Goal: Task Accomplishment & Management: Complete application form

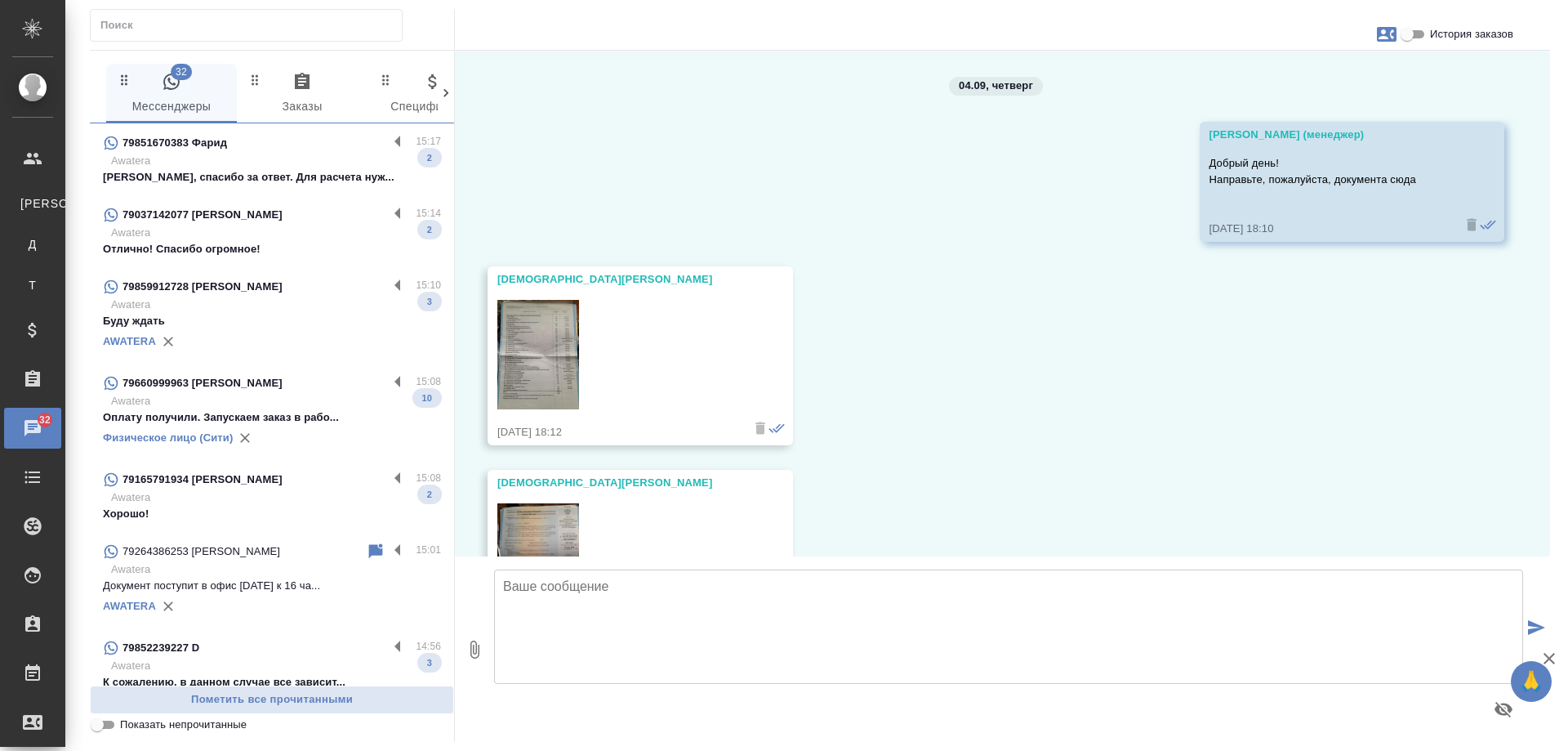
scroll to position [1123, 0]
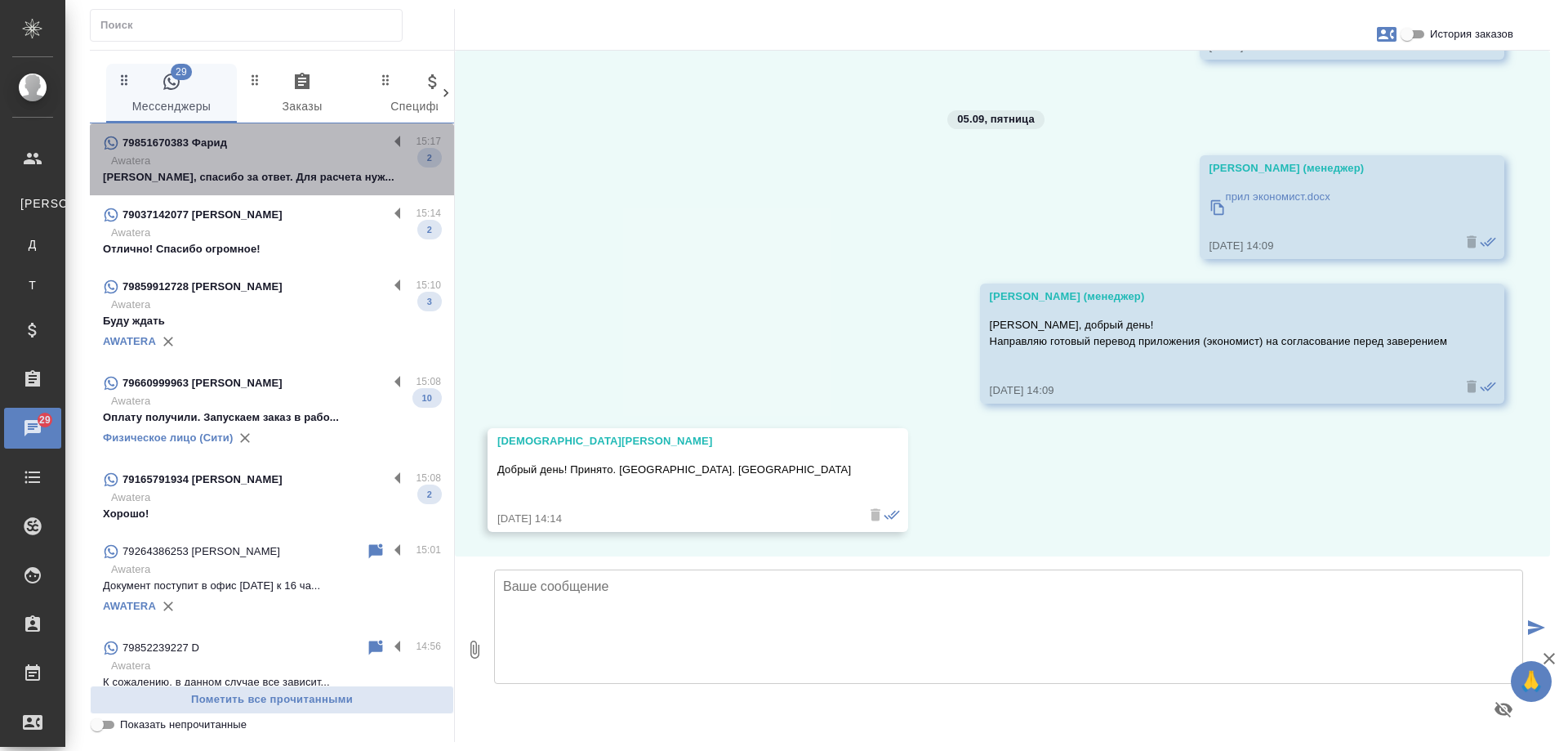
click at [334, 156] on p "Awatera" at bounding box center [276, 161] width 330 height 17
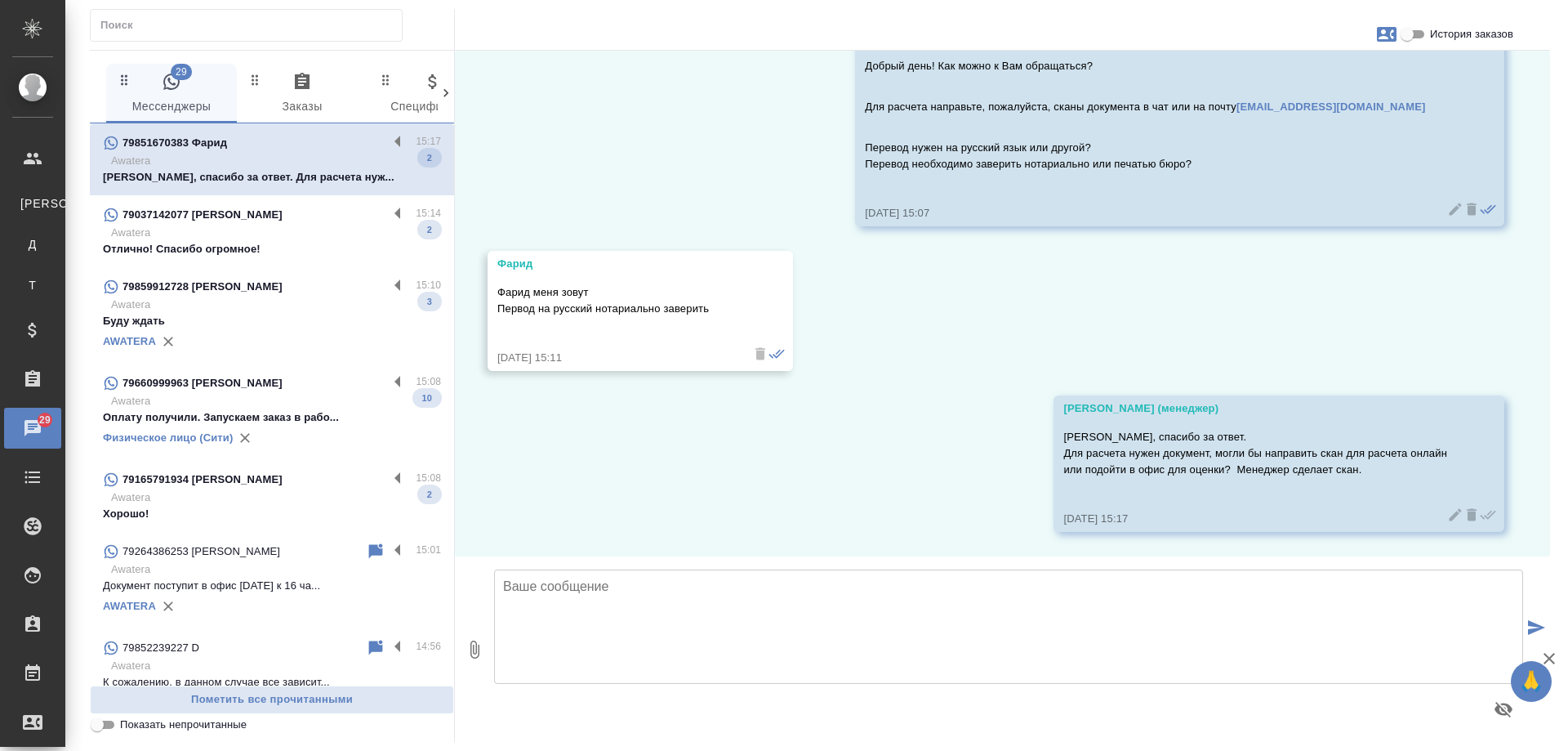
scroll to position [242, 0]
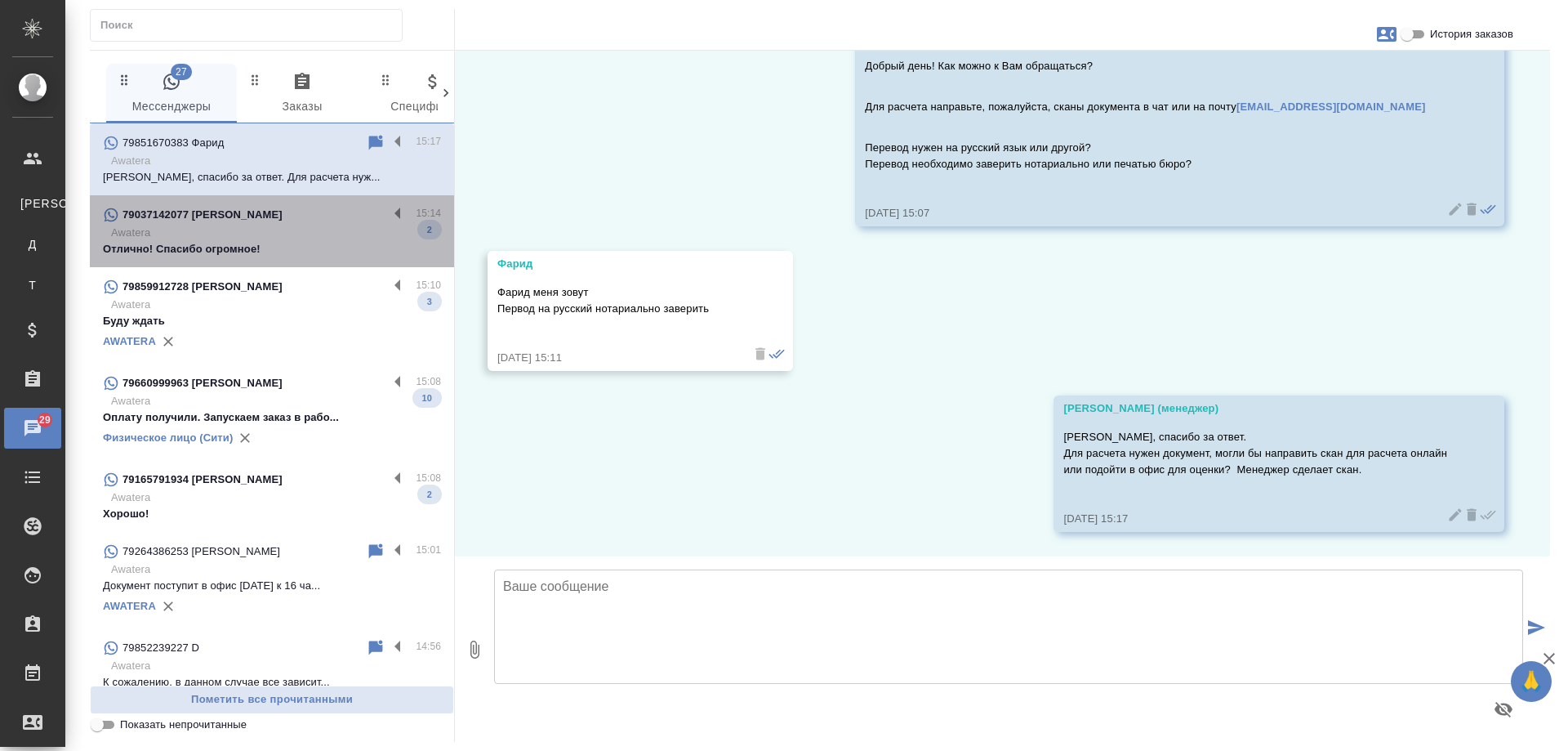
click at [273, 228] on p "Awatera" at bounding box center [276, 233] width 330 height 17
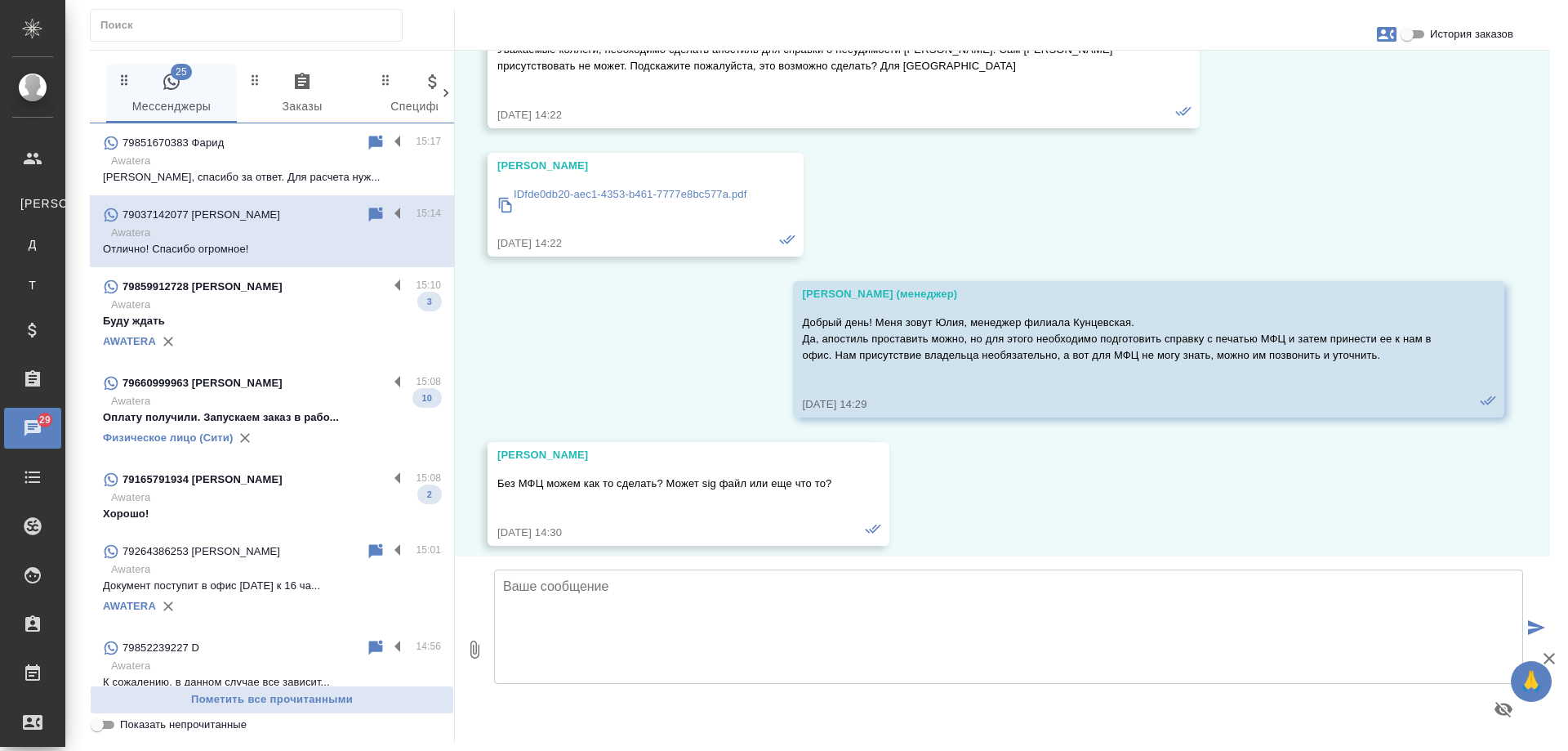
scroll to position [8208, 0]
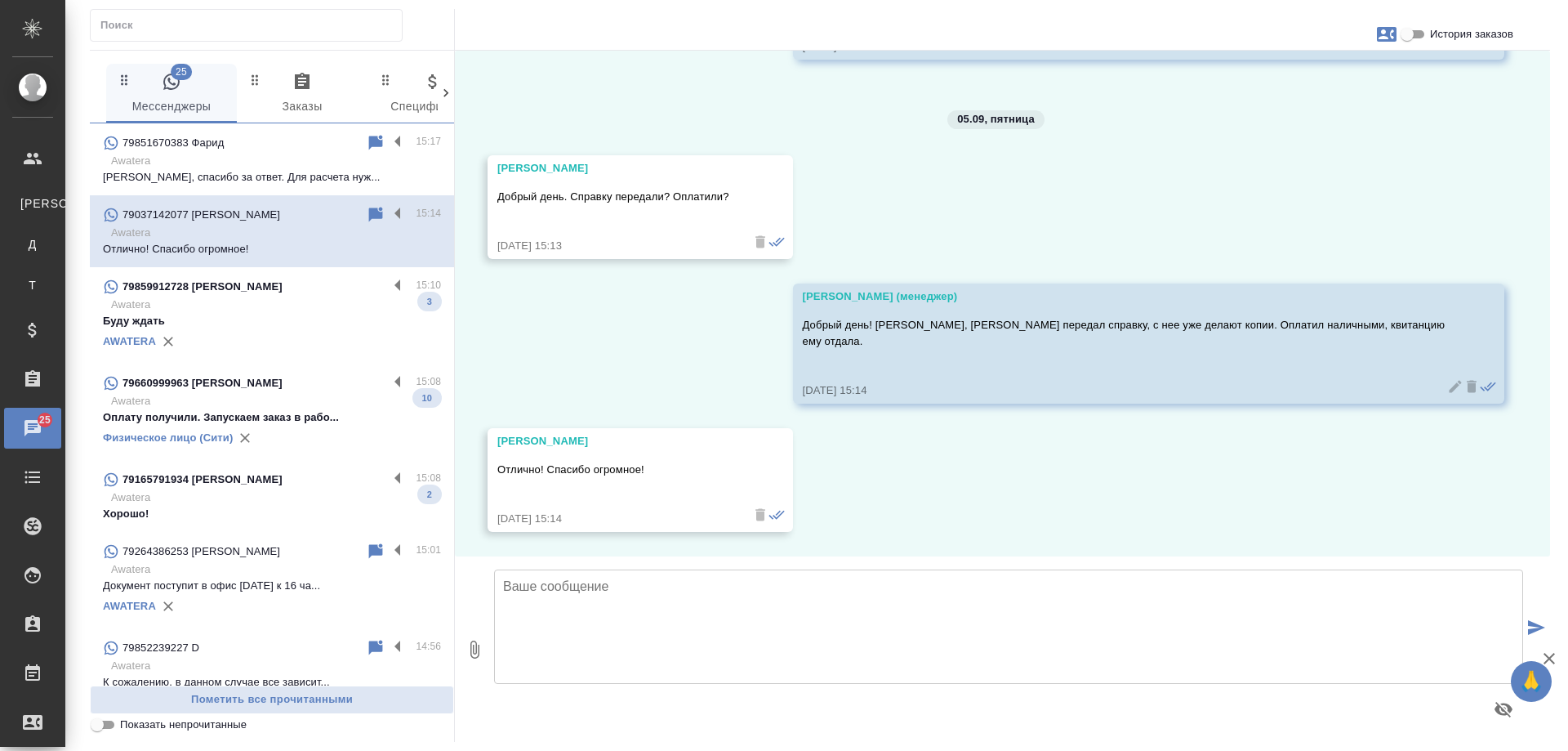
click at [262, 177] on p "Фарид, спасибо за ответ. Для расчета нуж..." at bounding box center [271, 177] width 338 height 17
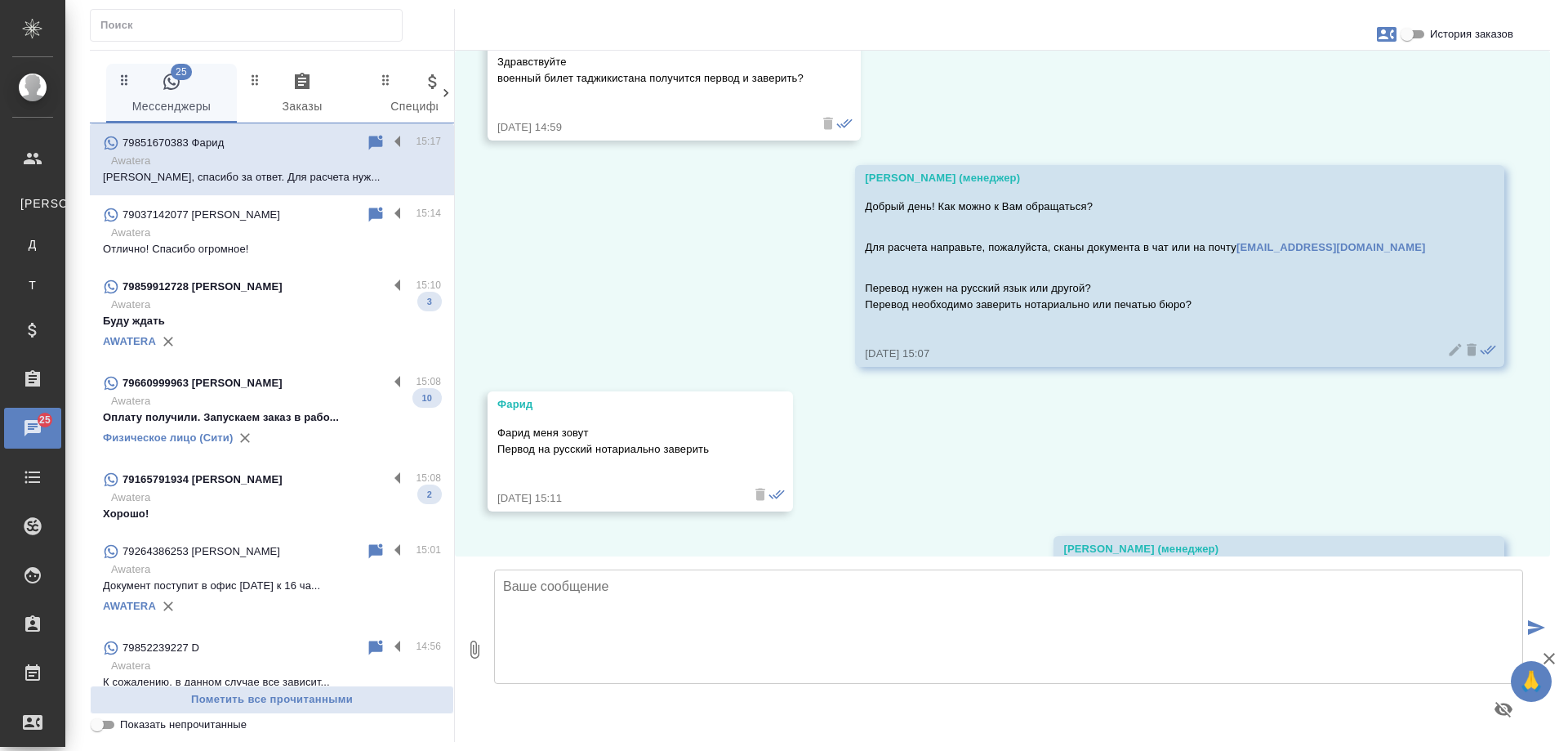
scroll to position [242, 0]
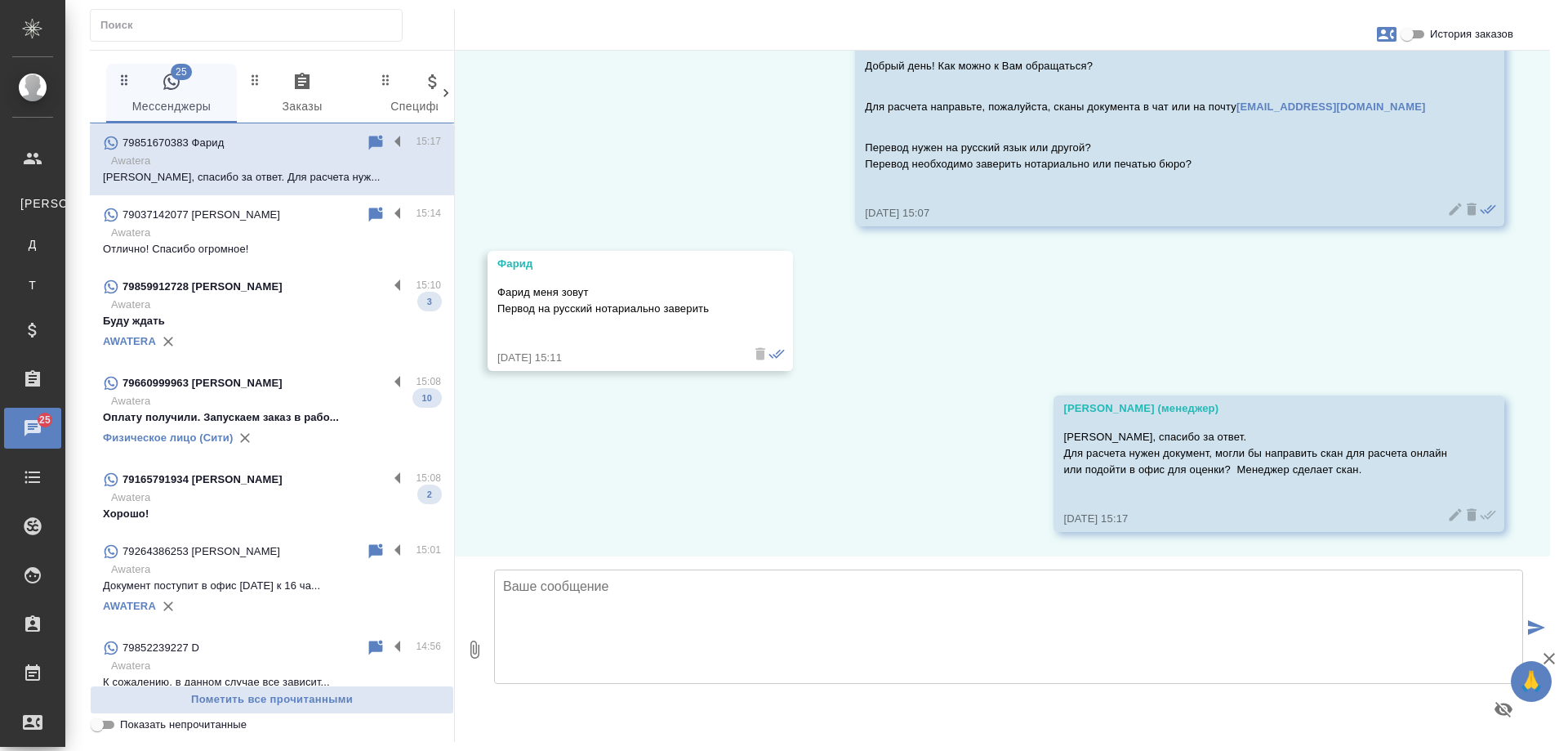
click at [288, 293] on div "79859912728 Людмила" at bounding box center [245, 286] width 285 height 20
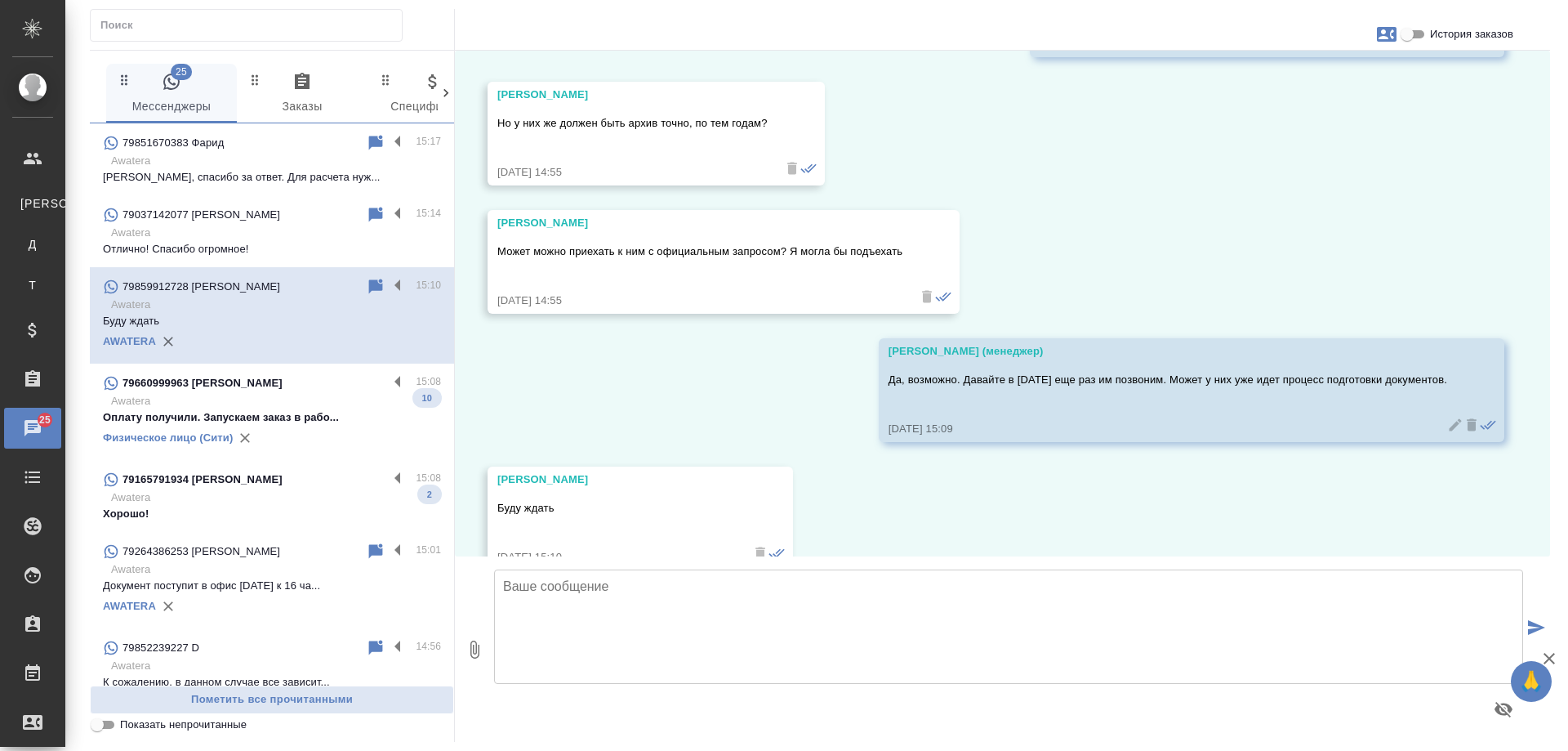
scroll to position [7881, 0]
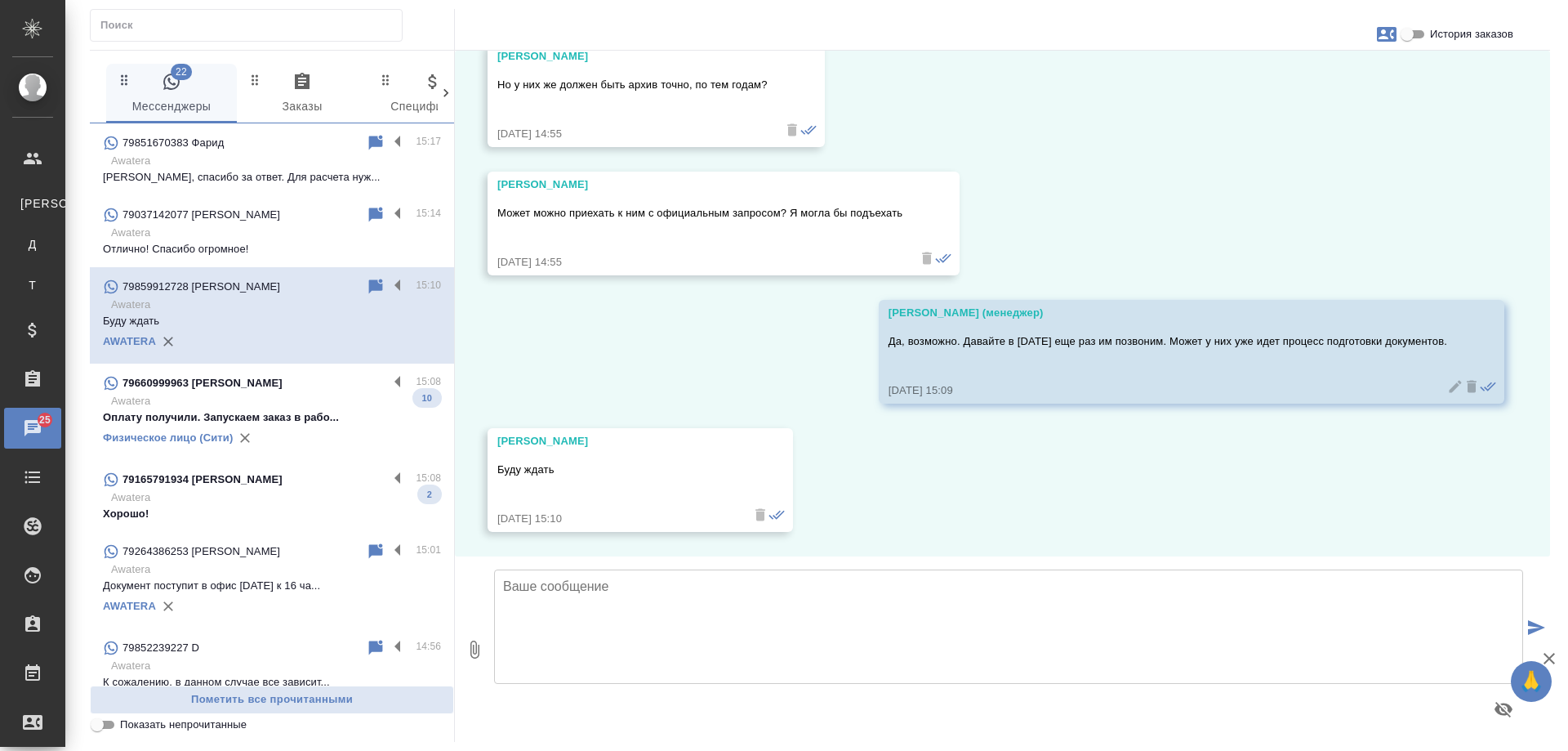
click at [275, 404] on p "Awatera" at bounding box center [276, 402] width 330 height 17
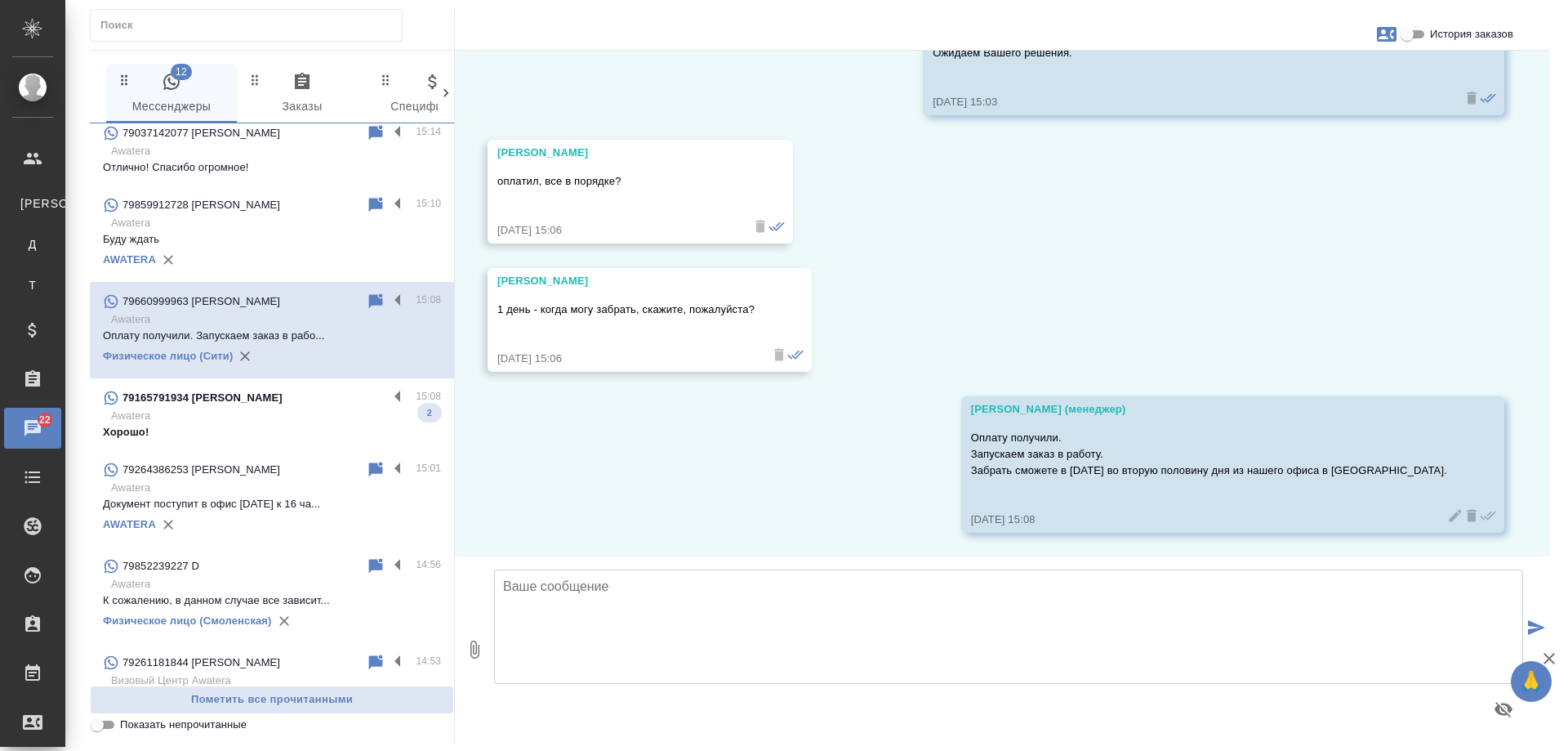
scroll to position [4456, 0]
click at [293, 412] on p "Awatera" at bounding box center [276, 416] width 330 height 17
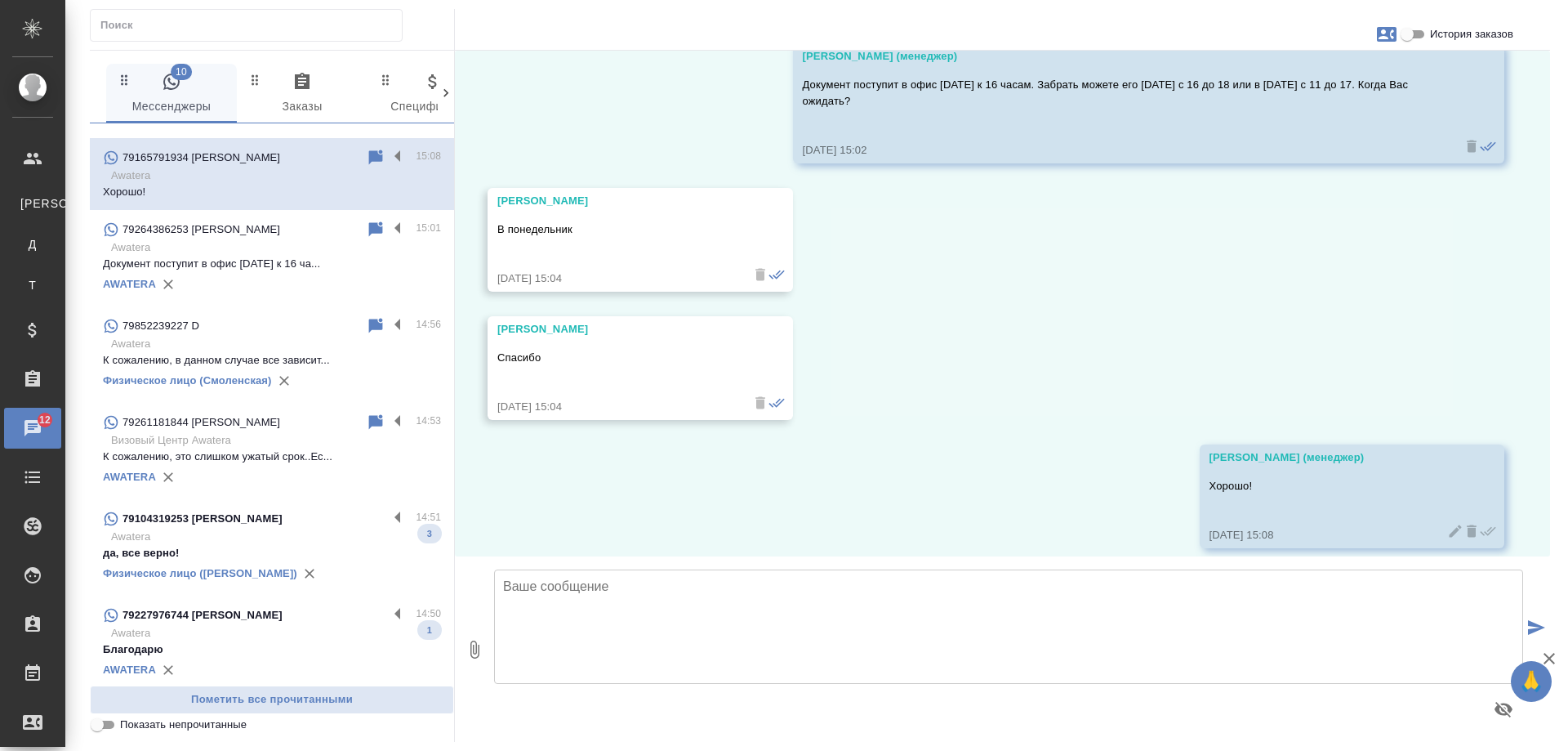
scroll to position [490, 0]
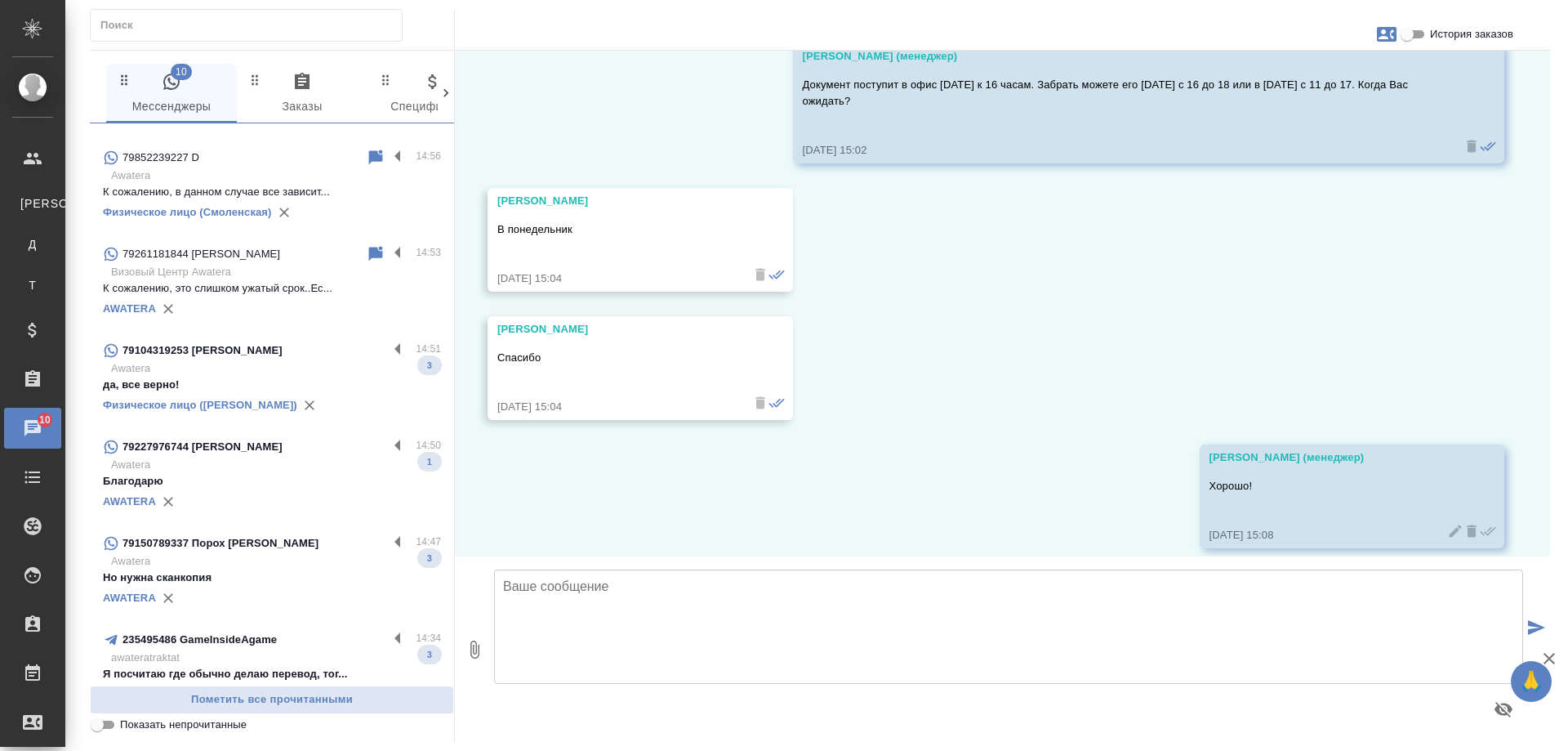
click at [258, 354] on div "79104319253 Юрий" at bounding box center [245, 350] width 285 height 20
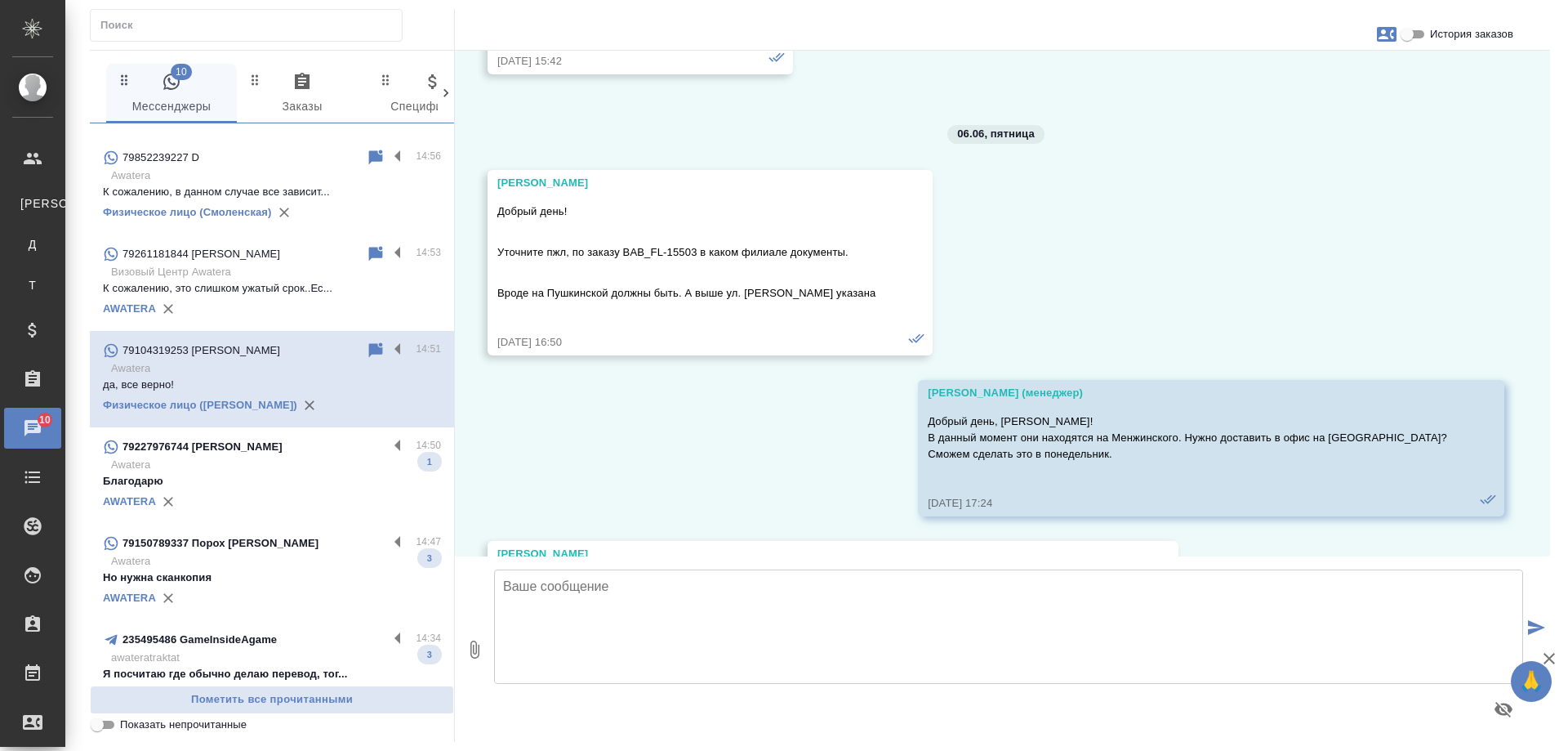
scroll to position [16440, 0]
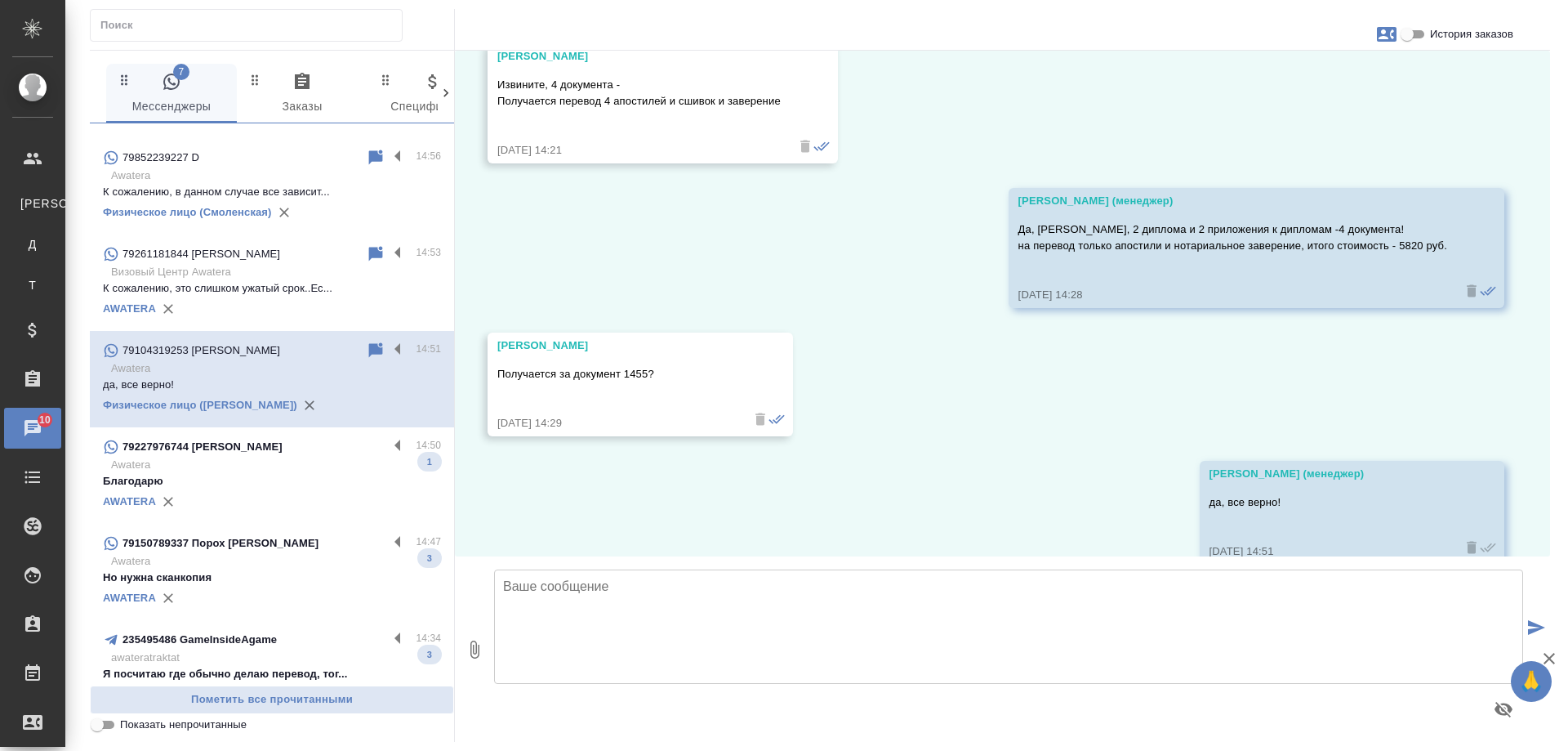
click at [272, 466] on p "Awatera" at bounding box center [276, 465] width 330 height 17
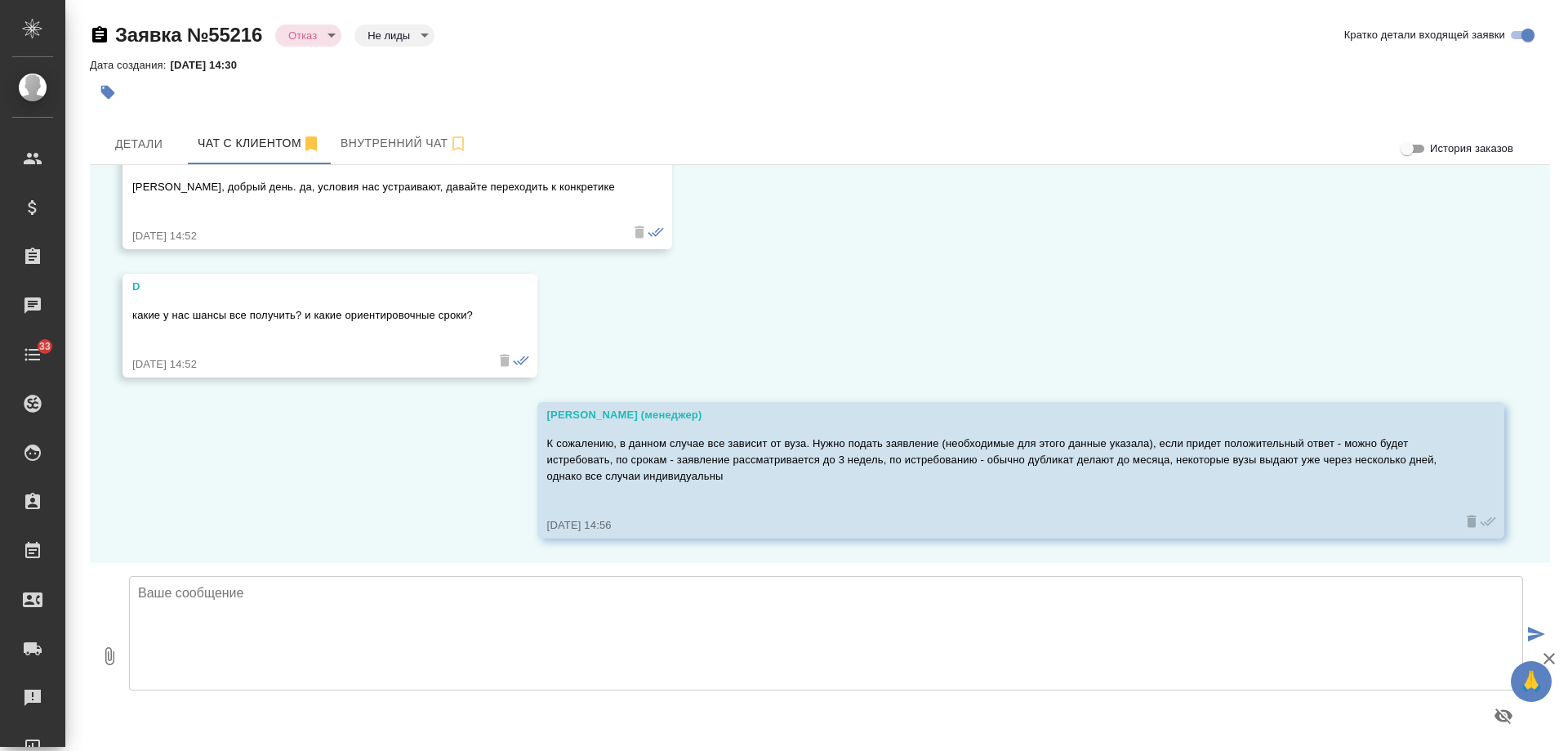
scroll to position [429, 0]
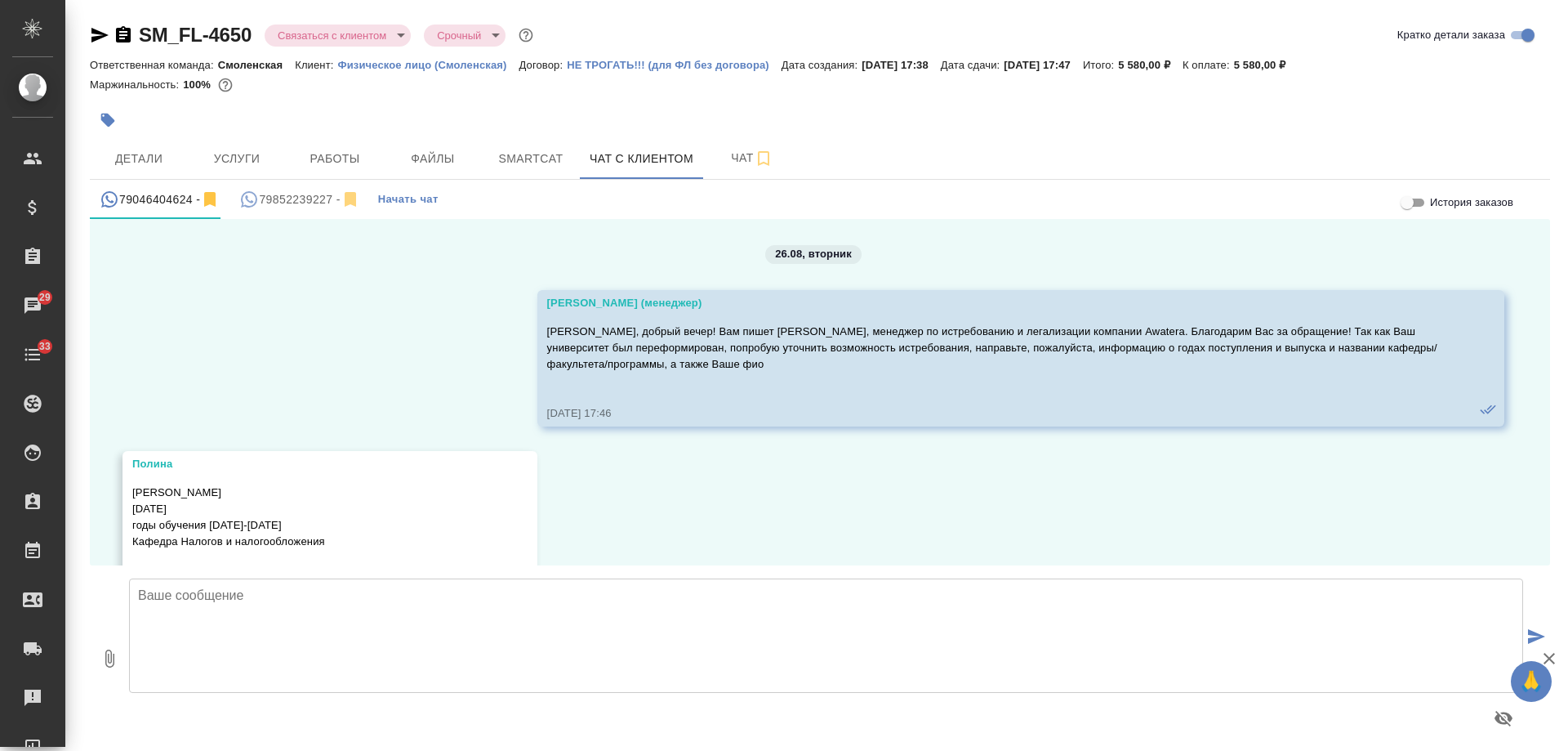
scroll to position [1980, 0]
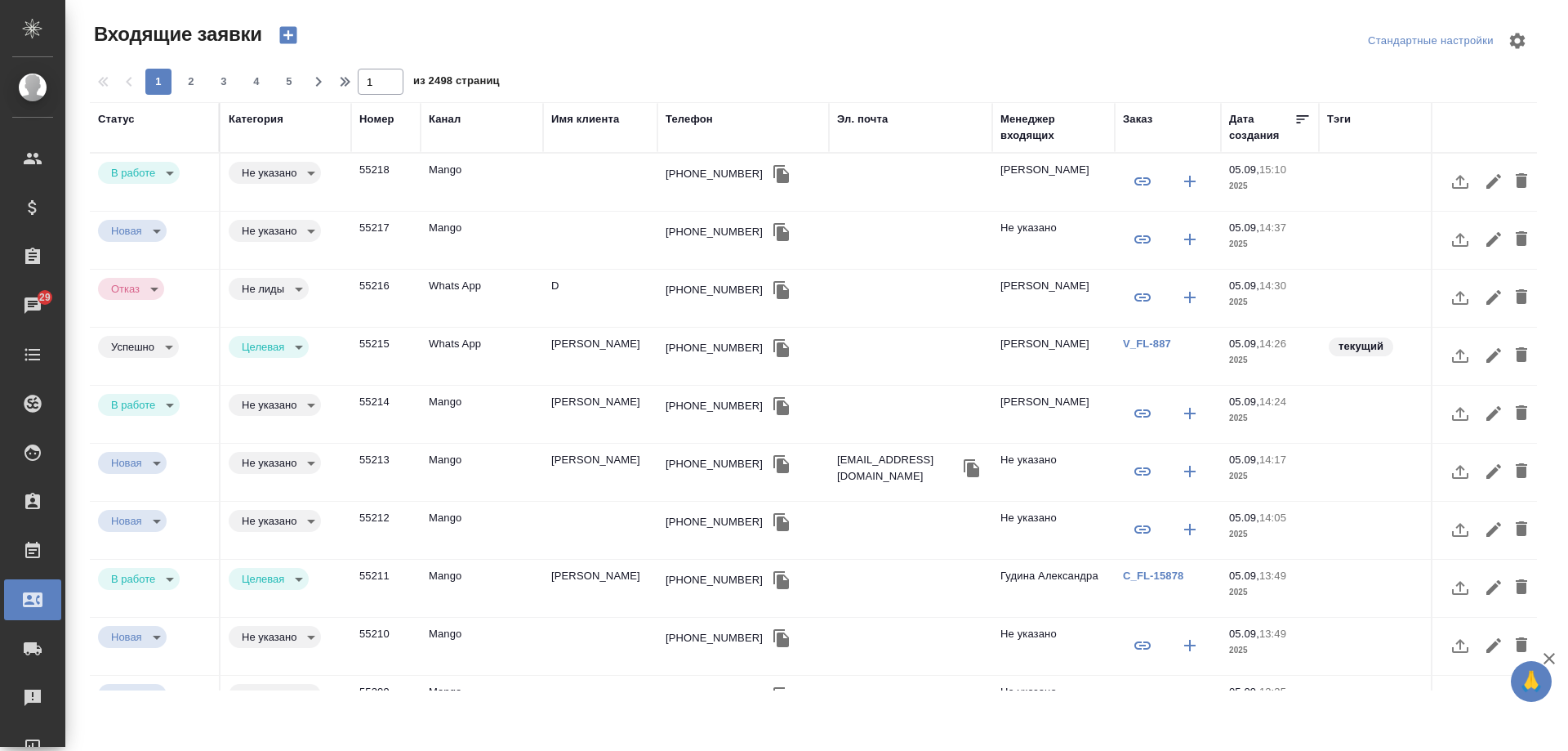
select select "RU"
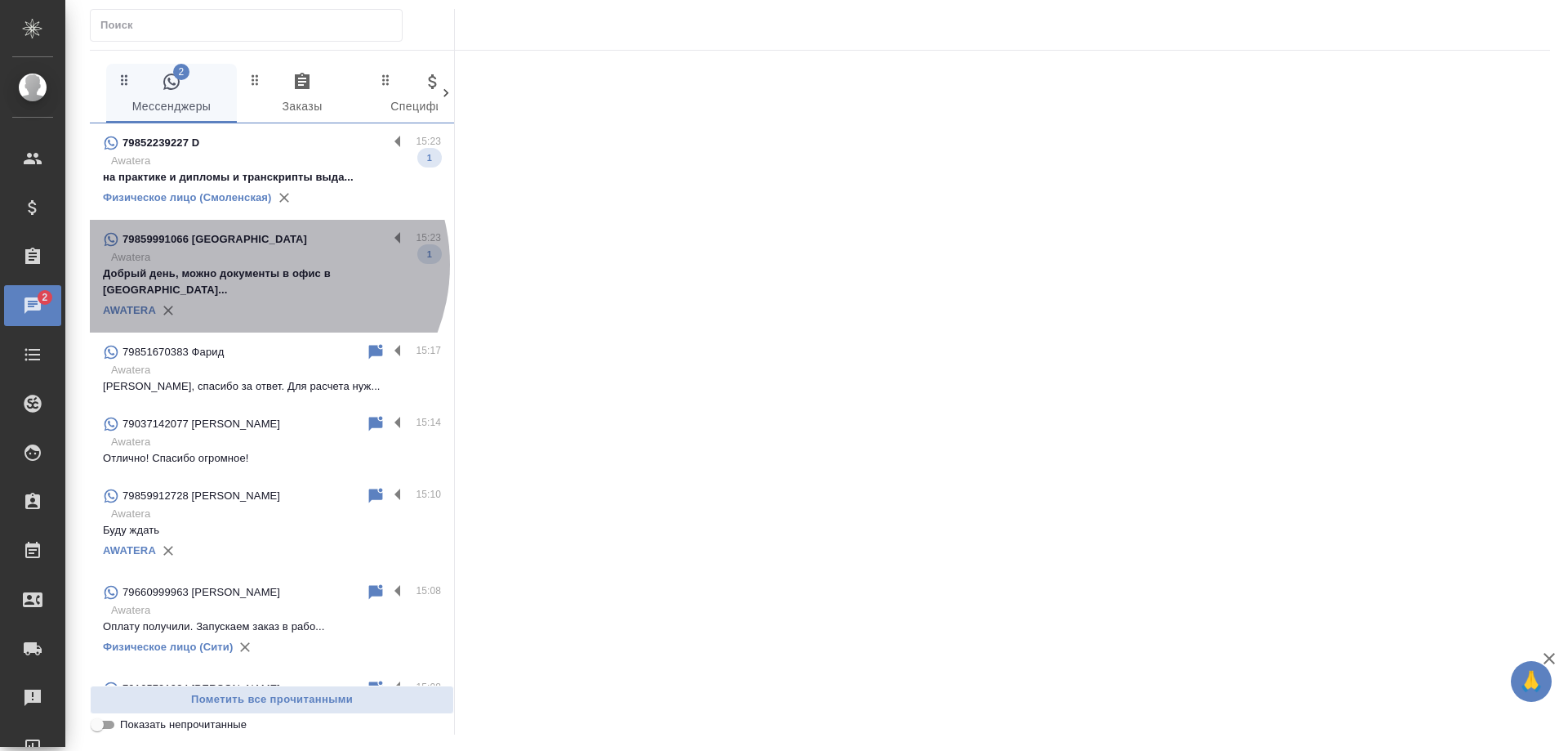
click at [261, 265] on p "Awatera" at bounding box center [276, 257] width 330 height 17
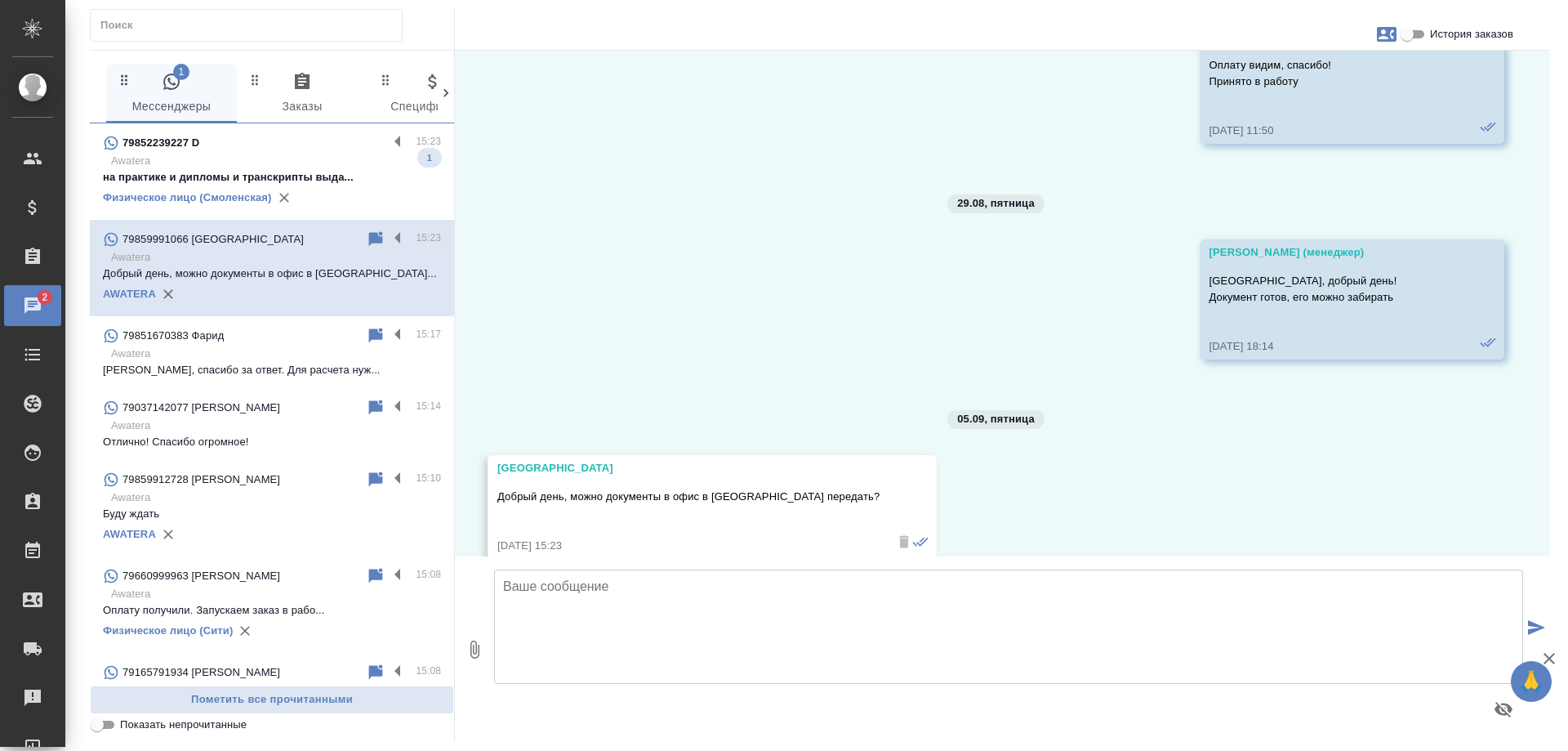
scroll to position [6996, 0]
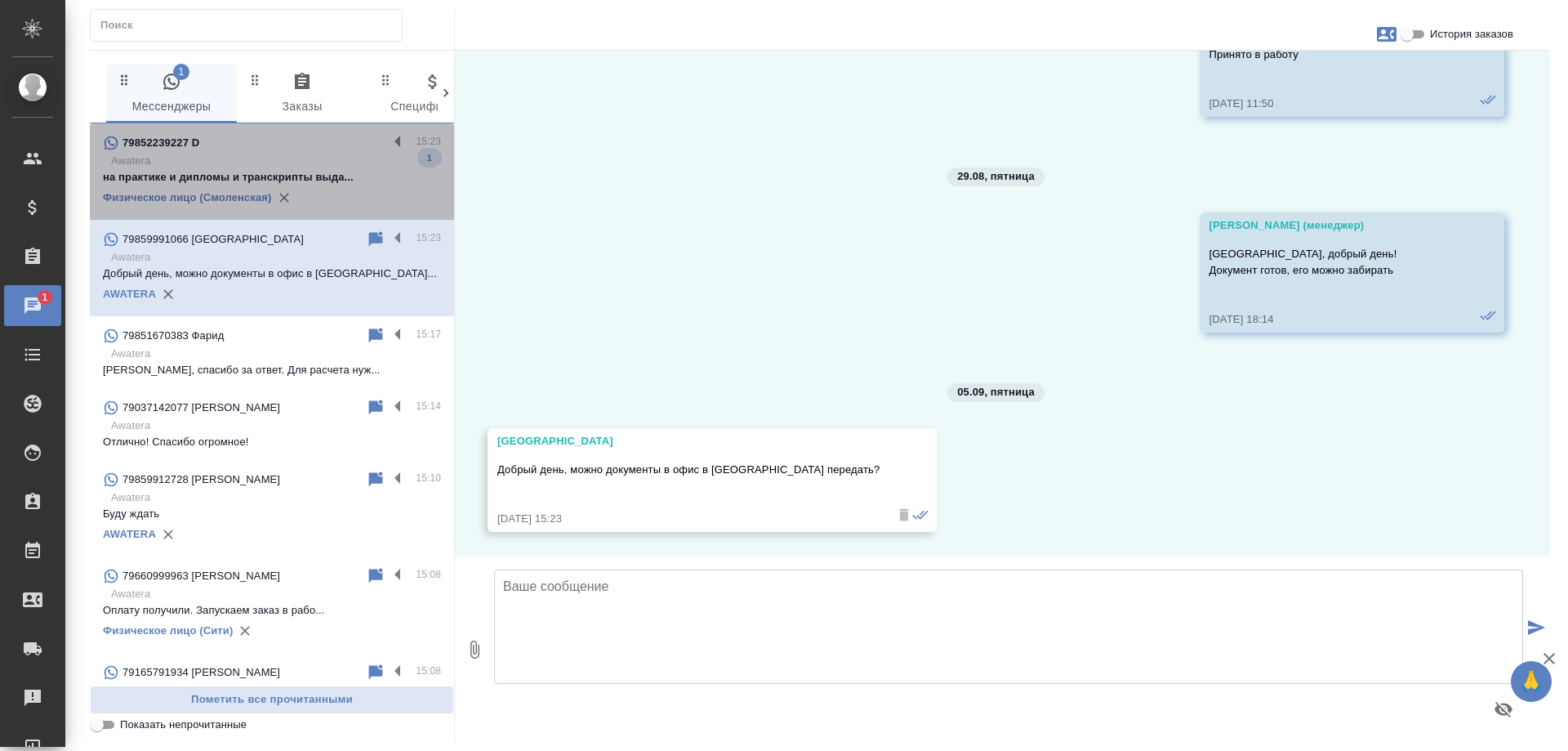
click at [323, 162] on p "Awatera" at bounding box center [276, 161] width 330 height 17
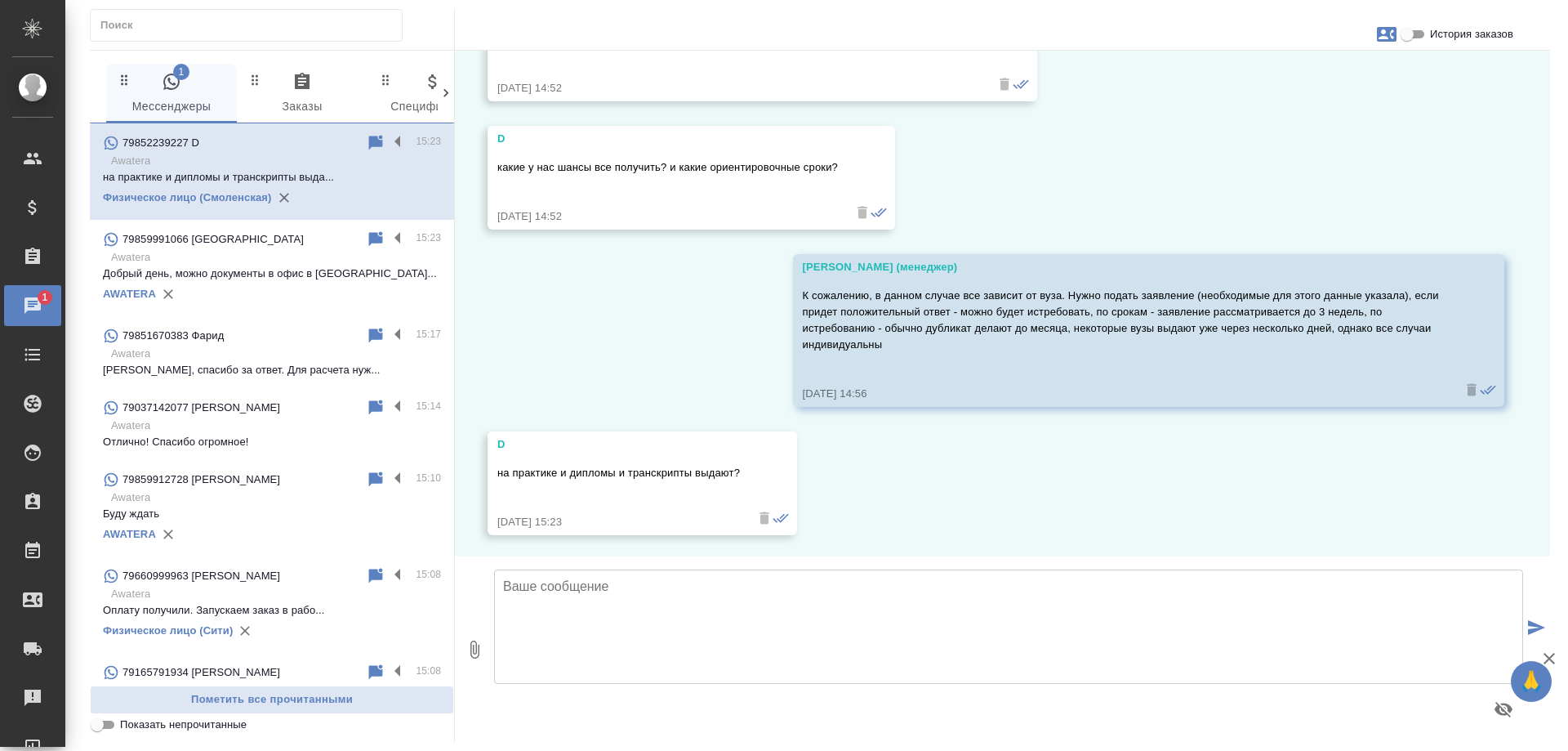
scroll to position [482, 0]
click at [284, 276] on p "Добрый день, можно документы в офис в Кр..." at bounding box center [271, 274] width 338 height 17
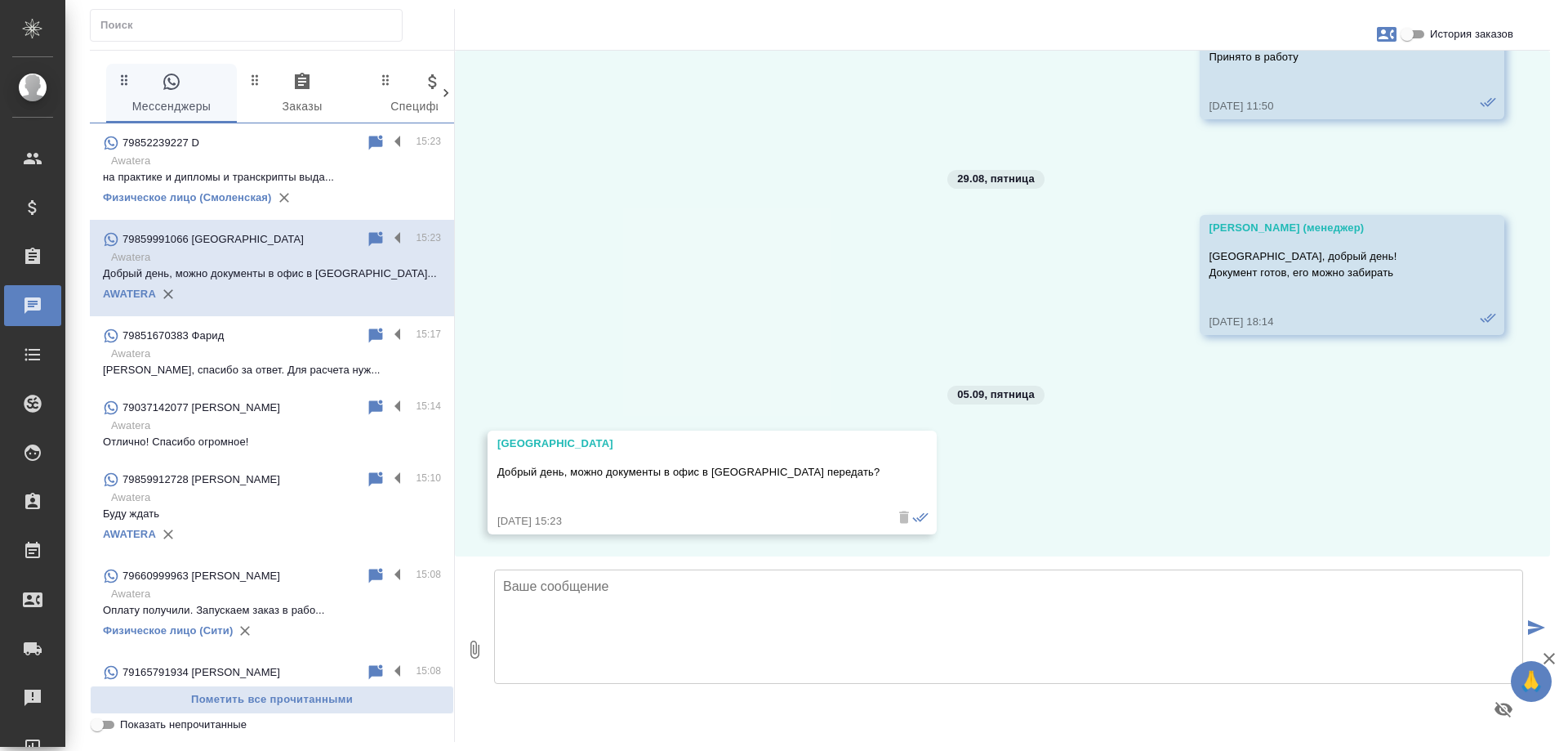
scroll to position [6996, 0]
click at [1394, 35] on icon "button" at bounding box center [1386, 34] width 20 height 15
drag, startPoint x: 1410, startPoint y: 153, endPoint x: 1393, endPoint y: 38, distance: 116.2
click at [1410, 147] on div at bounding box center [784, 376] width 1568 height 751
click at [1408, 40] on input "История заказов" at bounding box center [1407, 34] width 59 height 20
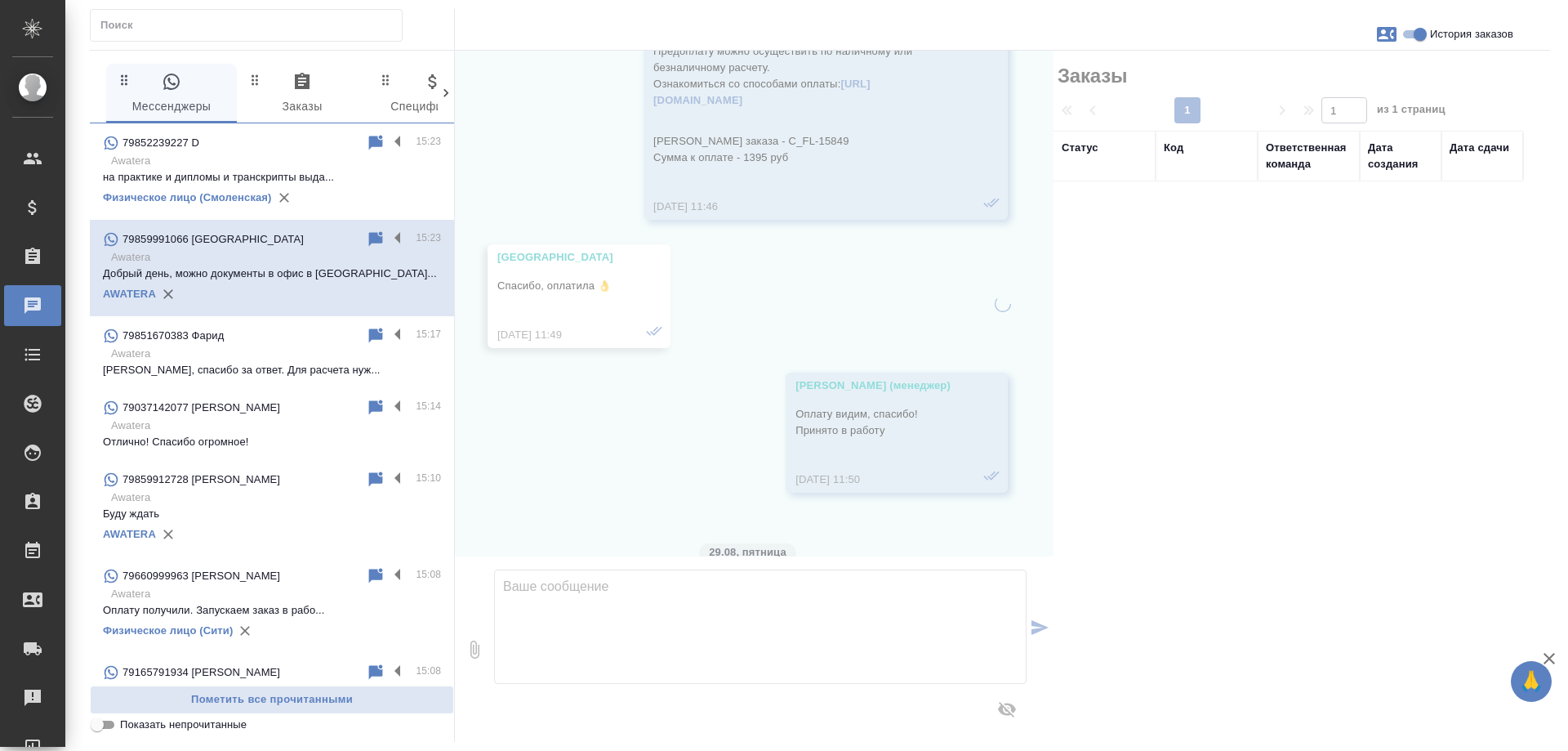
scroll to position [7372, 0]
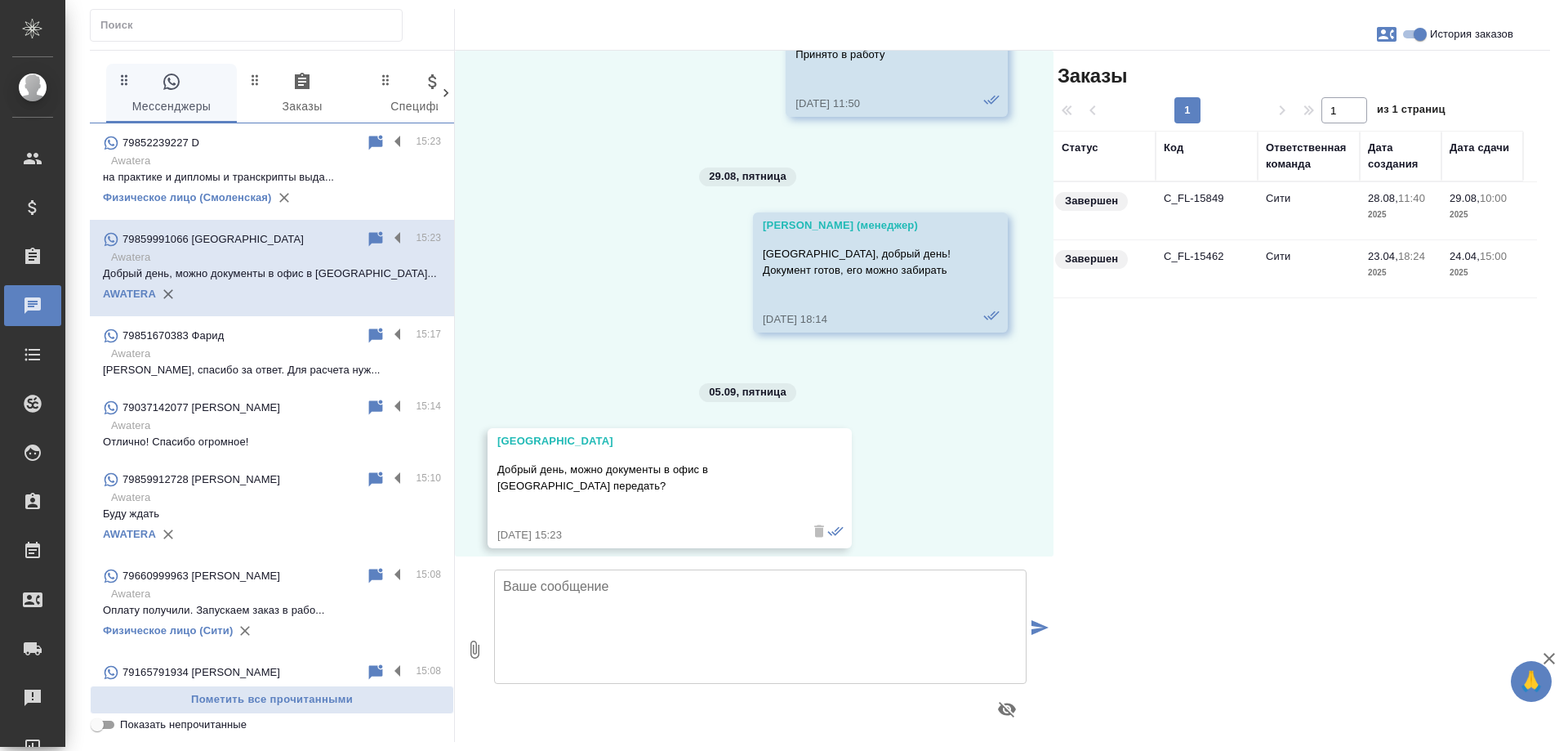
click at [1193, 195] on td "C_FL-15849" at bounding box center [1207, 211] width 102 height 57
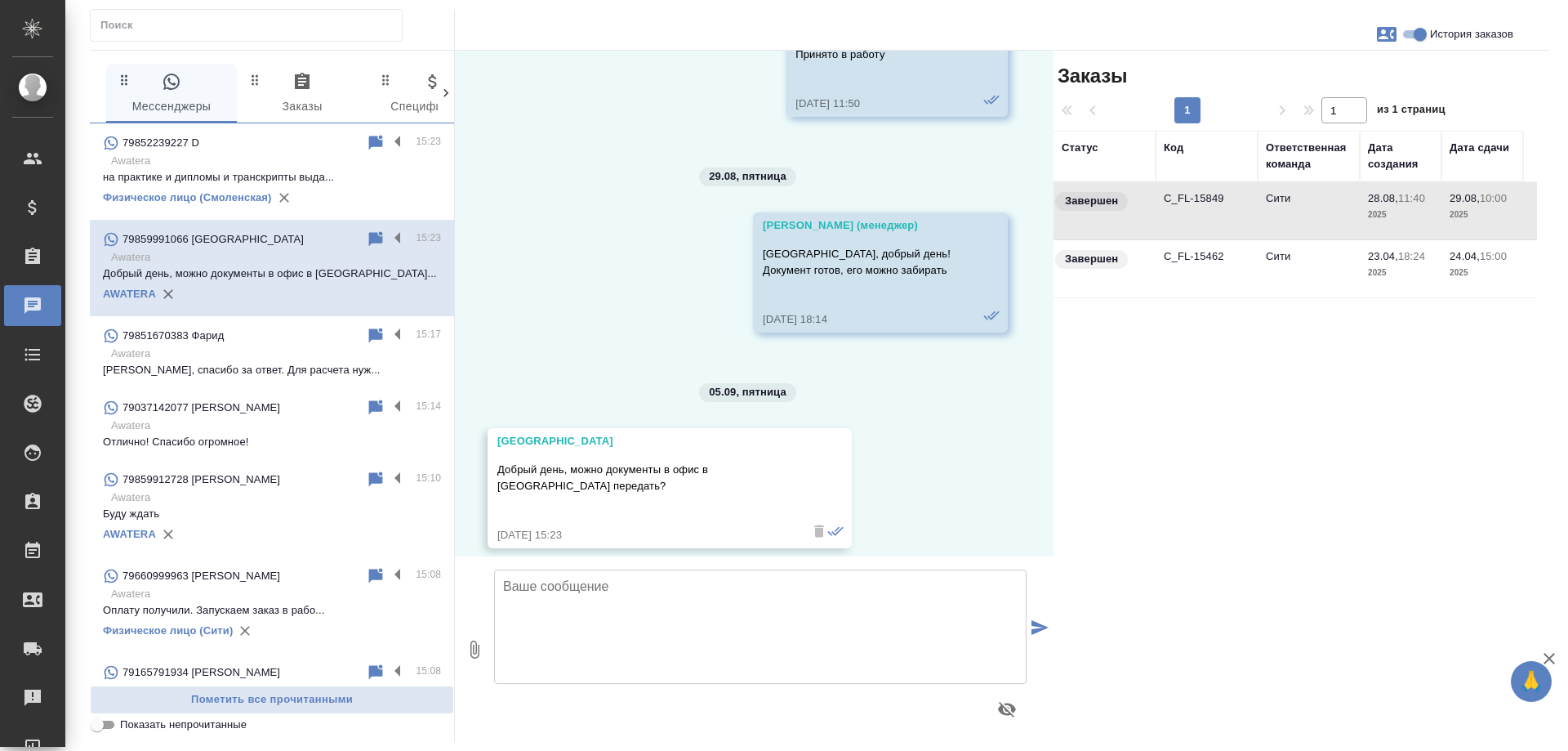
click at [1415, 36] on input "История заказов" at bounding box center [1420, 34] width 59 height 20
checkbox input "false"
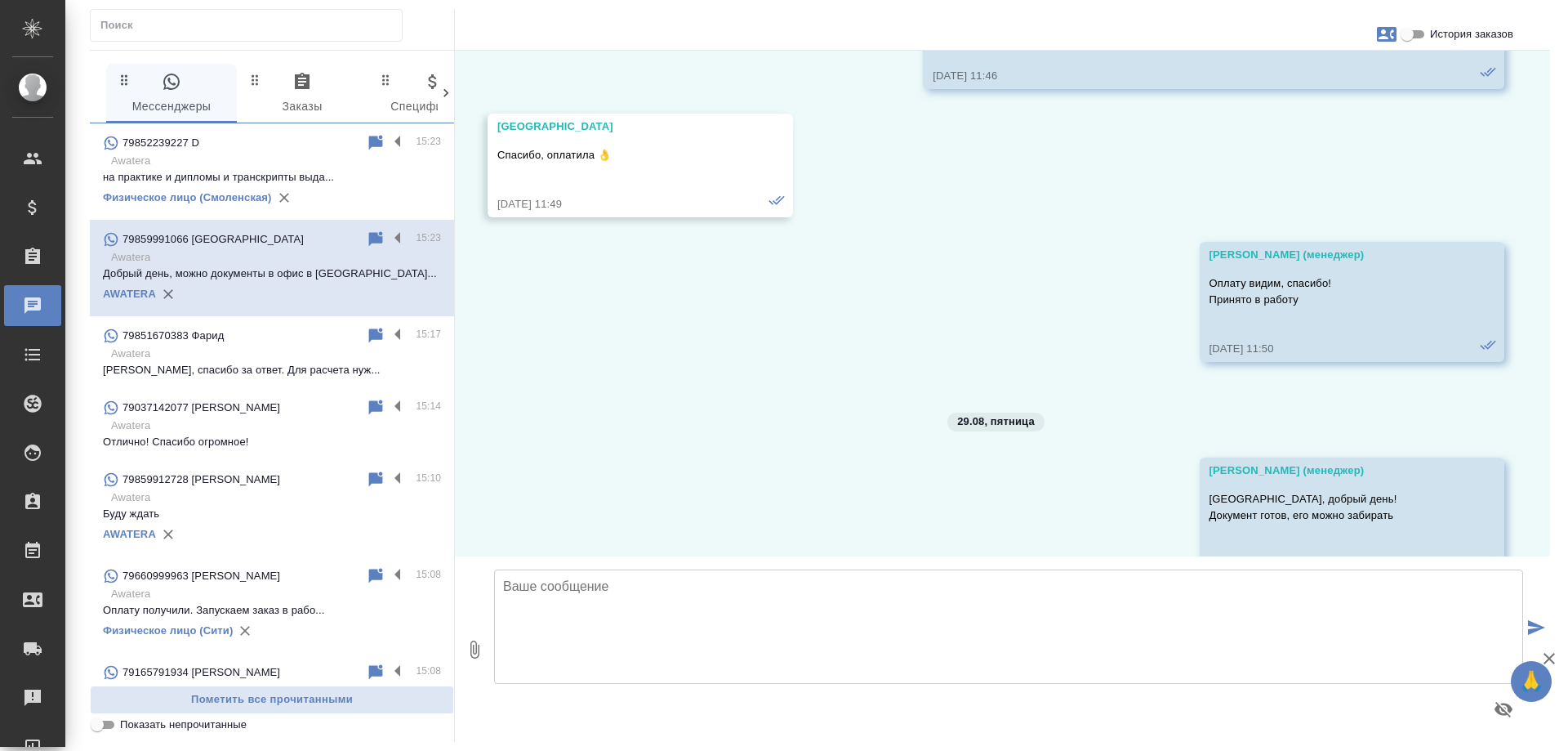
scroll to position [6996, 0]
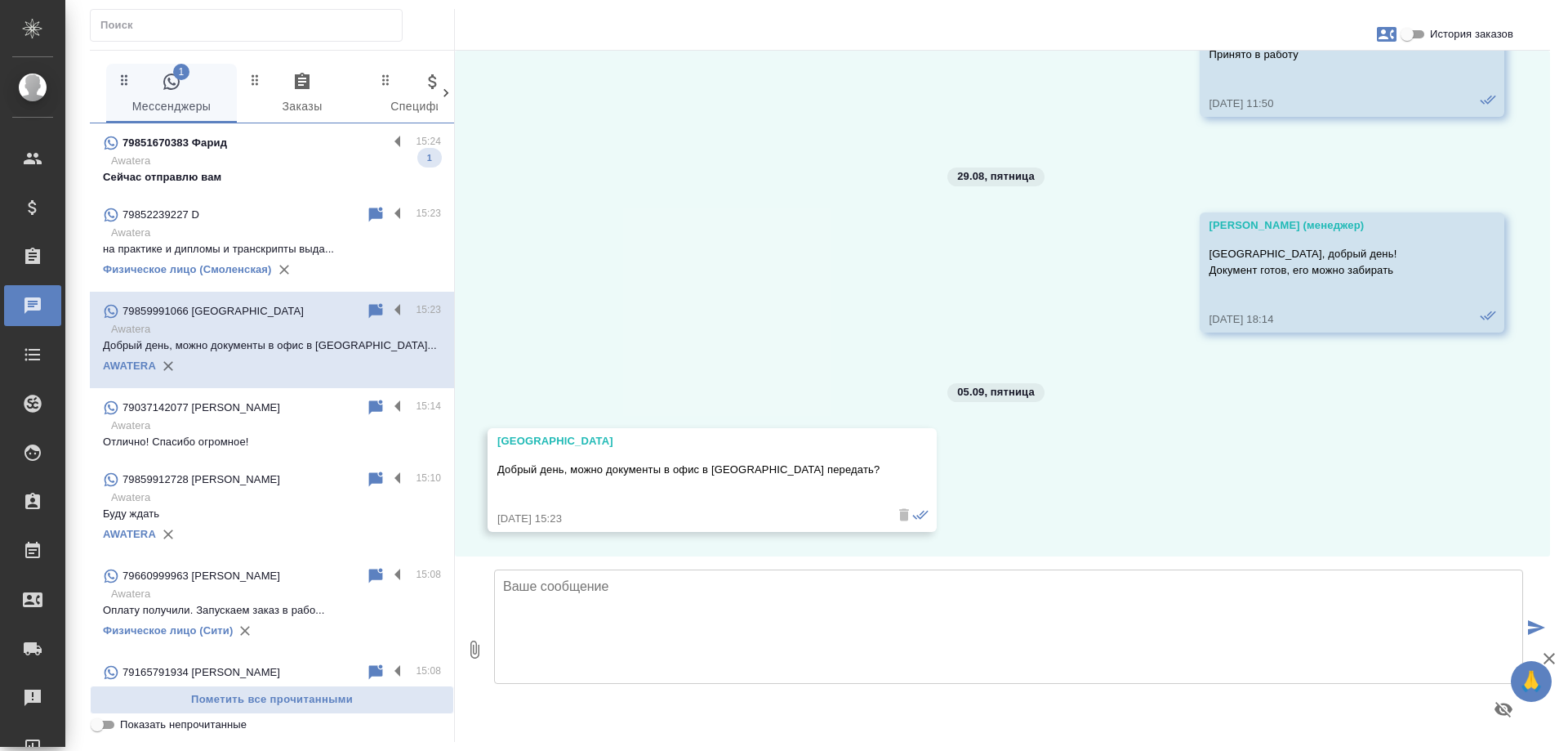
click at [289, 172] on p "Сейчас отправлю вам" at bounding box center [271, 177] width 338 height 17
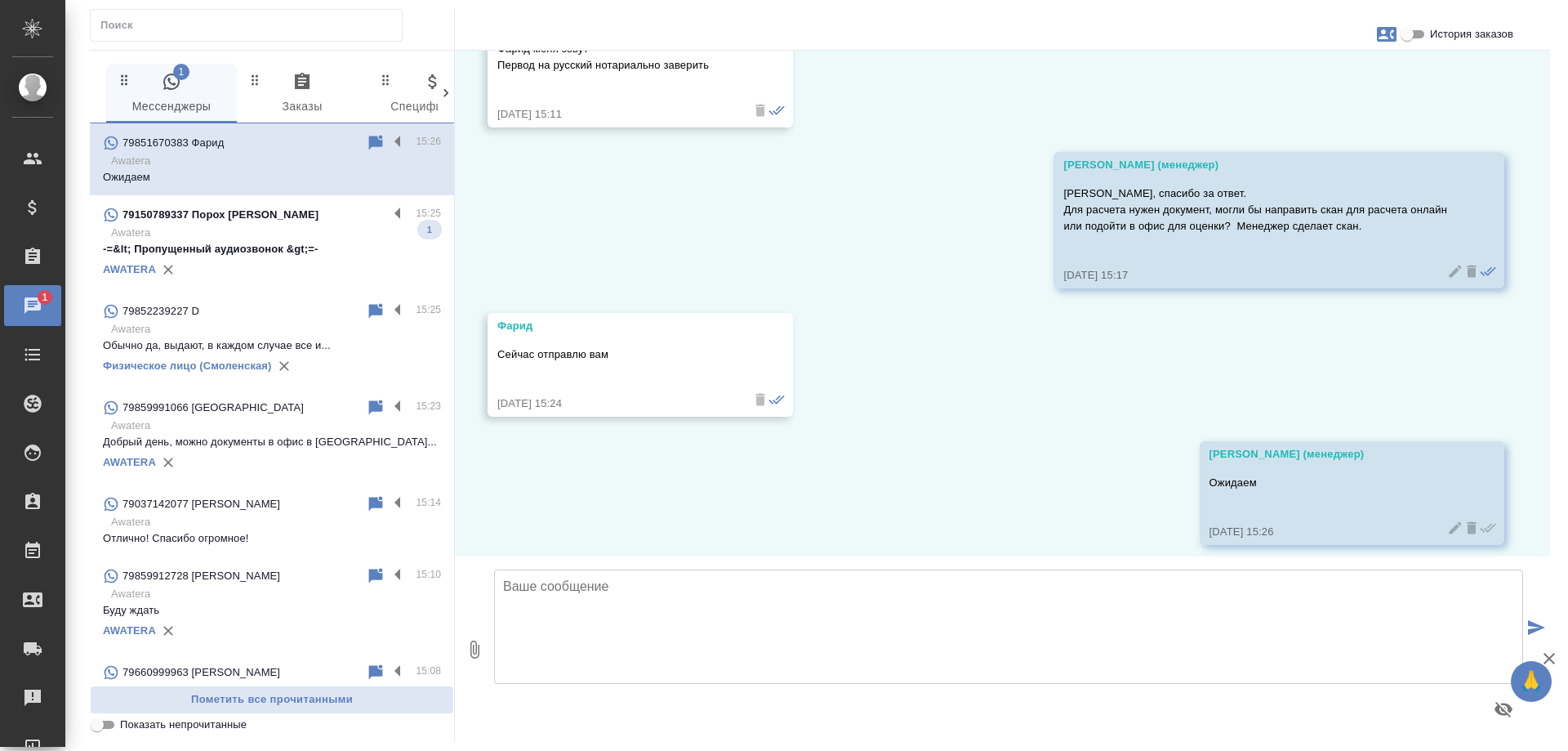
scroll to position [498, 0]
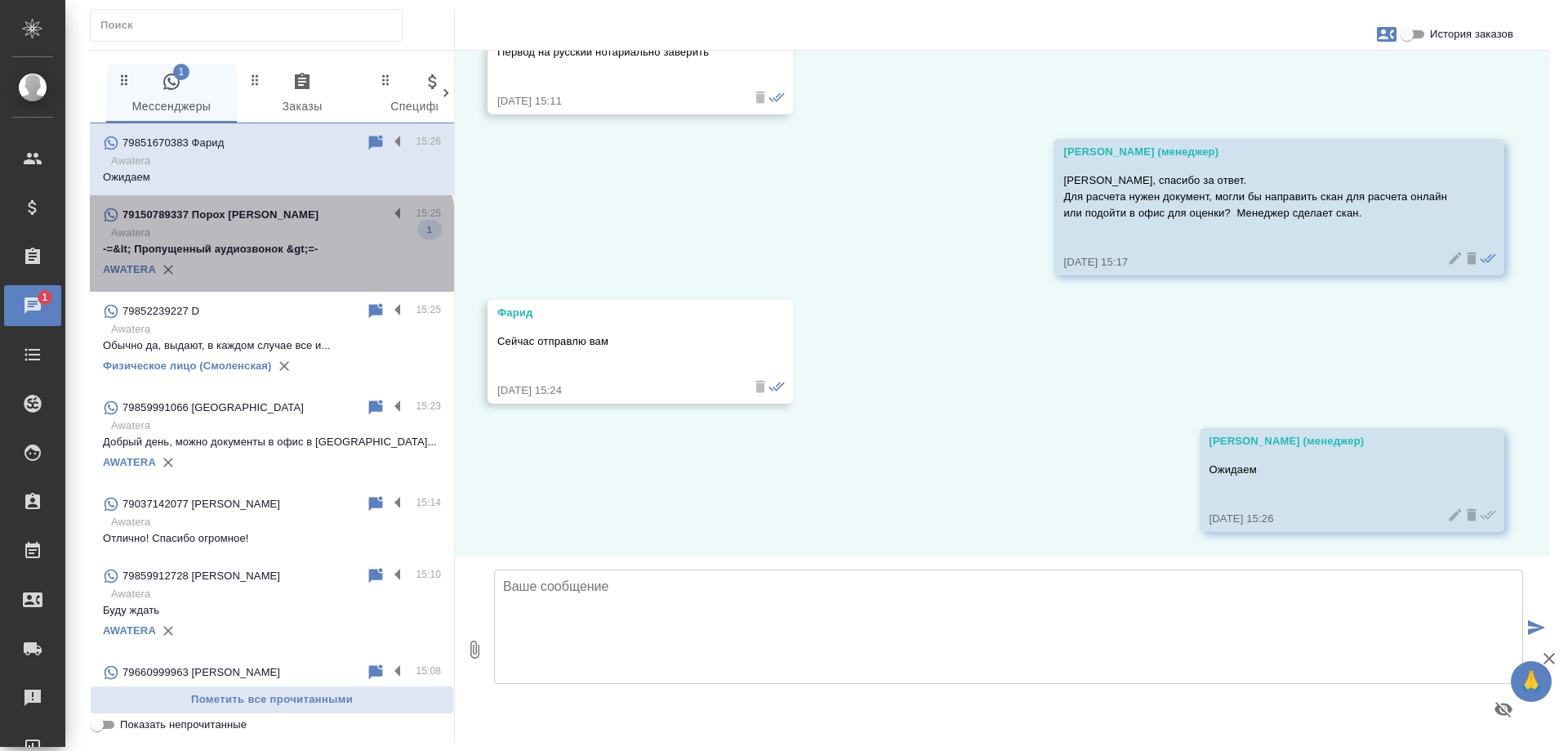
click at [270, 247] on p "-=&lt; Пропущенный аудиозвонок &gt;=-" at bounding box center [271, 250] width 338 height 17
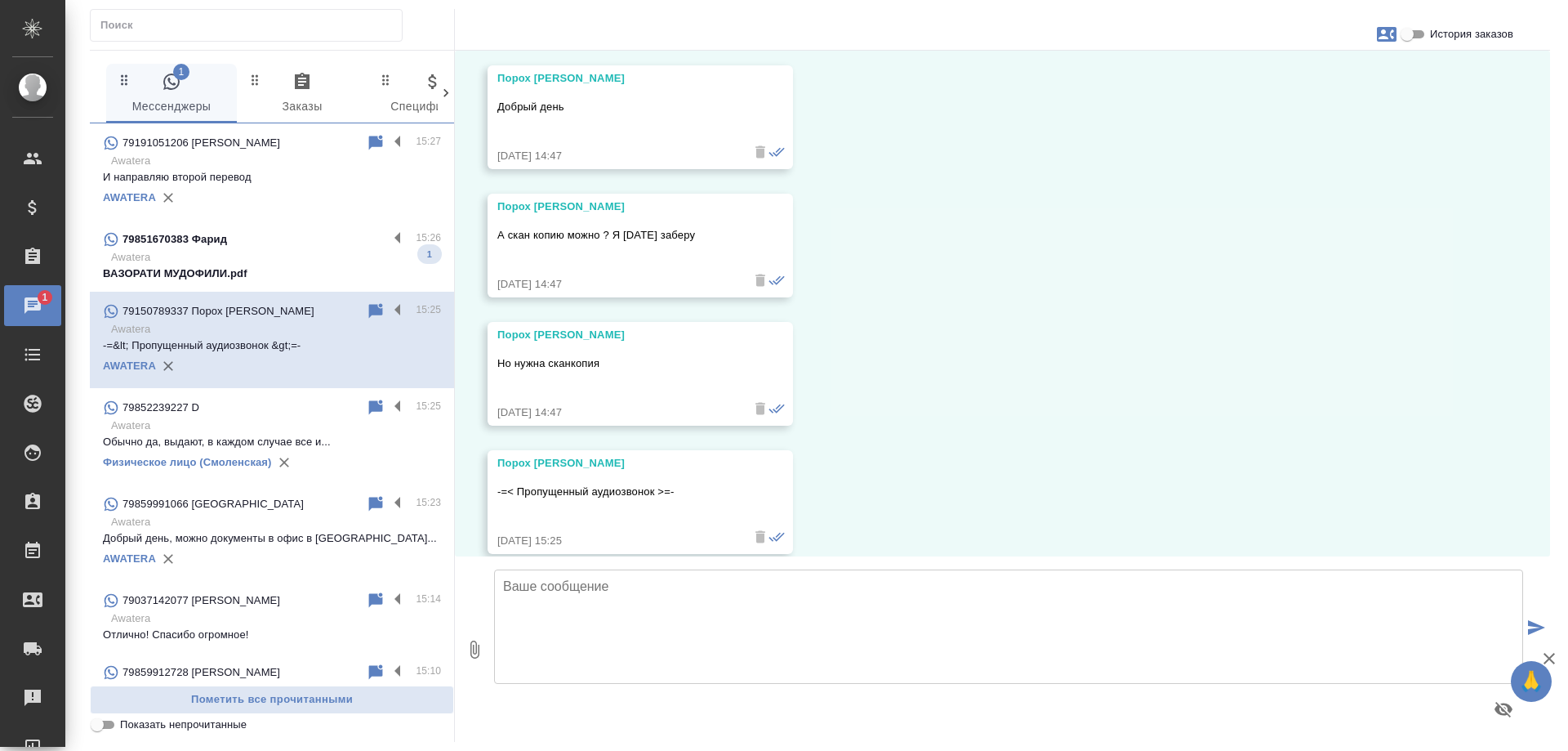
scroll to position [4944, 0]
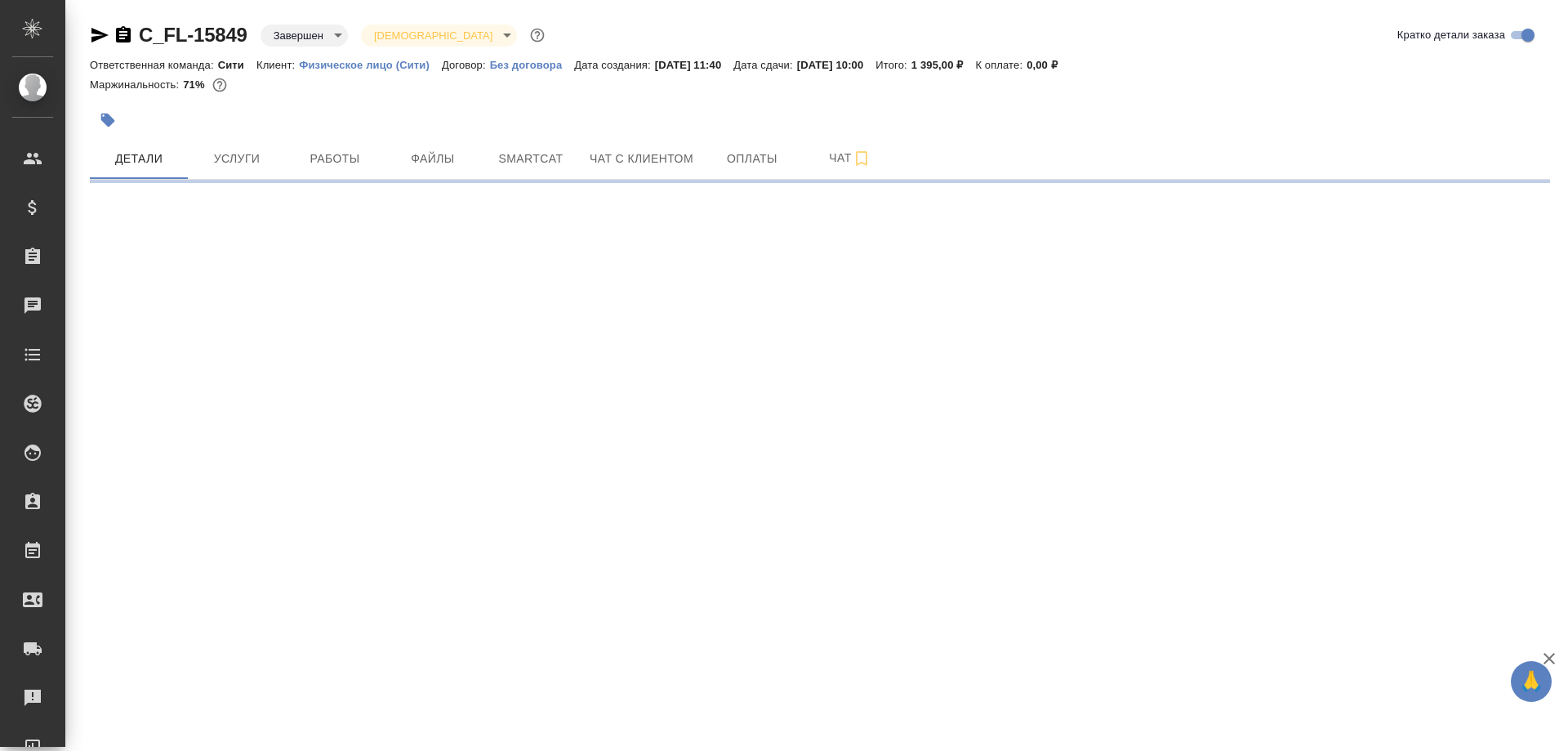
select select "RU"
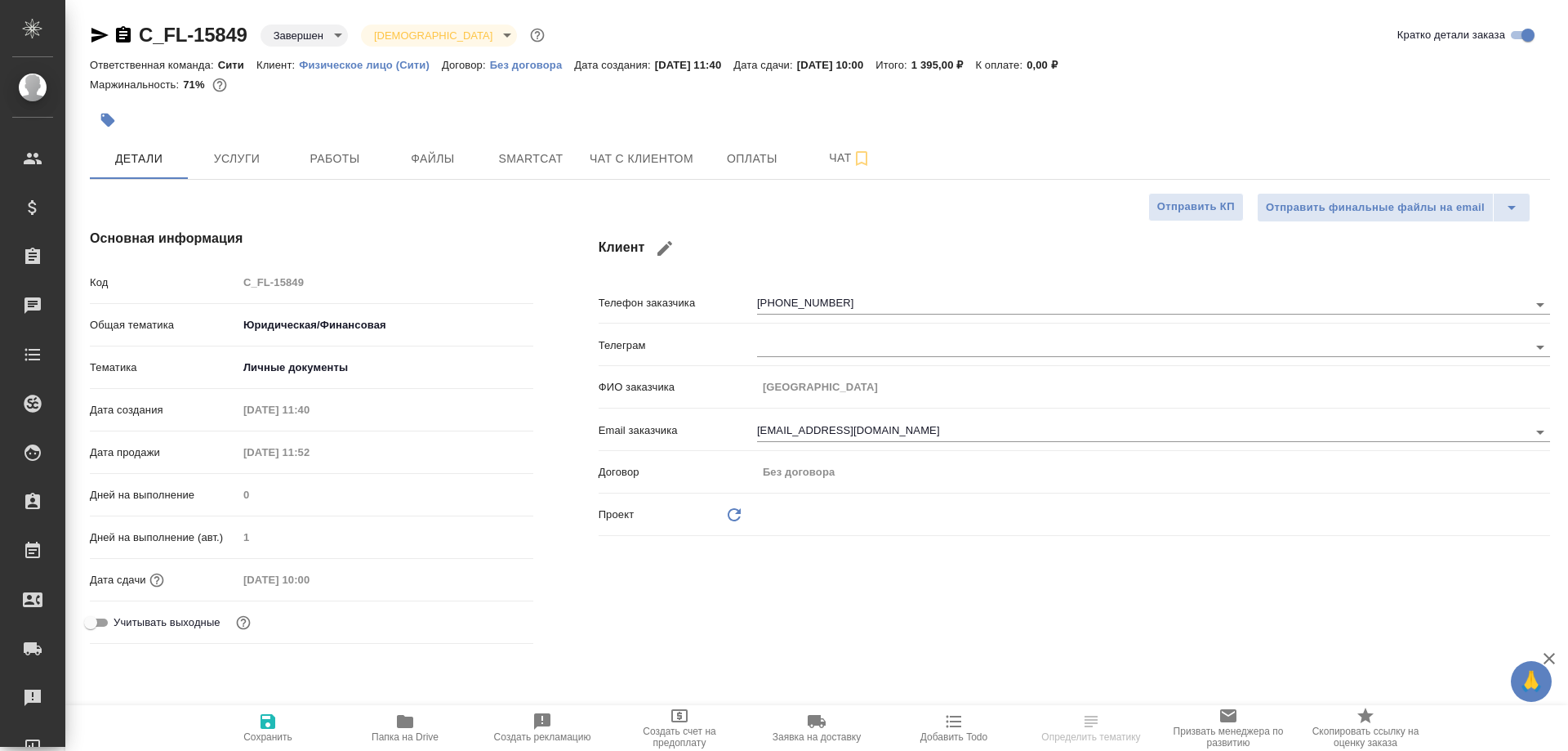
type textarea "x"
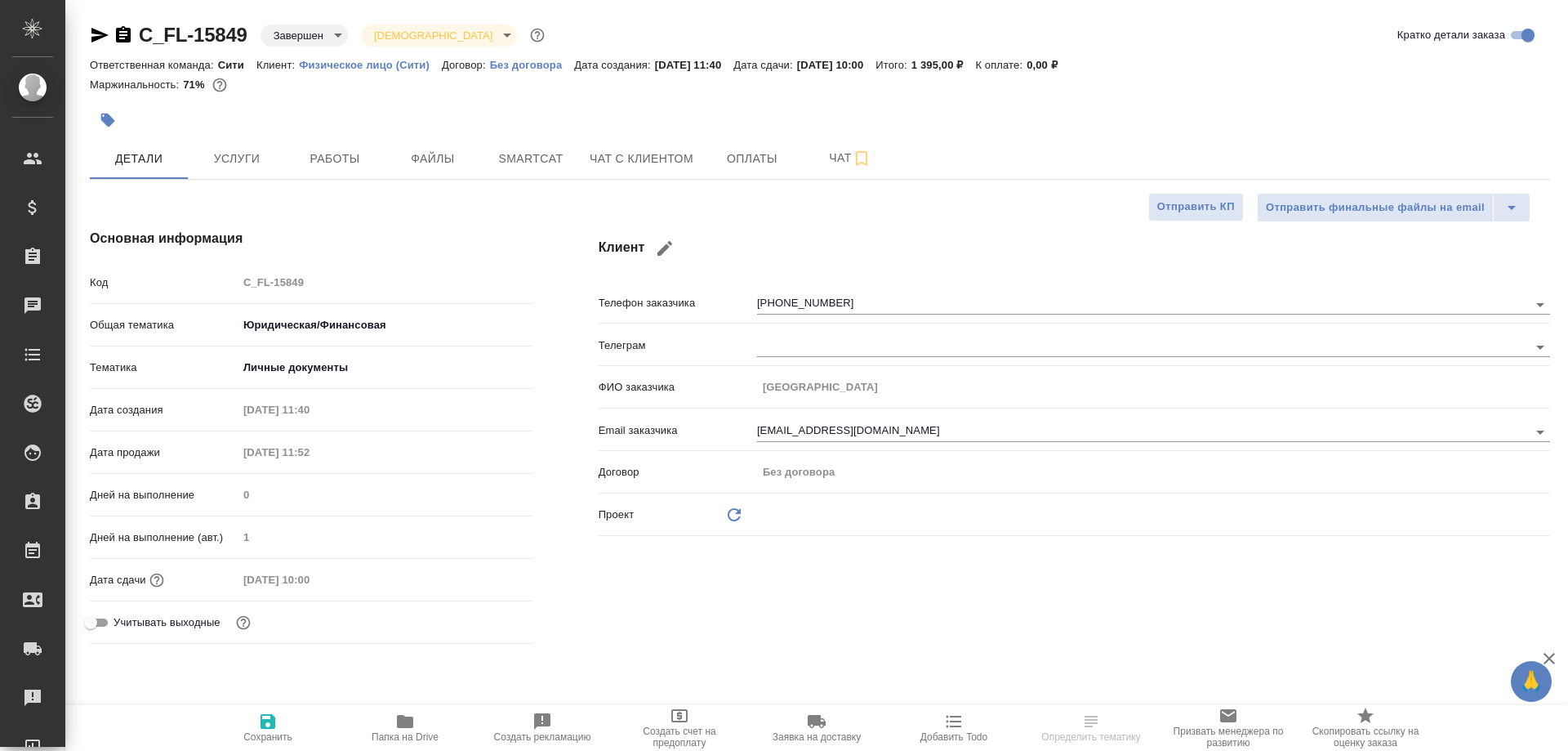
type textarea "x"
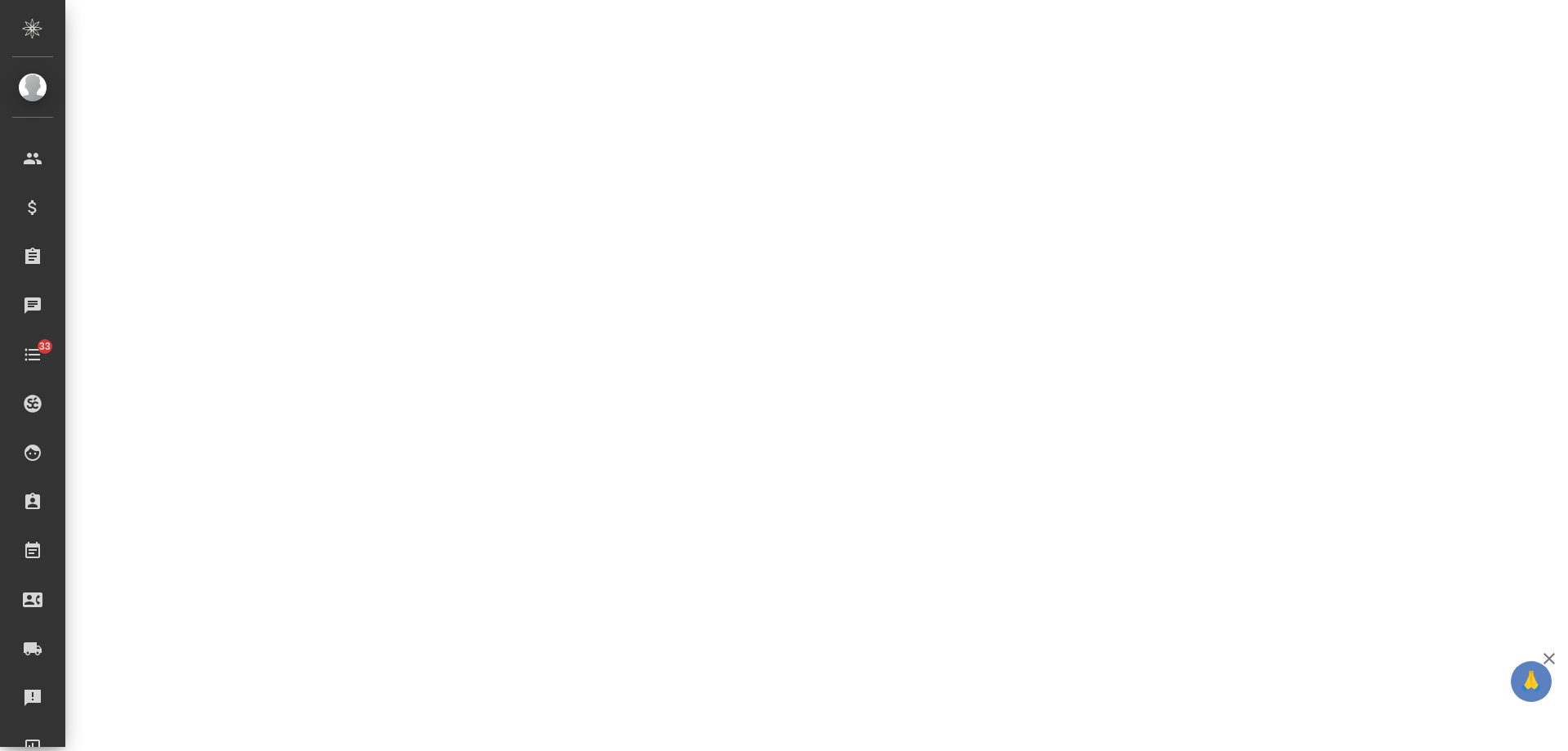
scroll to position [408, 0]
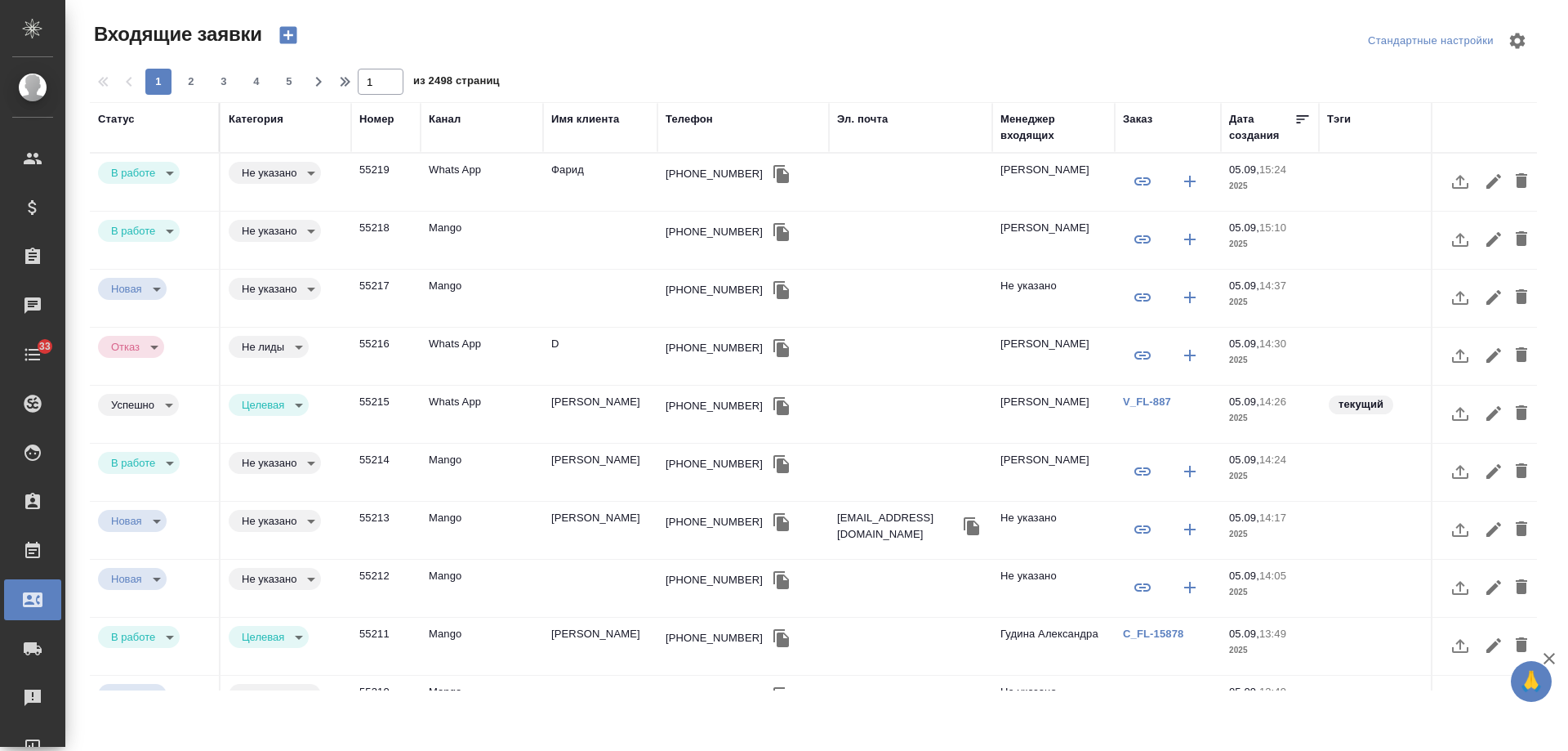
select select "RU"
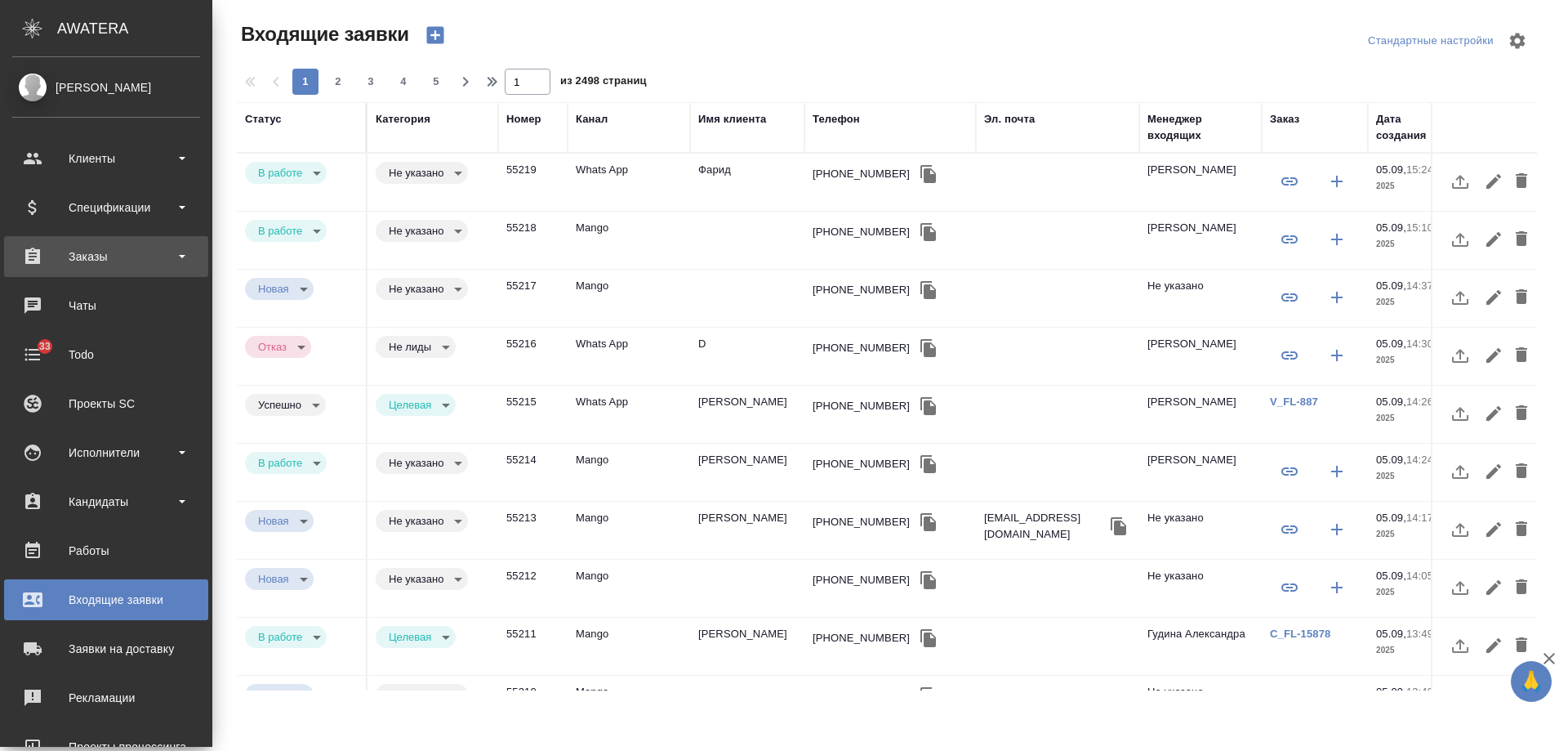
click at [60, 258] on div "Заказы" at bounding box center [106, 256] width 188 height 24
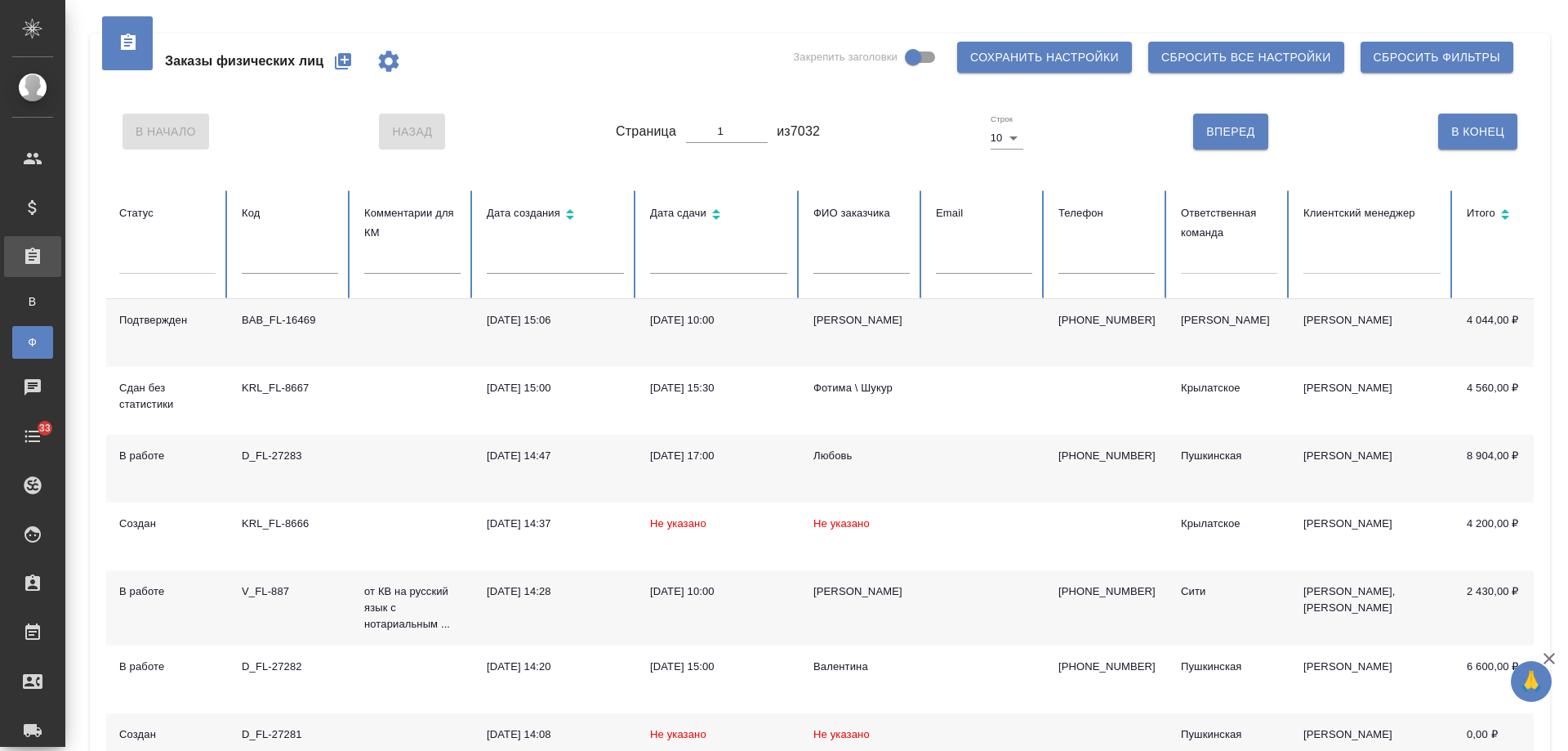
click at [1095, 256] on input "text" at bounding box center [1106, 262] width 96 height 23
paste input "79150789337"
type input "79150789337"
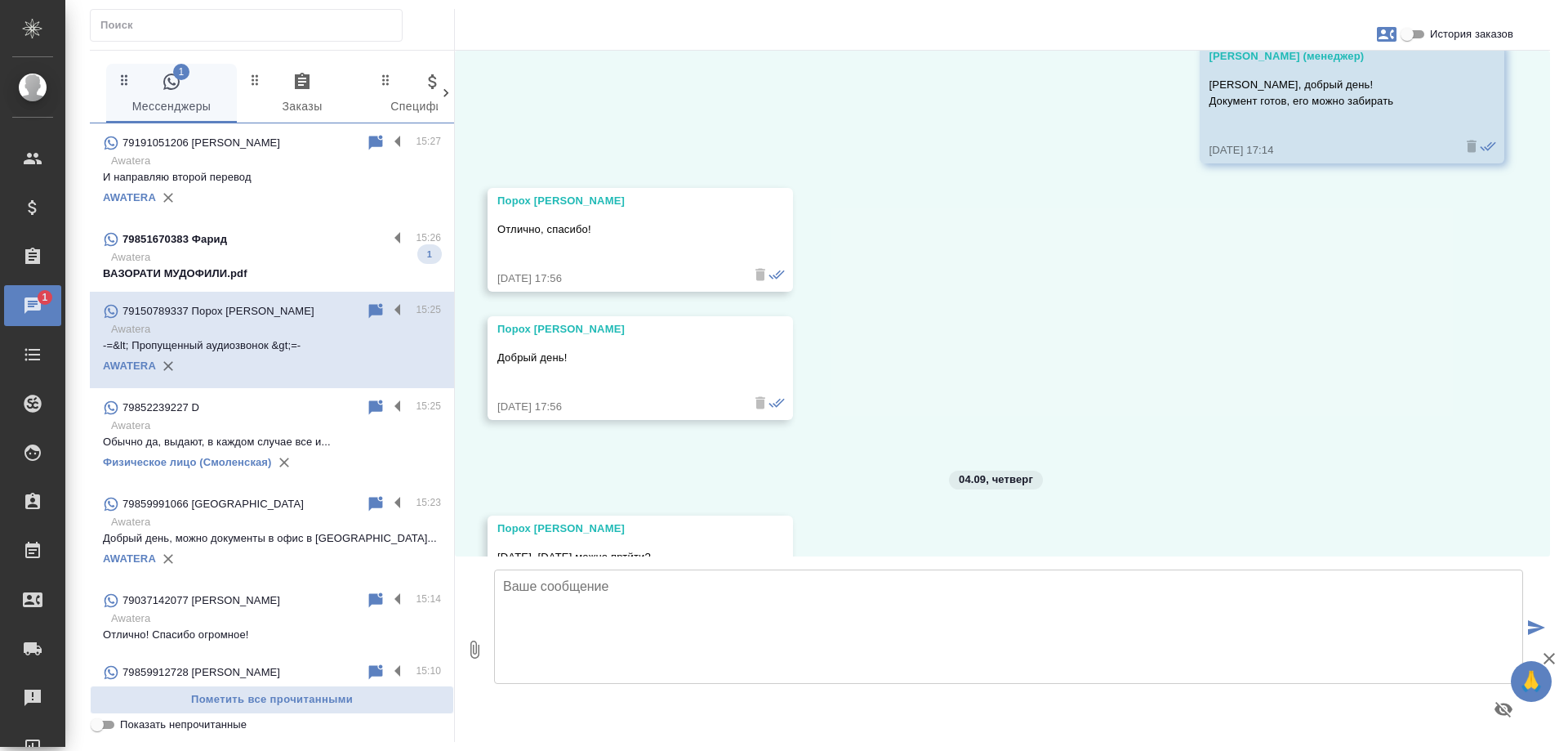
scroll to position [4127, 0]
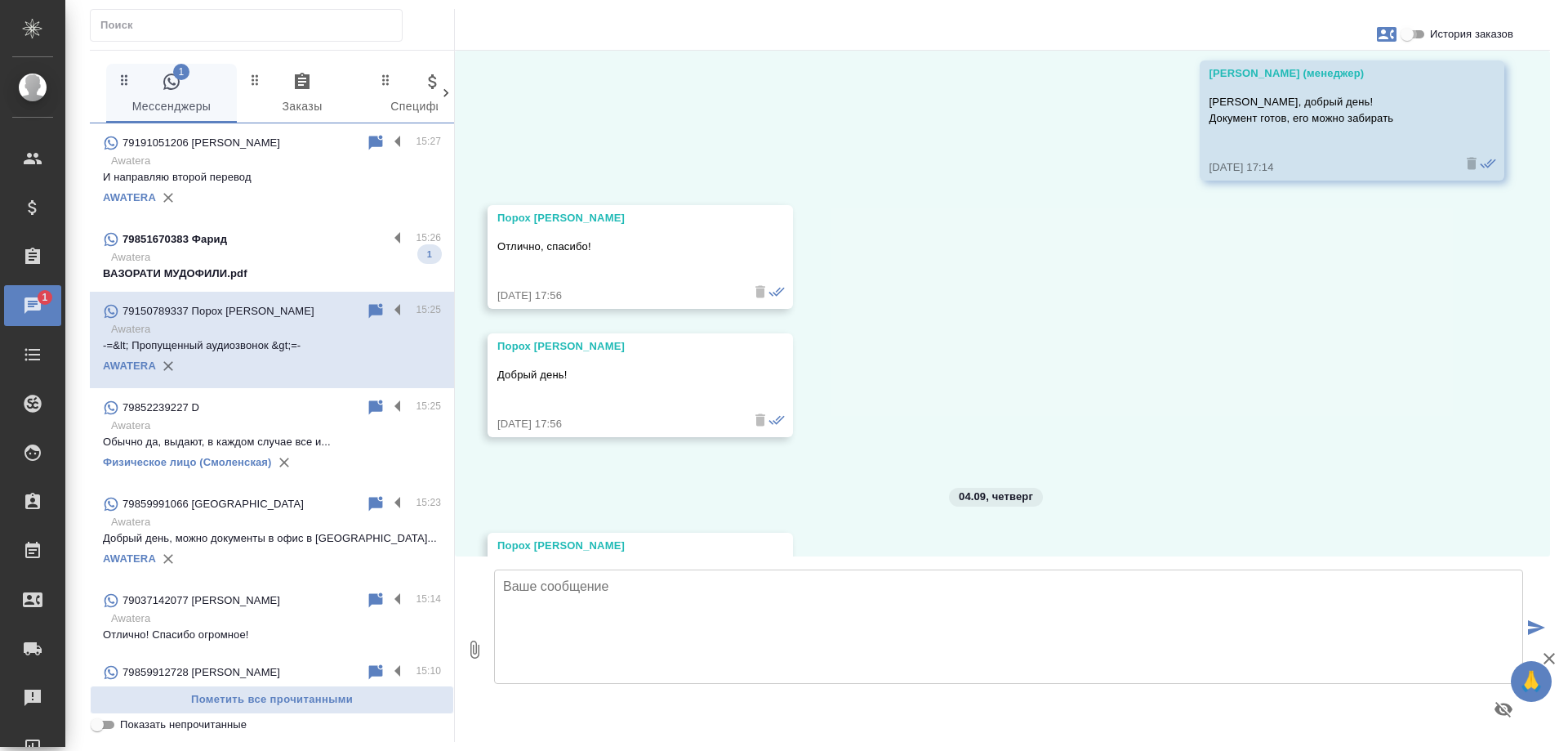
click at [1411, 35] on input "История заказов" at bounding box center [1407, 34] width 59 height 20
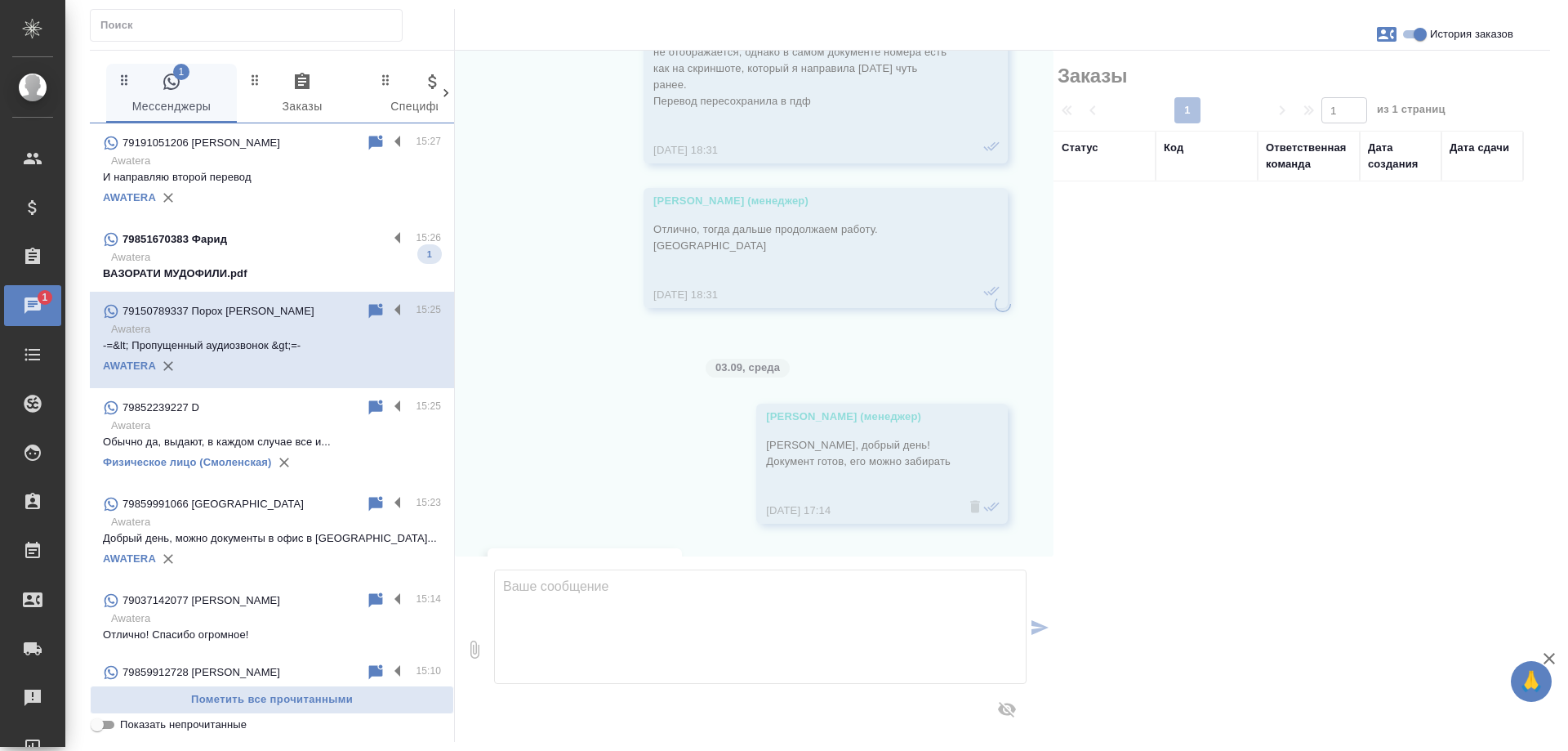
scroll to position [4486, 0]
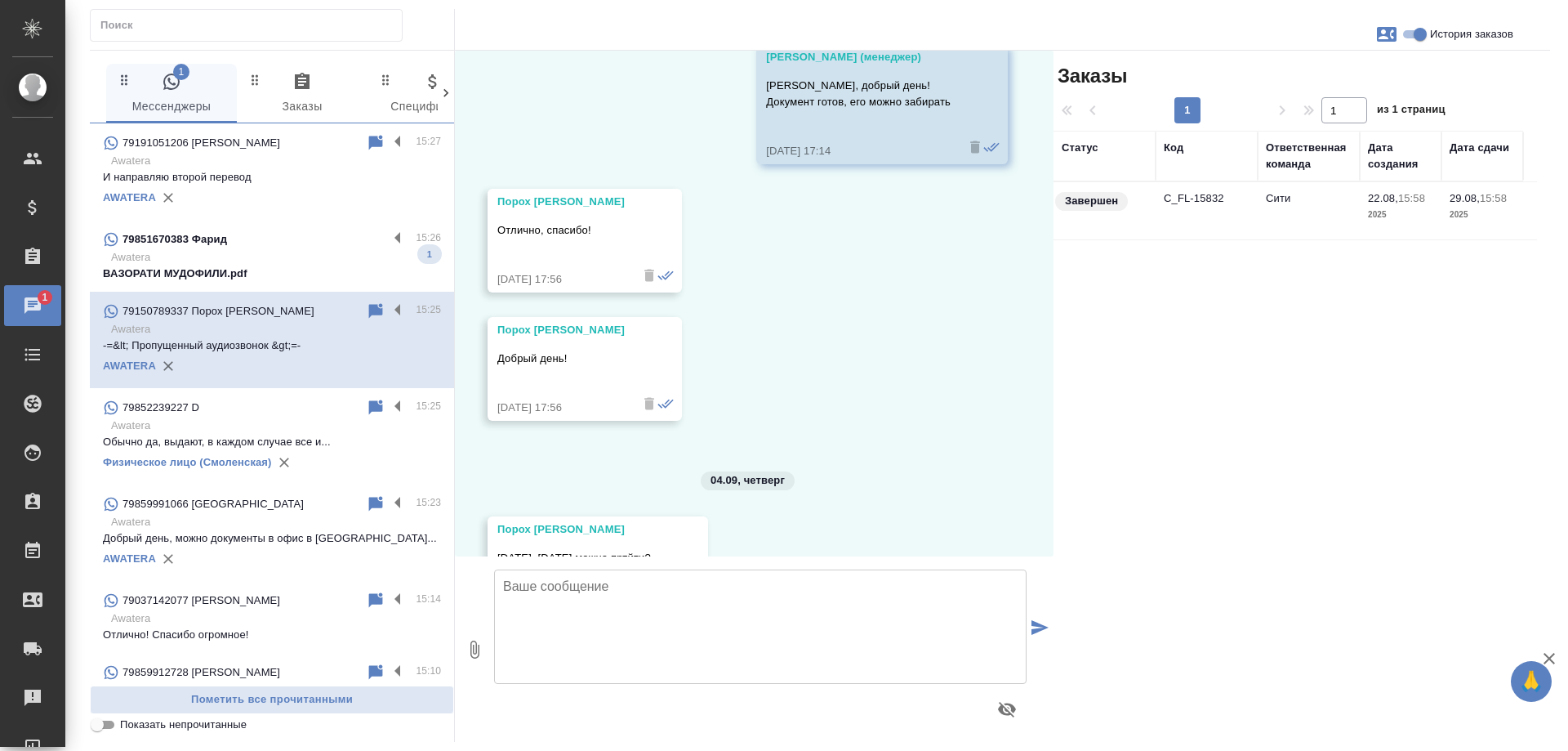
click at [1194, 189] on td "C_FL-15832" at bounding box center [1207, 211] width 102 height 57
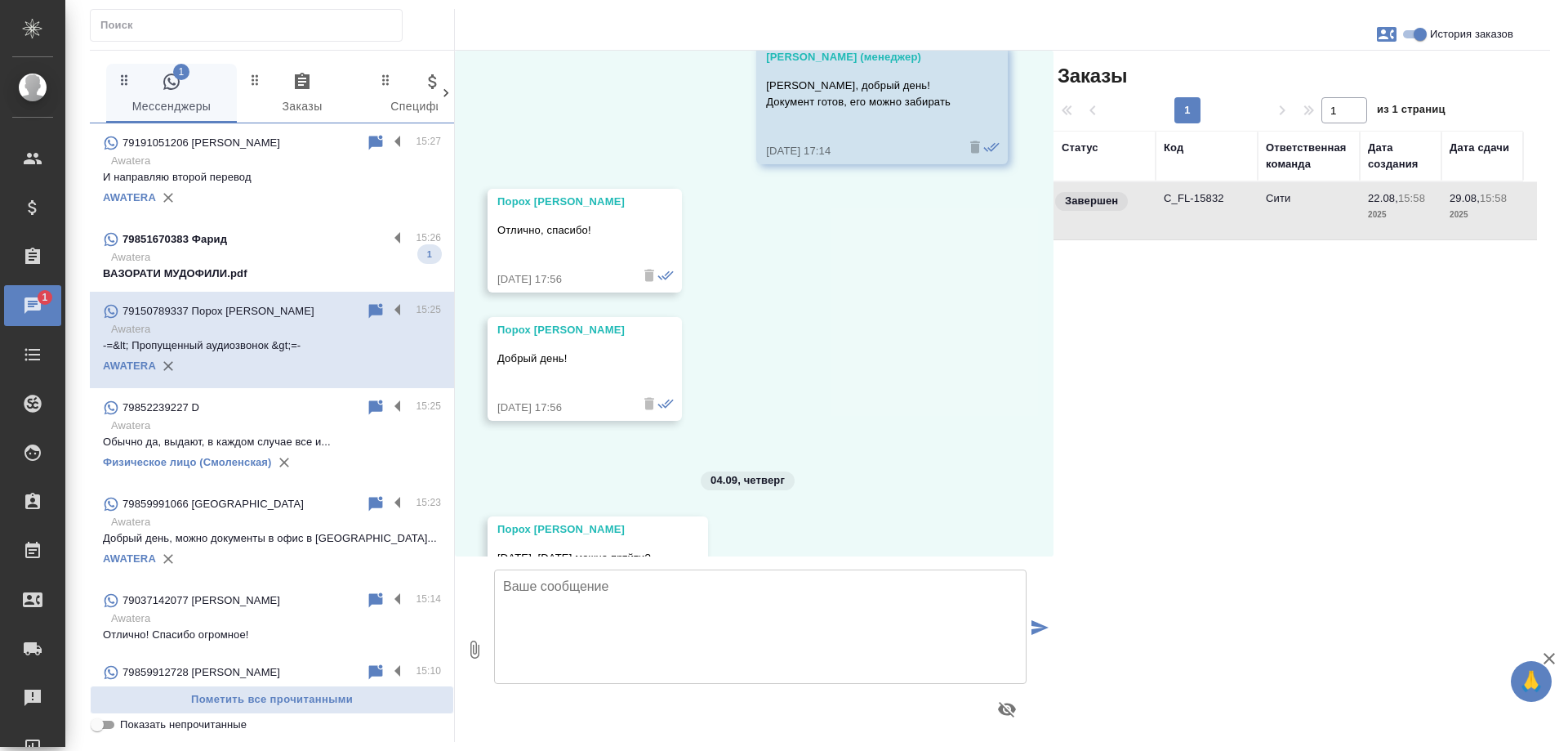
click at [1194, 189] on td "C_FL-15832" at bounding box center [1207, 211] width 102 height 57
click at [1408, 38] on input "История заказов" at bounding box center [1420, 34] width 59 height 20
checkbox input "false"
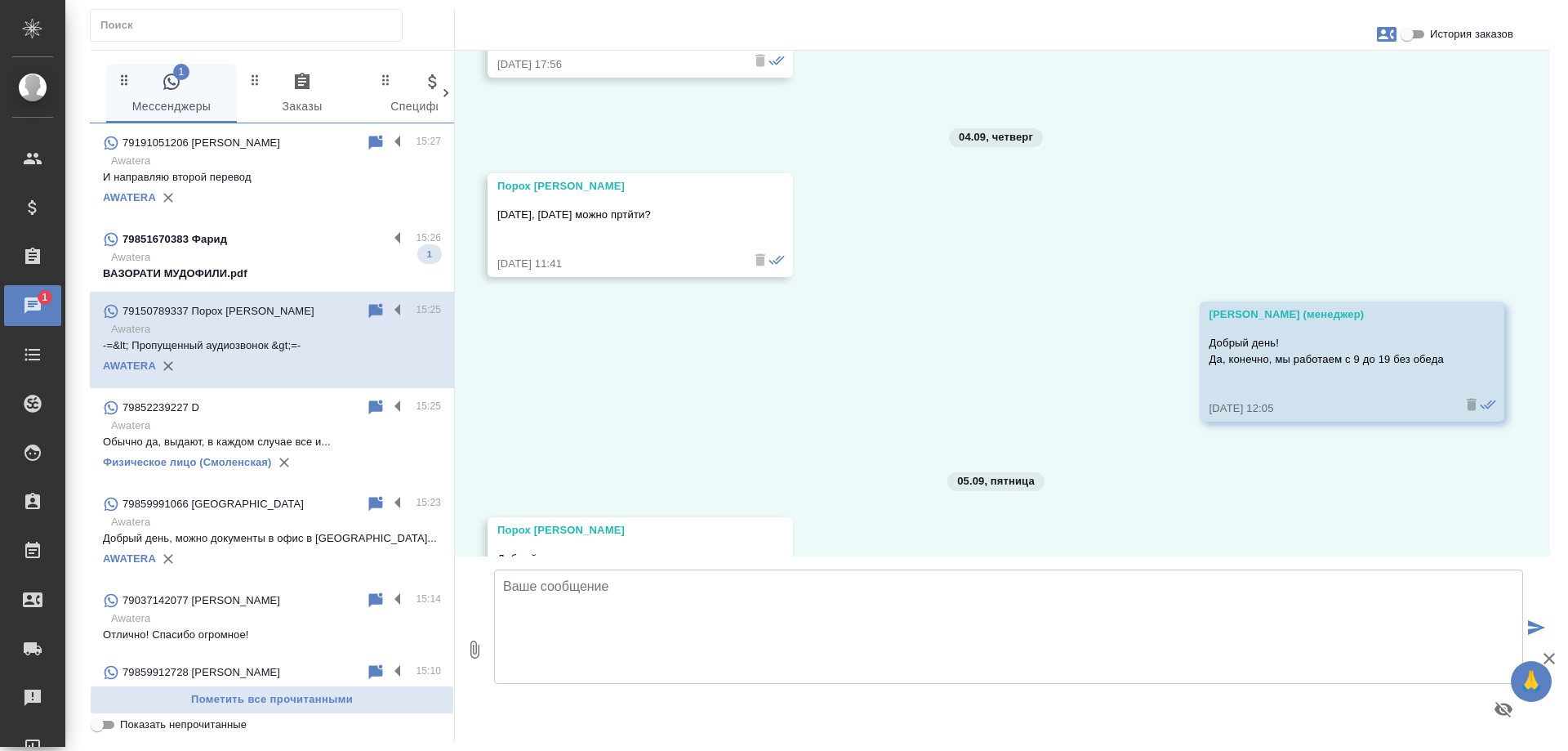
scroll to position [4127, 0]
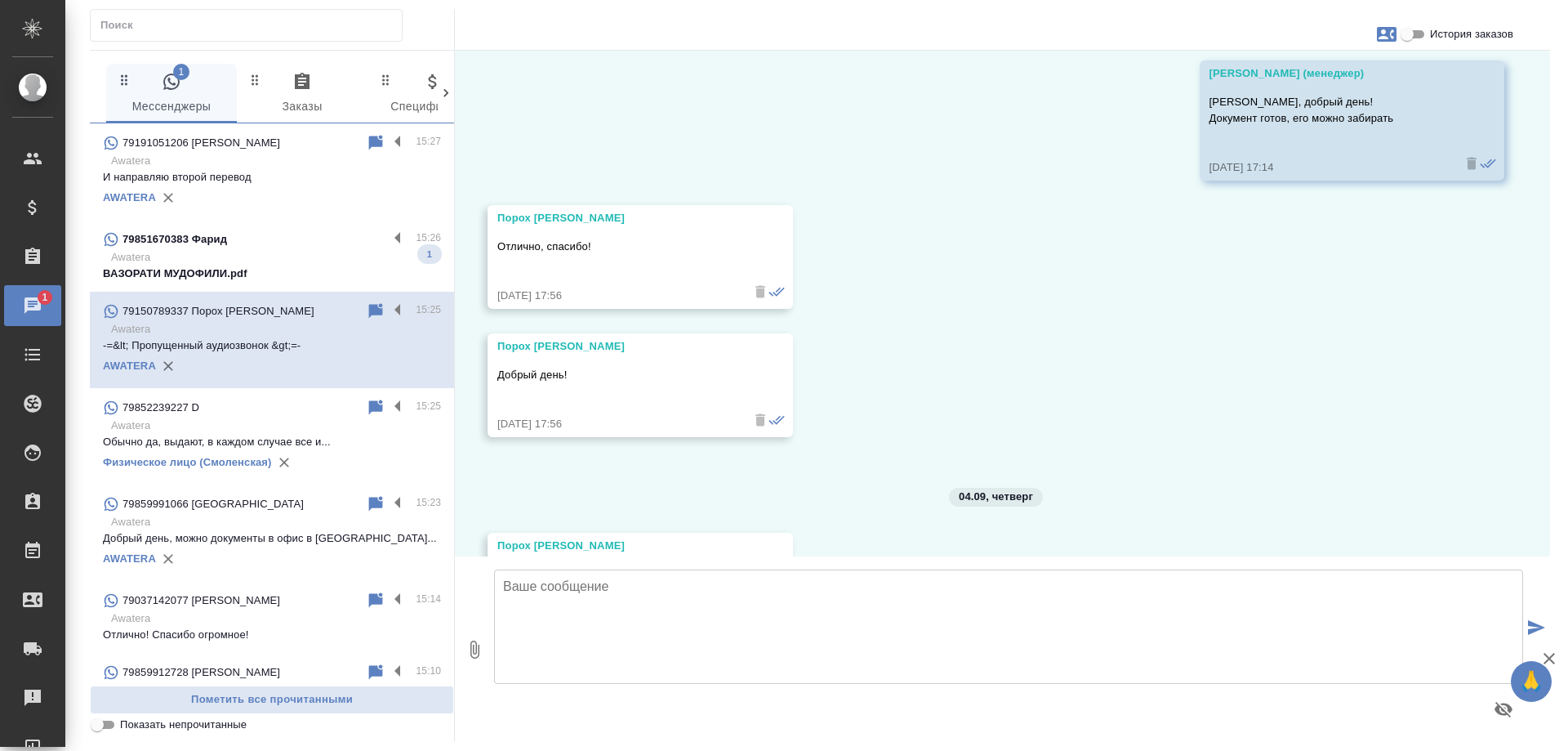
click at [239, 259] on p "Awatera" at bounding box center [276, 257] width 330 height 17
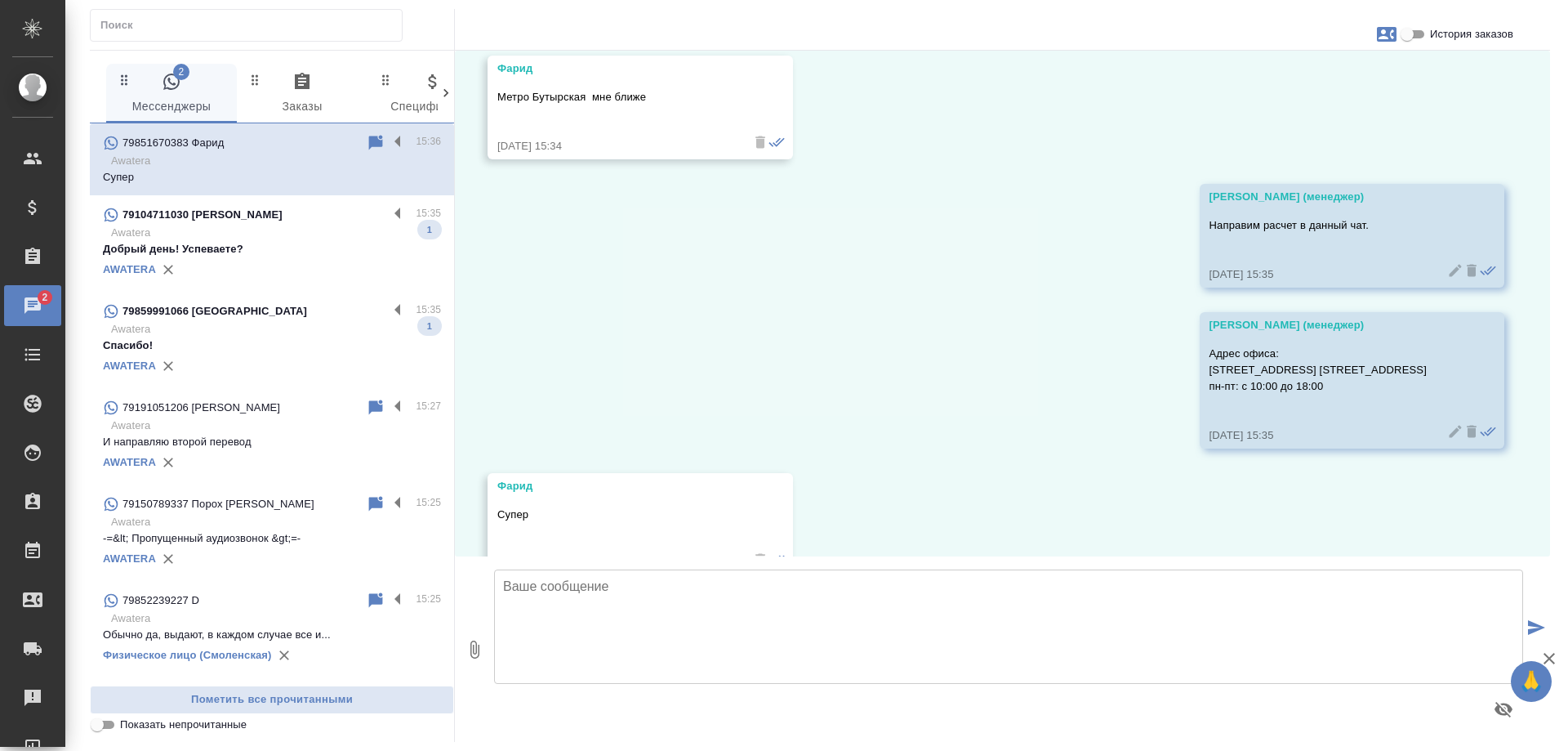
scroll to position [1701, 0]
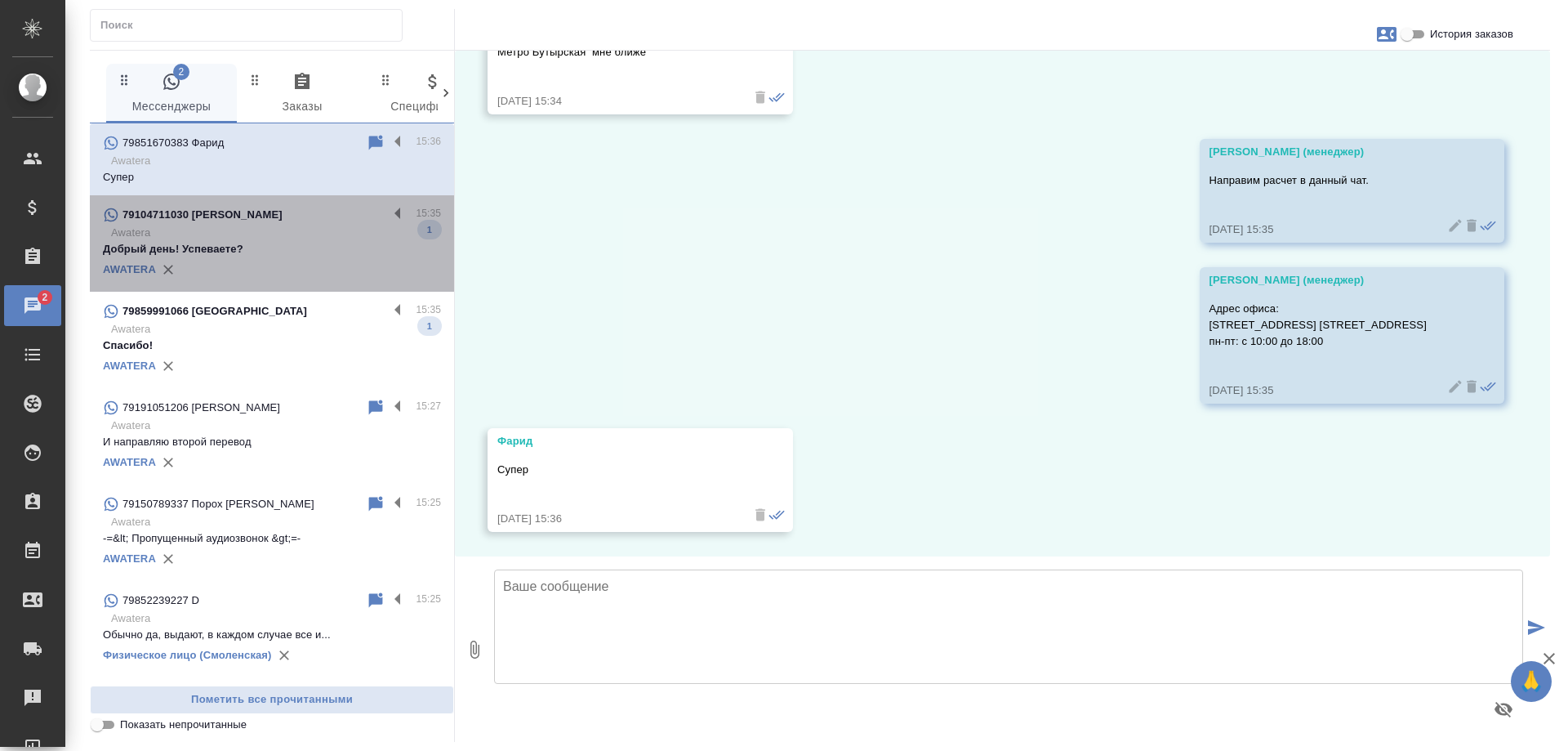
click at [325, 251] on p "Добрый день! Успеваете?" at bounding box center [271, 250] width 338 height 17
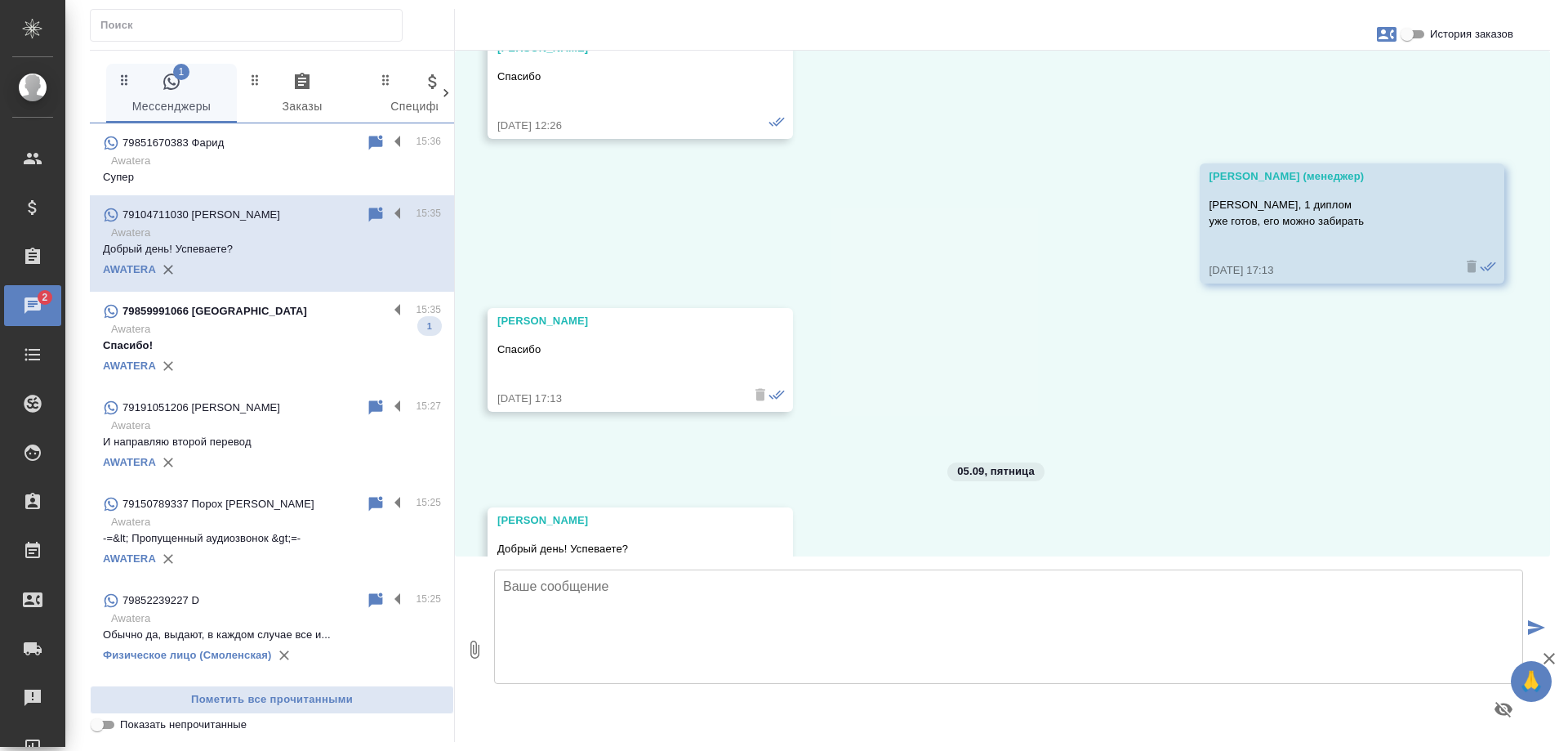
scroll to position [15079, 0]
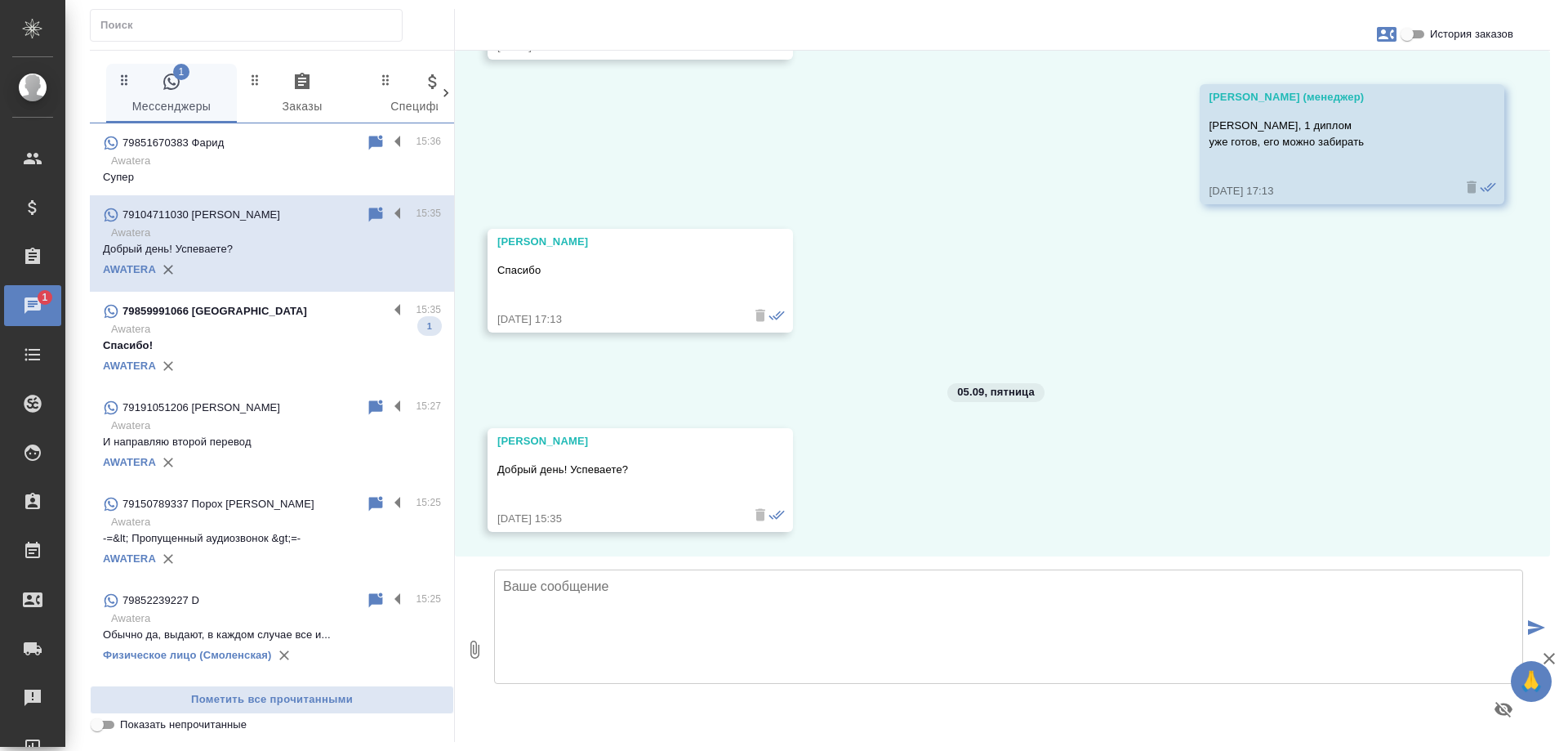
click at [324, 333] on p "Awatera" at bounding box center [276, 330] width 330 height 17
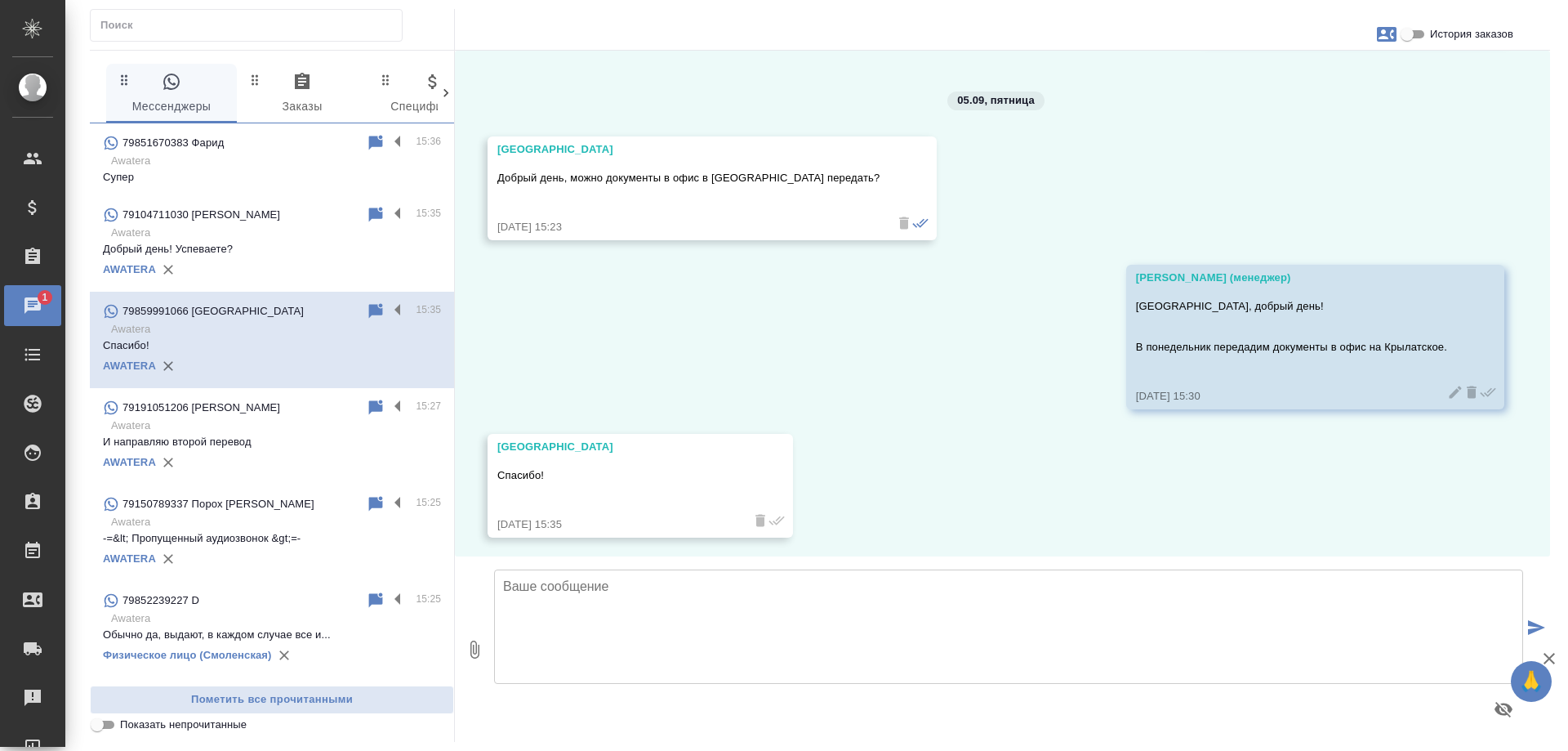
scroll to position [7293, 0]
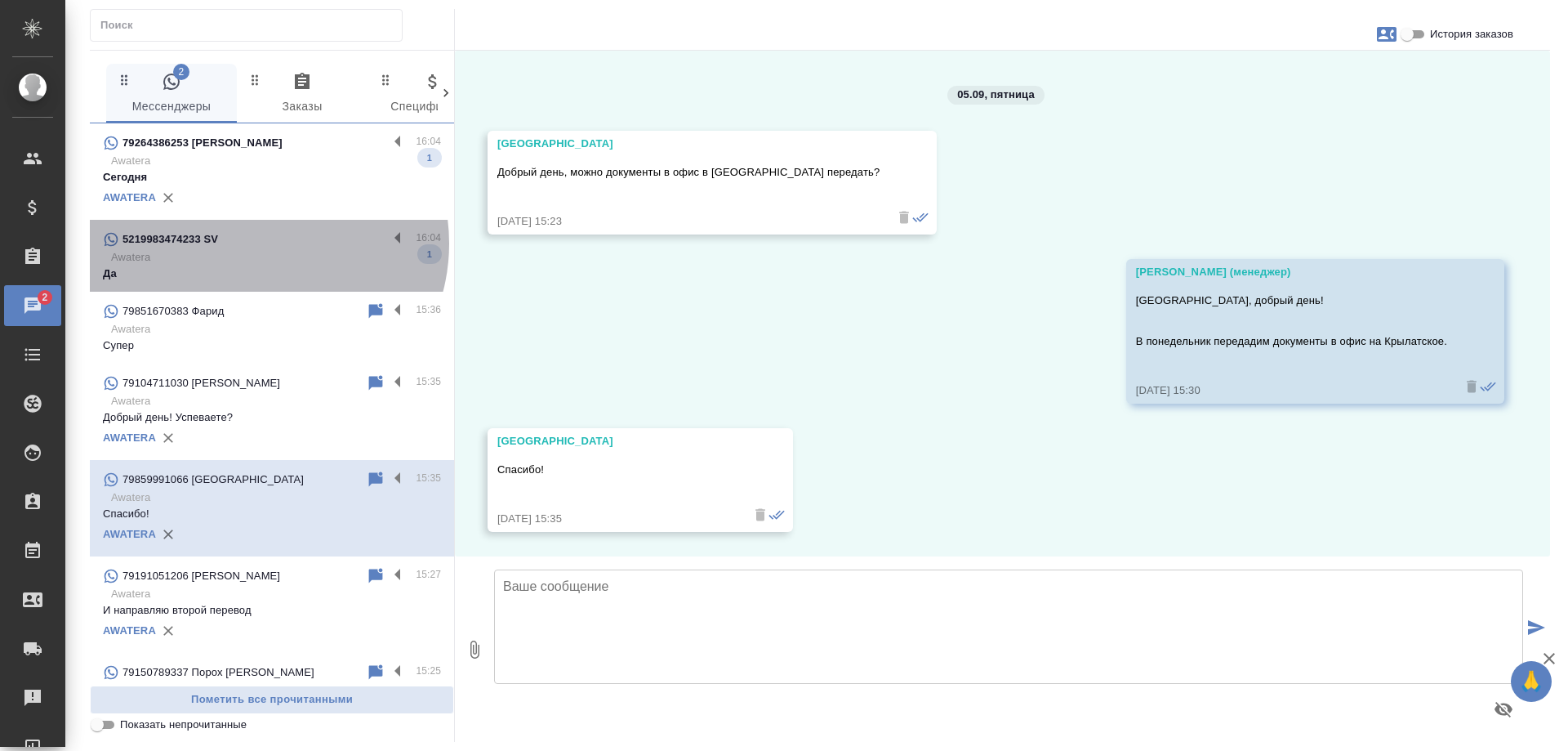
click at [258, 243] on div "5219983474233 SV" at bounding box center [245, 239] width 285 height 20
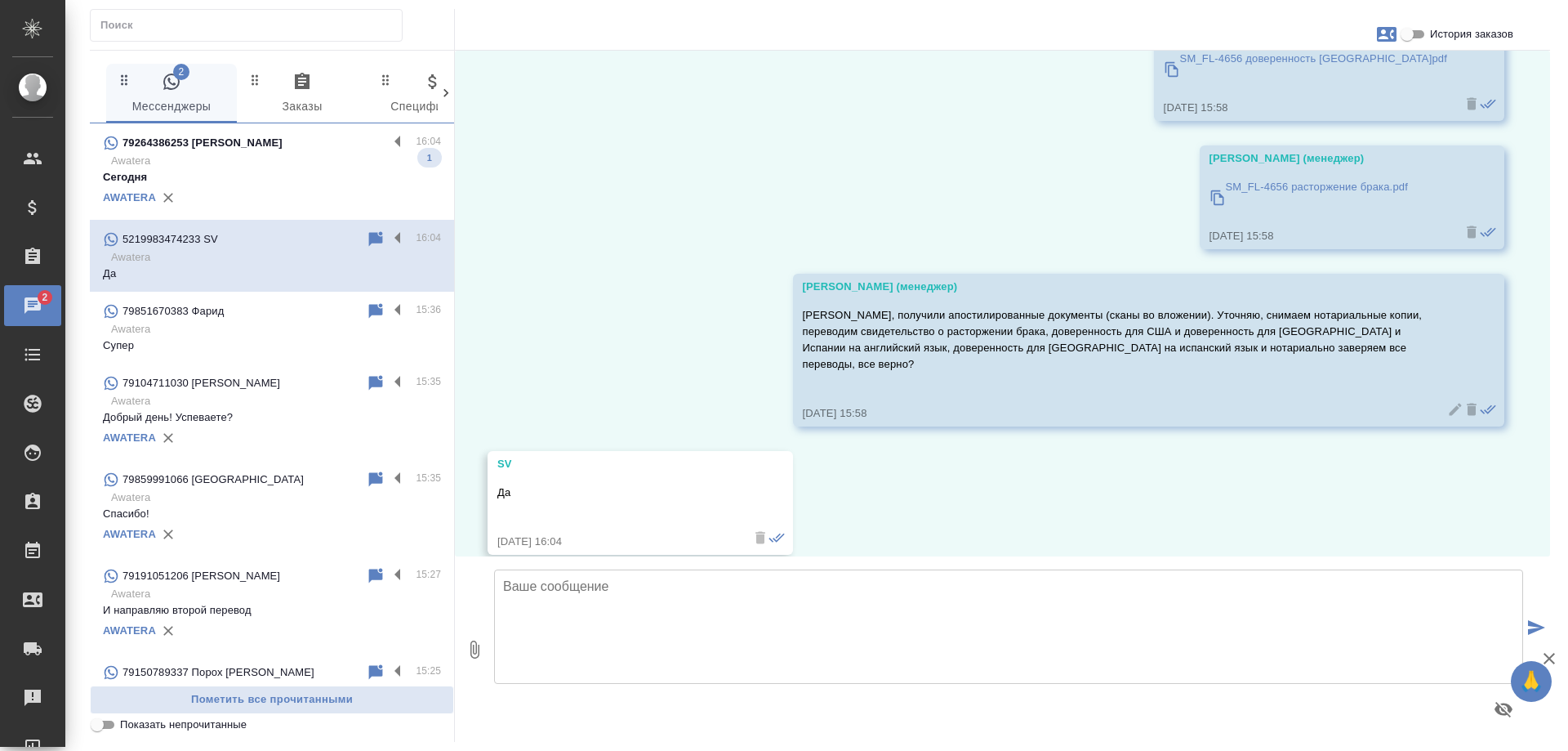
scroll to position [840, 0]
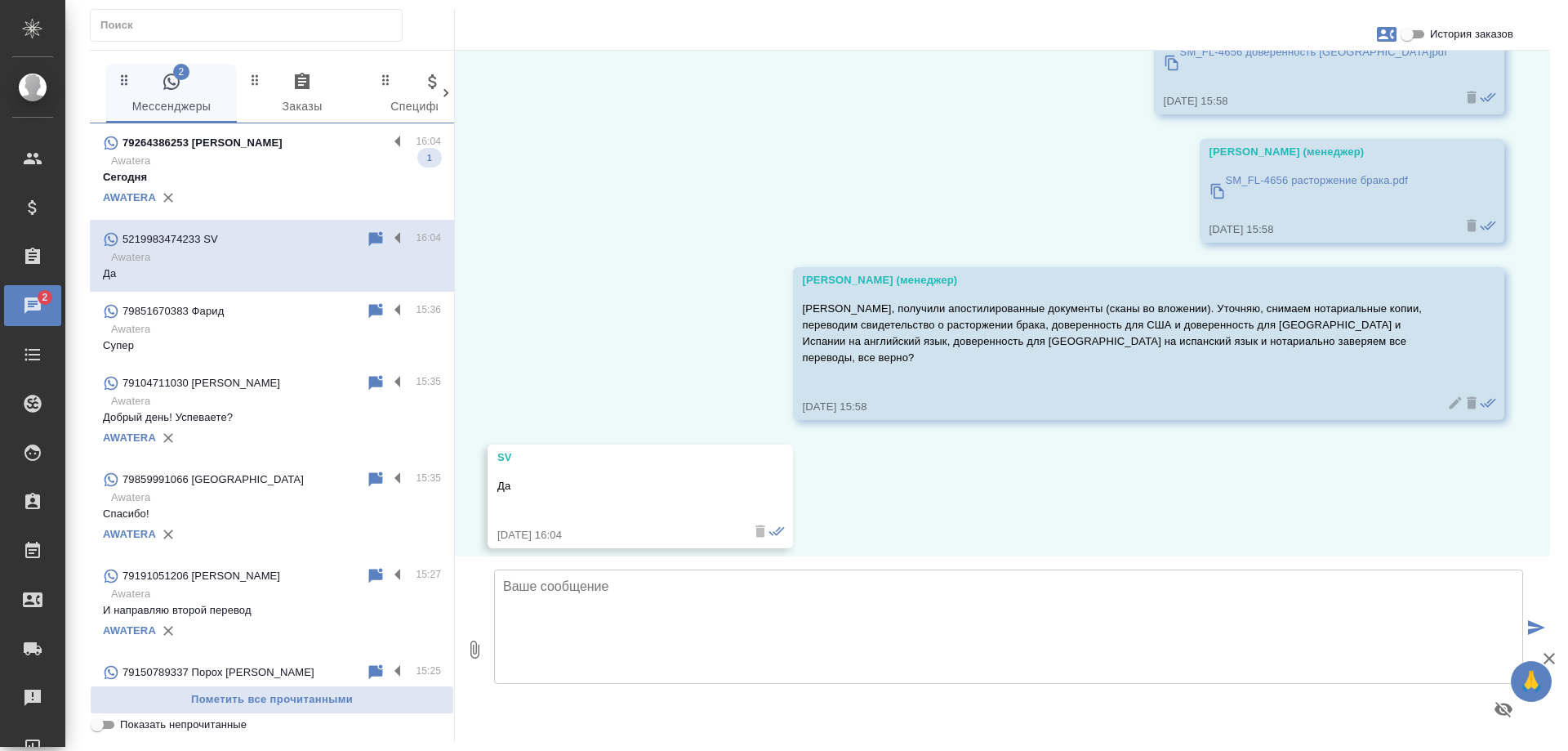
click at [265, 153] on p "Awatera" at bounding box center [276, 161] width 330 height 17
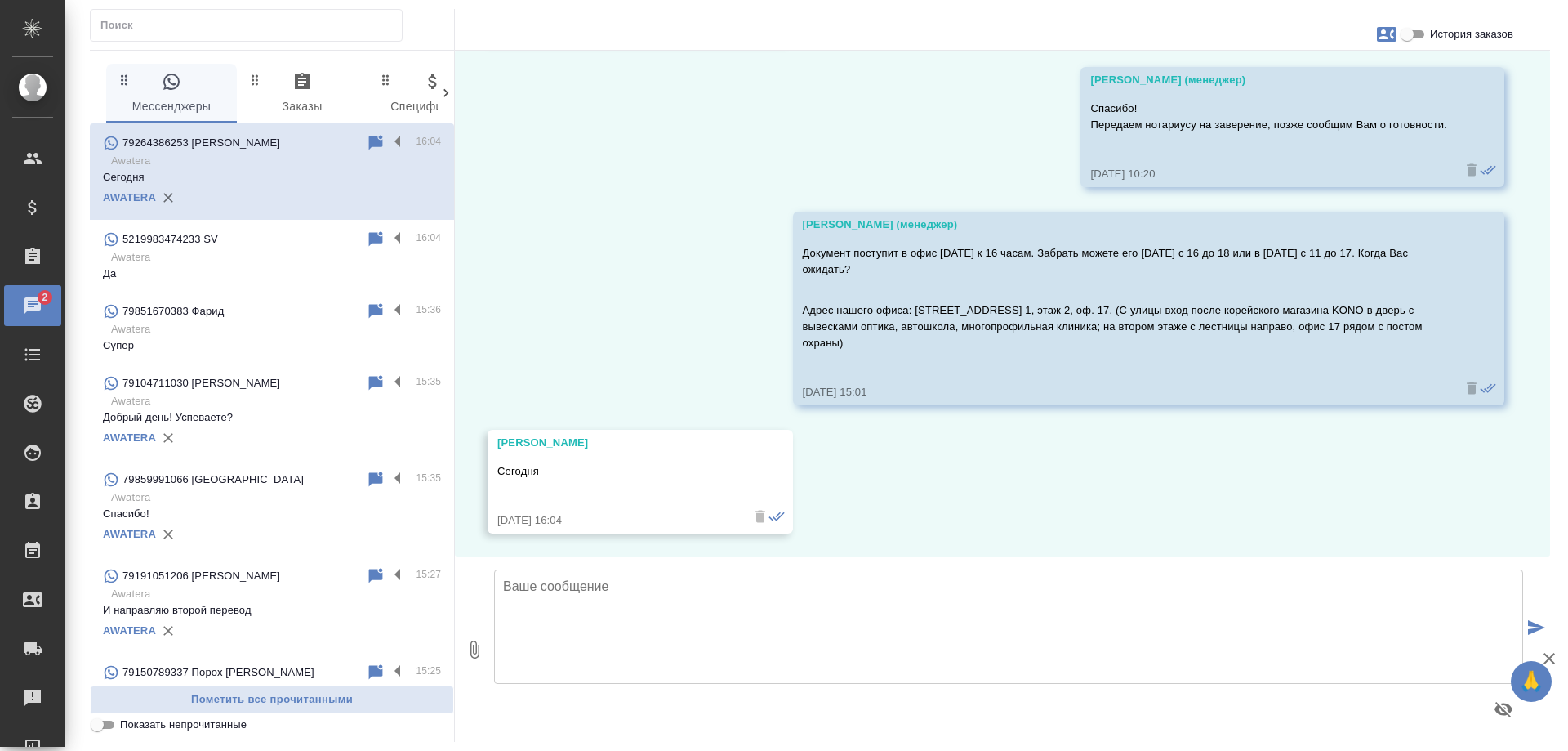
scroll to position [2541, 0]
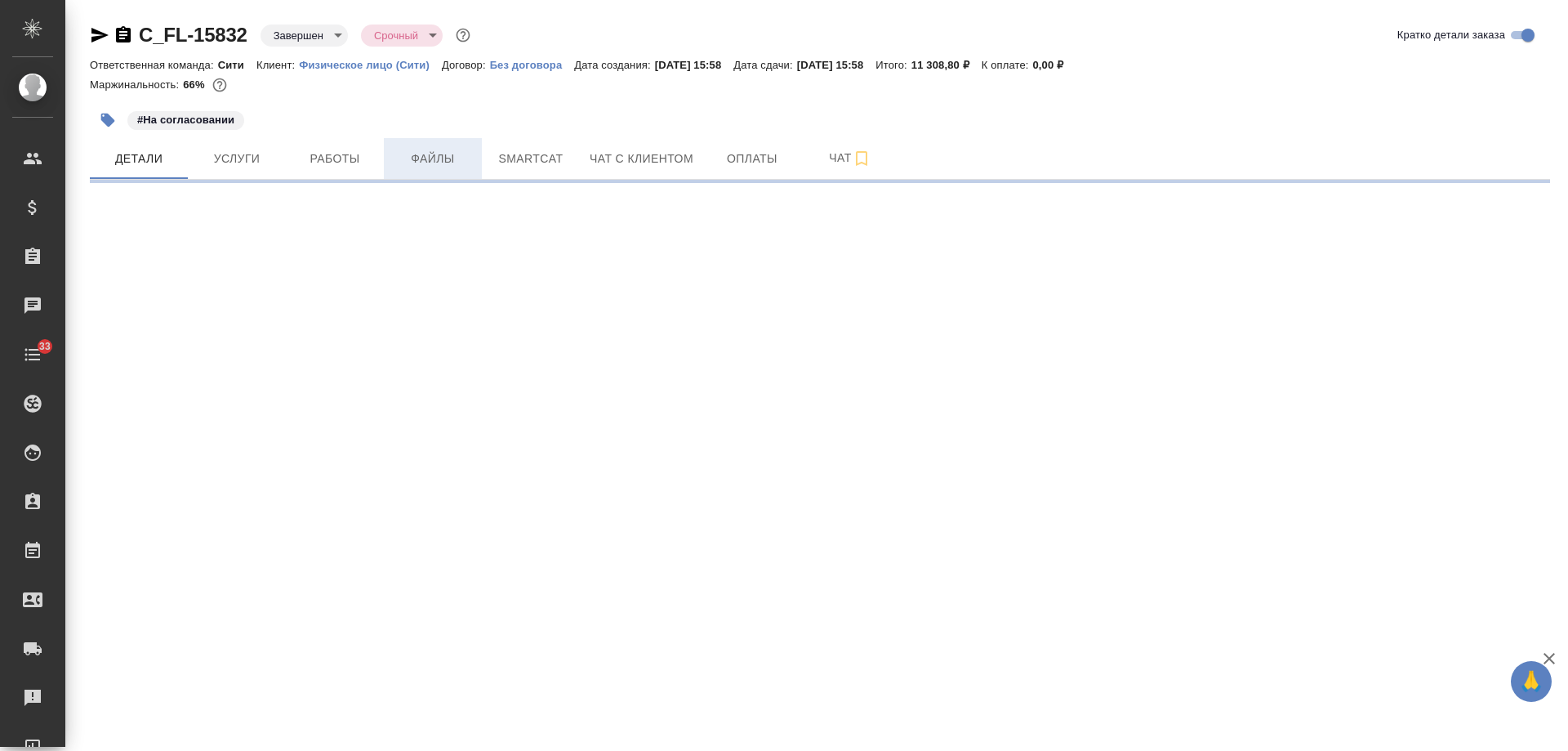
select select "RU"
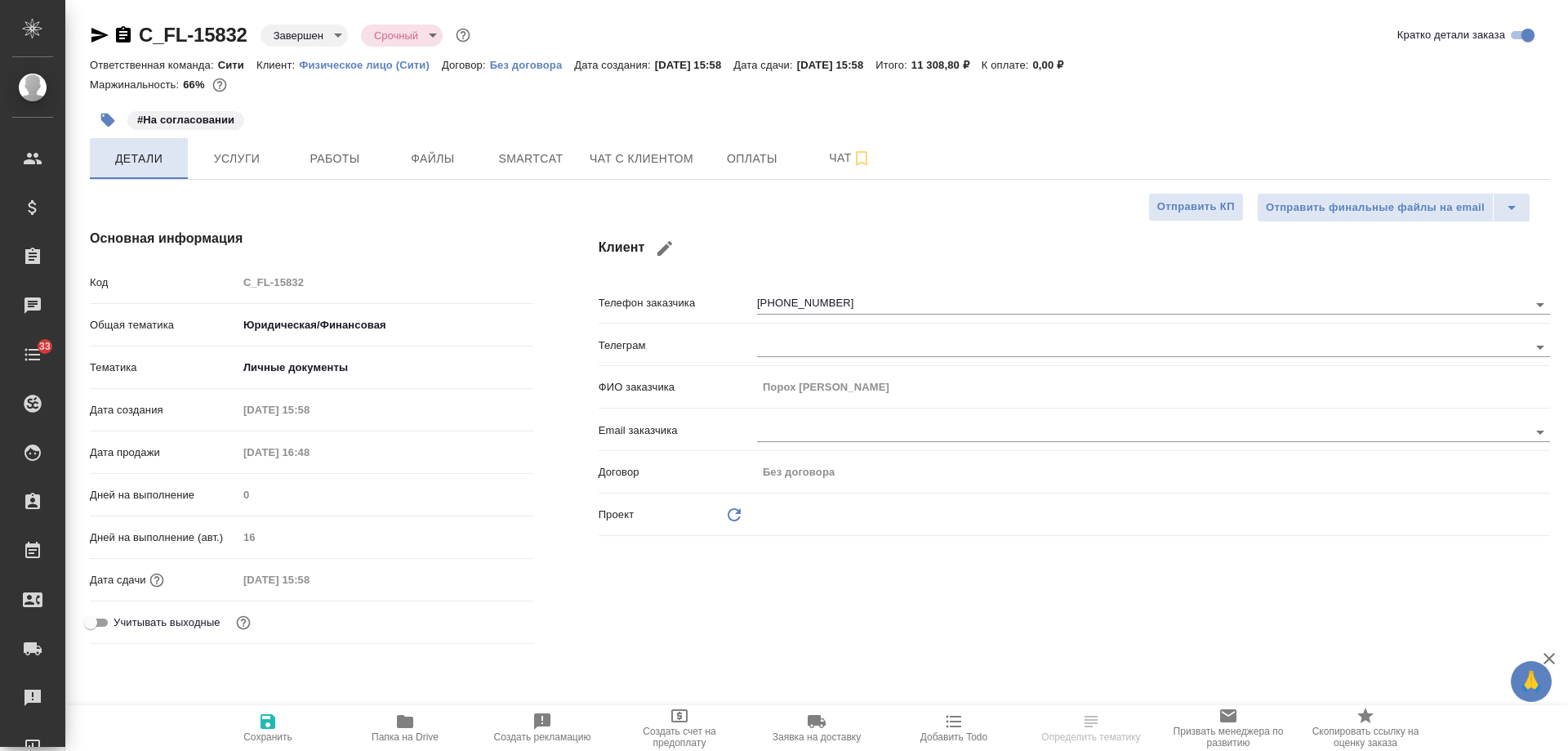
type textarea "x"
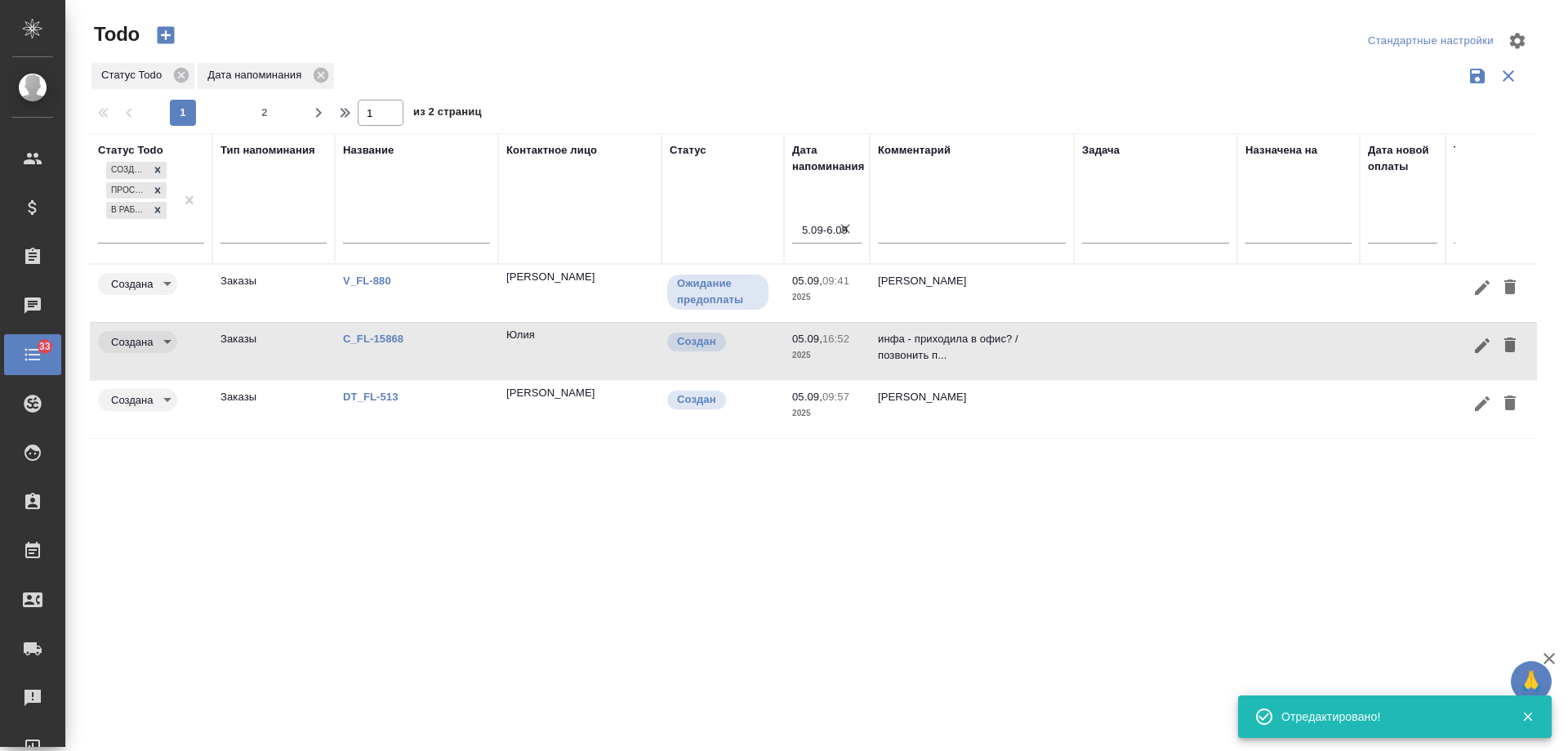
click at [840, 229] on icon "button" at bounding box center [846, 229] width 17 height 17
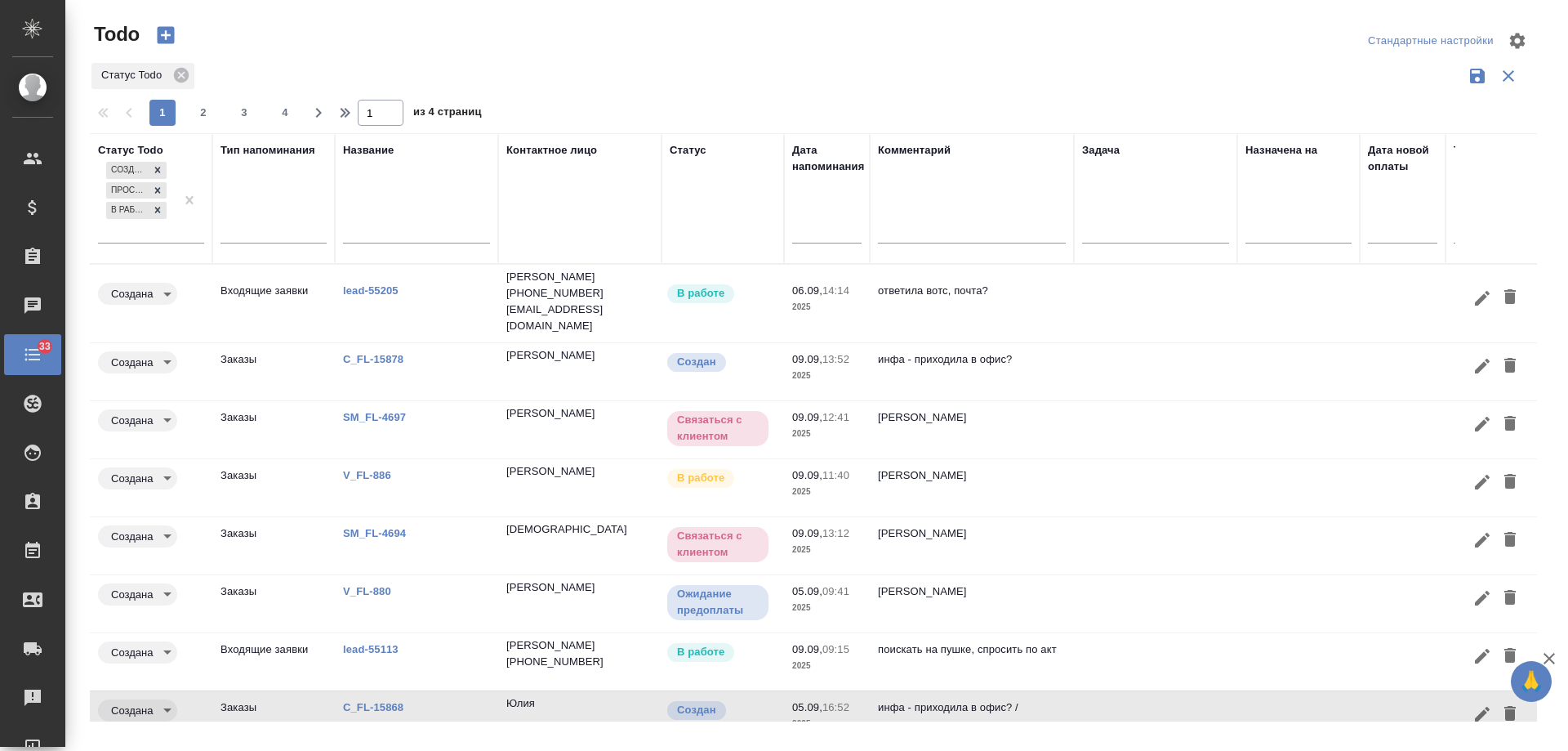
click at [366, 469] on link "V_FL-886" at bounding box center [367, 474] width 48 height 12
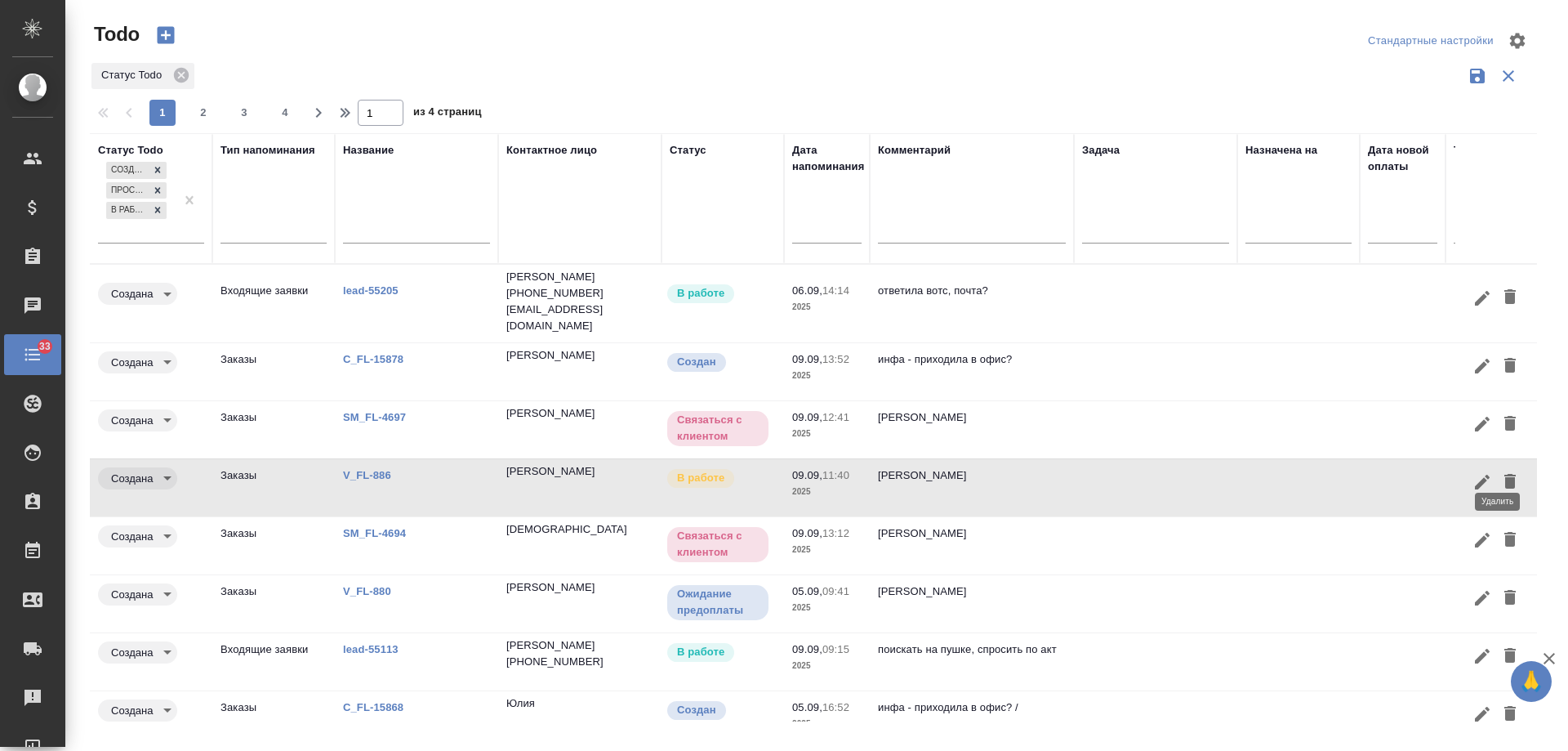
click at [1505, 474] on icon "button" at bounding box center [1510, 482] width 11 height 15
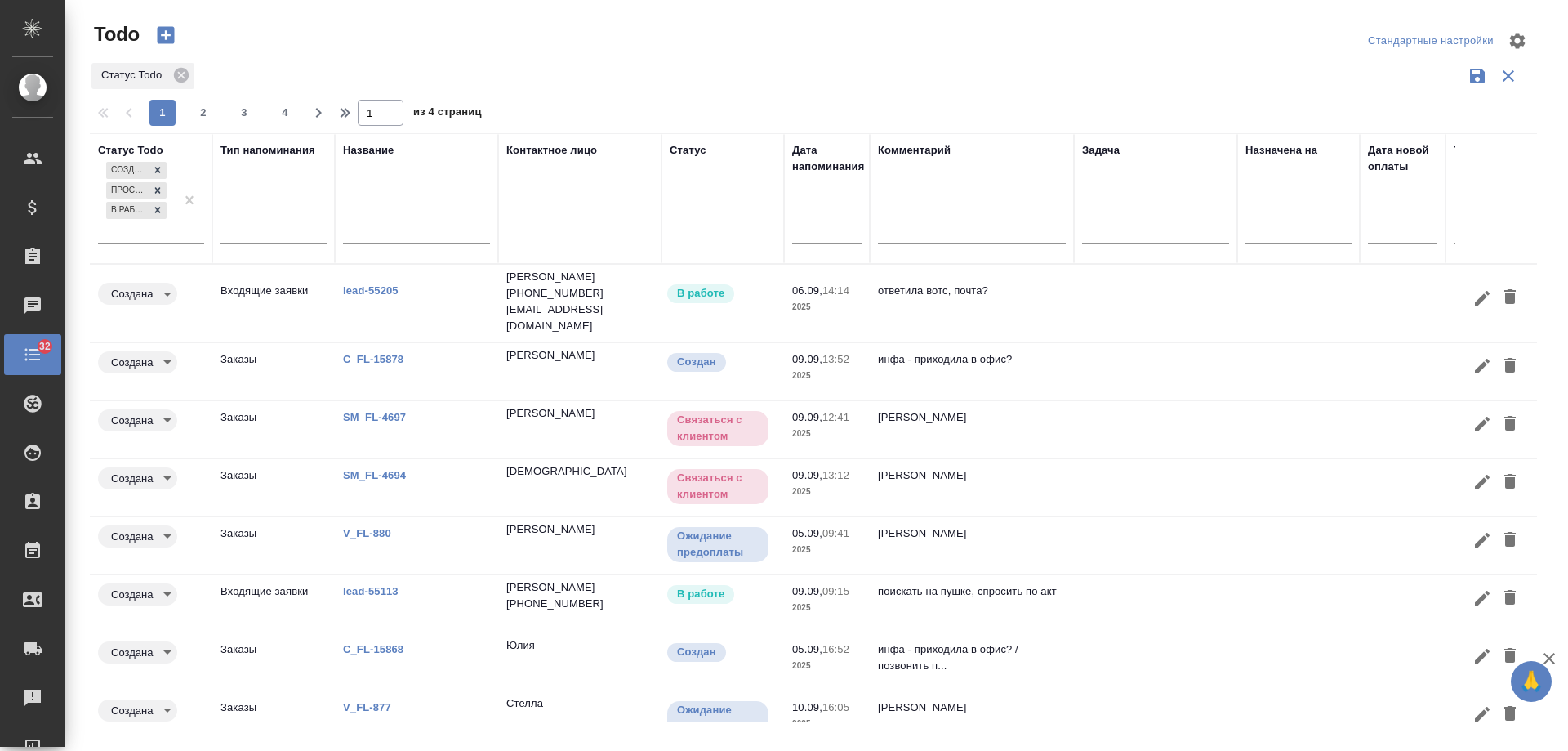
click at [365, 284] on link "lead-55205" at bounding box center [371, 290] width 56 height 12
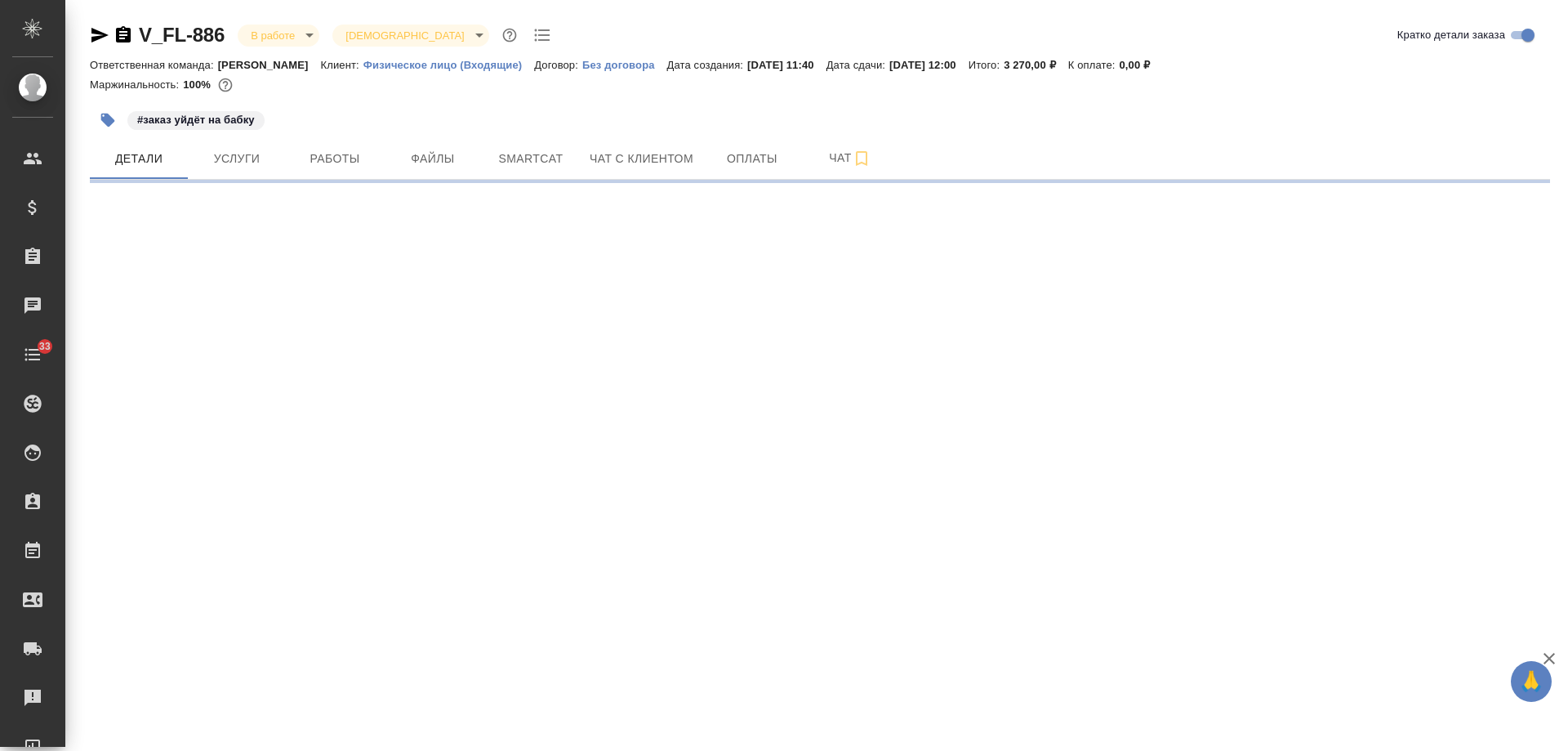
select select "RU"
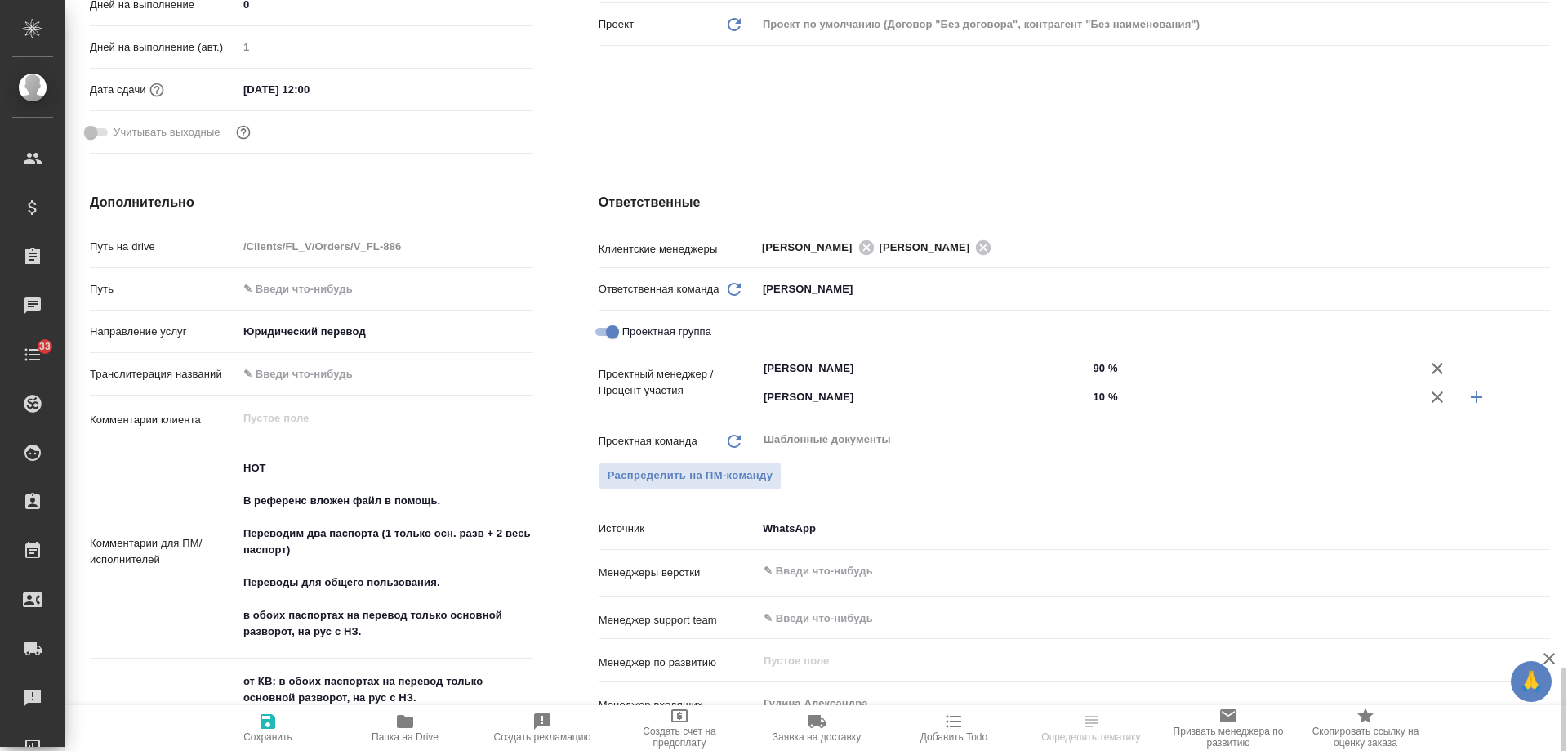
scroll to position [817, 0]
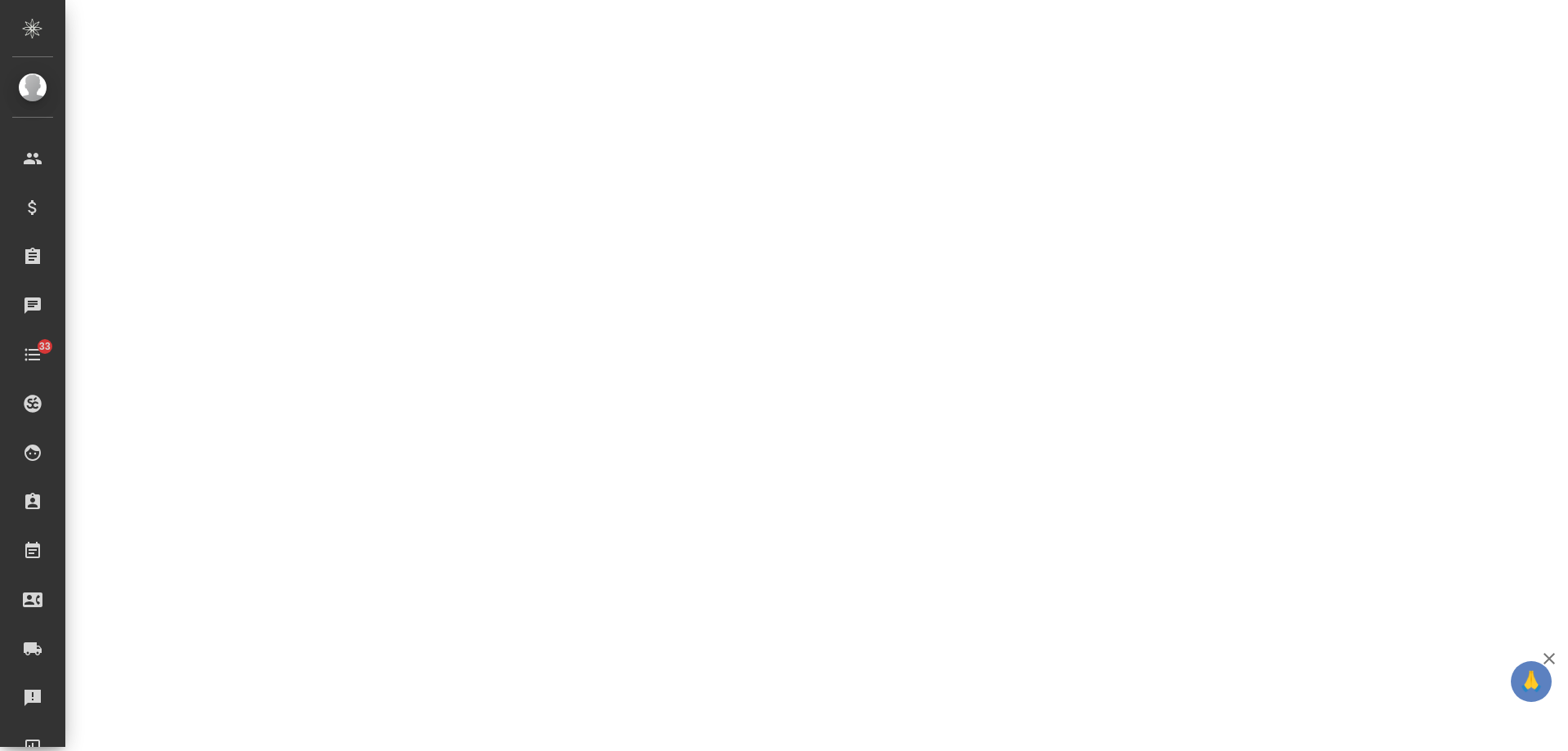
select select "RU"
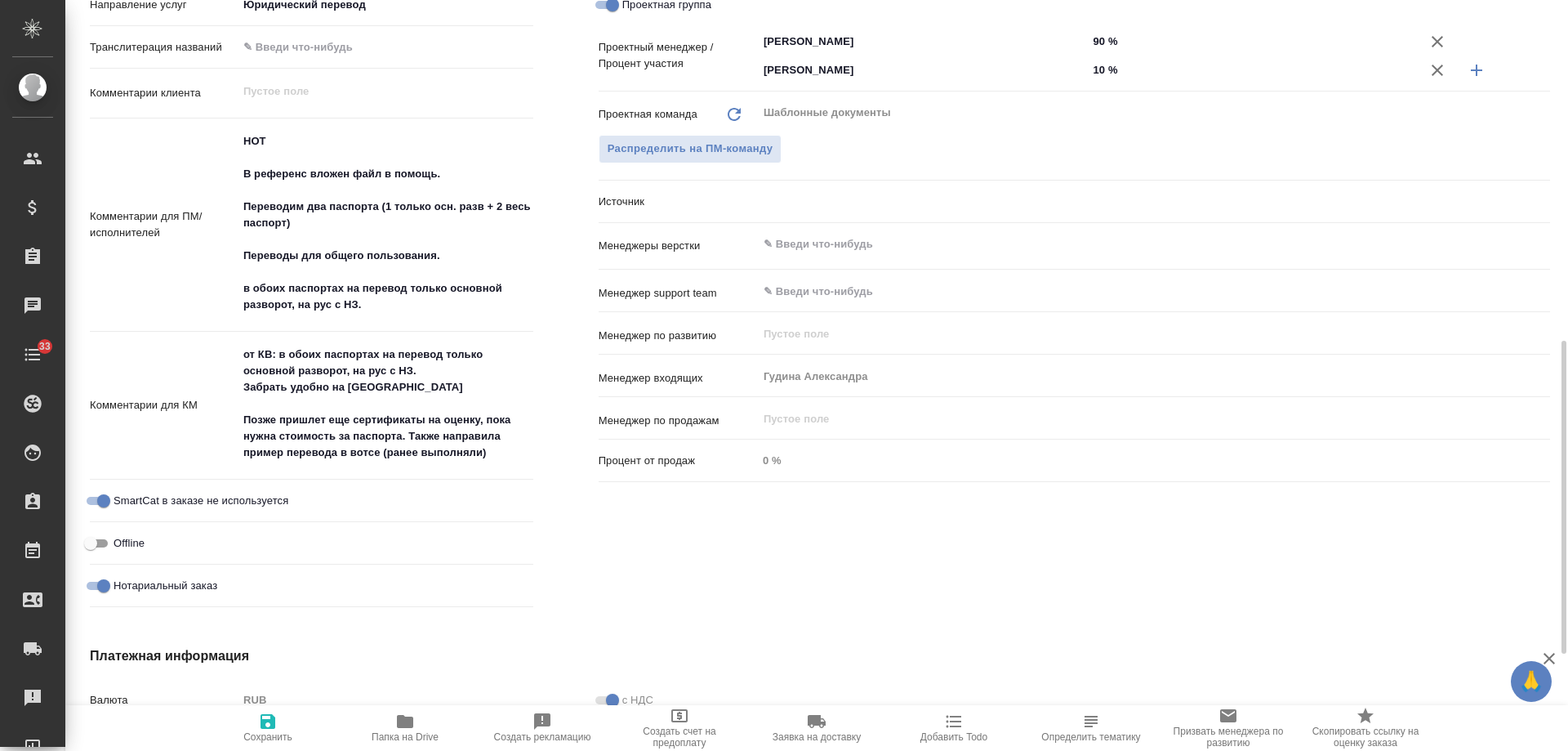
type textarea "x"
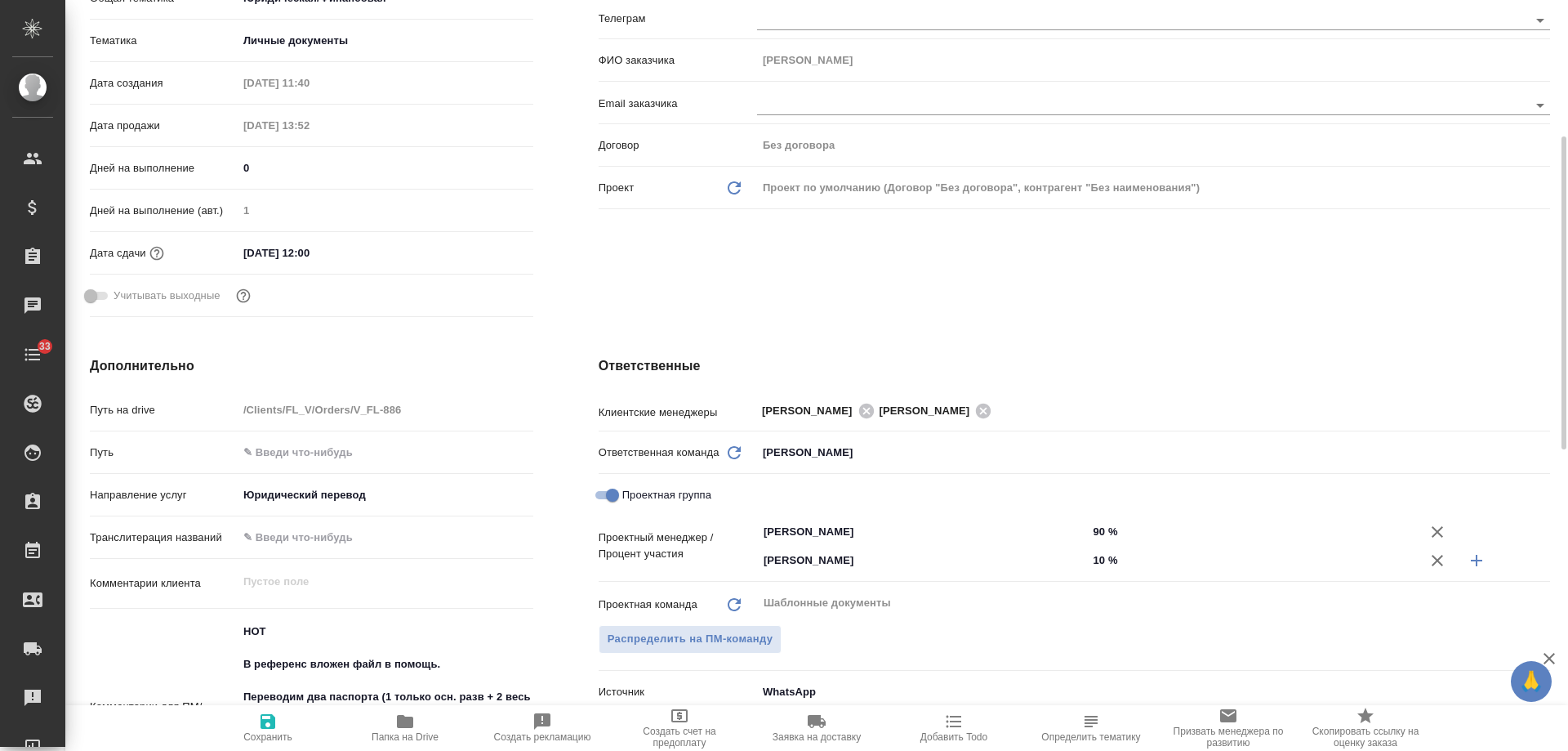
scroll to position [0, 0]
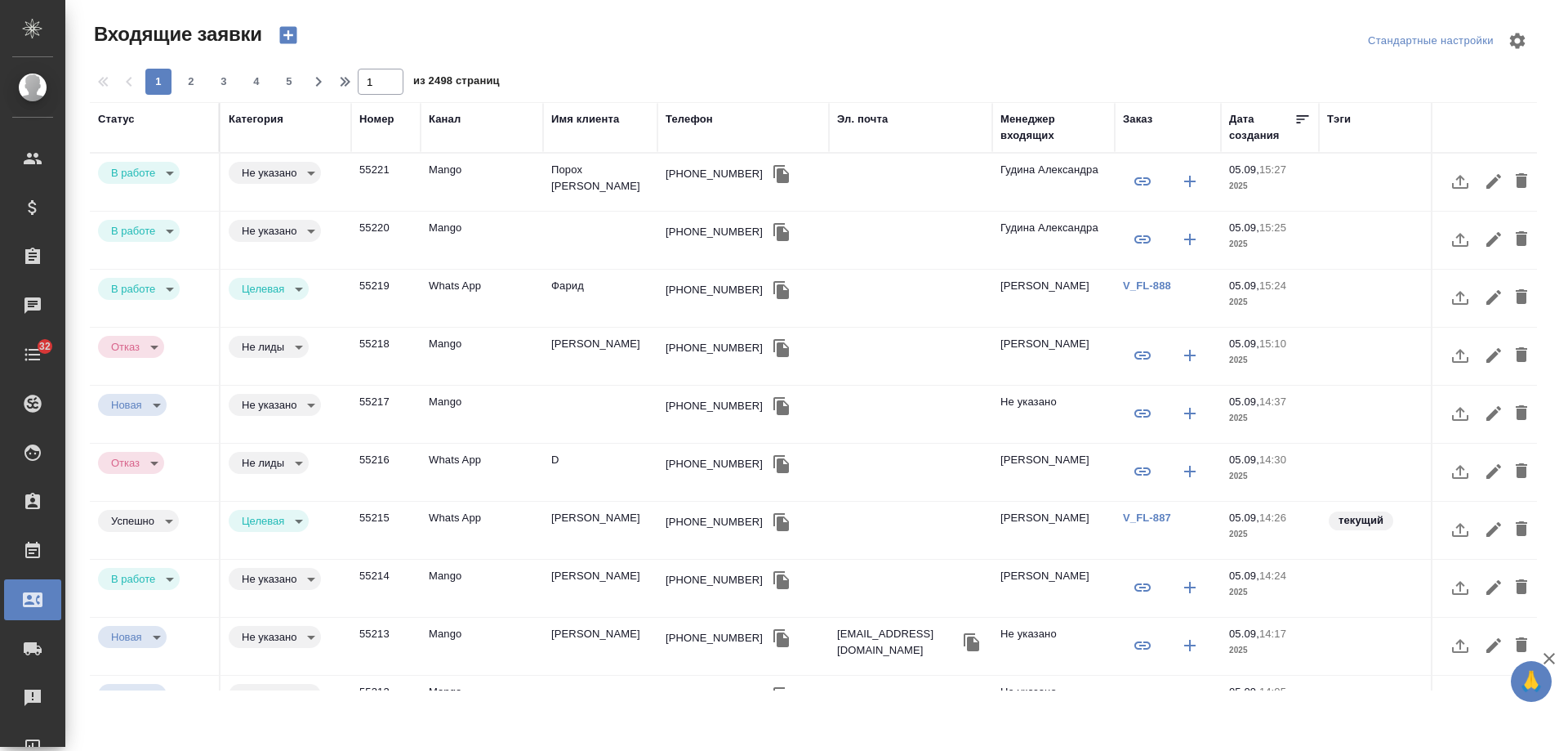
select select "RU"
click at [593, 121] on div "Имя клиента" at bounding box center [585, 119] width 68 height 17
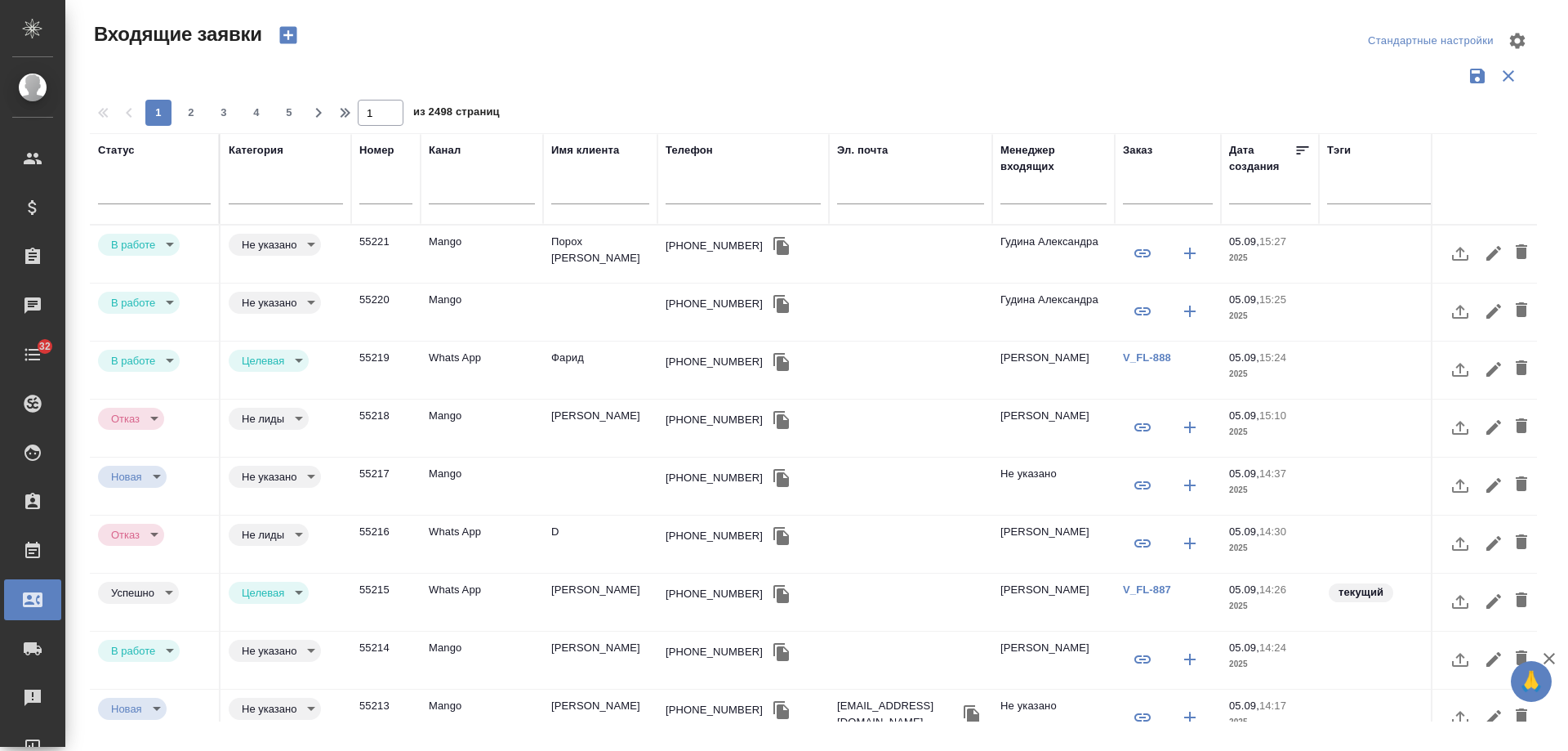
click at [597, 190] on input "text" at bounding box center [600, 193] width 98 height 20
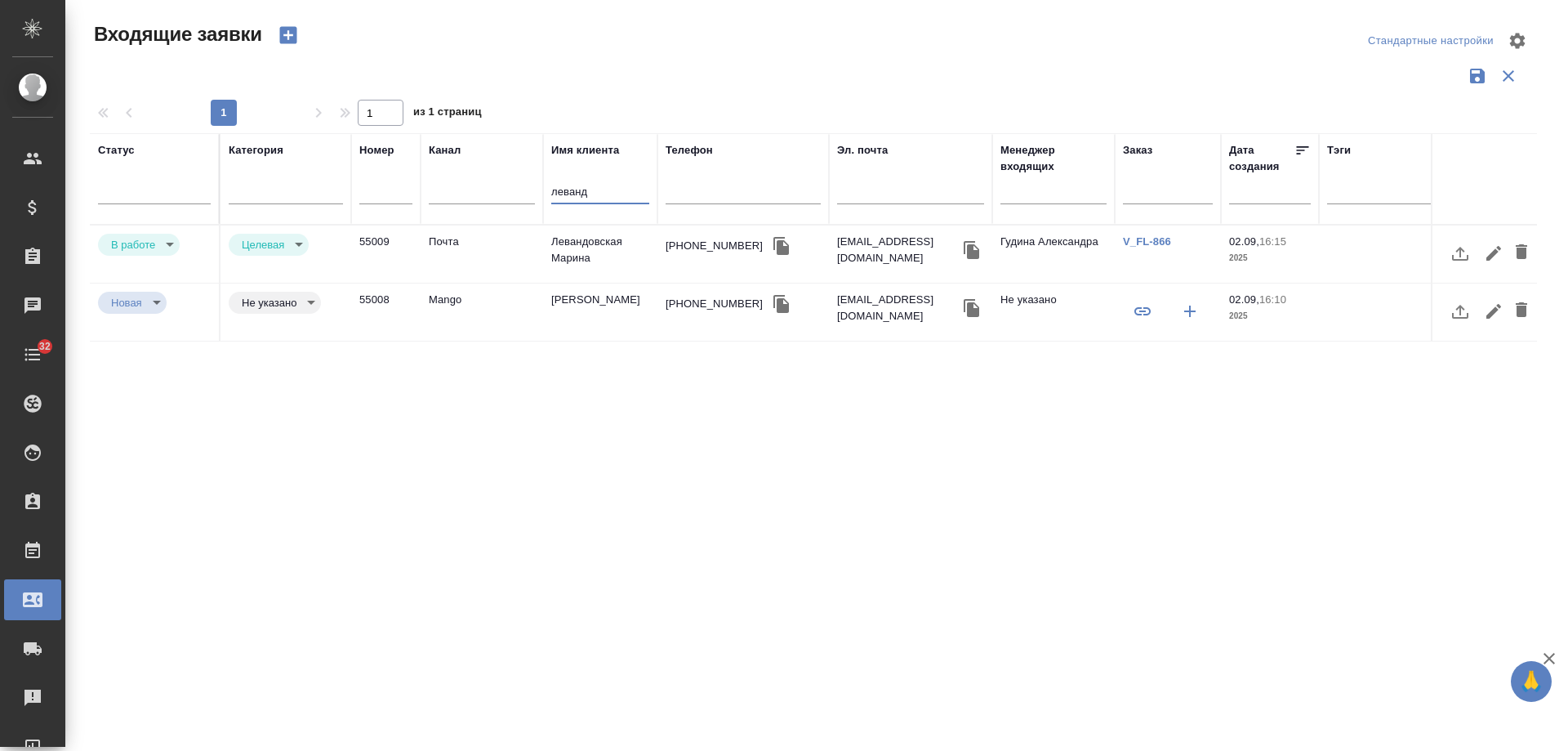
type input "леванд"
click at [596, 253] on td "Левандовская Марина" at bounding box center [600, 253] width 115 height 57
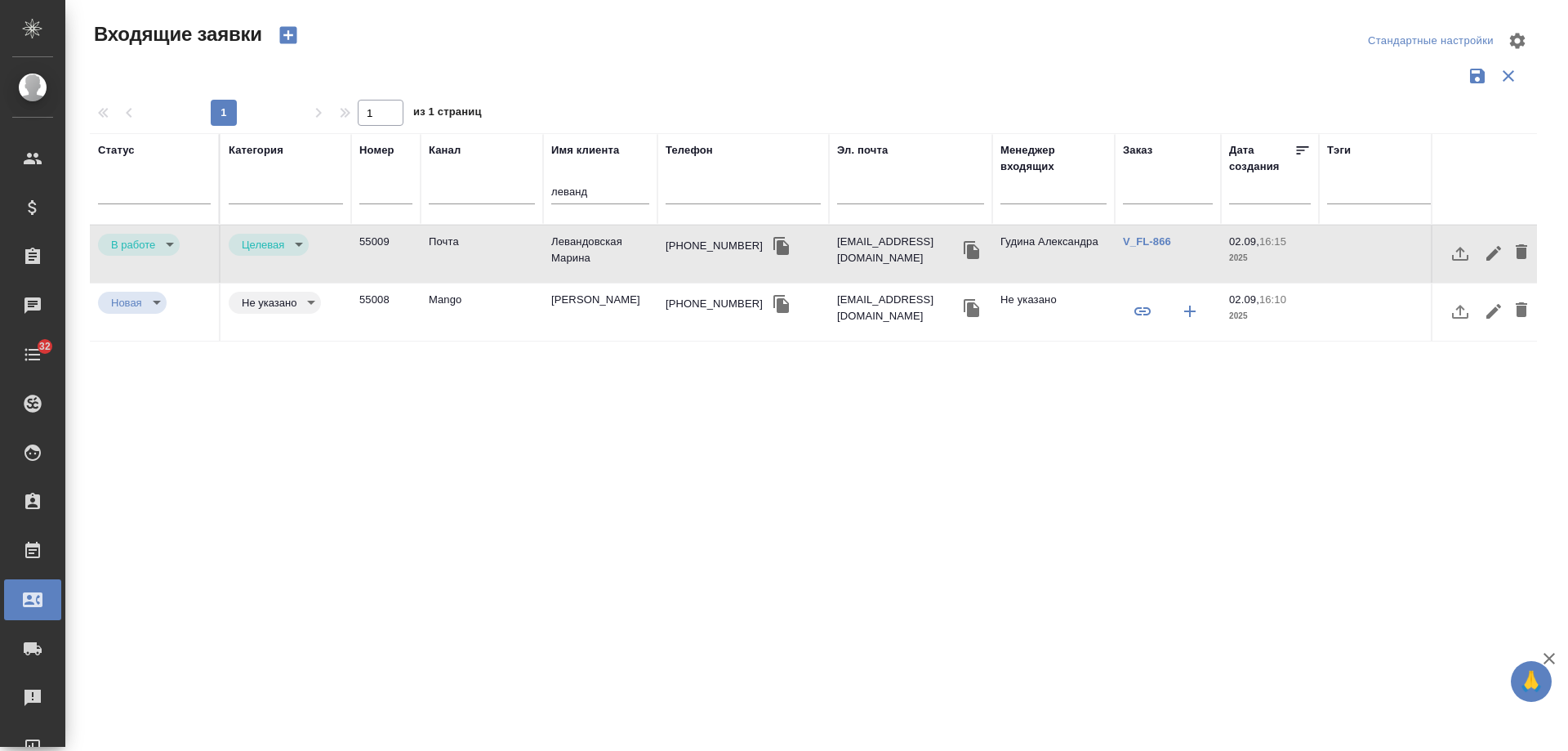
click at [128, 251] on body "🙏 .cls-1 fill:#fff; AWATERA Gudina Alexandra Клиенты Спецификации Заказы 0 Чаты…" at bounding box center [784, 376] width 1568 height 751
click at [136, 255] on li "Отказ" at bounding box center [139, 244] width 82 height 28
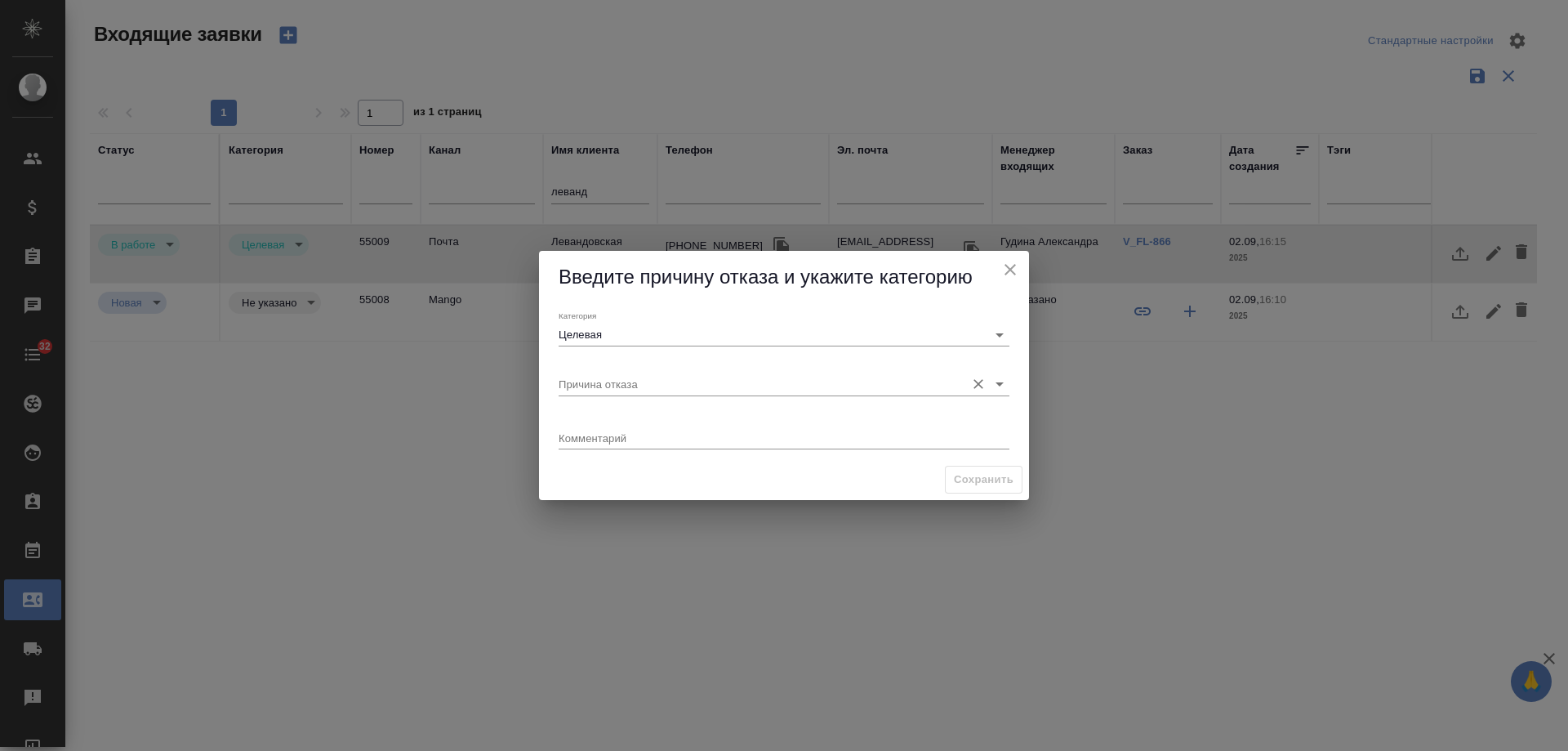
click at [635, 380] on input "Причина отказа" at bounding box center [758, 384] width 399 height 22
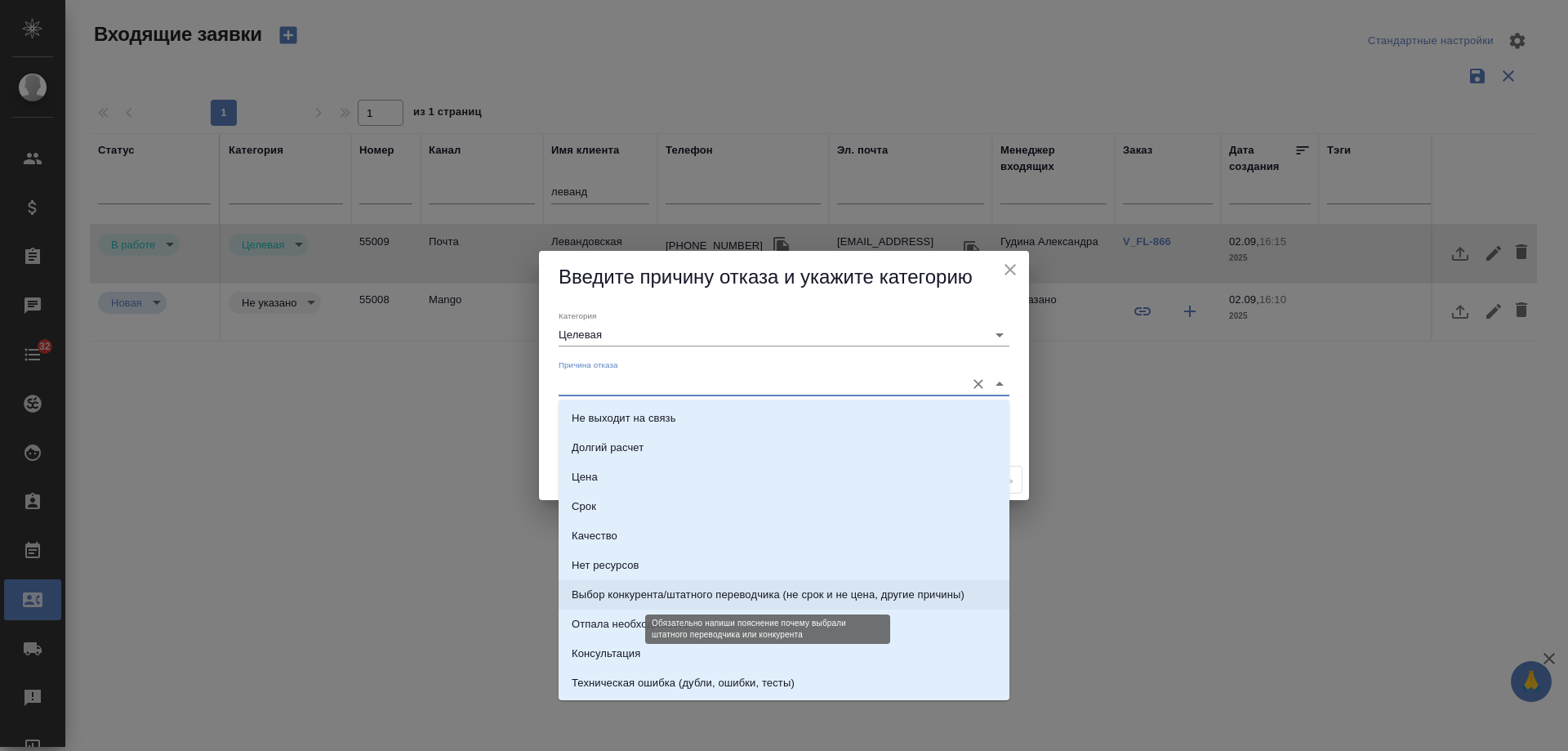
click at [787, 601] on div "Выбор конкурента/штатного переводчика (не срок и не цена, другие причины)" at bounding box center [769, 594] width 393 height 17
type input "Выбор конкурента/штатного переводчика (не срок и не цена, другие причины)"
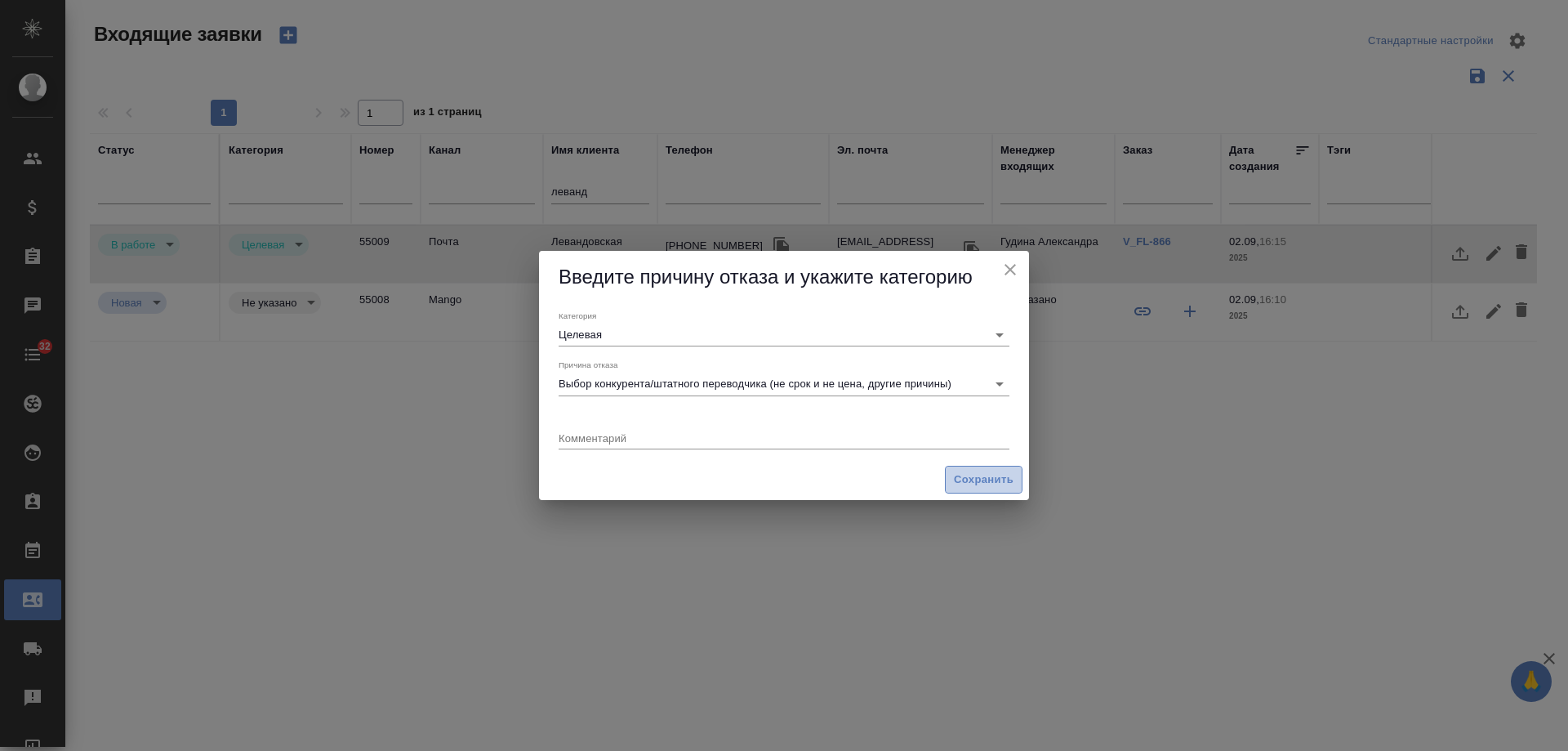
click at [975, 477] on span "Сохранить" at bounding box center [984, 480] width 60 height 19
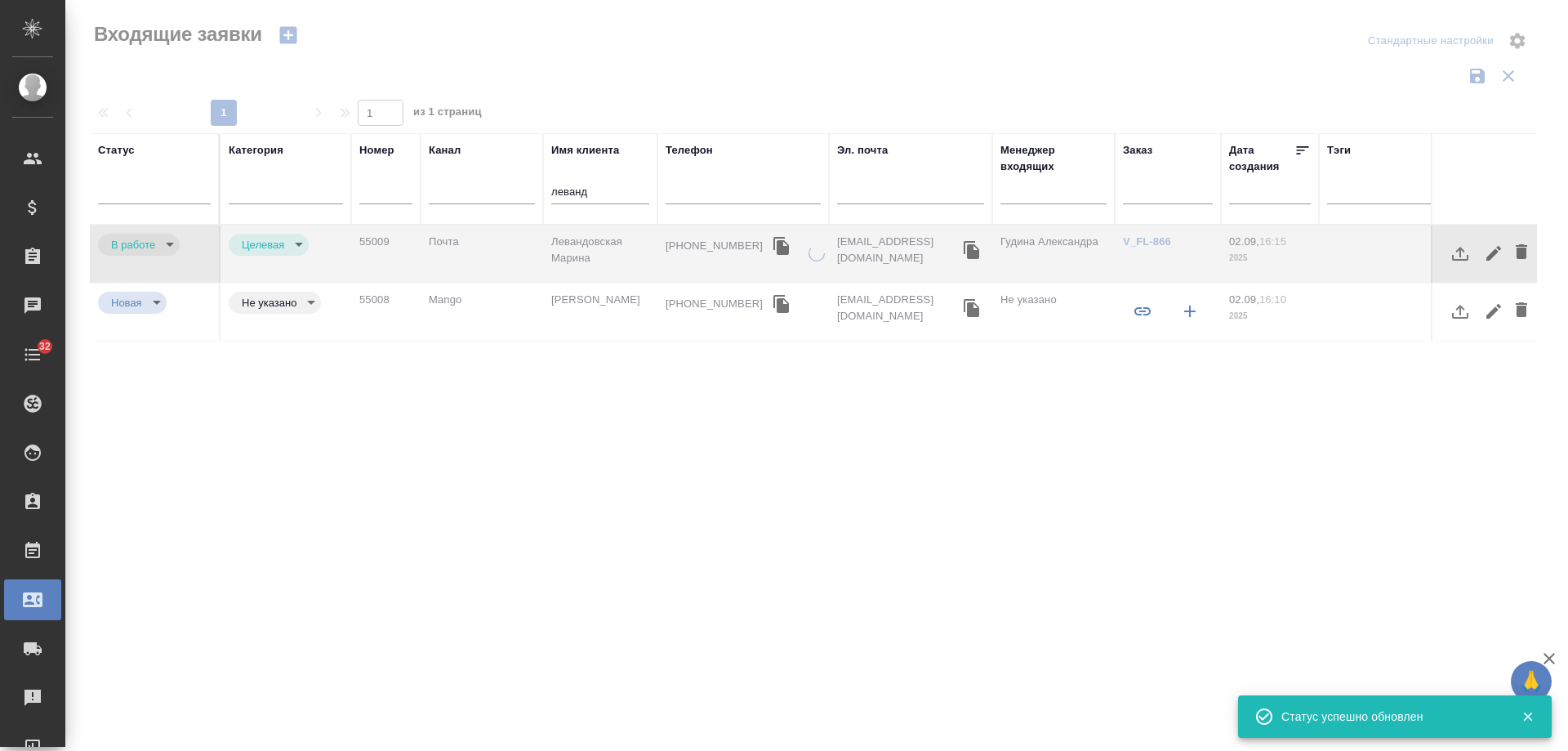
type input "rejection"
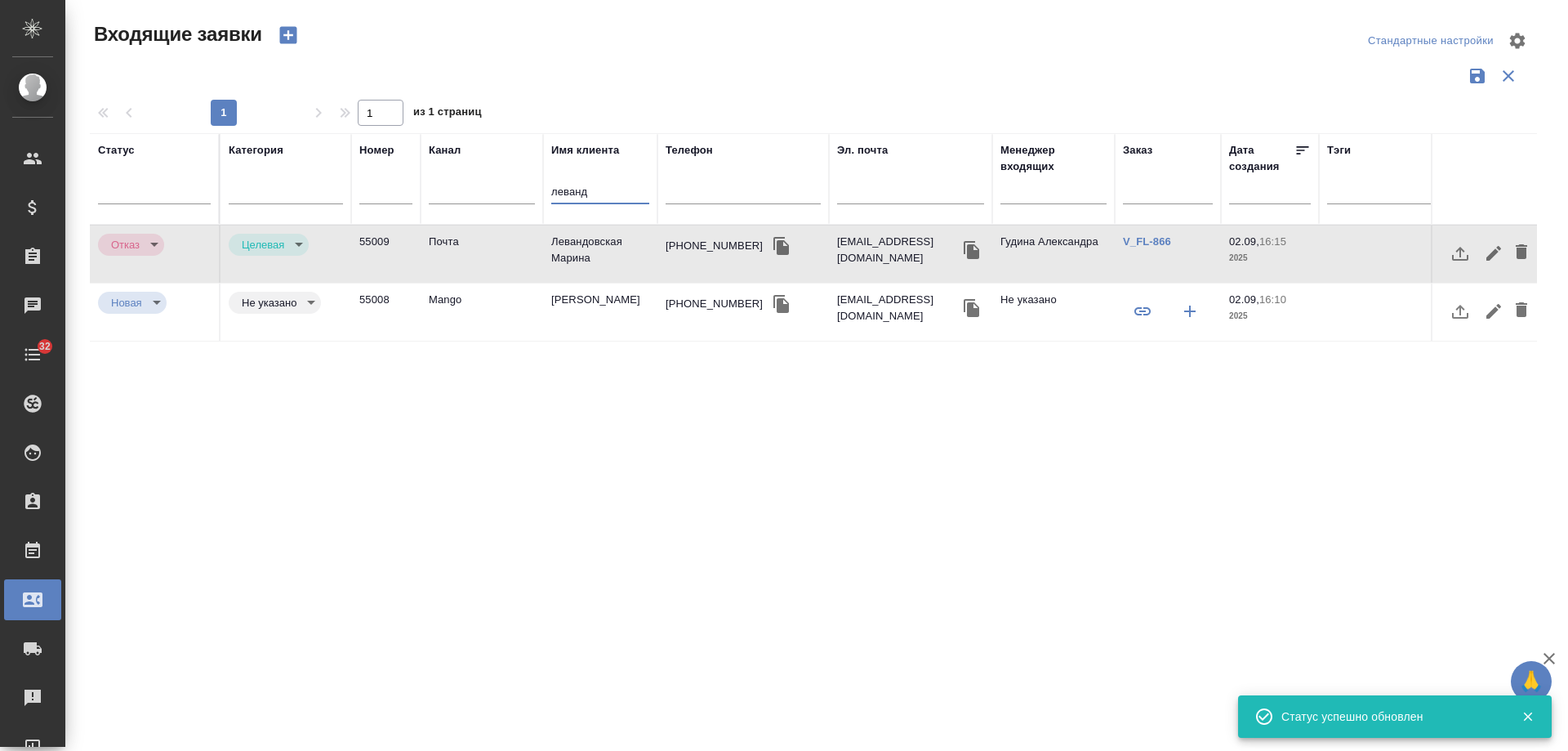
drag, startPoint x: 607, startPoint y: 190, endPoint x: 428, endPoint y: 194, distance: 179.0
click at [428, 194] on tr "Статус Категория Номер Канал Имя клиента леванд Телефон Эл. почта Менеджер вход…" at bounding box center [1039, 179] width 1899 height 91
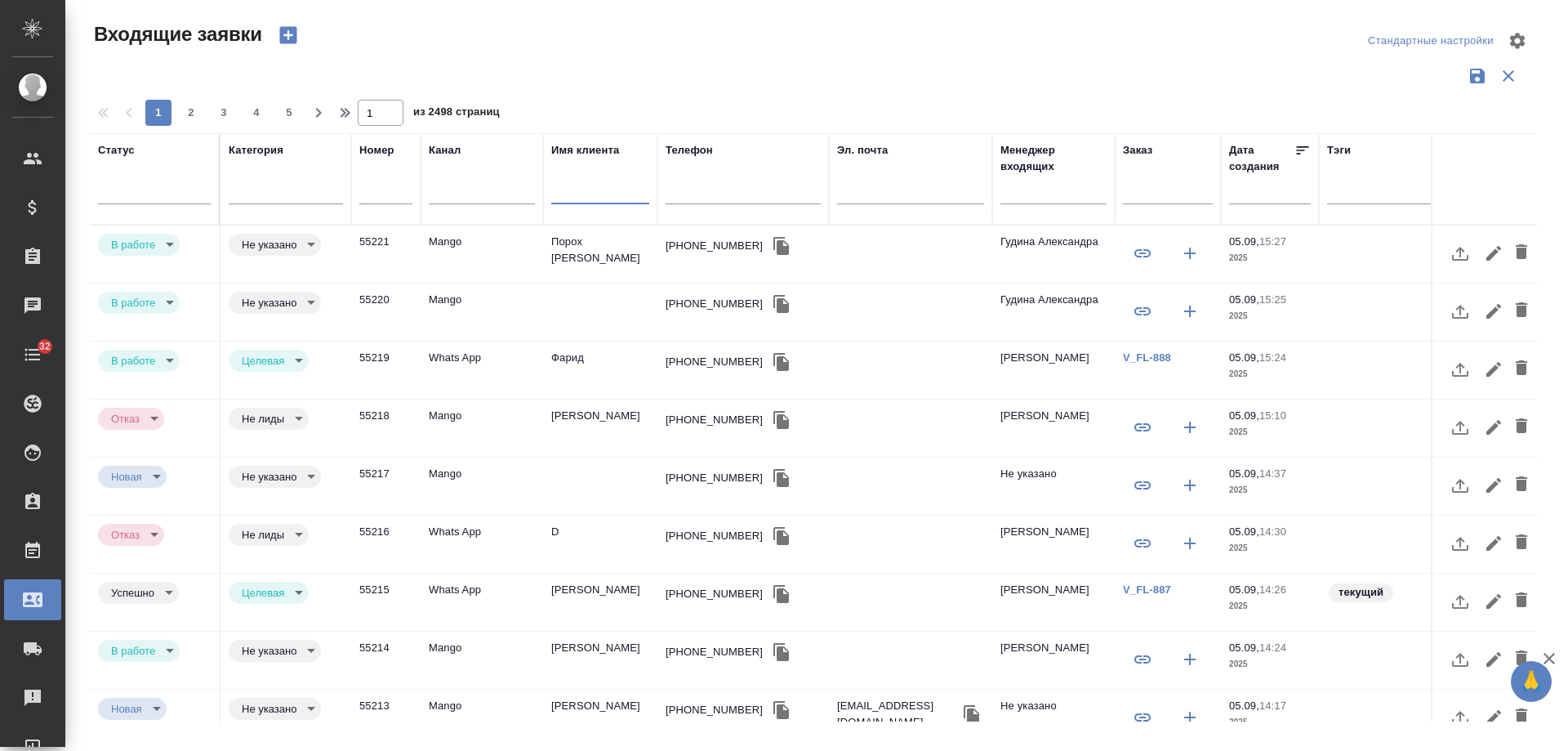
click at [591, 244] on td "Порох Екатерина" at bounding box center [600, 253] width 115 height 57
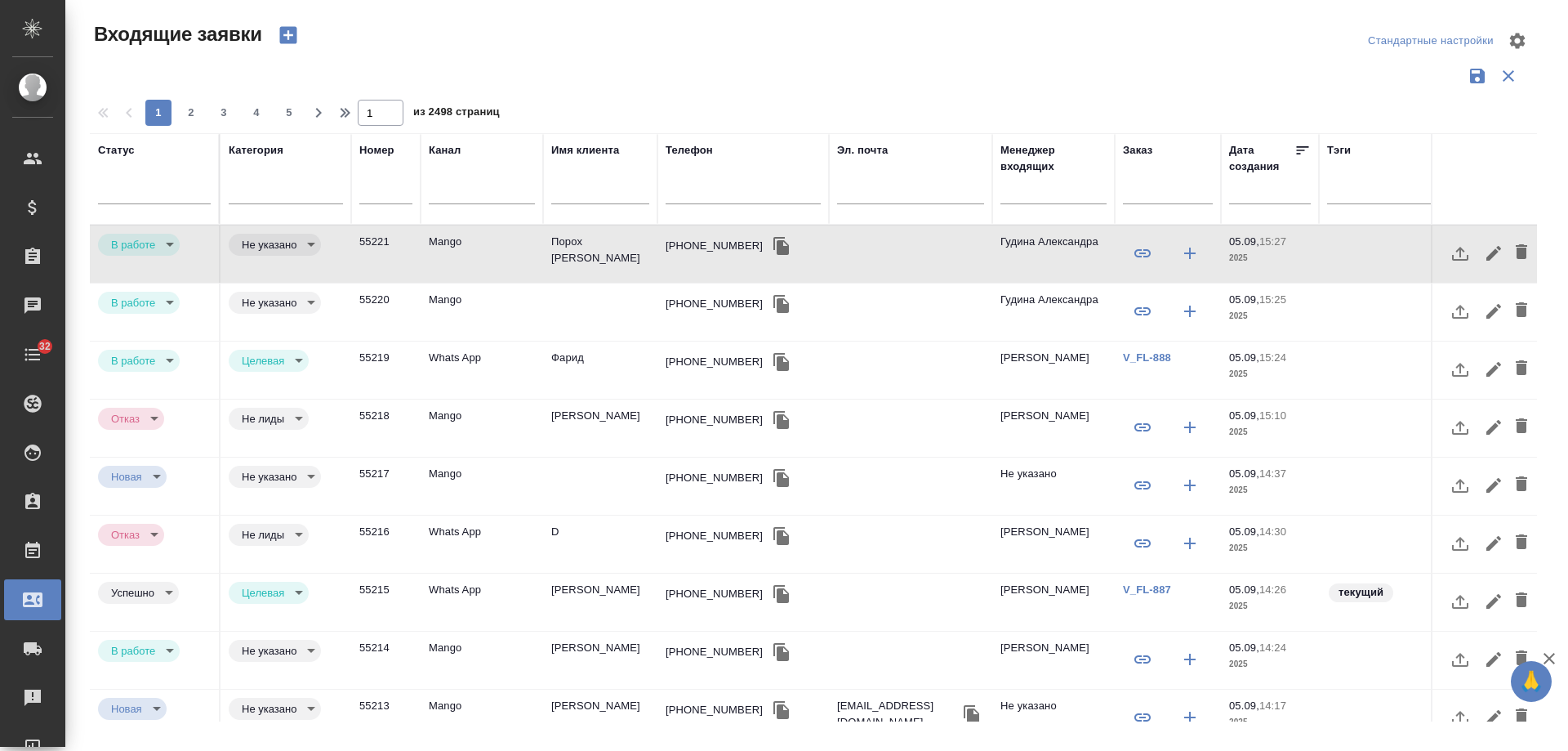
click at [706, 310] on div "+81367174406" at bounding box center [715, 304] width 97 height 17
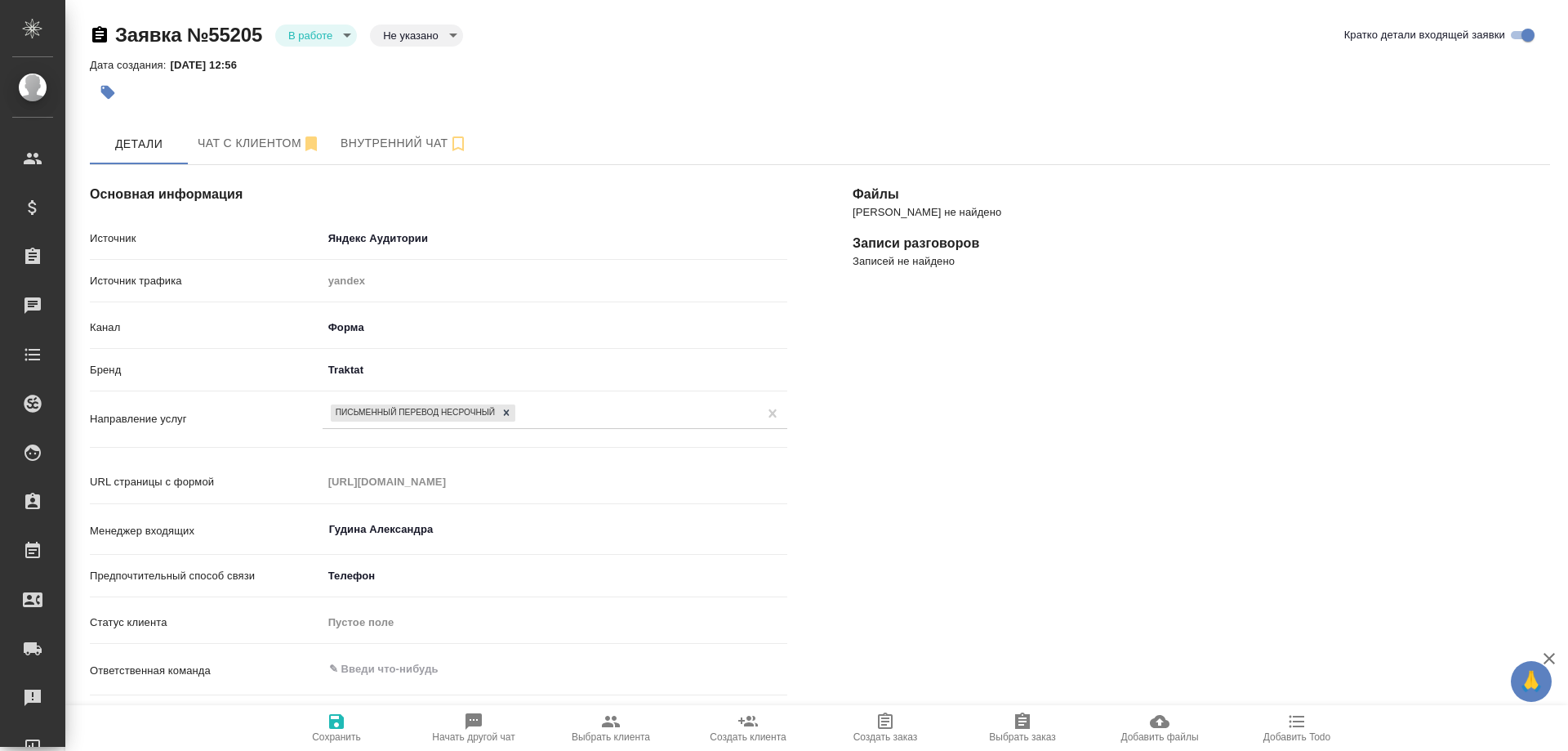
select select "RU"
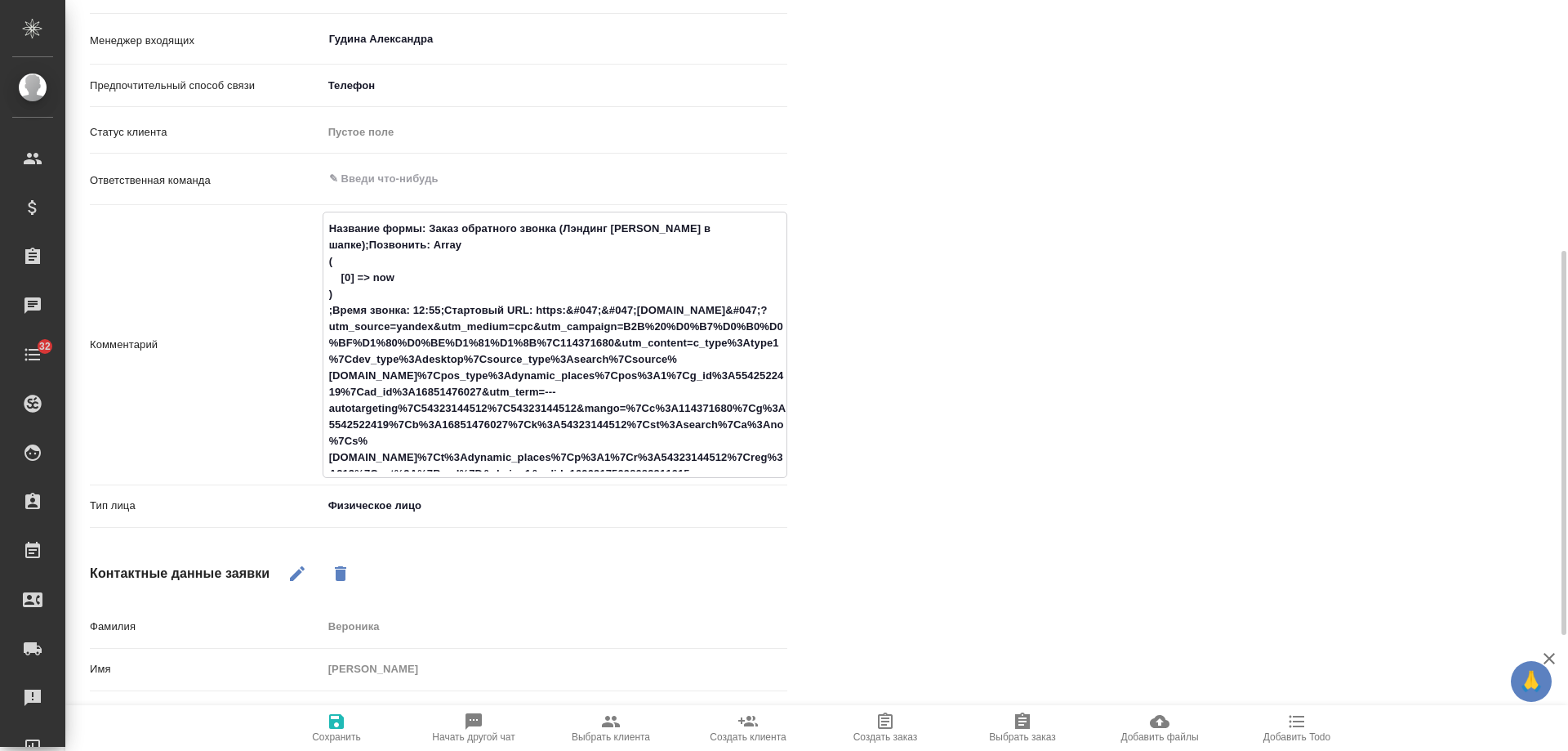
click at [329, 219] on textarea "Название формы: Заказ обратного звонка (Лэндинг [PERSON_NAME] в шапке);Позвонит…" at bounding box center [554, 343] width 463 height 256
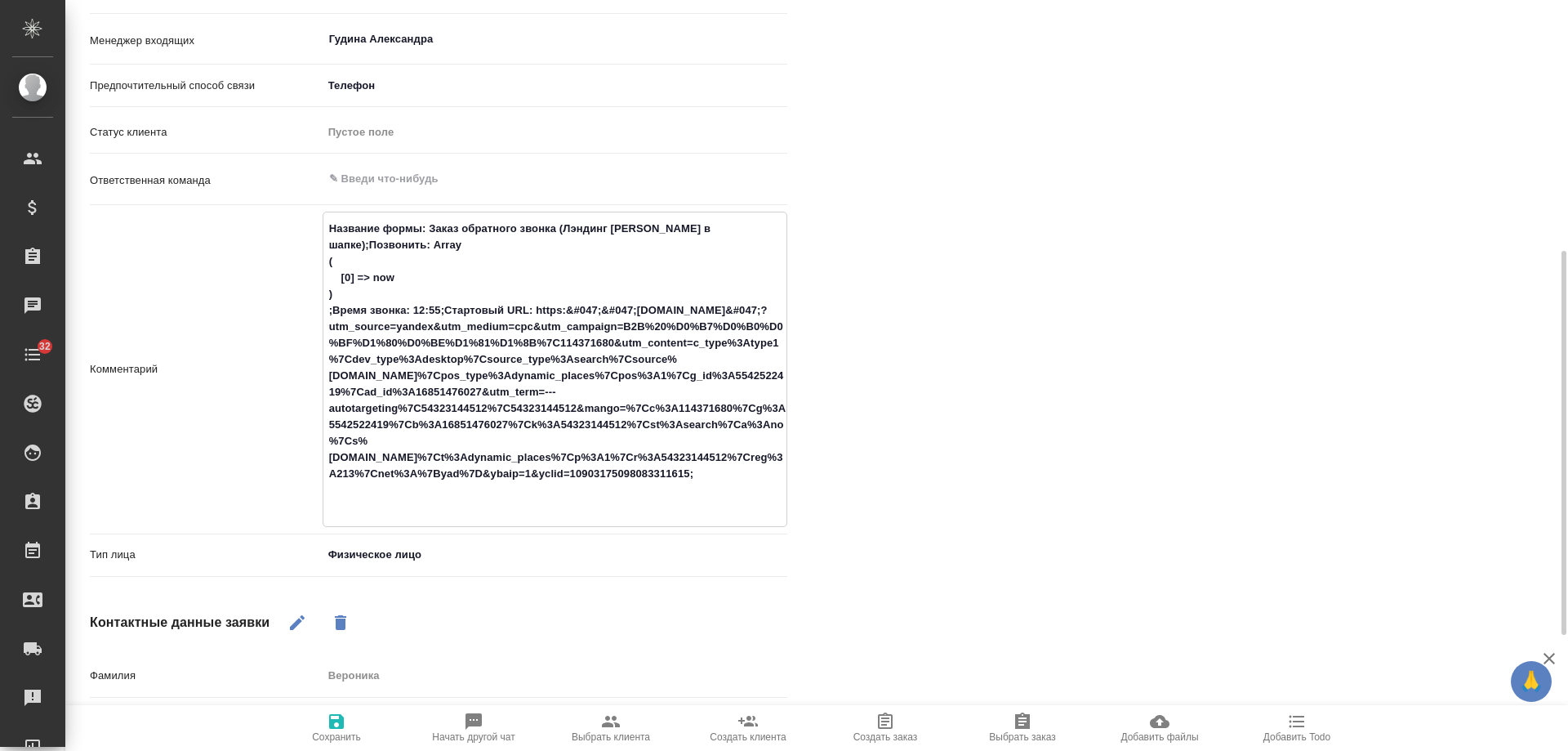
paste textarea "[PERSON_NAME] Ассистент отдела по работе с клиентами EMAX Logistics Cell phone:…"
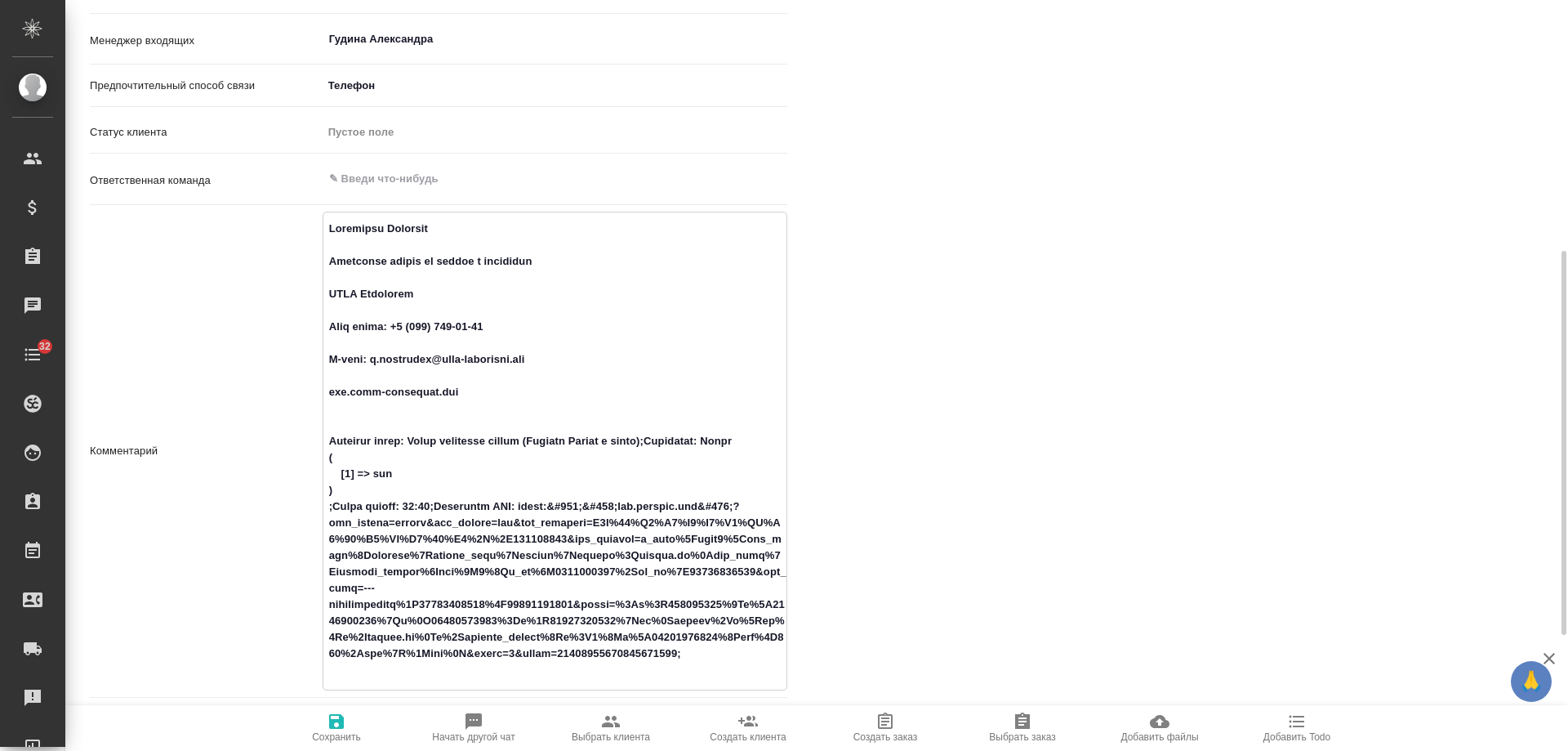
click at [366, 274] on textarea at bounding box center [554, 449] width 463 height 469
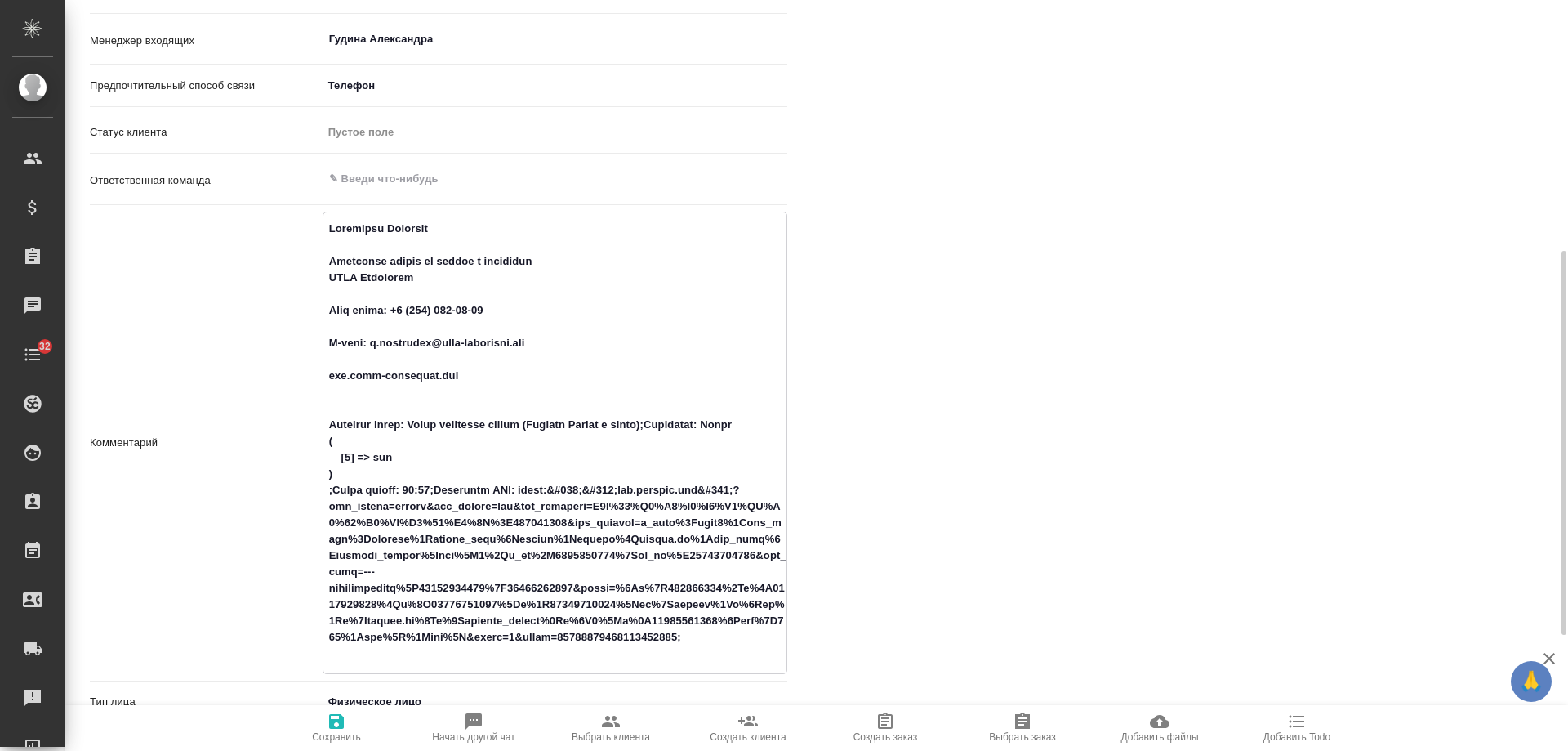
click at [342, 294] on textarea at bounding box center [554, 442] width 463 height 453
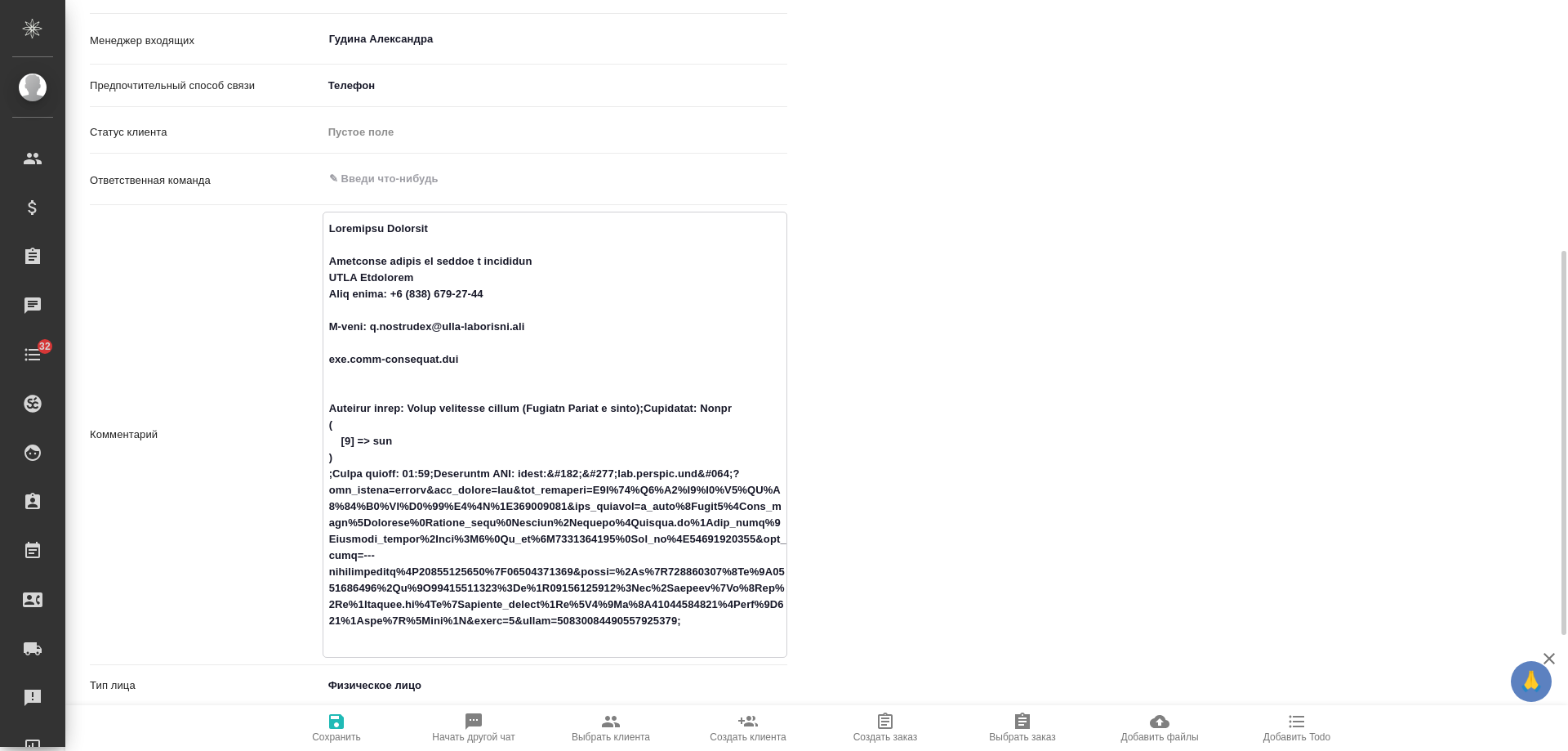
click at [336, 317] on textarea at bounding box center [554, 433] width 463 height 436
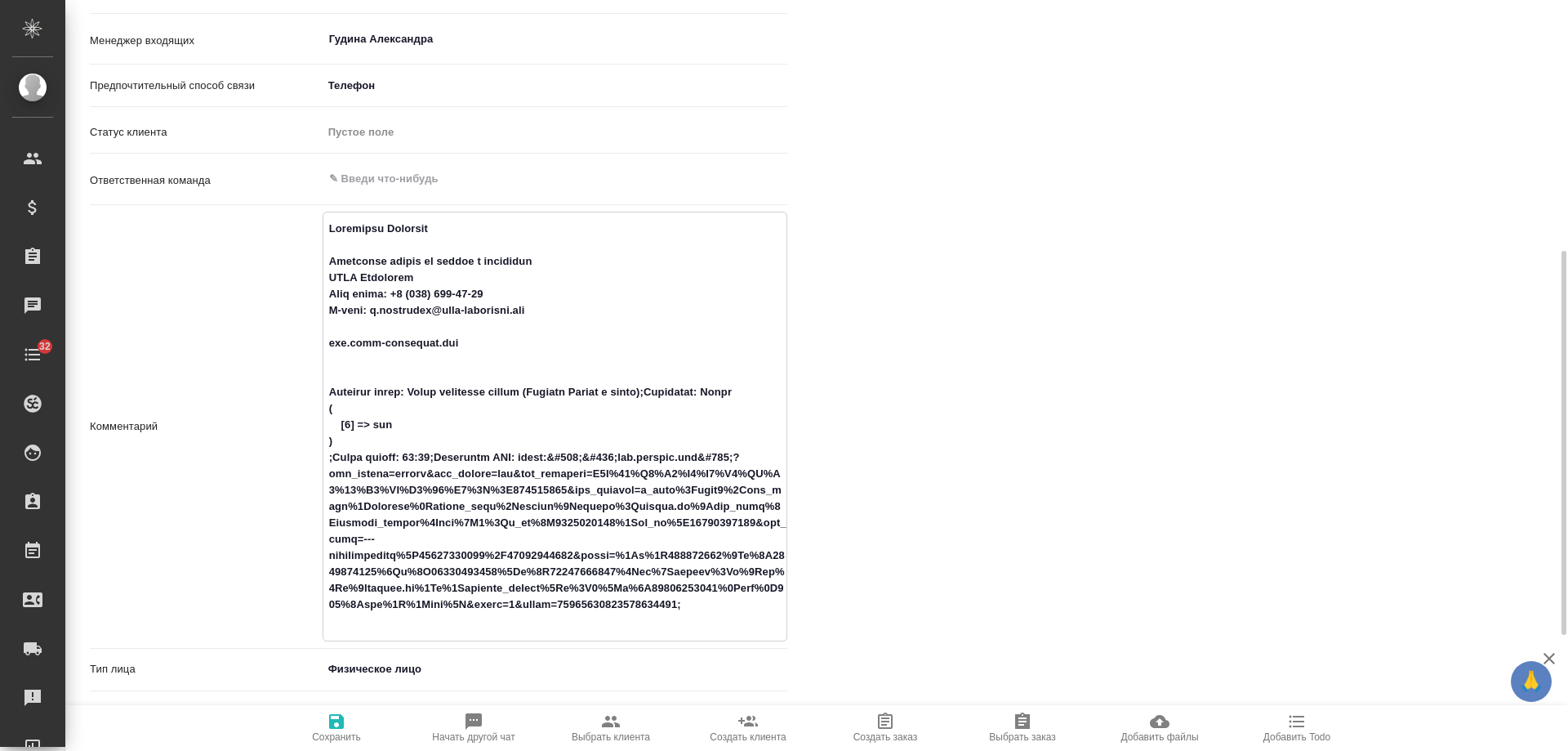
click at [335, 247] on textarea at bounding box center [554, 425] width 463 height 420
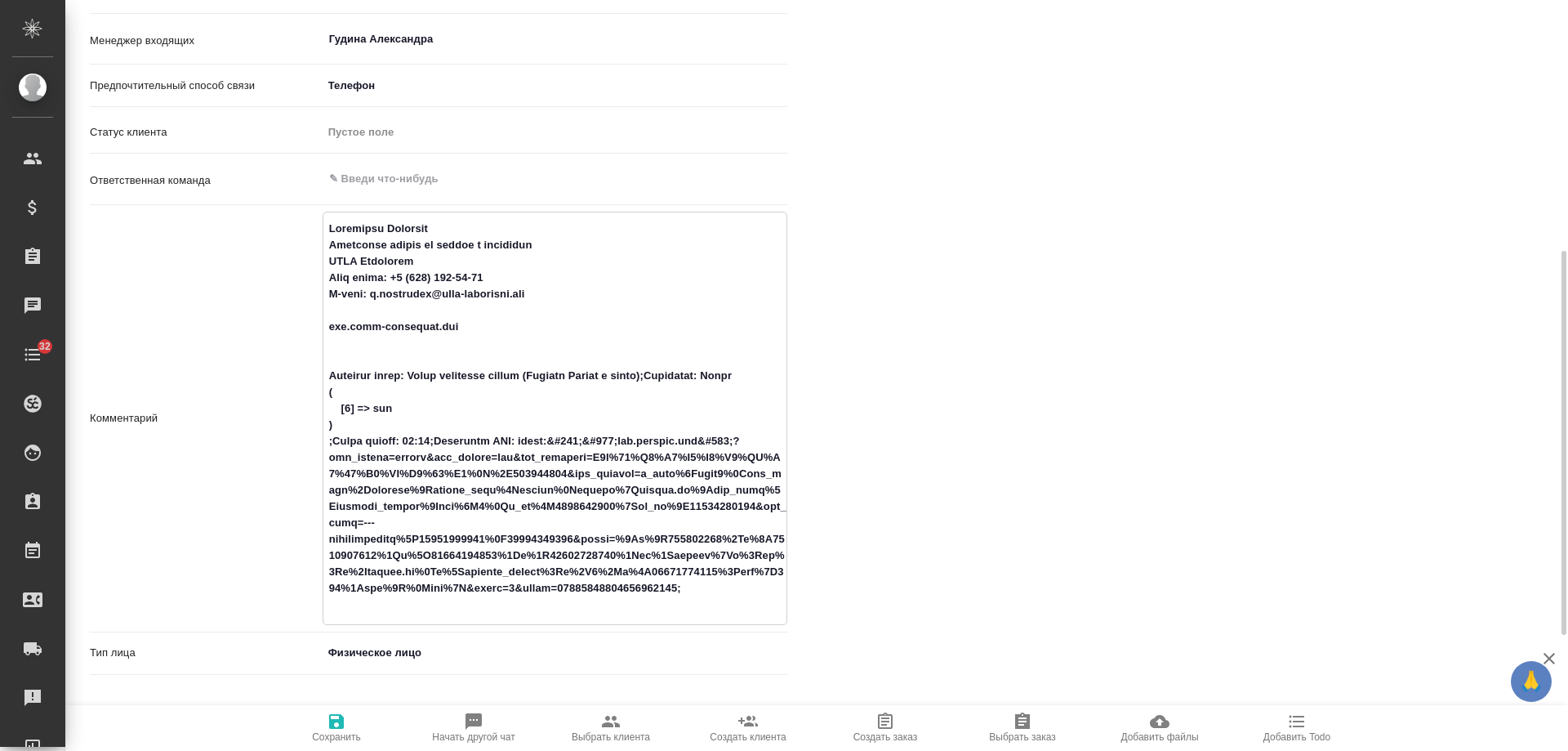
click at [349, 300] on textarea at bounding box center [554, 416] width 463 height 403
click at [336, 315] on textarea at bounding box center [554, 416] width 463 height 403
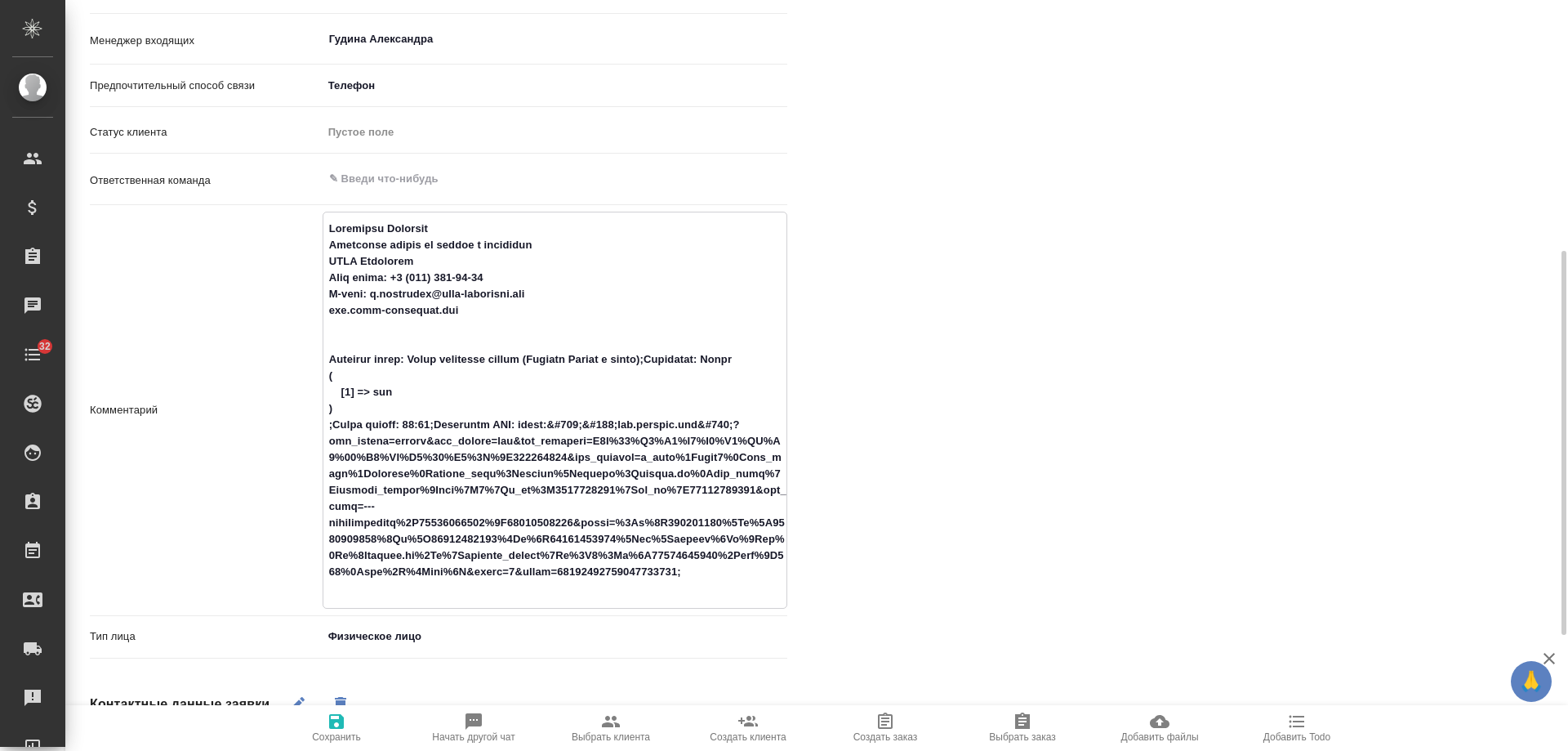
type textarea "Loremipsu Dolorsit Ametconse adipis el seddoe t incididun UTLA Etdolorem Aliq e…"
click at [341, 732] on span "Сохранить" at bounding box center [336, 737] width 49 height 11
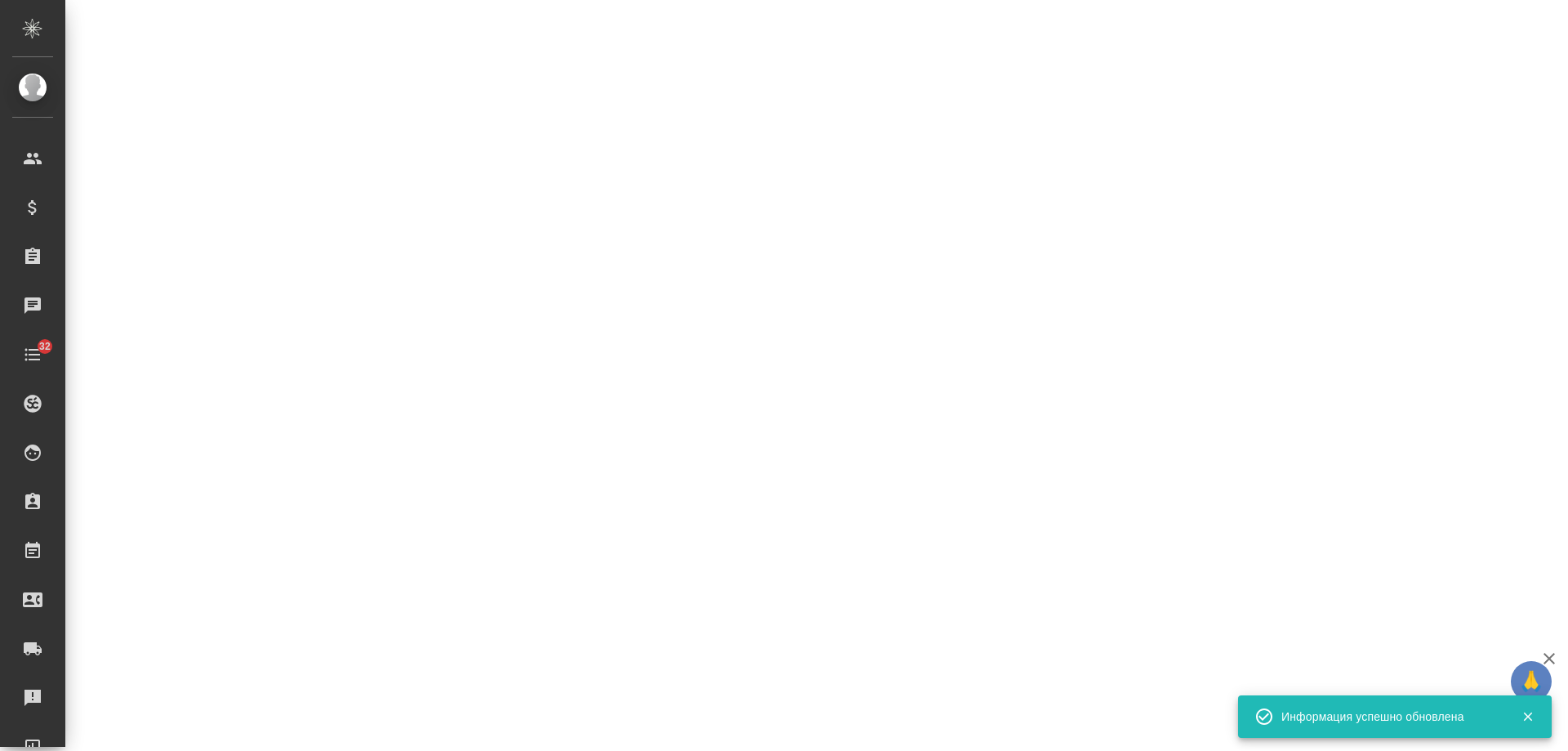
select select "RU"
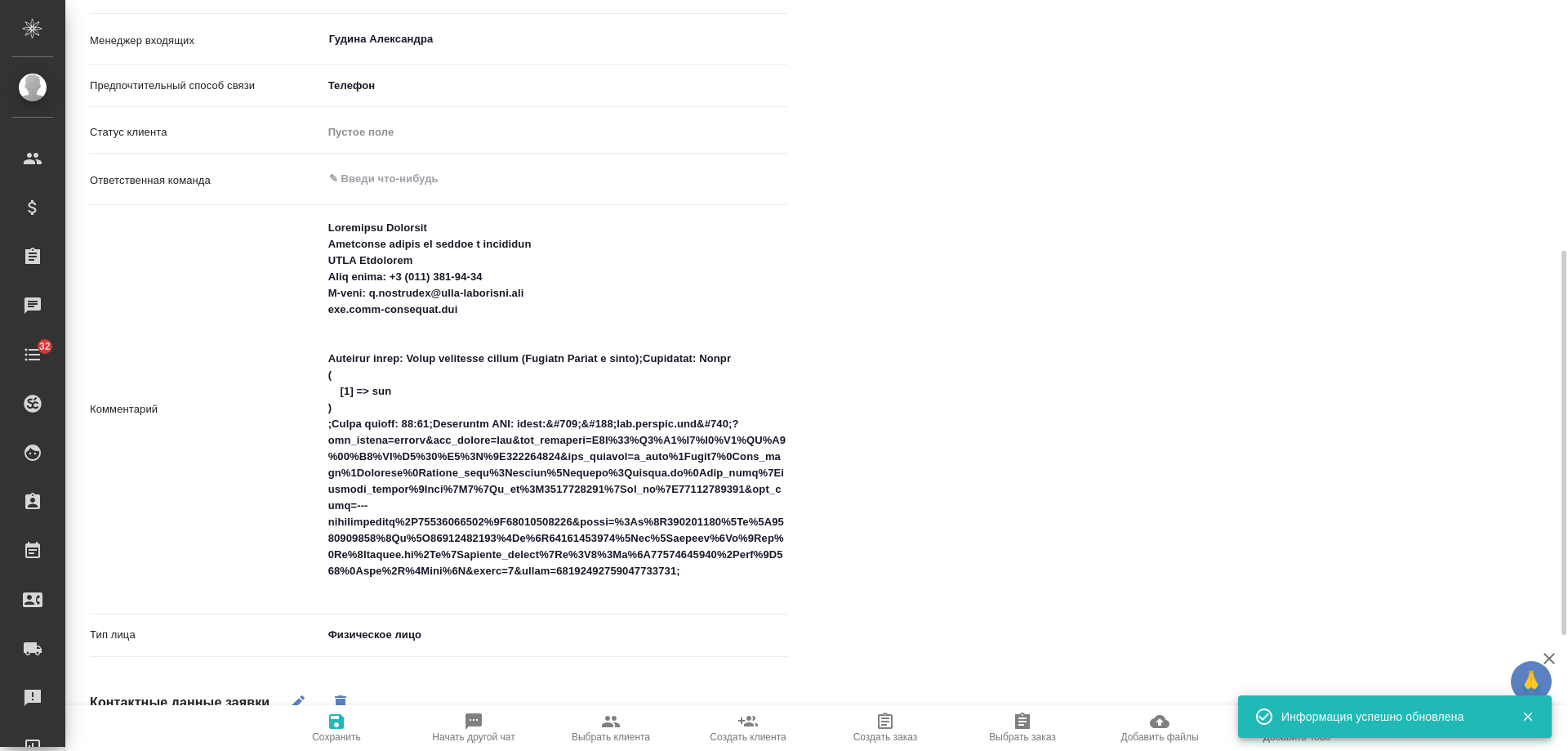
type textarea "x"
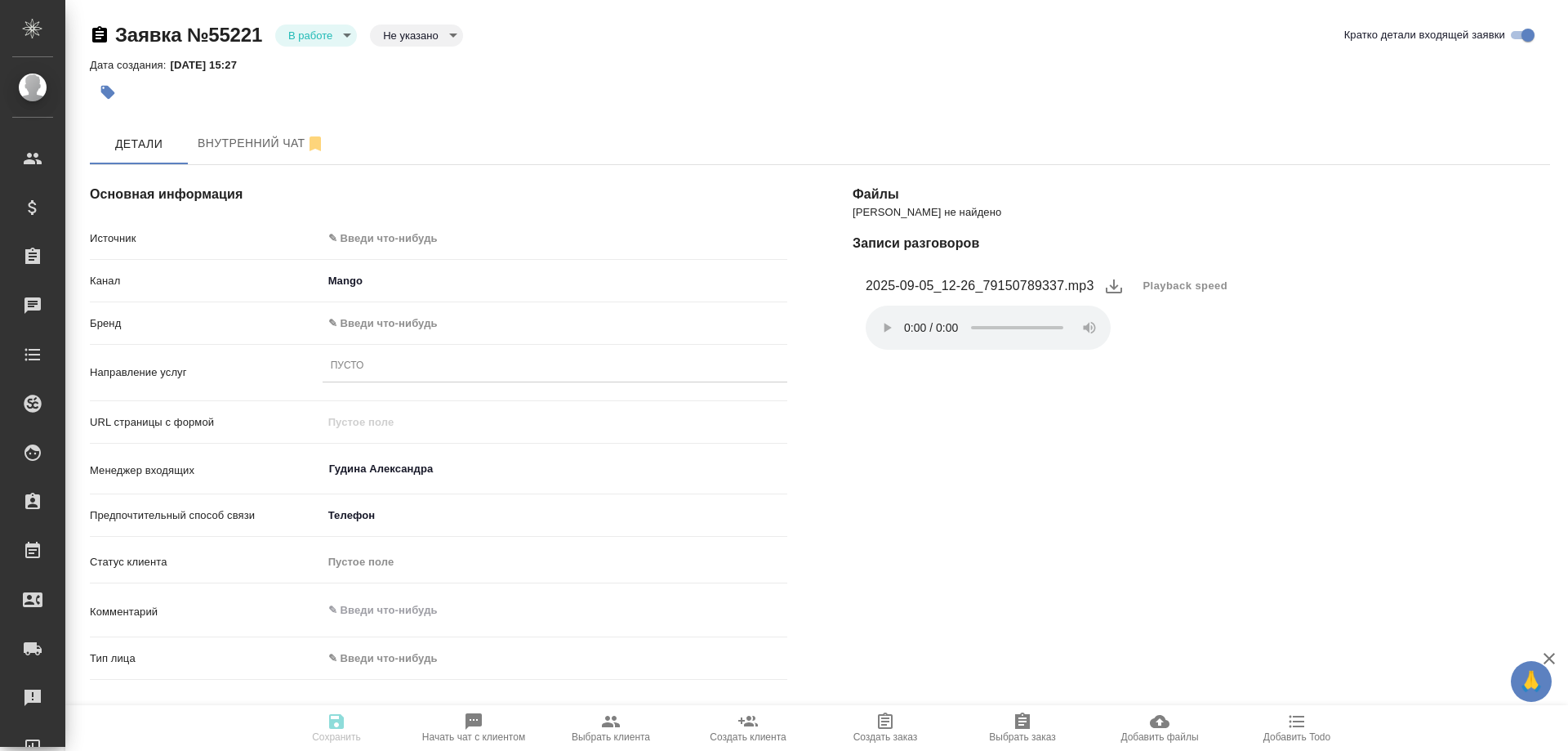
select select "RU"
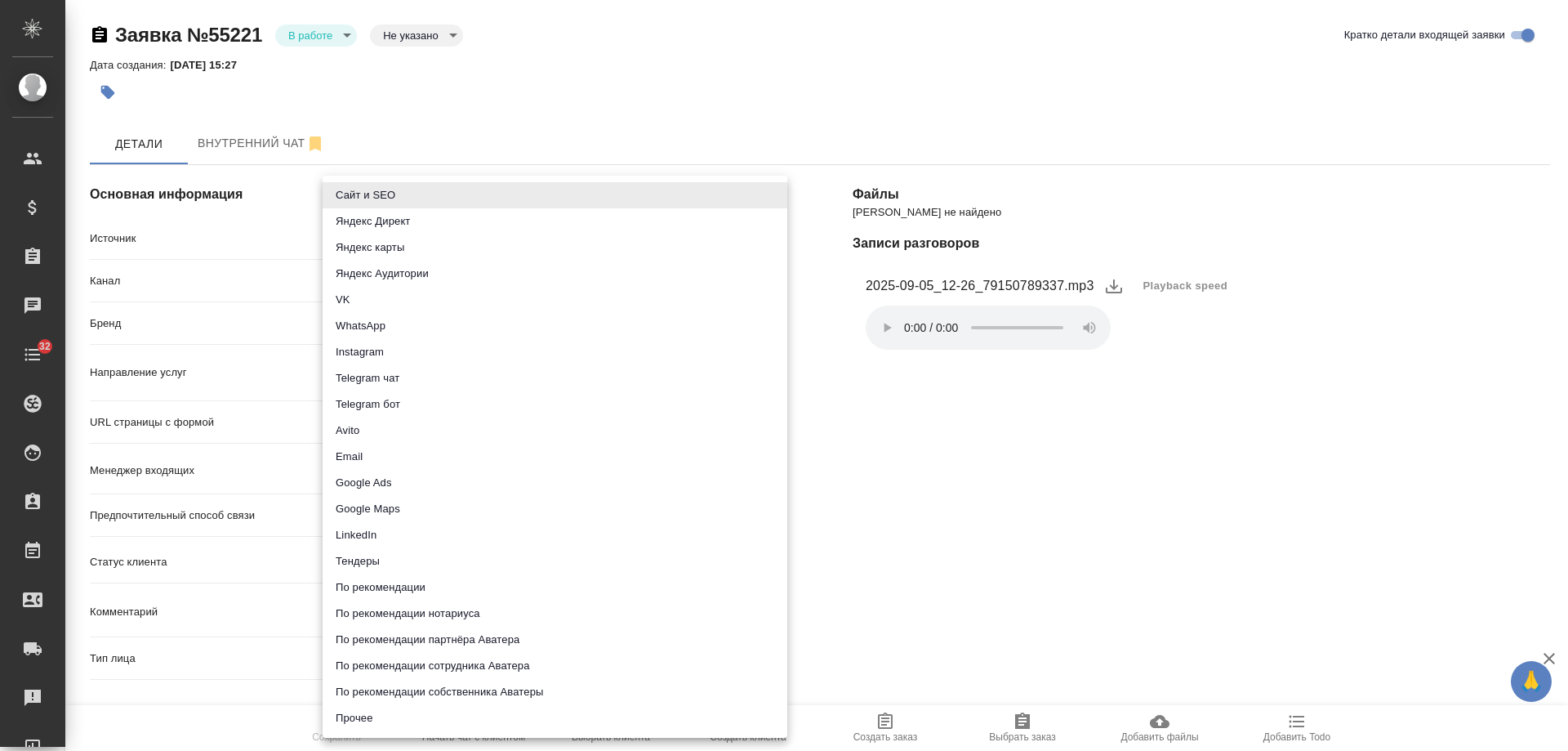
click at [406, 237] on body "🙏 .cls-1 fill:#fff; AWATERA Gudina Alexandra Клиенты Спецификации Заказы 0 Чаты…" at bounding box center [784, 376] width 1568 height 751
click at [381, 193] on li "Сайт и SEO" at bounding box center [554, 196] width 465 height 26
type input "seo"
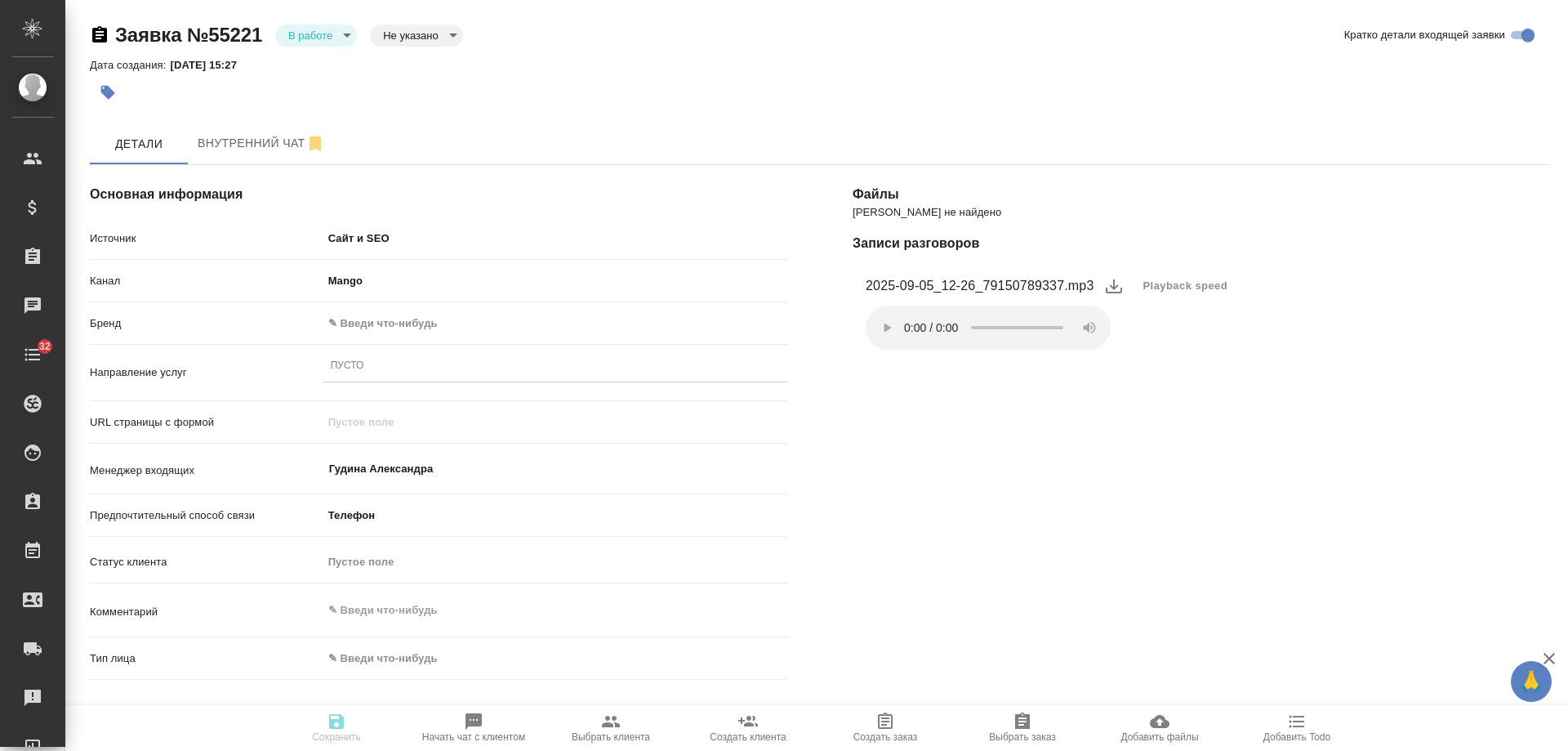
click at [365, 315] on body "🙏 .cls-1 fill:#fff; AWATERA Gudina Alexandra Клиенты Спецификации Заказы 0 Чаты…" at bounding box center [784, 376] width 1568 height 751
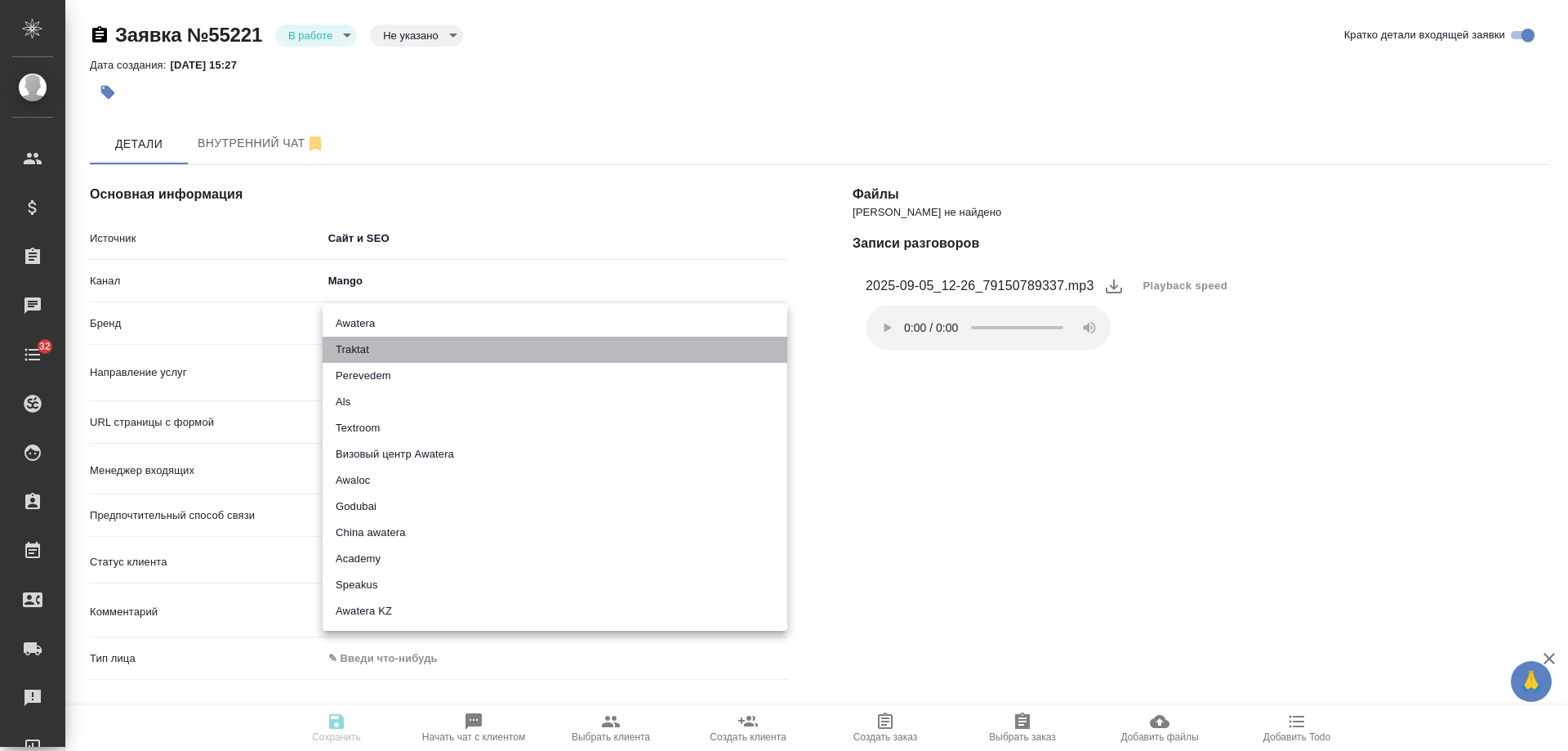
click at [372, 342] on li "Traktat" at bounding box center [554, 349] width 465 height 26
type input "traktat"
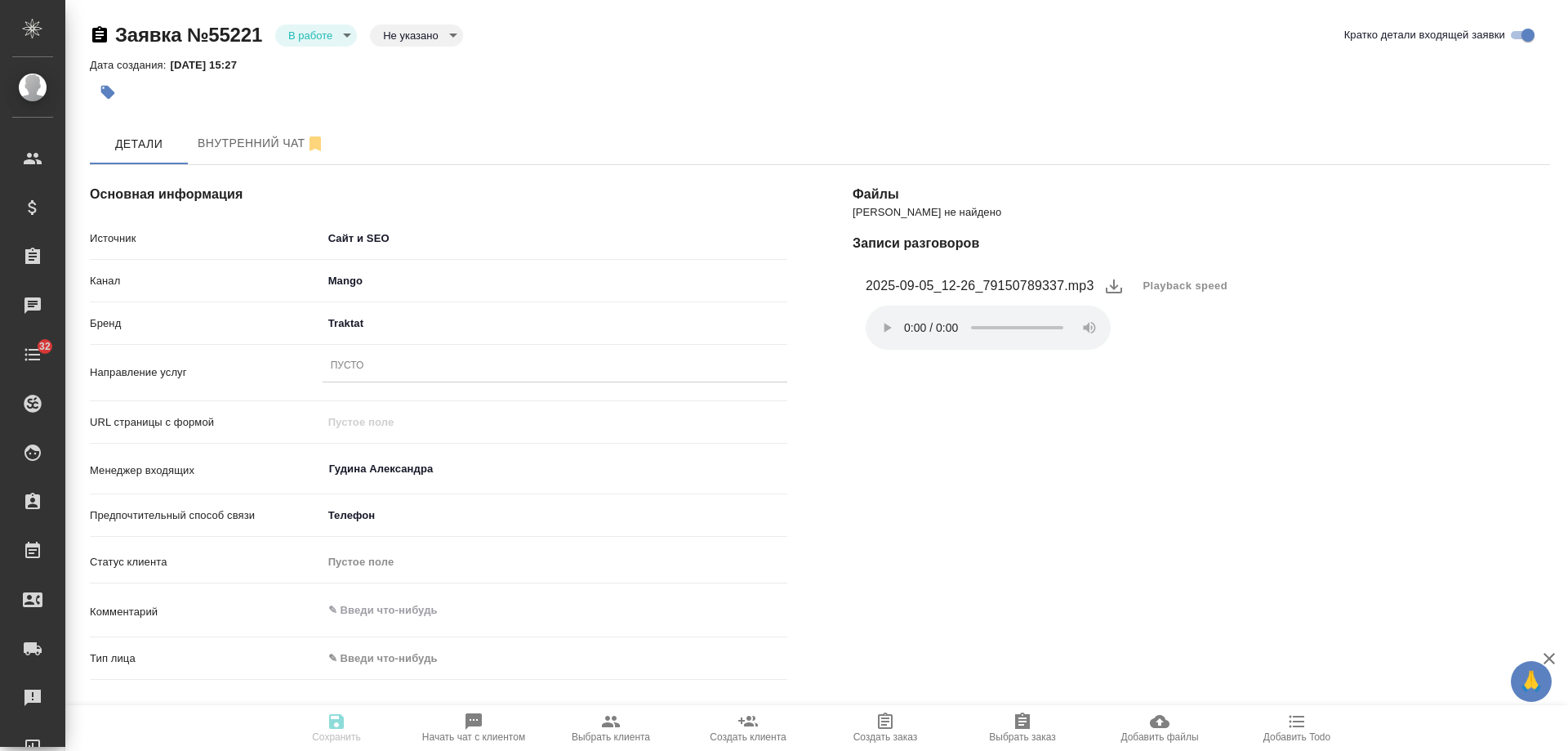
click at [390, 370] on div "Пусто" at bounding box center [554, 365] width 465 height 23
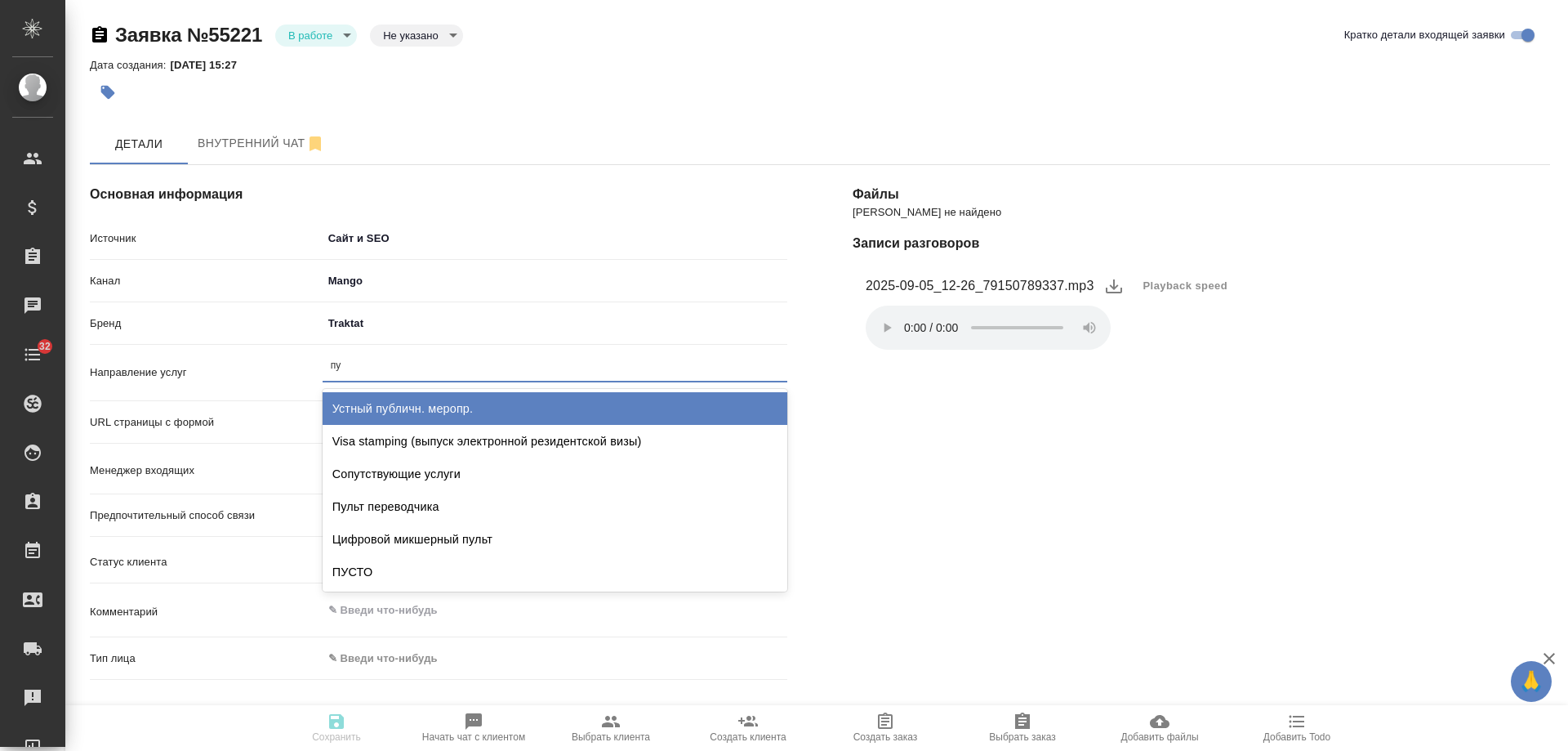
type input "пус"
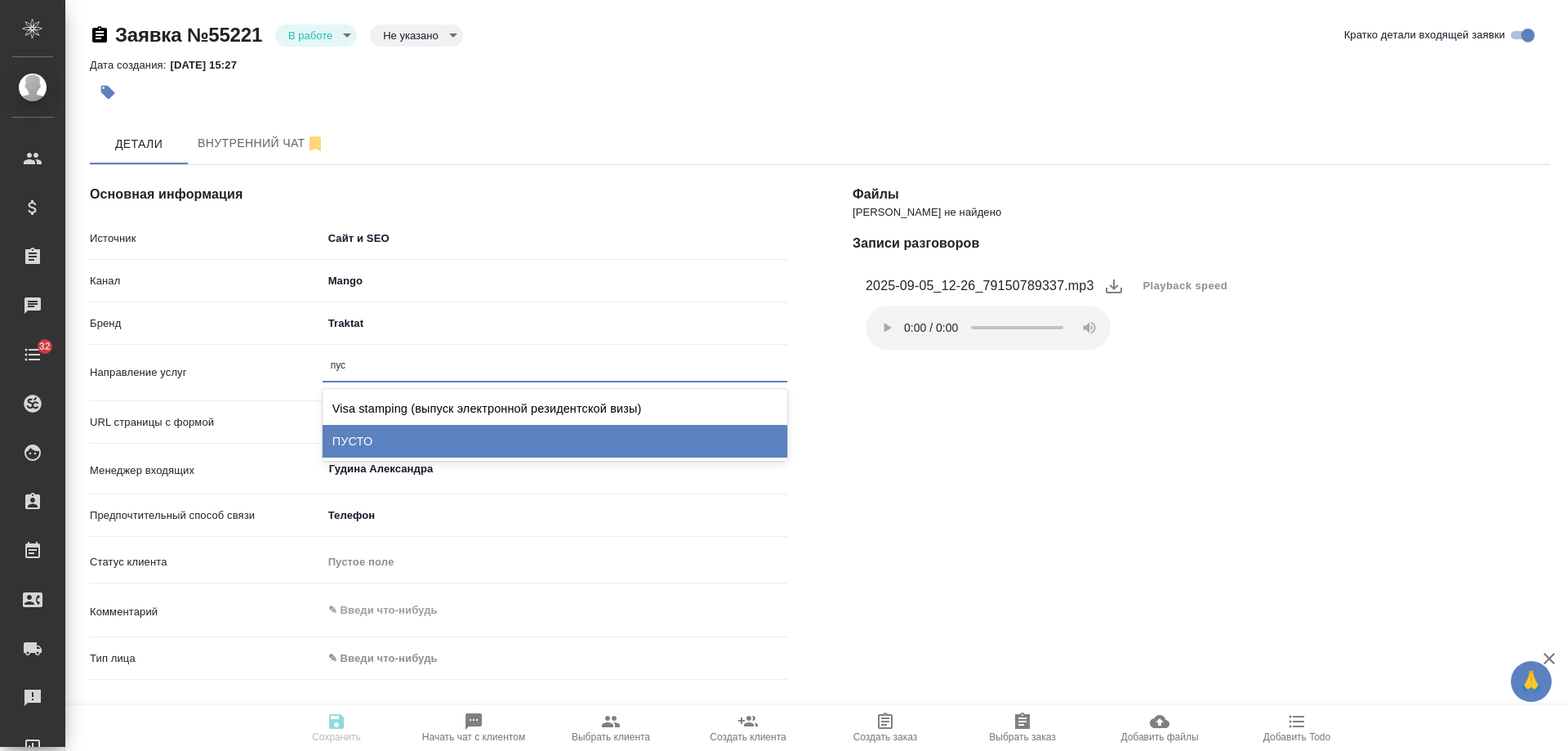
click at [361, 460] on div "Visa stamping (выпуск электронной резидентской визы) ПУСТО" at bounding box center [554, 424] width 465 height 72
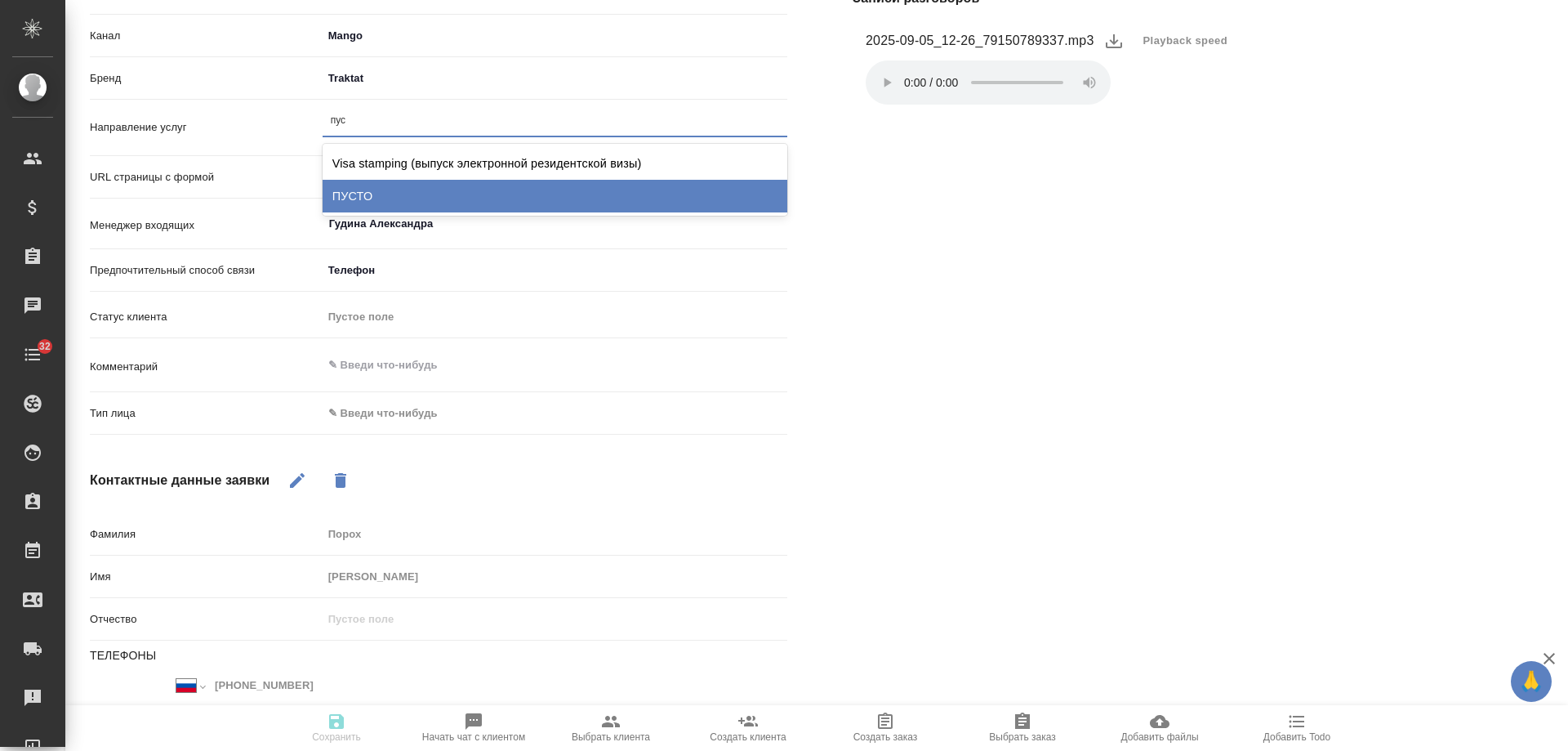
click at [367, 195] on div "ПУСТО" at bounding box center [554, 196] width 465 height 33
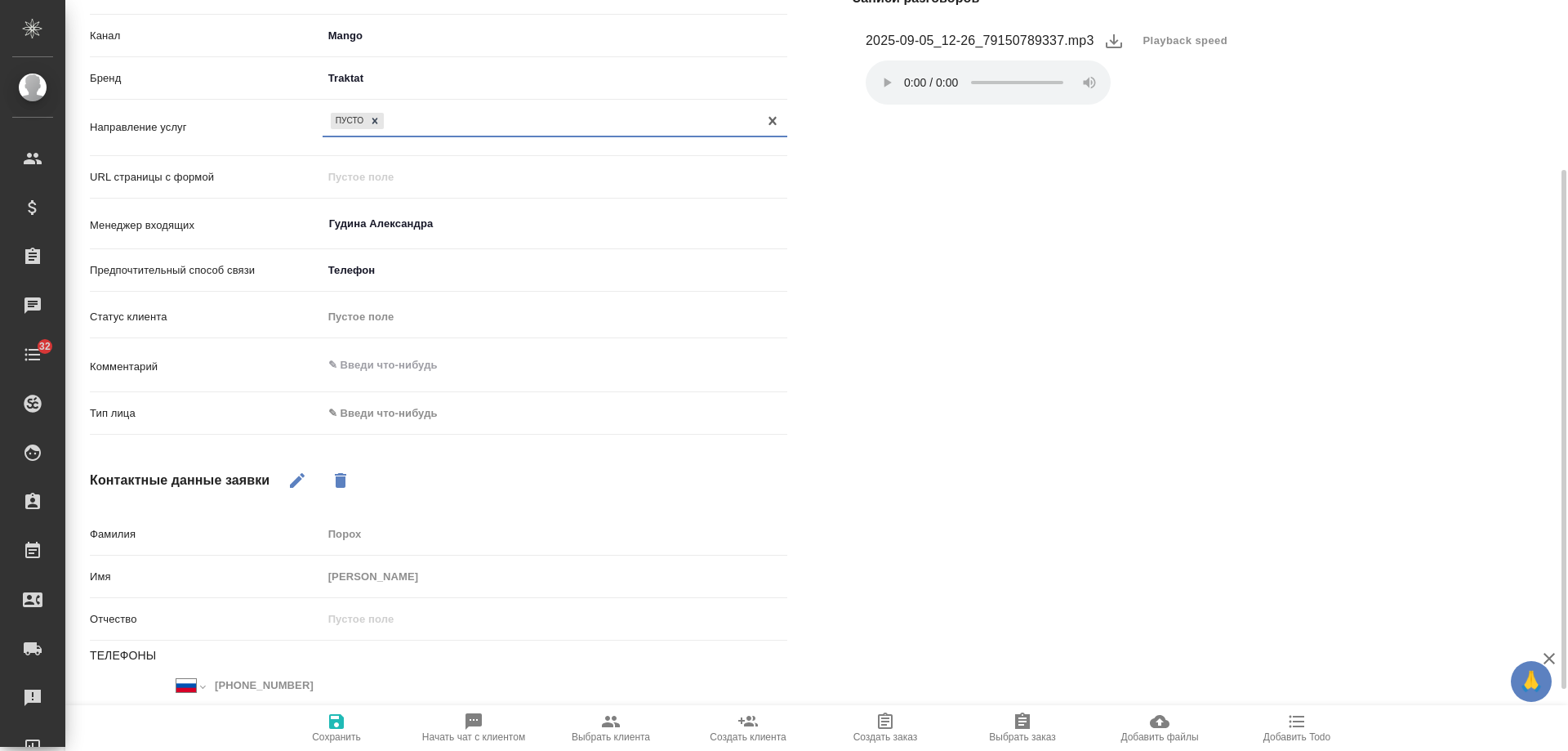
click at [375, 408] on body "🙏 .cls-1 fill:#fff; AWATERA Gudina Alexandra Клиенты Спецификации Заказы 0 Чаты…" at bounding box center [784, 376] width 1568 height 751
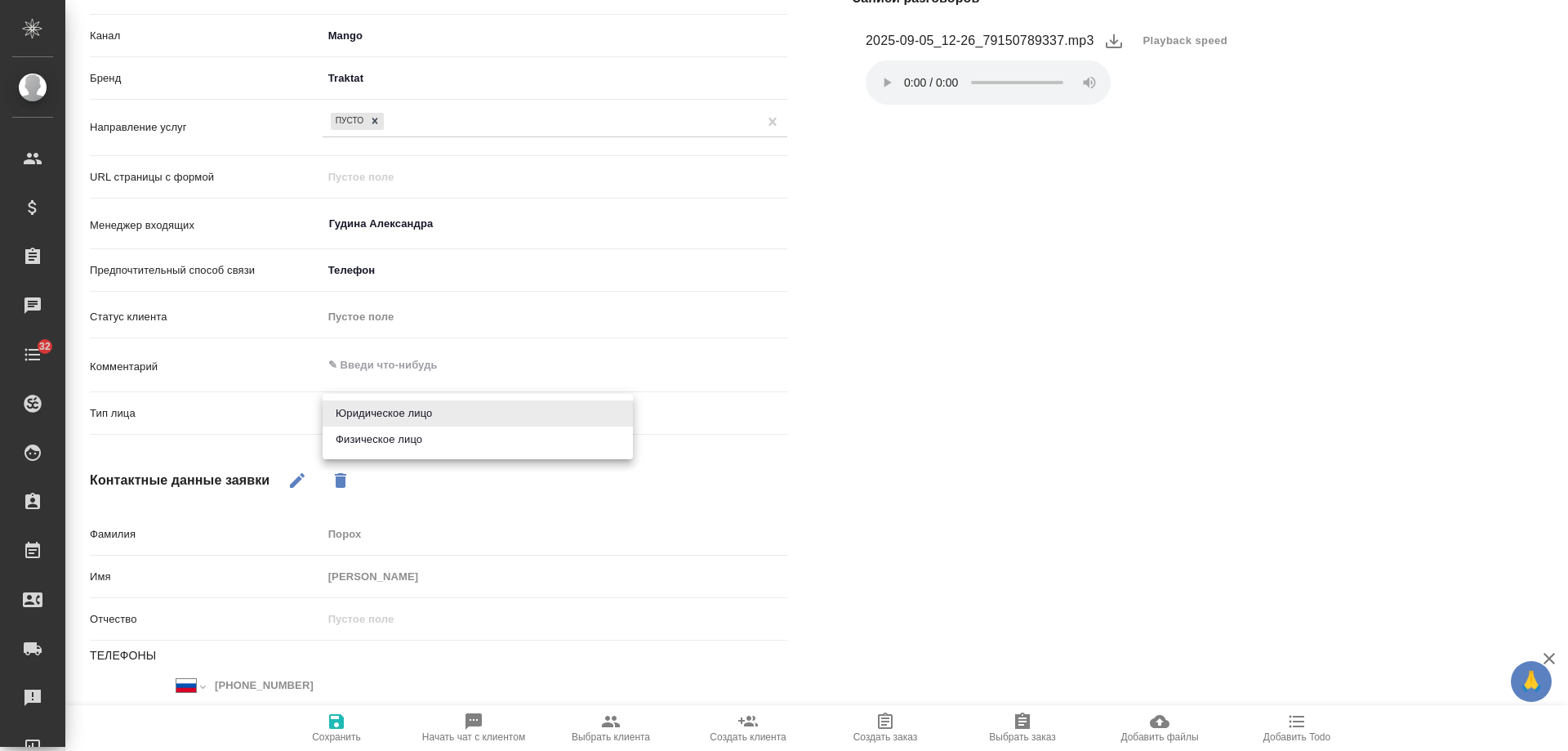
click at [389, 448] on li "Физическое лицо" at bounding box center [477, 440] width 310 height 26
type input "private"
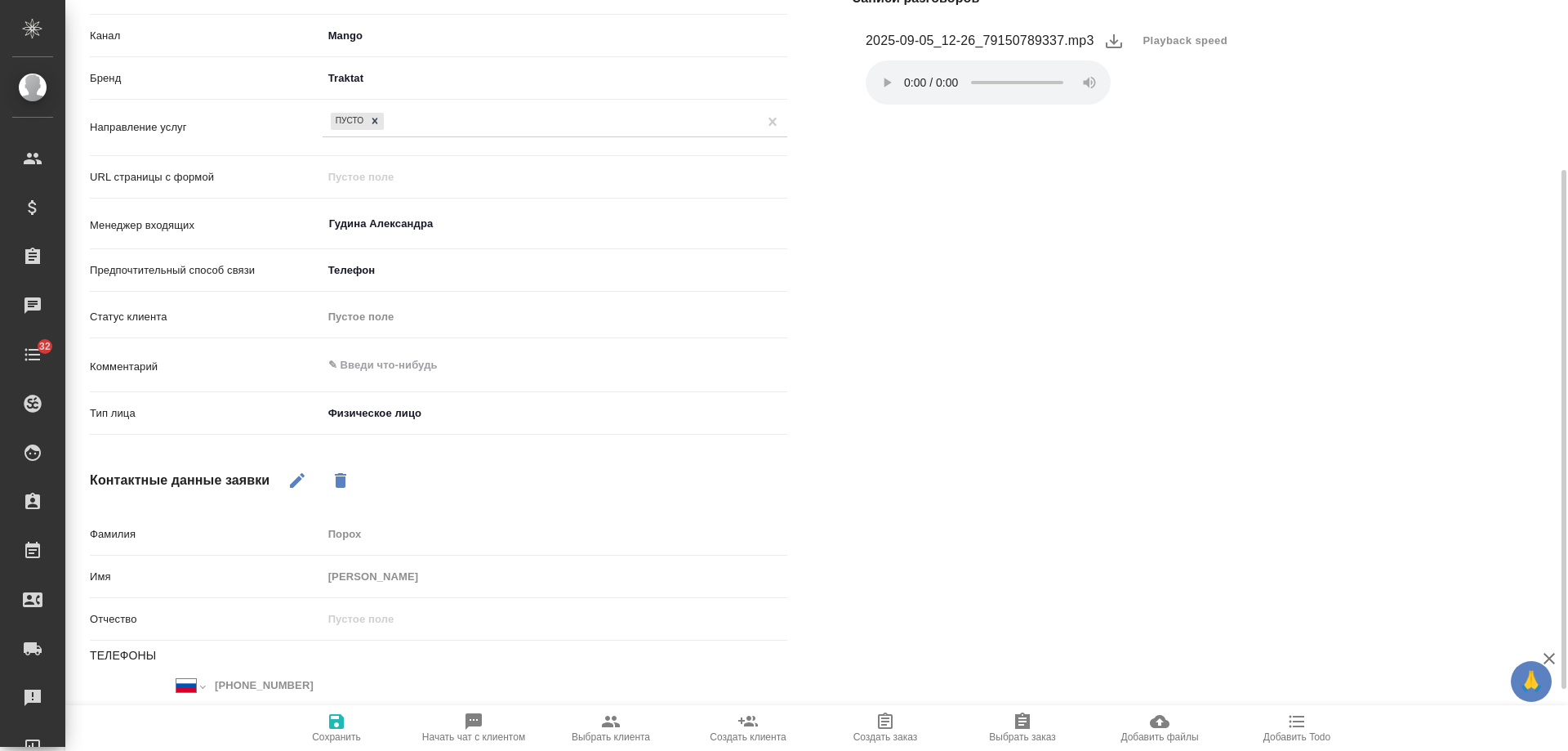
click at [331, 701] on div "Международный Австралия Австрия Азербайджан Албания Алжир Американское Самоа Ан…" at bounding box center [264, 702] width 348 height 58
click at [334, 717] on icon "button" at bounding box center [336, 721] width 20 height 20
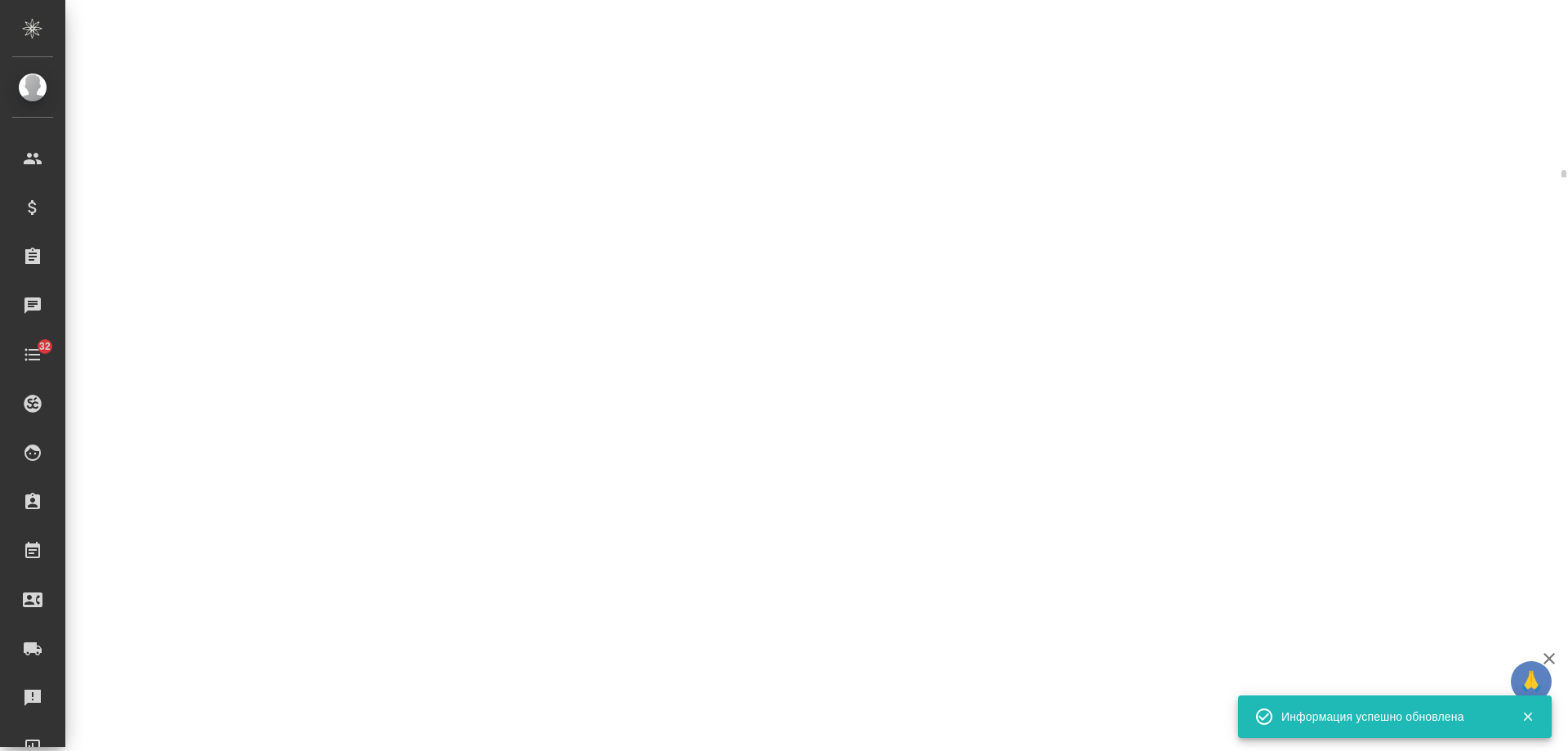
select select "RU"
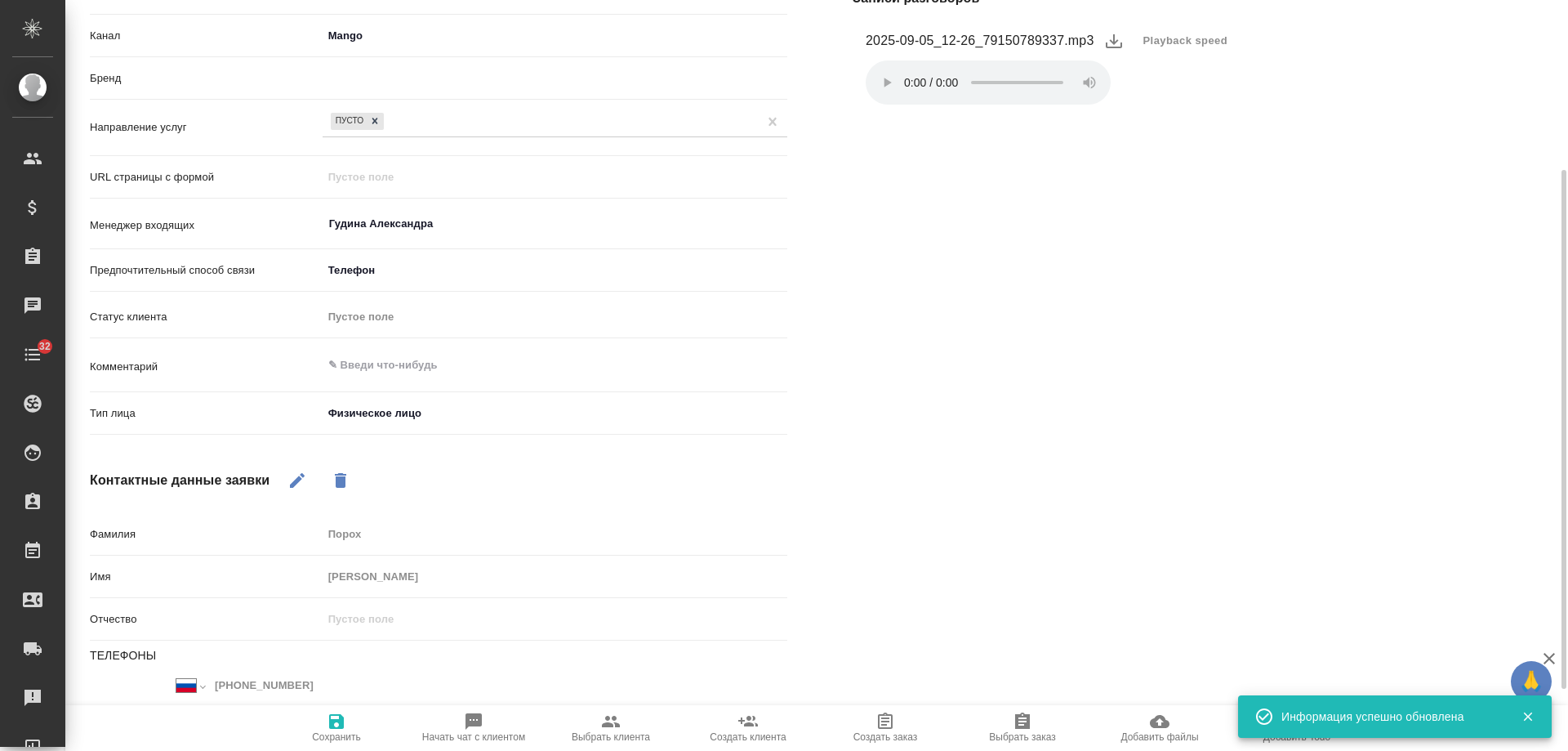
type textarea "x"
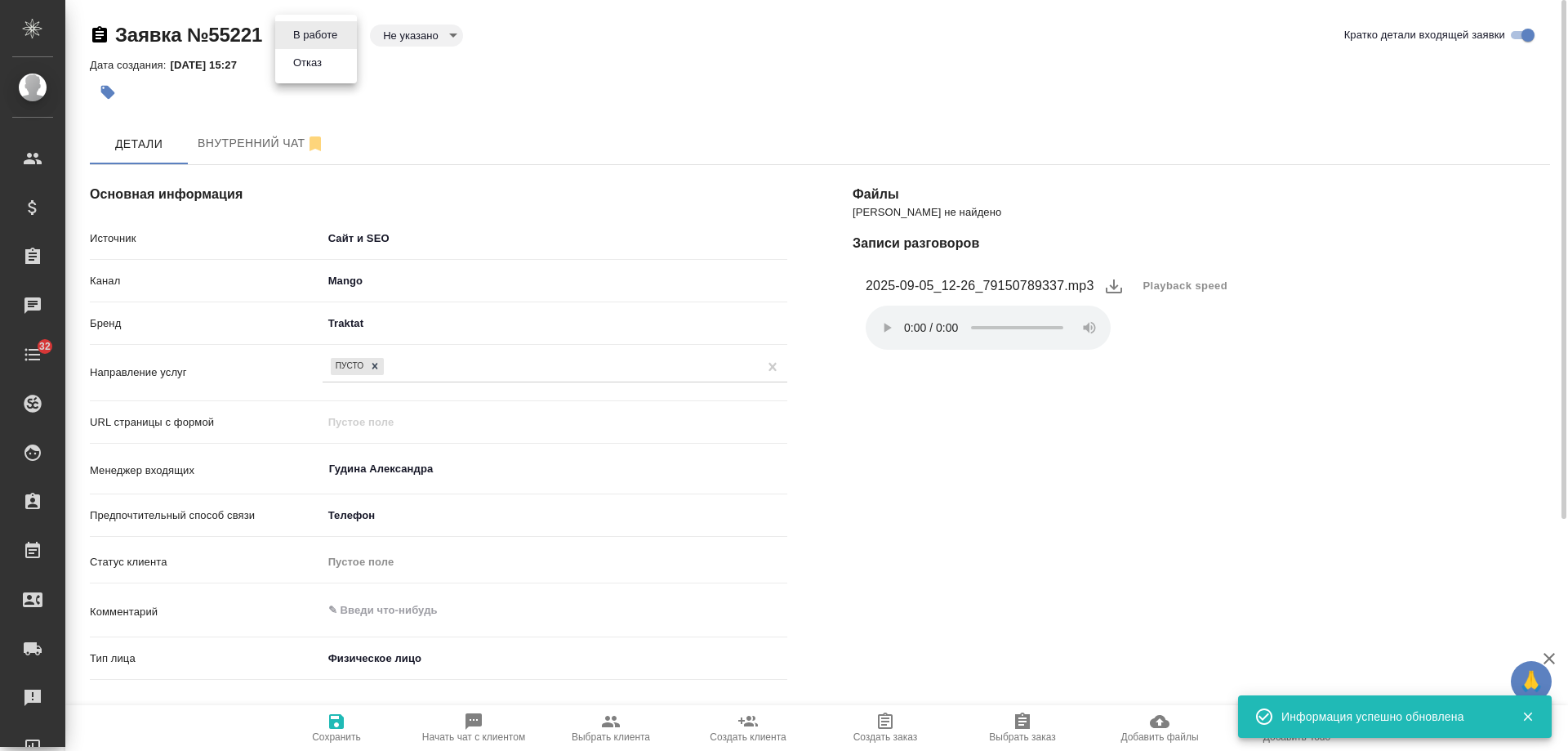
click at [330, 32] on body "🙏 .cls-1 fill:#fff; AWATERA Gudina Alexandra Клиенты Спецификации Заказы 0 Чаты…" at bounding box center [784, 376] width 1568 height 751
click at [328, 74] on li "Отказ" at bounding box center [316, 63] width 82 height 28
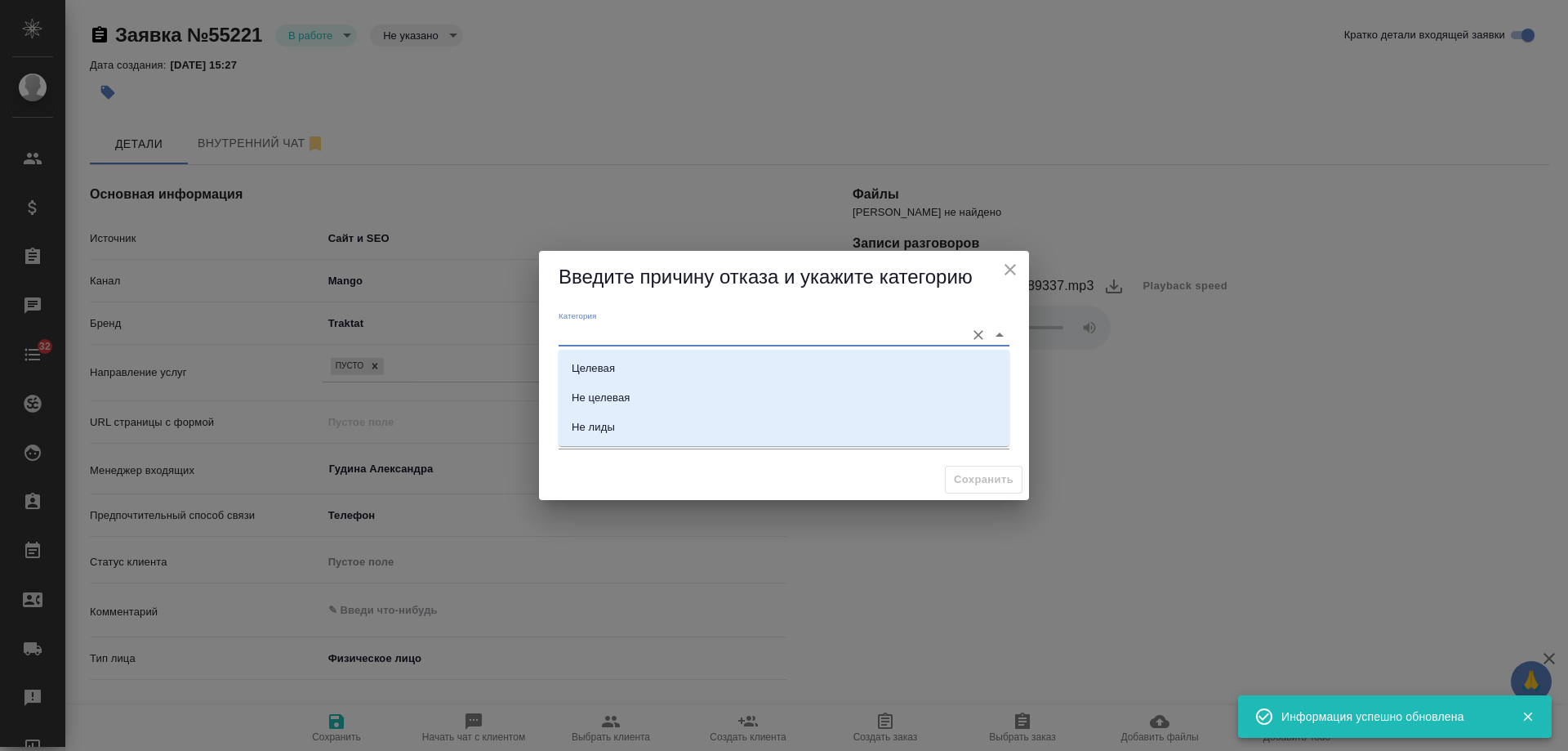
click at [634, 327] on input "Категория" at bounding box center [758, 335] width 399 height 22
click at [653, 423] on li "Не лиды" at bounding box center [784, 428] width 451 height 30
type input "Не лиды"
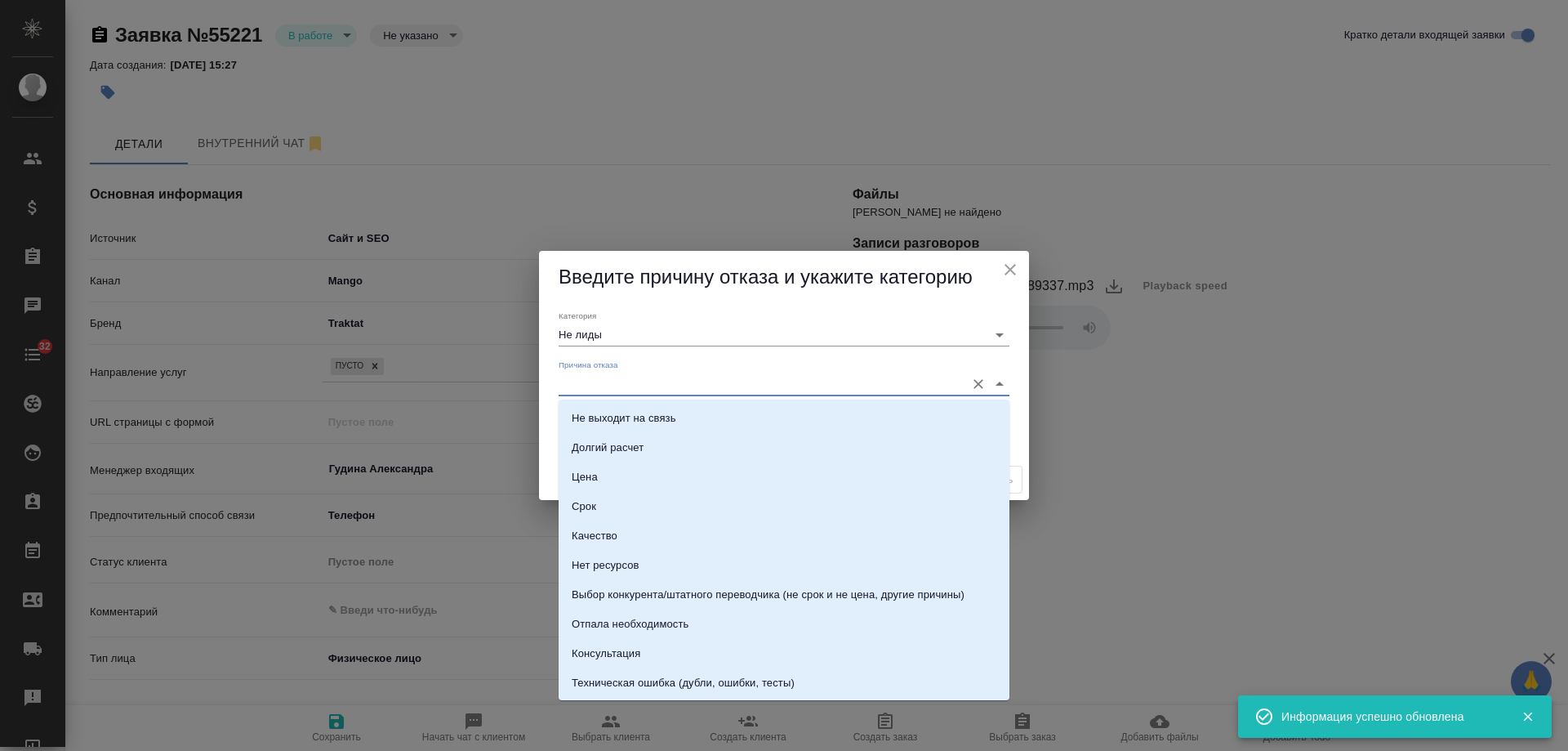
click at [593, 393] on input "Причина отказа" at bounding box center [758, 384] width 399 height 22
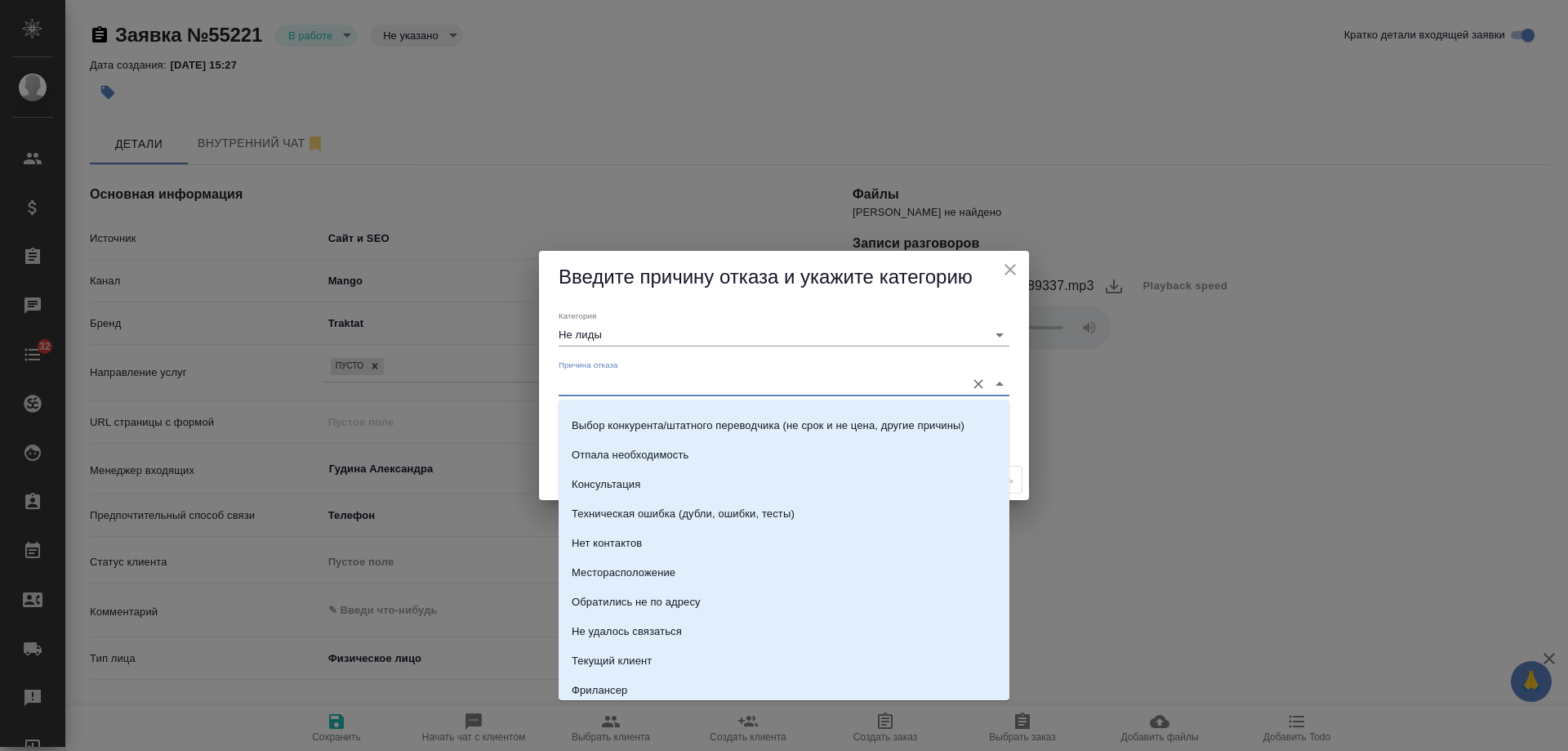
scroll to position [234, 0]
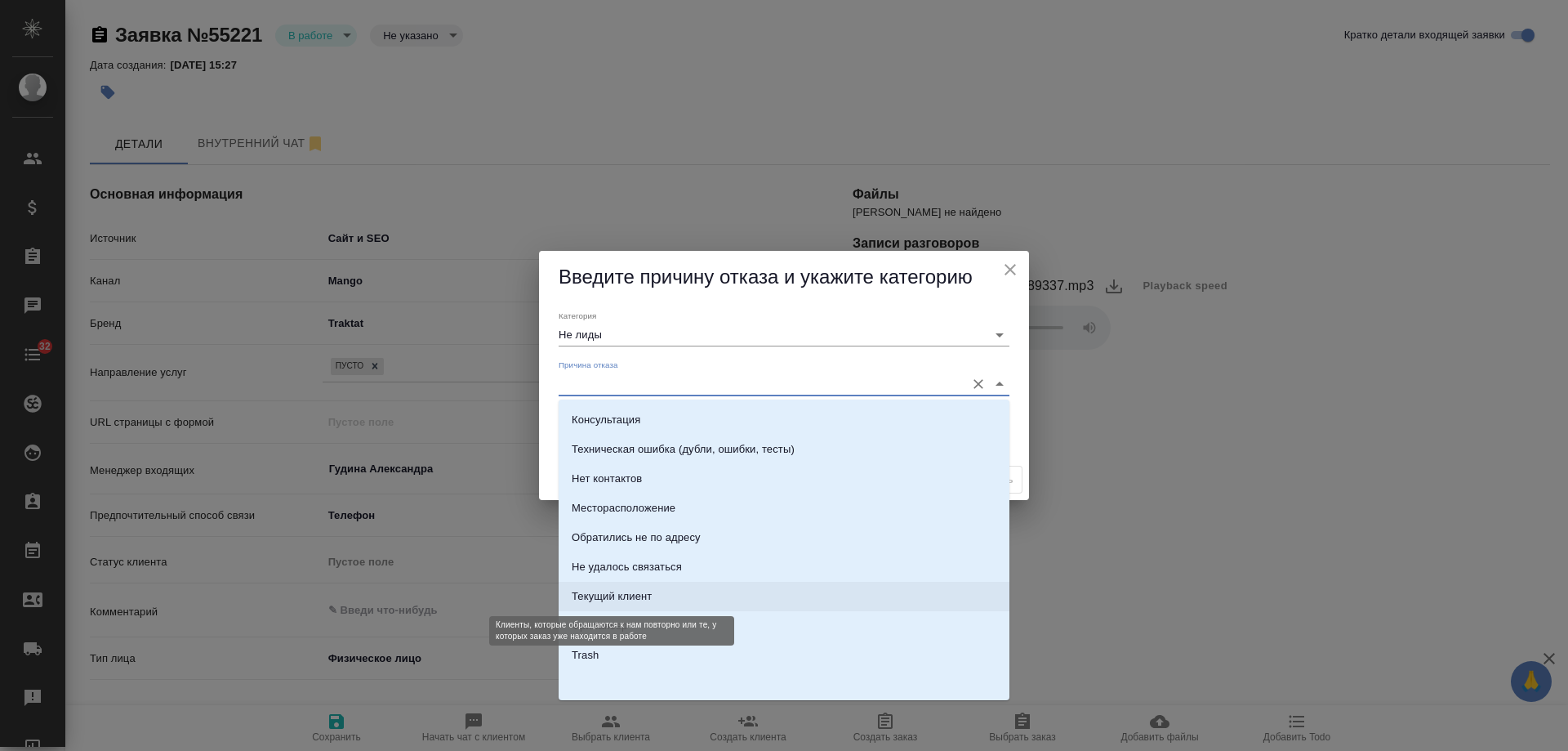
click at [646, 599] on div "Текущий клиент" at bounding box center [612, 596] width 80 height 17
type input "Текущий клиент"
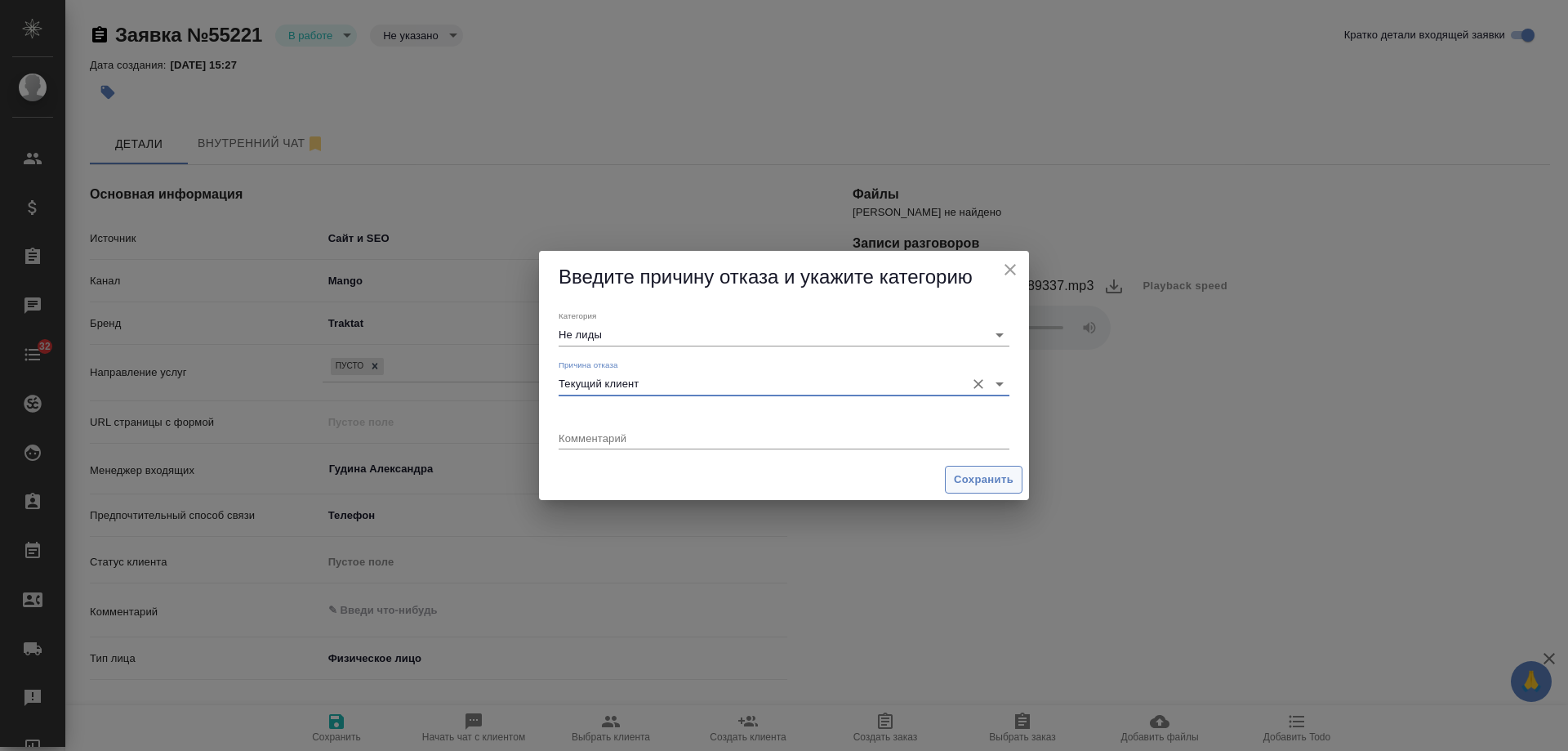
click at [965, 489] on button "Сохранить" at bounding box center [983, 480] width 77 height 29
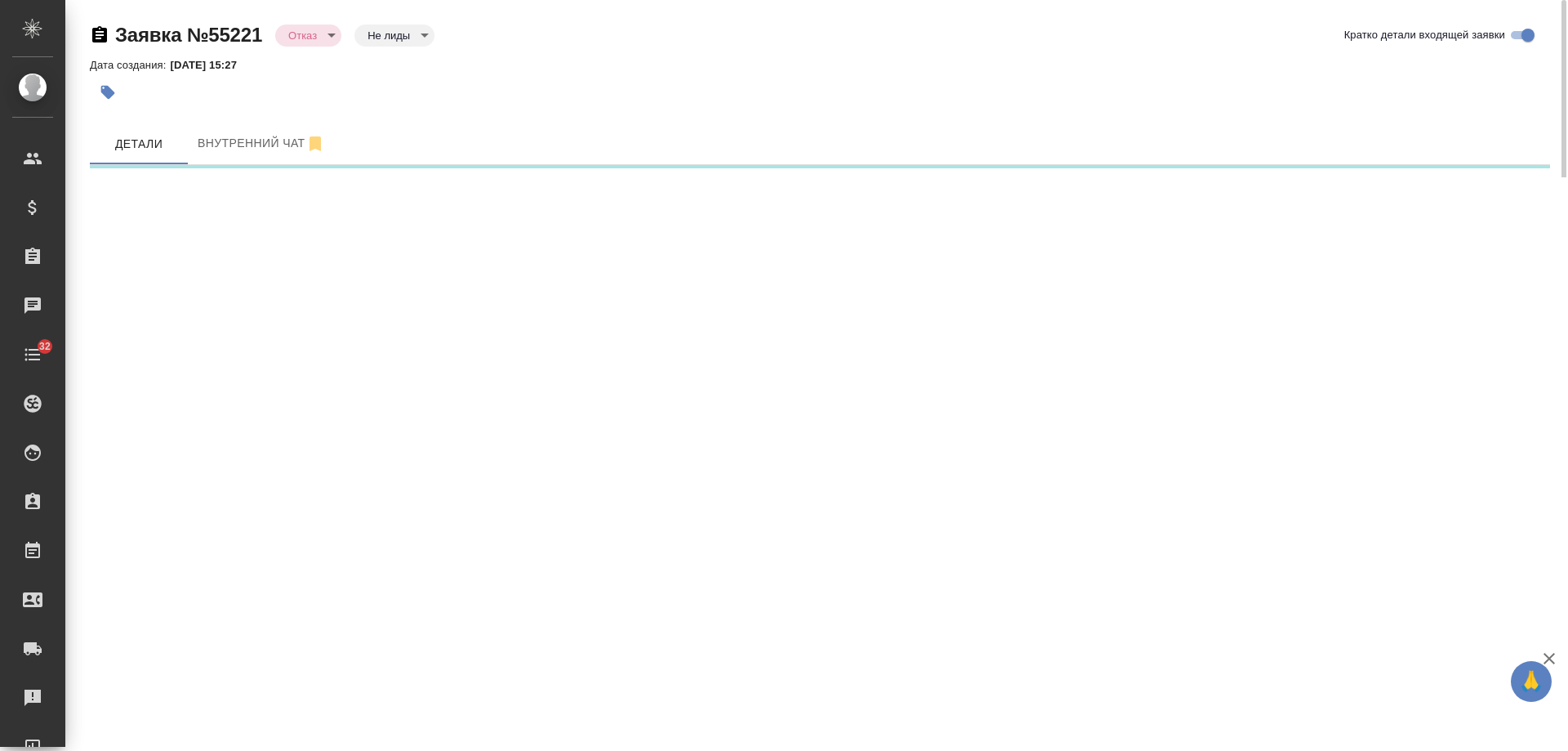
select select "RU"
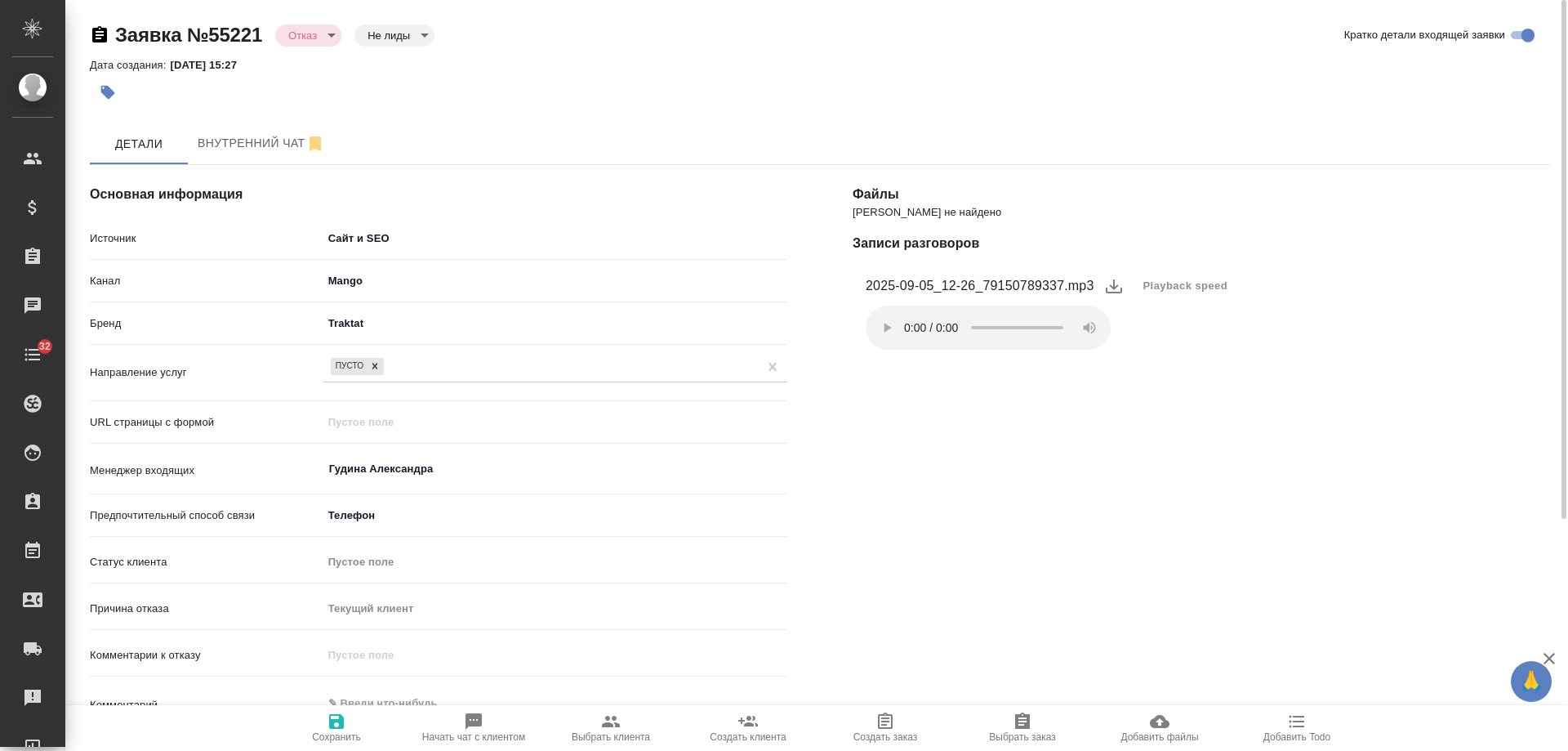
type textarea "x"
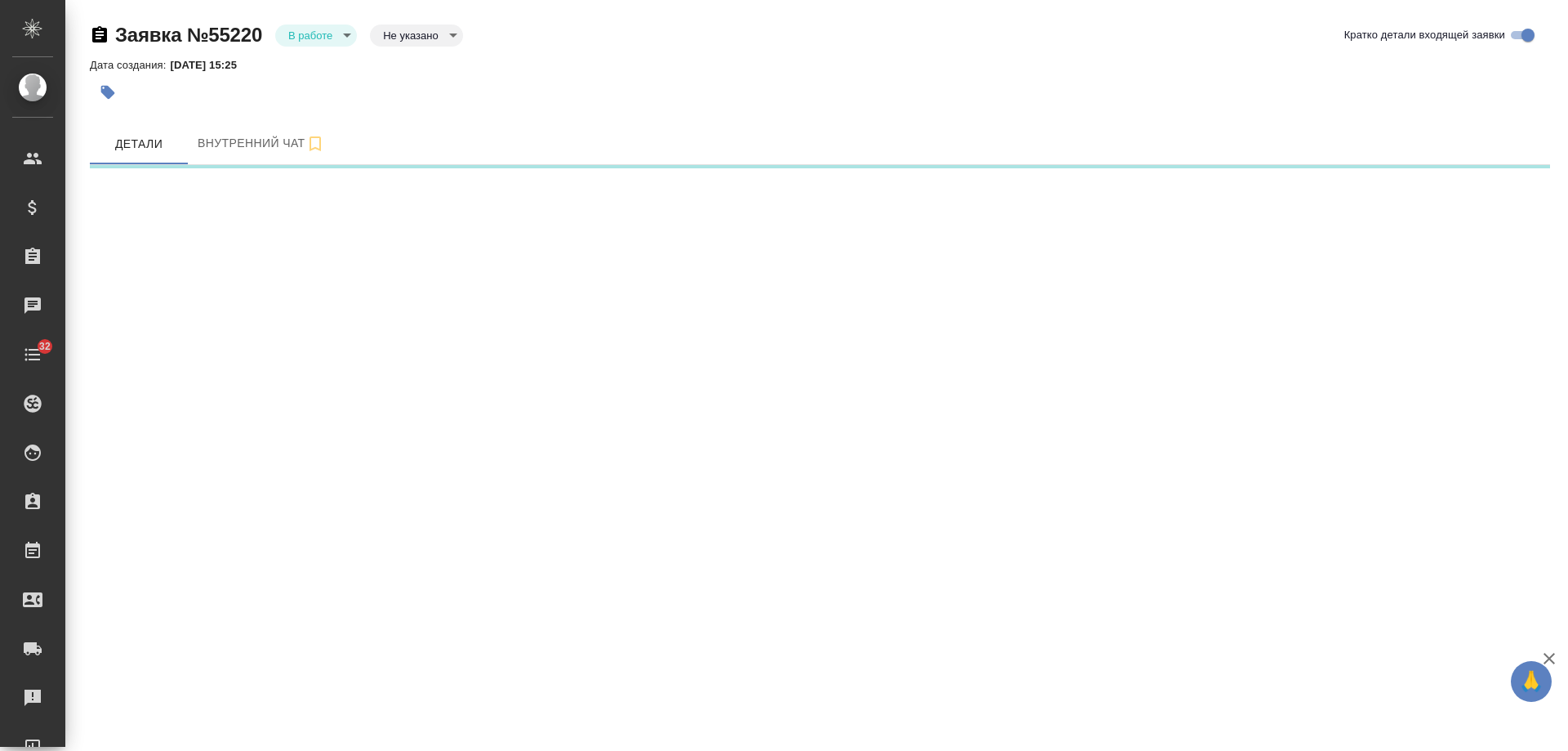
select select "RU"
select select "JP"
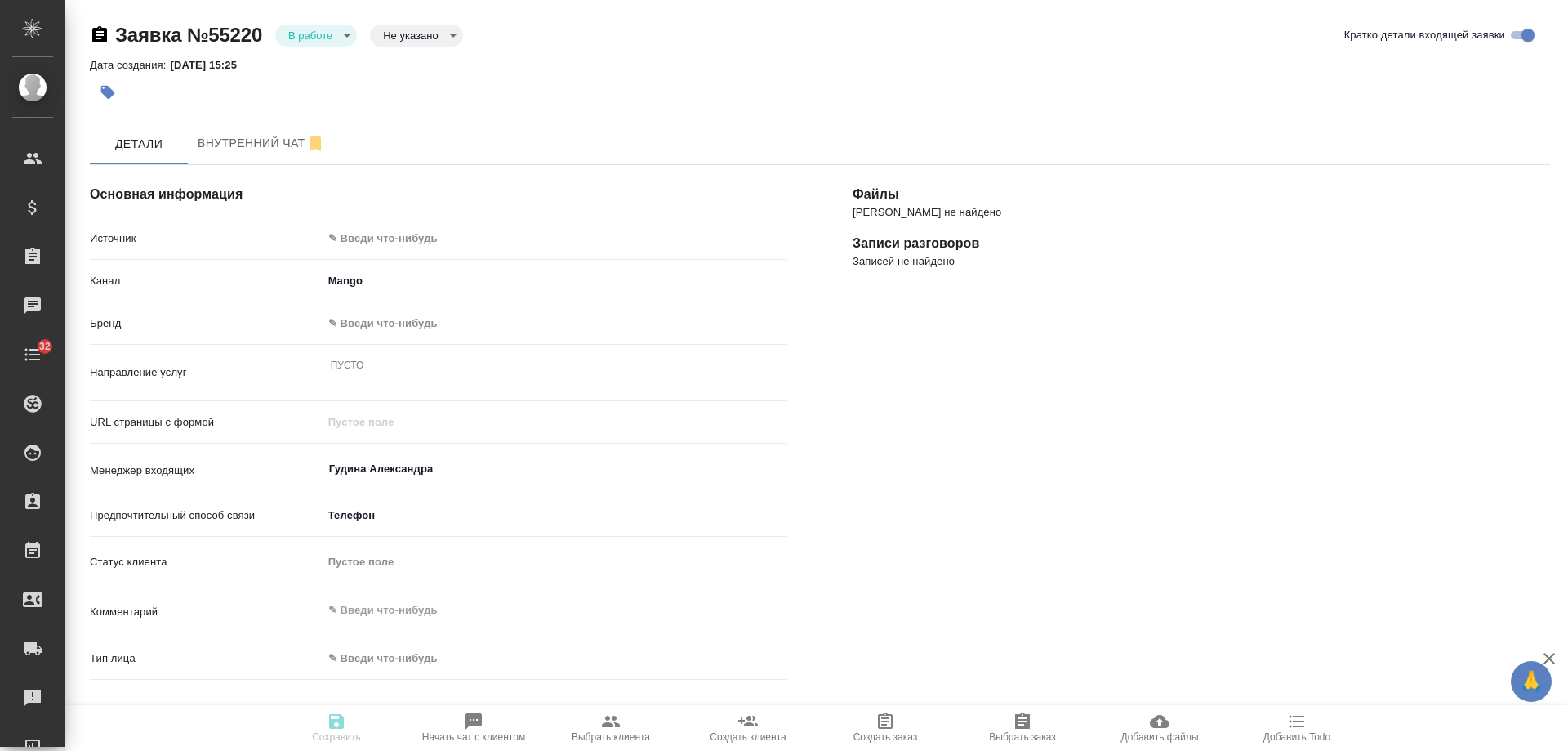
click at [433, 238] on body "🙏 .cls-1 fill:#fff; AWATERA [PERSON_NAME] Спецификации Заказы 0 Чаты 32 Todo Пр…" at bounding box center [784, 376] width 1568 height 751
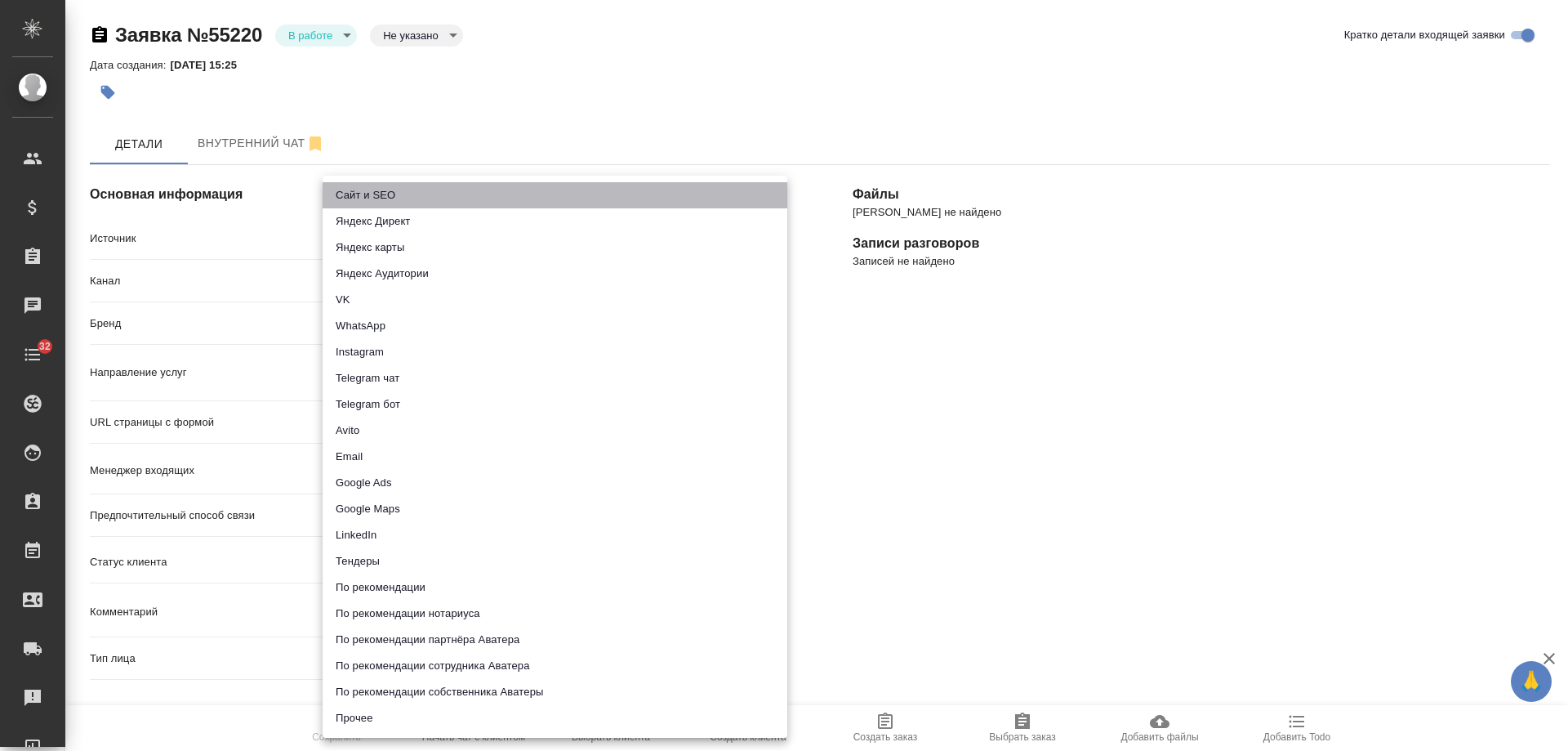
click at [406, 193] on li "Сайт и SEO" at bounding box center [554, 196] width 465 height 26
type input "seo"
type textarea "x"
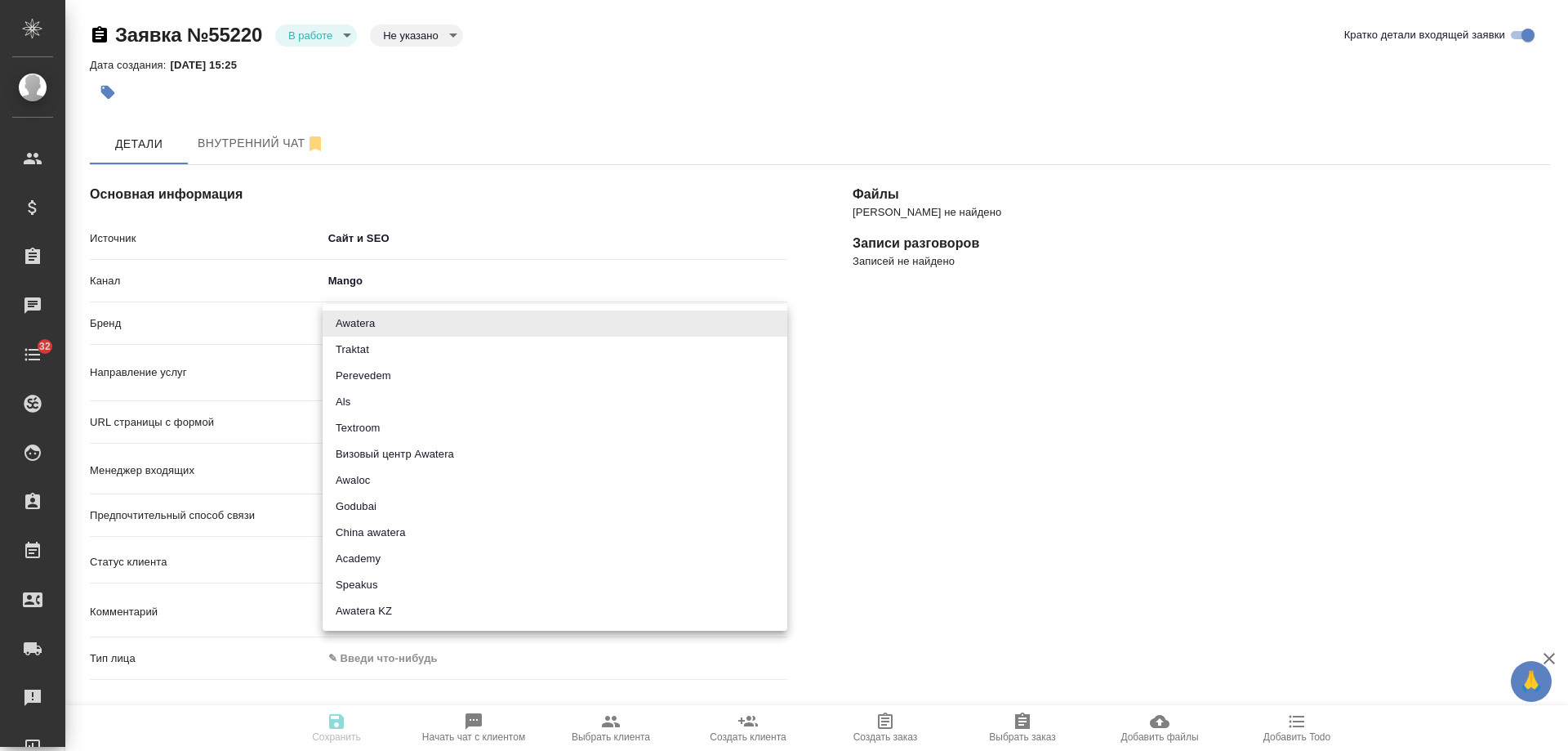
click at [364, 311] on body "🙏 .cls-1 fill:#fff; AWATERA [PERSON_NAME] Спецификации Заказы 0 Чаты 32 Todo Пр…" at bounding box center [784, 376] width 1568 height 751
click at [361, 318] on li "Awatera" at bounding box center [554, 323] width 465 height 26
type input "awatera"
type textarea "x"
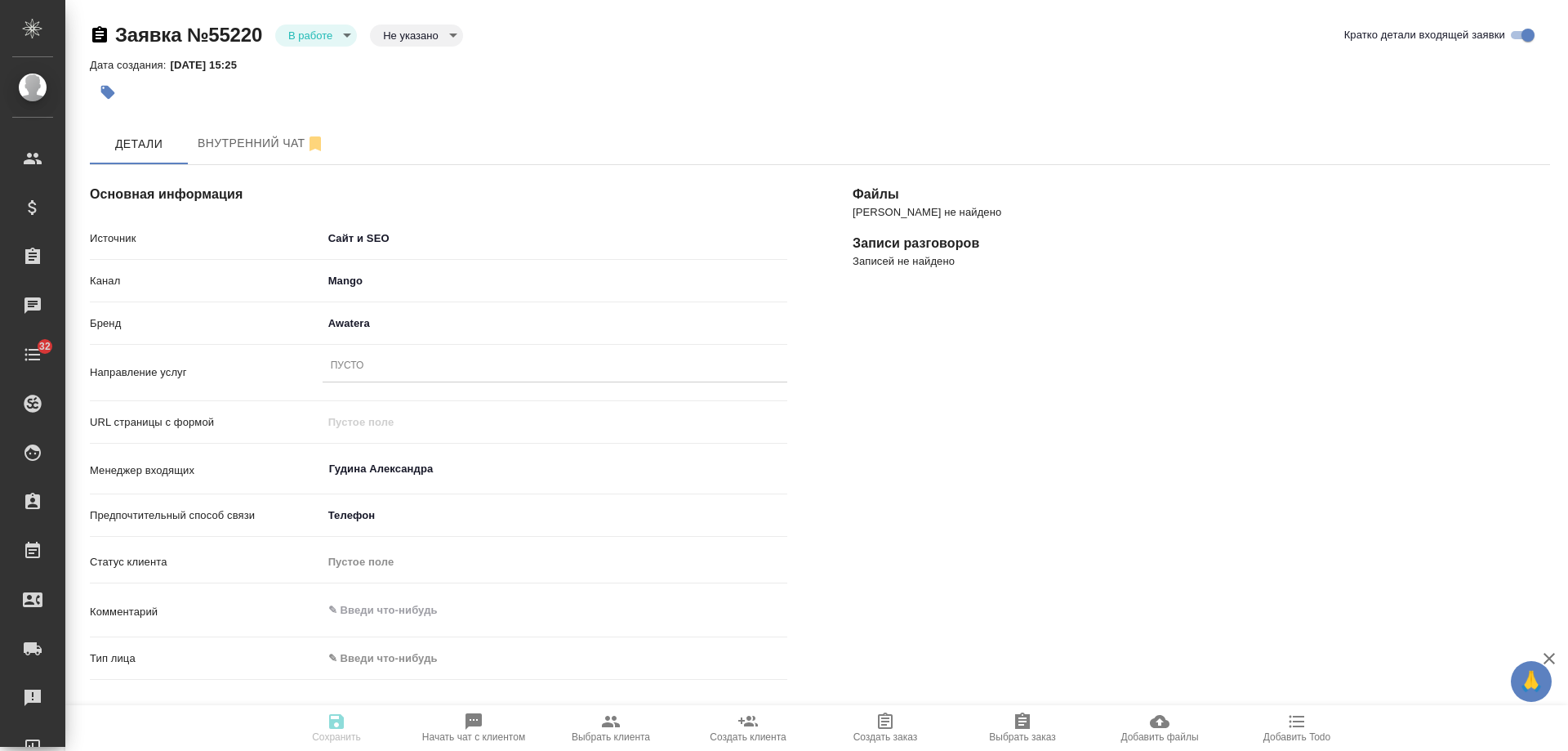
click at [363, 363] on div "Пусто" at bounding box center [348, 366] width 34 height 14
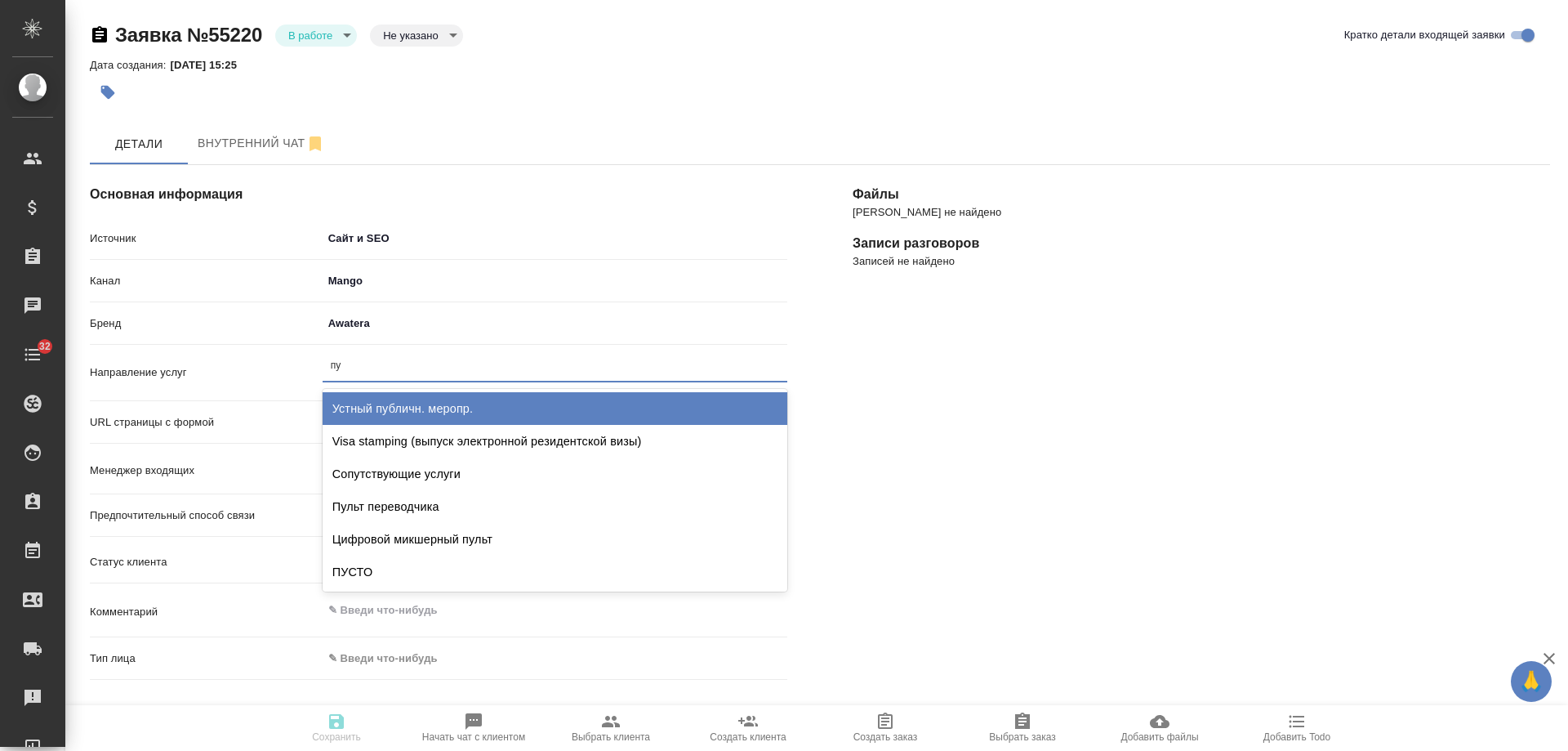
type input "пус"
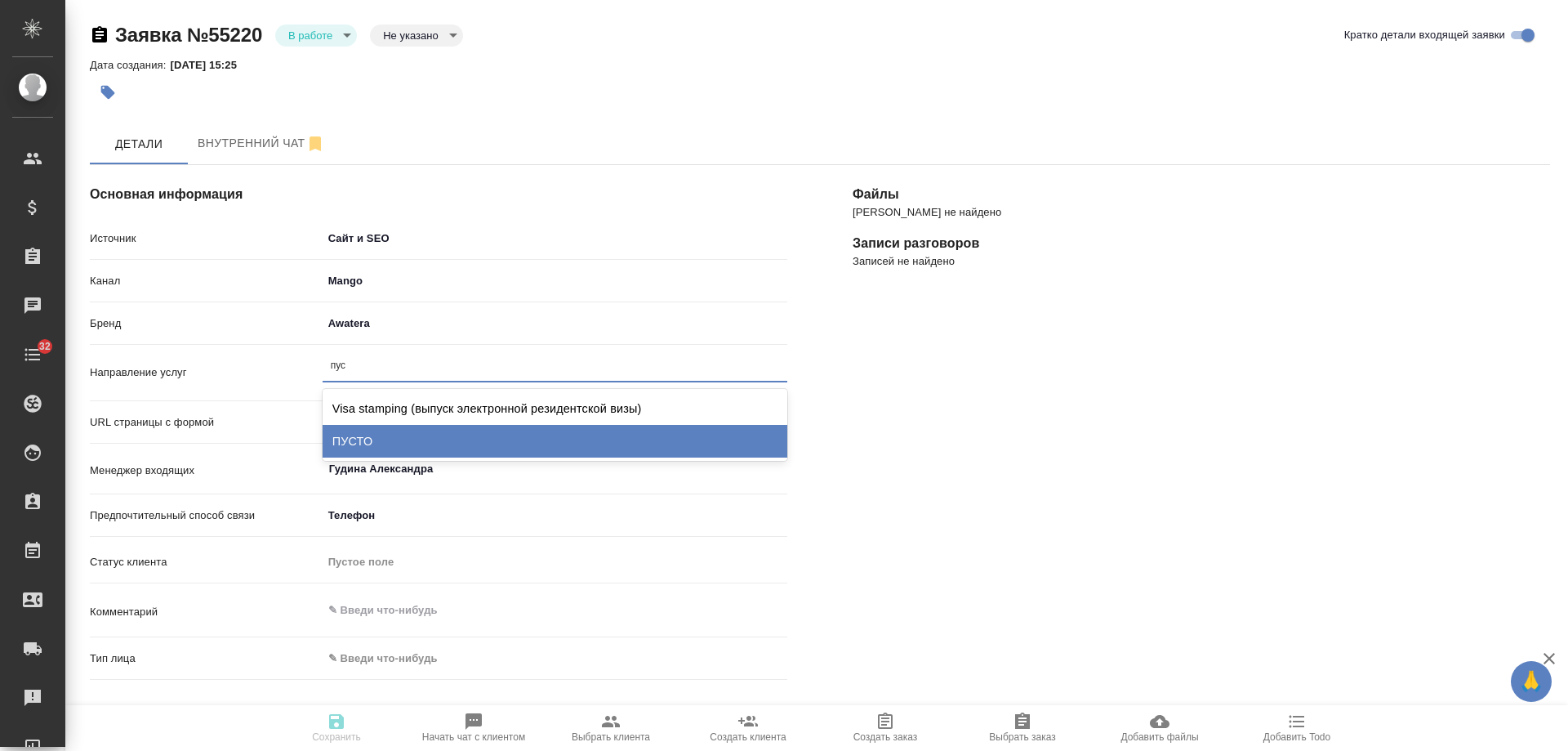
click at [361, 429] on div "ПУСТО" at bounding box center [554, 441] width 465 height 33
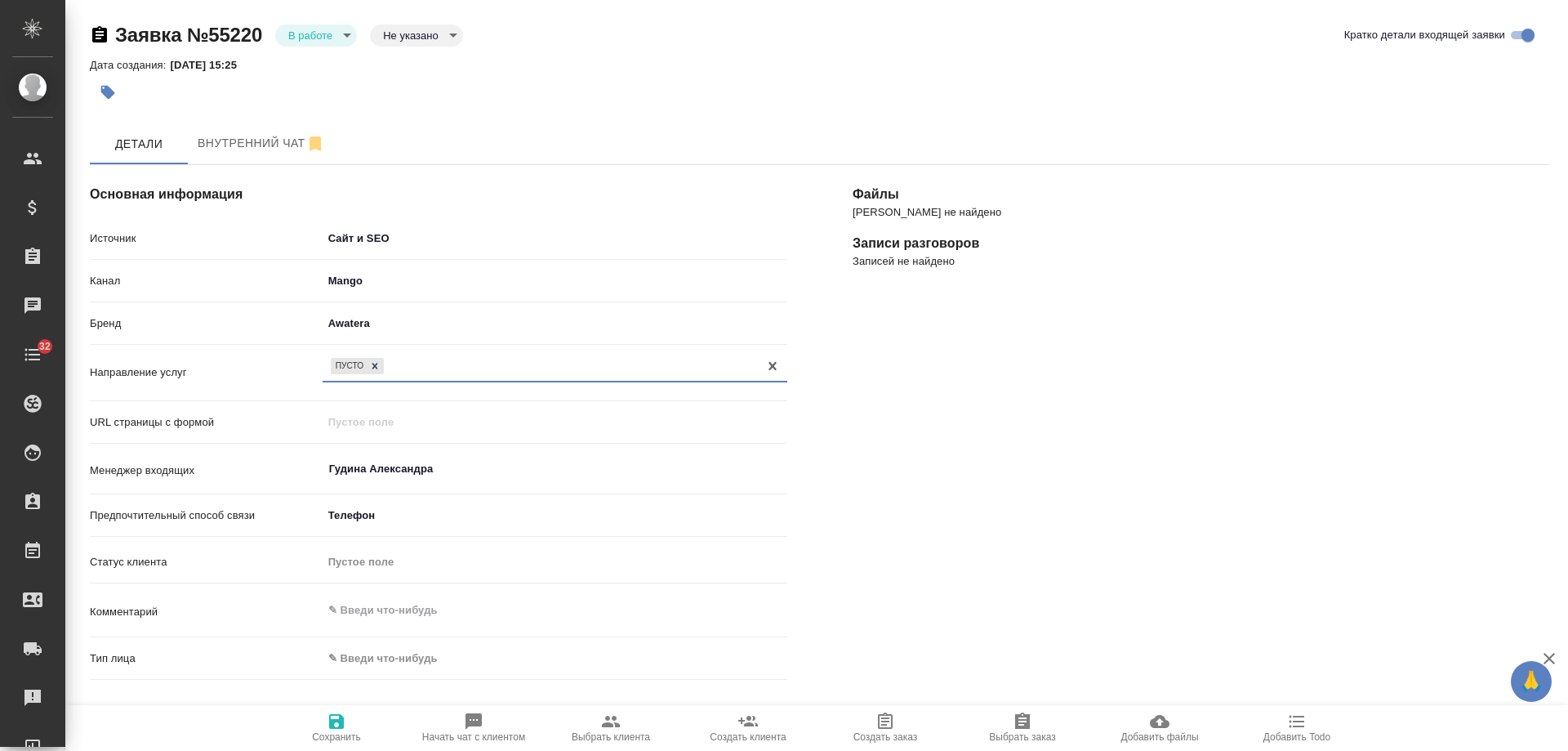
scroll to position [335, 0]
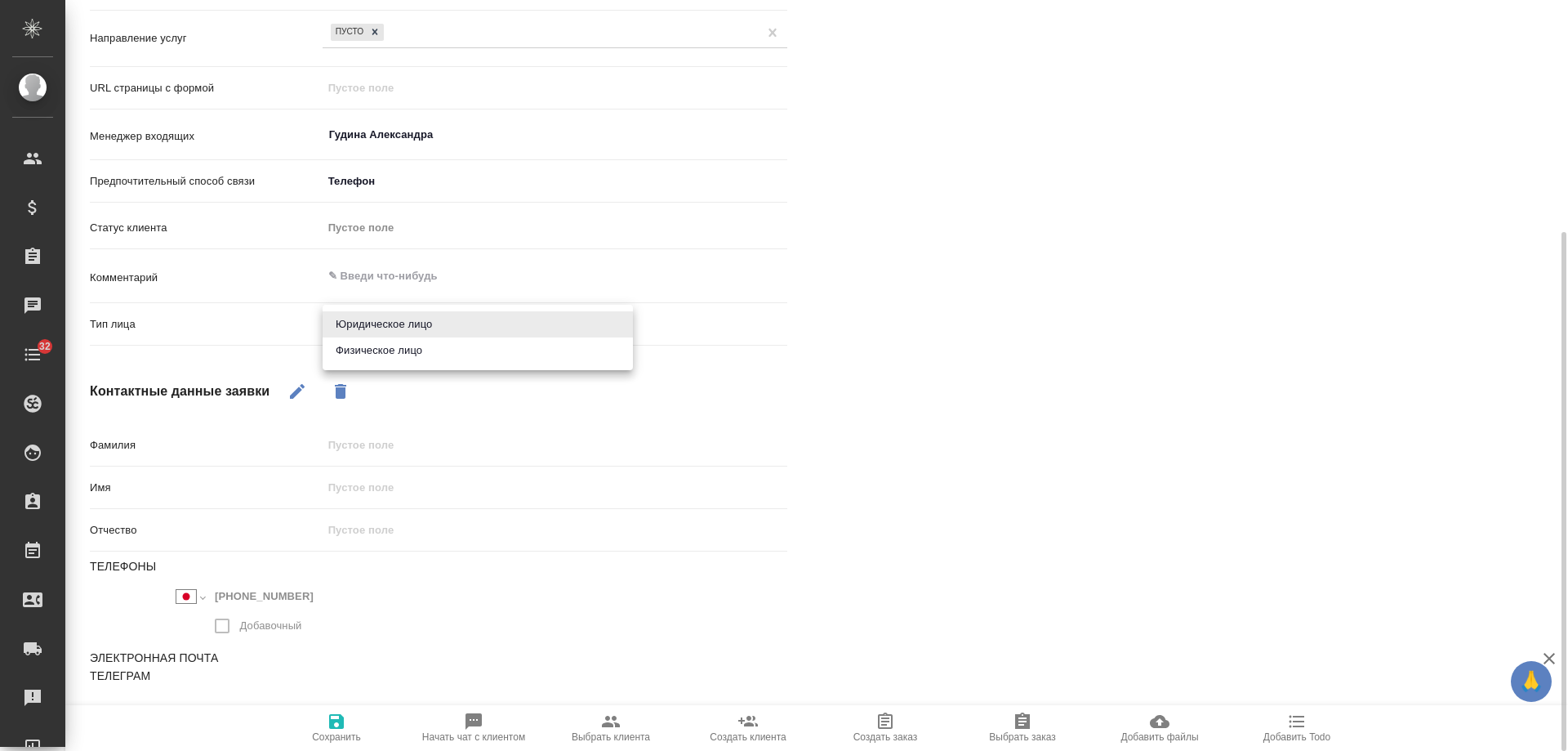
click at [381, 321] on body "🙏 .cls-1 fill:#fff; AWATERA Gudina Alexandra Клиенты Спецификации Заказы 0 Чаты…" at bounding box center [784, 376] width 1568 height 751
click at [383, 348] on li "Физическое лицо" at bounding box center [477, 350] width 310 height 26
type textarea "x"
type input "private"
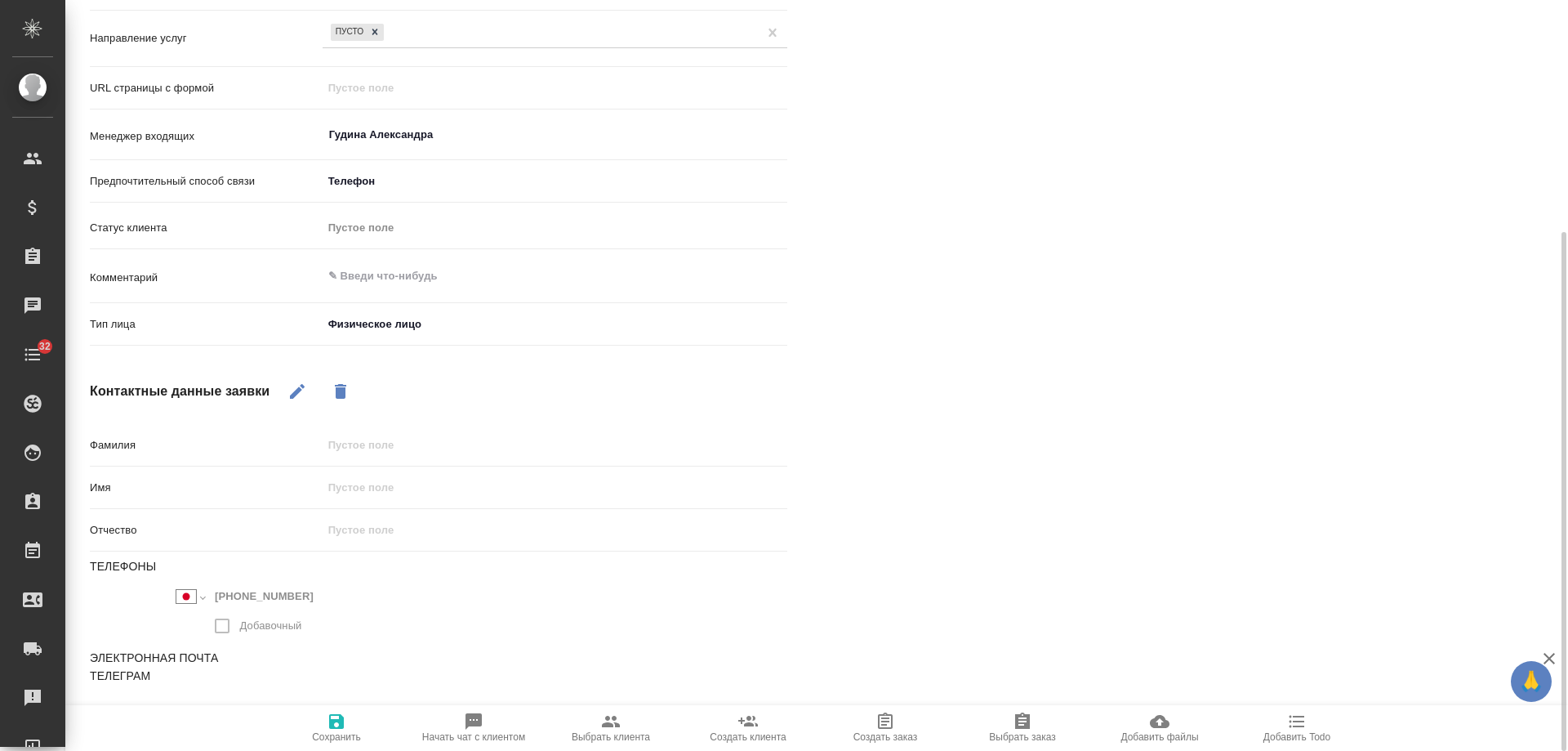
click at [343, 719] on icon "button" at bounding box center [336, 721] width 15 height 15
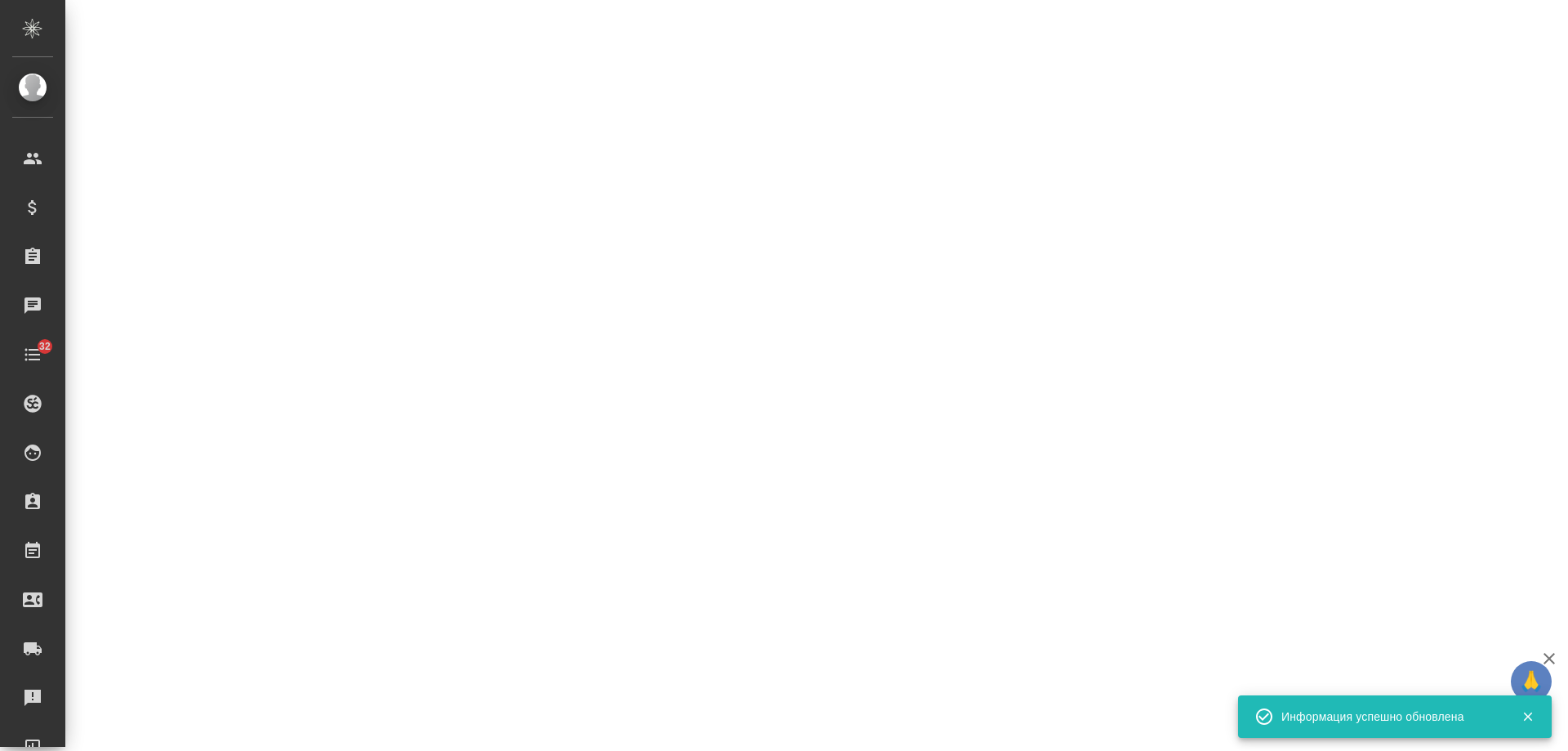
select select "RU"
select select "JP"
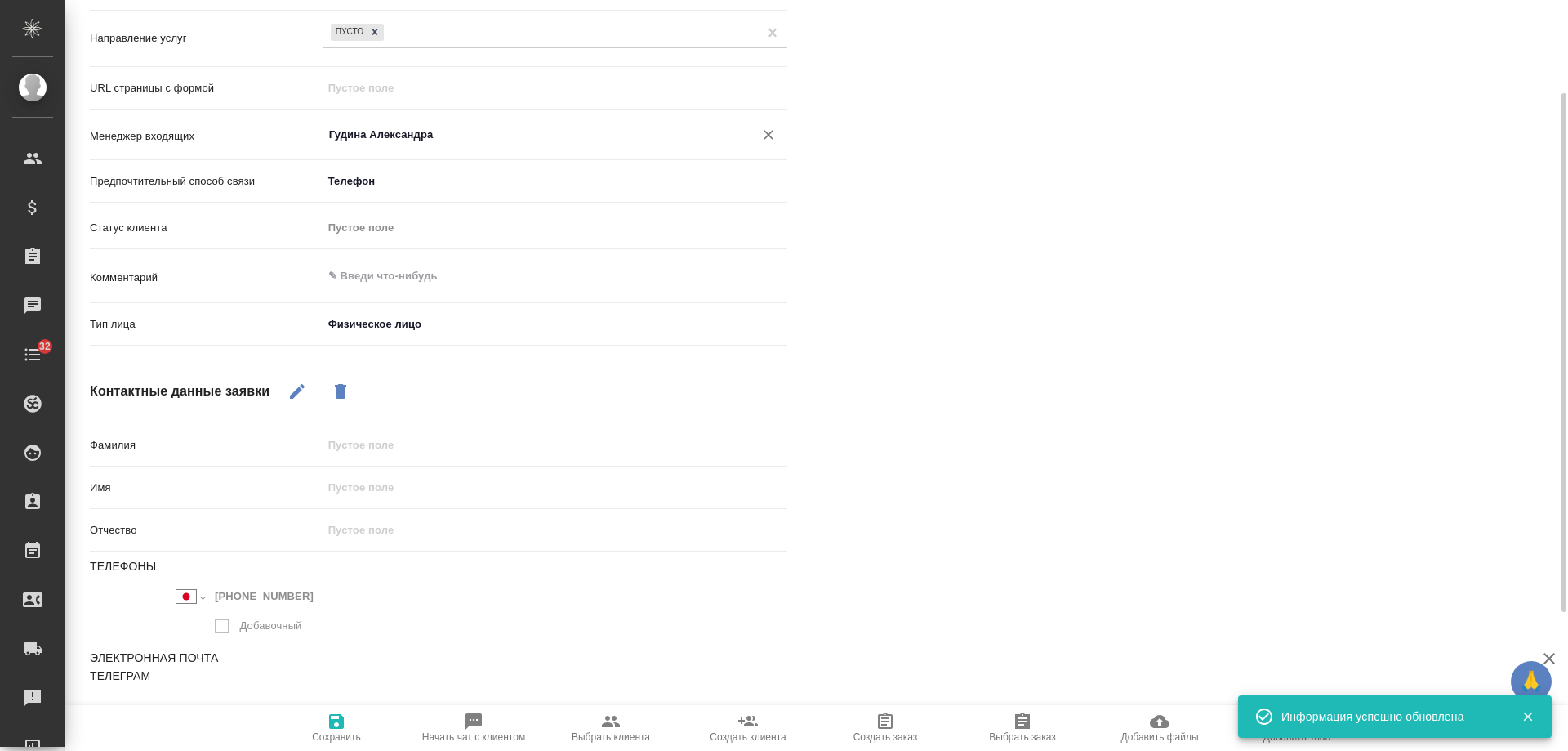
type textarea "x"
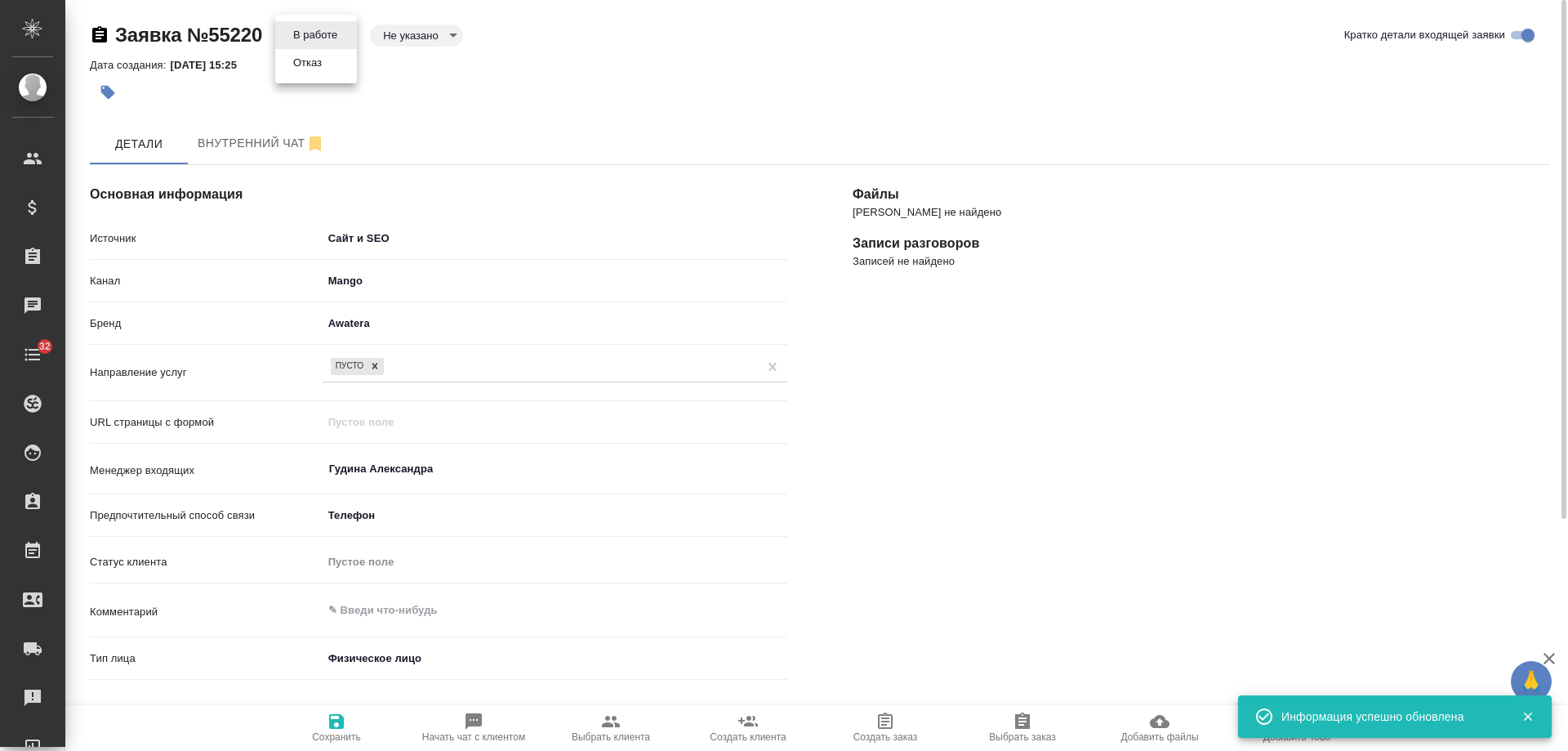
click at [323, 30] on body "🙏 .cls-1 fill:#fff; AWATERA Gudina Alexandra Клиенты Спецификации Заказы 0 Чаты…" at bounding box center [784, 376] width 1568 height 751
click at [315, 75] on li "Отказ" at bounding box center [316, 63] width 82 height 28
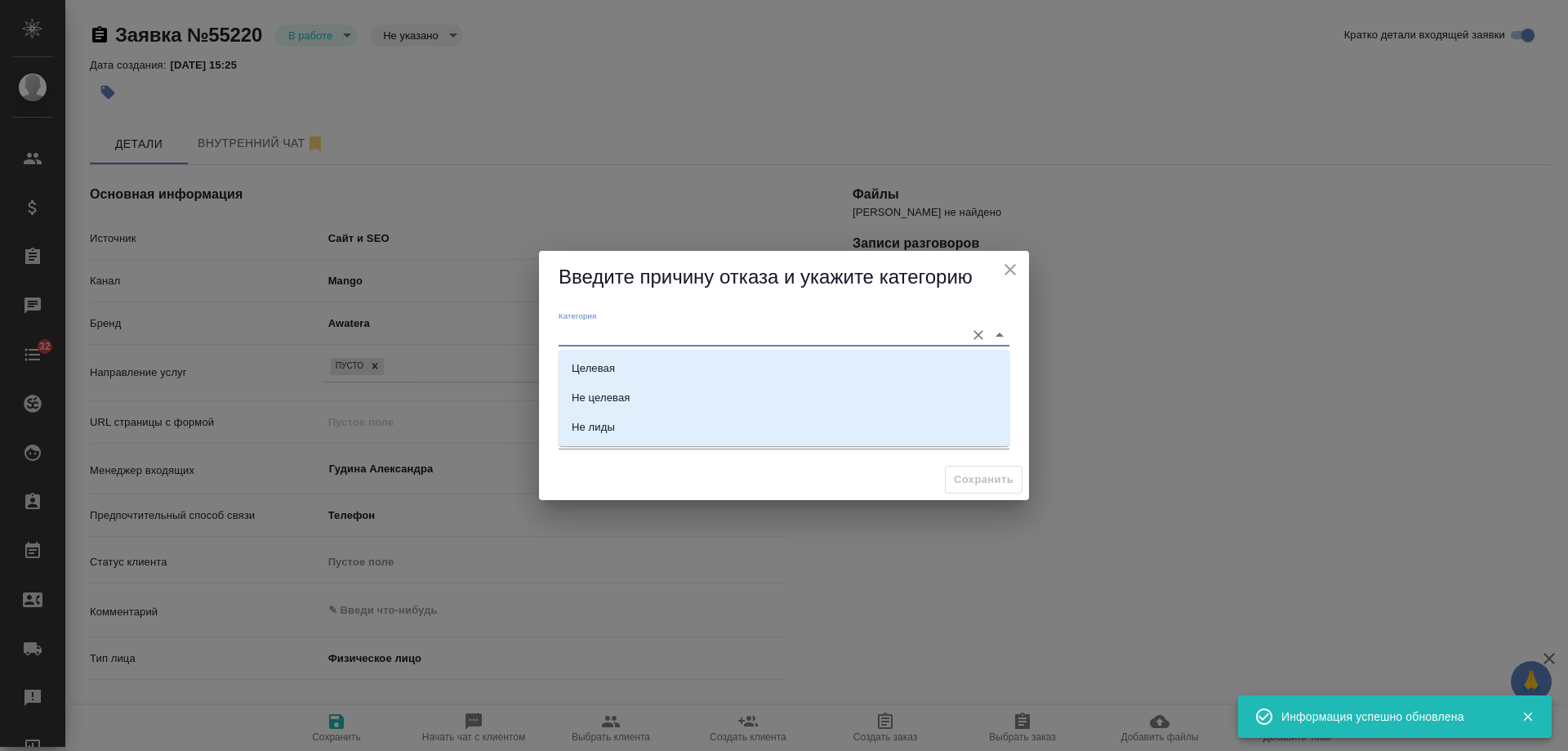
click at [600, 341] on input "Категория" at bounding box center [758, 335] width 399 height 22
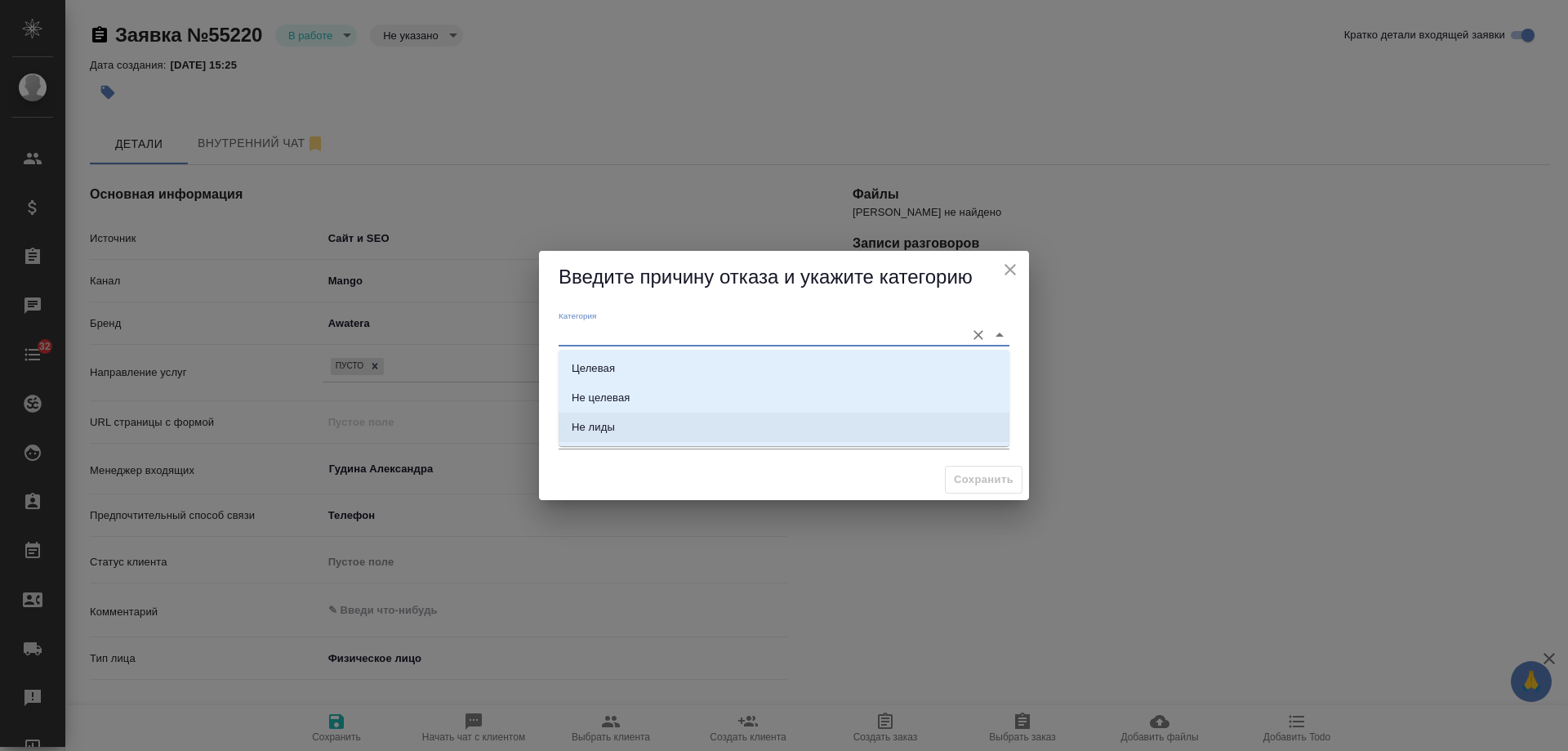
click at [623, 428] on li "Не лиды" at bounding box center [784, 428] width 451 height 30
type input "Не лиды"
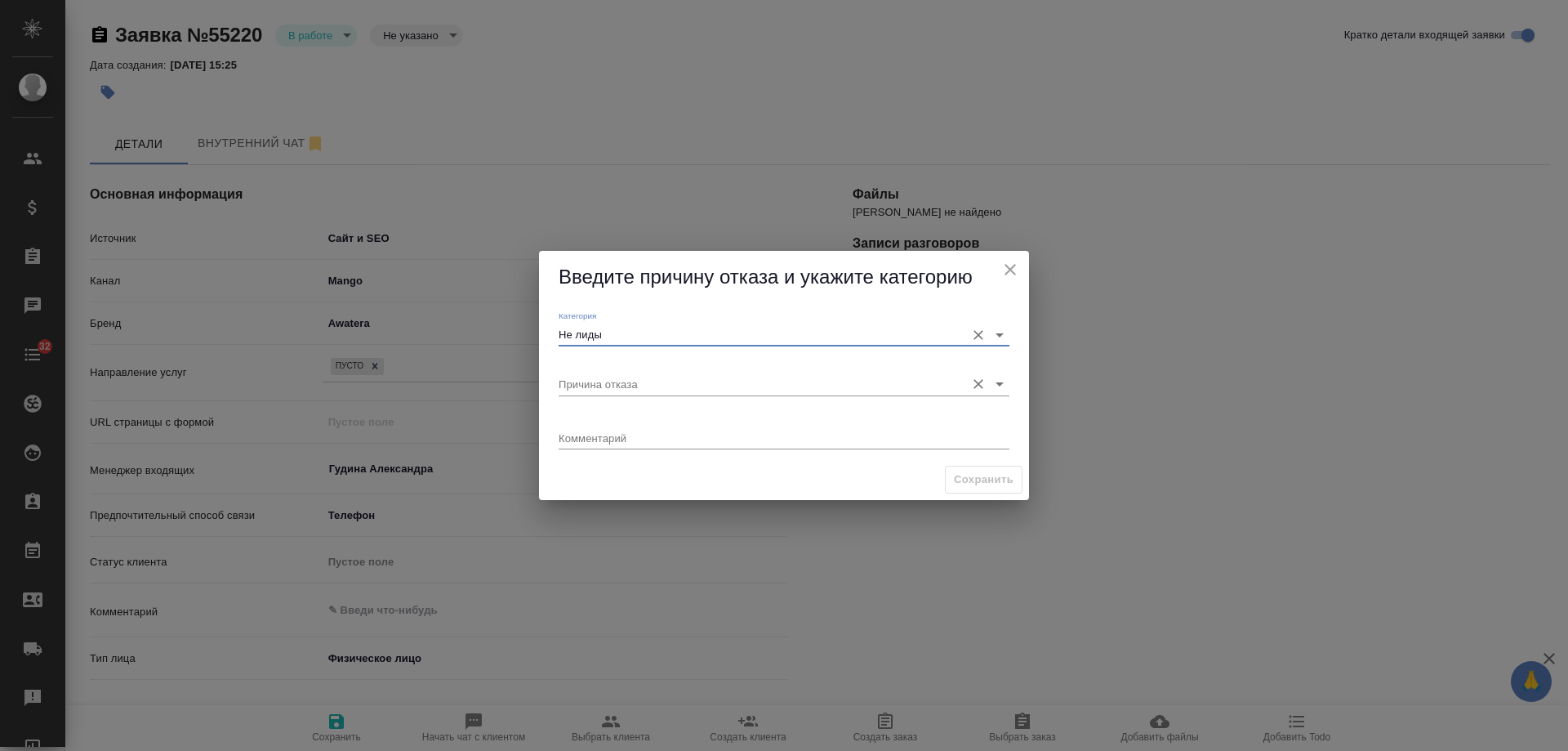
click at [618, 389] on input "Причина отказа" at bounding box center [758, 384] width 399 height 22
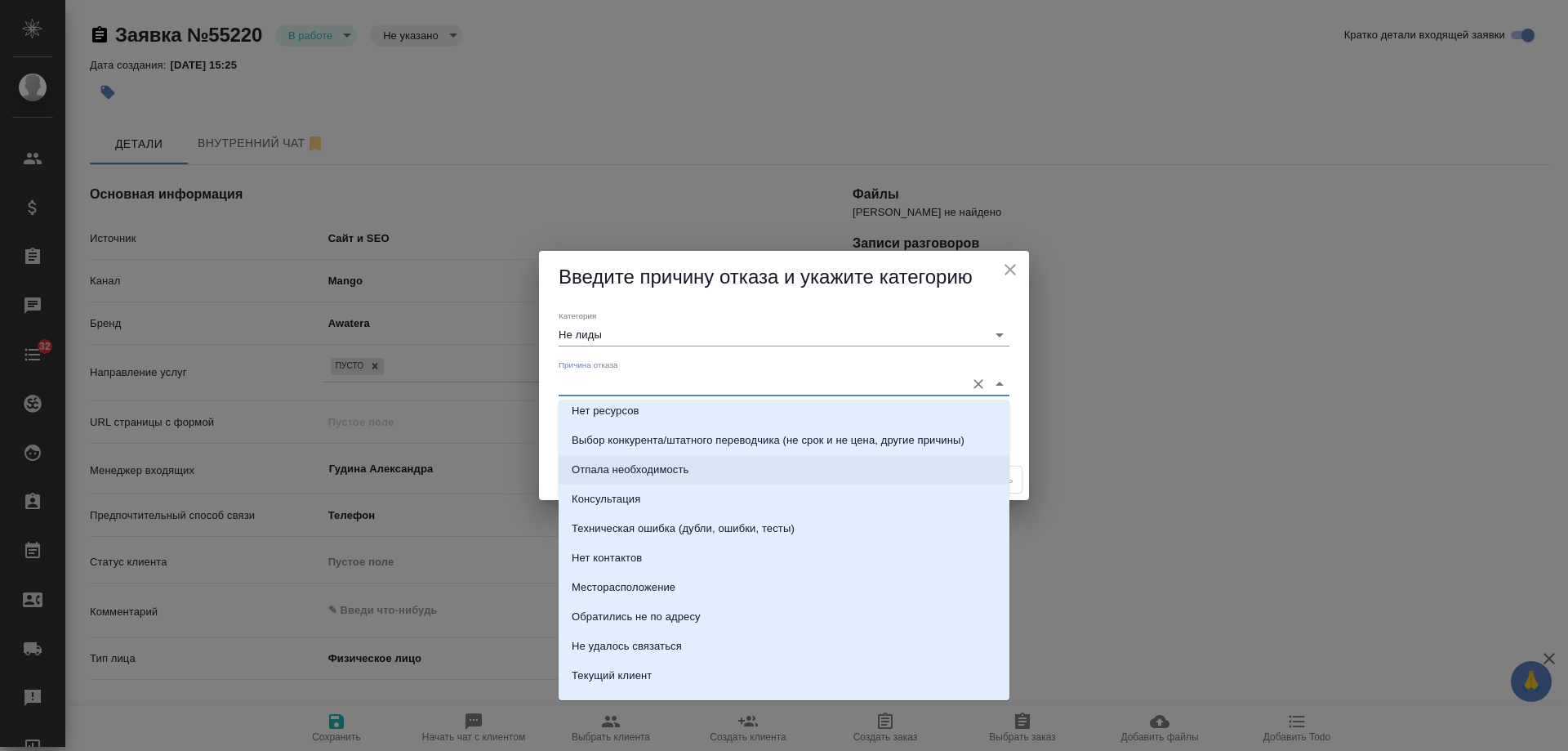
scroll to position [234, 0]
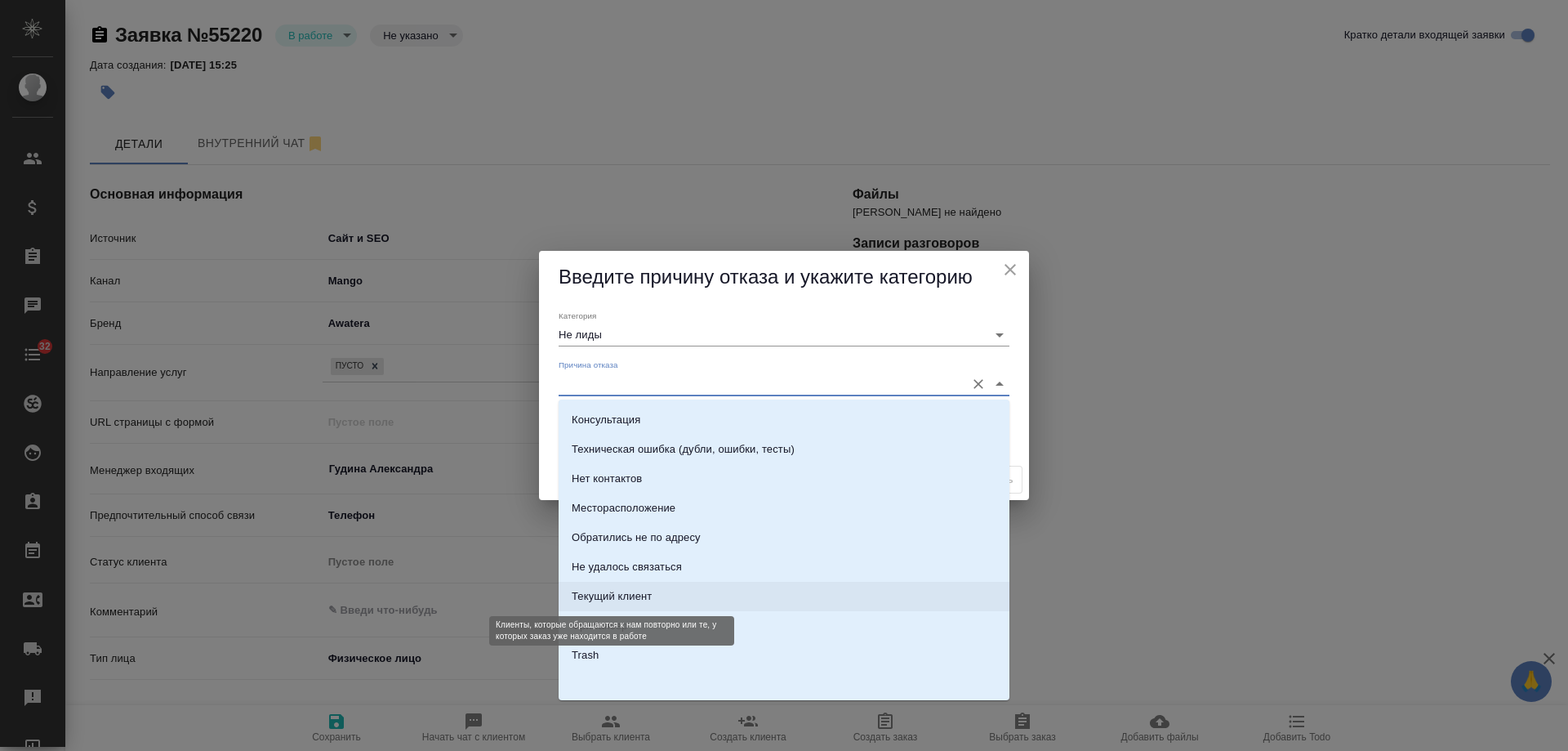
click at [618, 599] on div "Текущий клиент" at bounding box center [612, 596] width 80 height 17
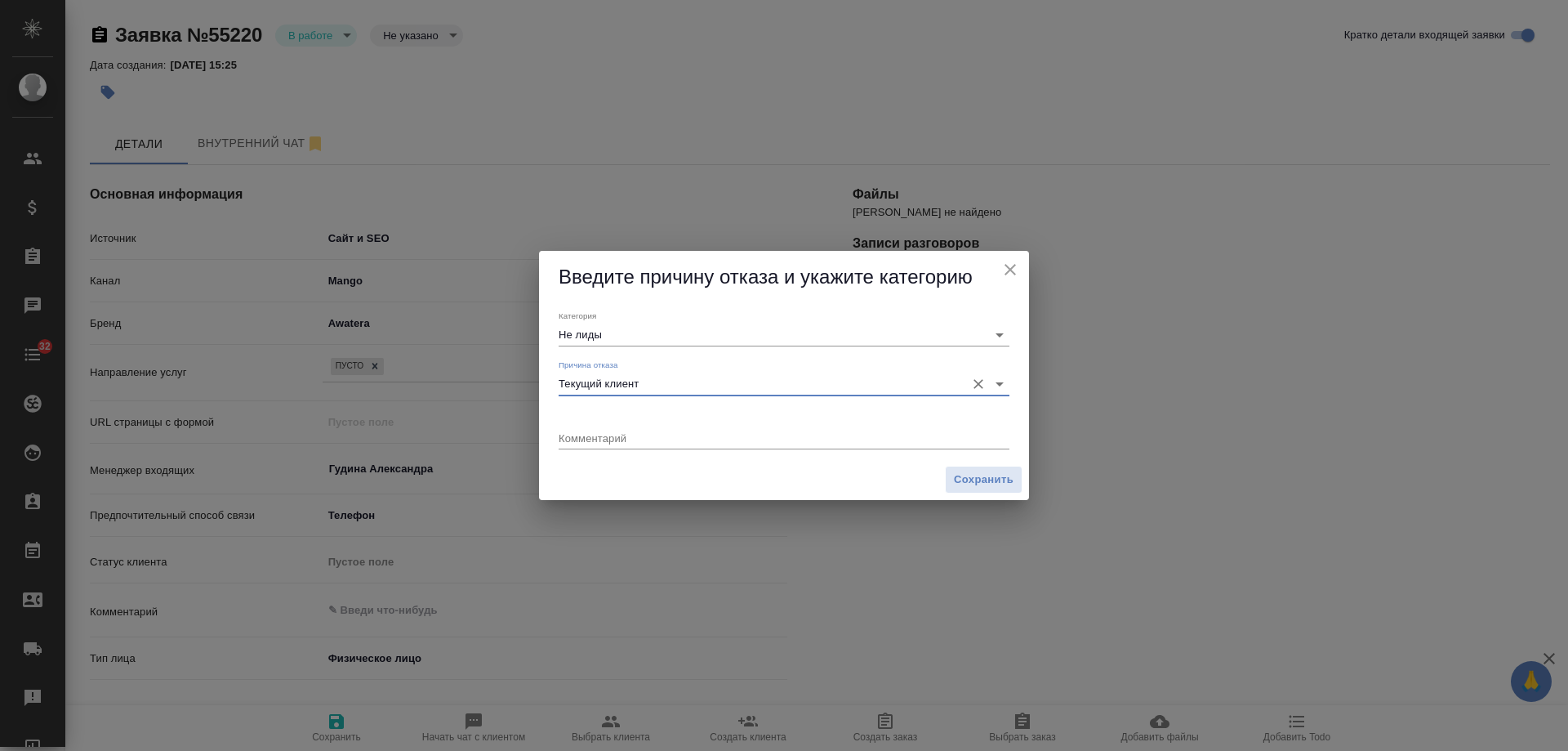
click at [697, 385] on input "Текущий клиент" at bounding box center [758, 384] width 399 height 22
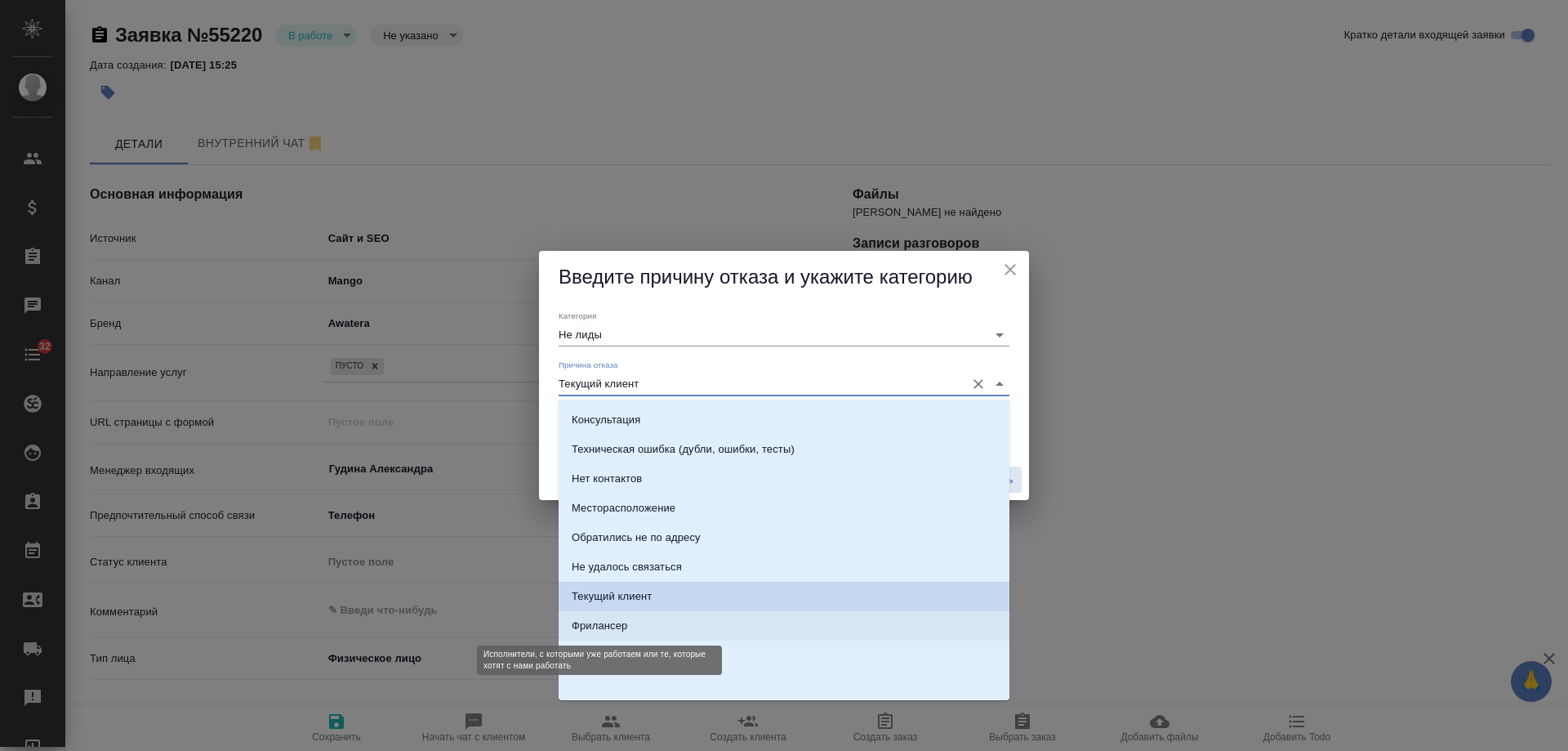
click at [608, 629] on div "Фрилансер" at bounding box center [600, 626] width 56 height 17
type input "Фрилансер"
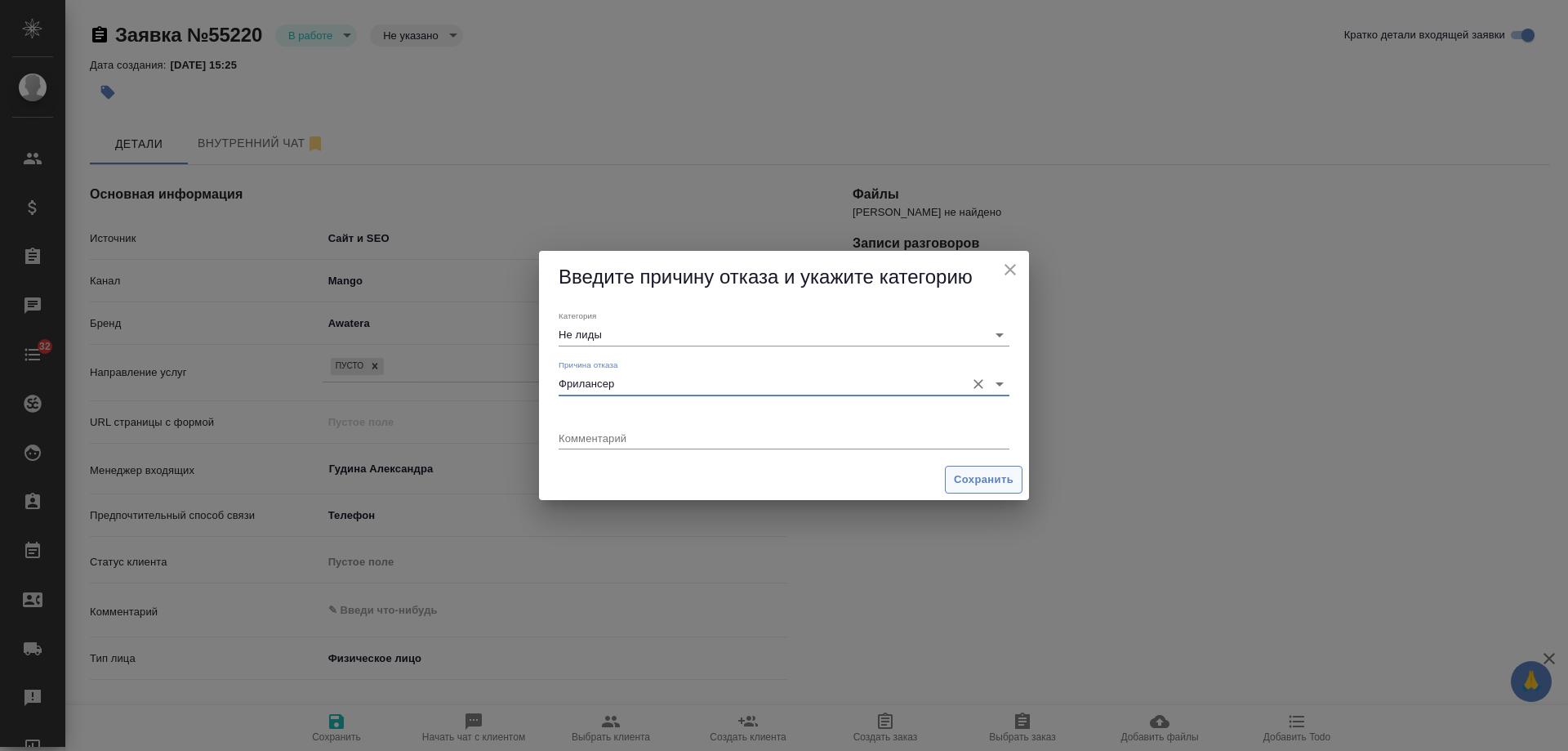
click at [953, 474] on button "Сохранить" at bounding box center [983, 480] width 77 height 29
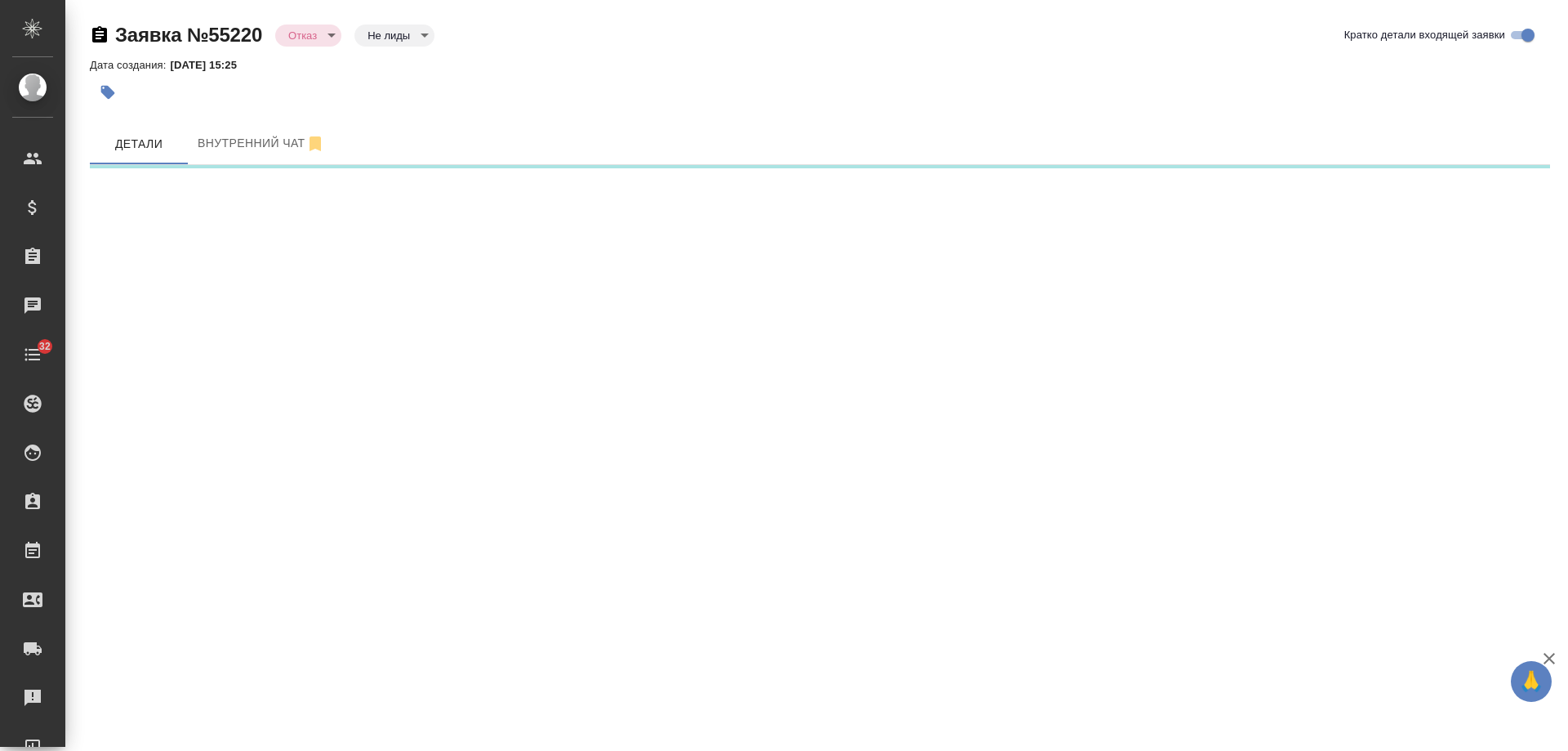
select select "RU"
select select "JP"
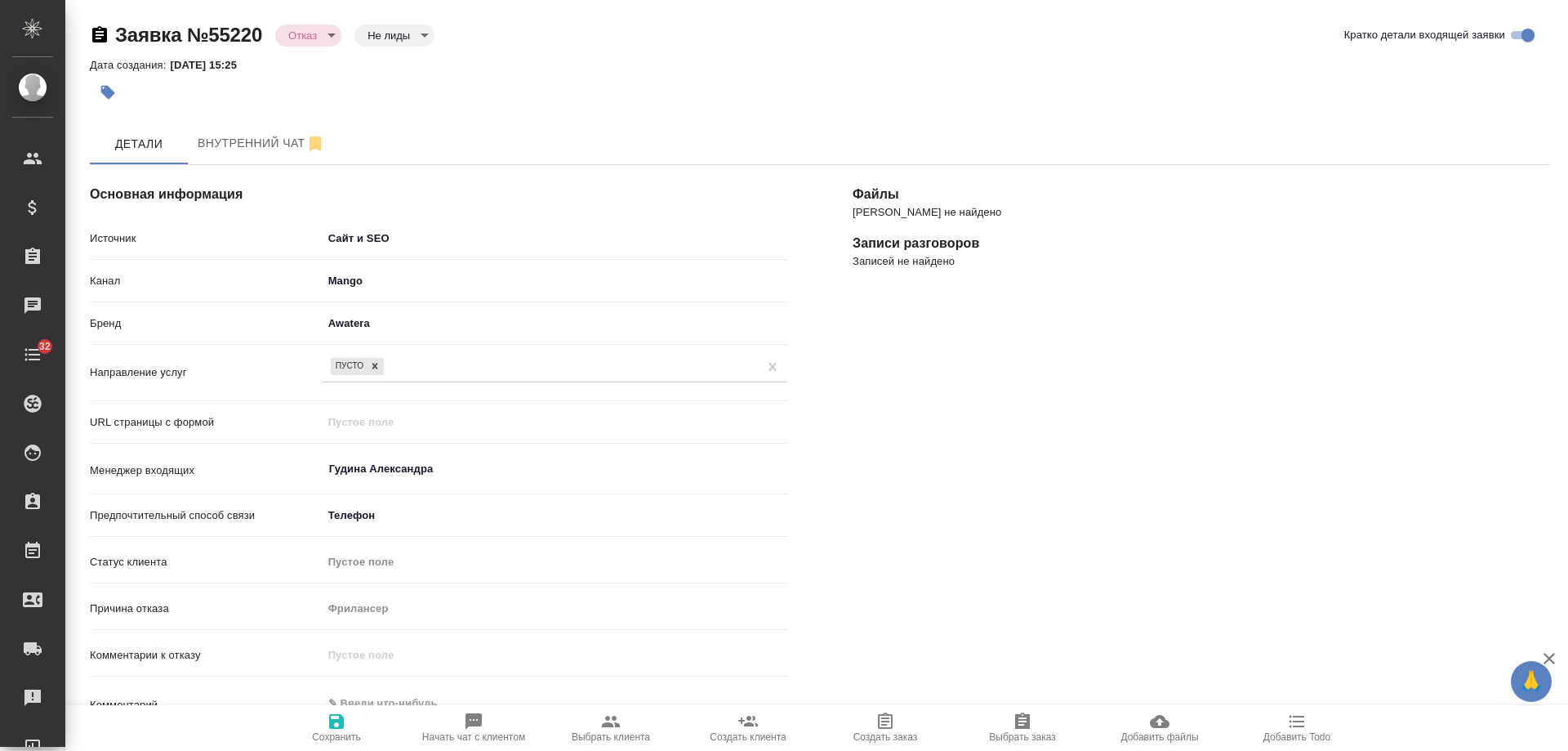
type textarea "x"
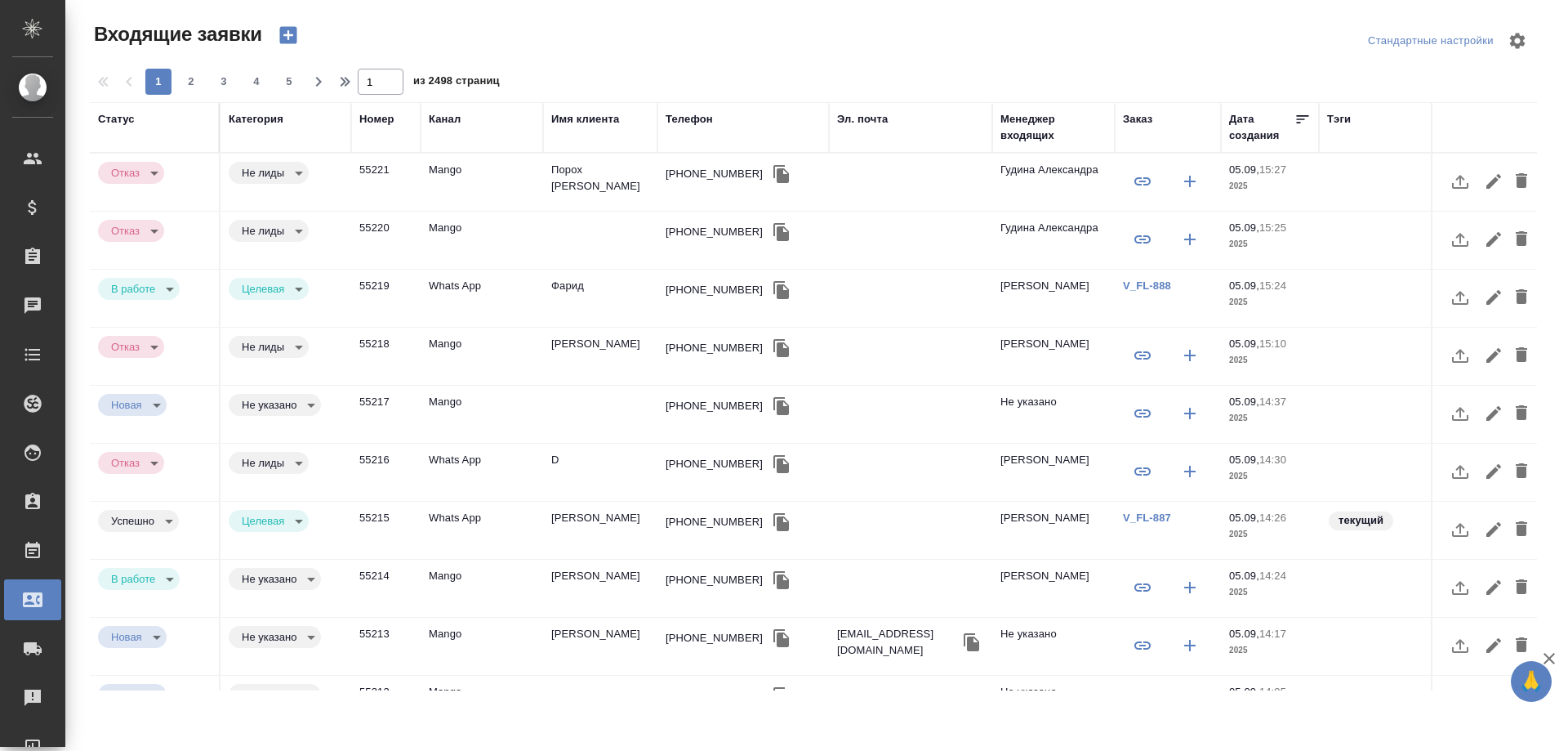
select select "RU"
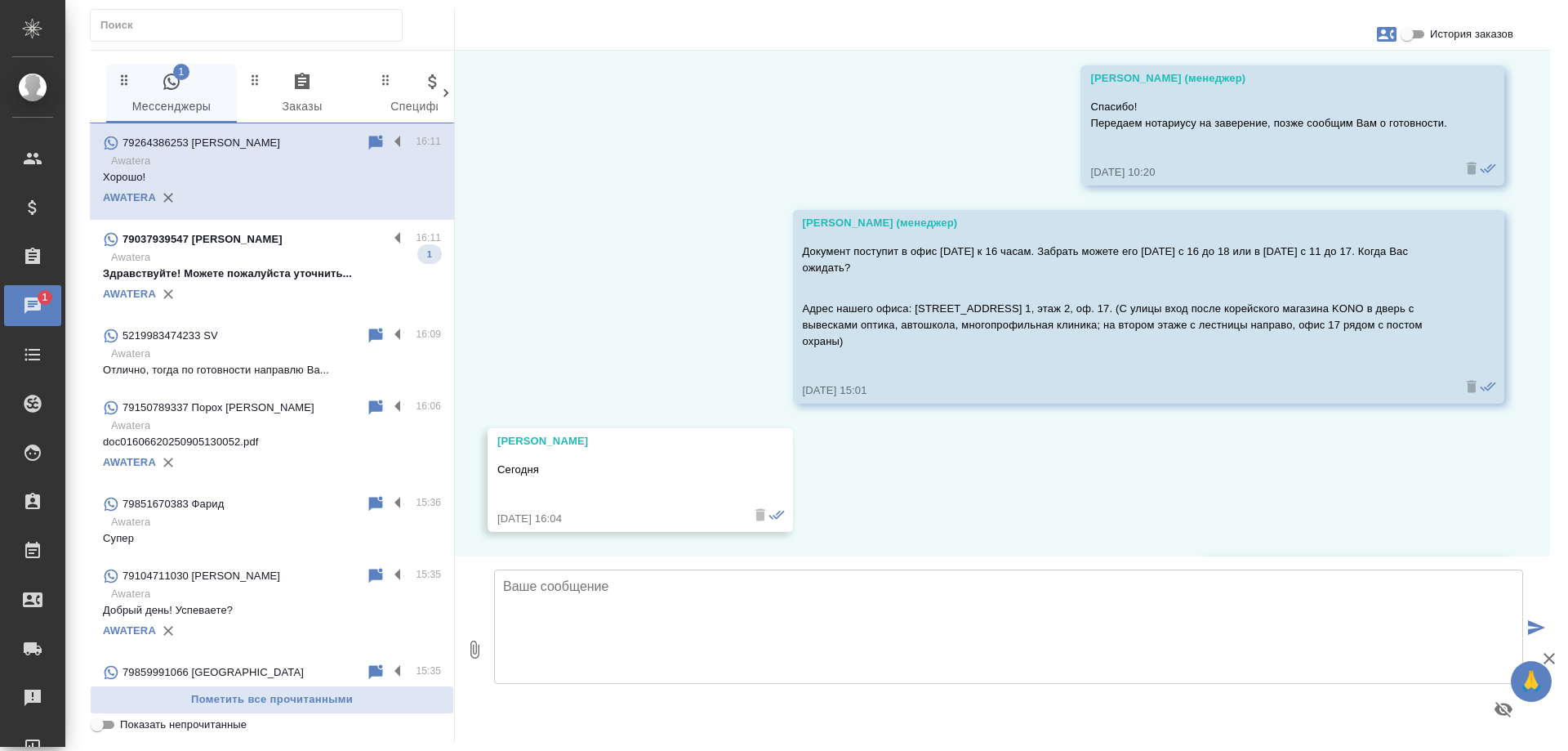
scroll to position [2669, 0]
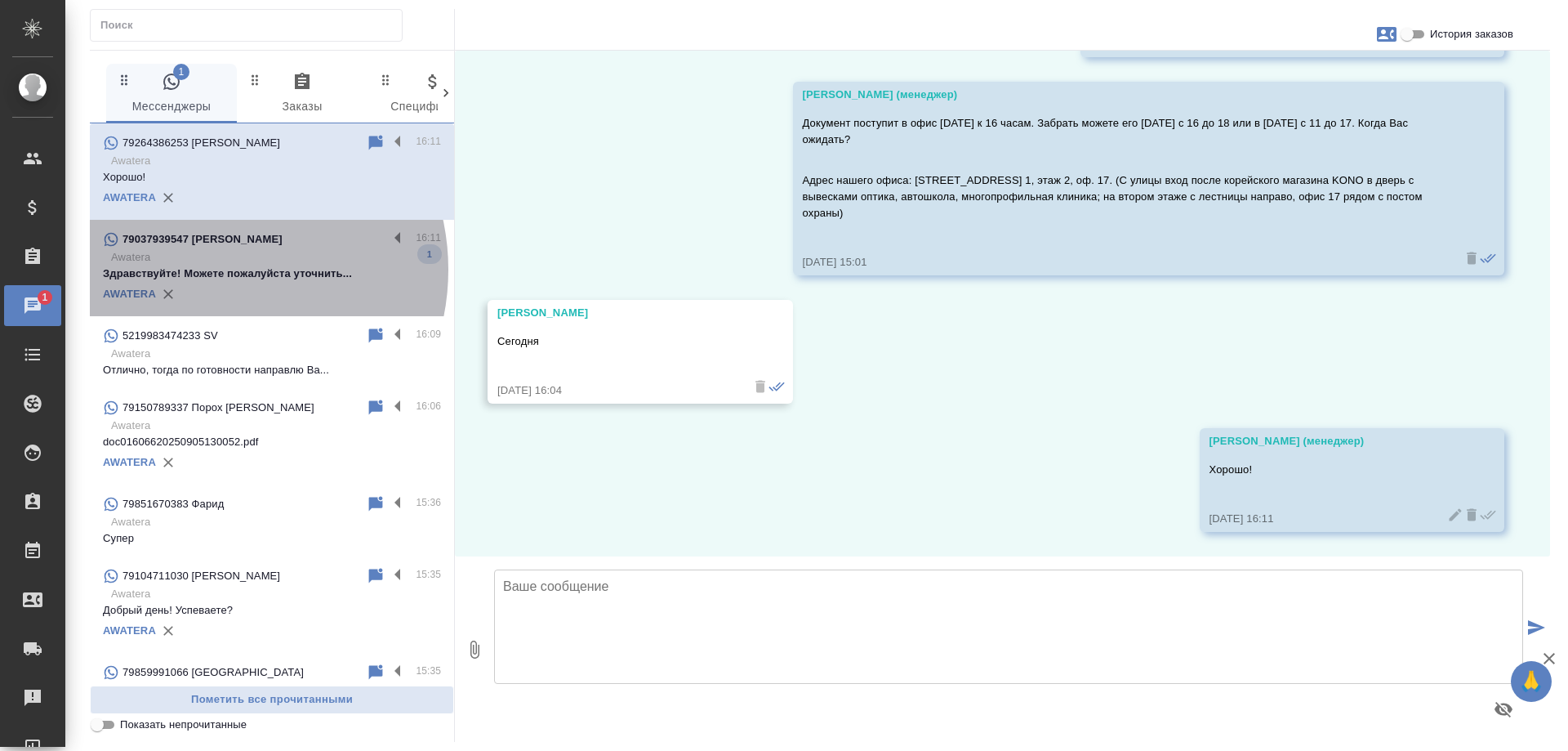
click at [211, 269] on p "Здравствуйте! Можете пожалуйста уточнить..." at bounding box center [271, 274] width 338 height 17
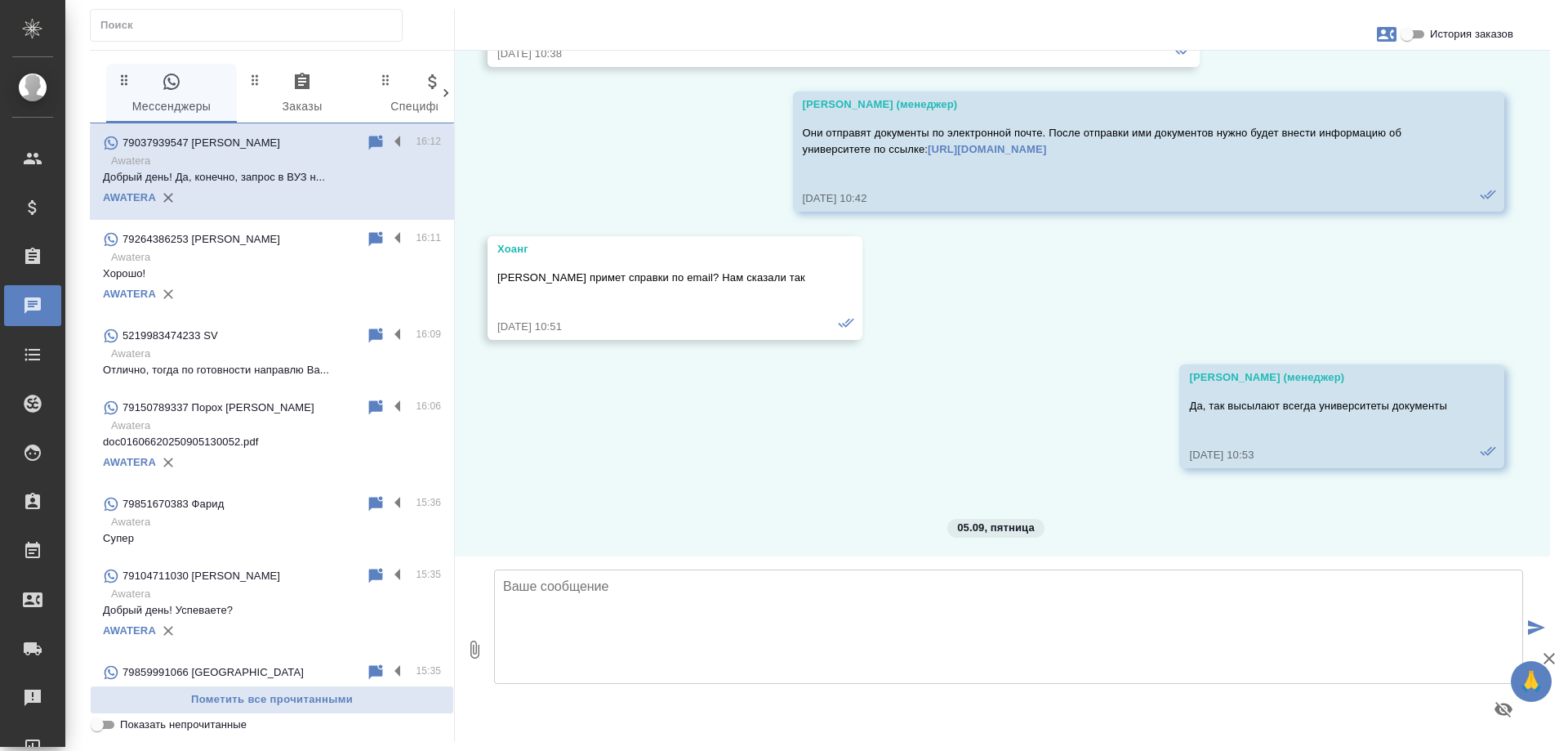
scroll to position [6199, 0]
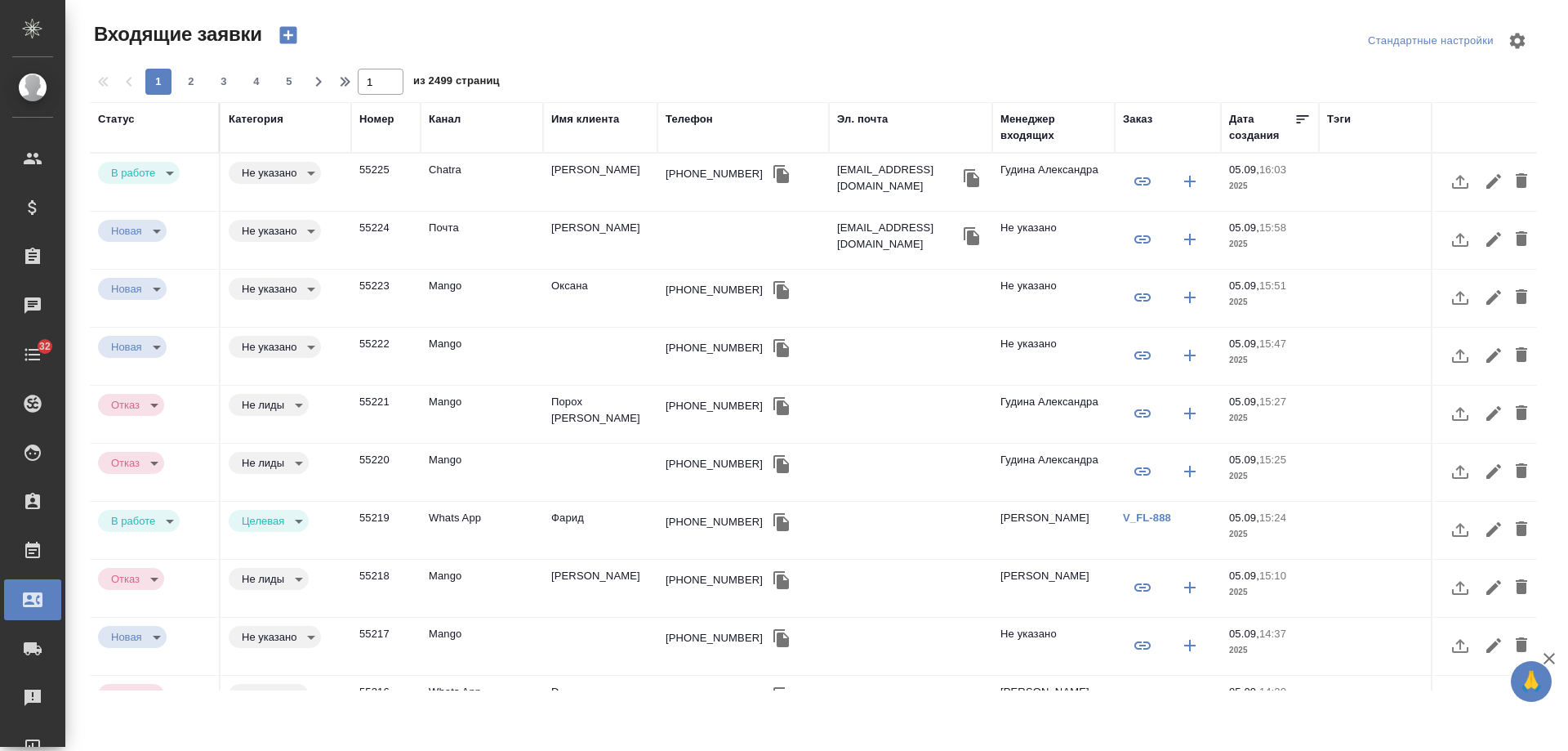
select select "RU"
click at [579, 174] on td "Сергей Нестерко" at bounding box center [600, 182] width 115 height 57
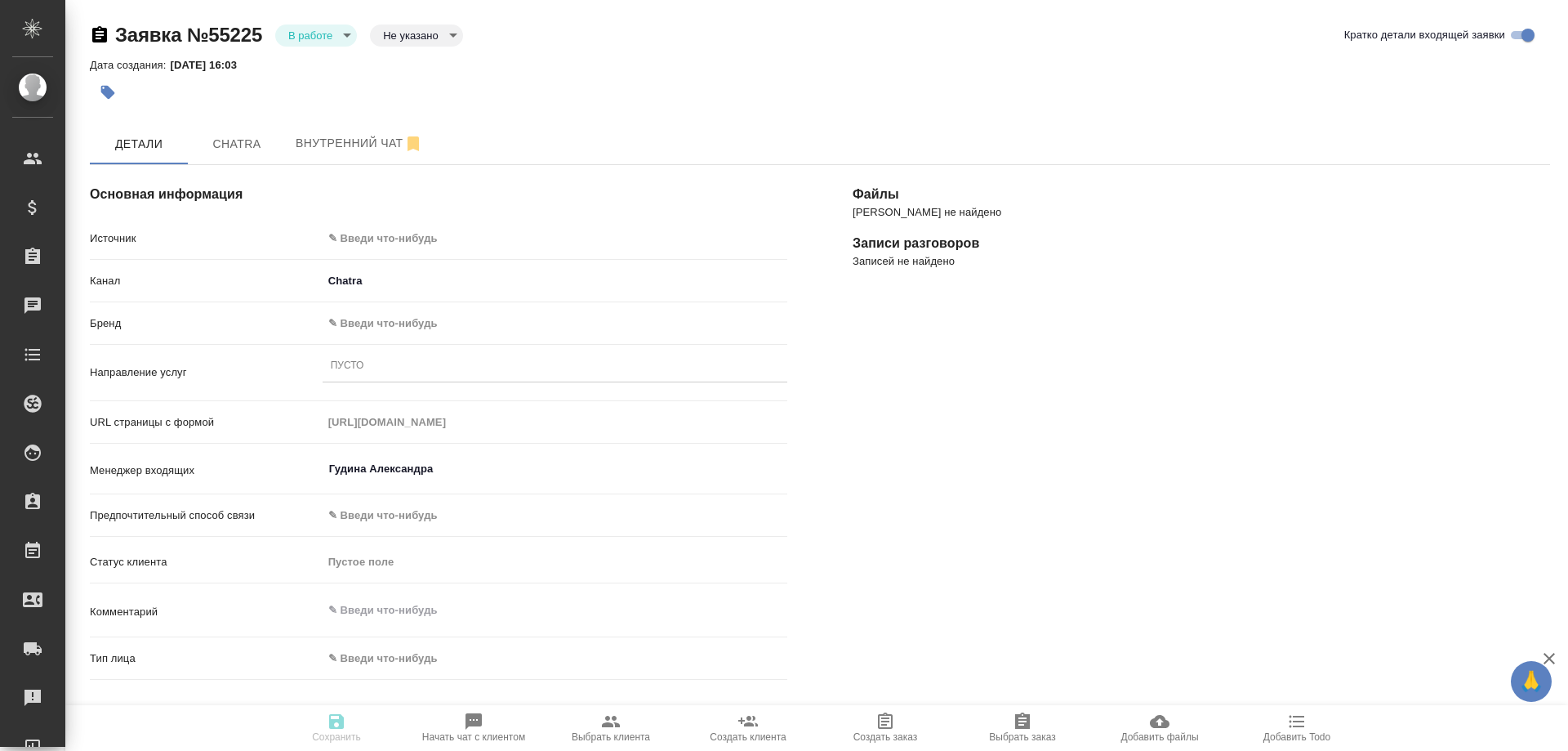
select select "RU"
click at [309, 43] on body "🙏 .cls-1 fill:#fff; AWATERA [PERSON_NAME] Спецификации Заказы Чаты 32 Todo Прое…" at bounding box center [784, 376] width 1568 height 751
click at [581, 55] on div at bounding box center [784, 376] width 1568 height 751
click at [368, 233] on body "🙏 .cls-1 fill:#fff; AWATERA [PERSON_NAME] Спецификации Заказы 0 Чаты 32 Todo Пр…" at bounding box center [784, 376] width 1568 height 751
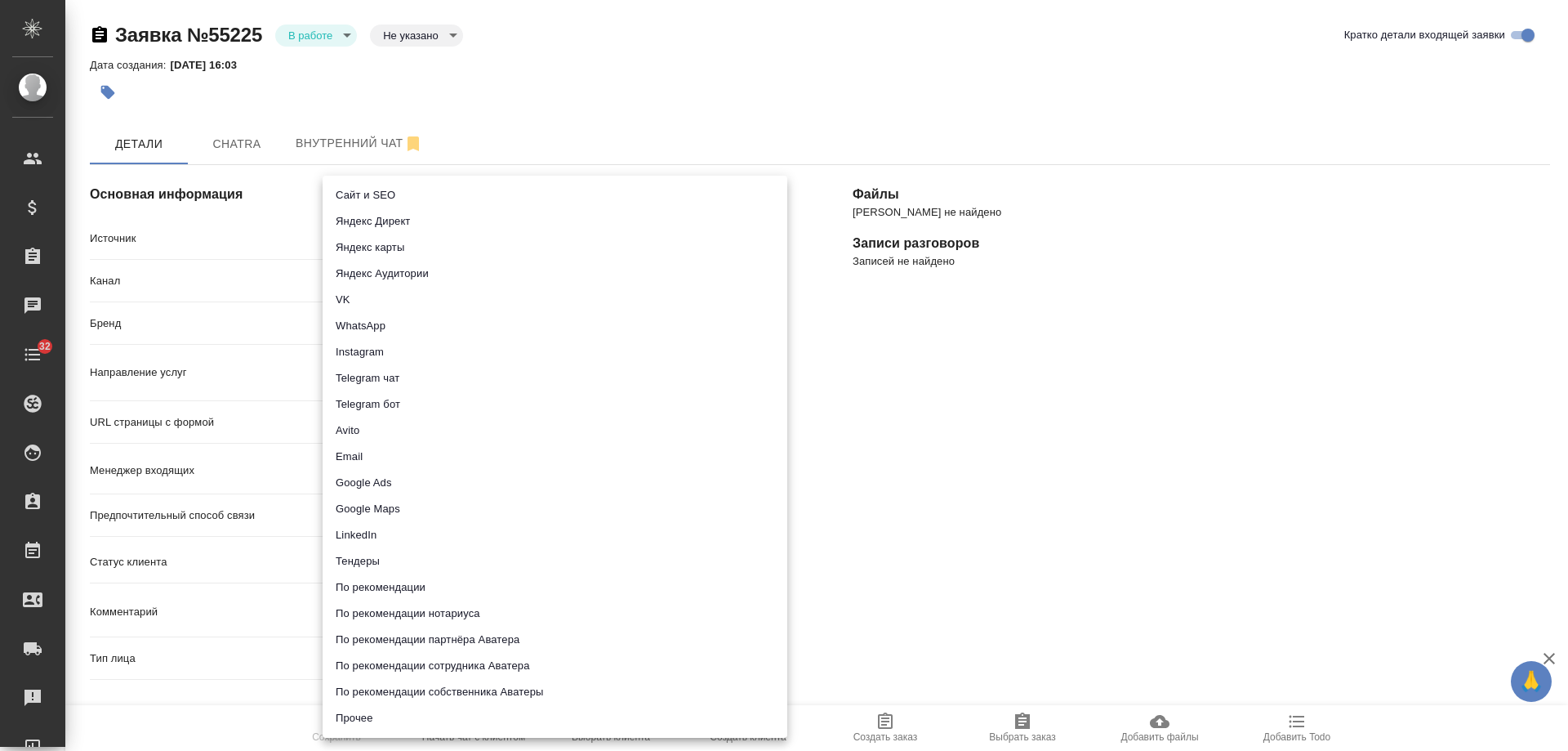
click at [375, 190] on li "Сайт и SEO" at bounding box center [554, 196] width 465 height 26
type input "seo"
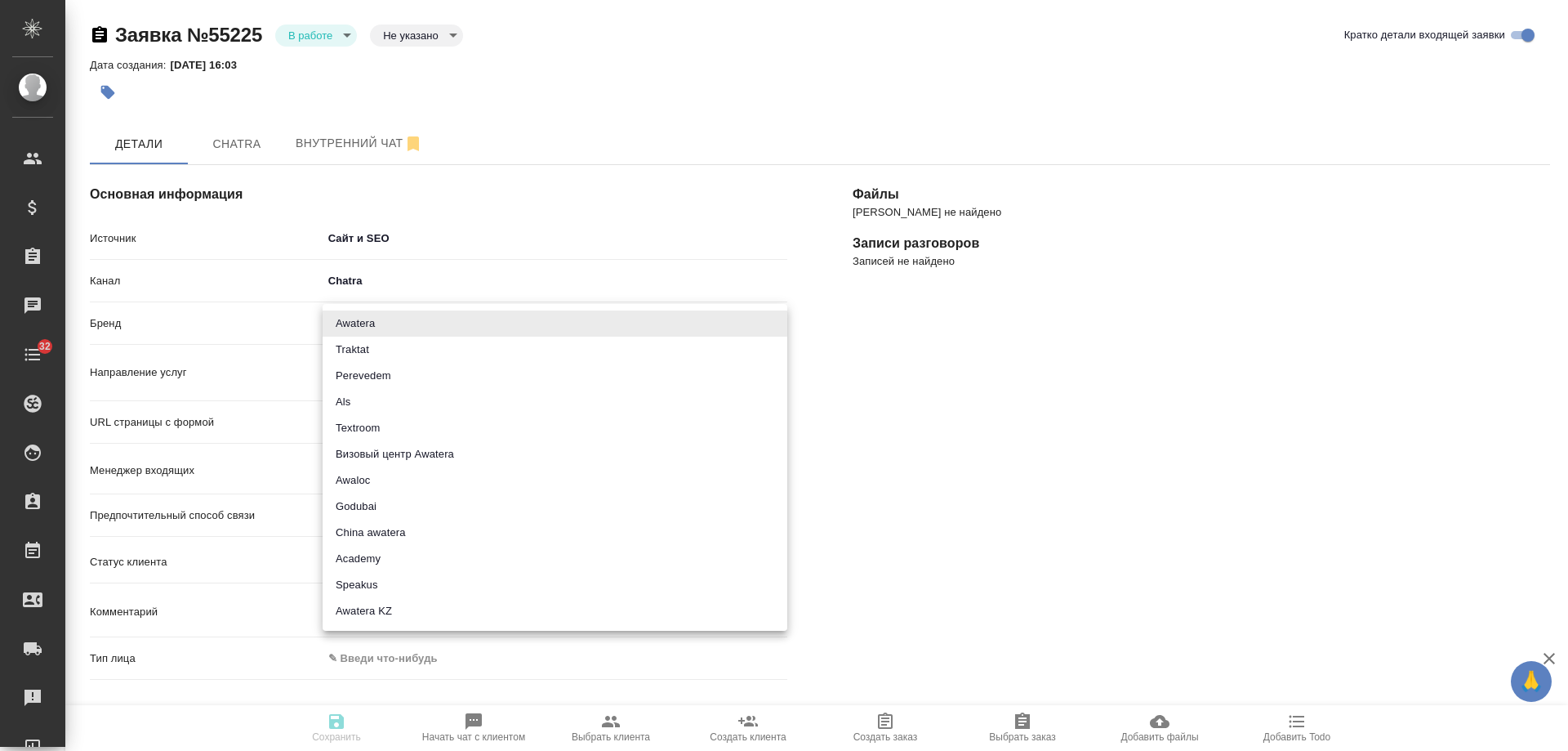
click at [375, 324] on body "🙏 .cls-1 fill:#fff; AWATERA [PERSON_NAME] Спецификации Заказы 0 Чаты 32 Todo Пр…" at bounding box center [784, 376] width 1568 height 751
click at [365, 320] on li "Awatera" at bounding box center [554, 323] width 465 height 26
type input "awatera"
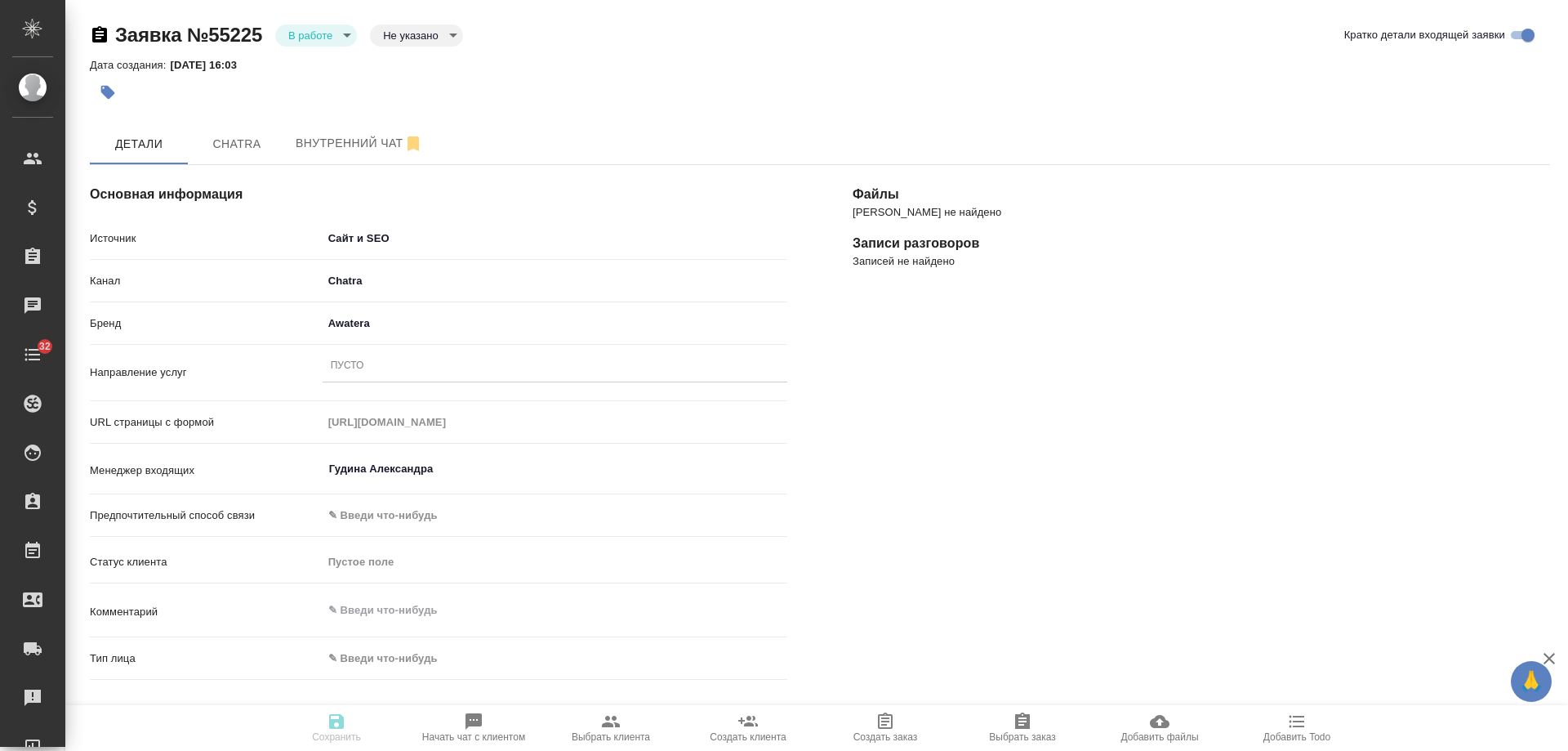
click at [361, 368] on div "Пусто" at bounding box center [348, 366] width 34 height 14
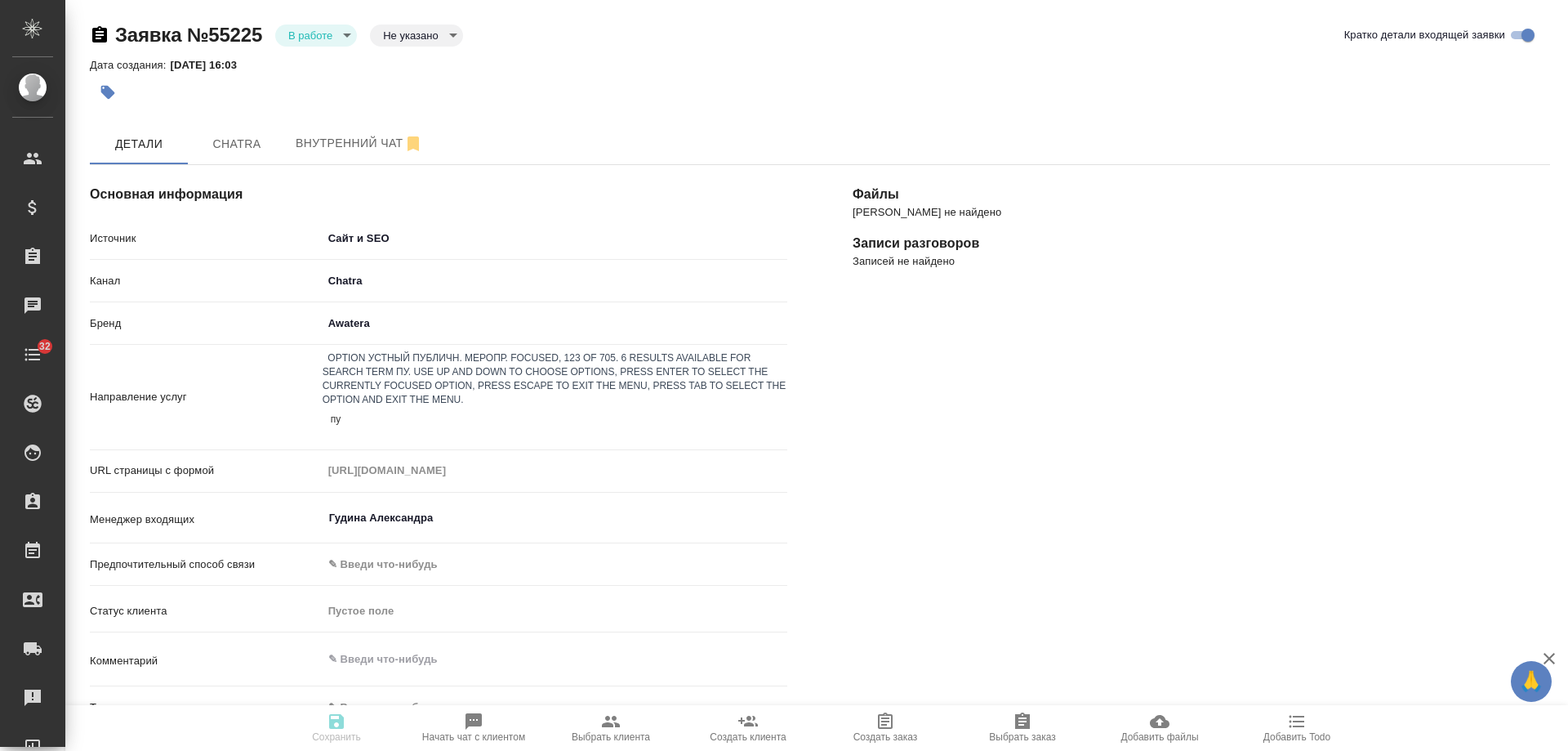
type input "пус"
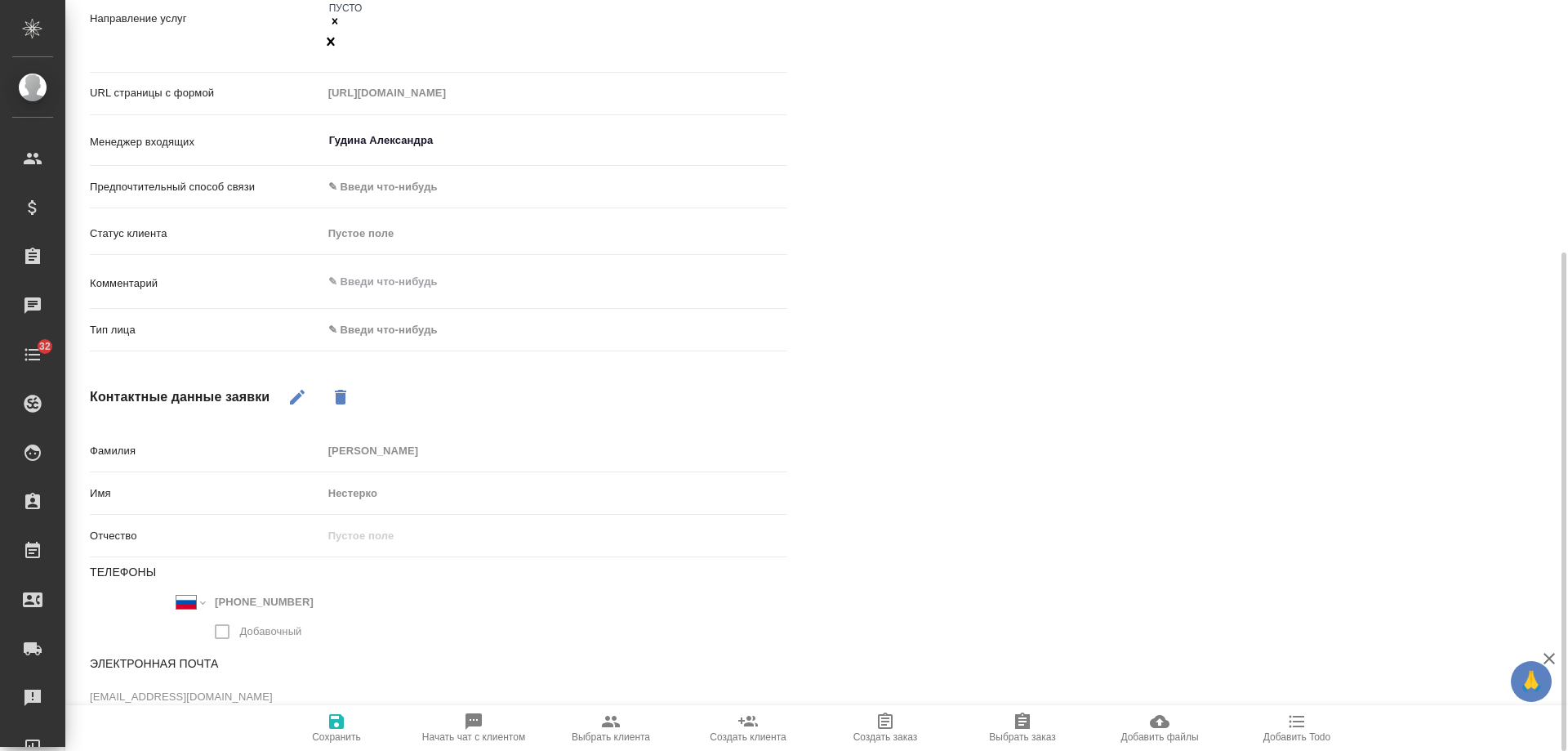
click at [369, 282] on body "🙏 .cls-1 fill:#fff; AWATERA [PERSON_NAME] Спецификации Заказы 0 Чаты 32 Todo Пр…" at bounding box center [784, 376] width 1568 height 751
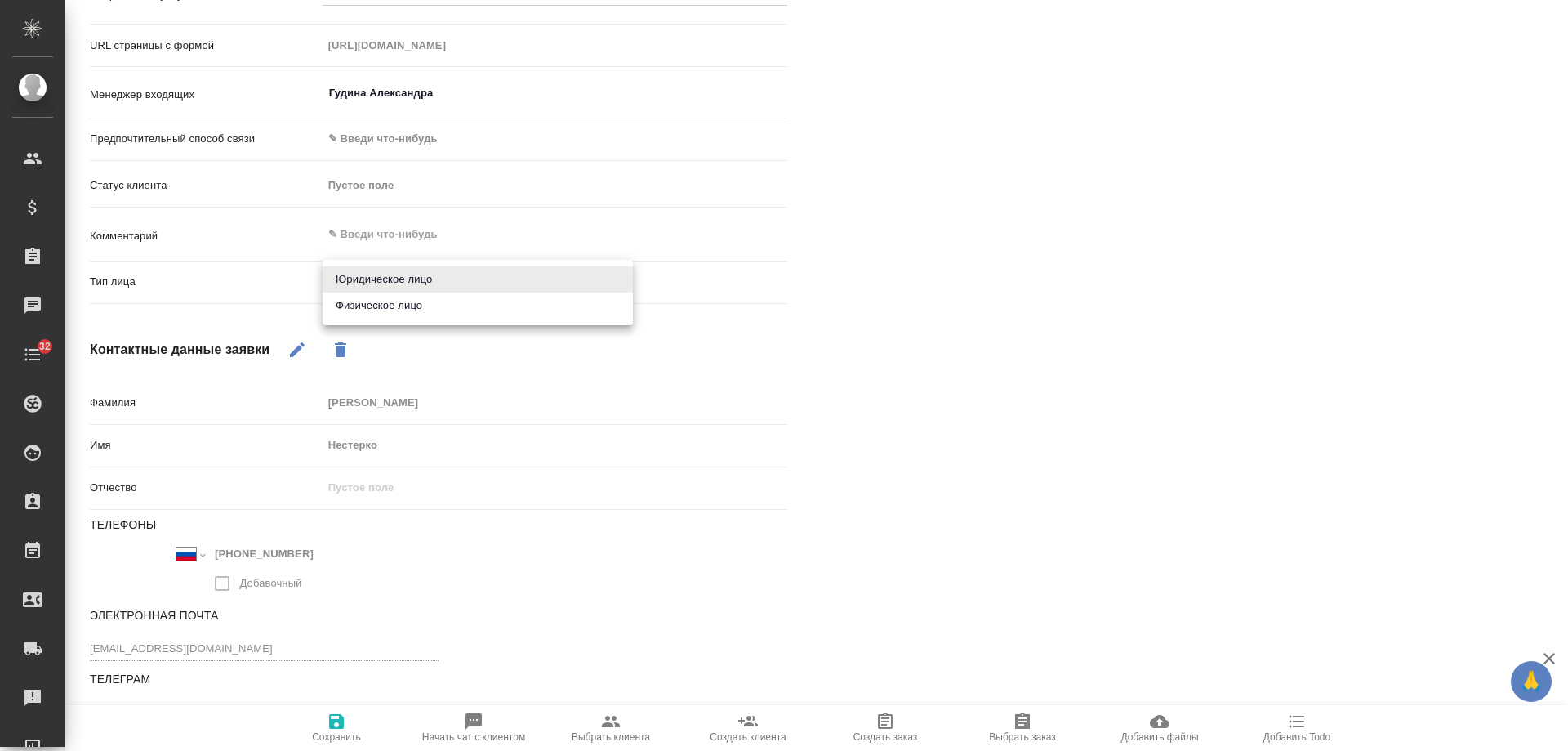
click at [378, 309] on li "Физическое лицо" at bounding box center [477, 306] width 310 height 26
type input "private"
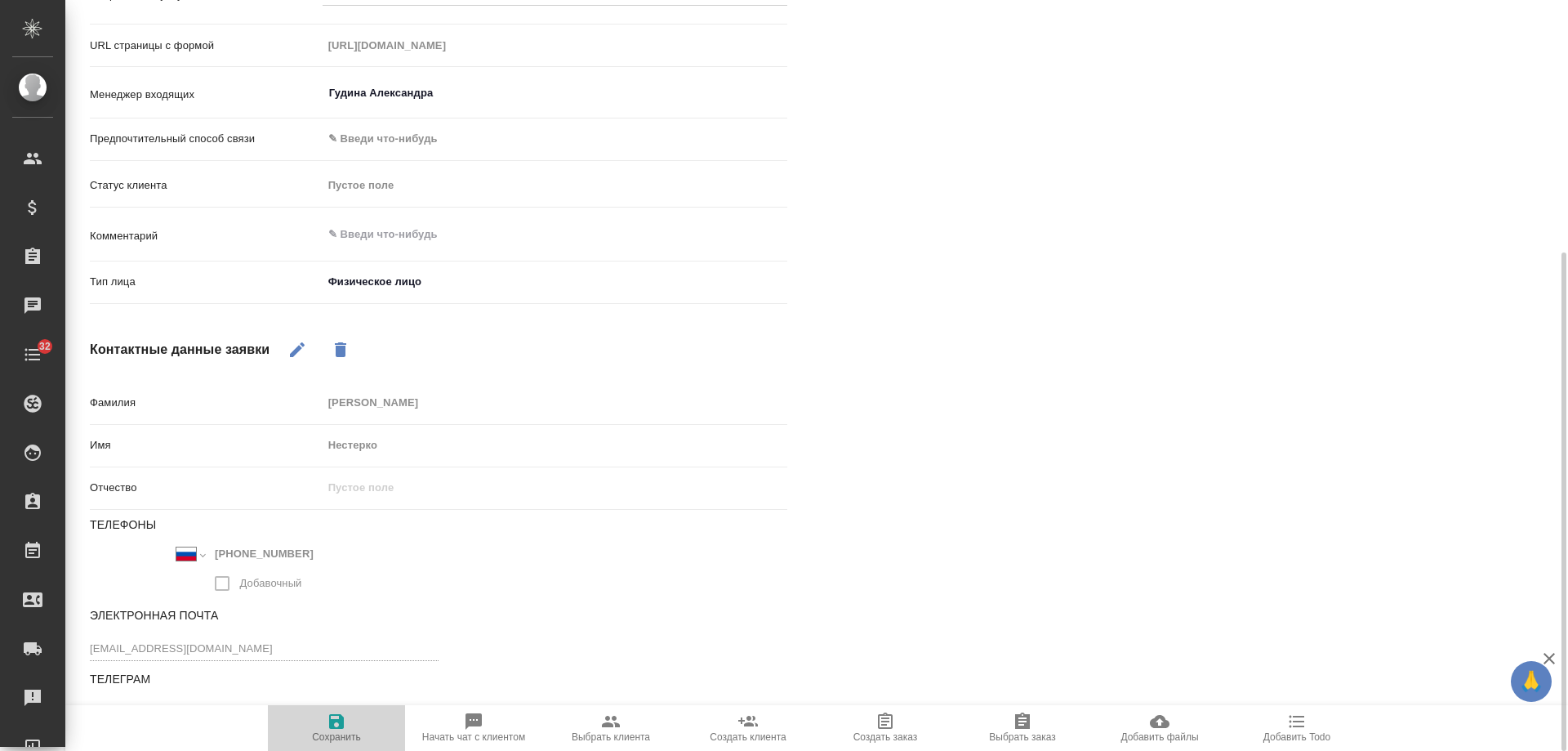
click at [336, 716] on icon "button" at bounding box center [336, 721] width 15 height 15
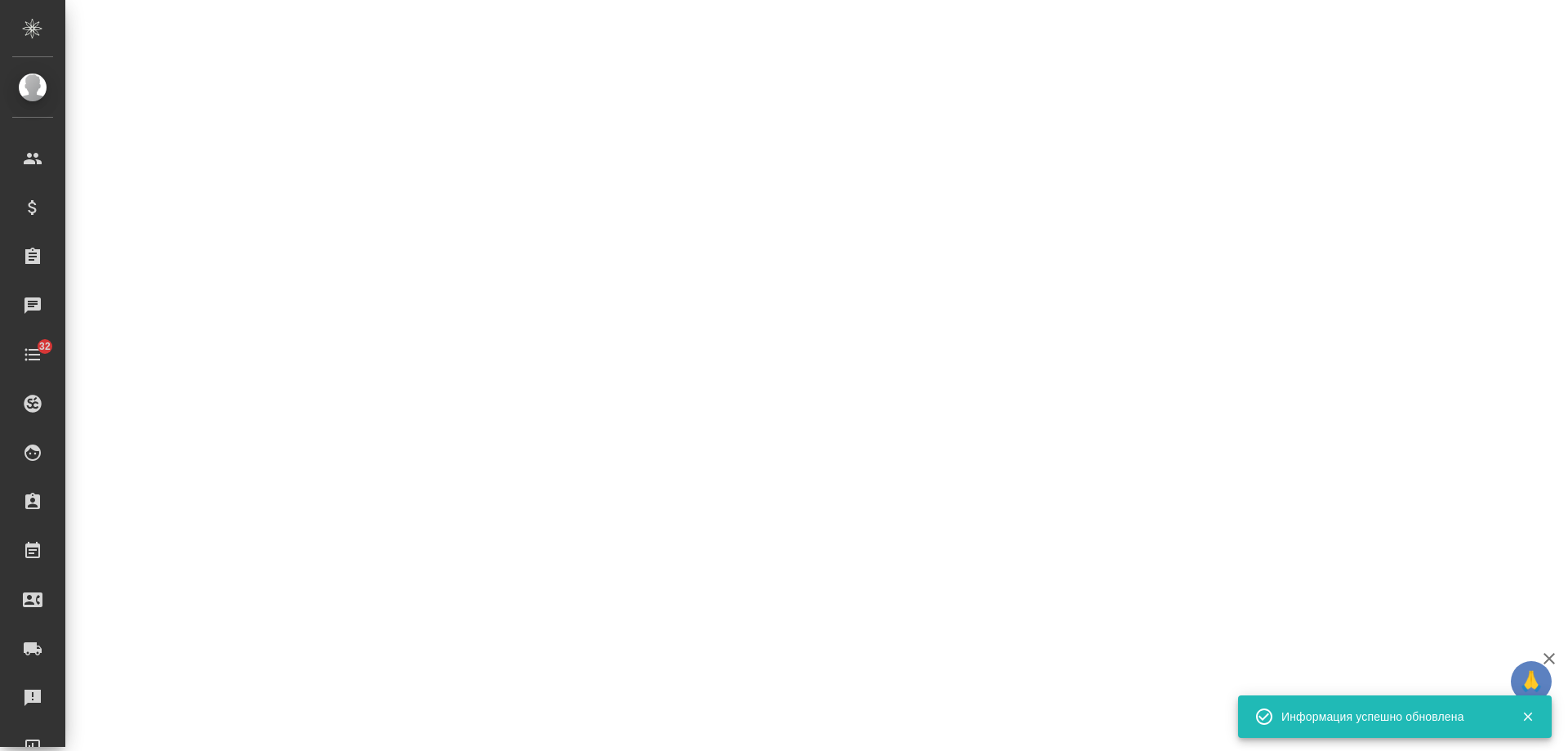
select select "RU"
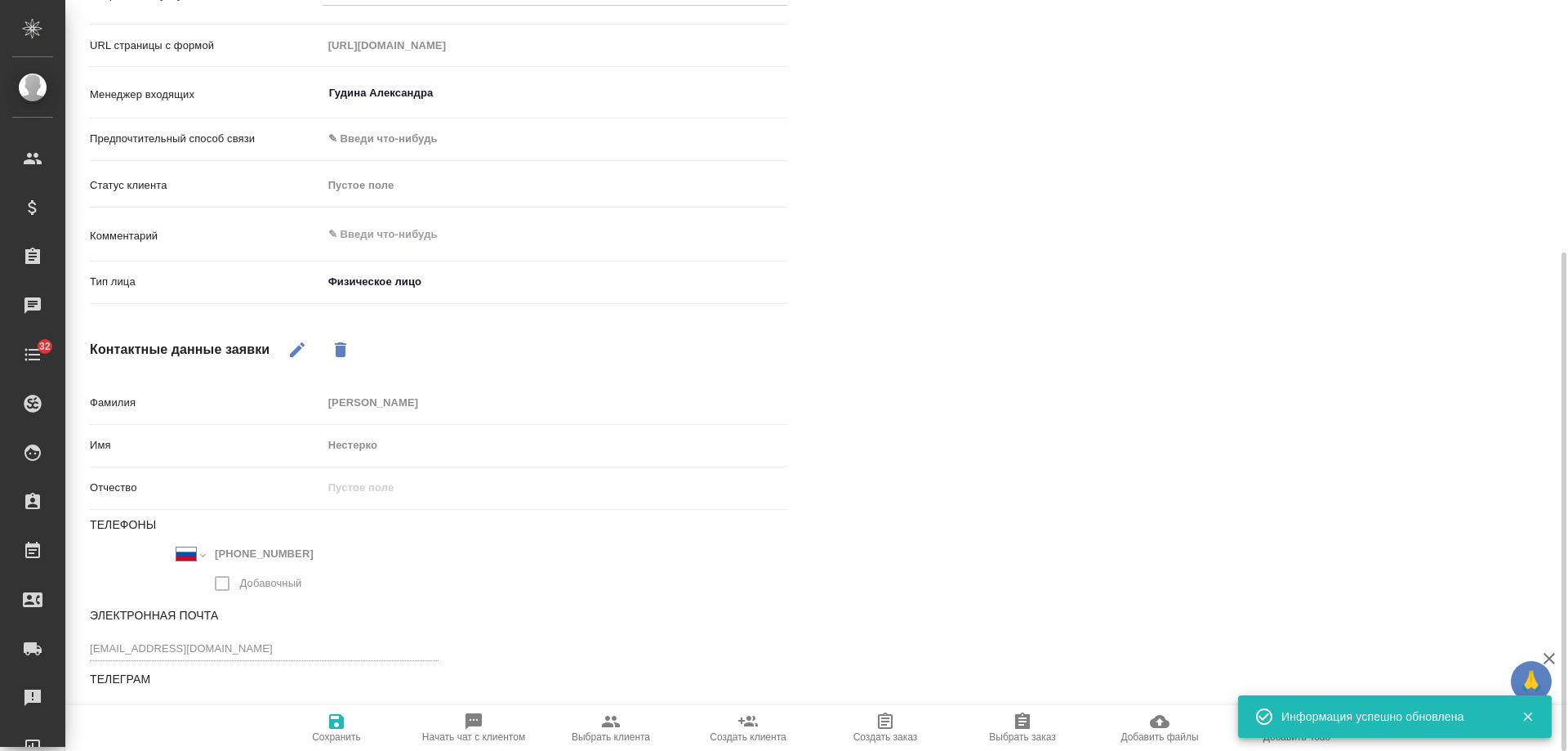
type textarea "x"
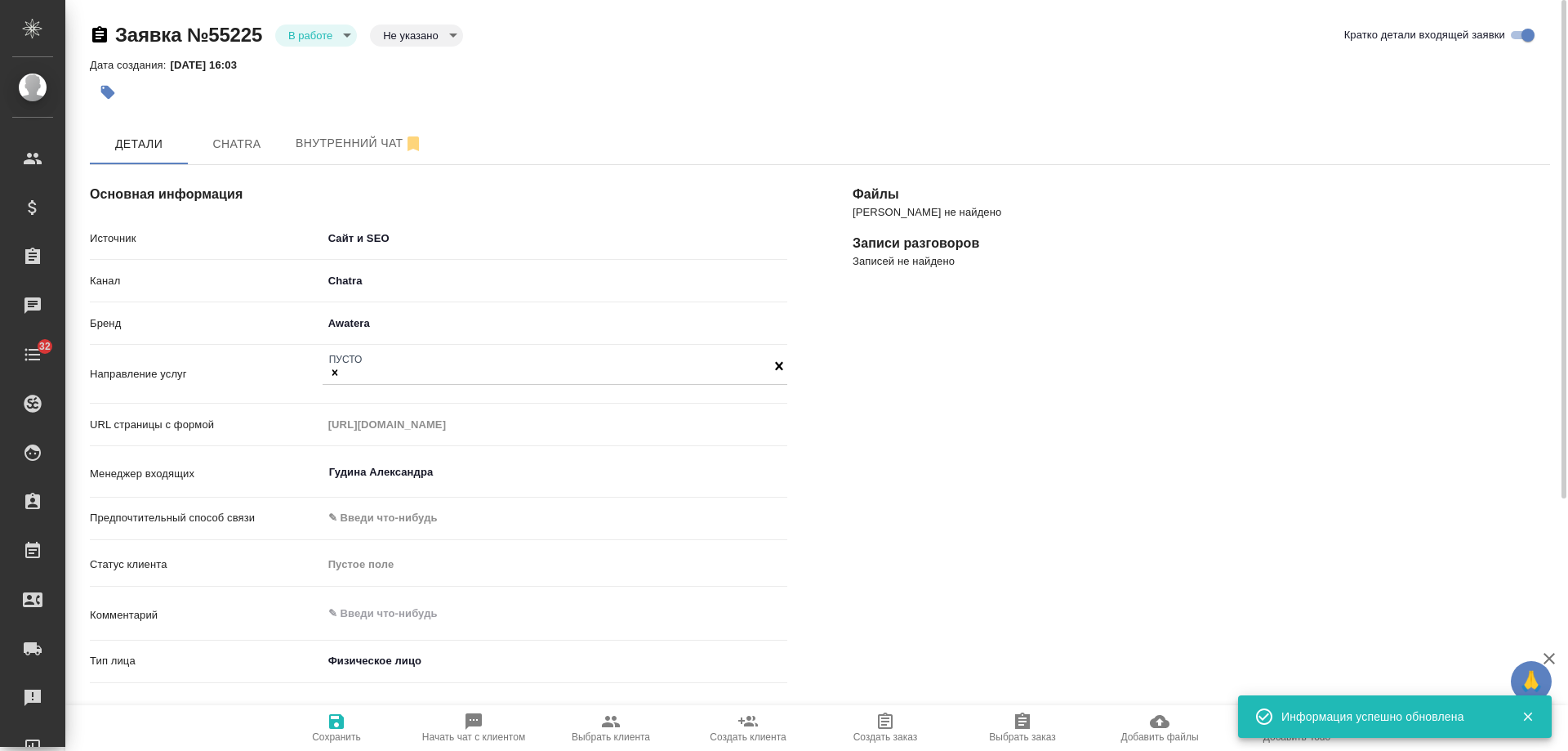
click at [310, 33] on body "🙏 .cls-1 fill:#fff; AWATERA Gudina Alexandra Клиенты Спецификации Заказы 0 Чаты…" at bounding box center [784, 376] width 1568 height 751
click at [329, 73] on li "Отказ" at bounding box center [316, 63] width 82 height 28
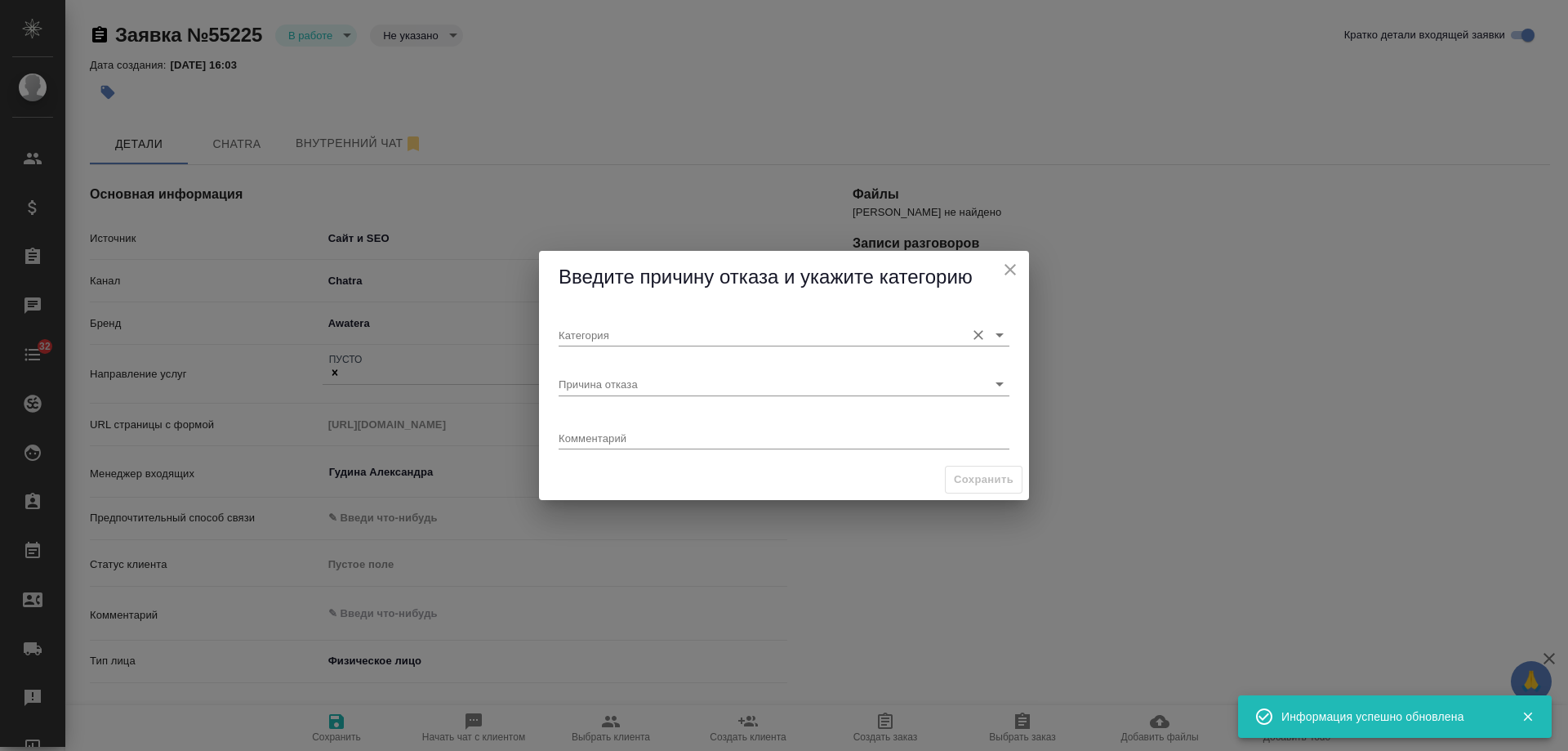
click at [577, 330] on input "Категория" at bounding box center [758, 335] width 399 height 22
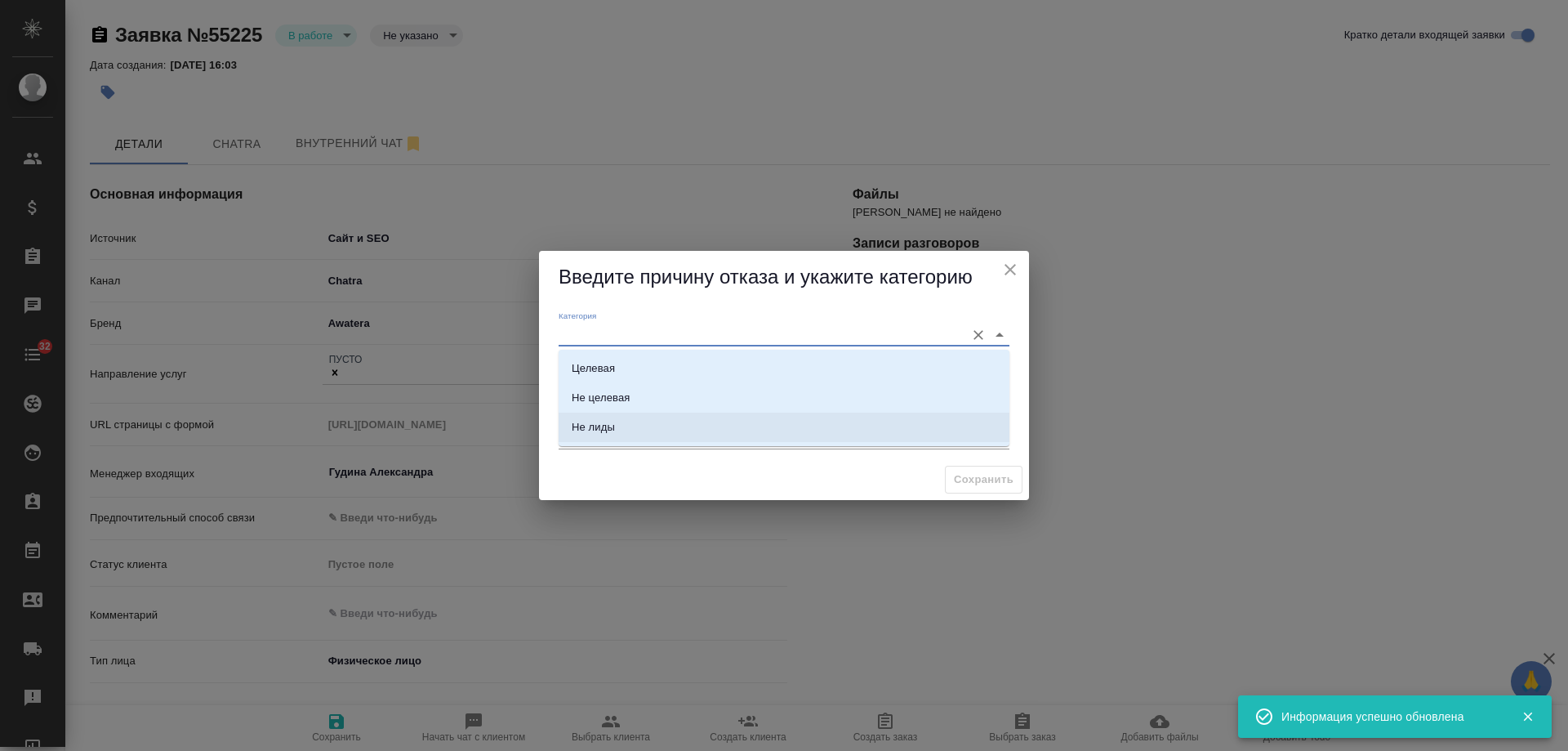
click at [636, 430] on li "Не лиды" at bounding box center [784, 428] width 451 height 30
type input "Не лиды"
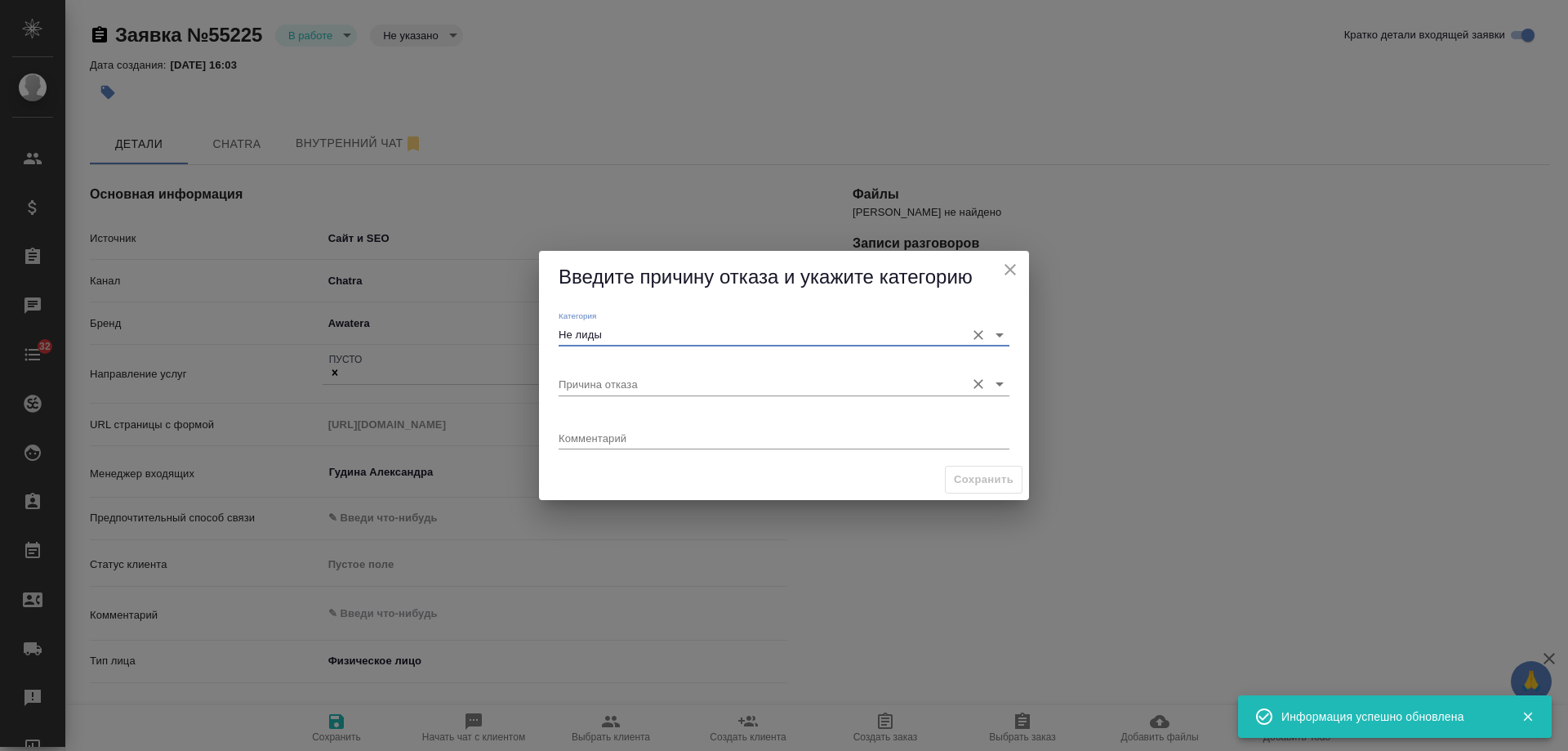
click at [617, 383] on input "Причина отказа" at bounding box center [758, 384] width 399 height 22
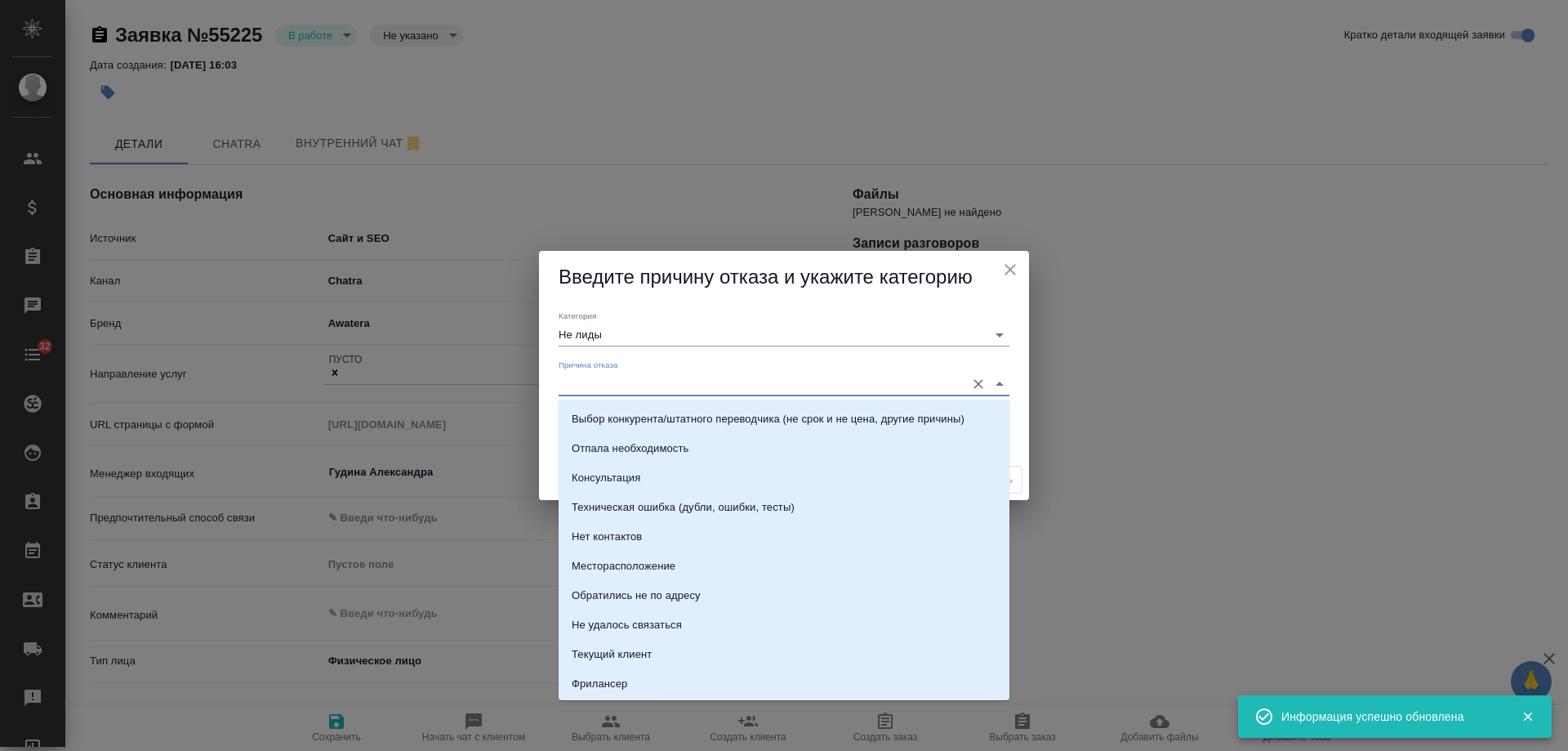
scroll to position [234, 0]
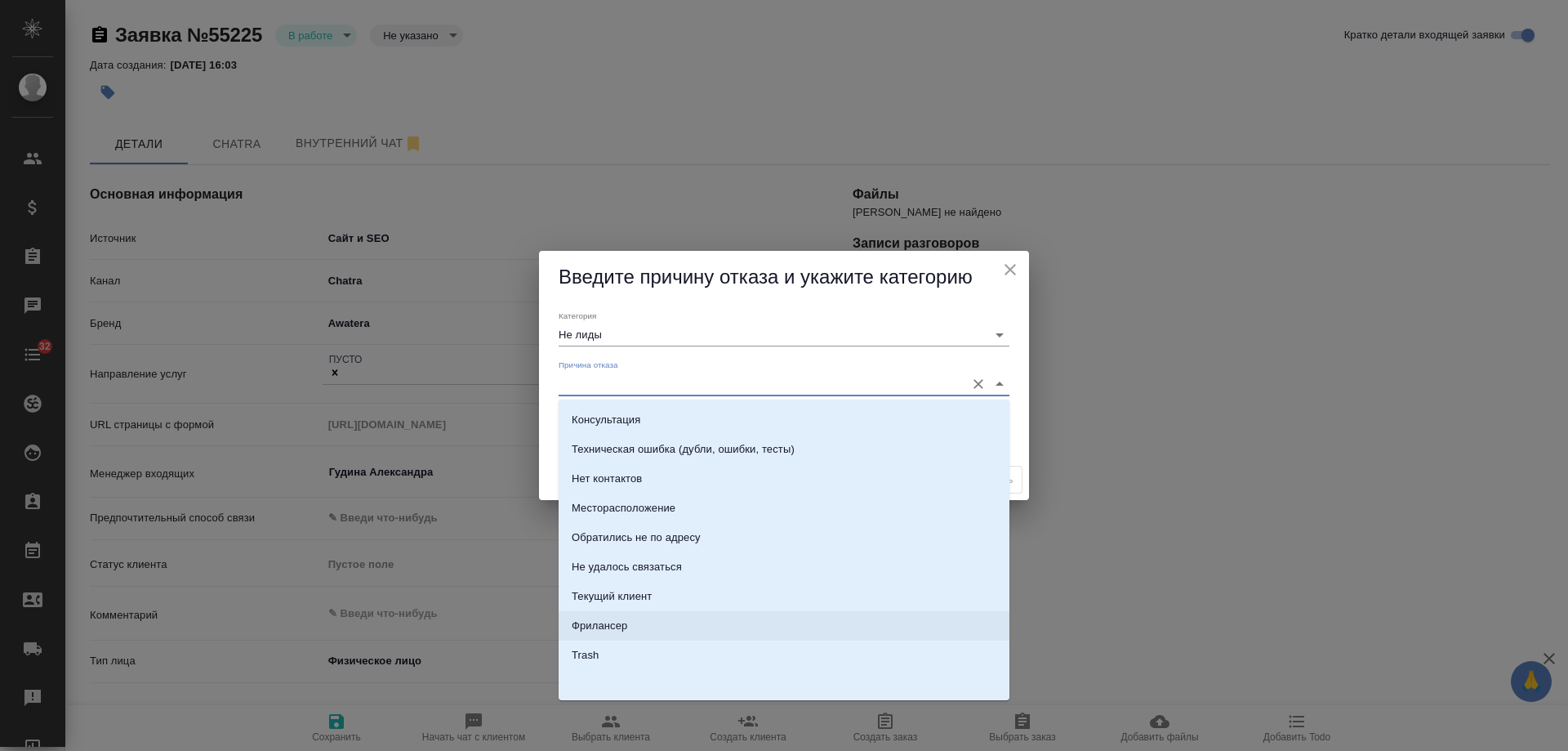
click at [615, 614] on li "Фрилансер" at bounding box center [784, 626] width 451 height 30
type input "Фрилансер"
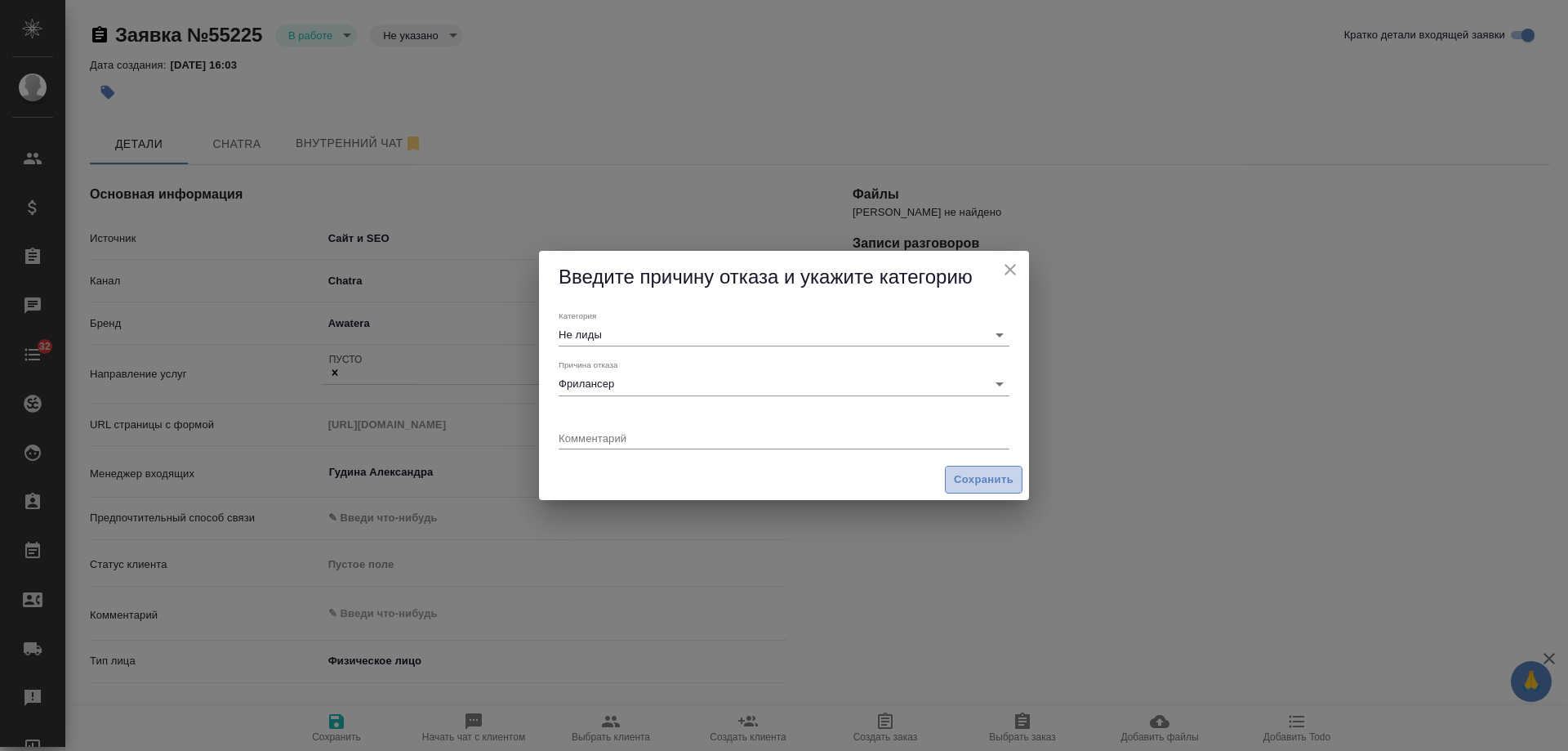
click at [982, 476] on span "Сохранить" at bounding box center [984, 480] width 60 height 19
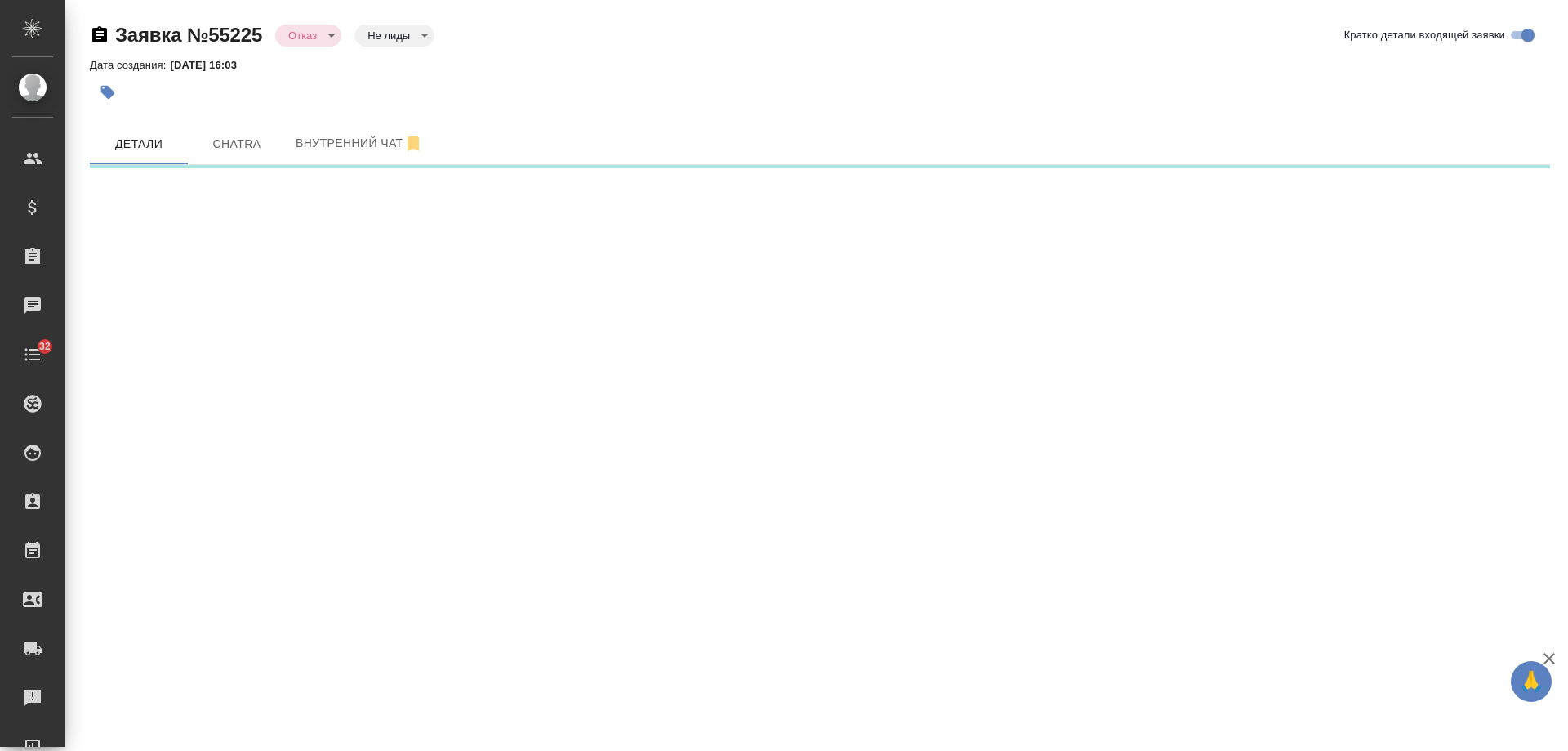
select select "RU"
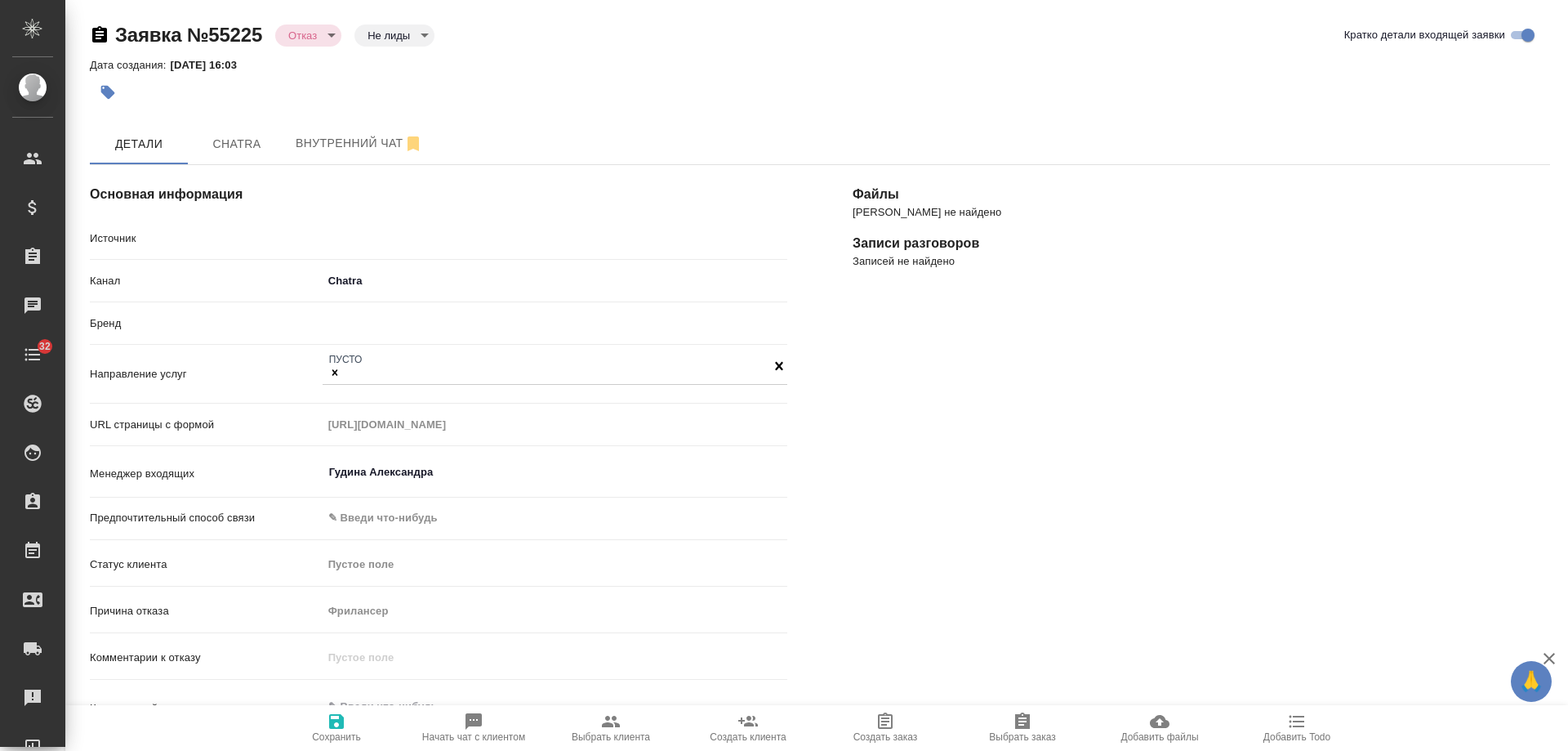
type textarea "x"
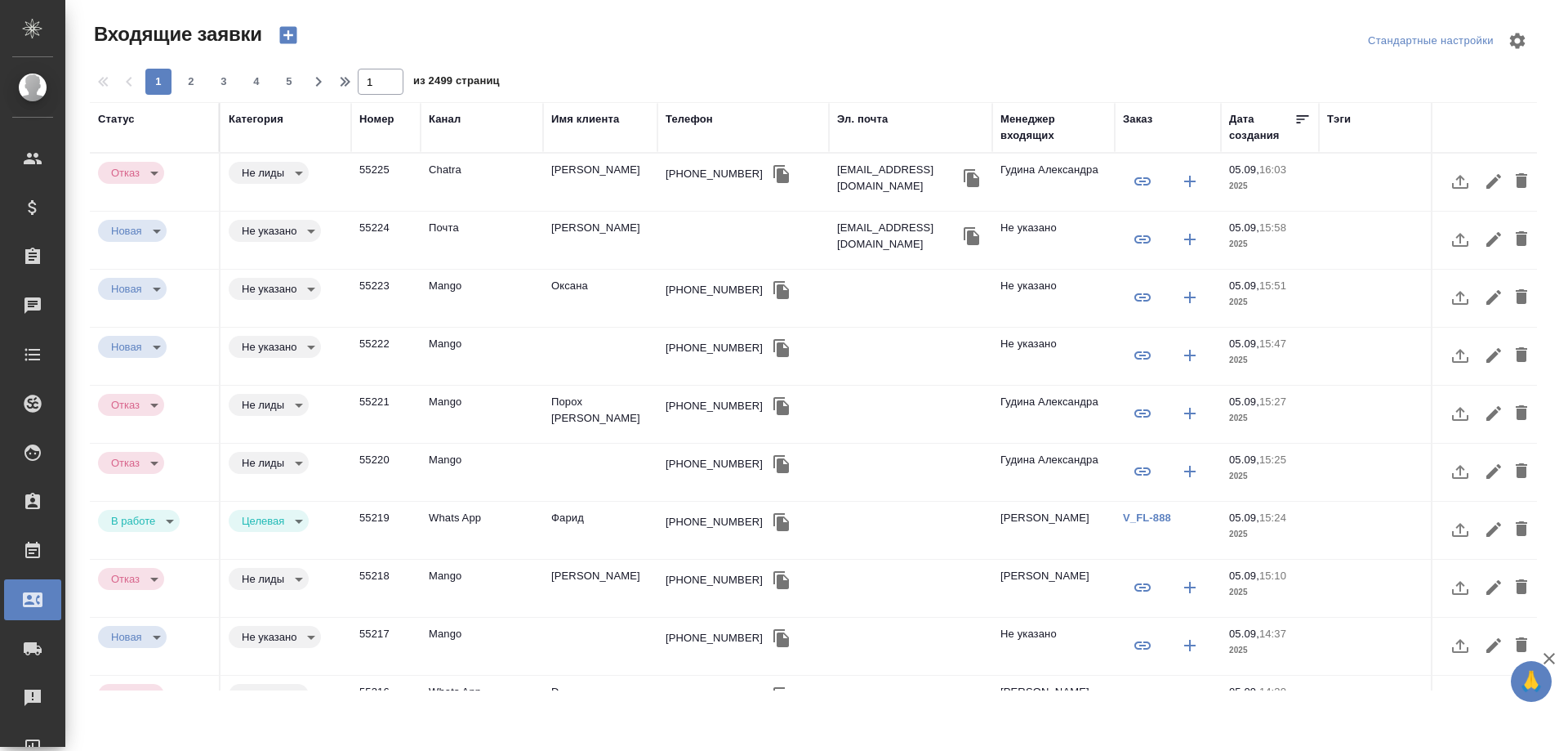
select select "RU"
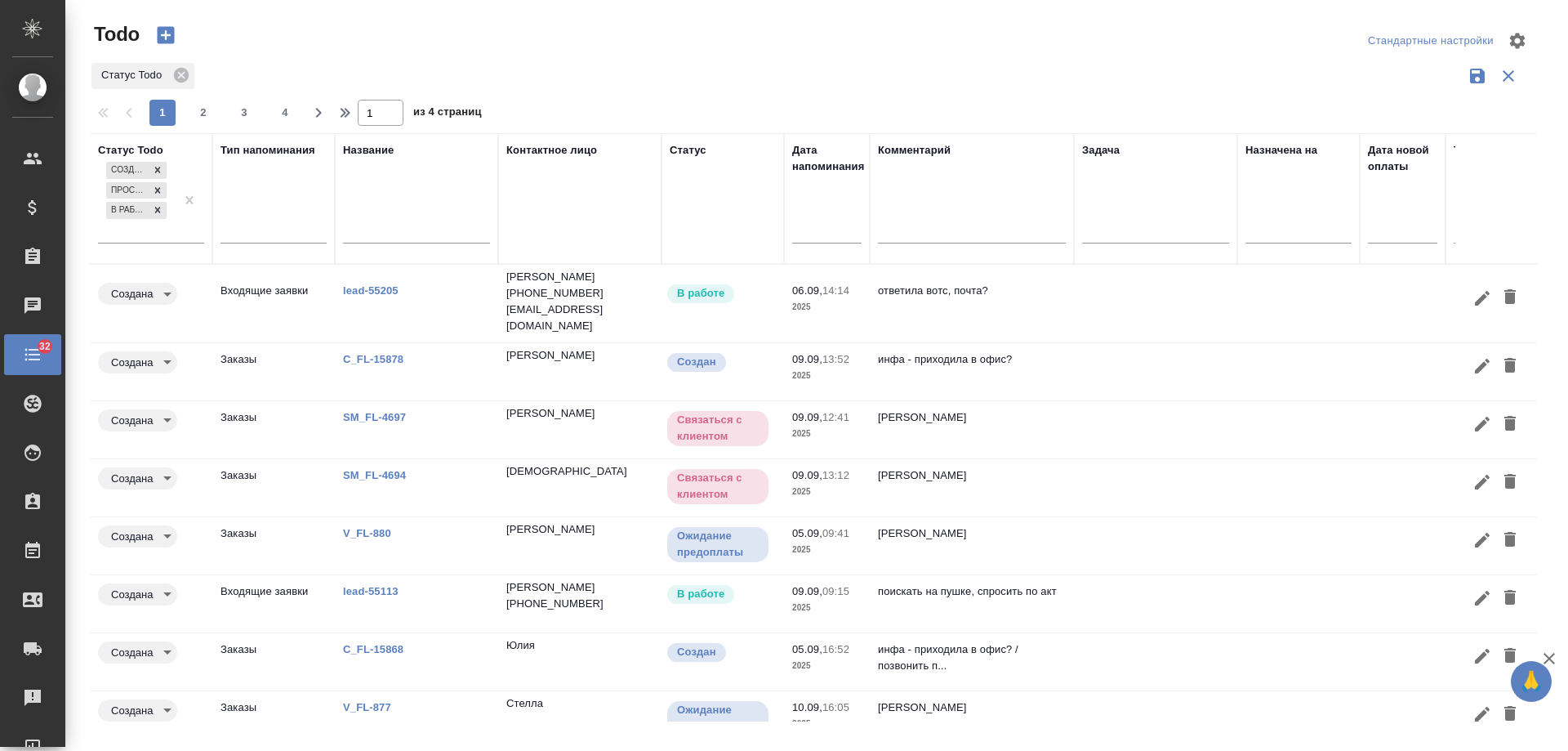
click at [831, 229] on input "text" at bounding box center [832, 229] width 60 height 23
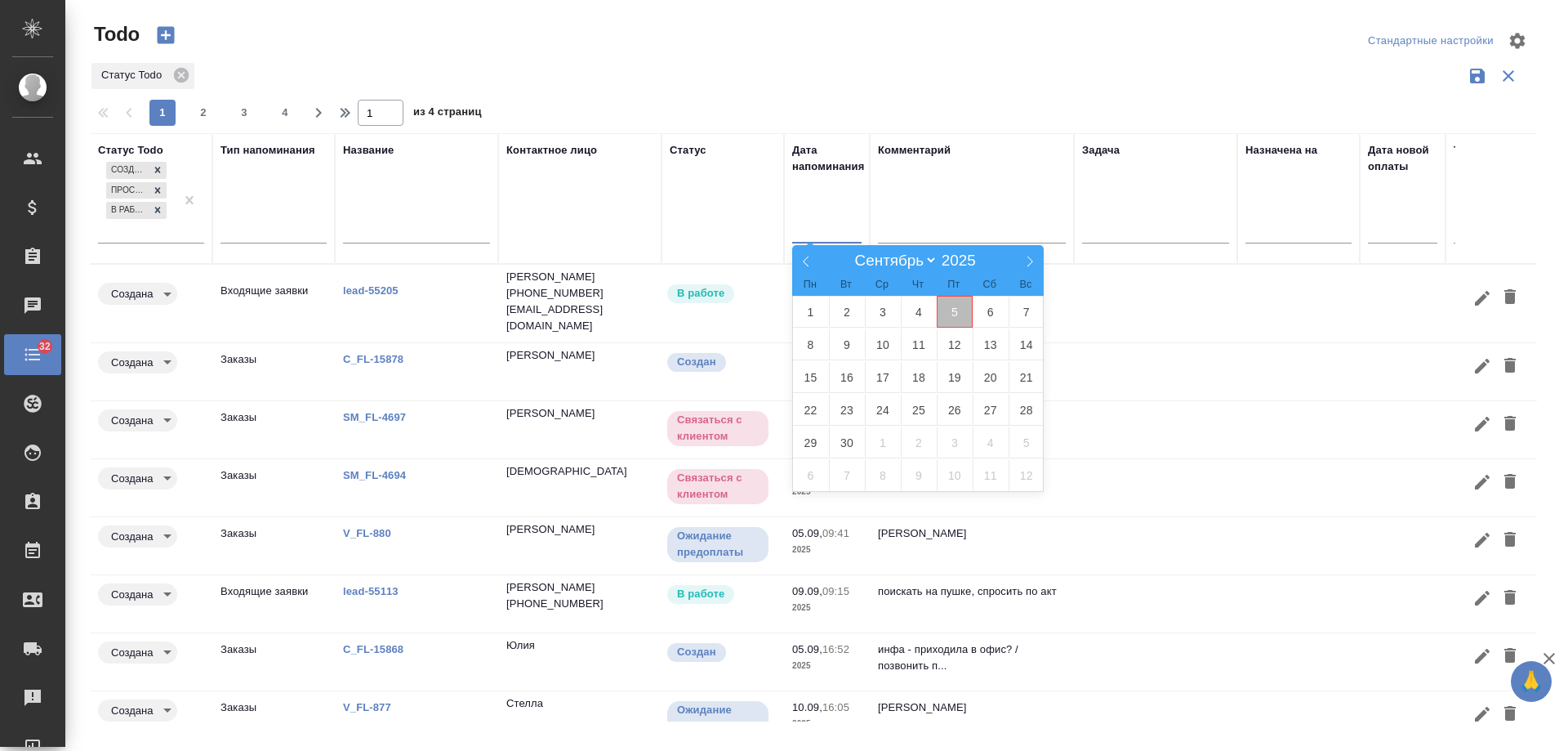
click at [963, 313] on span "5" at bounding box center [955, 311] width 36 height 32
type div "2025-09-04T21:00:00.000Z"
click at [984, 314] on span "6" at bounding box center [990, 311] width 36 height 32
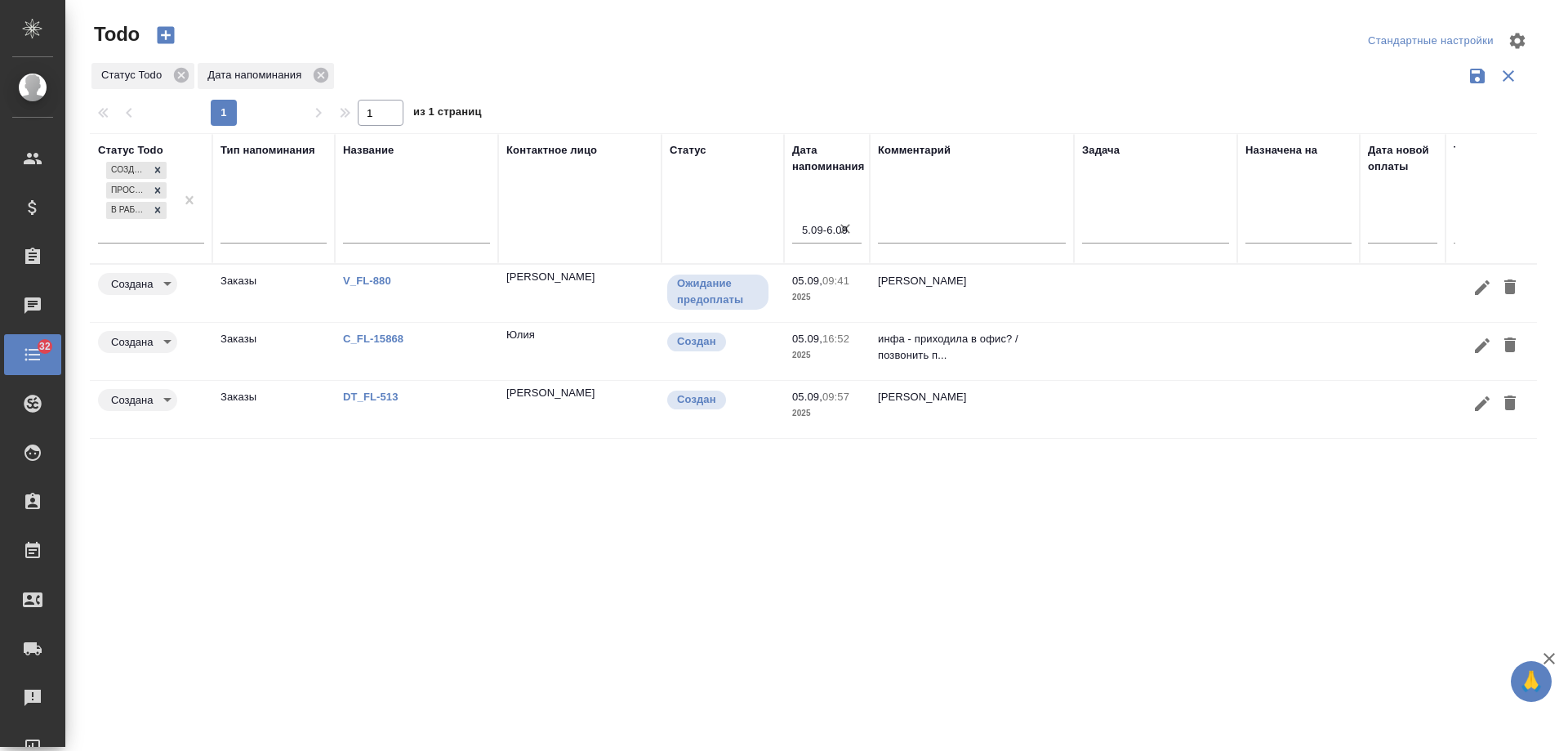
click at [1471, 408] on button "button" at bounding box center [1482, 403] width 28 height 30
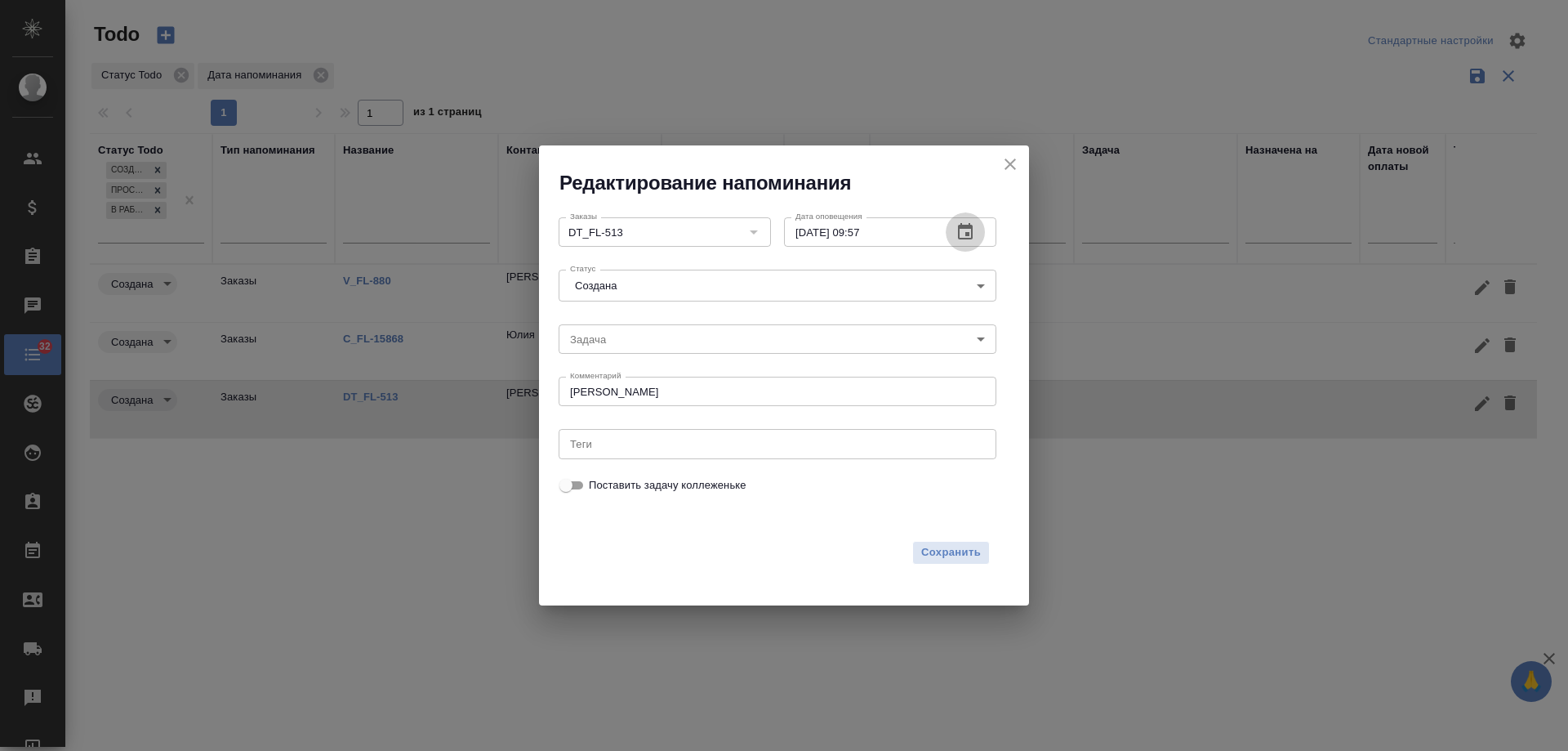
click at [962, 234] on icon "button" at bounding box center [965, 231] width 20 height 20
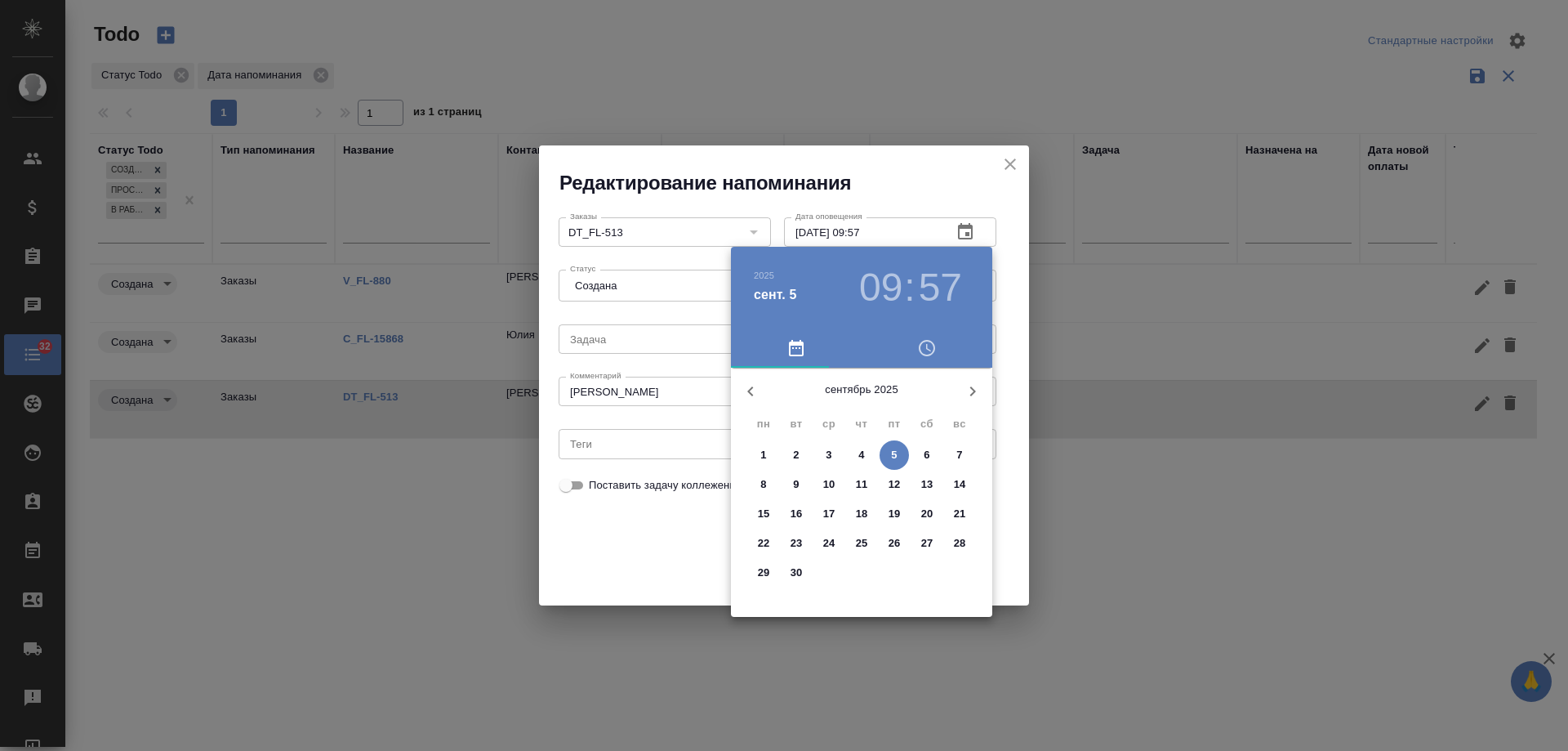
click at [821, 481] on span "10" at bounding box center [829, 485] width 30 height 17
type input "10.09.2025 09:57"
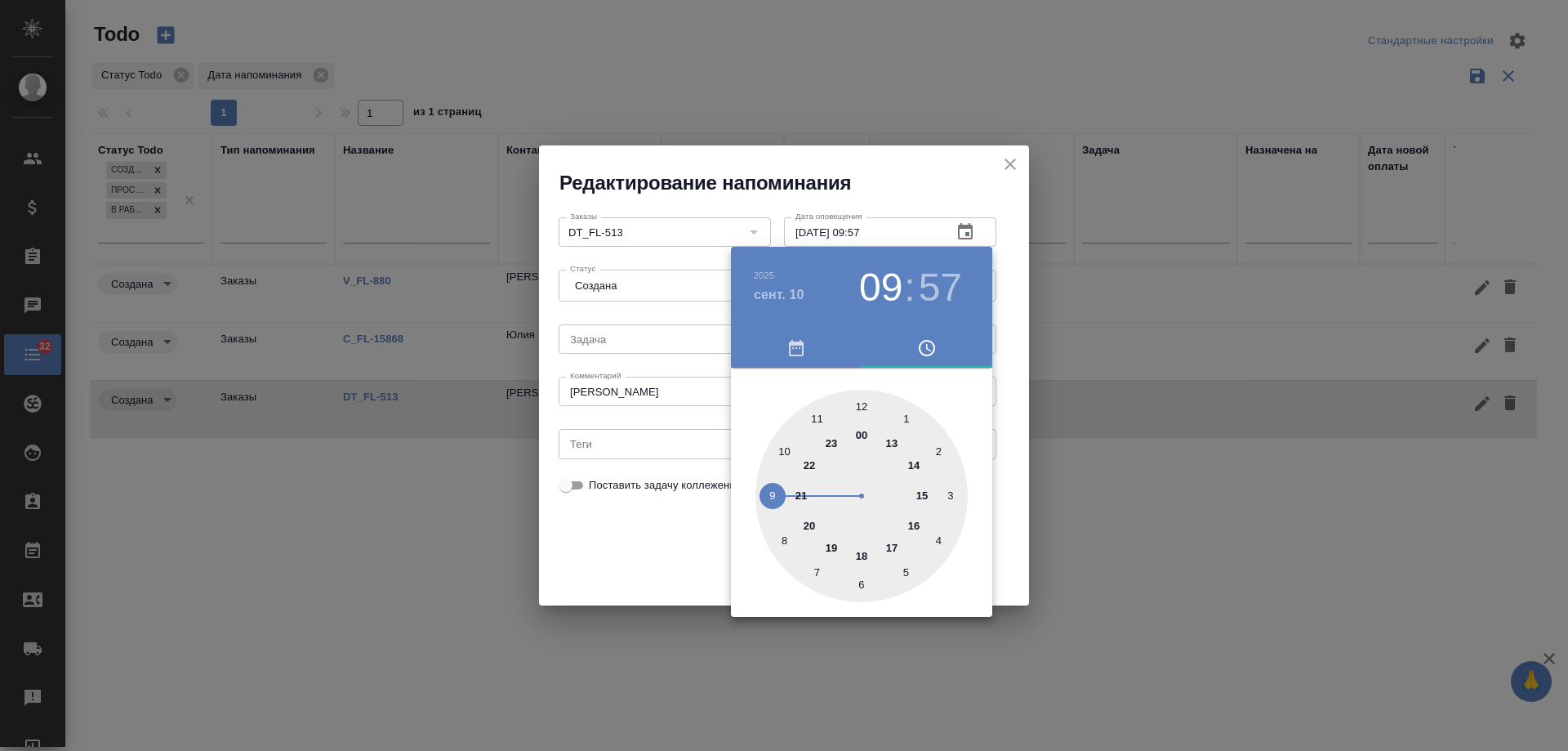
click at [644, 539] on div at bounding box center [784, 376] width 1568 height 751
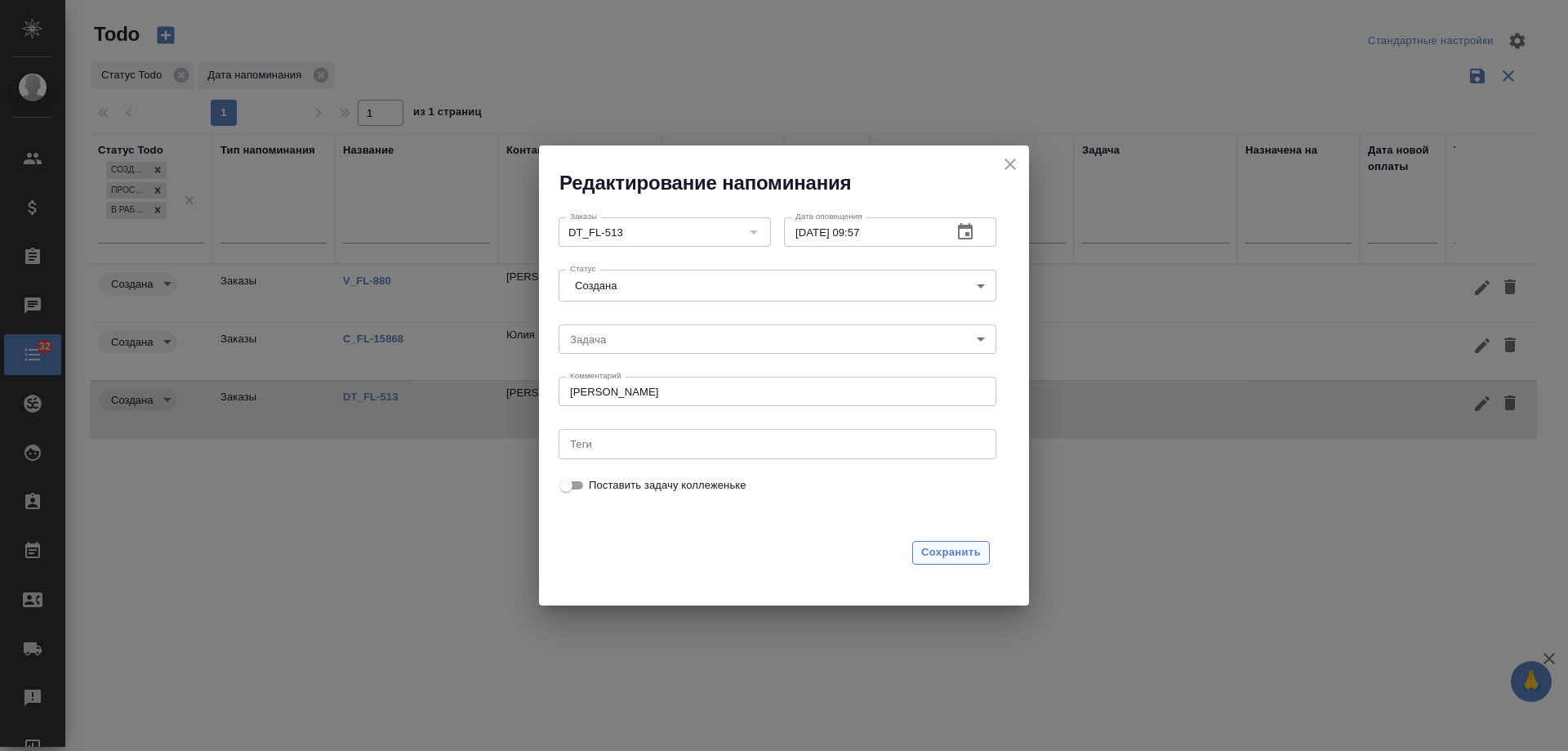
click at [964, 550] on span "Сохранить" at bounding box center [951, 553] width 60 height 19
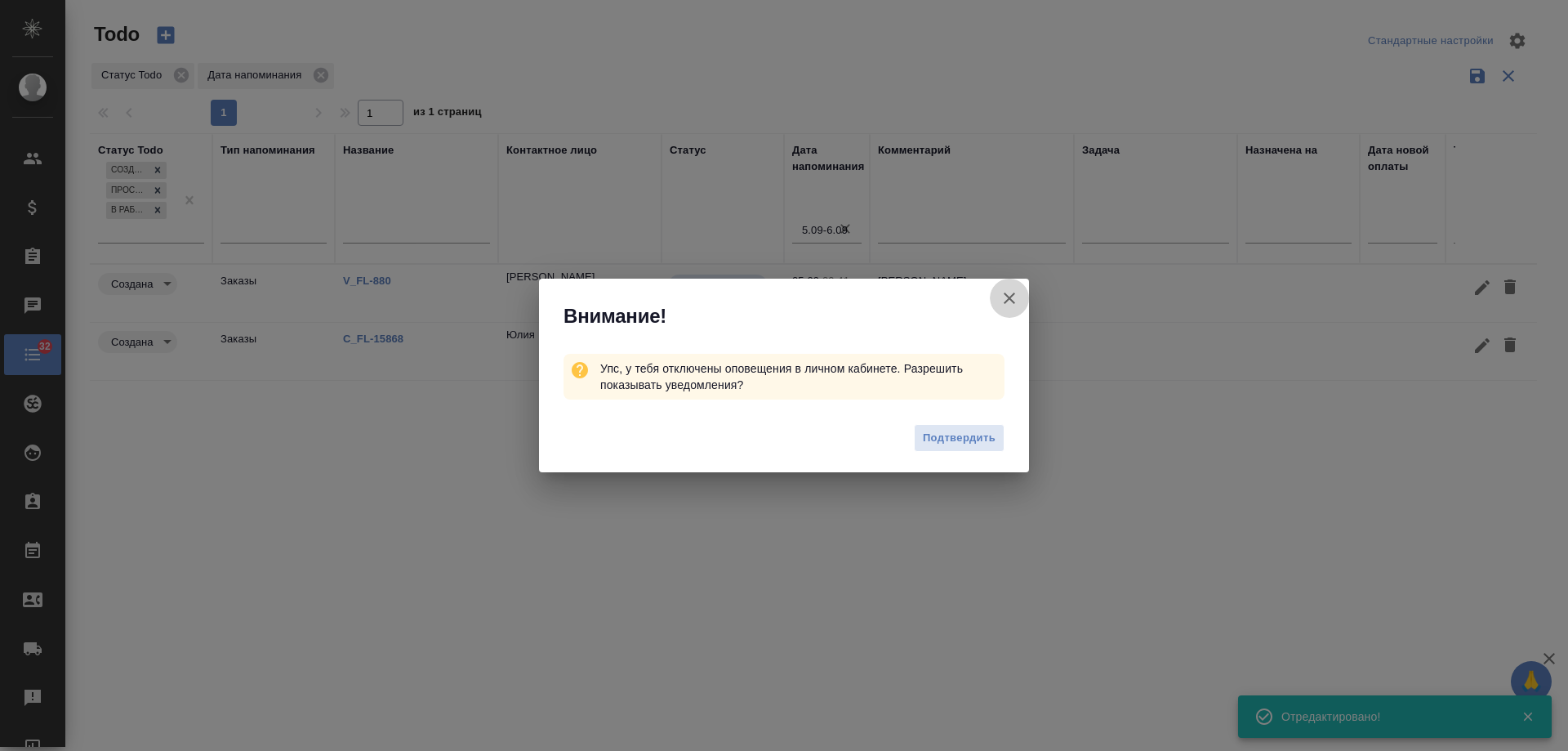
click at [1008, 299] on icon "button" at bounding box center [1009, 298] width 11 height 11
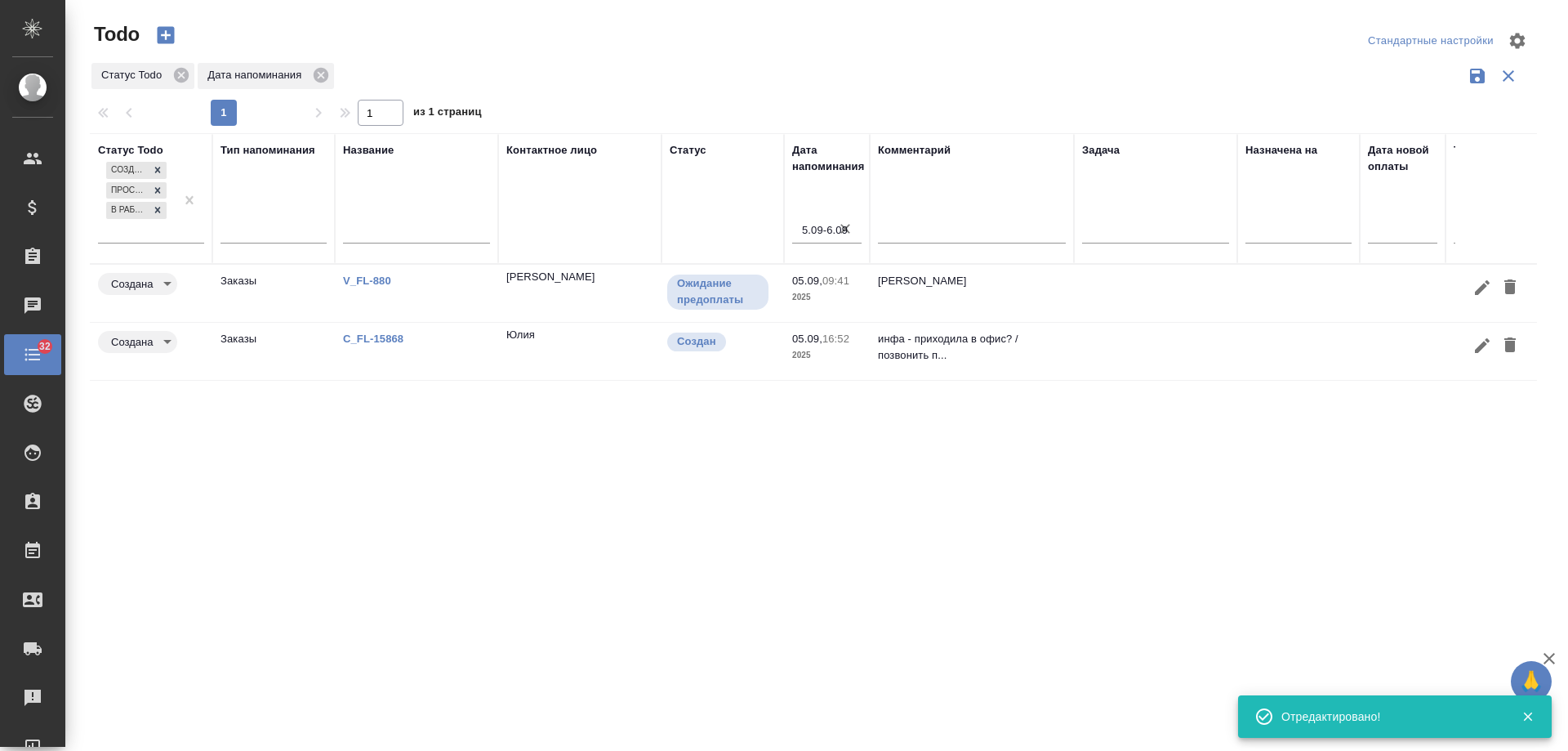
click at [368, 280] on link "V_FL-880" at bounding box center [367, 280] width 48 height 12
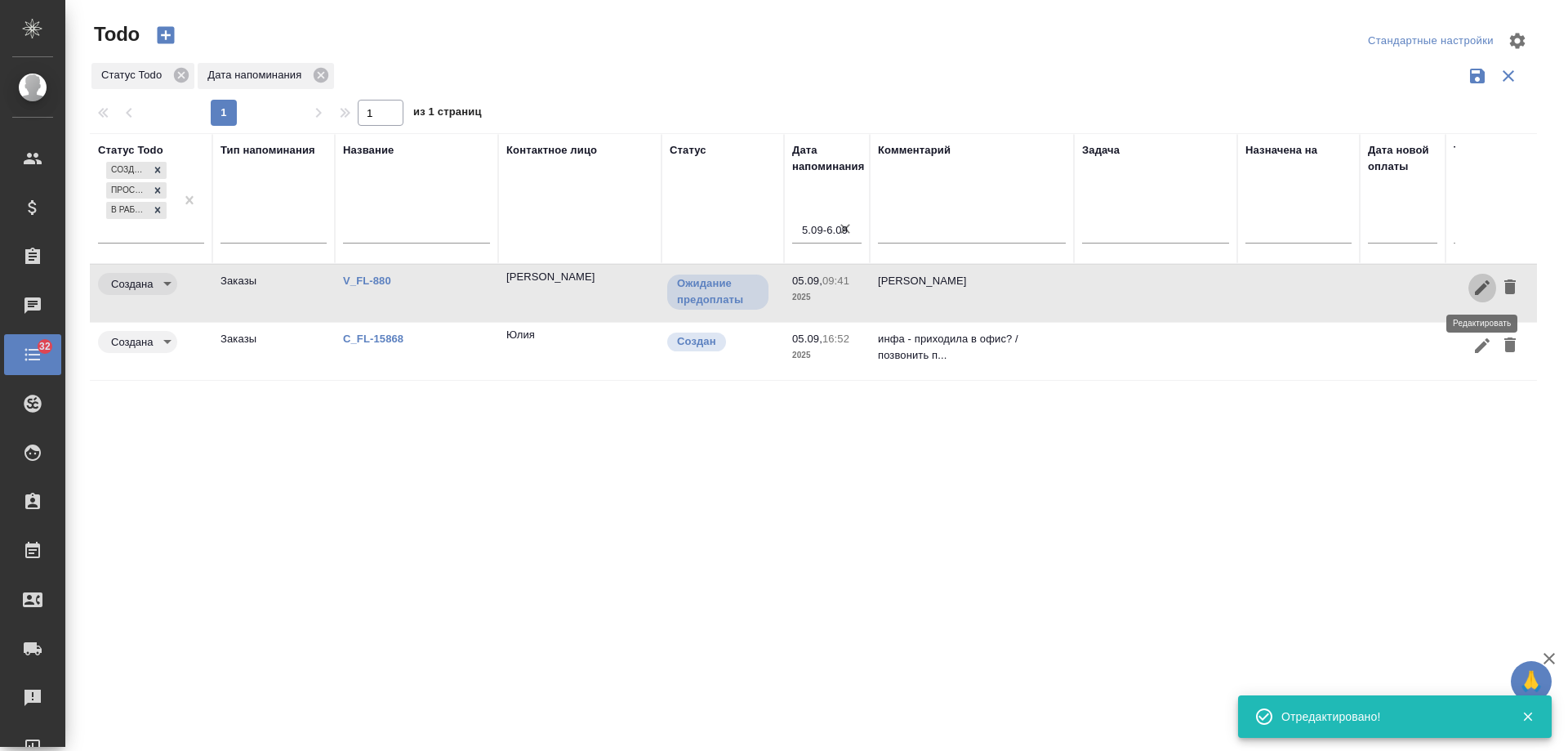
click at [1483, 290] on icon "button" at bounding box center [1482, 288] width 15 height 15
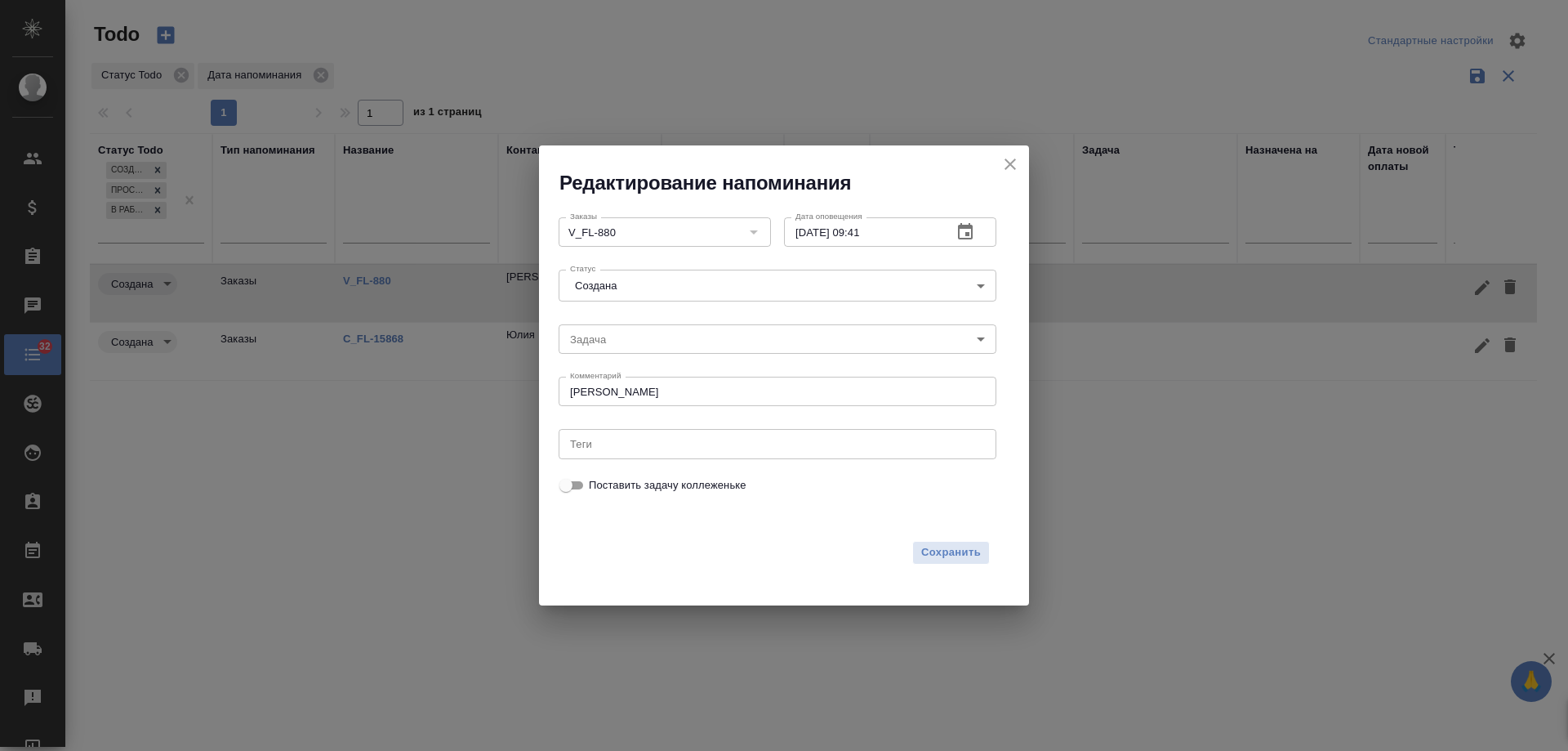
click at [966, 240] on icon "button" at bounding box center [965, 231] width 20 height 20
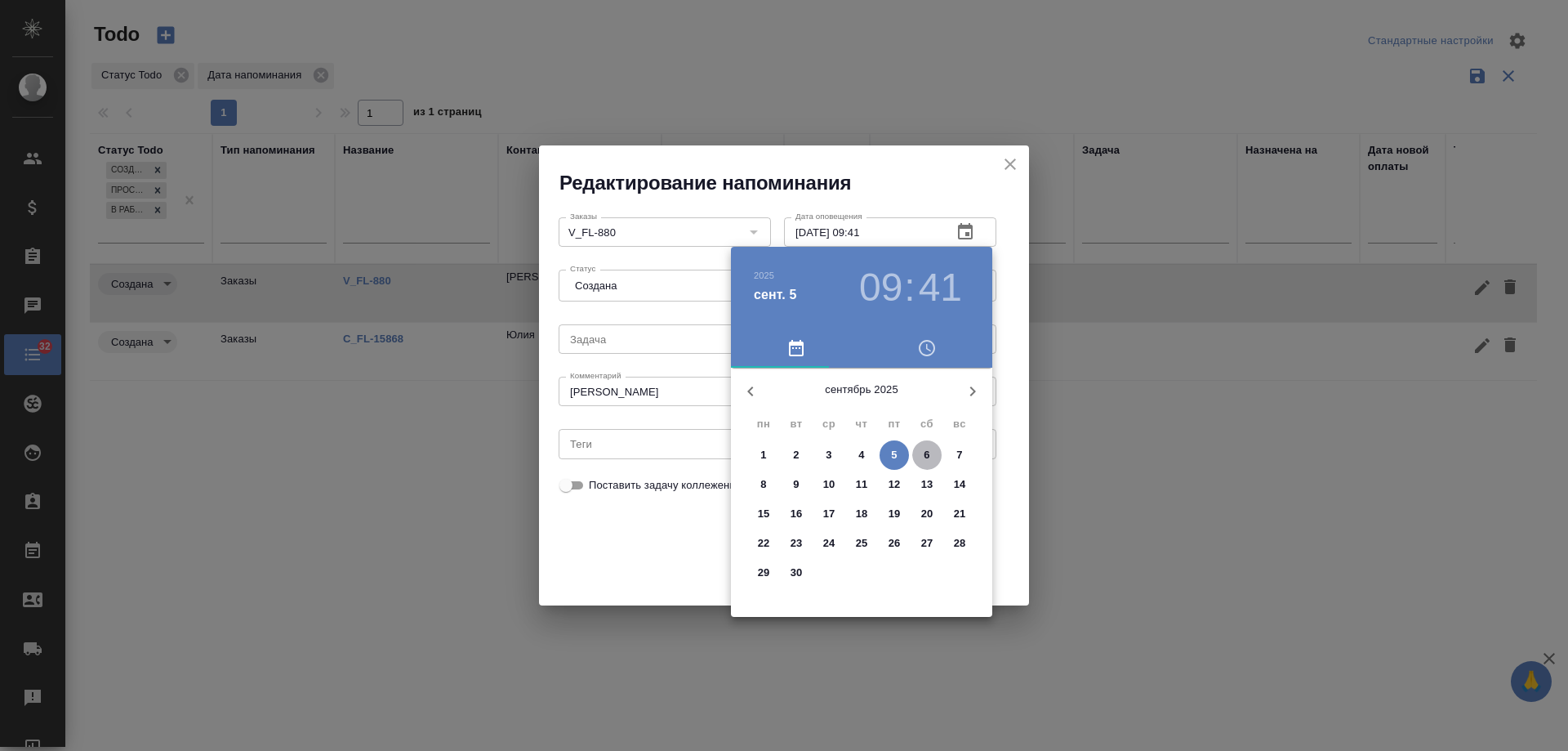
click at [927, 447] on p "6" at bounding box center [927, 456] width 6 height 17
type input "06.09.2025 09:41"
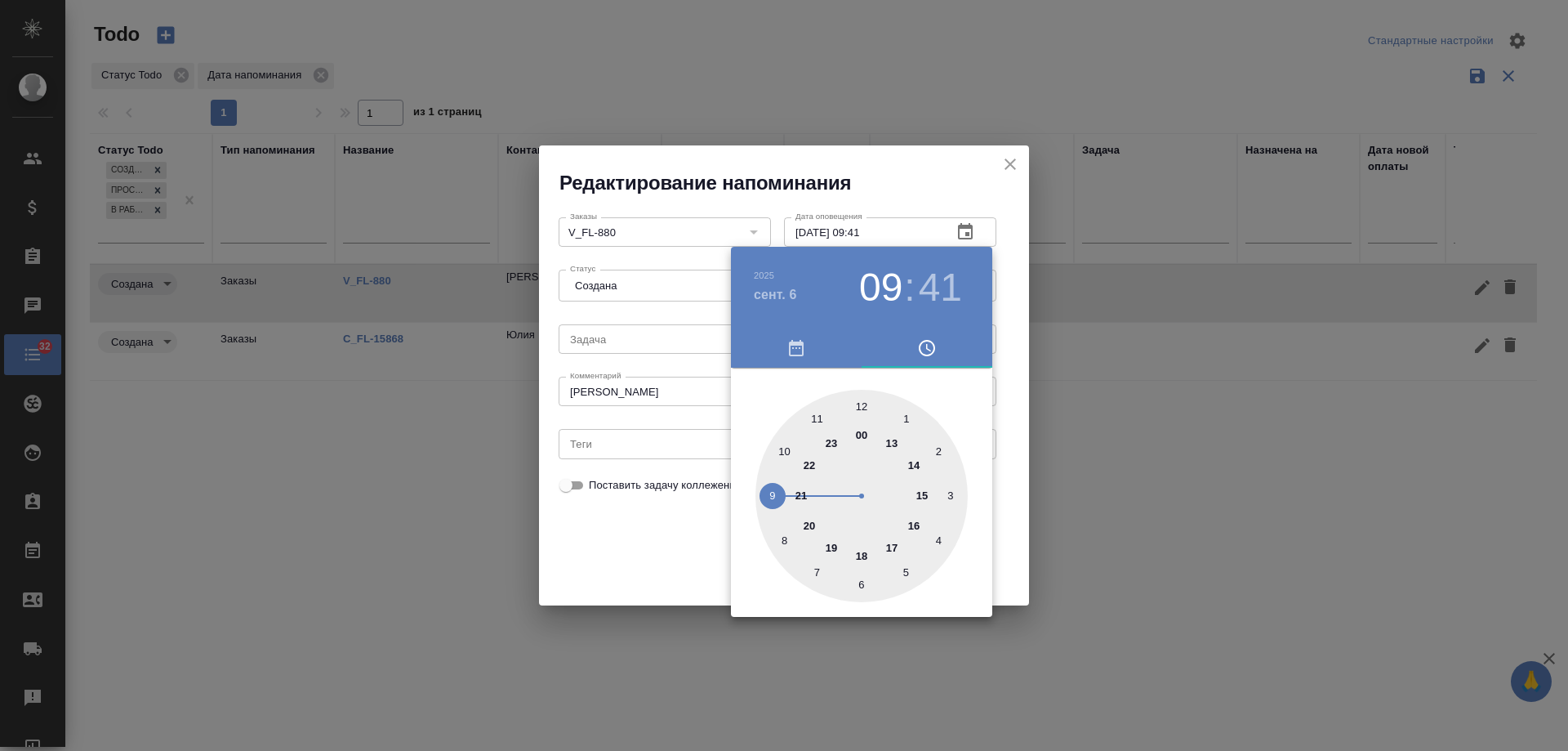
click at [648, 544] on div at bounding box center [784, 376] width 1568 height 751
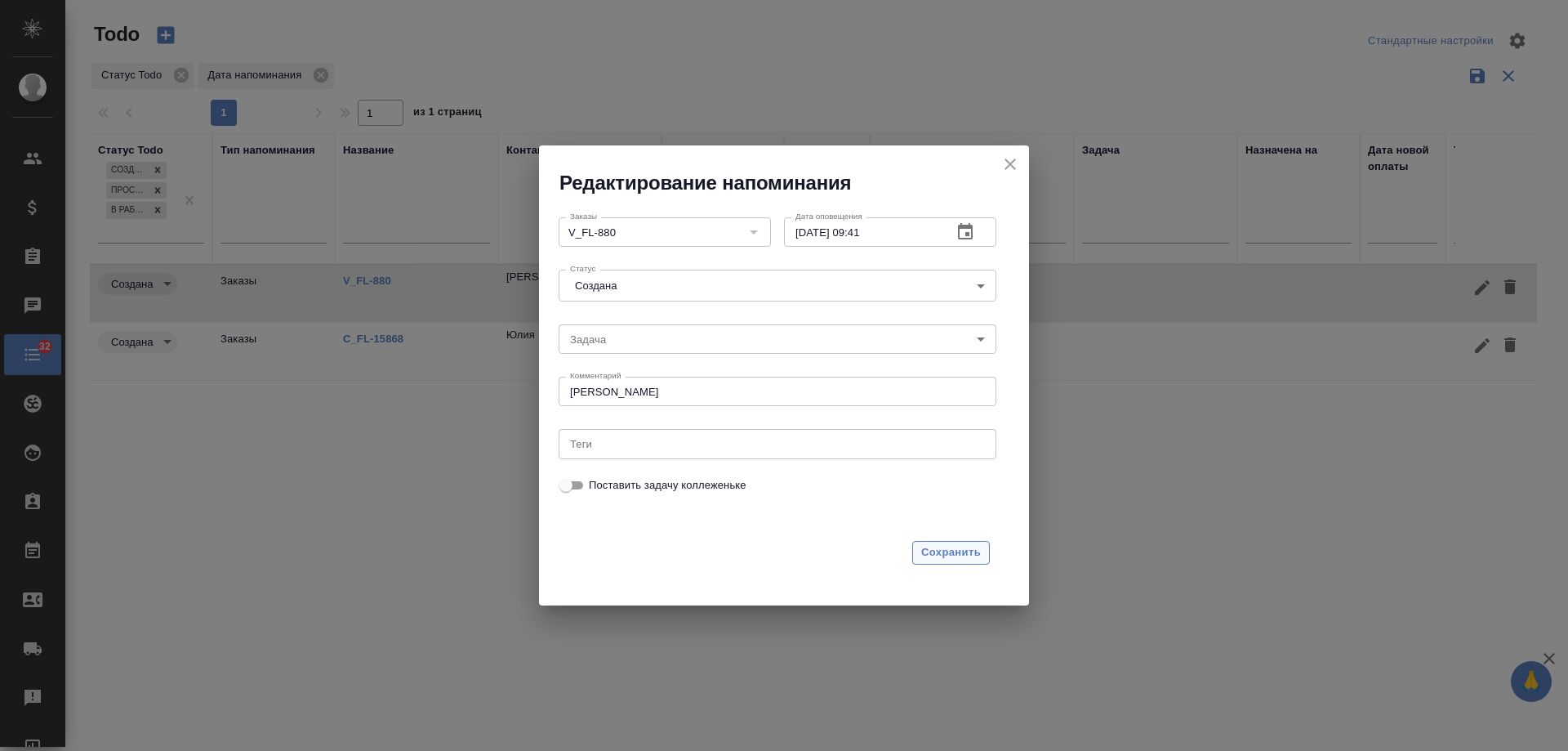
click at [933, 557] on span "Сохранить" at bounding box center [951, 553] width 60 height 19
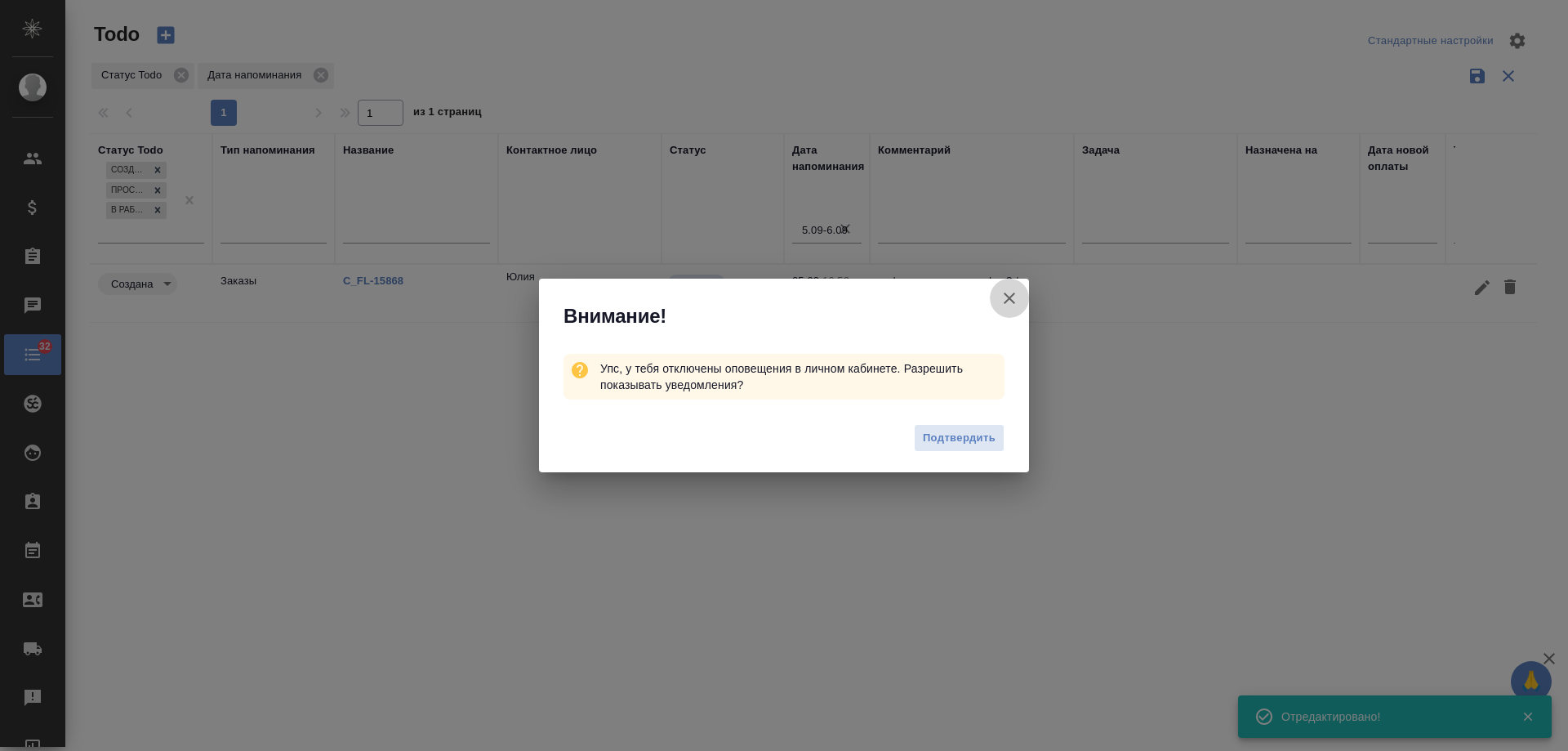
click at [1014, 297] on icon "button" at bounding box center [1009, 297] width 20 height 20
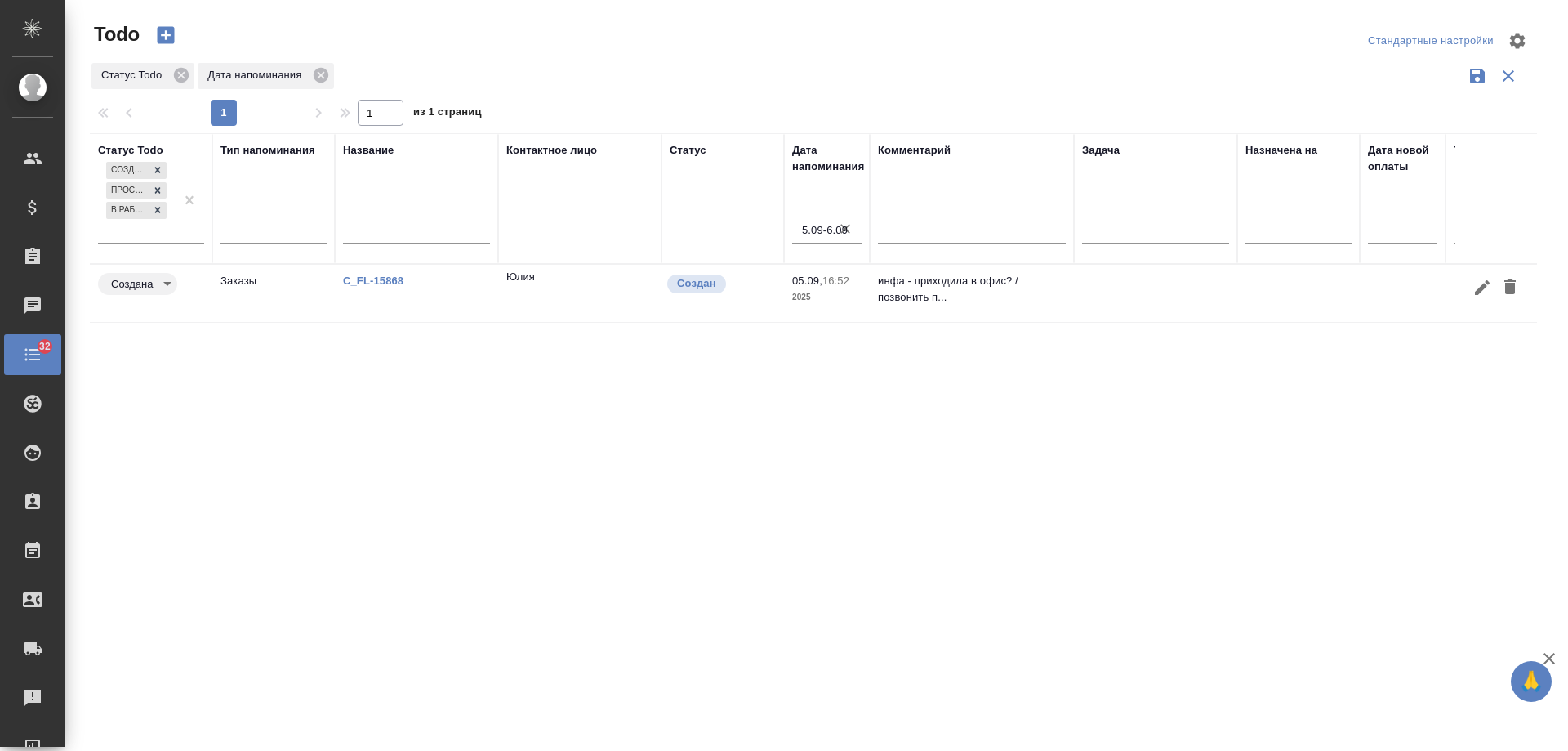
click at [389, 275] on link "C_FL-15868" at bounding box center [373, 280] width 61 height 12
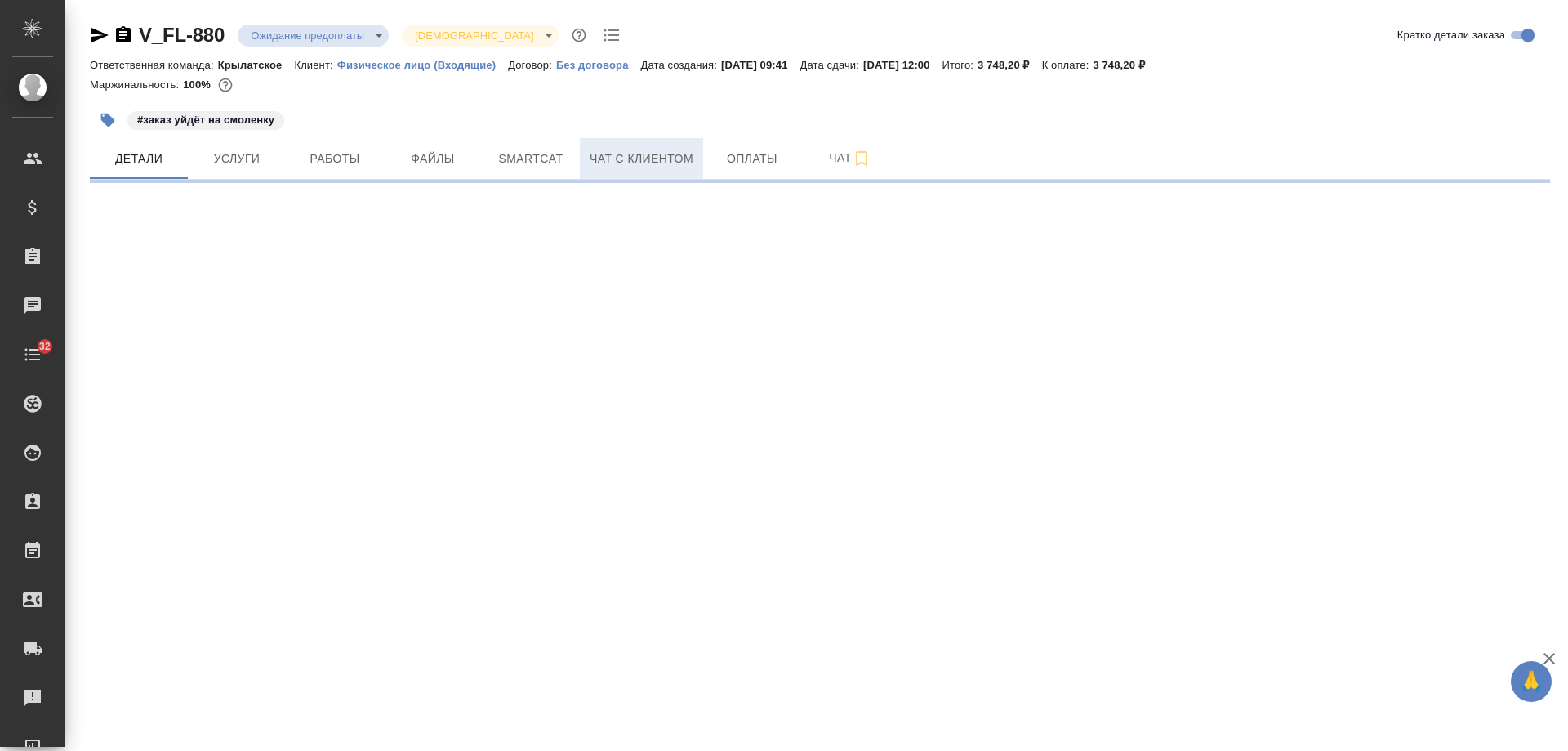
select select "RU"
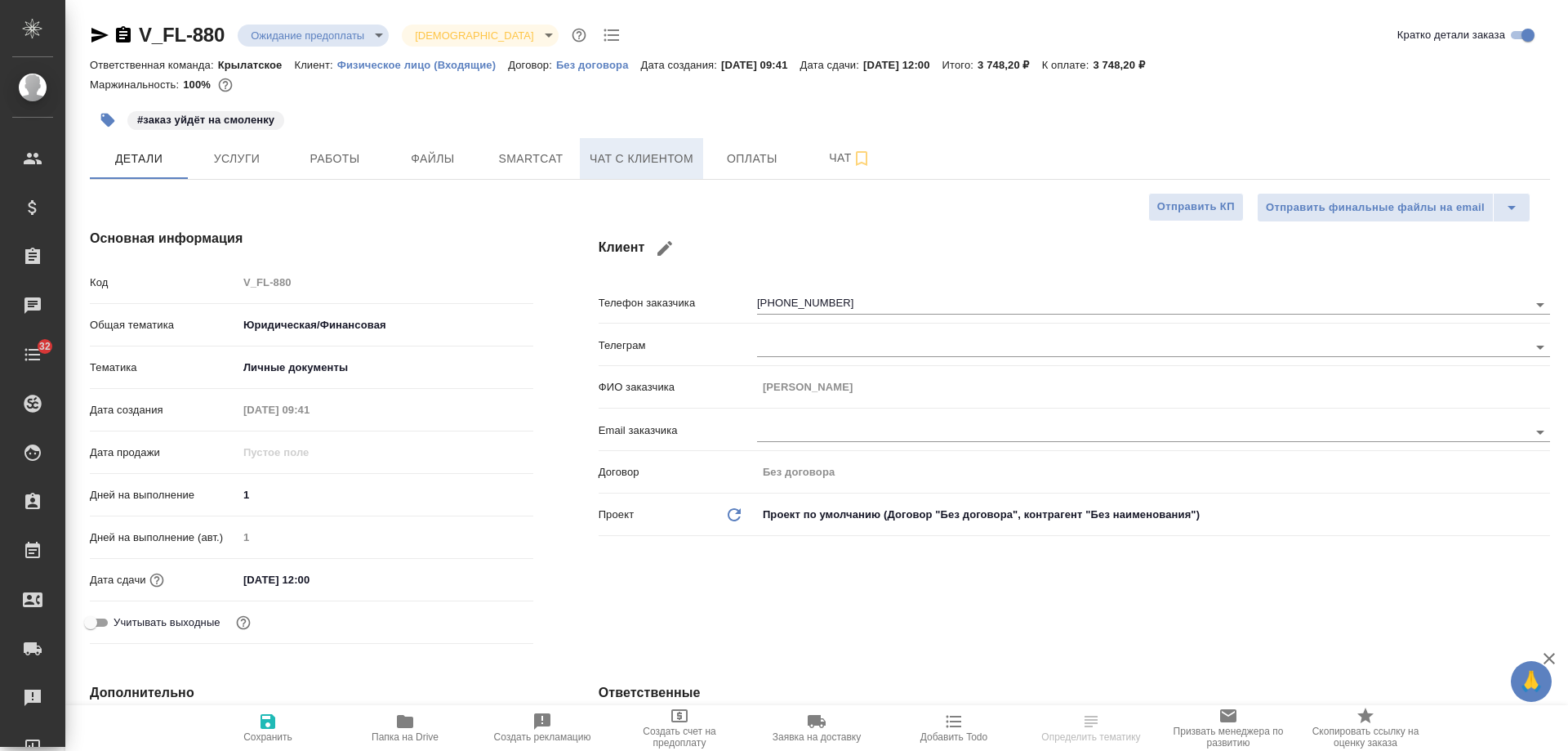
click at [647, 159] on span "Чат с клиентом" at bounding box center [641, 159] width 103 height 20
type textarea "x"
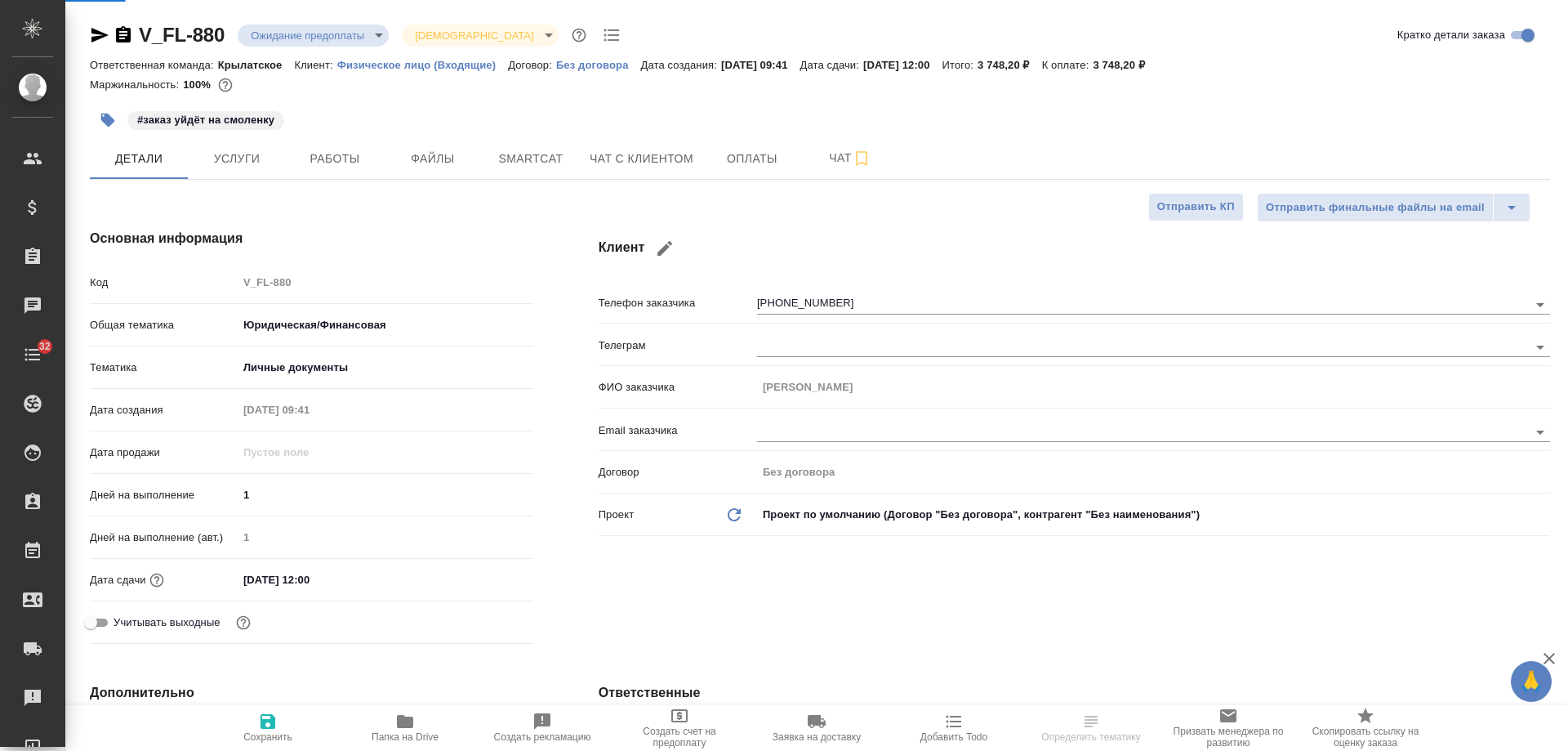
type textarea "x"
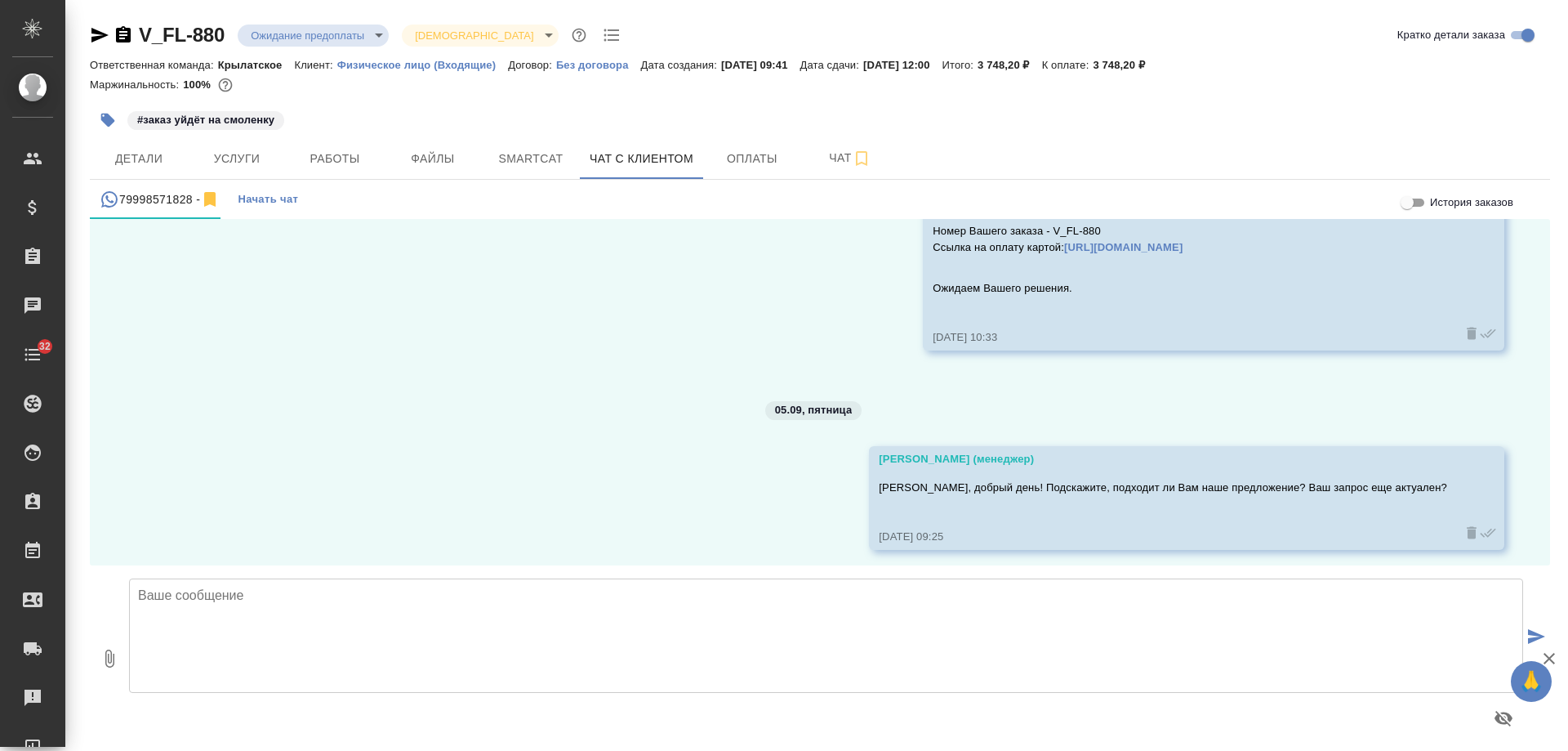
scroll to position [1473, 0]
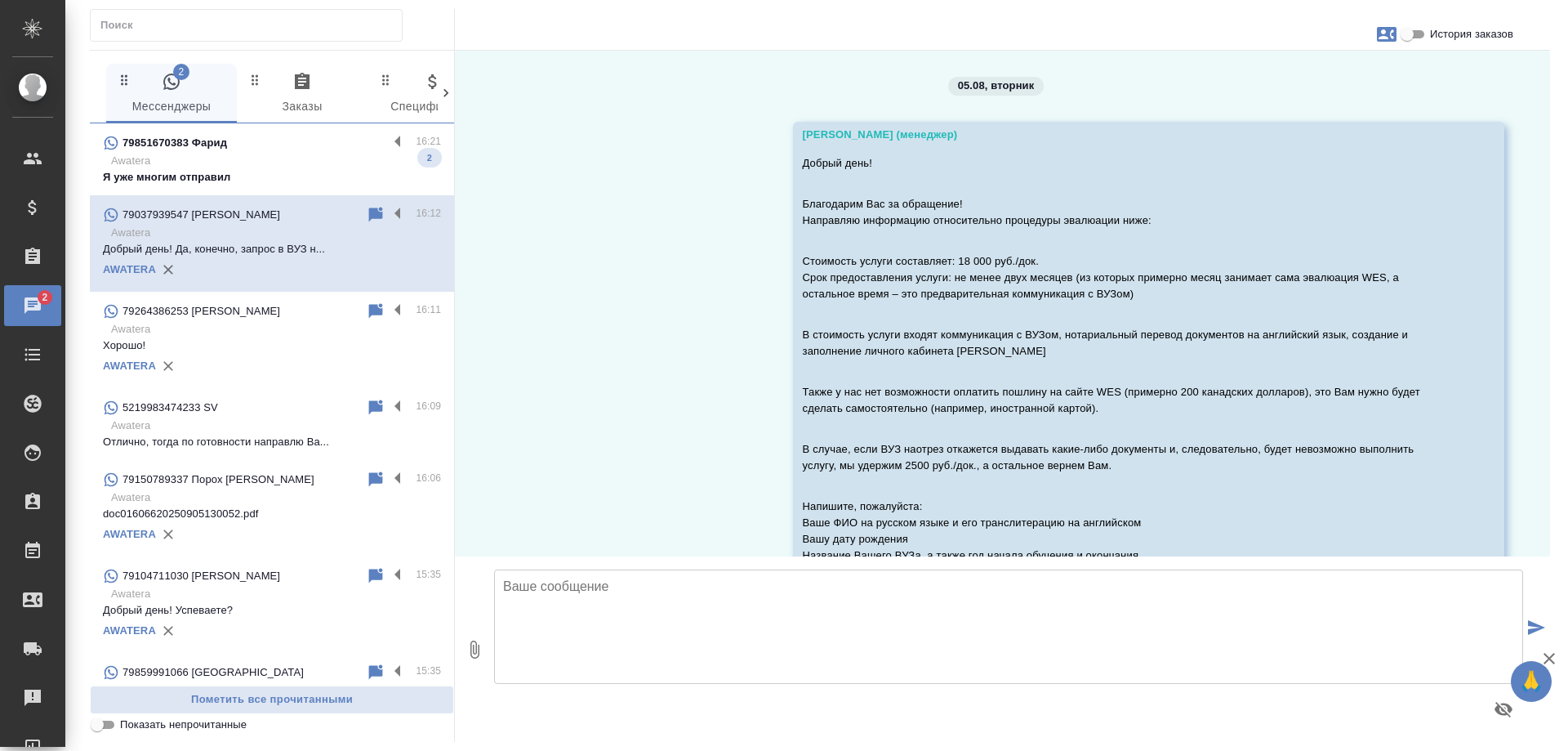
scroll to position [6199, 0]
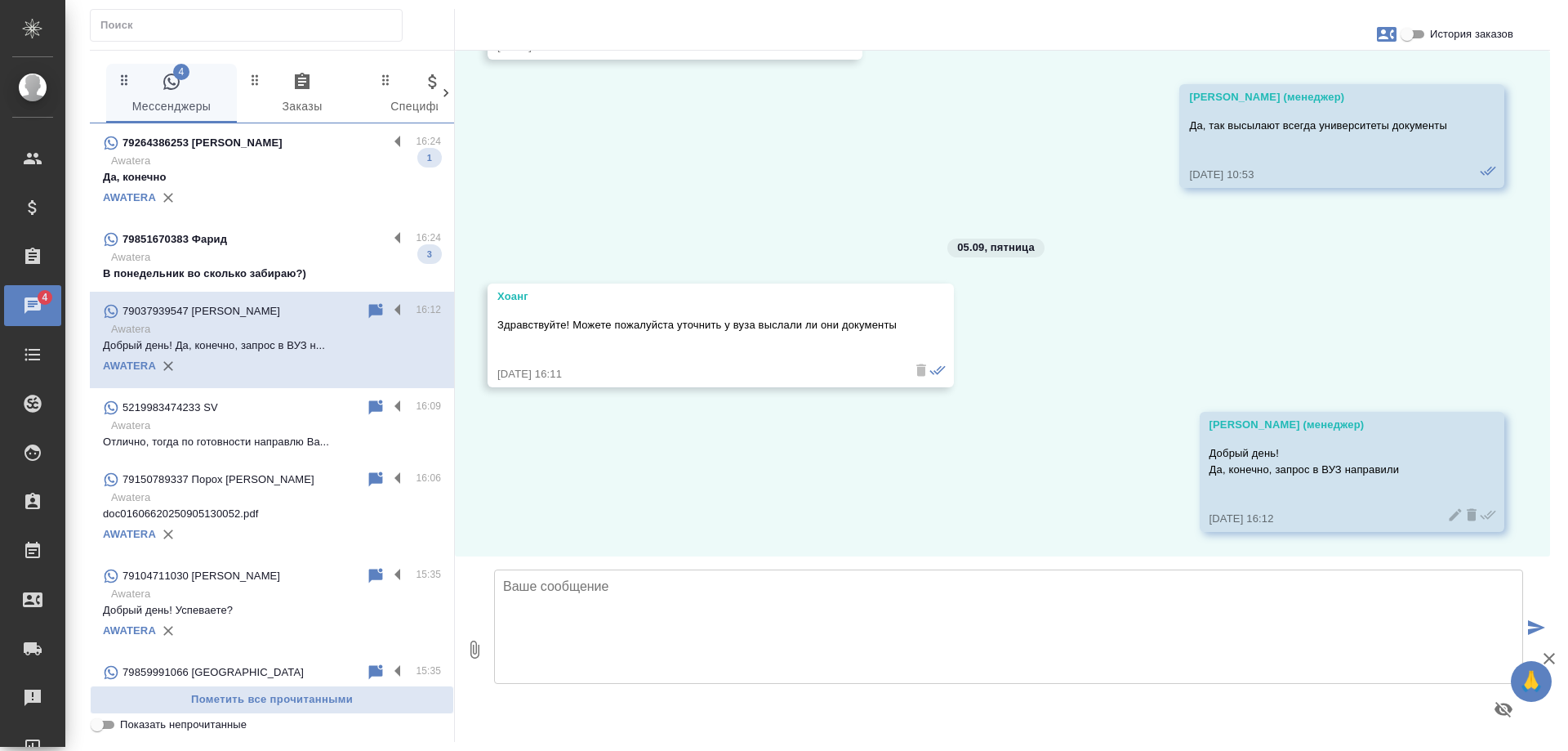
click at [273, 266] on p "В понедельник во сколько забираю?)" at bounding box center [271, 274] width 338 height 17
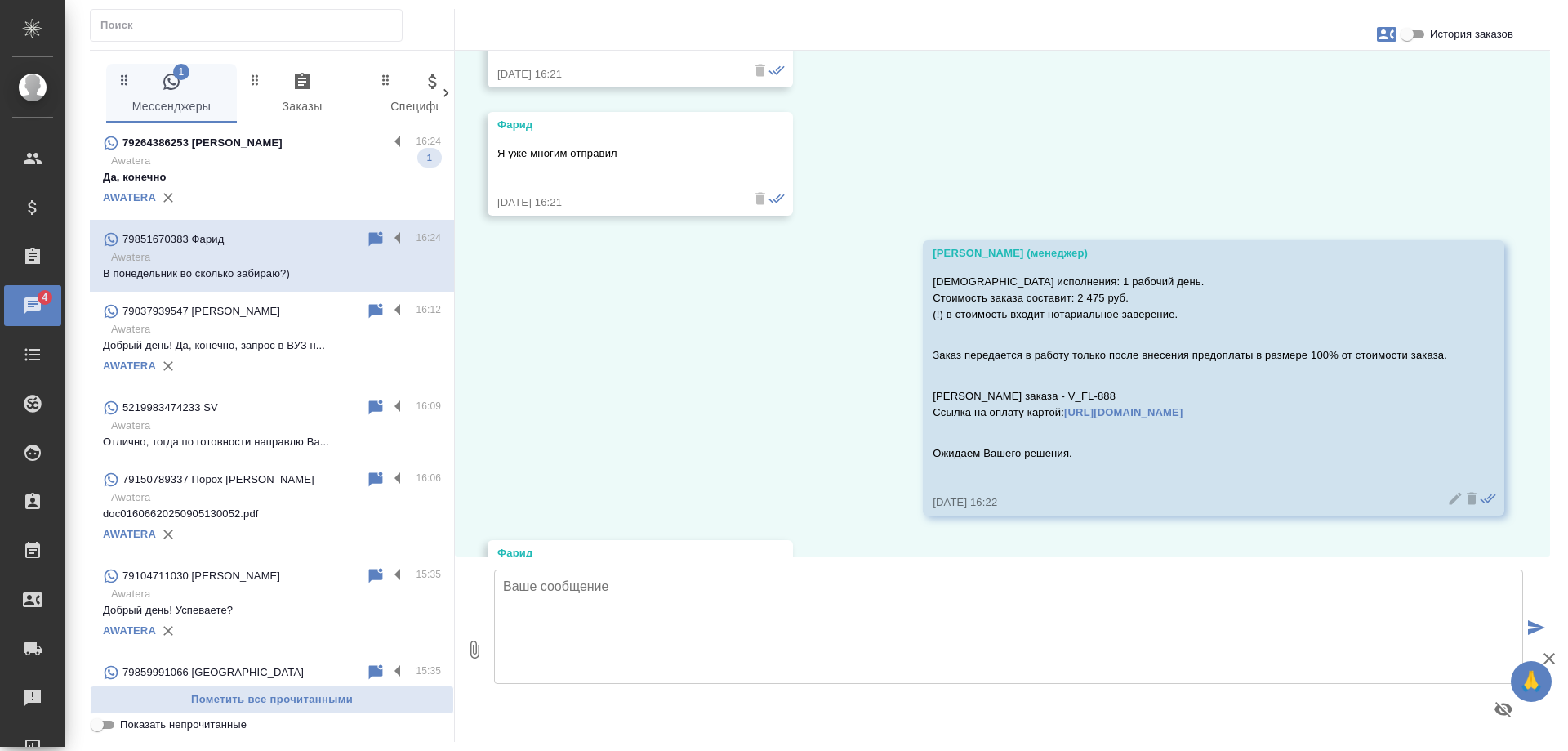
scroll to position [2531, 0]
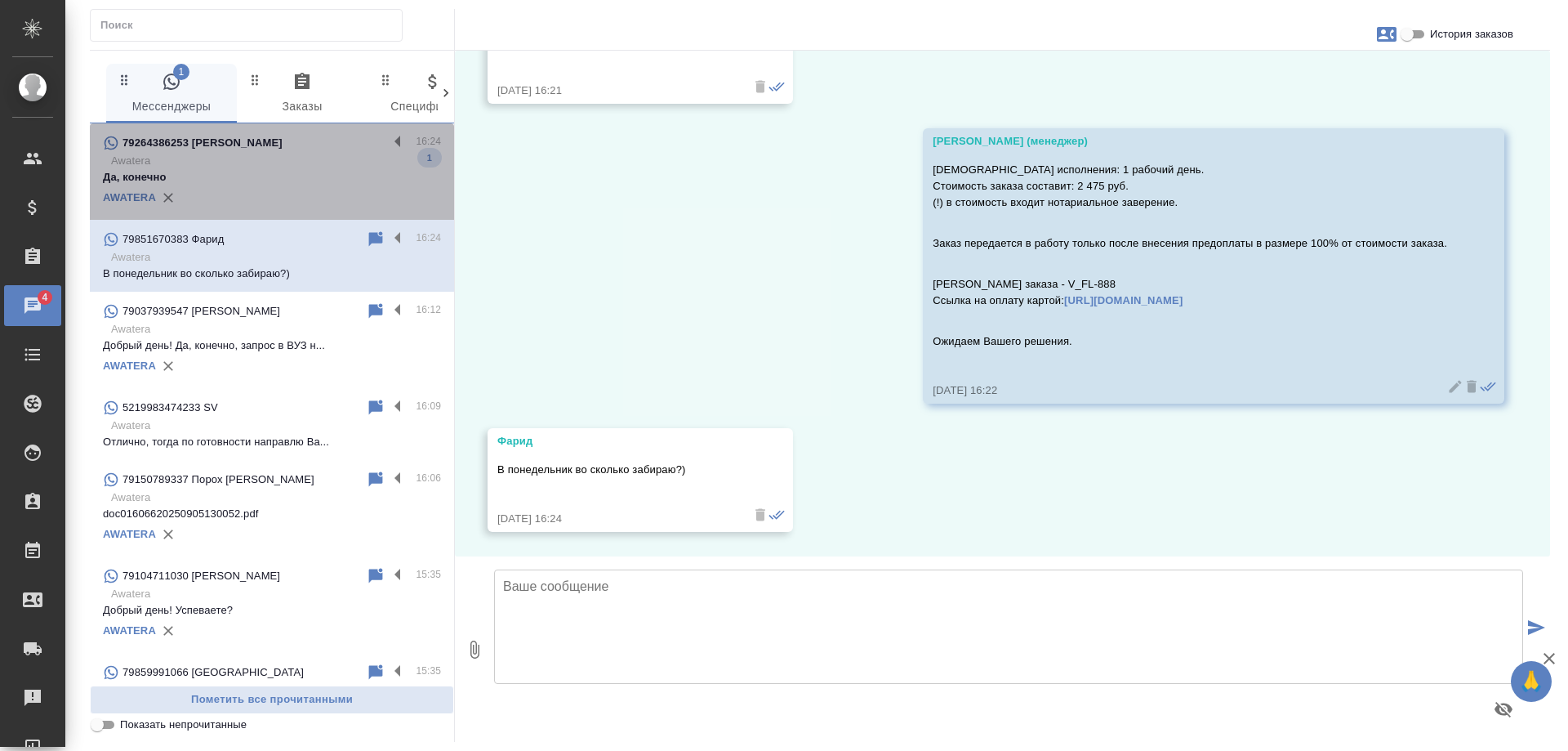
click at [276, 154] on p "Awatera" at bounding box center [276, 161] width 330 height 17
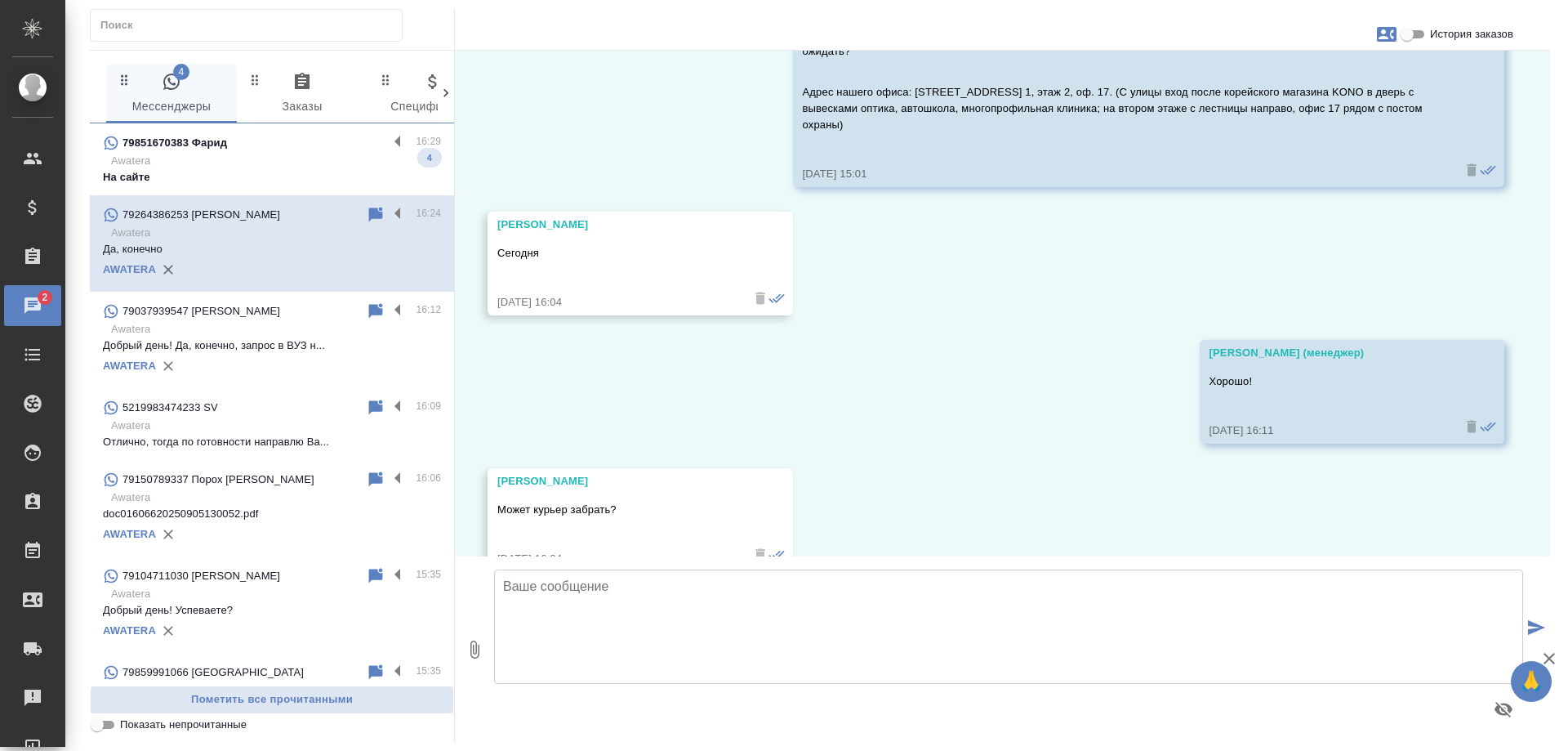
scroll to position [2818, 0]
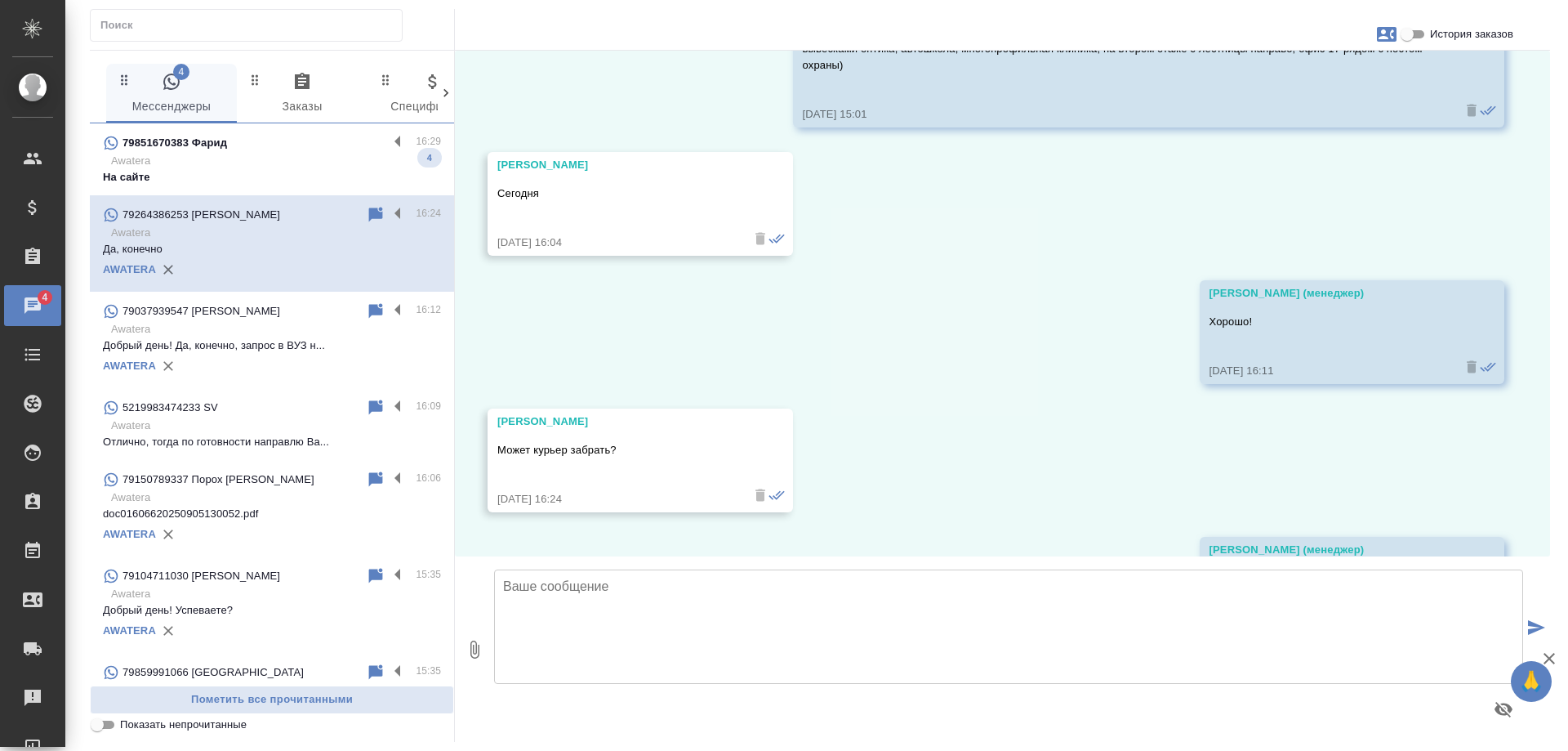
click at [332, 139] on div "79851670383 Фарид" at bounding box center [245, 143] width 285 height 20
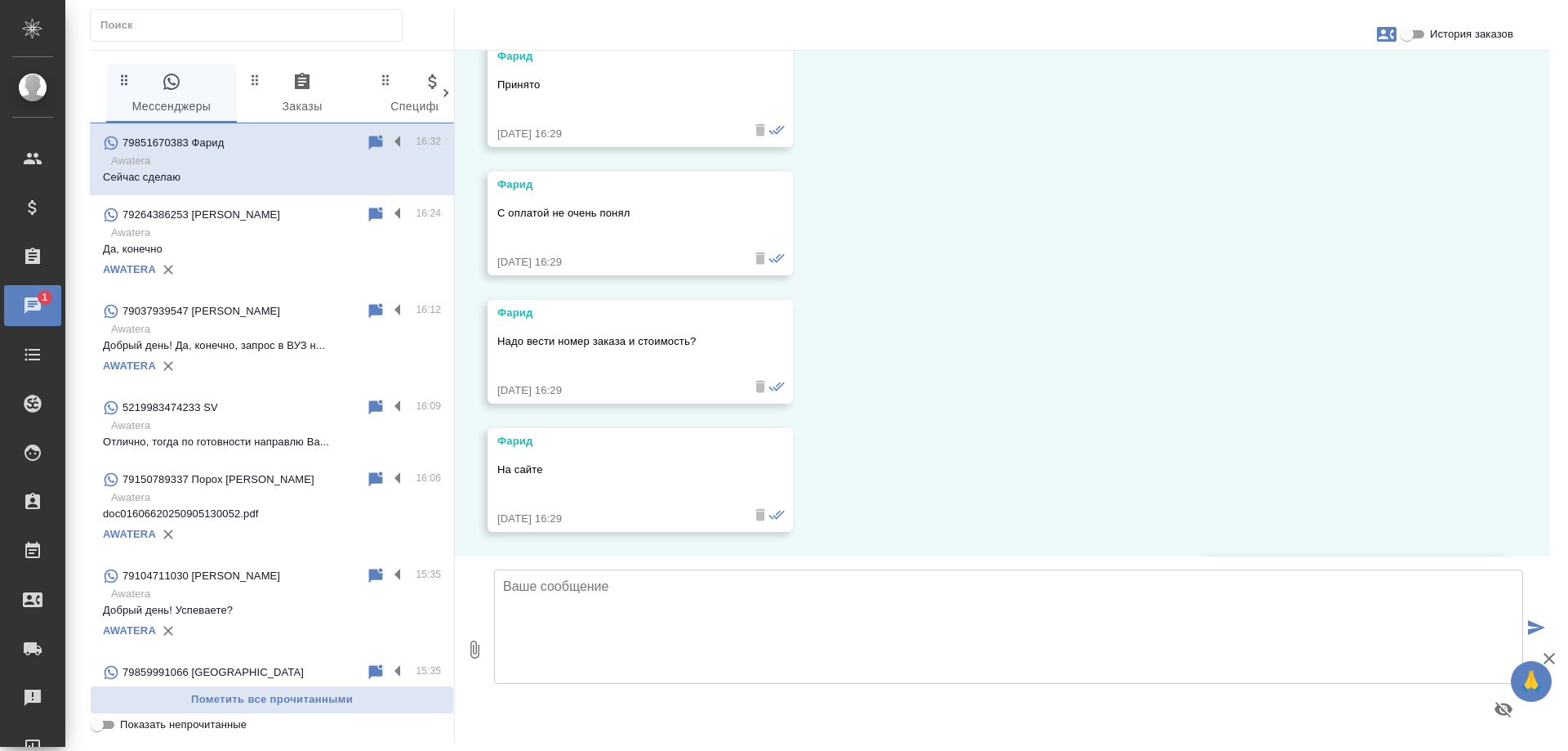
scroll to position [3630, 0]
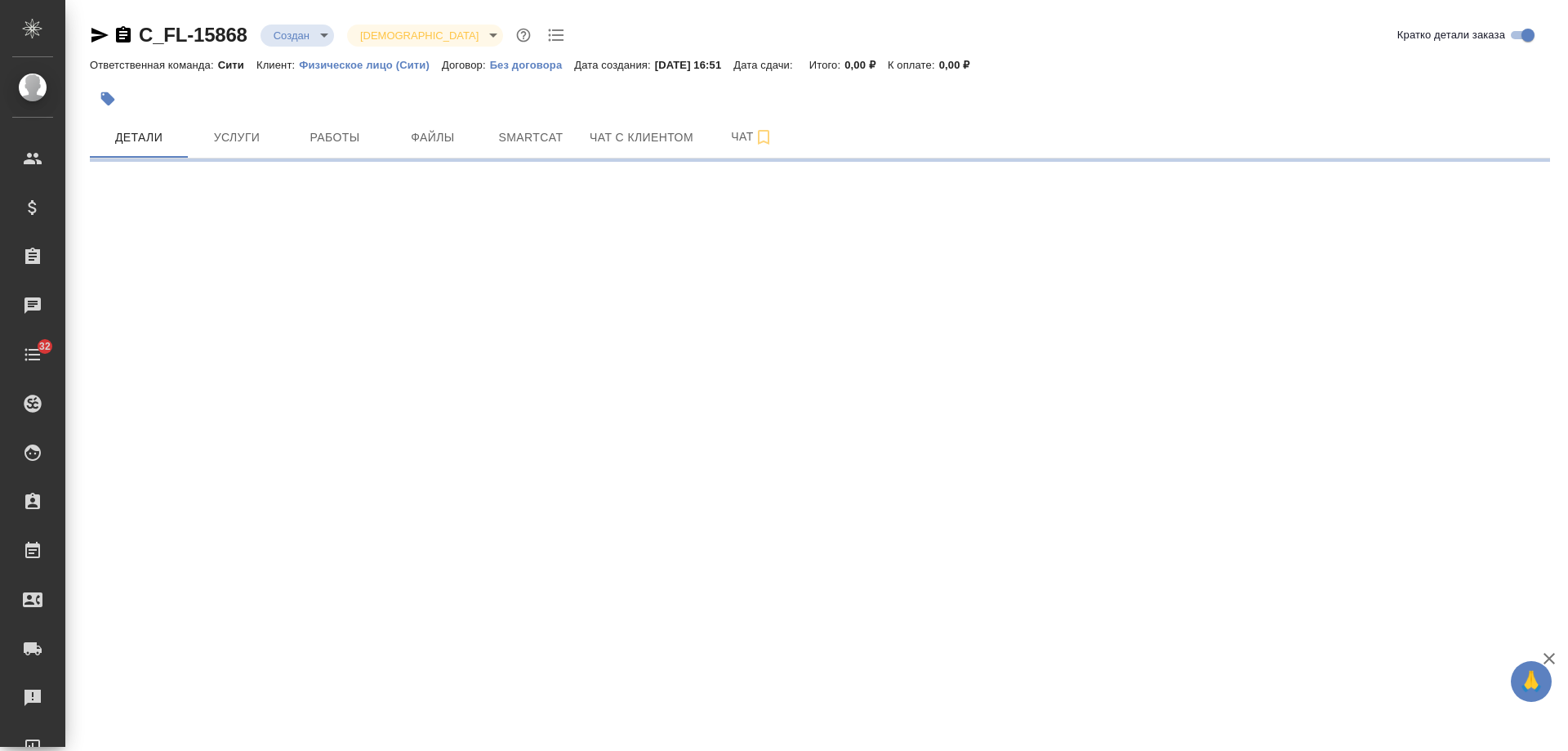
select select "RU"
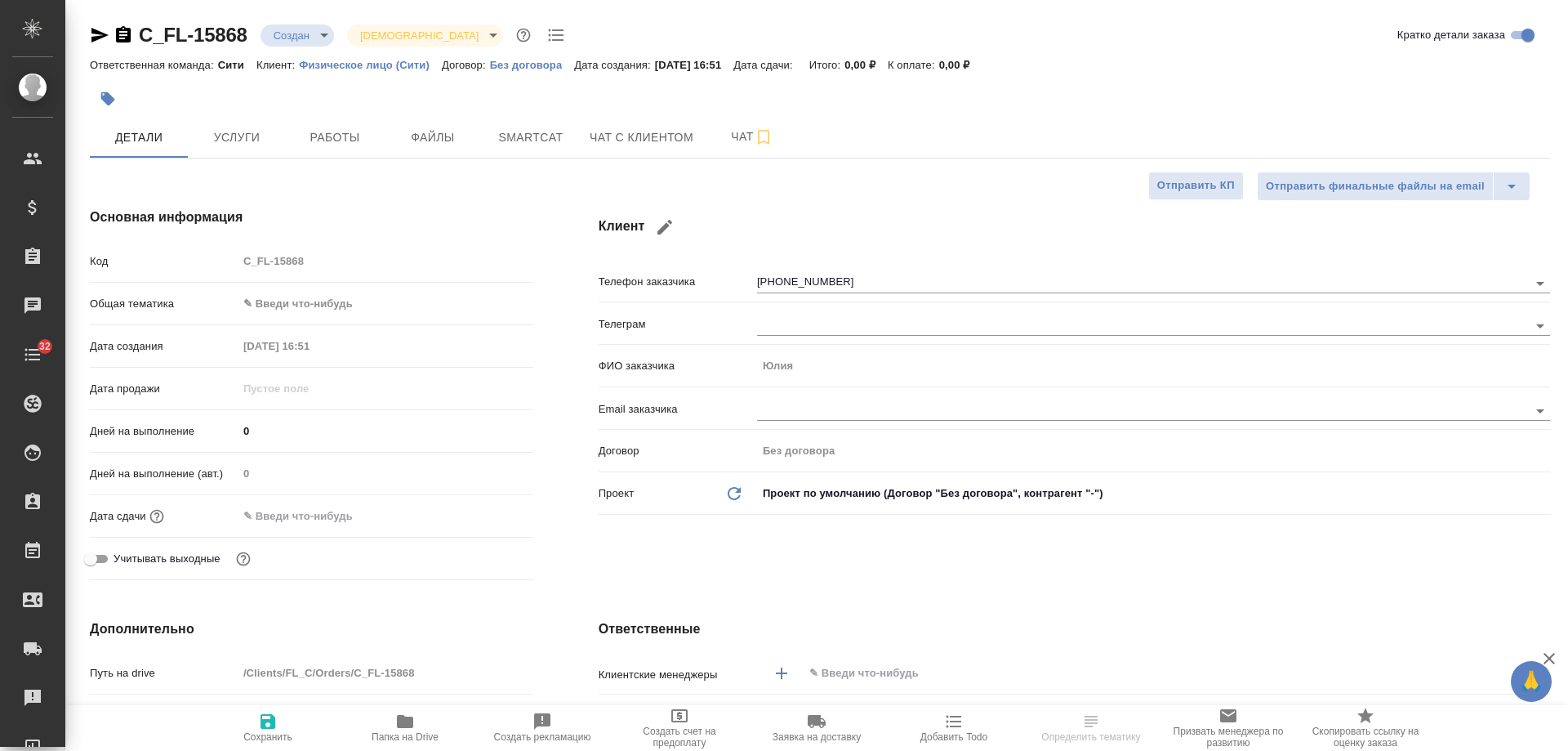
type textarea "x"
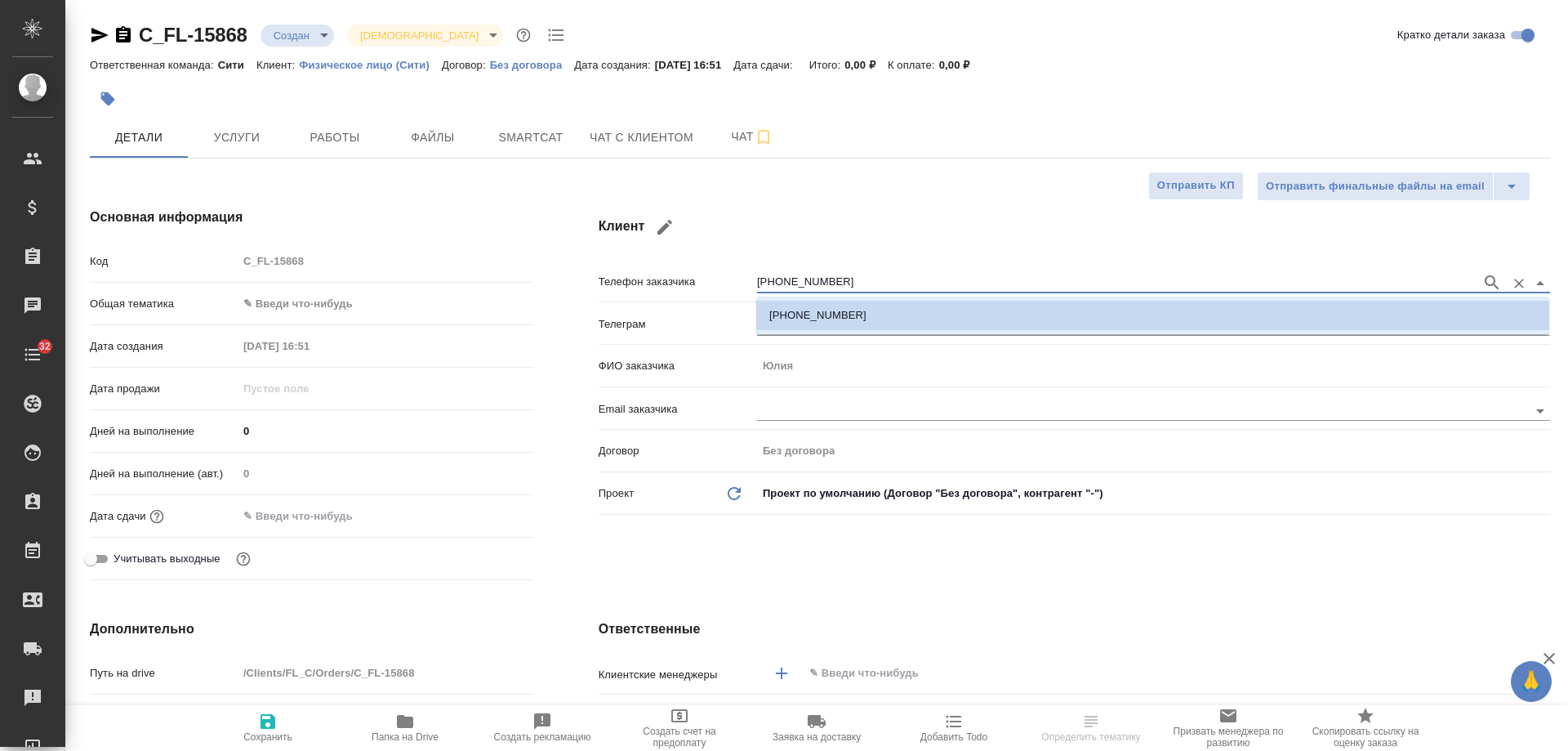
drag, startPoint x: 565, startPoint y: 235, endPoint x: 505, endPoint y: 225, distance: 60.8
click at [505, 225] on div "Основная информация Код C_FL-15868 Общая тематика ✎ Введи что-нибудь Дата созда…" at bounding box center [820, 397] width 1526 height 444
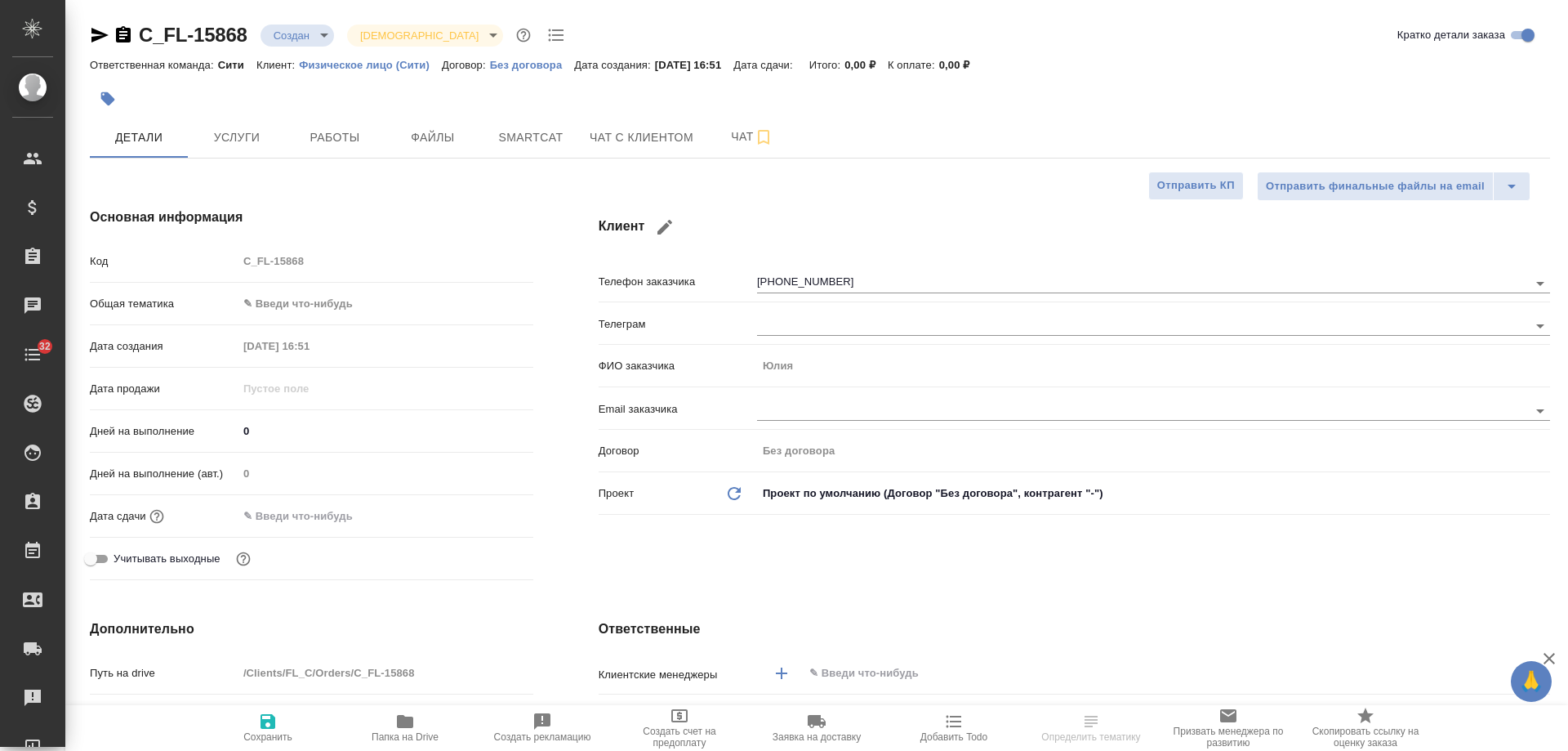
click at [1413, 554] on div "Клиент Телефон заказчика [PHONE_NUMBER] Телеграм ФИО заказчика [PERSON_NAME] за…" at bounding box center [1075, 397] width 1017 height 444
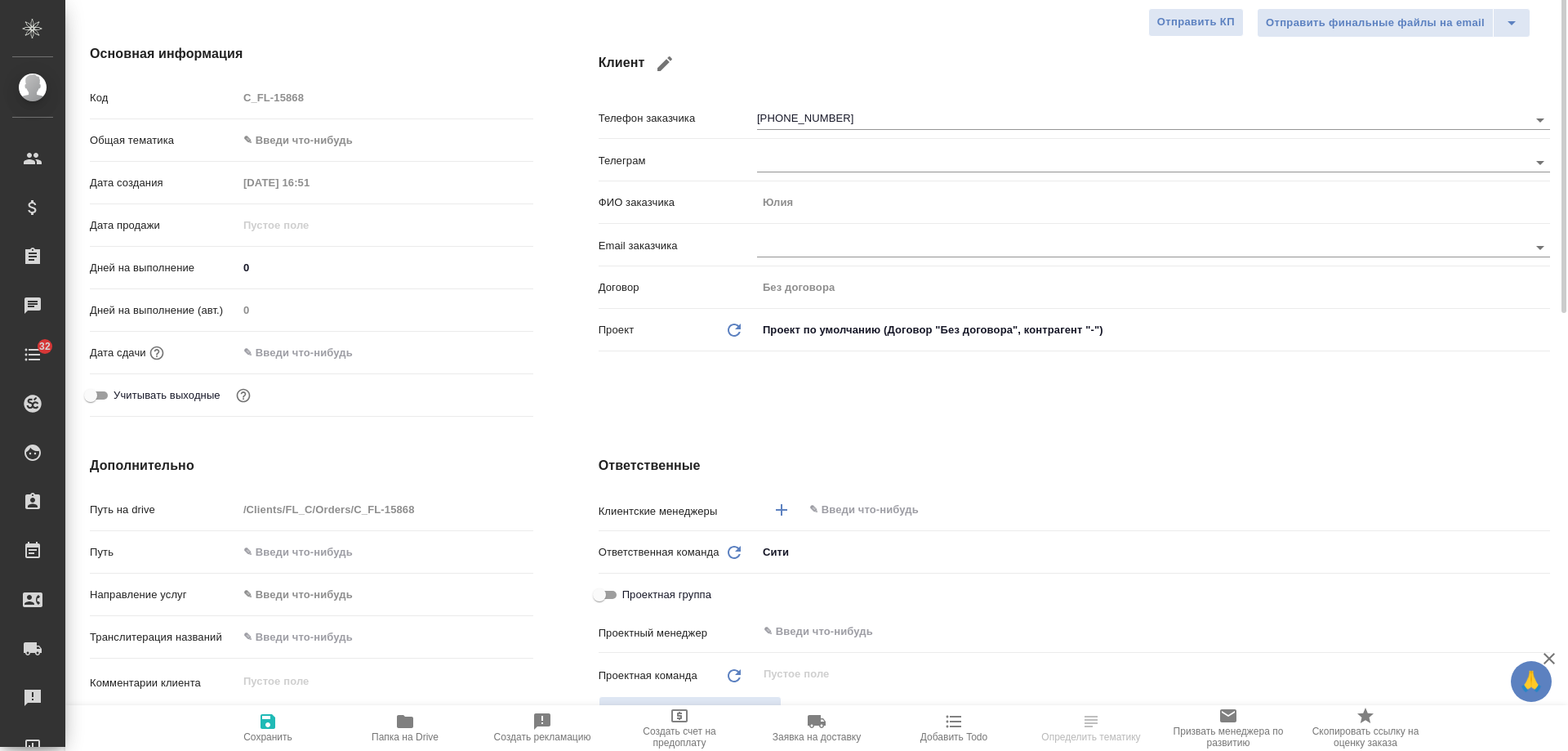
scroll to position [245, 0]
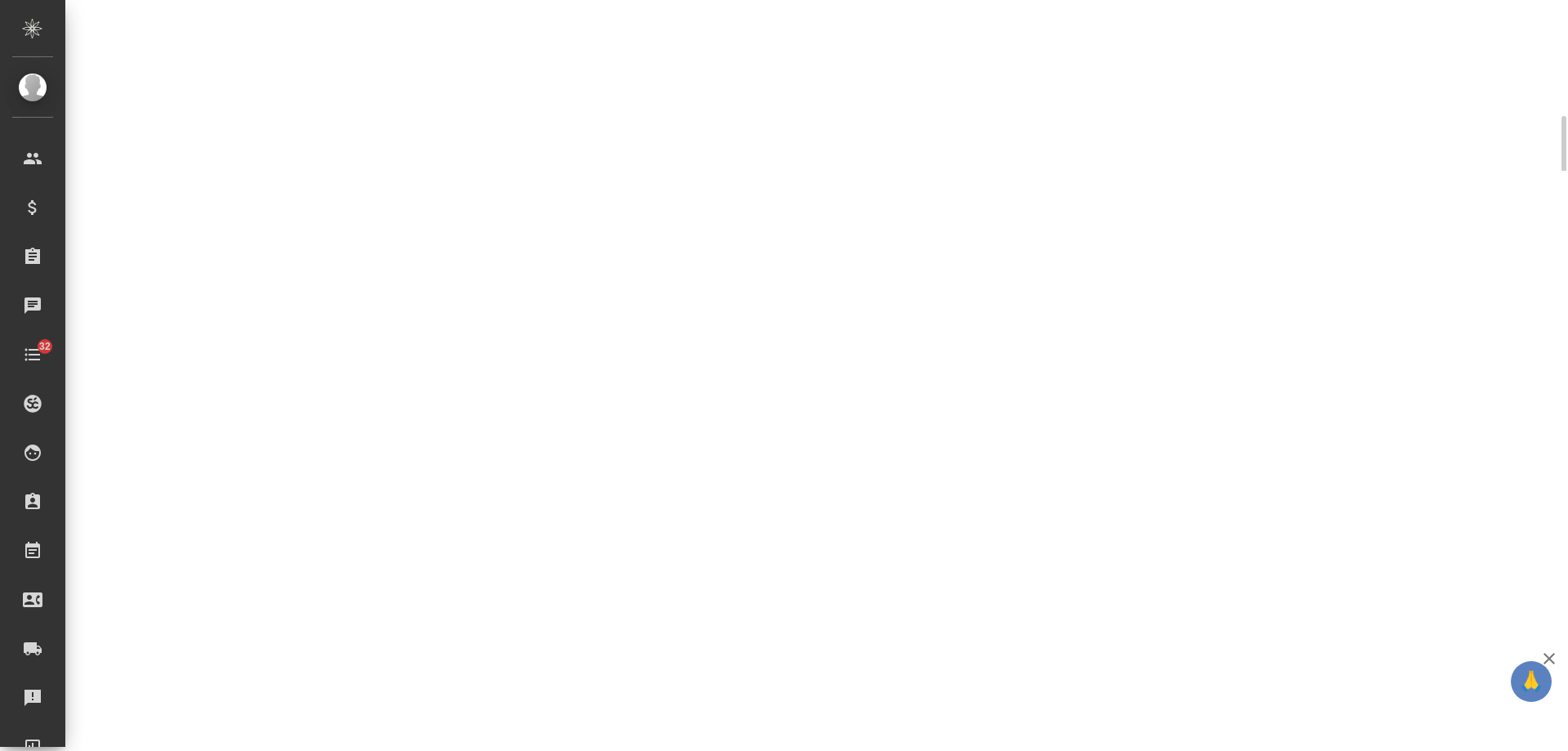
select select "RU"
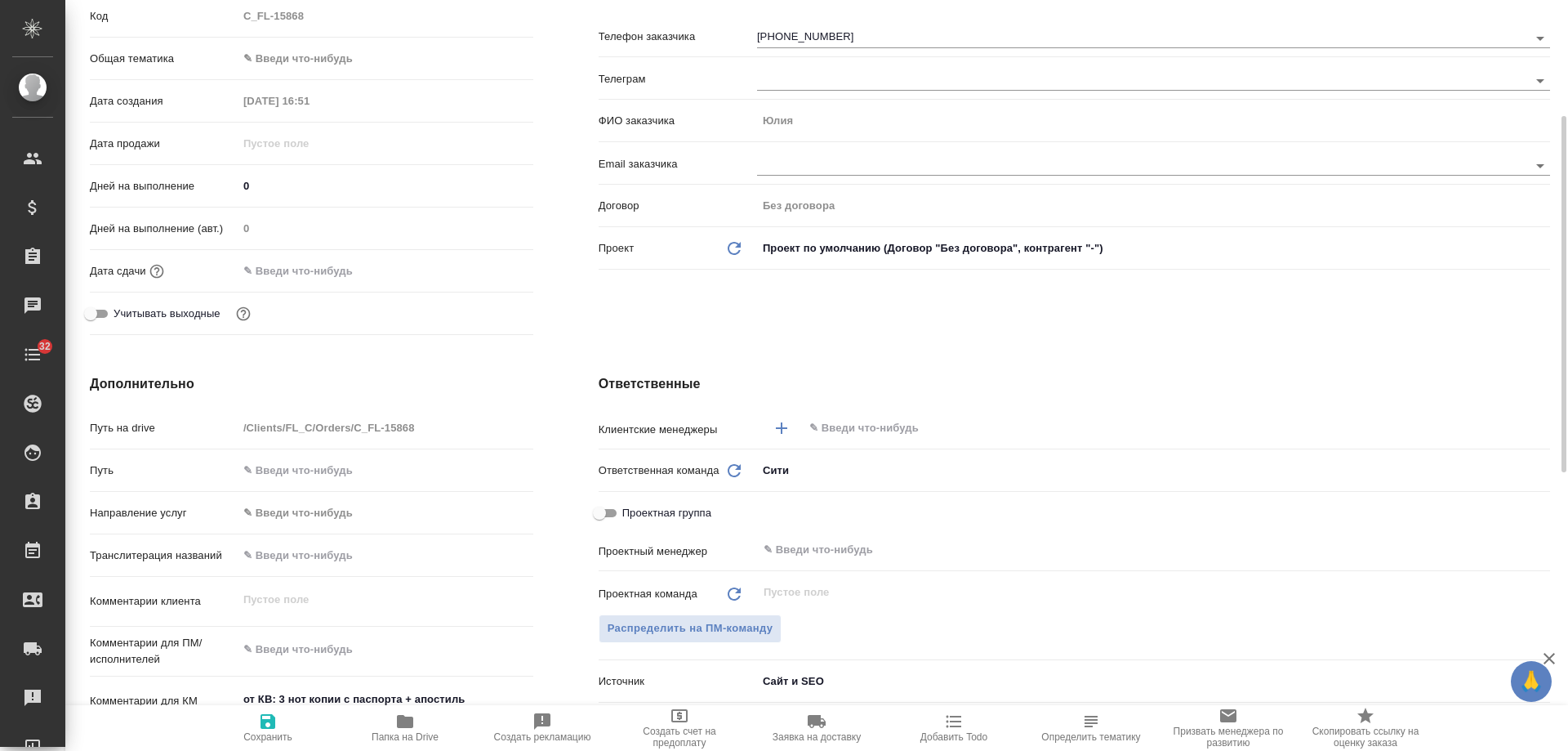
type textarea "x"
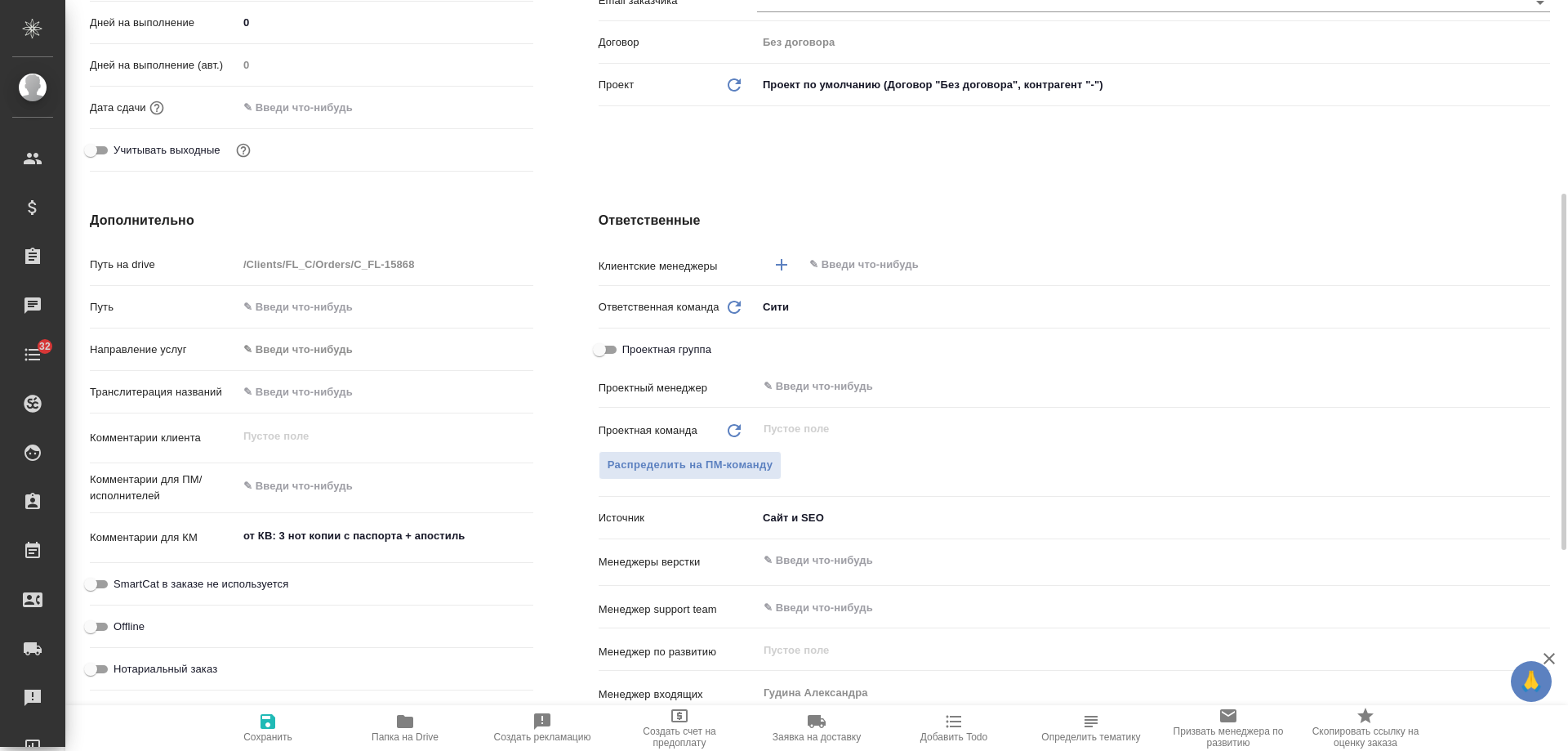
scroll to position [0, 0]
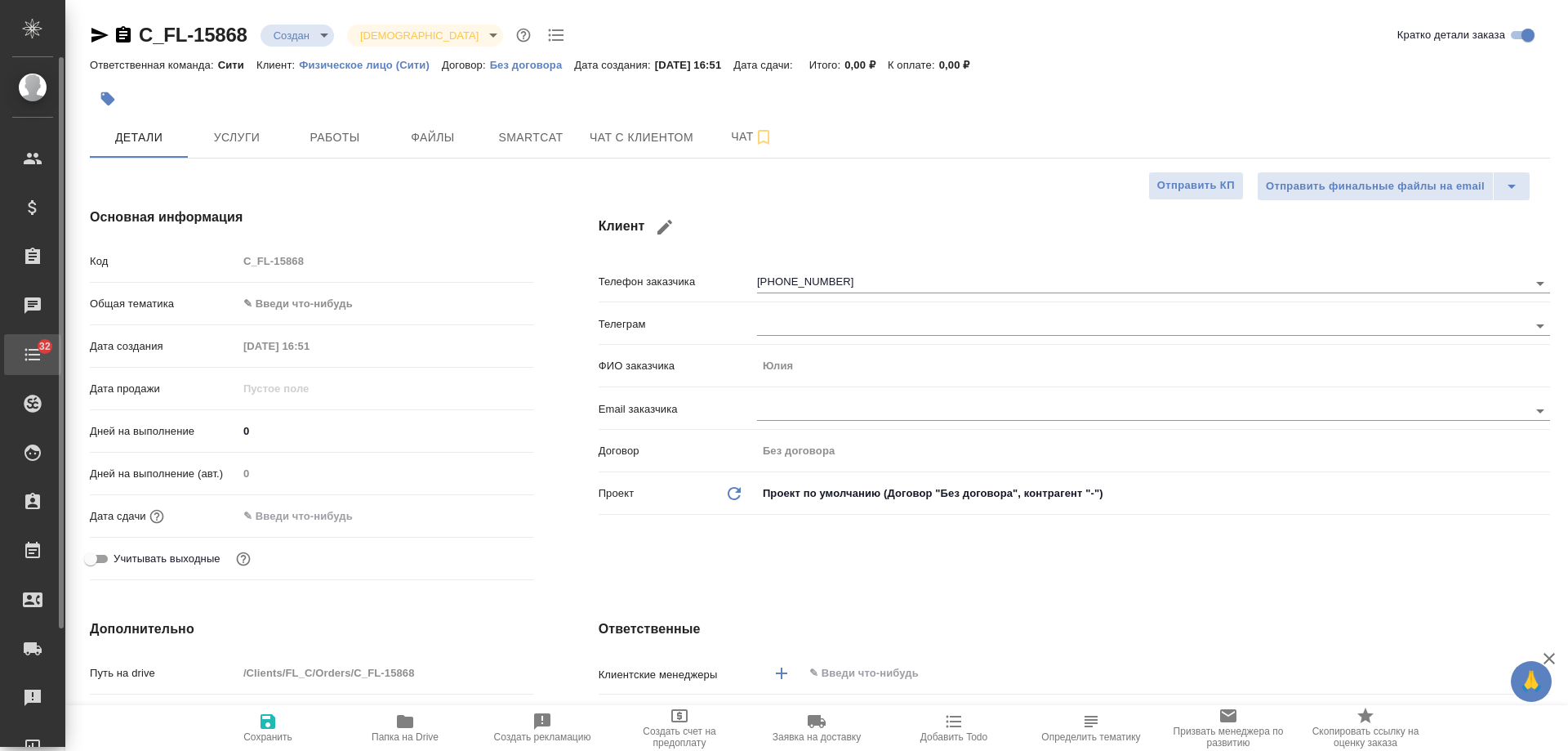
type textarea "x"
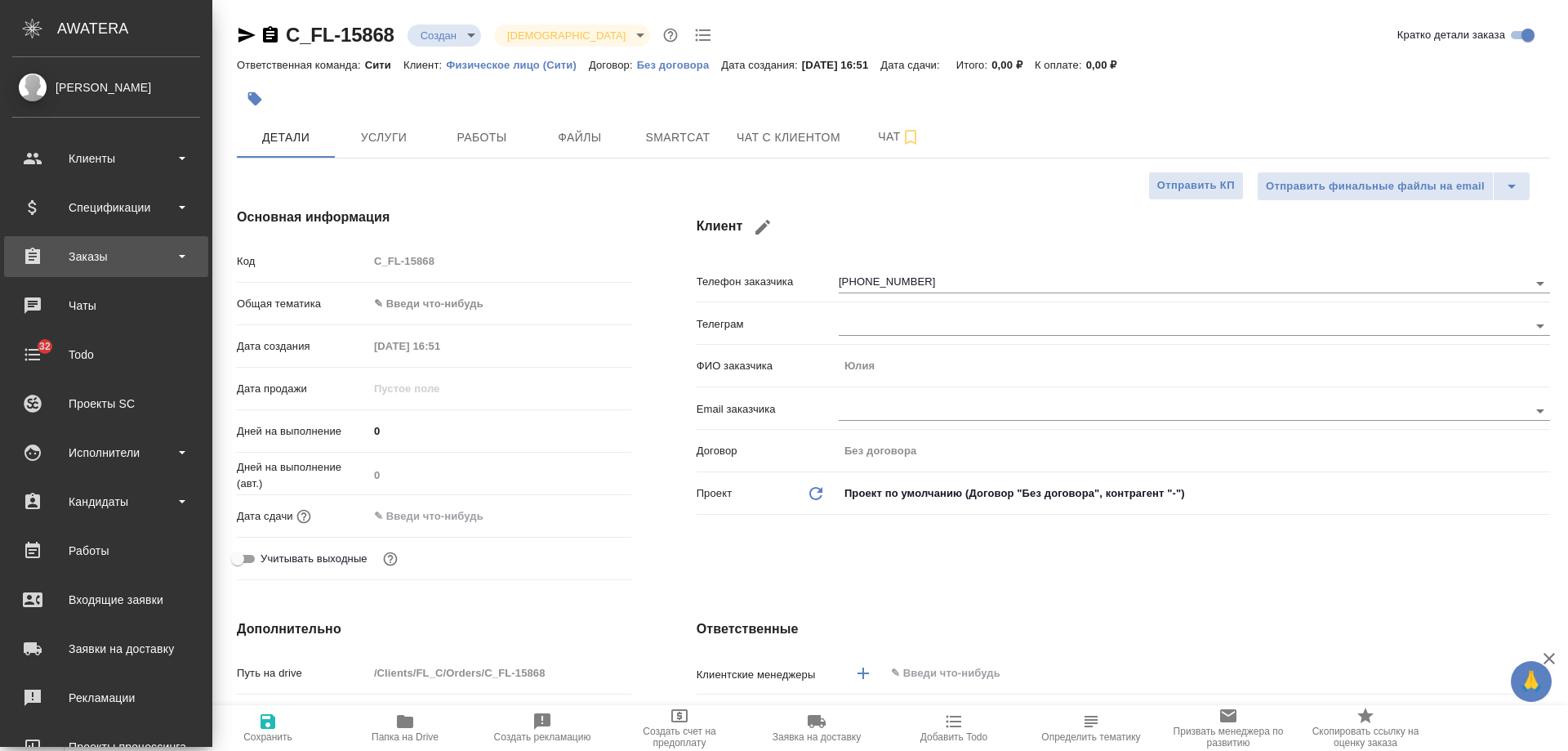
click at [98, 266] on div "Заказы" at bounding box center [106, 256] width 188 height 24
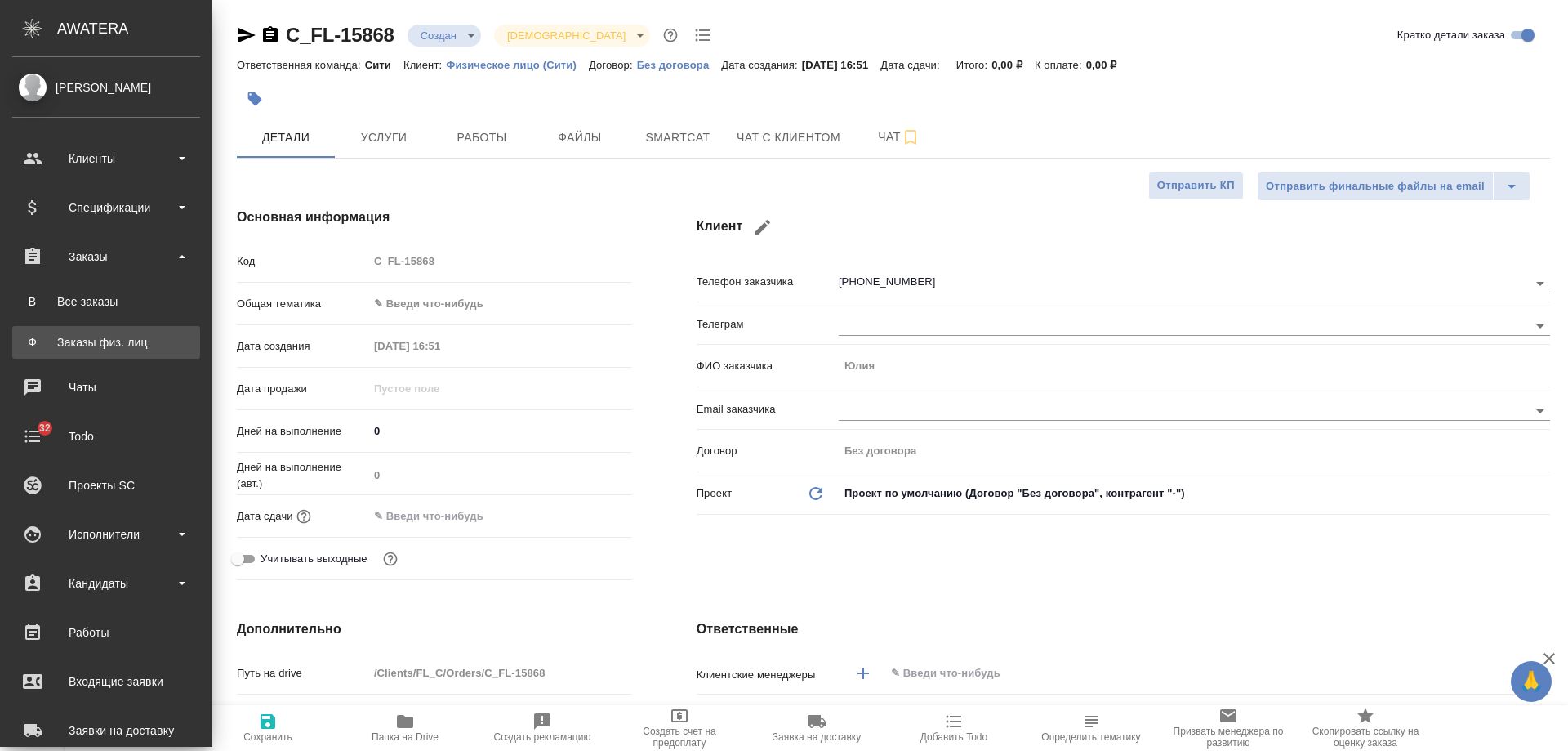
type textarea "x"
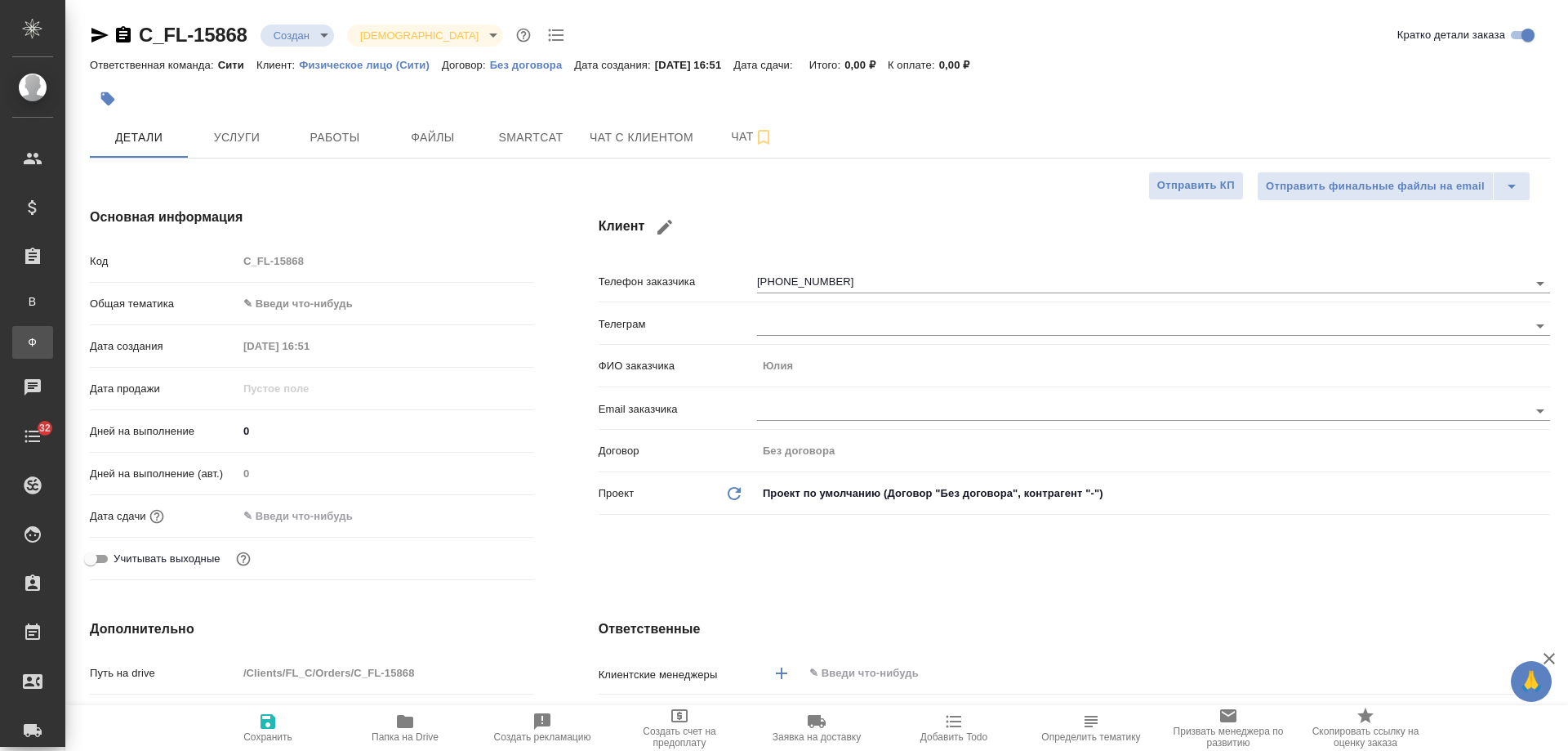
type textarea "x"
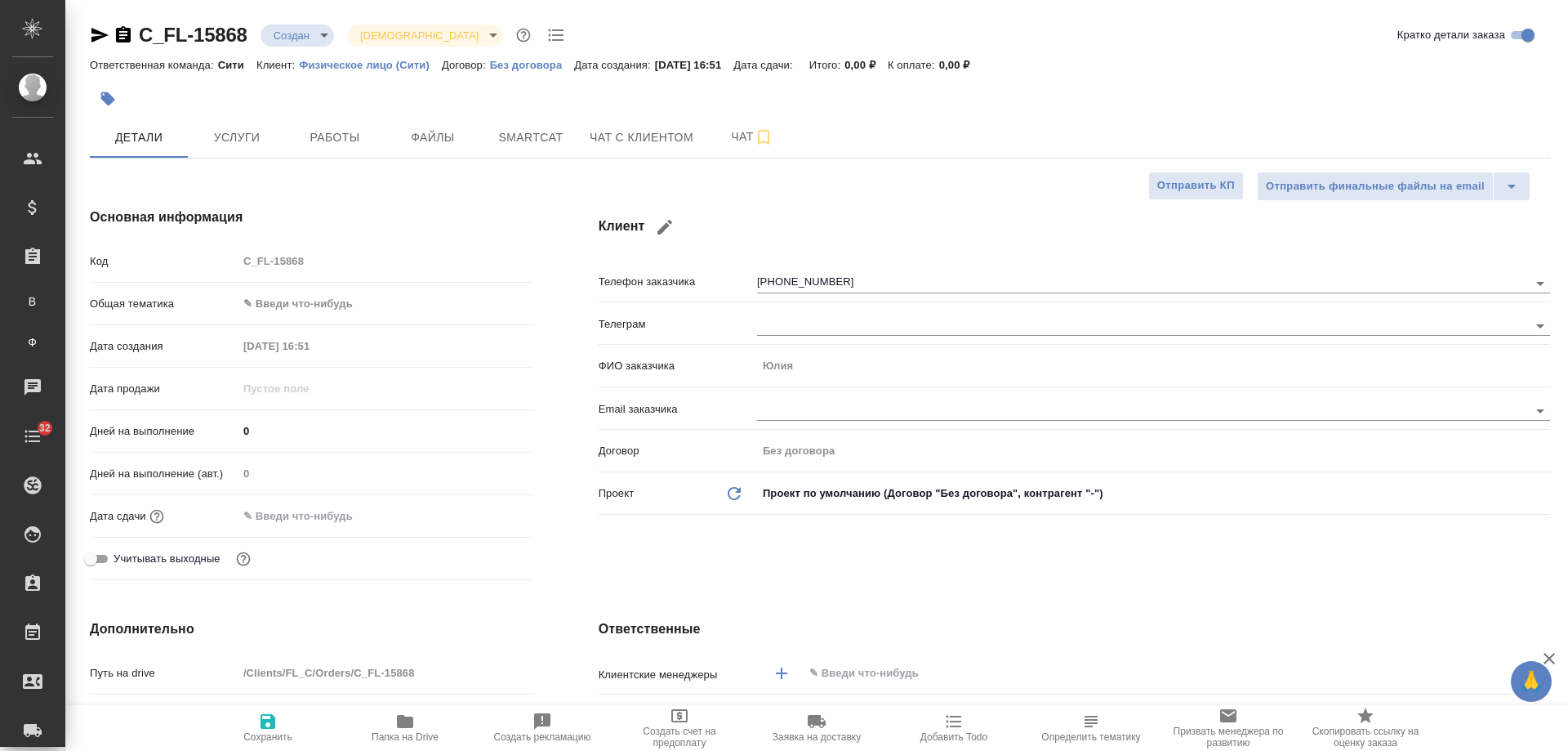
type textarea "x"
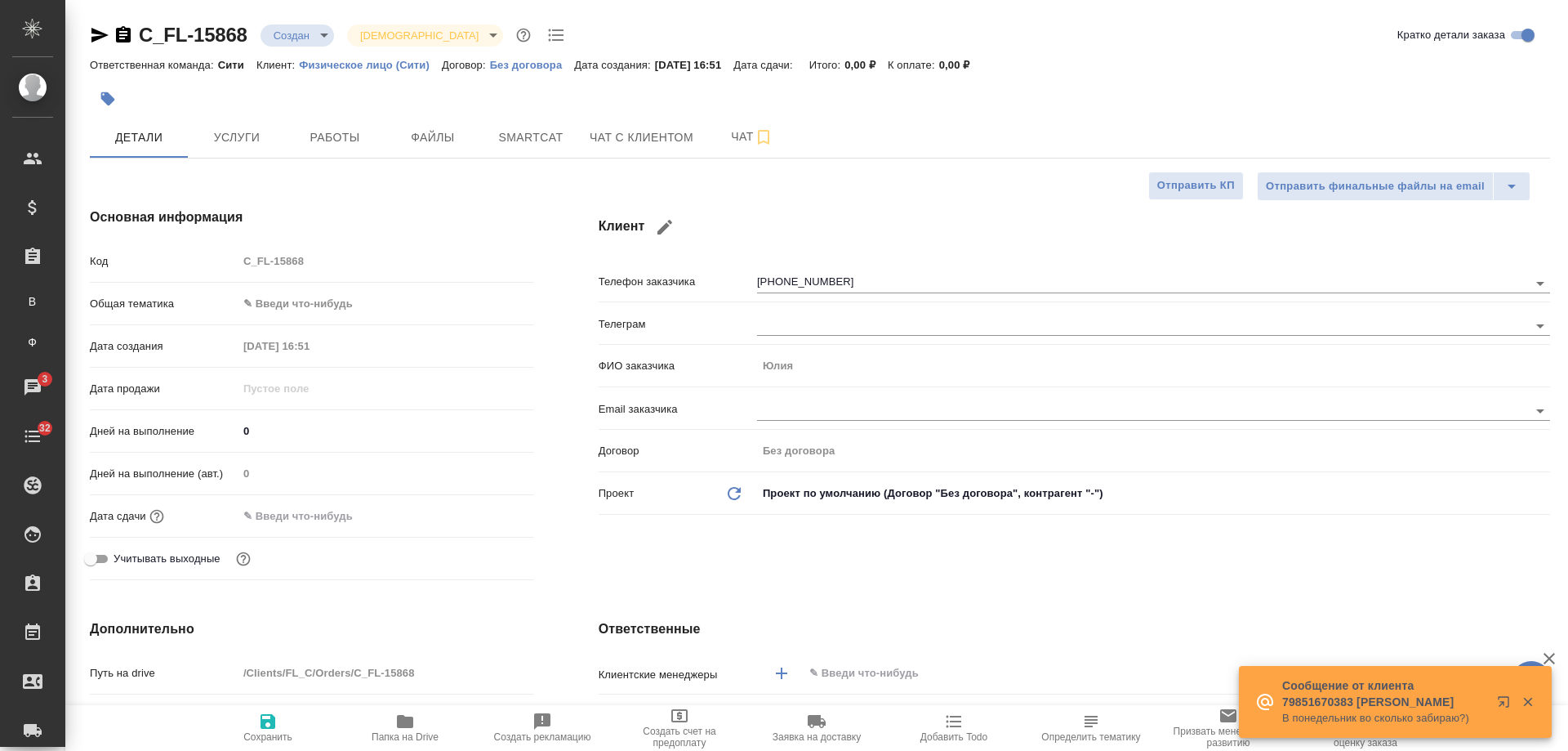
type textarea "x"
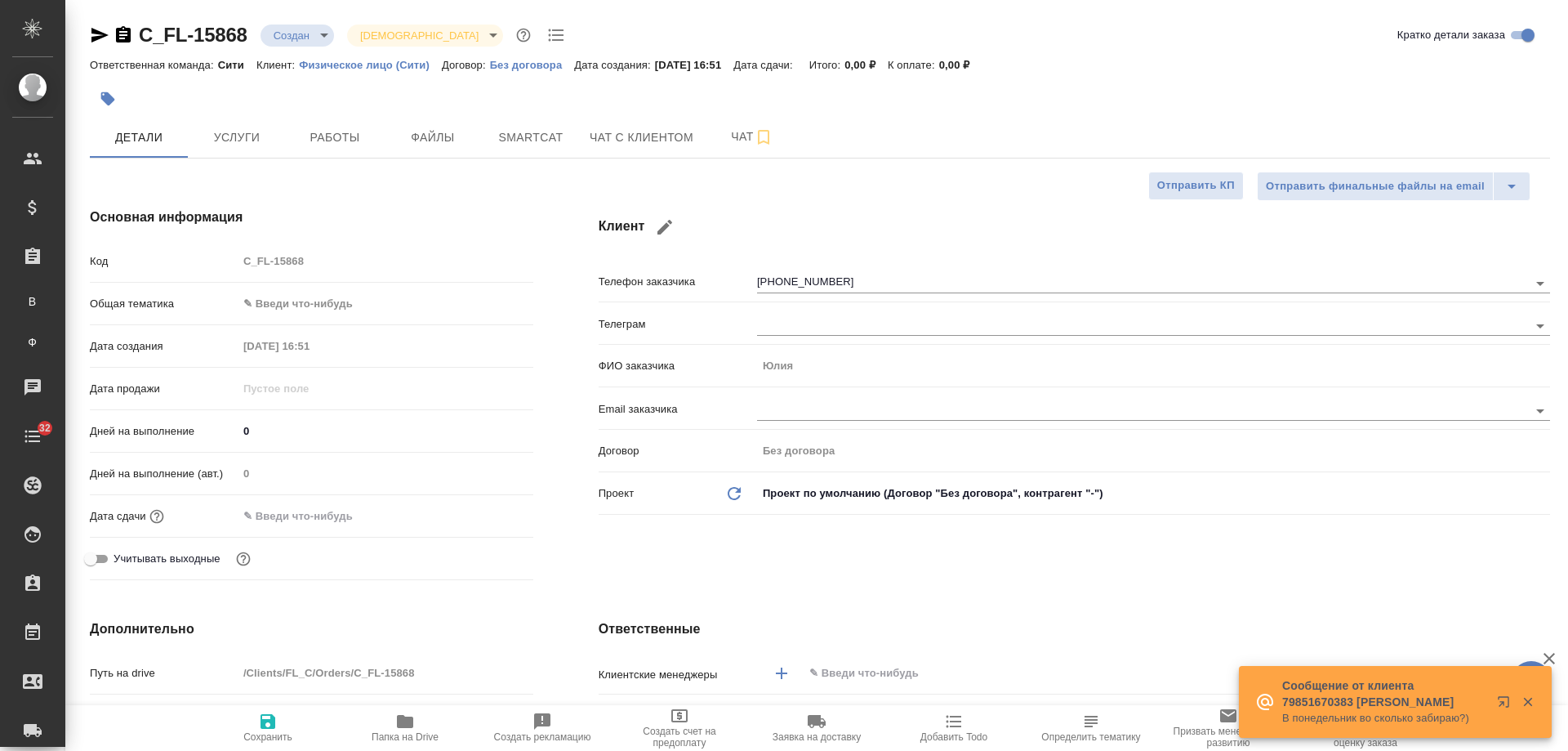
type textarea "x"
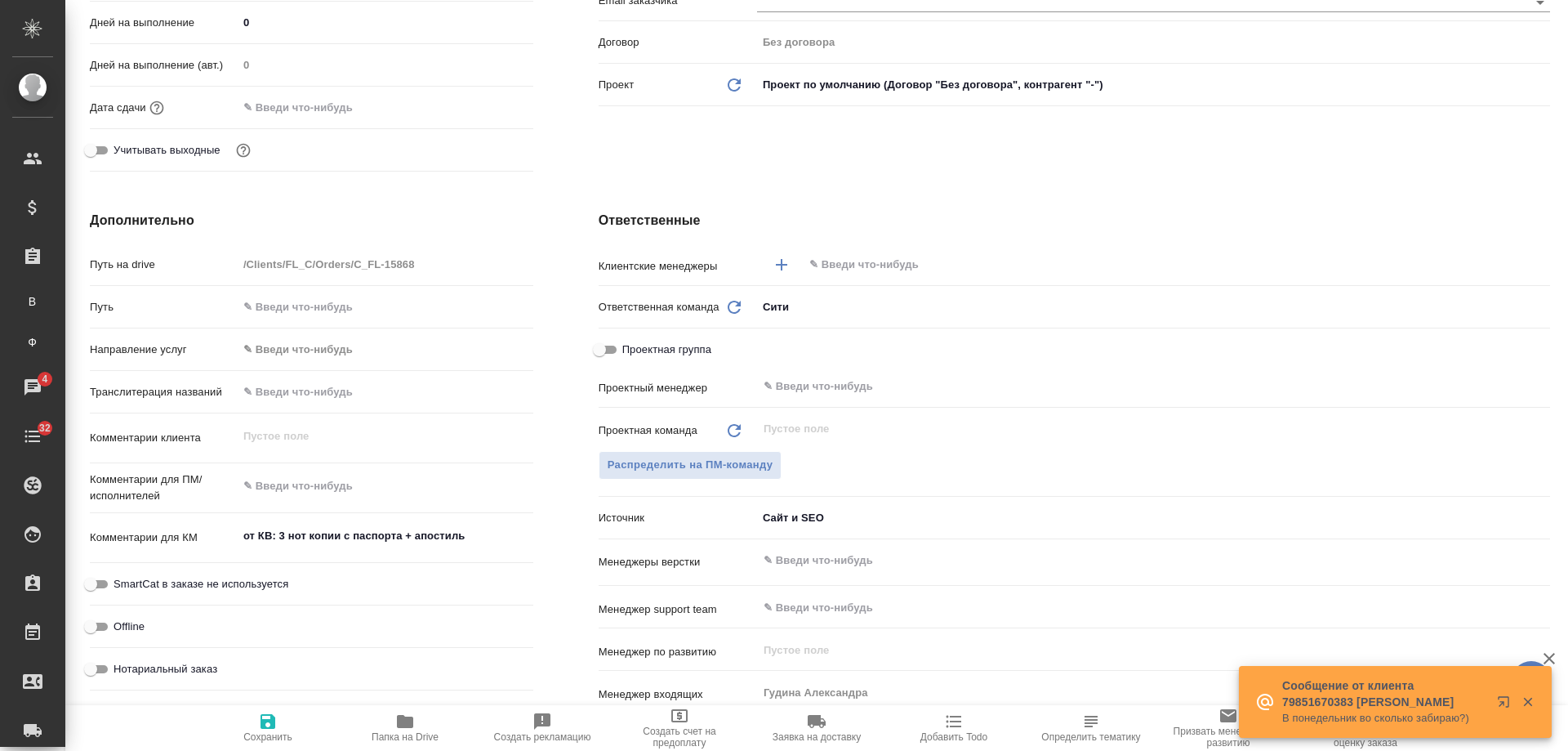
type textarea "x"
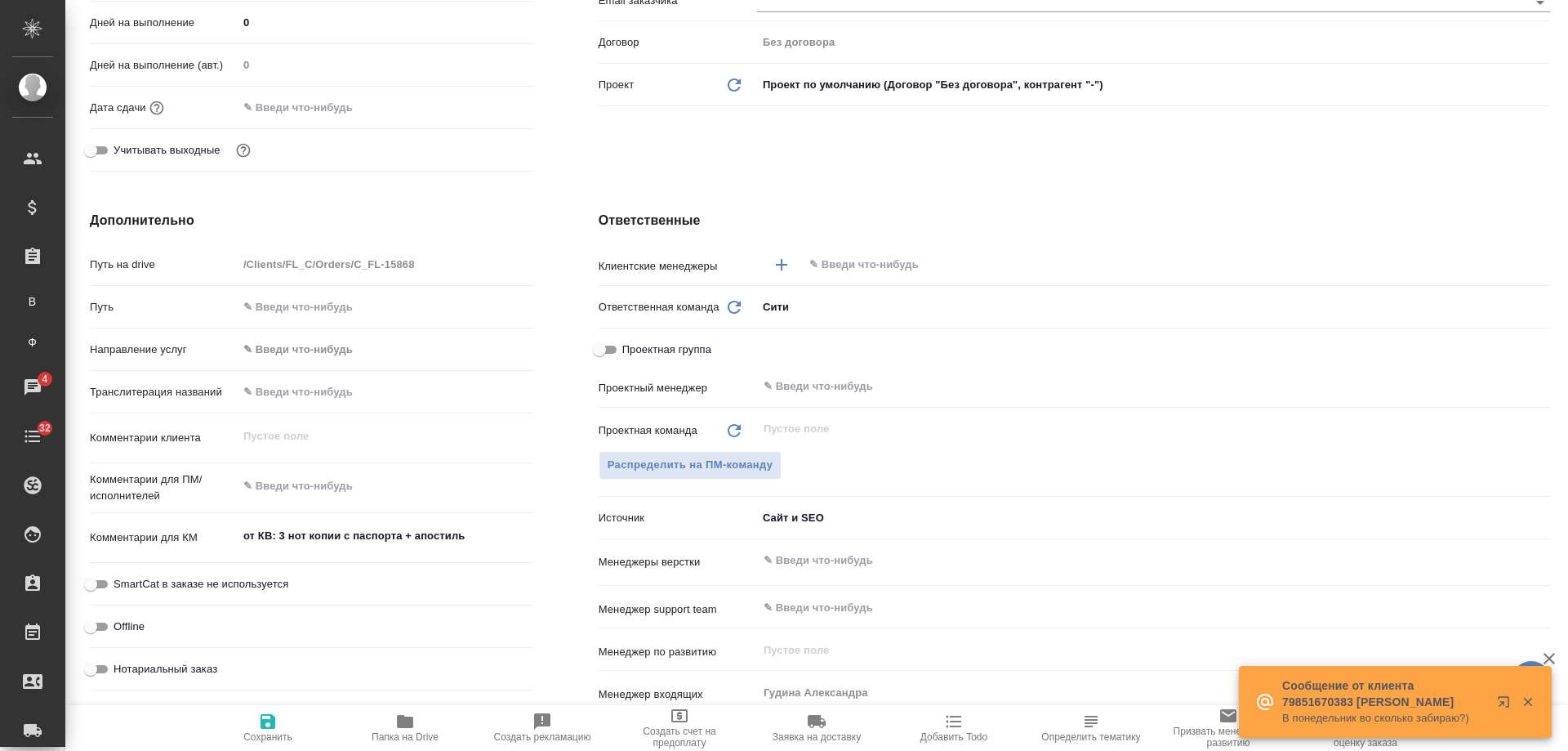
type textarea "x"
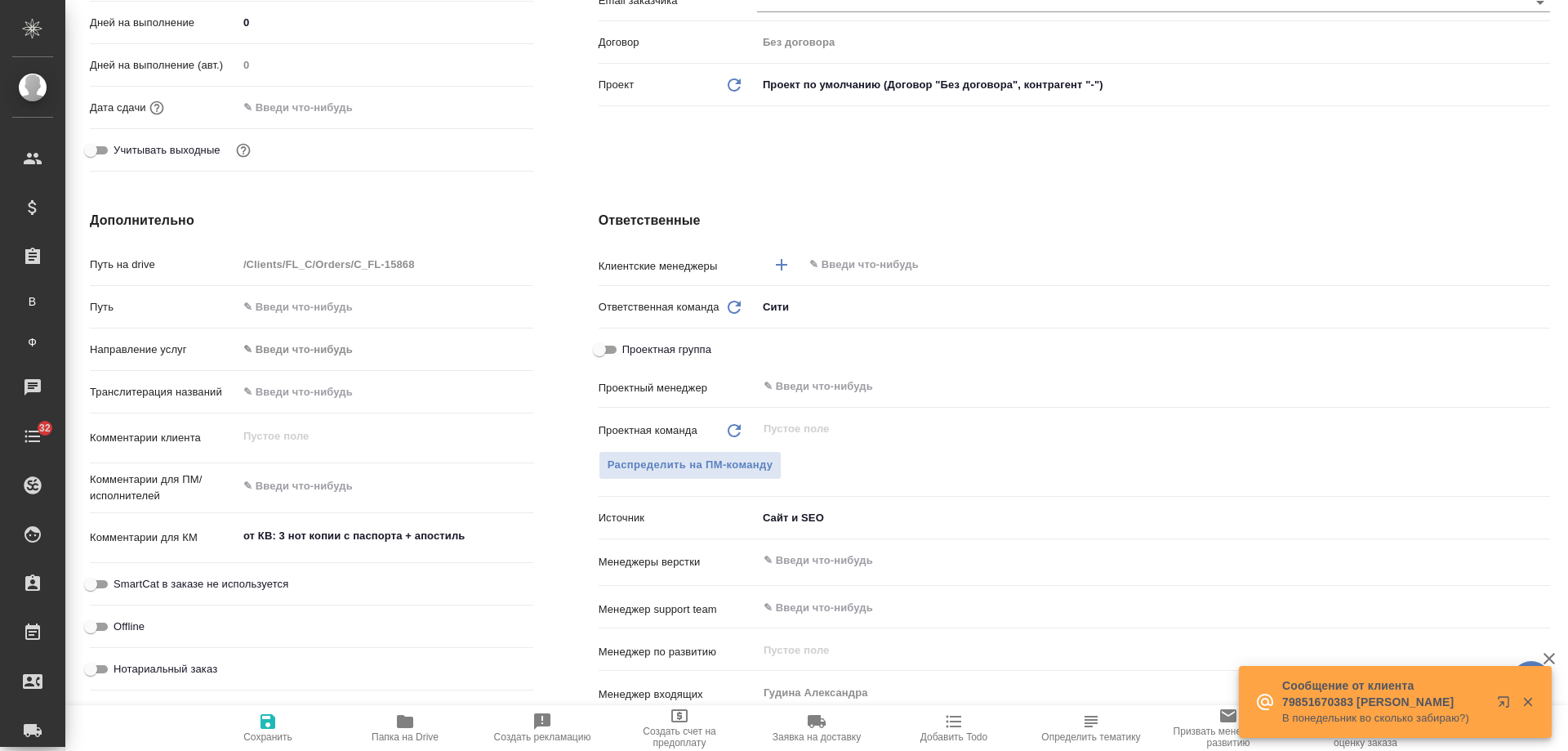
type textarea "x"
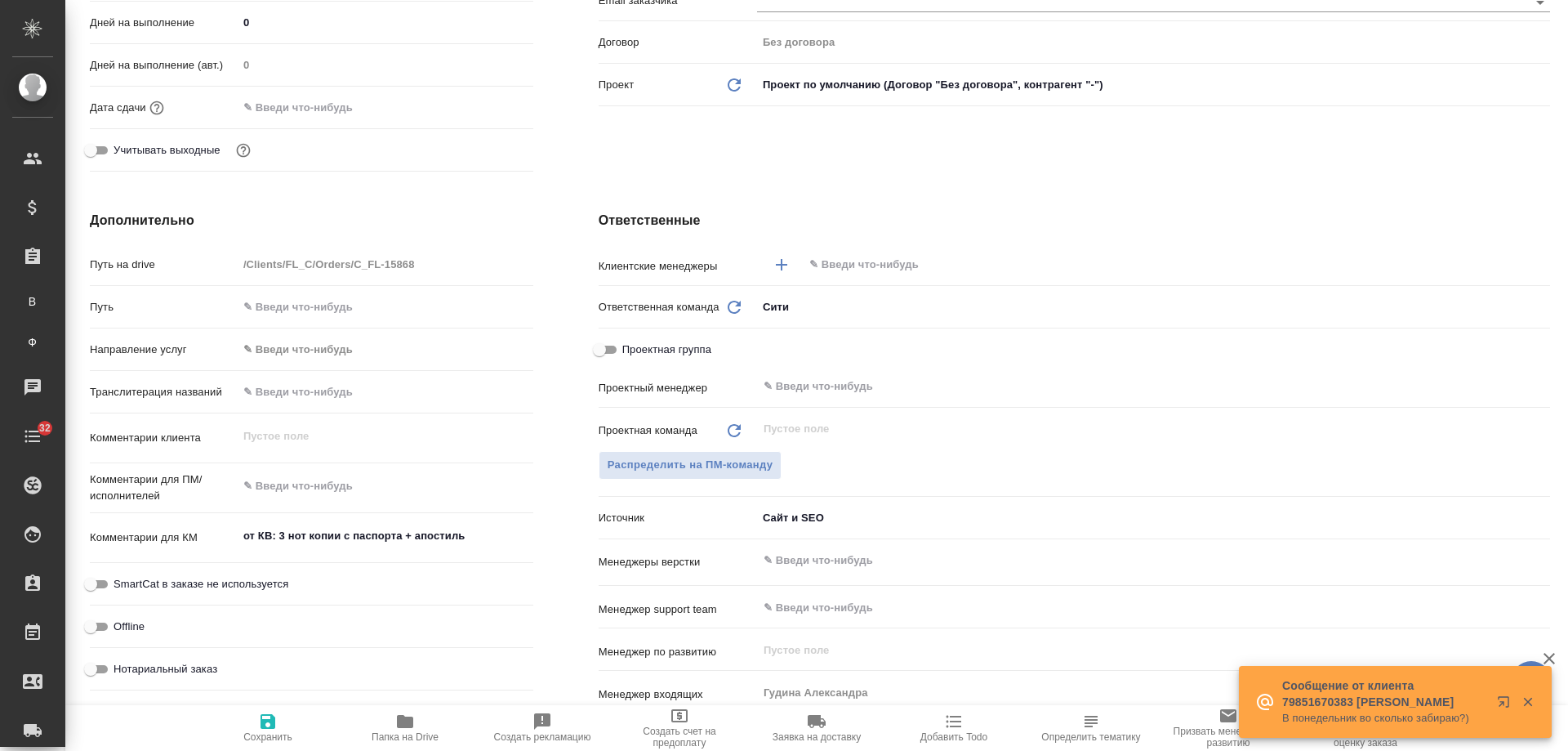
type textarea "x"
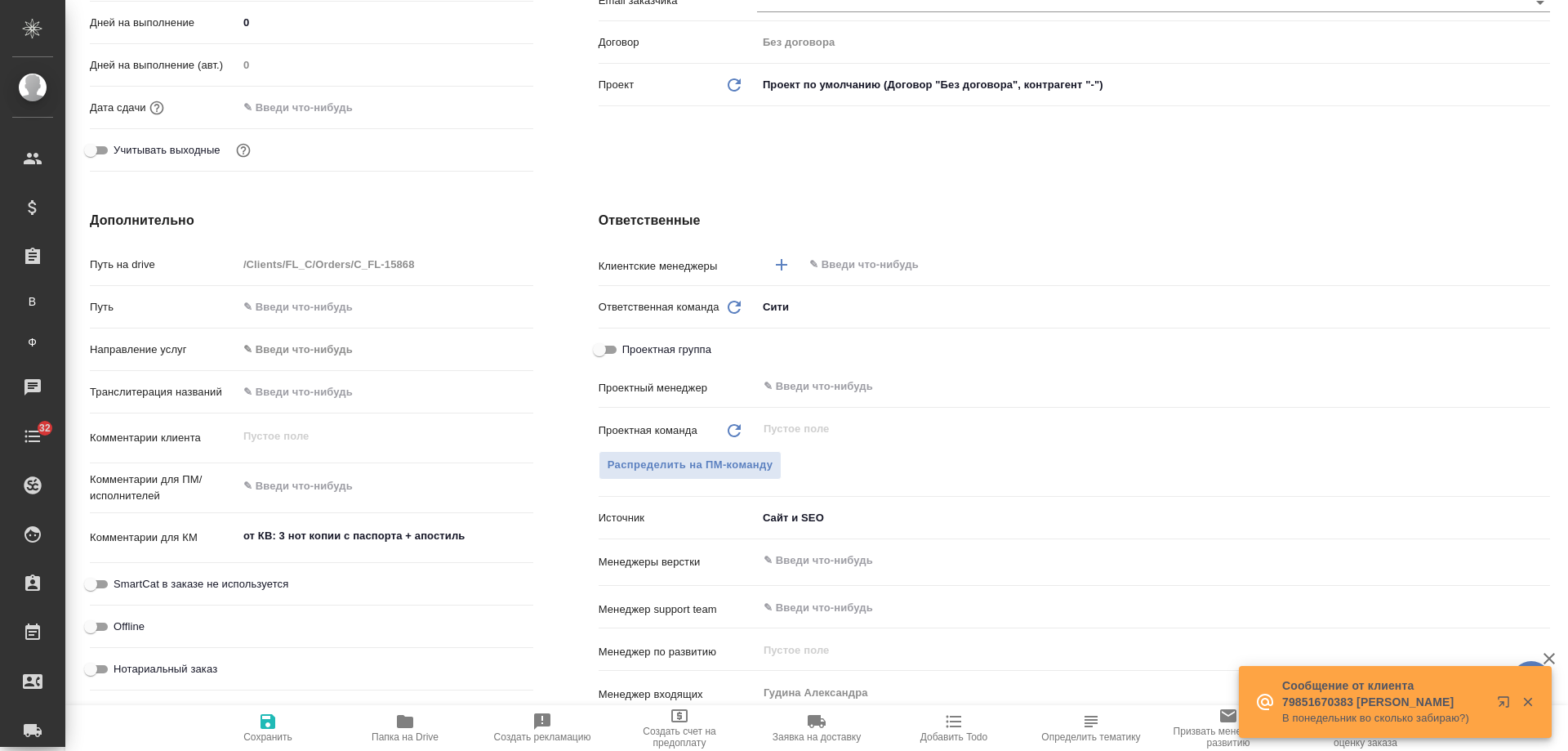
type textarea "x"
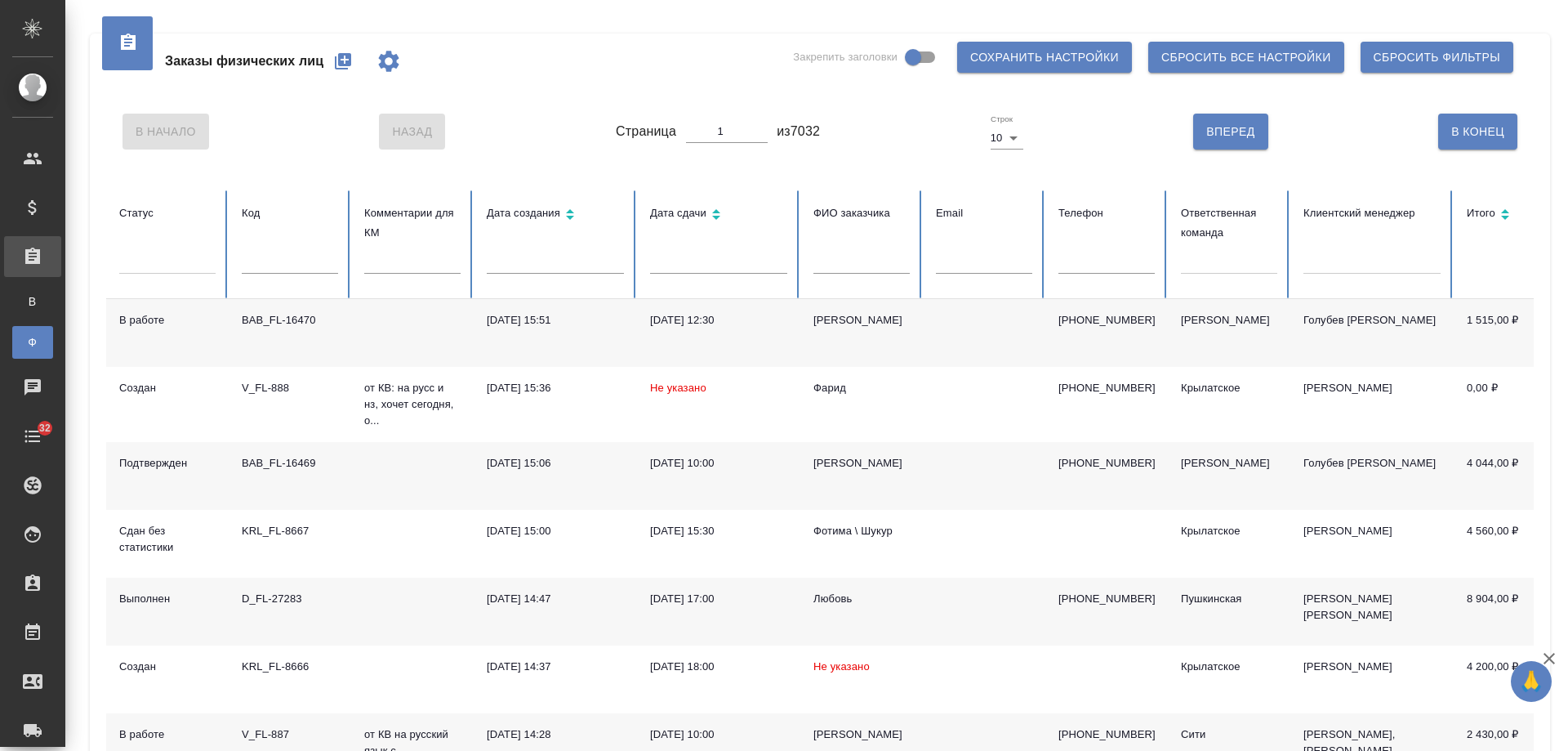
click at [865, 269] on input "text" at bounding box center [861, 262] width 96 height 23
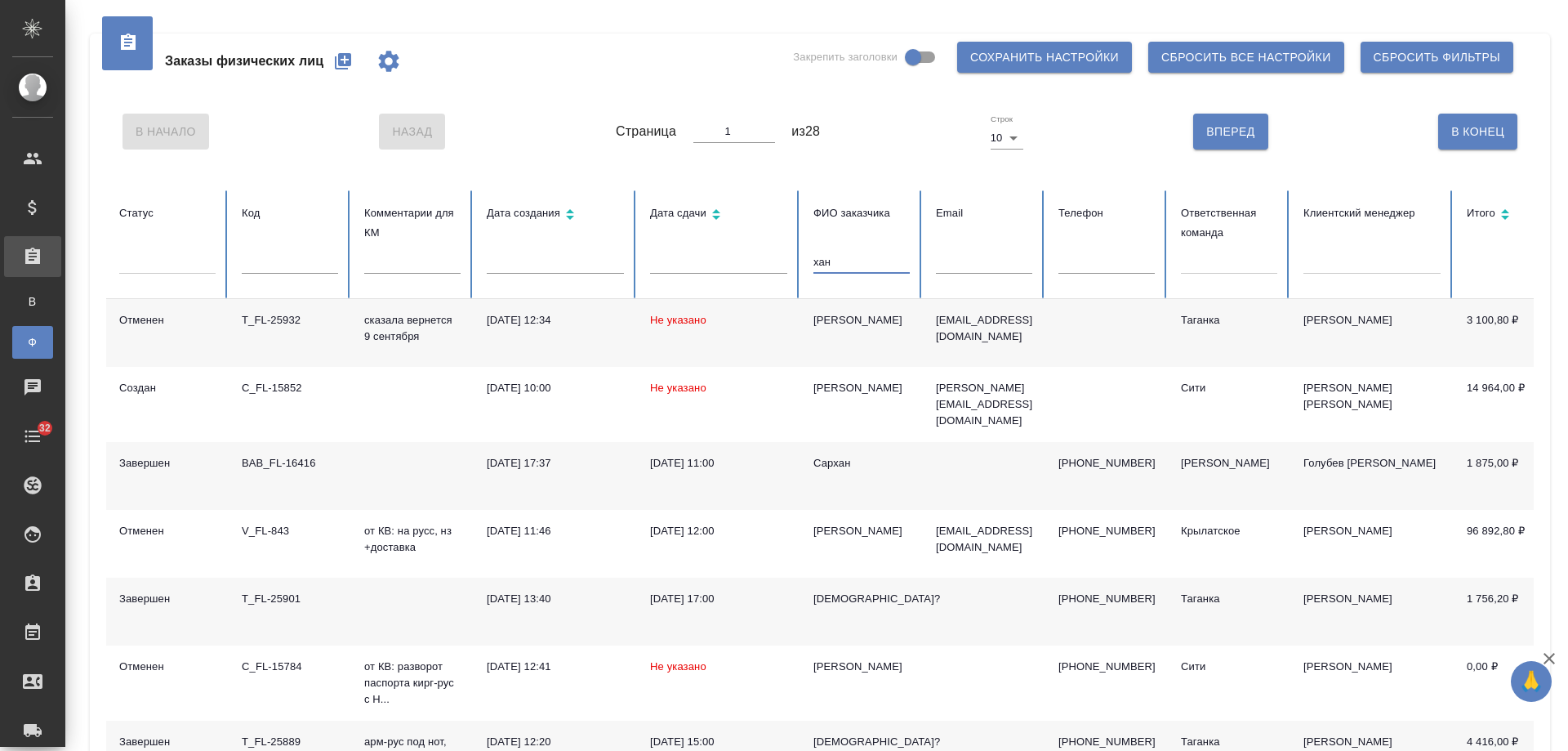
type input "хан"
click at [1221, 266] on div at bounding box center [1229, 257] width 96 height 23
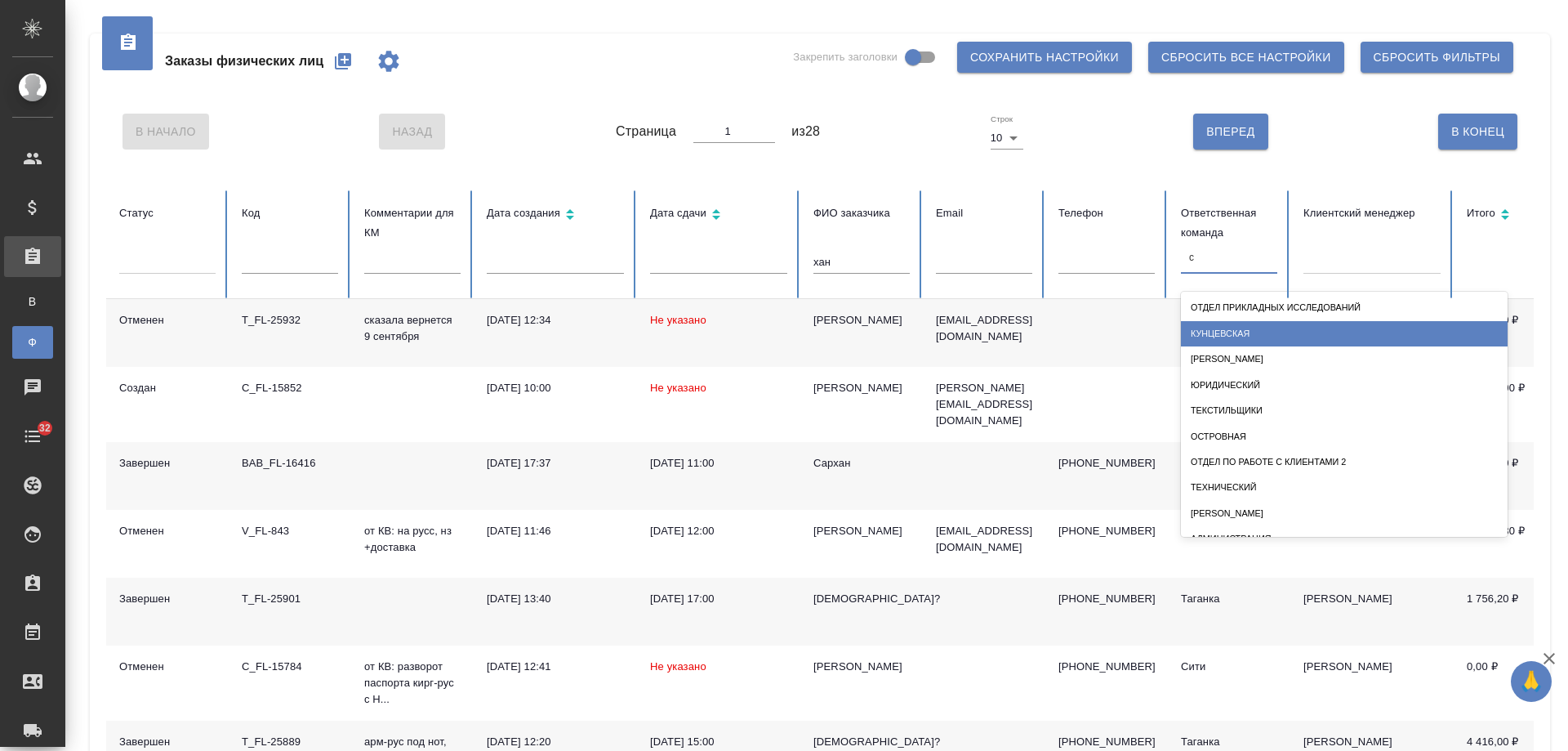
type input "си"
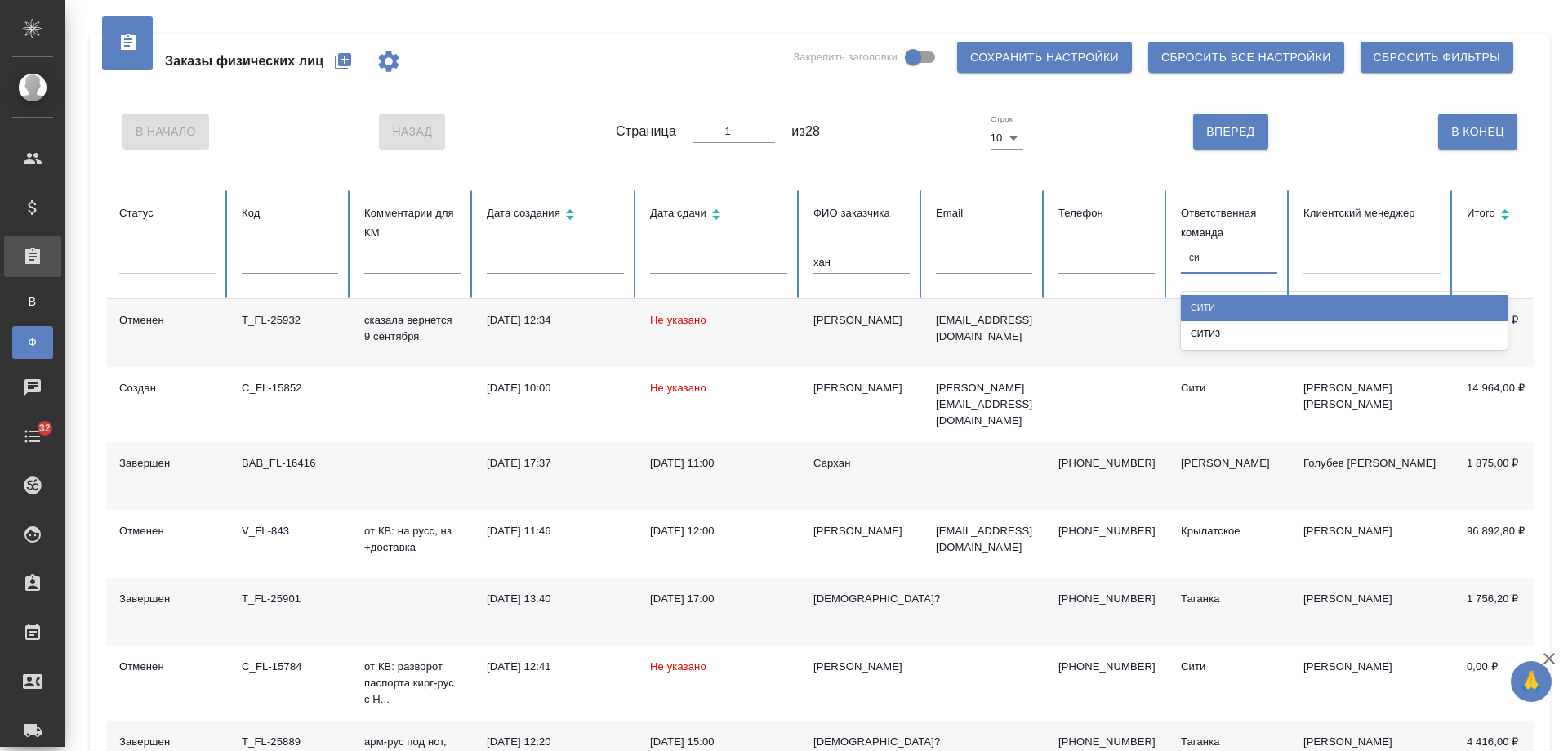
click at [1224, 302] on div "Сити" at bounding box center [1344, 307] width 327 height 25
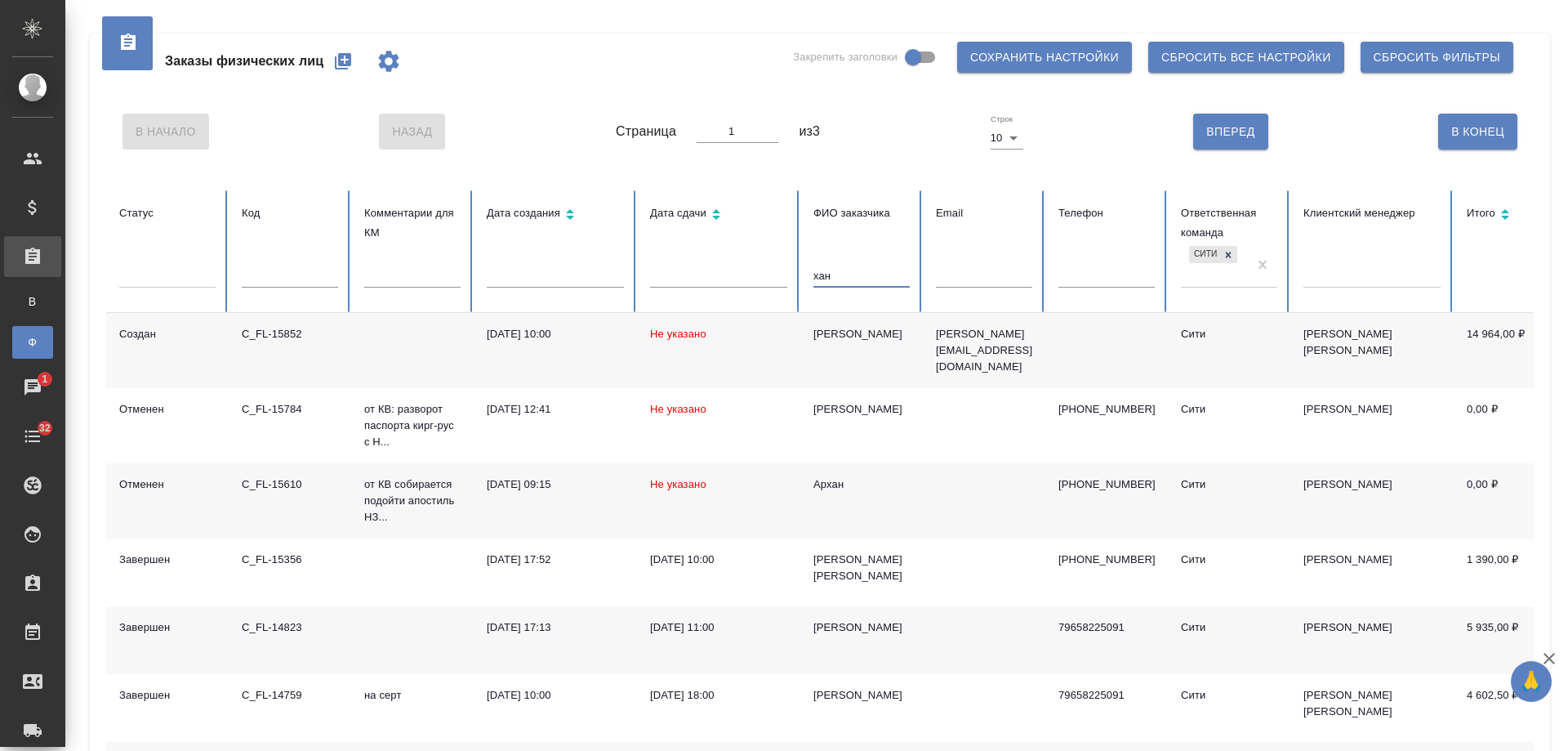
drag, startPoint x: 868, startPoint y: 273, endPoint x: 735, endPoint y: 262, distance: 133.5
click at [735, 262] on tr "Статус Код Комментарии для КМ Дата создания Дата сдачи ФИО заказчика хан Email …" at bounding box center [1025, 252] width 1838 height 123
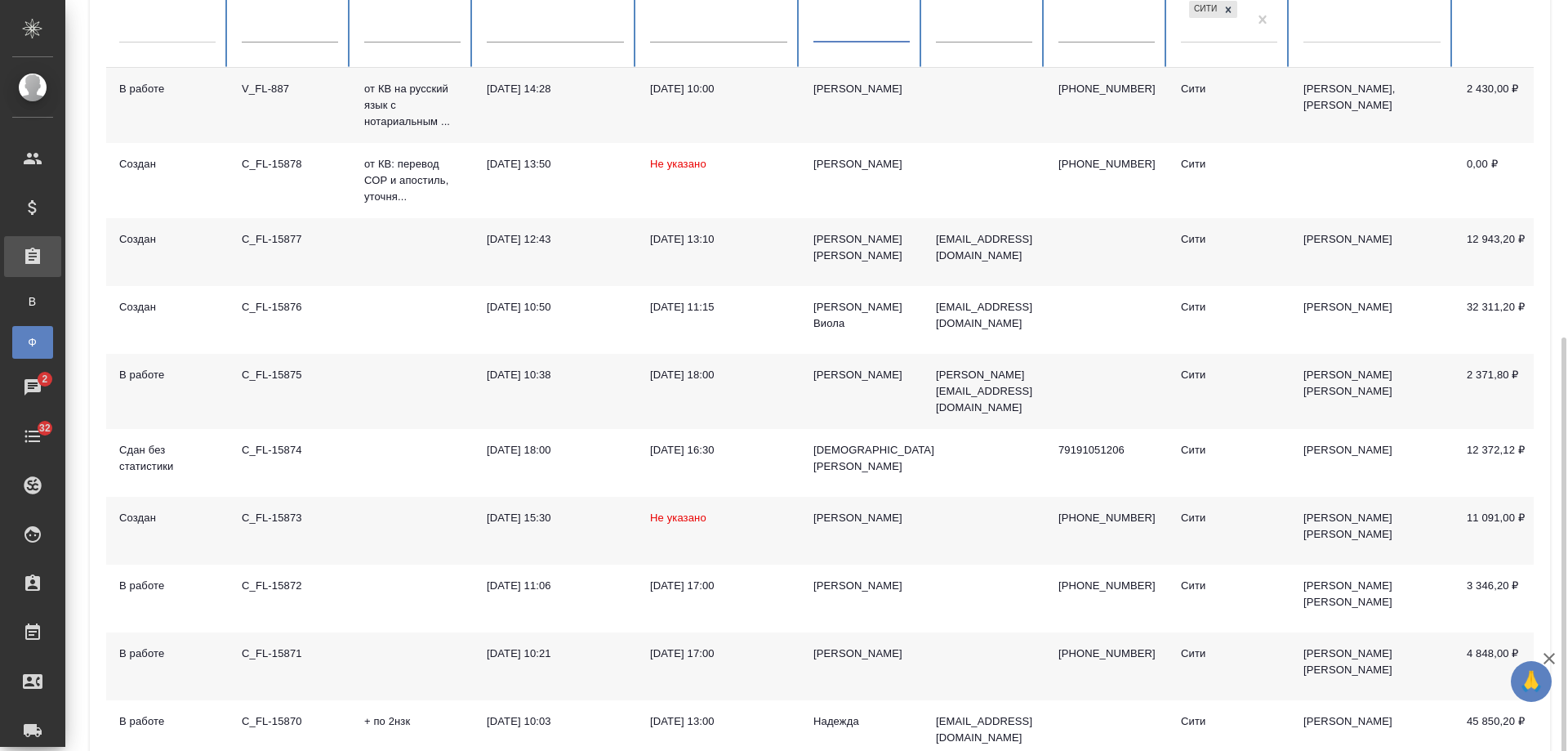
scroll to position [346, 0]
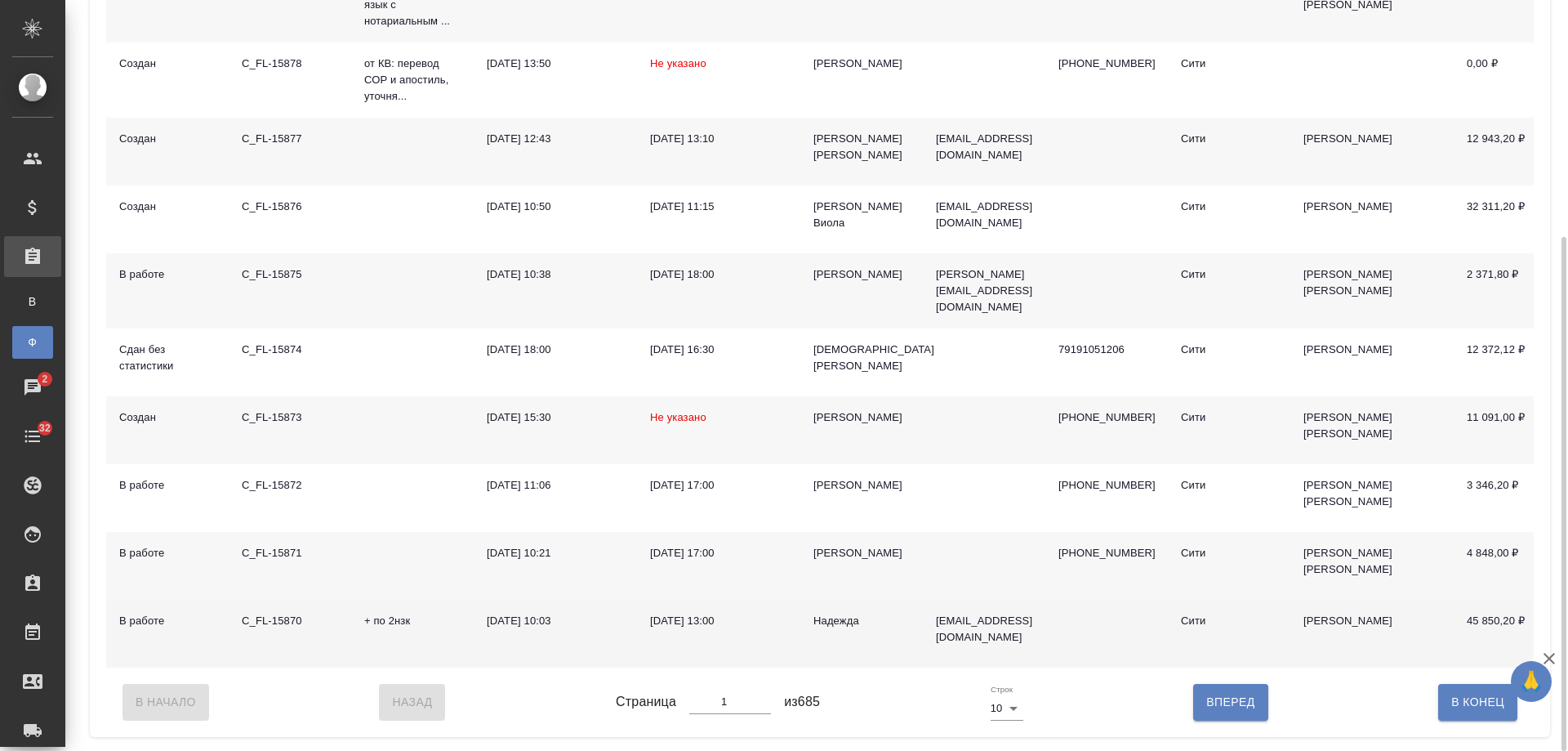
click at [565, 614] on div "[DATE] 10:03" at bounding box center [555, 621] width 137 height 17
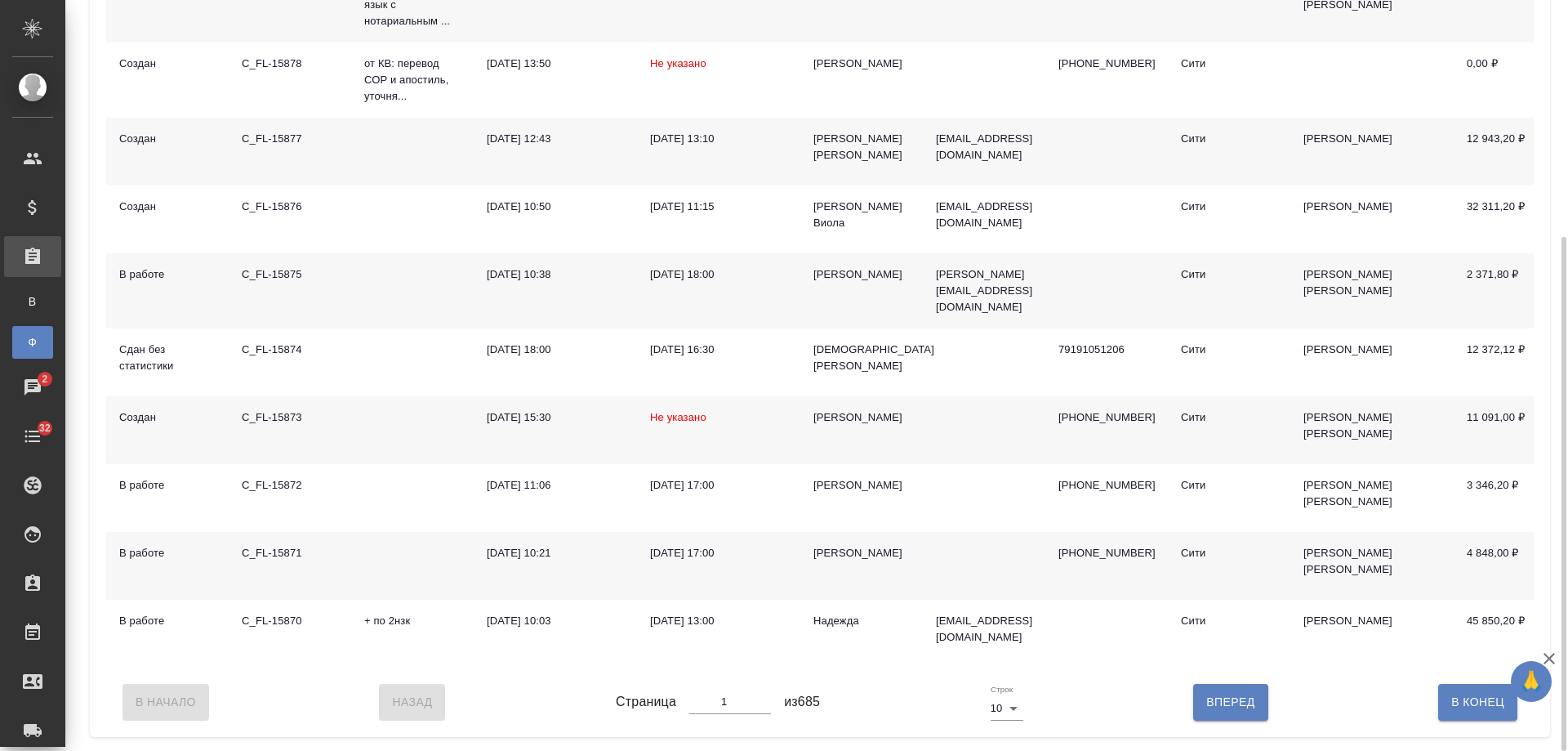
click at [1211, 713] on span "Вперед" at bounding box center [1231, 703] width 48 height 20
type input "2"
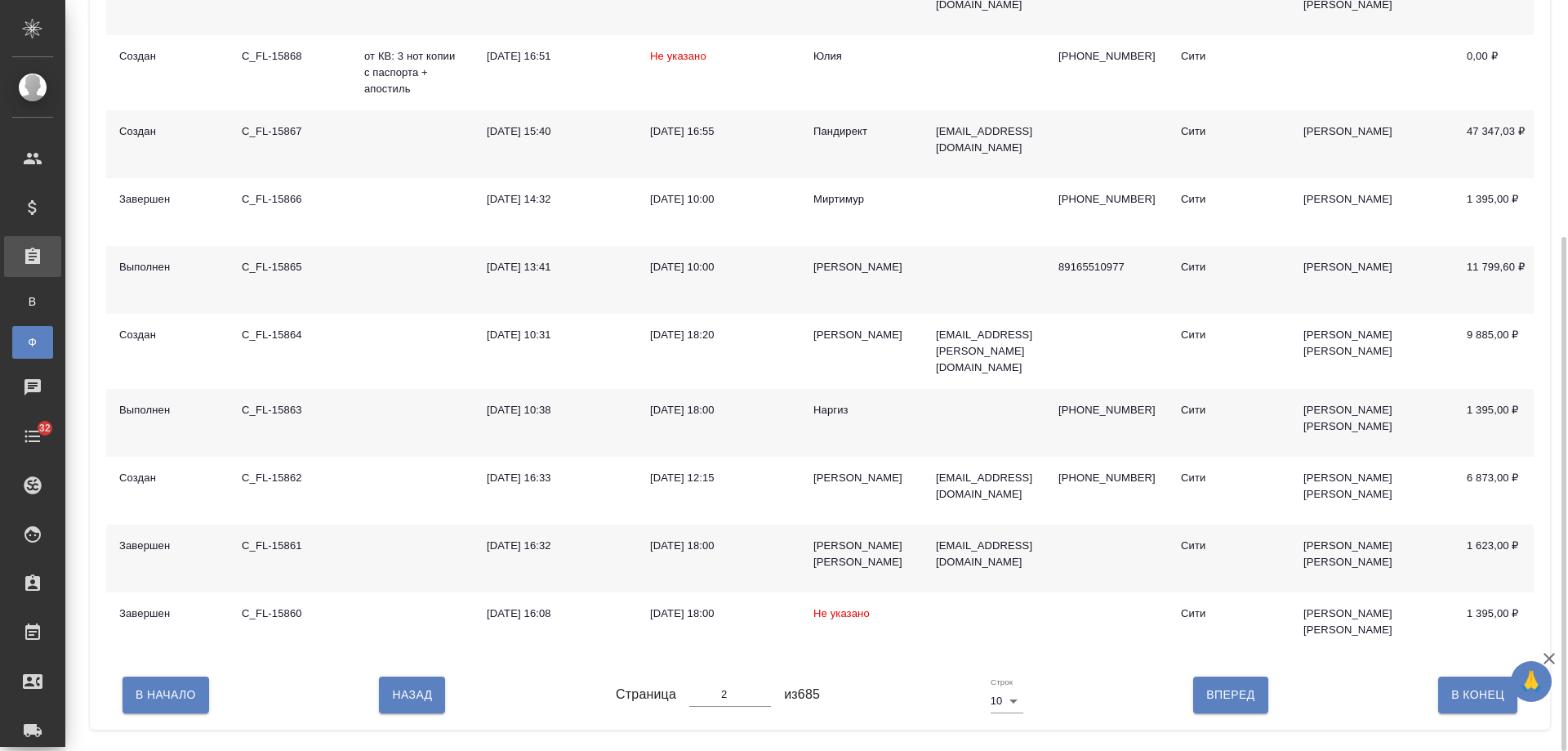
scroll to position [183, 0]
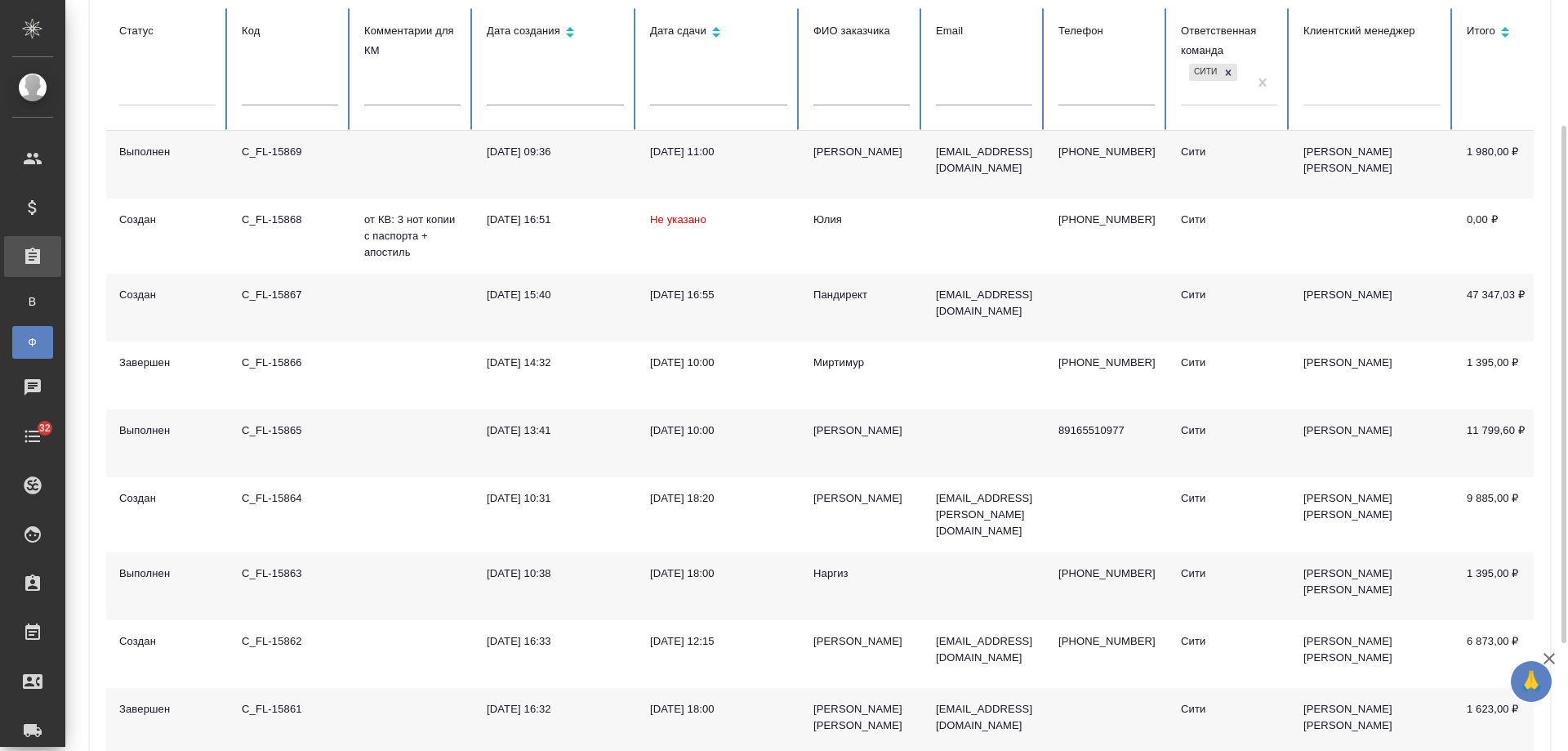
click at [844, 301] on div "Пандирект" at bounding box center [861, 295] width 96 height 17
click at [701, 436] on div "05.09.2025, 10:00" at bounding box center [718, 430] width 137 height 17
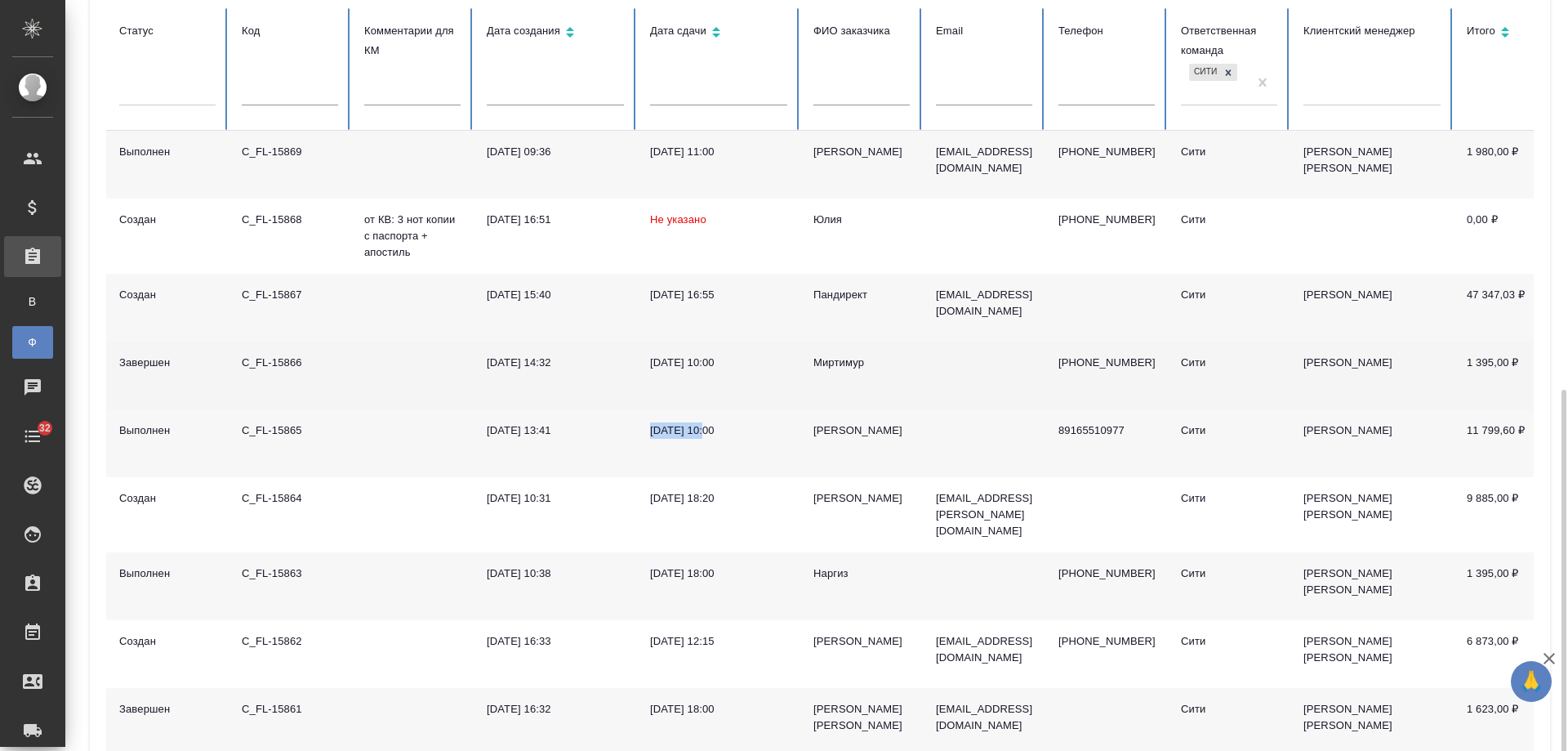
scroll to position [338, 0]
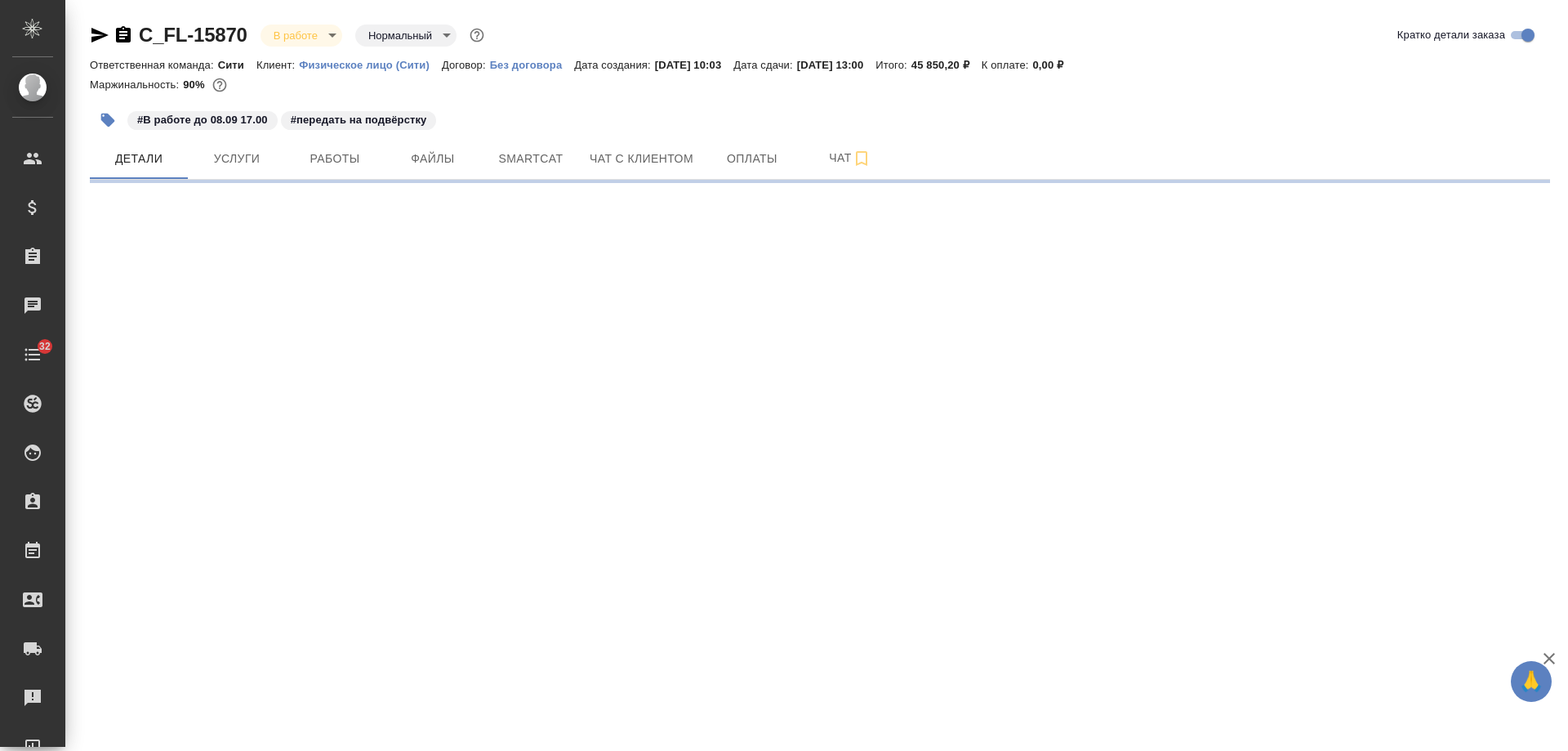
select select "RU"
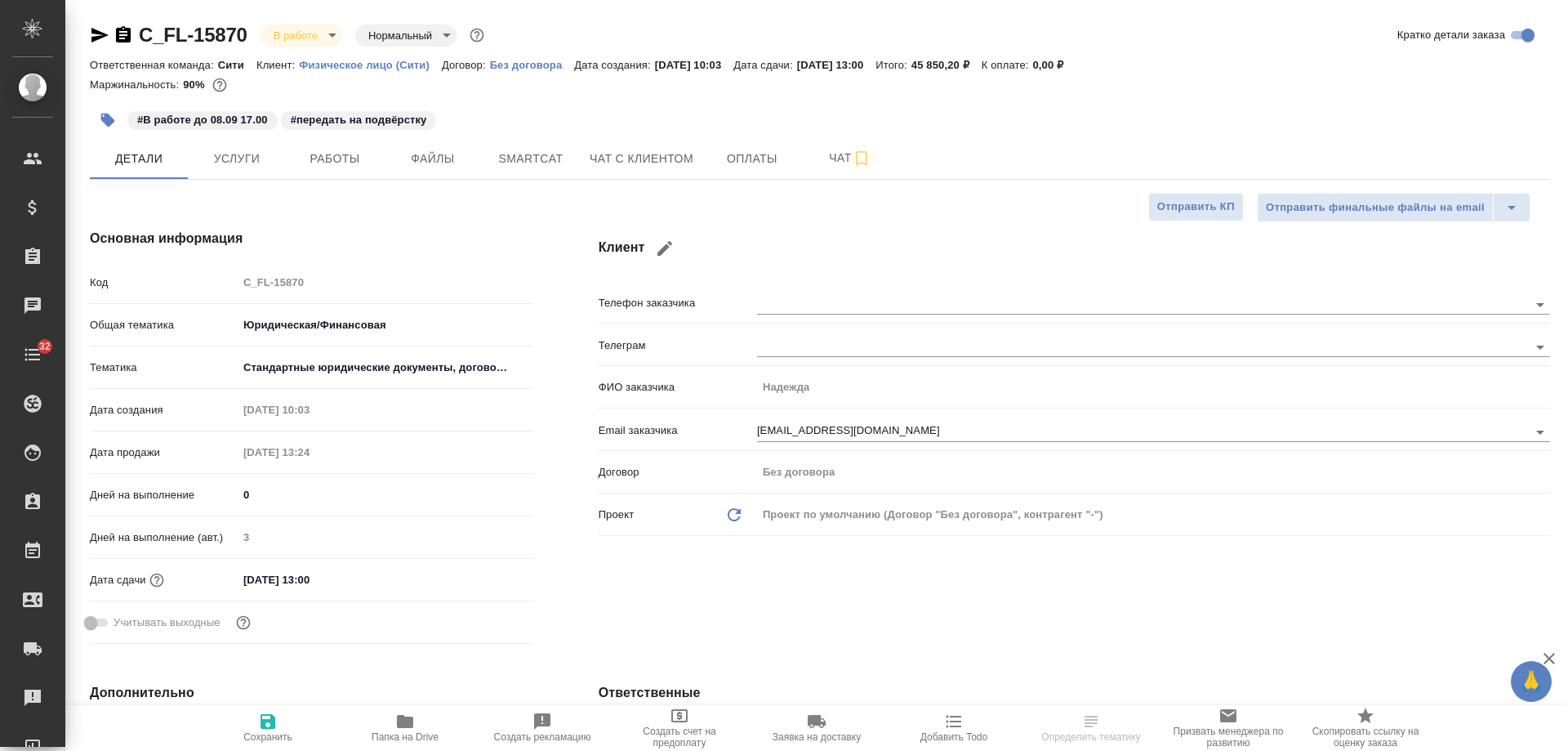
type textarea "x"
click at [239, 162] on span "Услуги" at bounding box center [237, 159] width 78 height 20
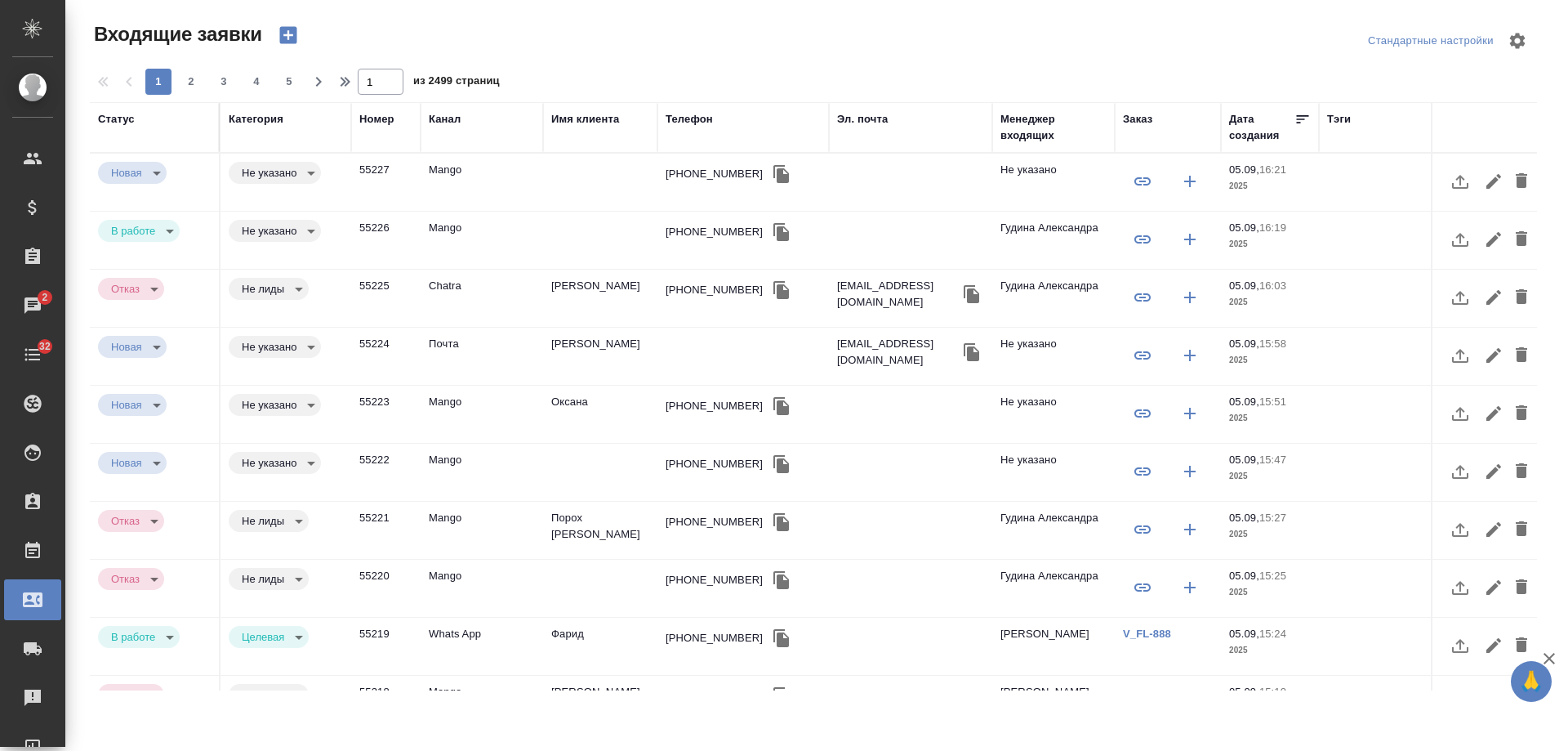
select select "RU"
click at [693, 235] on div "[PHONE_NUMBER]" at bounding box center [715, 232] width 97 height 17
click at [693, 235] on div "+79851164171" at bounding box center [715, 232] width 97 height 17
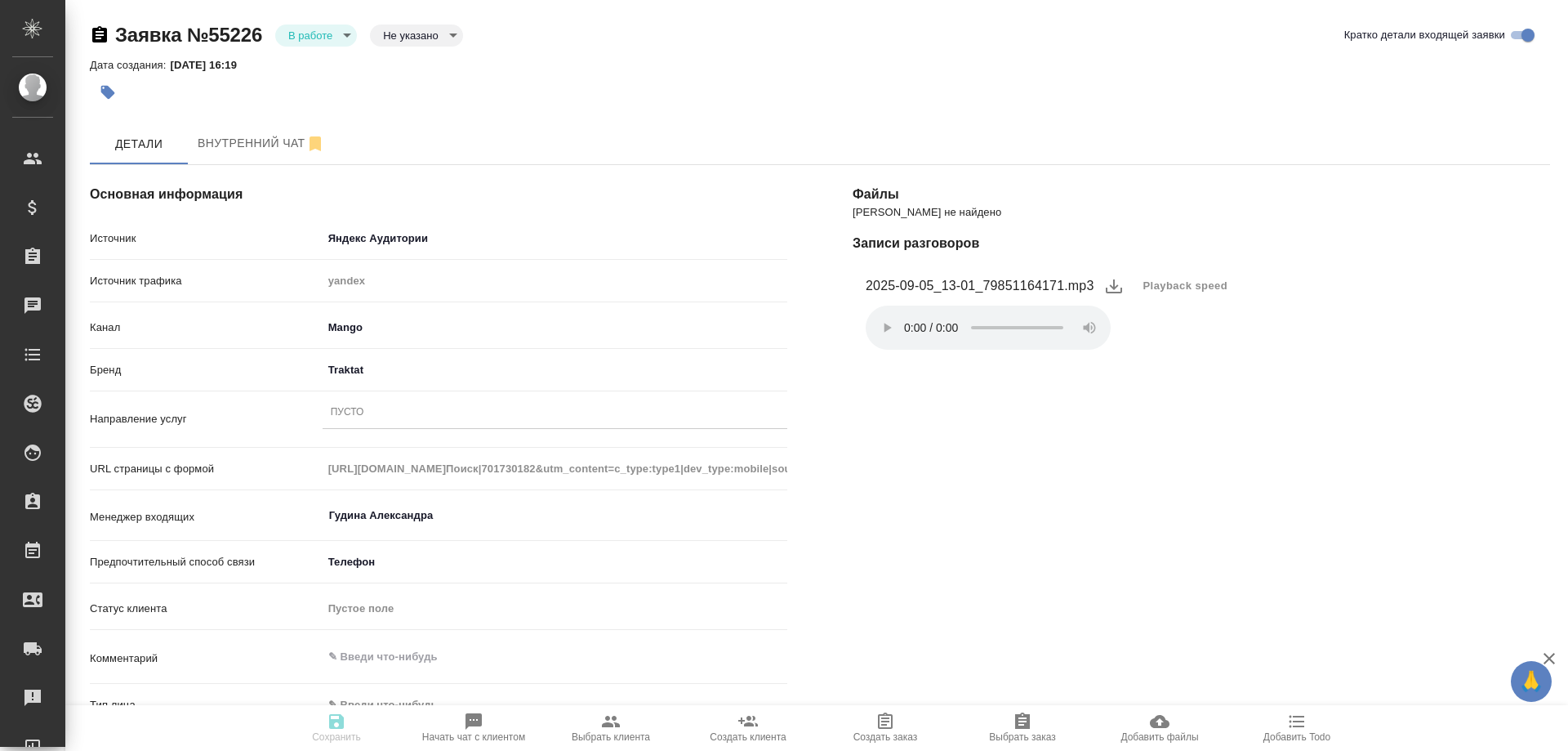
select select "RU"
click at [375, 413] on div "Пусто" at bounding box center [554, 412] width 465 height 23
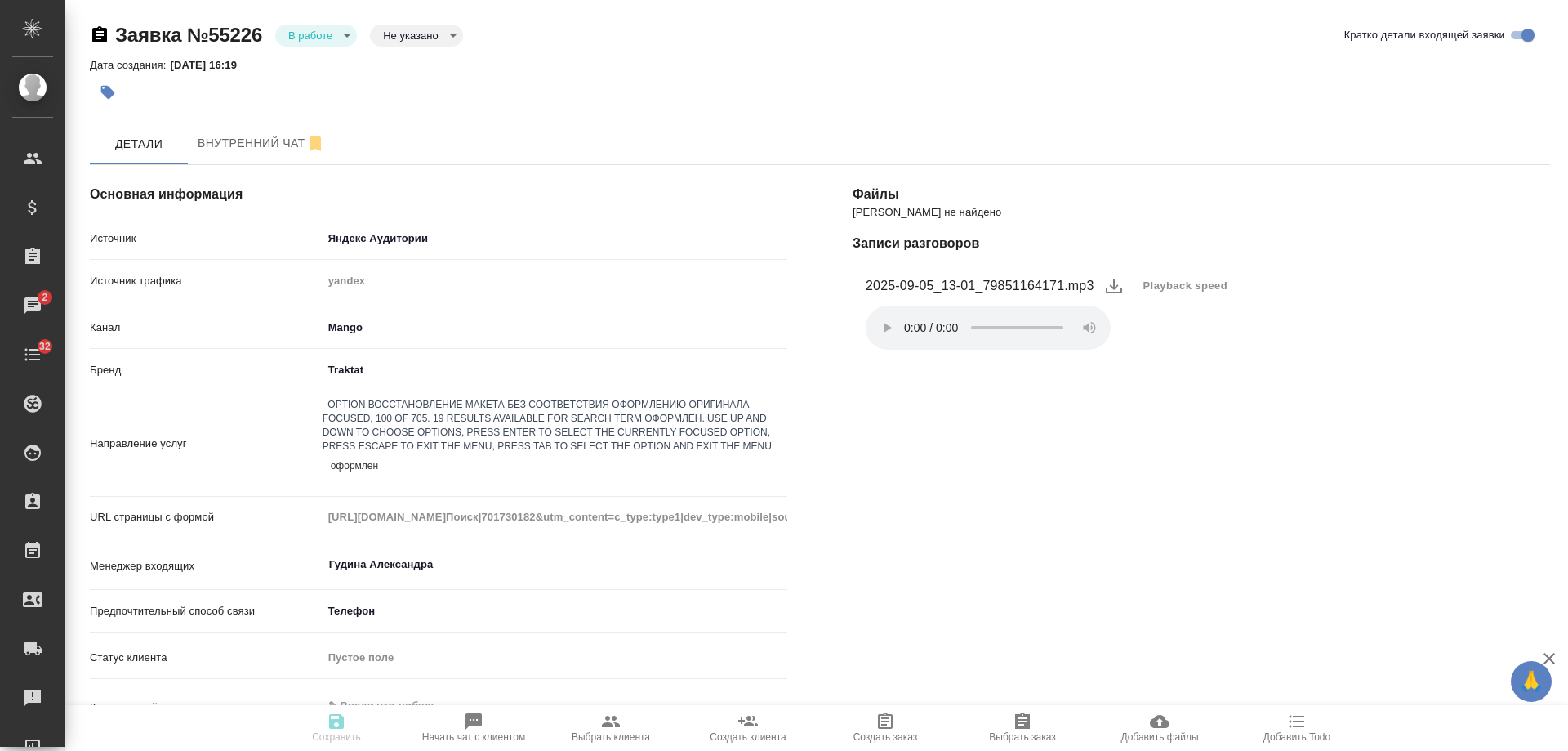
type input "оформлени"
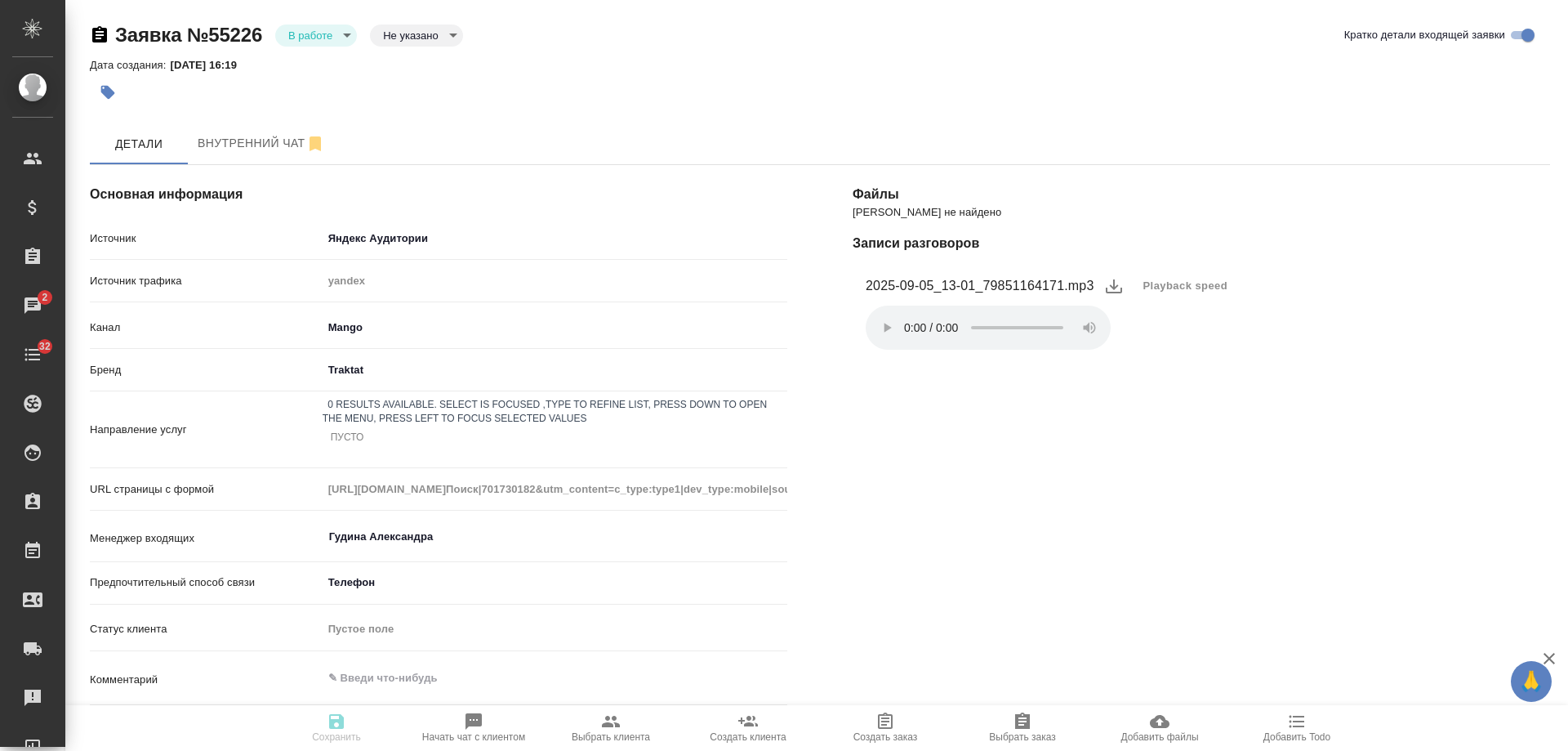
click at [255, 404] on div "Направление услуг 0 results available. Select is focused ,type to refine list, …" at bounding box center [438, 430] width 698 height 63
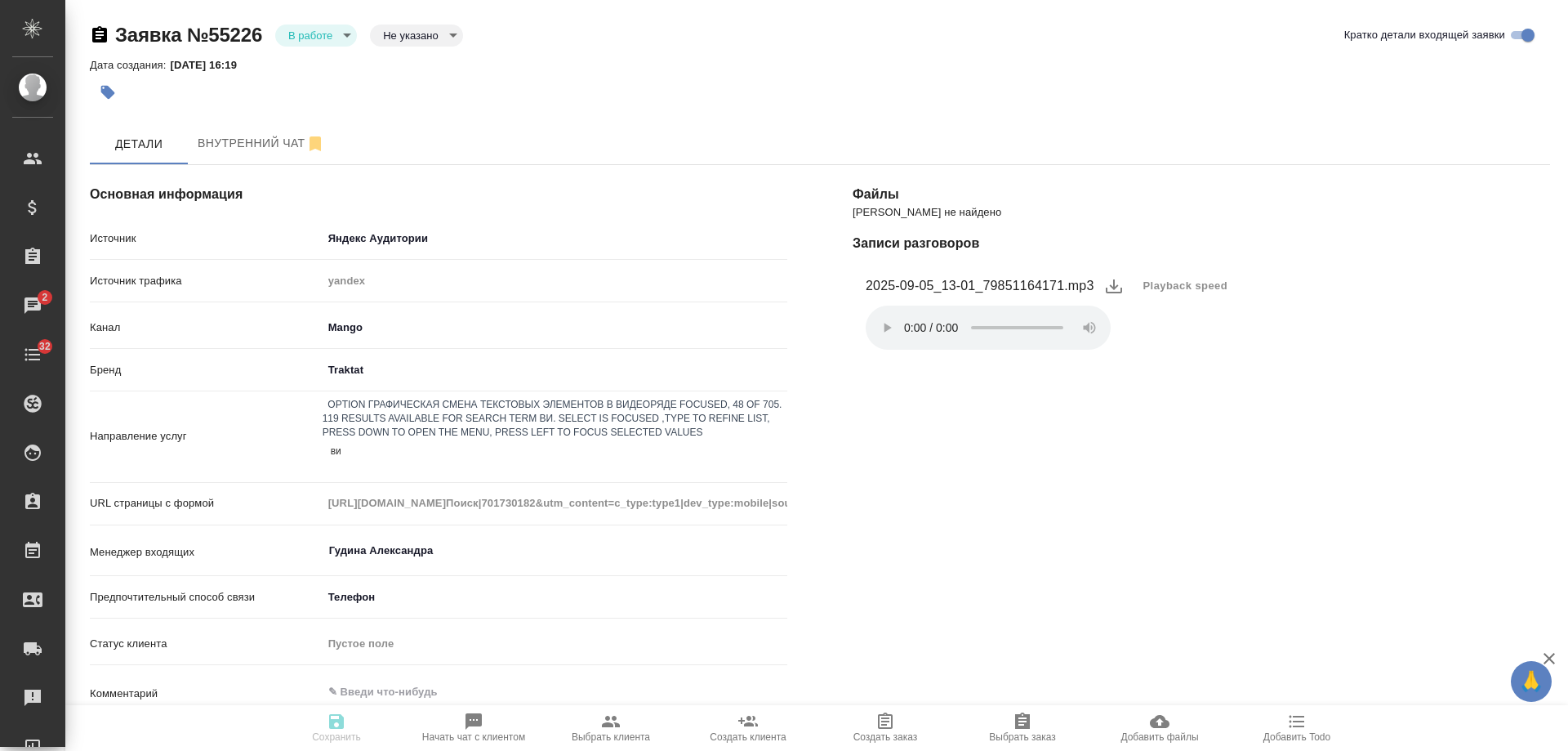
type input "виз"
click at [381, 750] on div "Оформление визы" at bounding box center [784, 760] width 1568 height 20
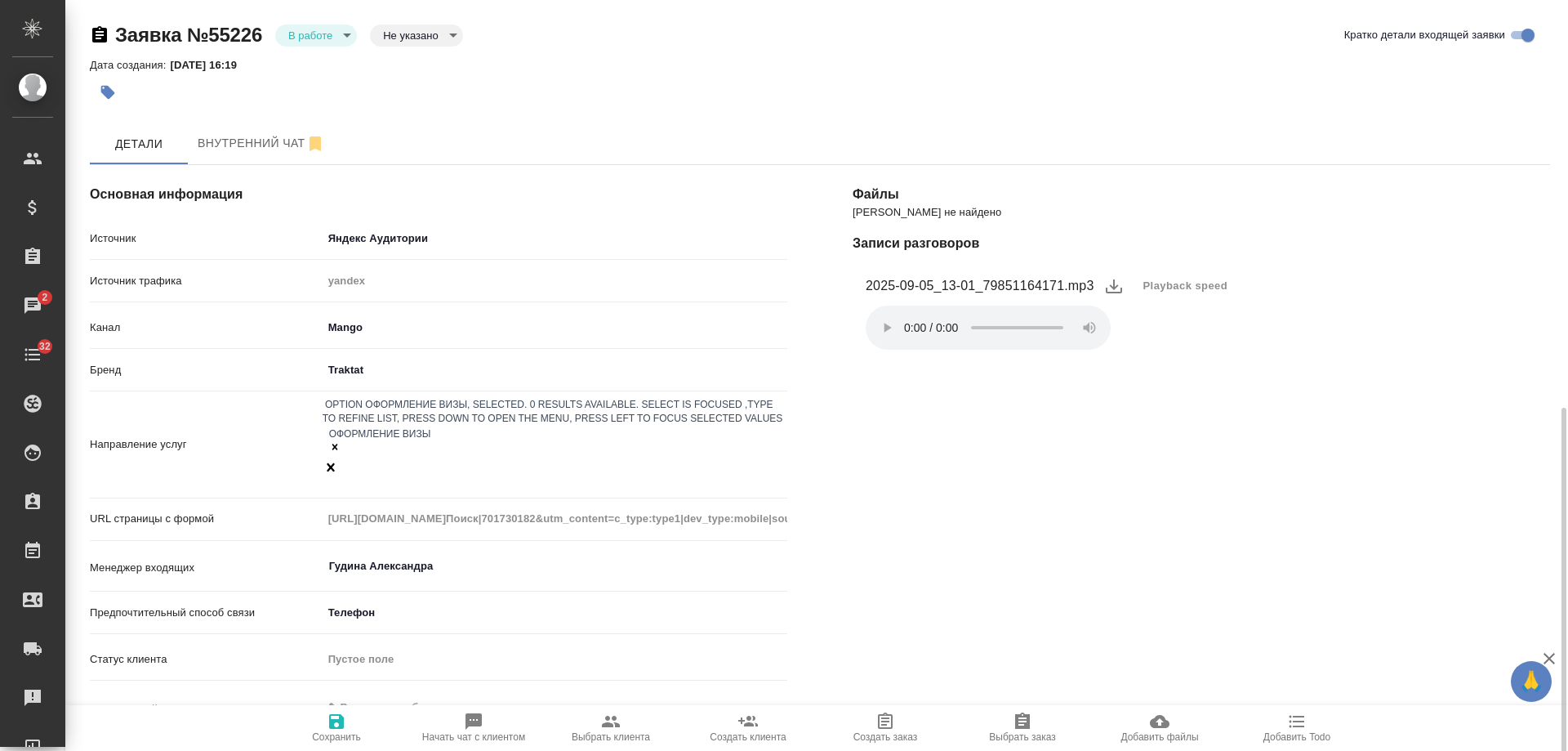
scroll to position [245, 0]
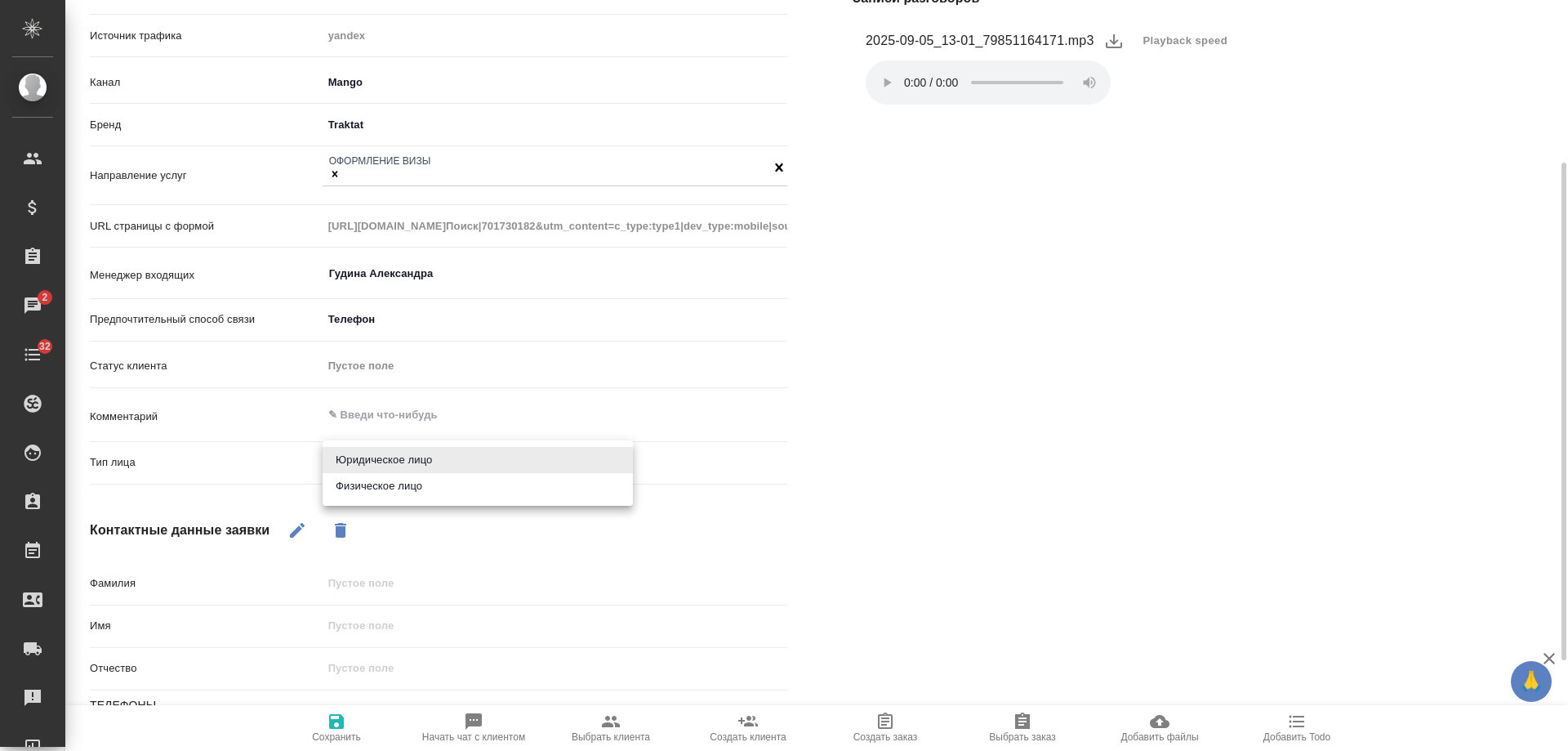
click at [391, 458] on body "🙏 .cls-1 fill:#fff; AWATERA Gudina Alexandra Клиенты Спецификации Заказы 2 Чаты…" at bounding box center [784, 376] width 1568 height 751
click at [392, 486] on li "Физическое лицо" at bounding box center [477, 486] width 310 height 26
type input "private"
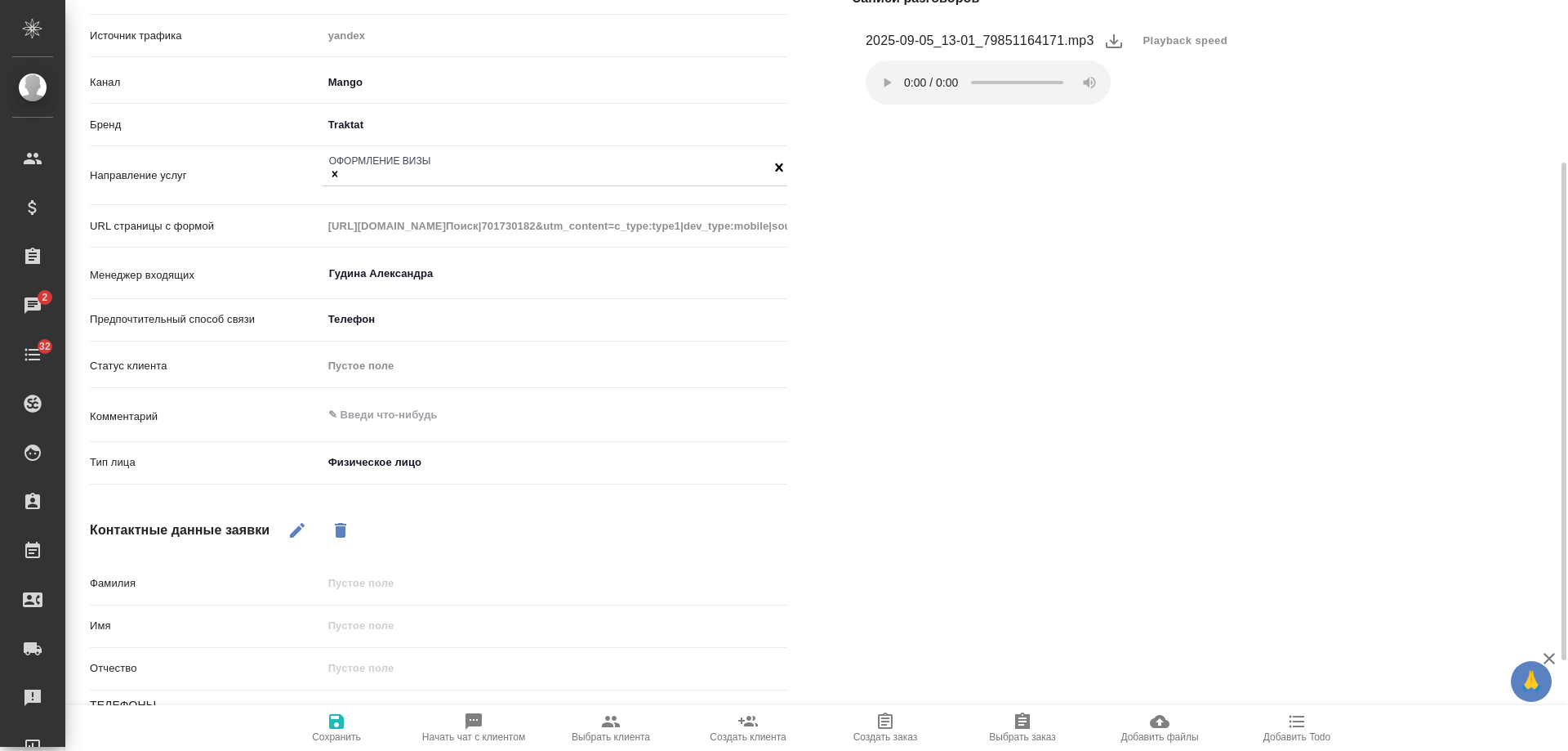
drag, startPoint x: 292, startPoint y: 532, endPoint x: 390, endPoint y: 642, distance: 147.3
click at [293, 532] on icon "button" at bounding box center [297, 530] width 15 height 15
click at [381, 622] on input "text" at bounding box center [554, 625] width 465 height 23
type input "[PERSON_NAME]"
drag, startPoint x: 856, startPoint y: 520, endPoint x: 536, endPoint y: 623, distance: 336.2
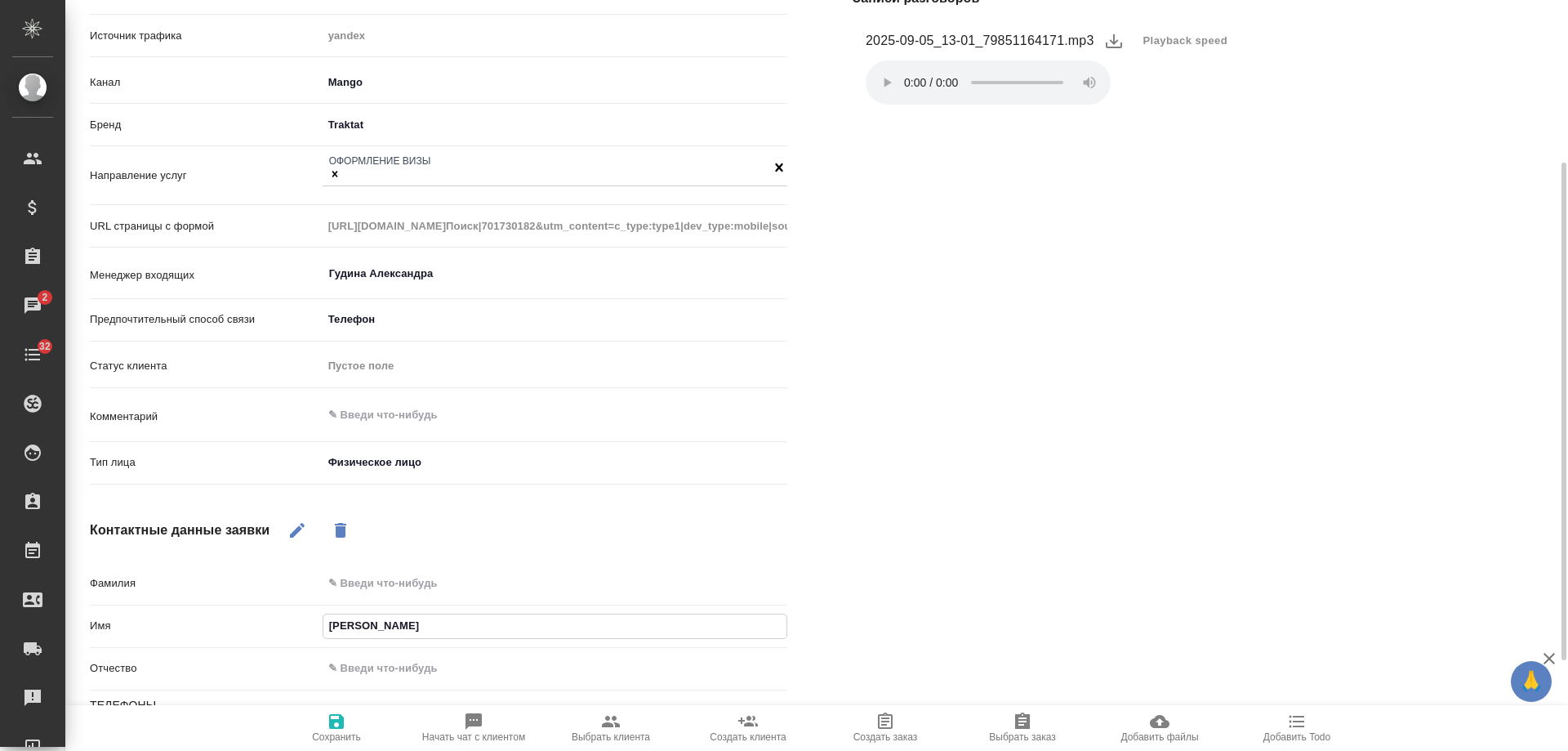
click at [856, 521] on div "Файлы Файлов не найдено Записи разговоров 2025-09-05_13-01_79851164171.mp3 Play…" at bounding box center [1201, 426] width 763 height 1077
click at [330, 705] on div "Основная информация Источник Яндекс Аудитории yandexAudience Источник трафика y…" at bounding box center [820, 426] width 1461 height 1044
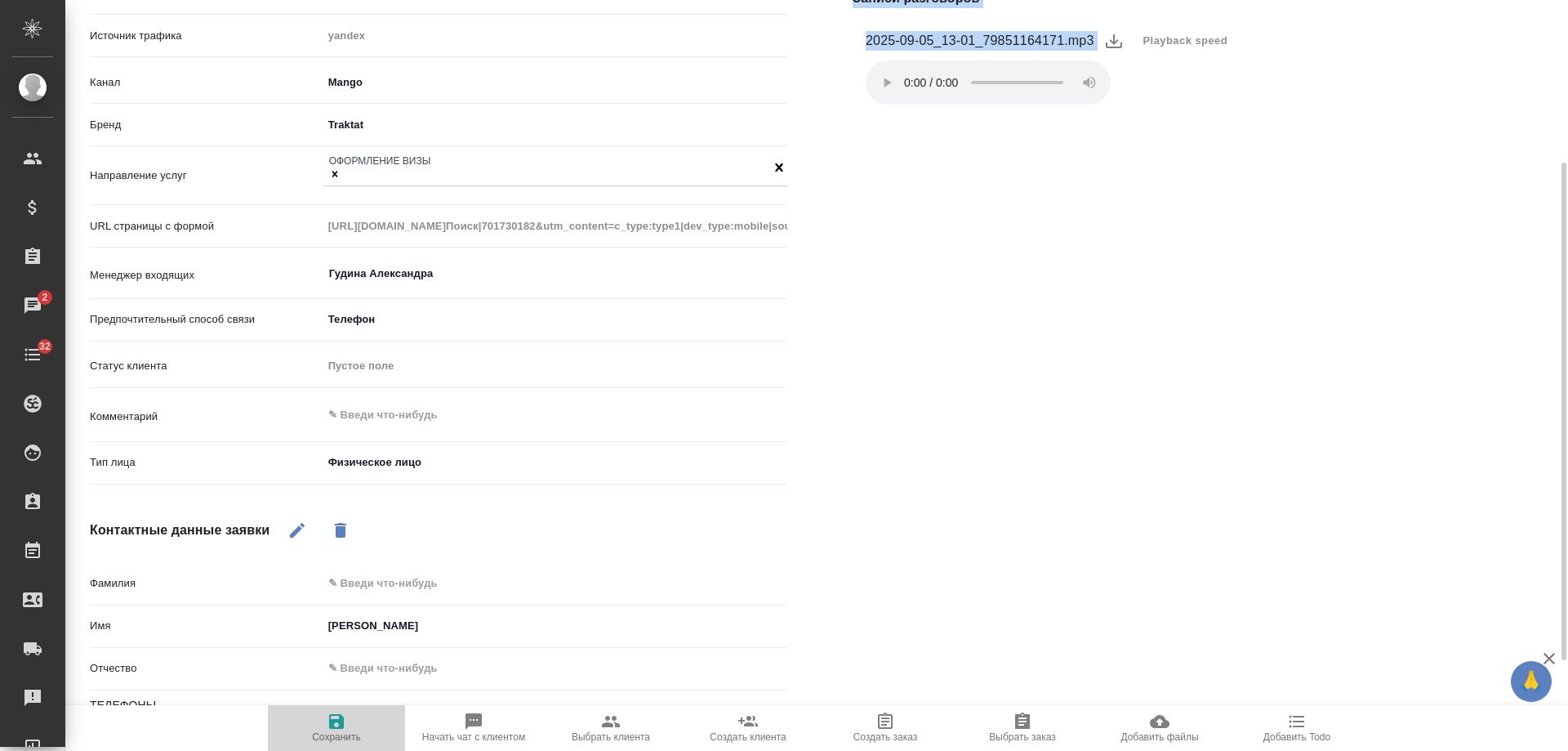
click at [330, 720] on icon "button" at bounding box center [336, 721] width 15 height 15
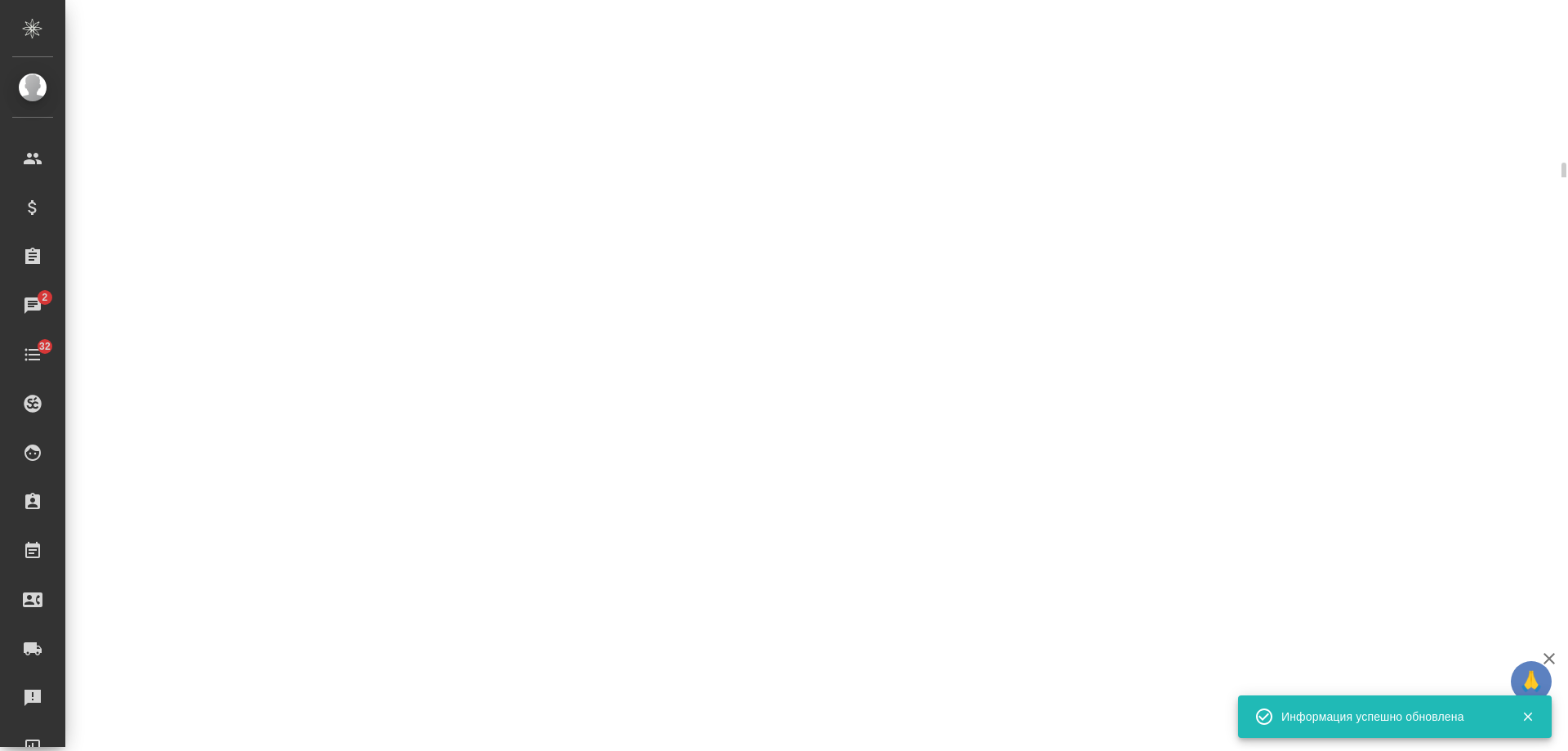
select select "RU"
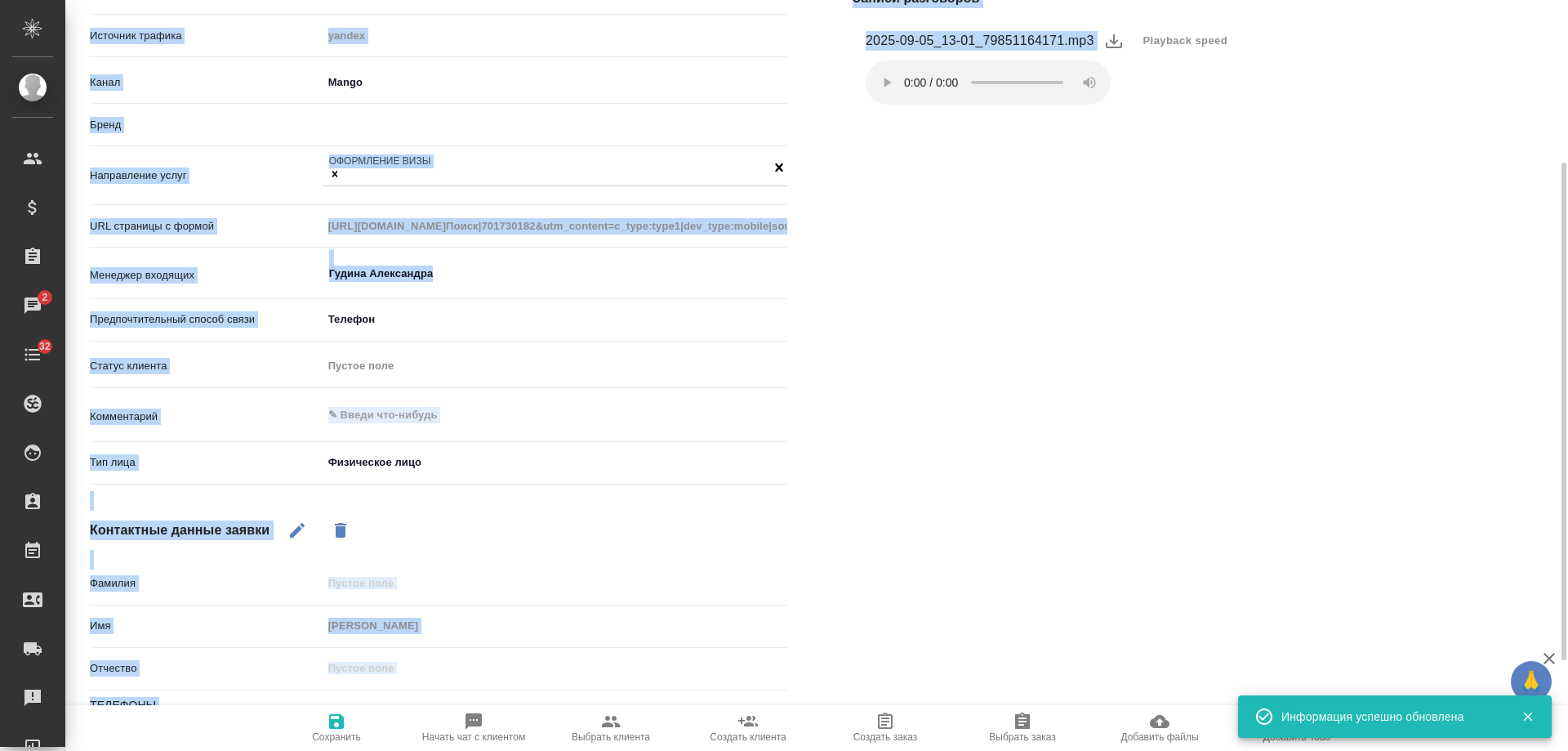
type textarea "x"
click at [1012, 420] on div "Файлы Файлов не найдено Записи разговоров 2025-09-05_13-01_79851164171.mp3 Play…" at bounding box center [1201, 388] width 763 height 1002
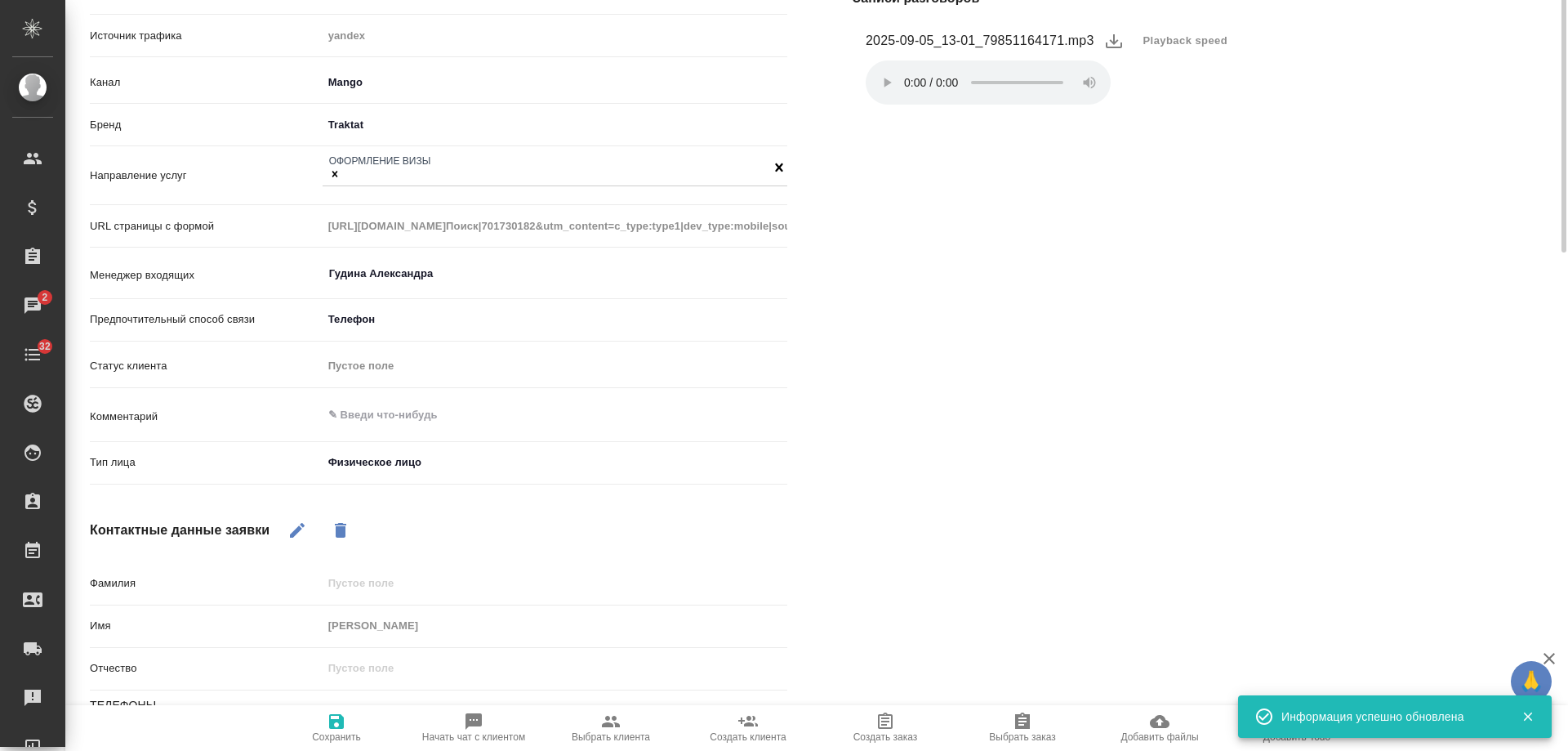
scroll to position [0, 0]
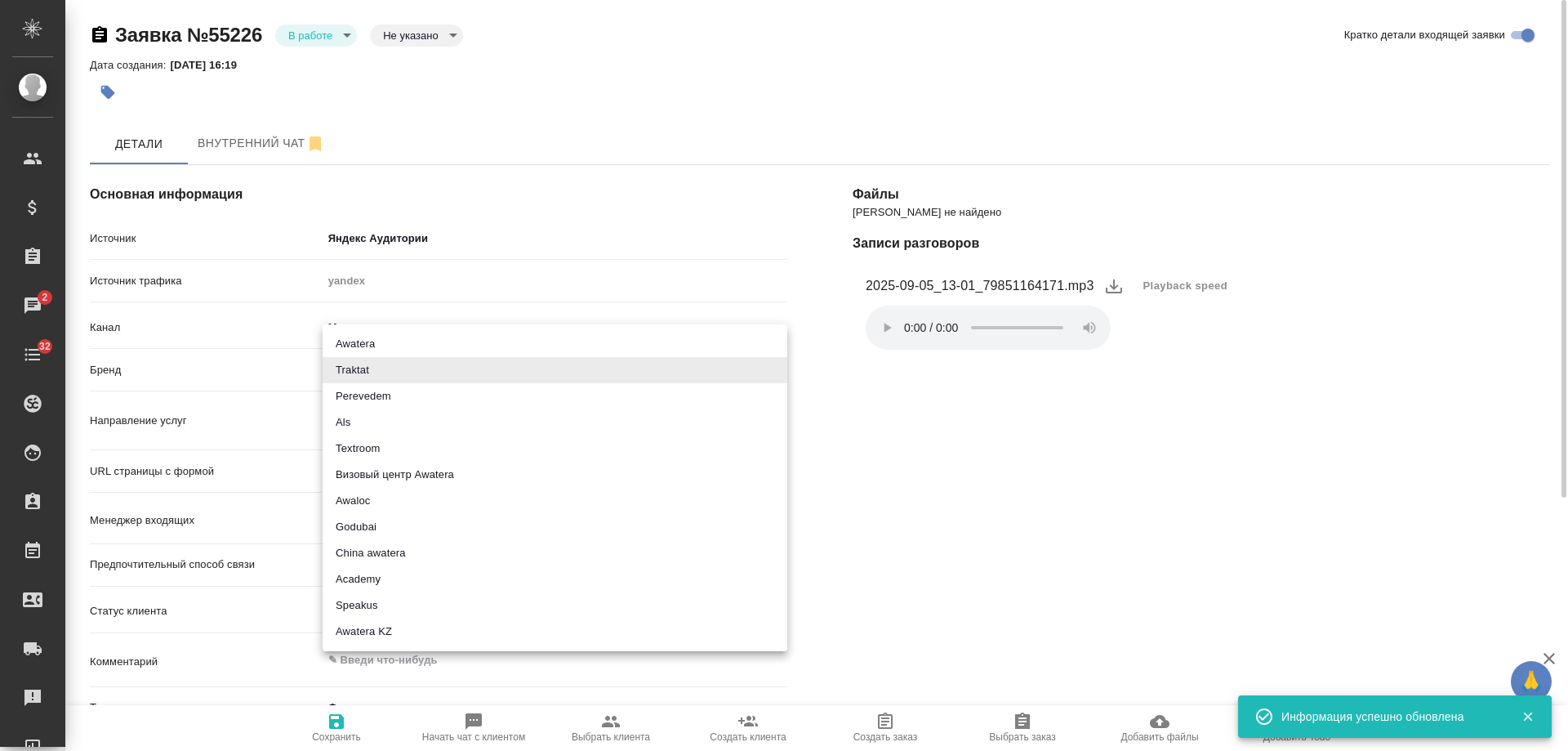
click at [360, 375] on body "🙏 .cls-1 fill:#fff; AWATERA Gudina Alexandra Клиенты Спецификации Заказы 2 Чаты…" at bounding box center [784, 376] width 1568 height 751
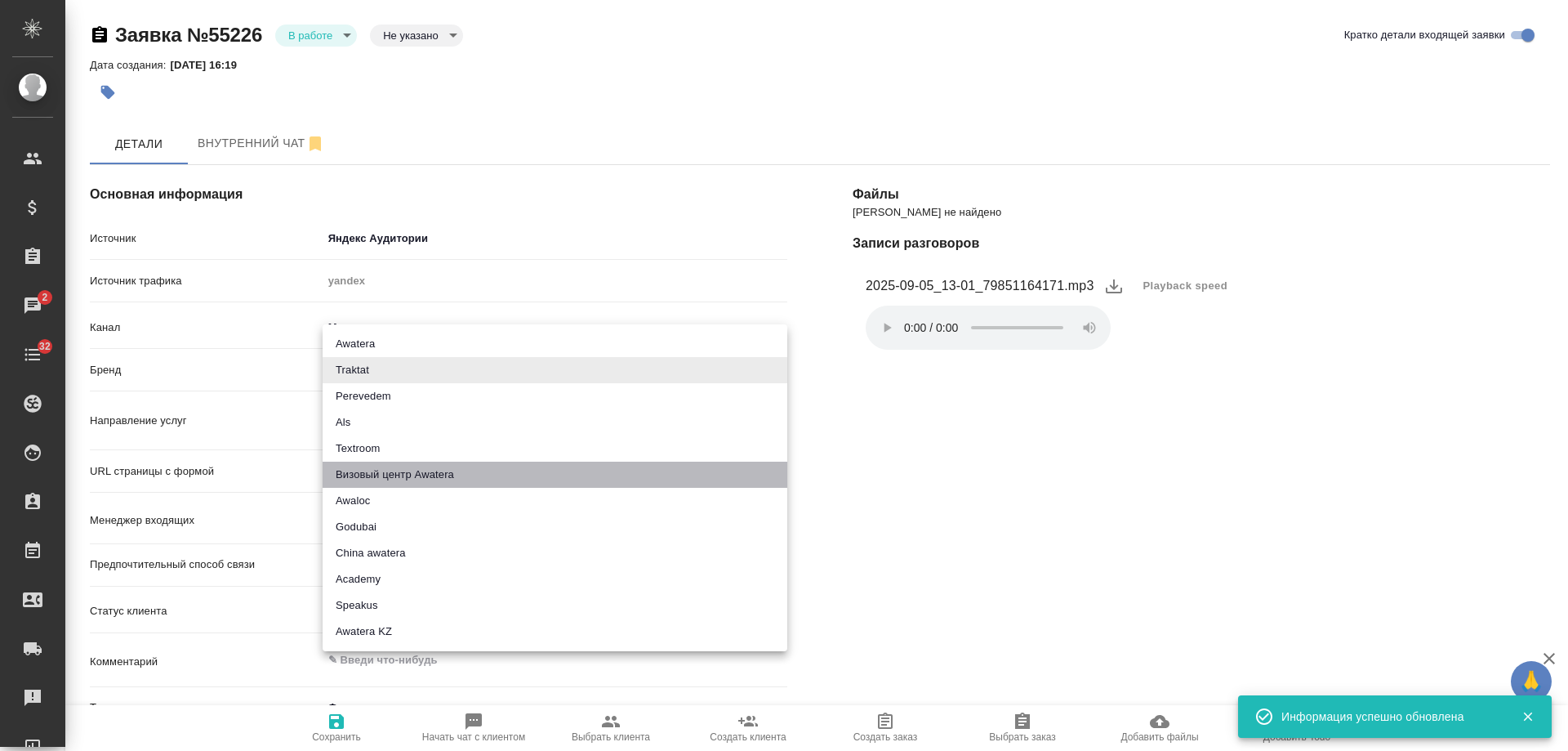
click at [427, 471] on li "Визовый центр Awatera" at bounding box center [554, 474] width 465 height 26
type input "visaCenterAwatera"
type textarea "x"
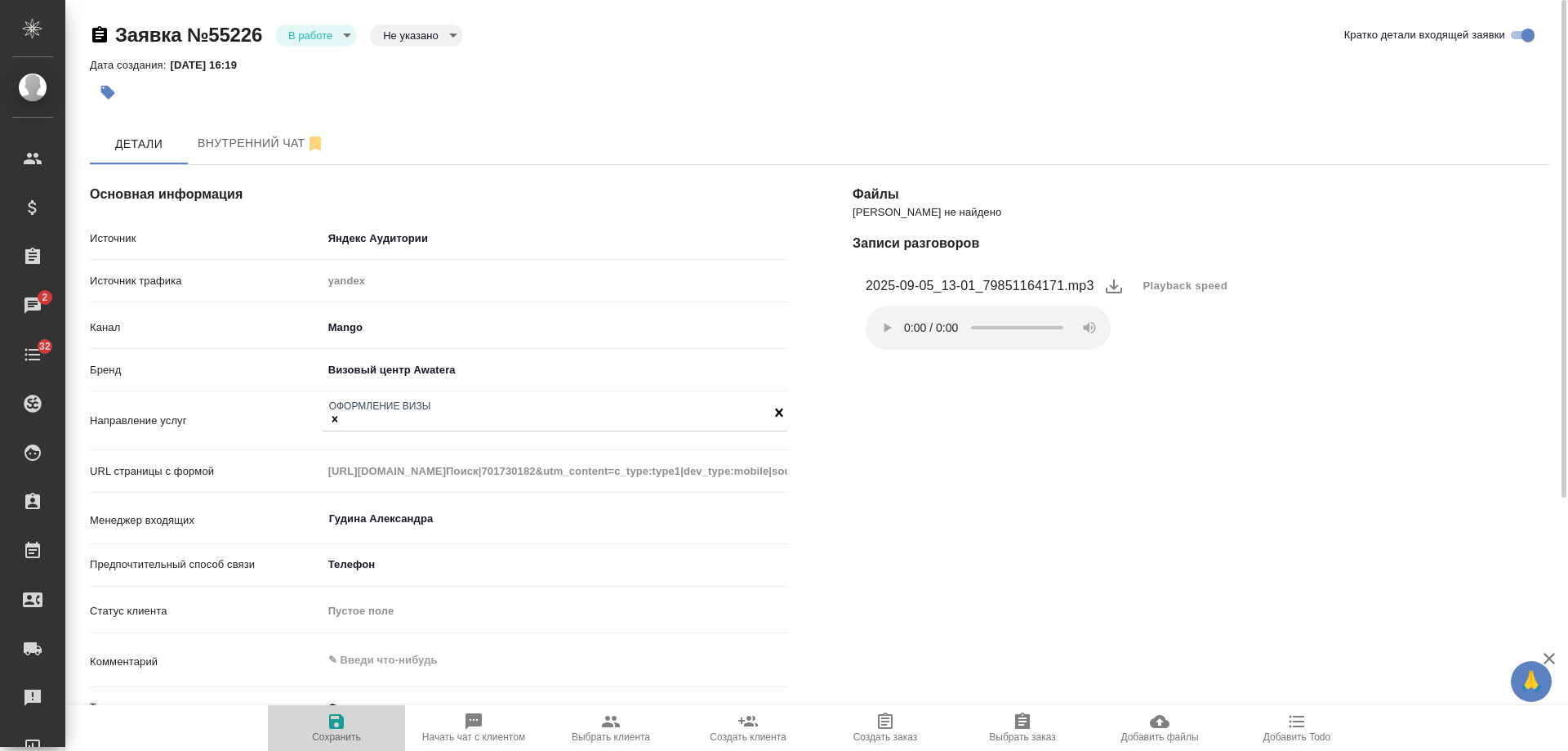
click at [329, 719] on icon "button" at bounding box center [336, 721] width 15 height 15
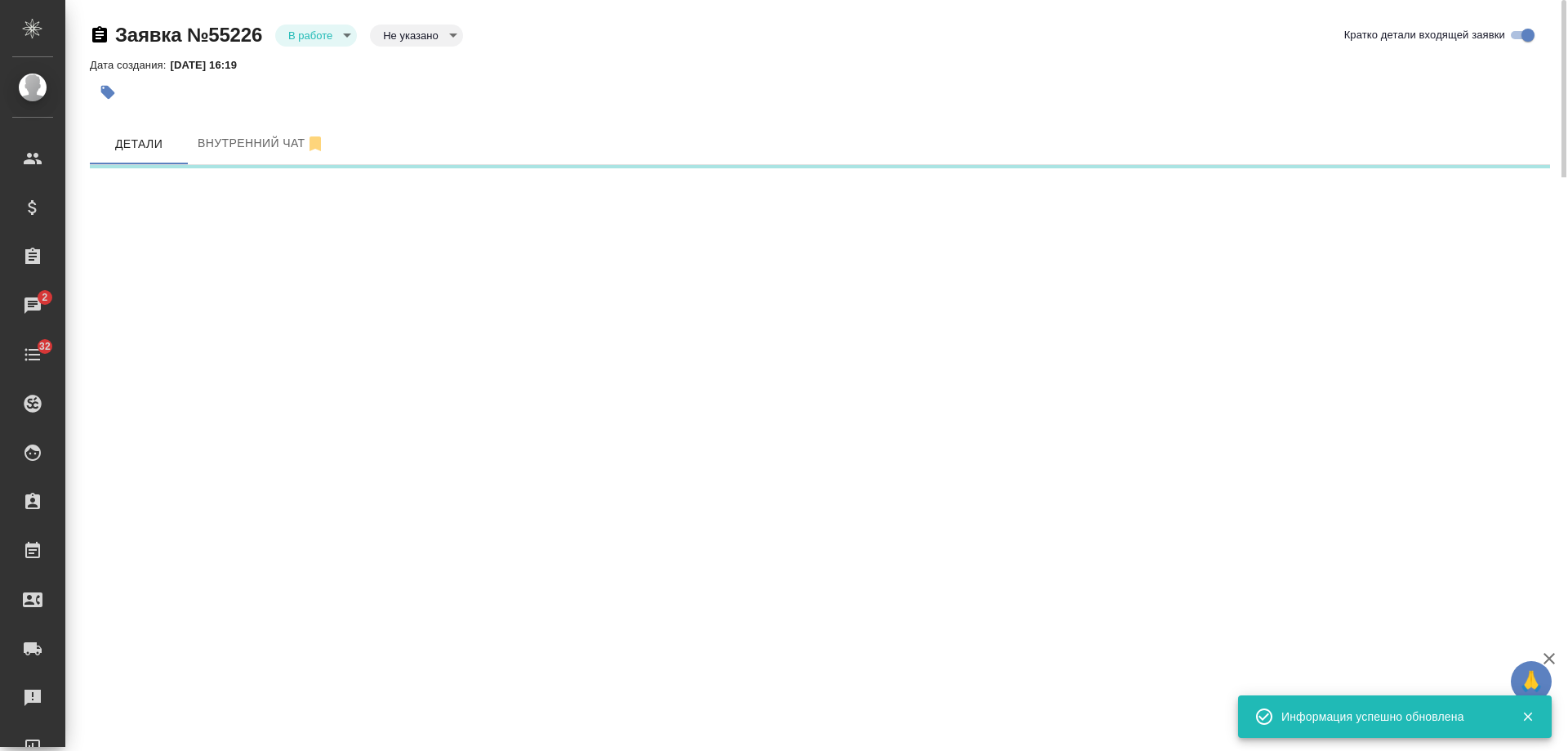
select select "RU"
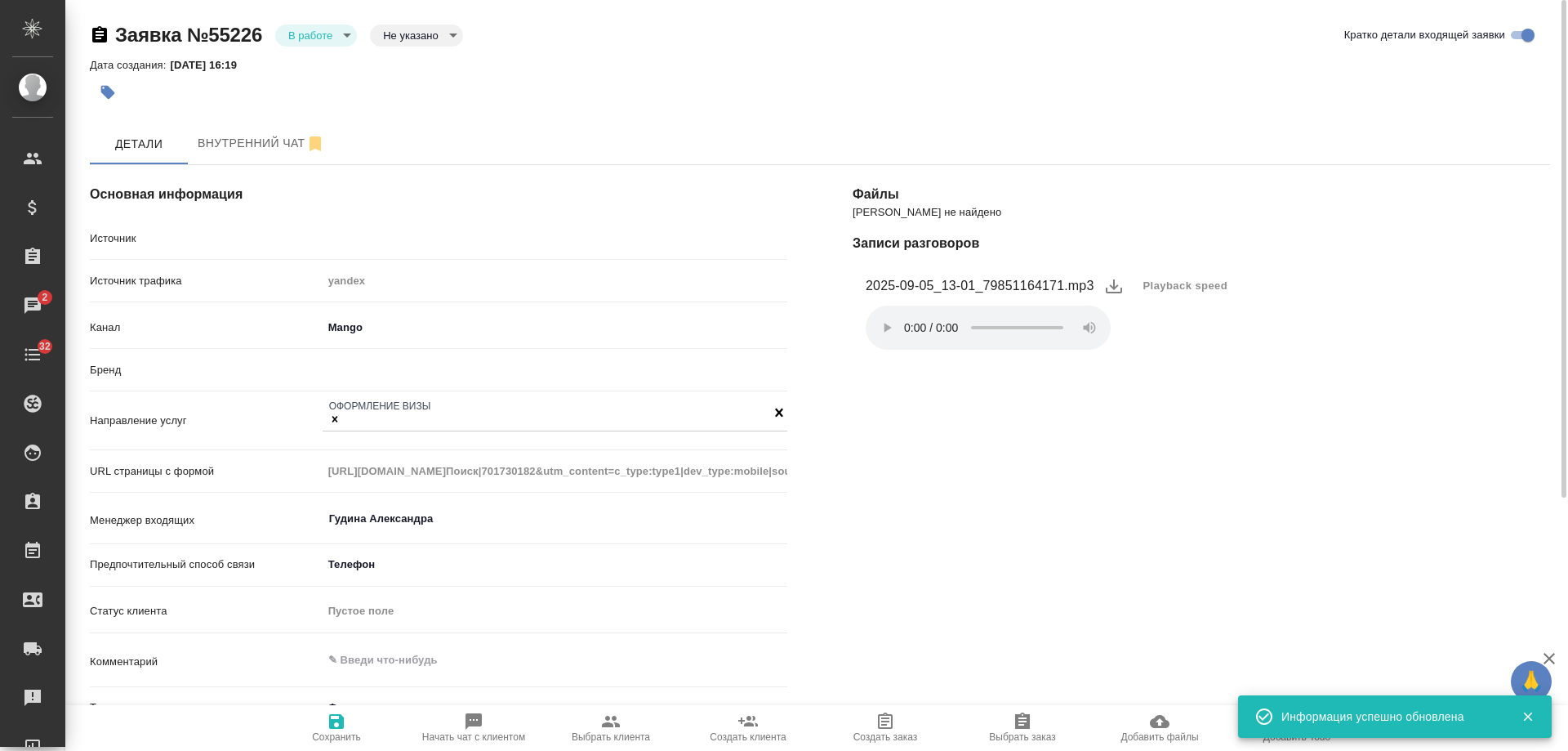
type textarea "x"
click at [118, 94] on button "button" at bounding box center [107, 92] width 36 height 36
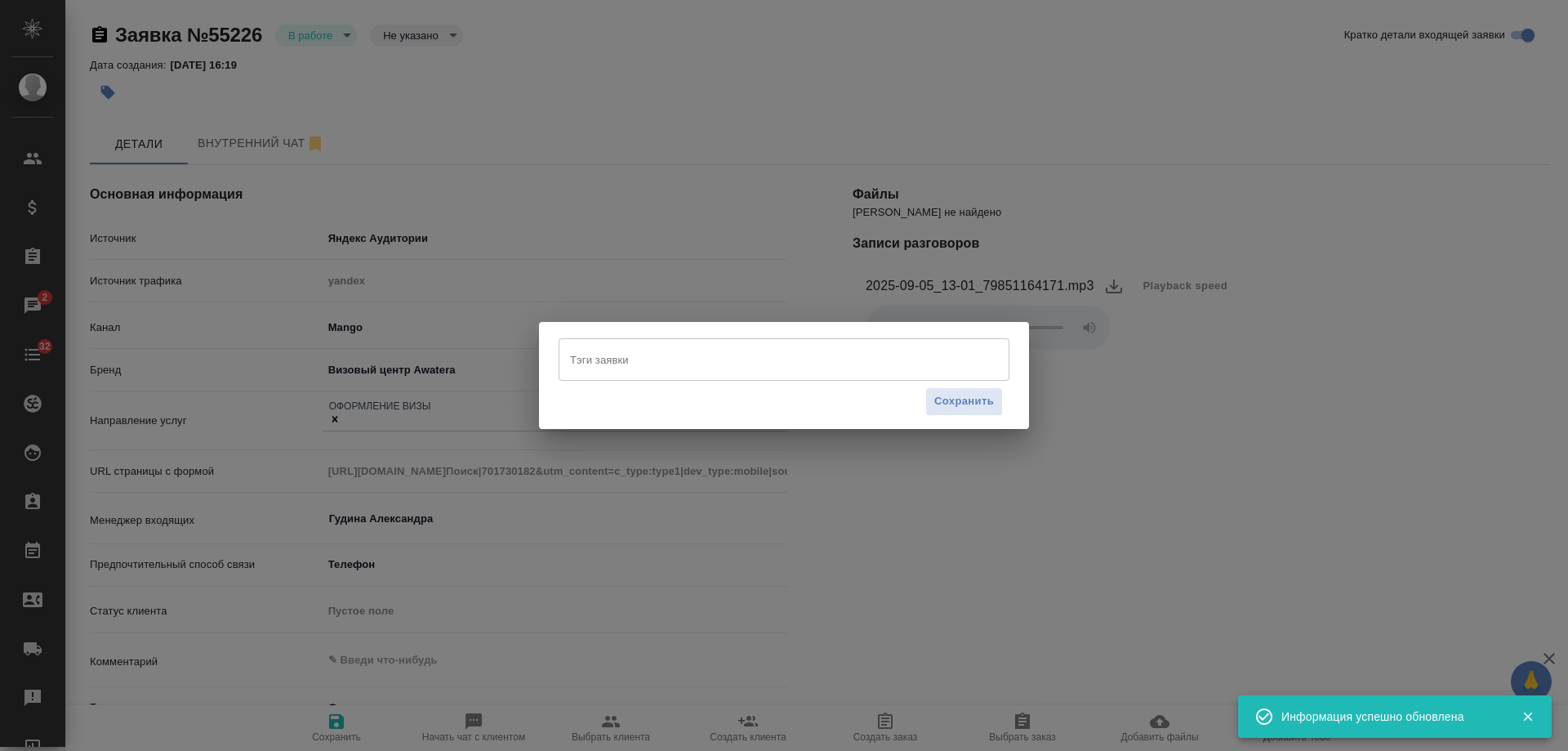
click at [626, 375] on div "Тэги заявки" at bounding box center [784, 360] width 451 height 43
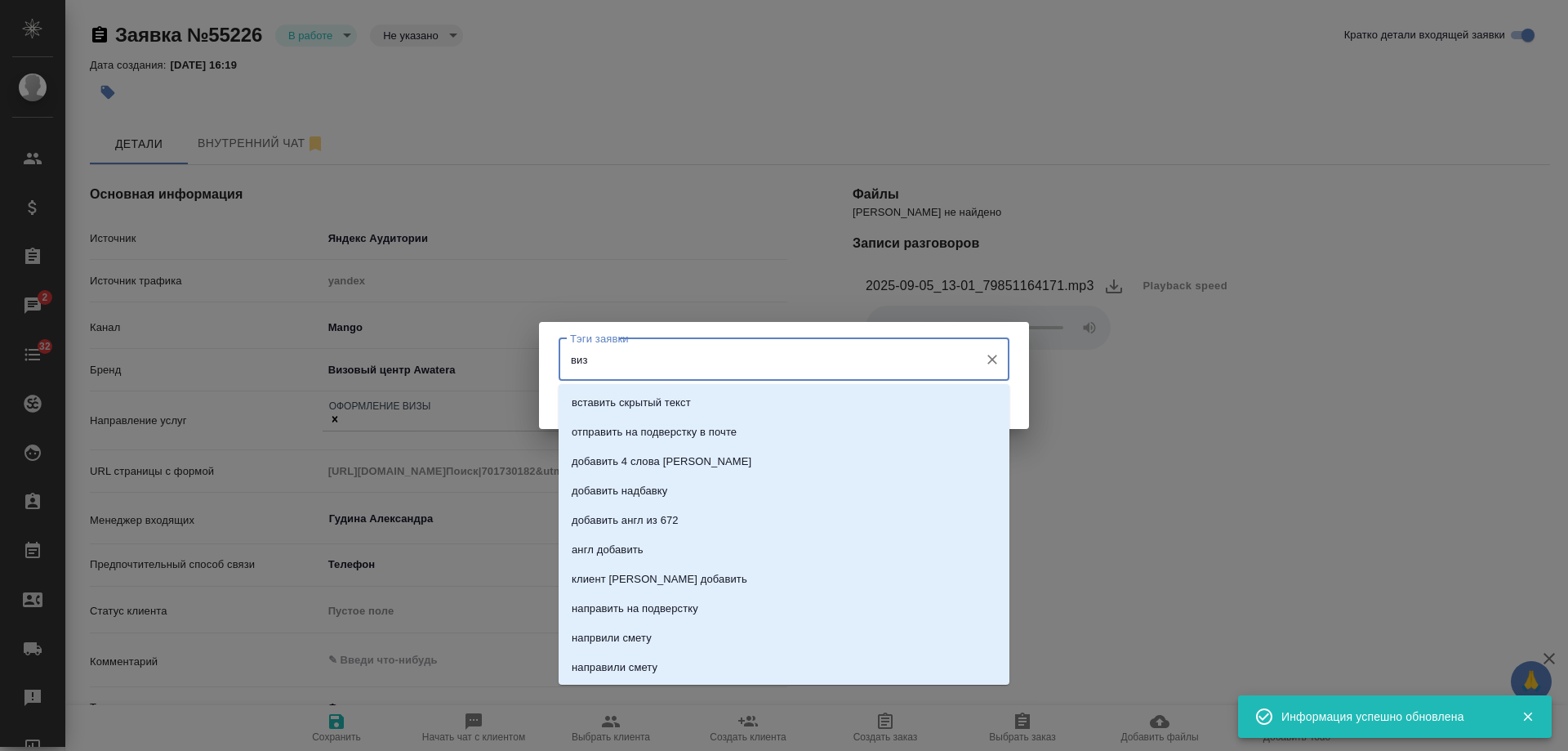
type input "визы"
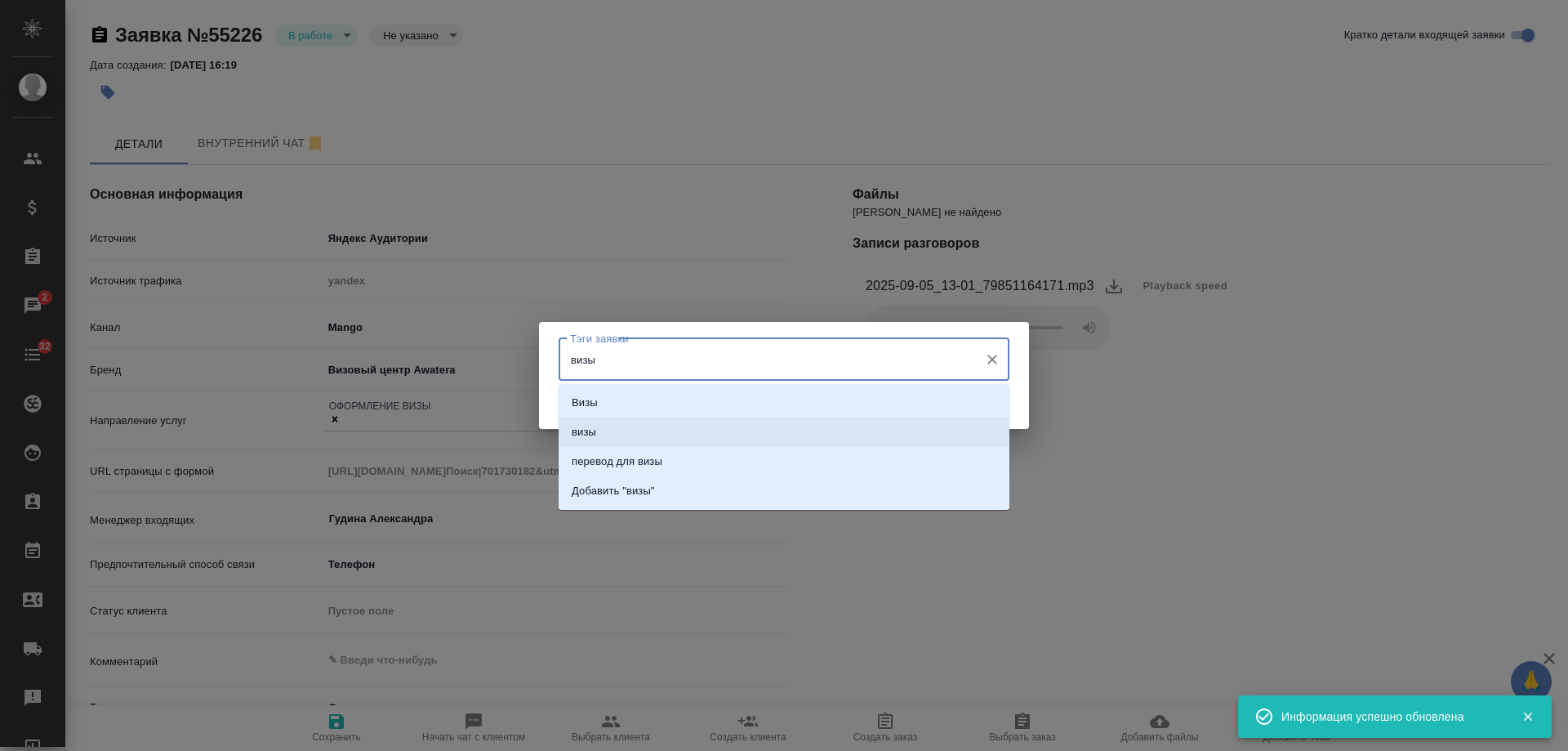
click at [658, 422] on li "визы" at bounding box center [784, 432] width 451 height 30
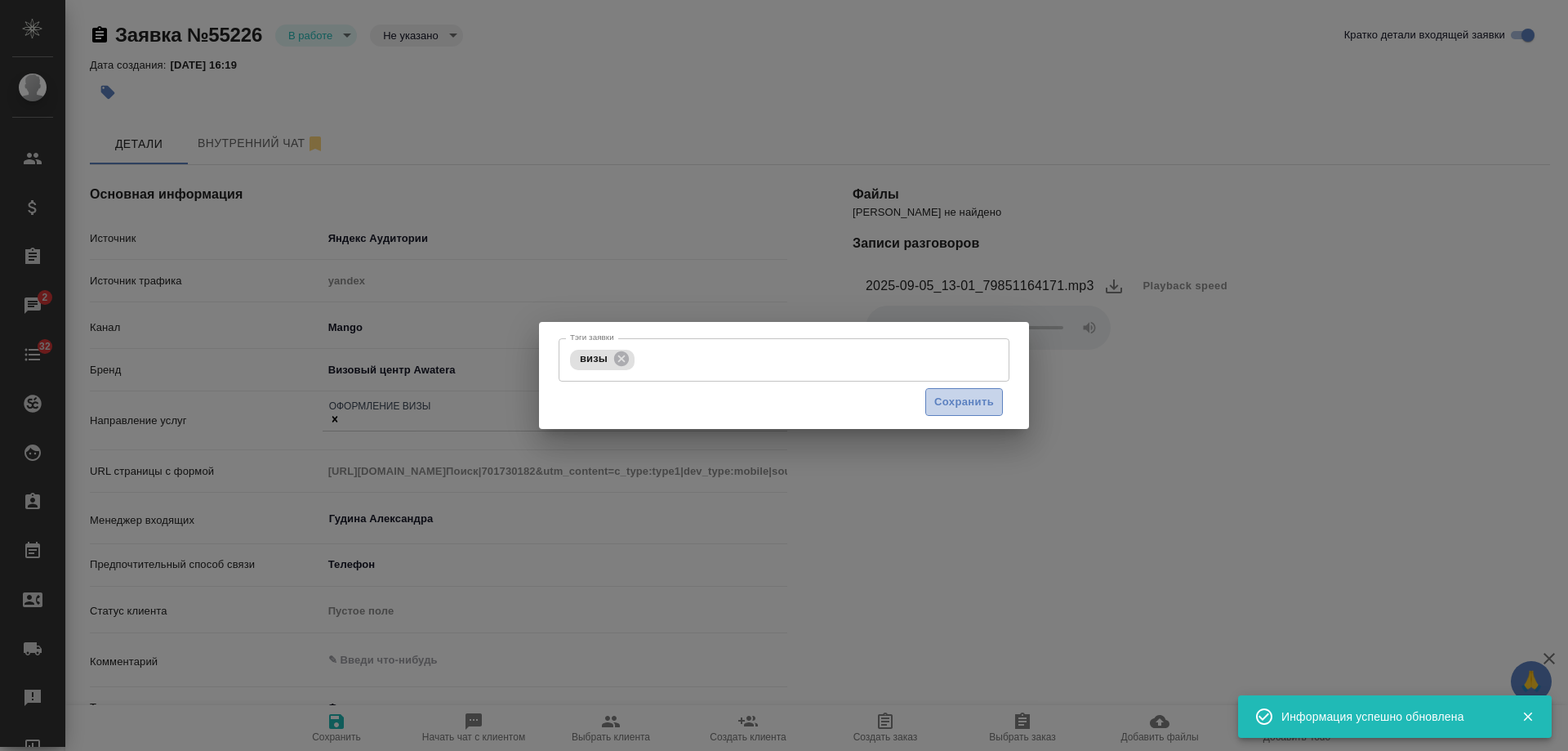
click at [986, 394] on span "Сохранить" at bounding box center [964, 403] width 60 height 19
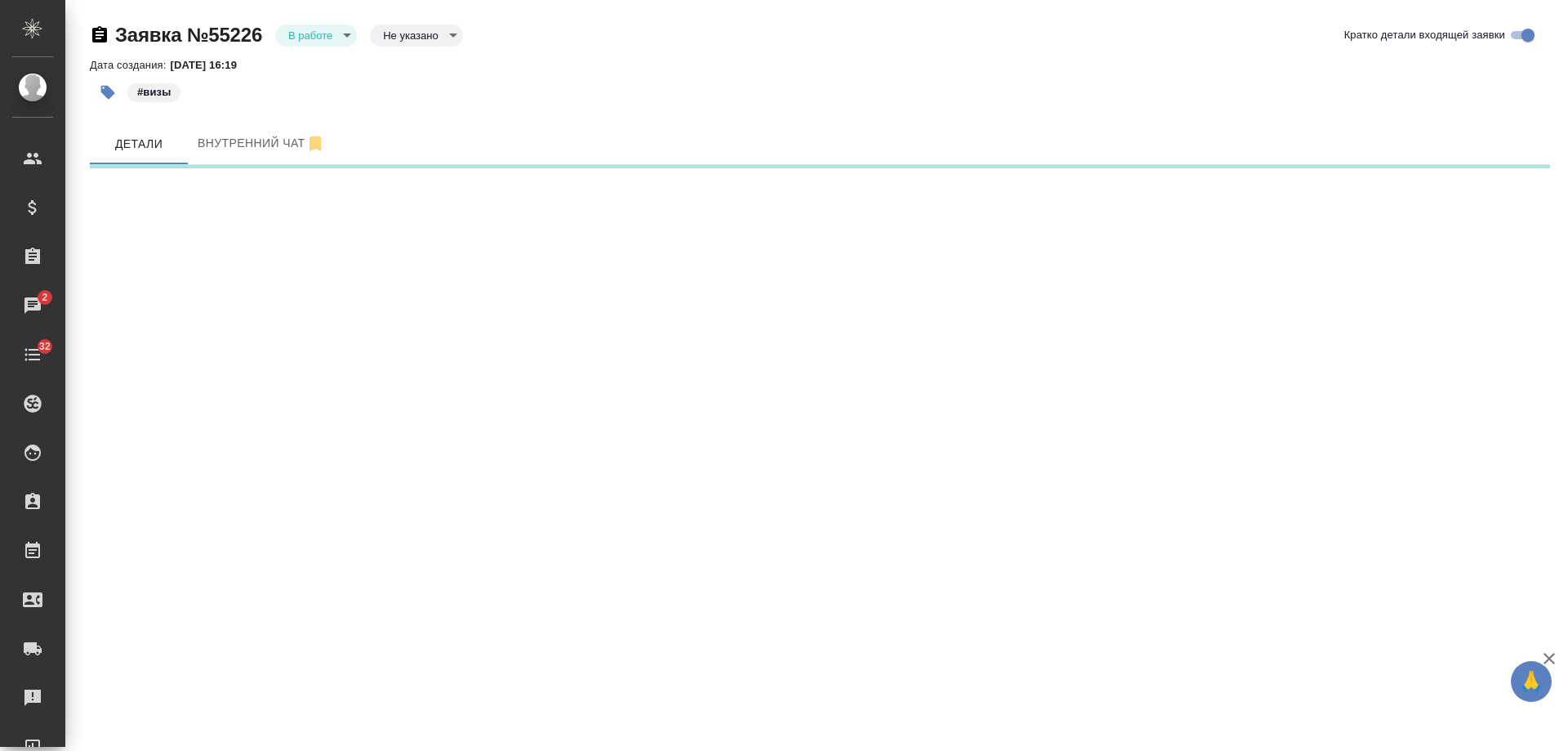
select select "RU"
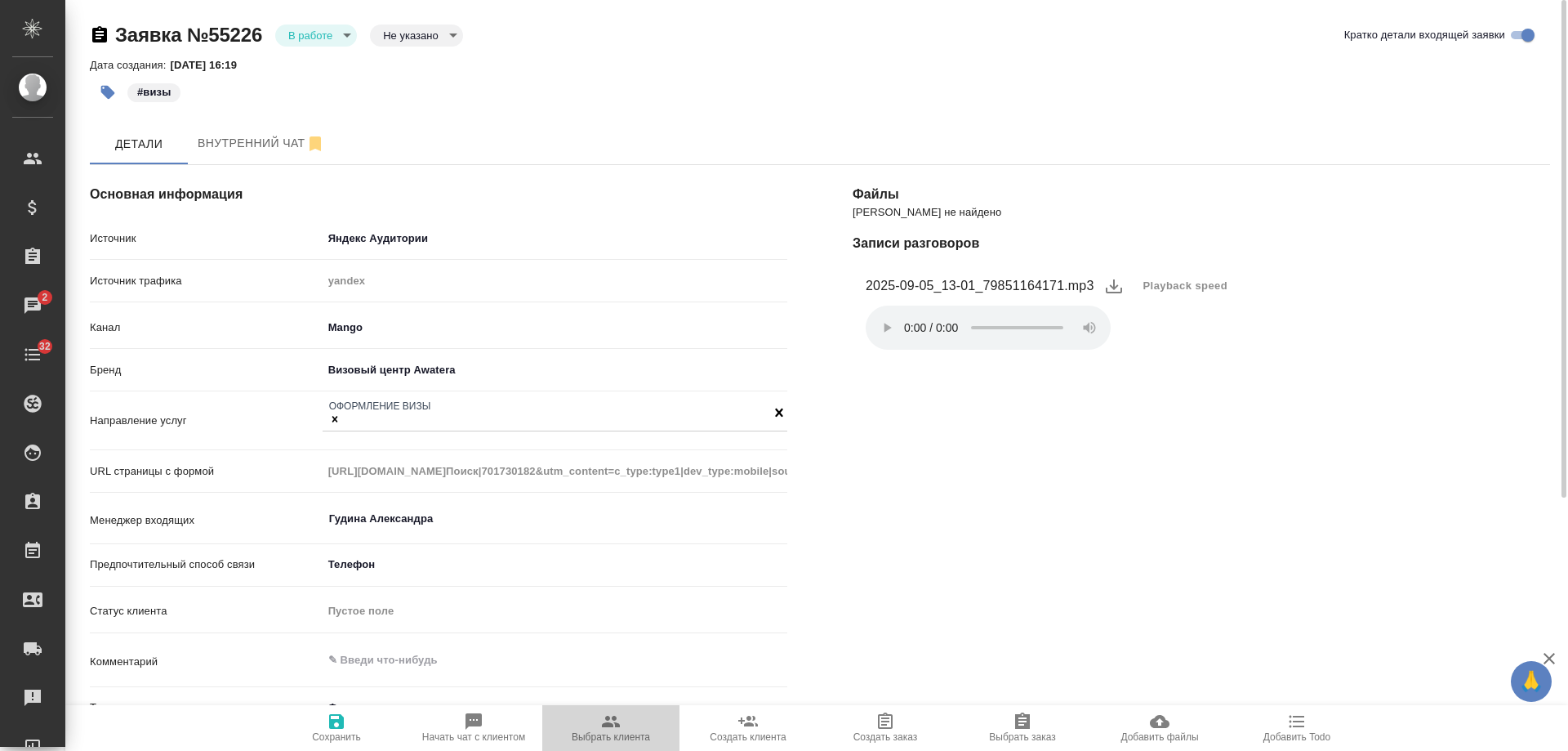
click at [607, 741] on span "Выбрать клиента" at bounding box center [611, 737] width 78 height 11
type textarea "x"
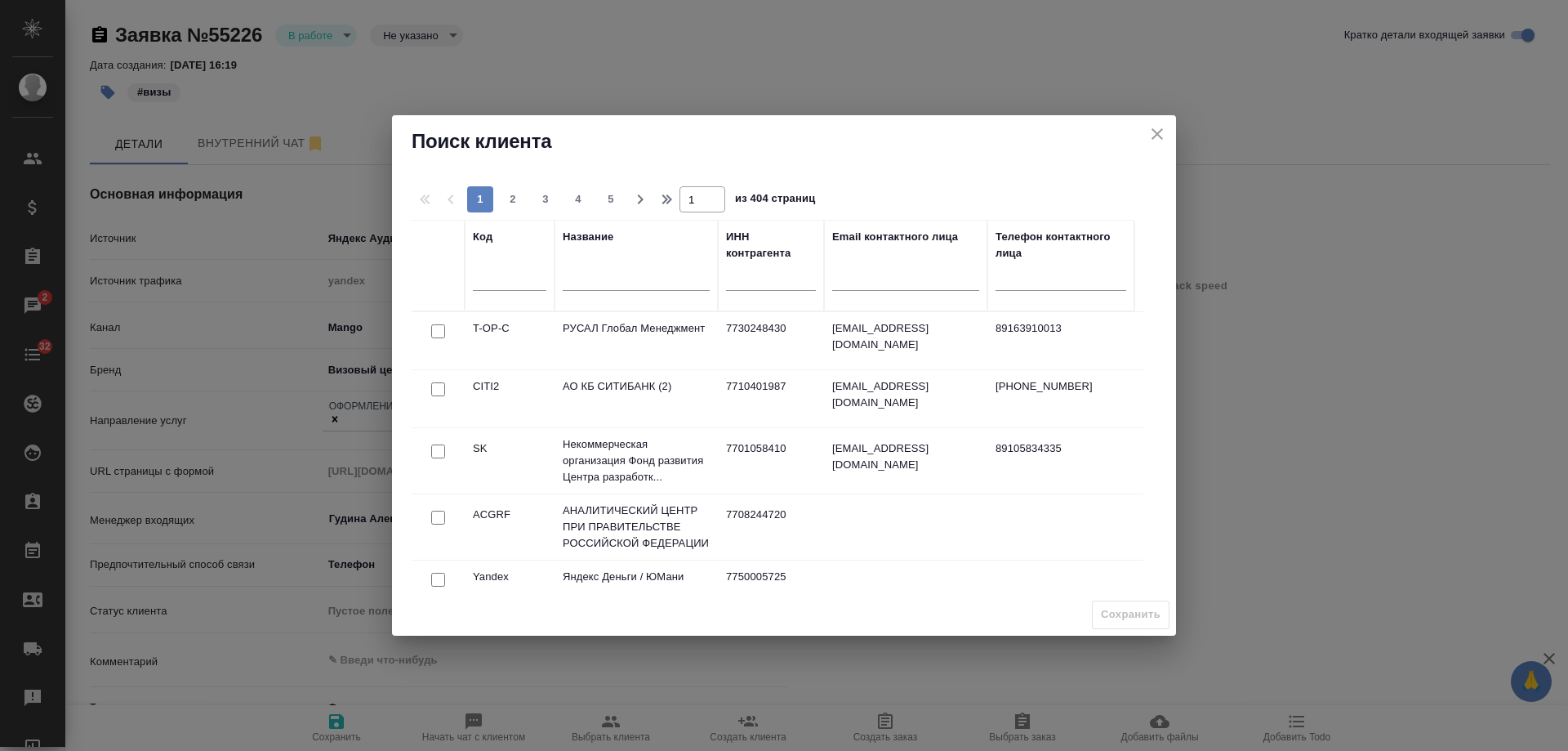
click at [626, 270] on input "text" at bounding box center [636, 280] width 147 height 20
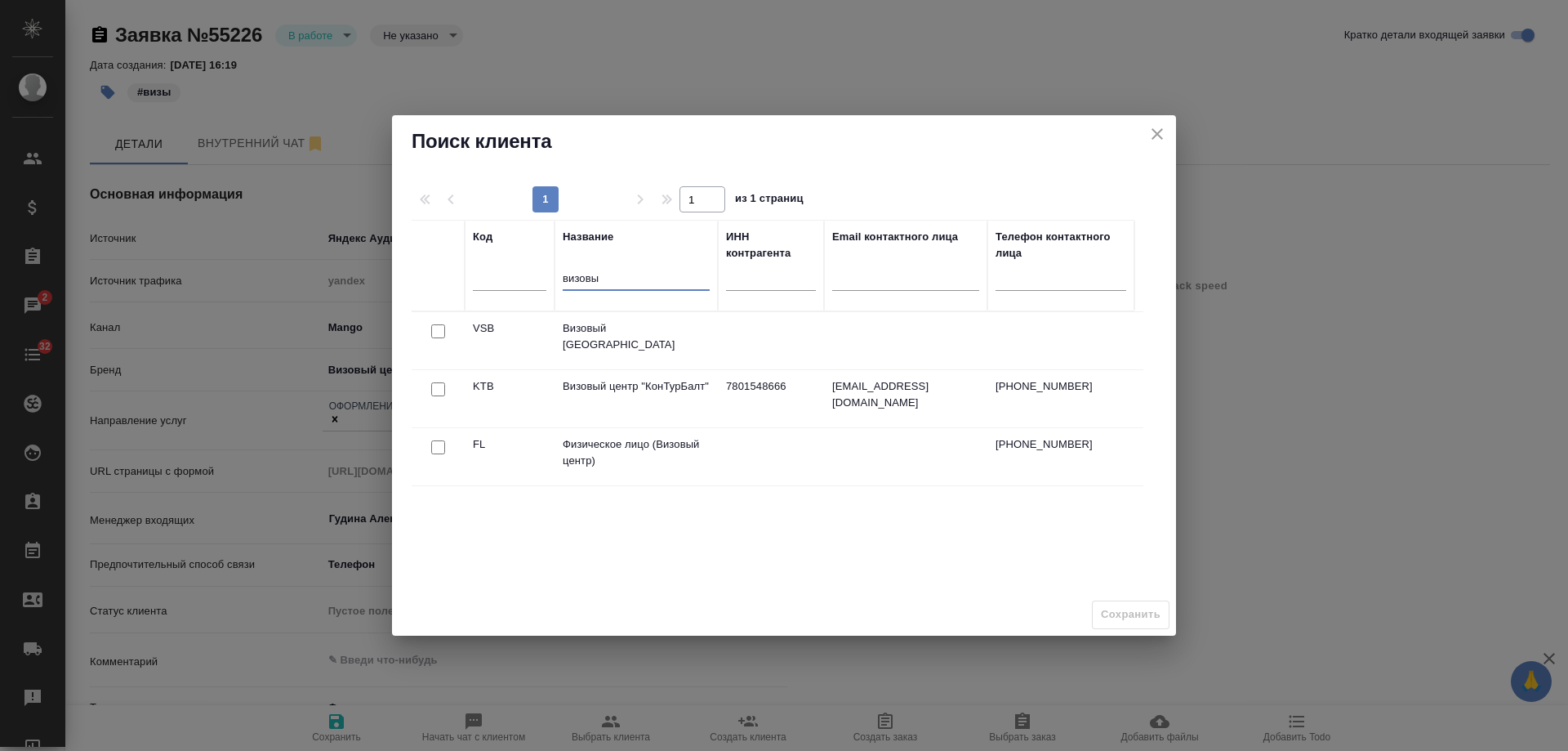
type input "визовы"
click at [438, 448] on input "checkbox" at bounding box center [438, 447] width 14 height 14
checkbox input "true"
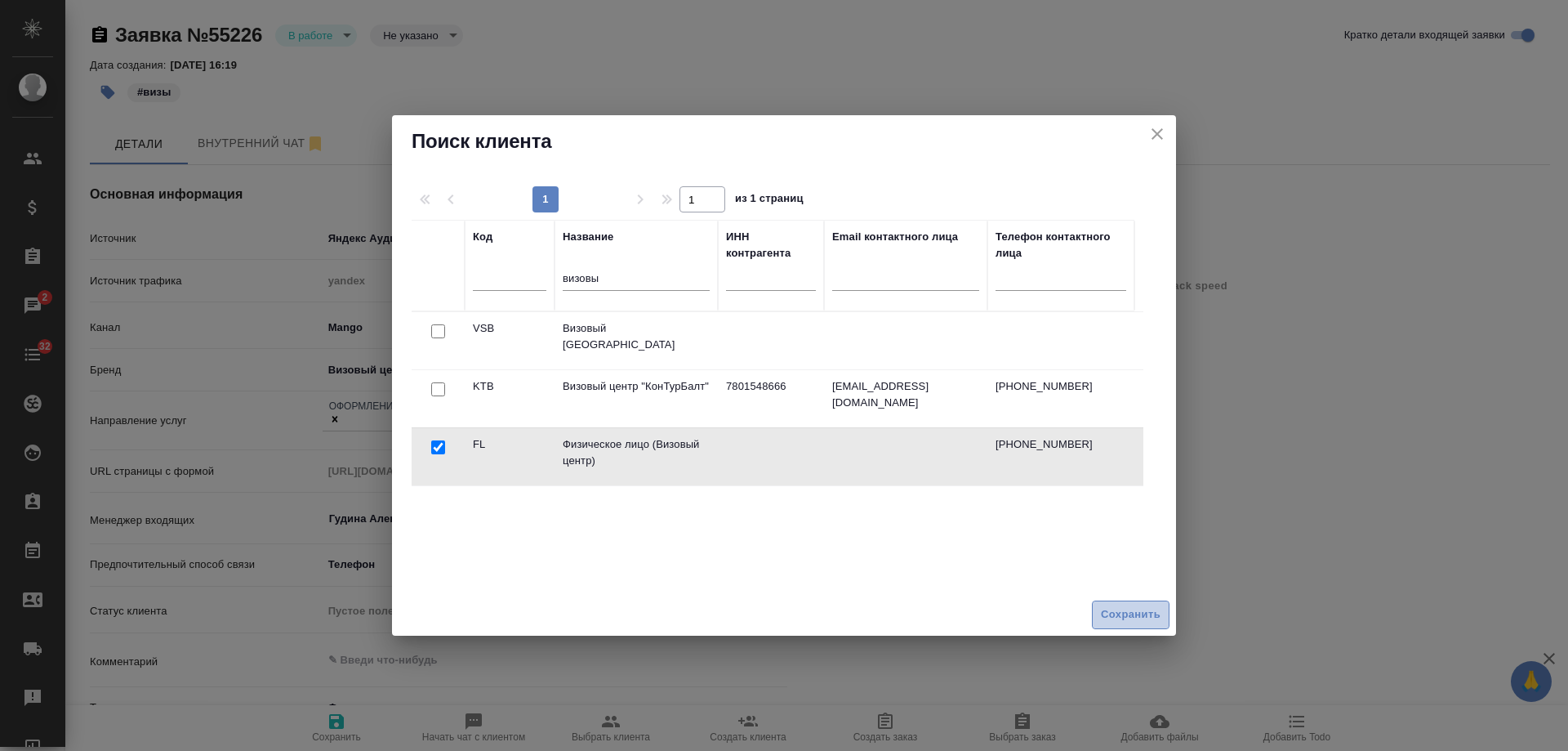
click at [1104, 613] on span "Сохранить" at bounding box center [1131, 615] width 60 height 19
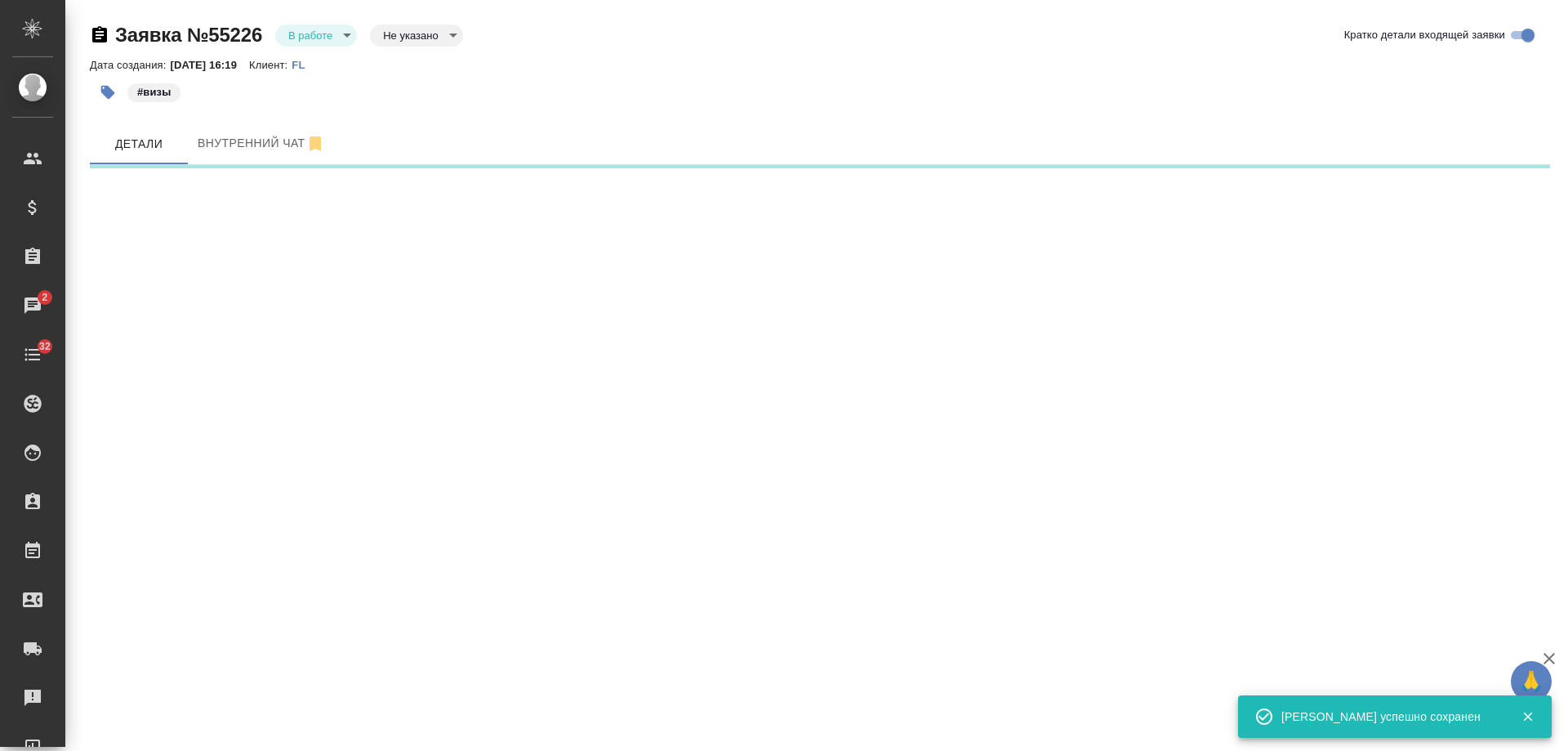
select select "RU"
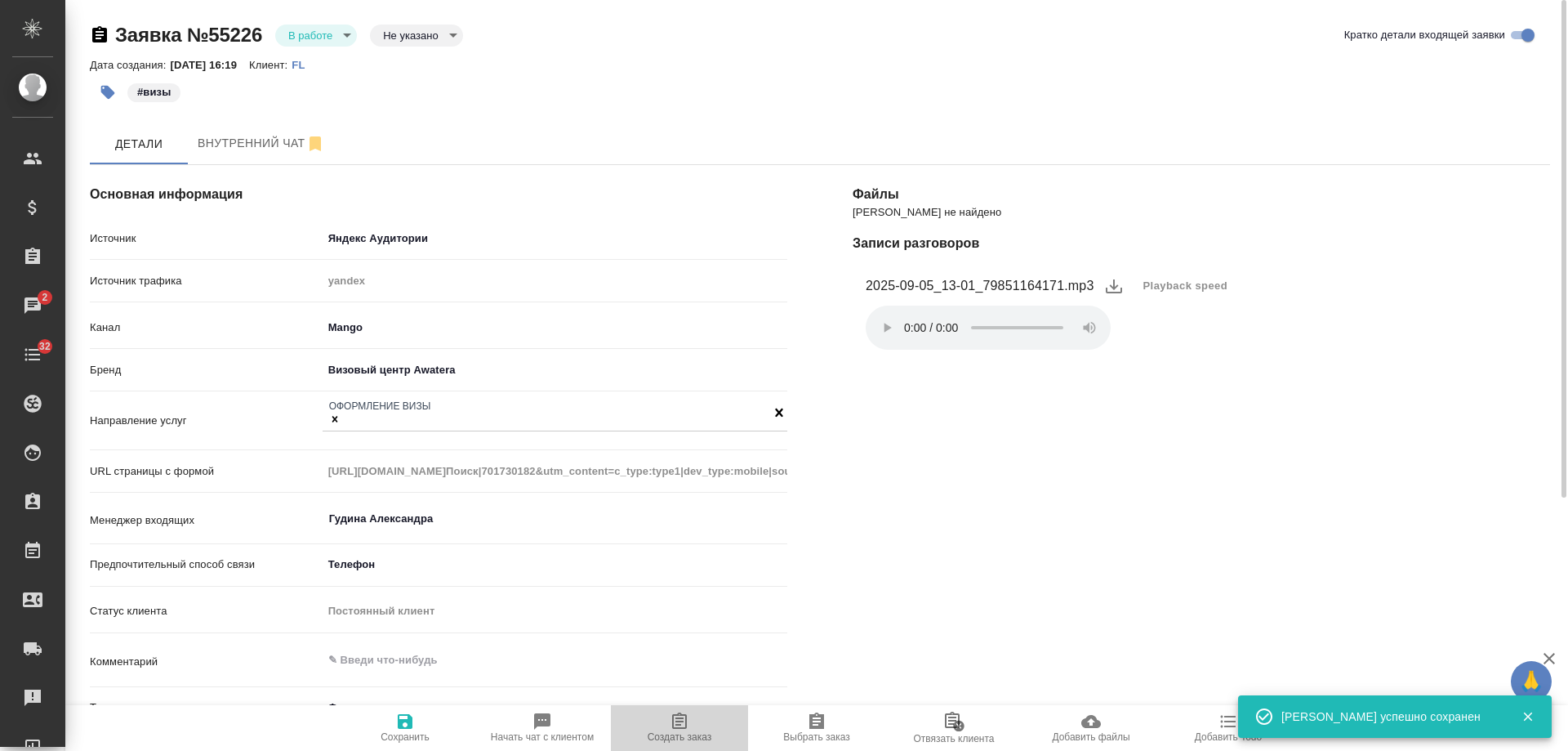
click at [695, 734] on span "Создать заказ" at bounding box center [679, 737] width 64 height 11
type textarea "x"
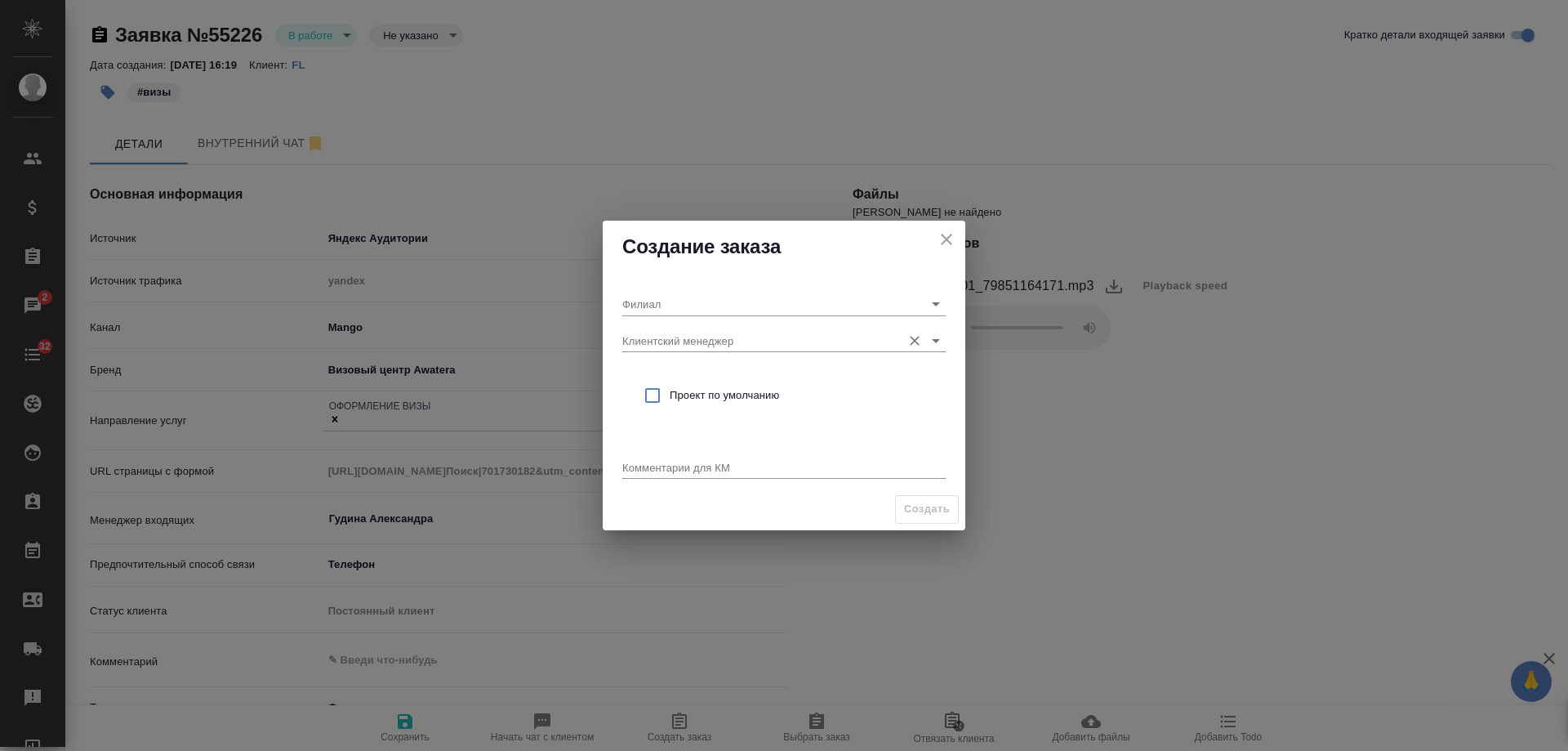
click at [833, 347] on input "Клиентский менеджер" at bounding box center [757, 340] width 271 height 22
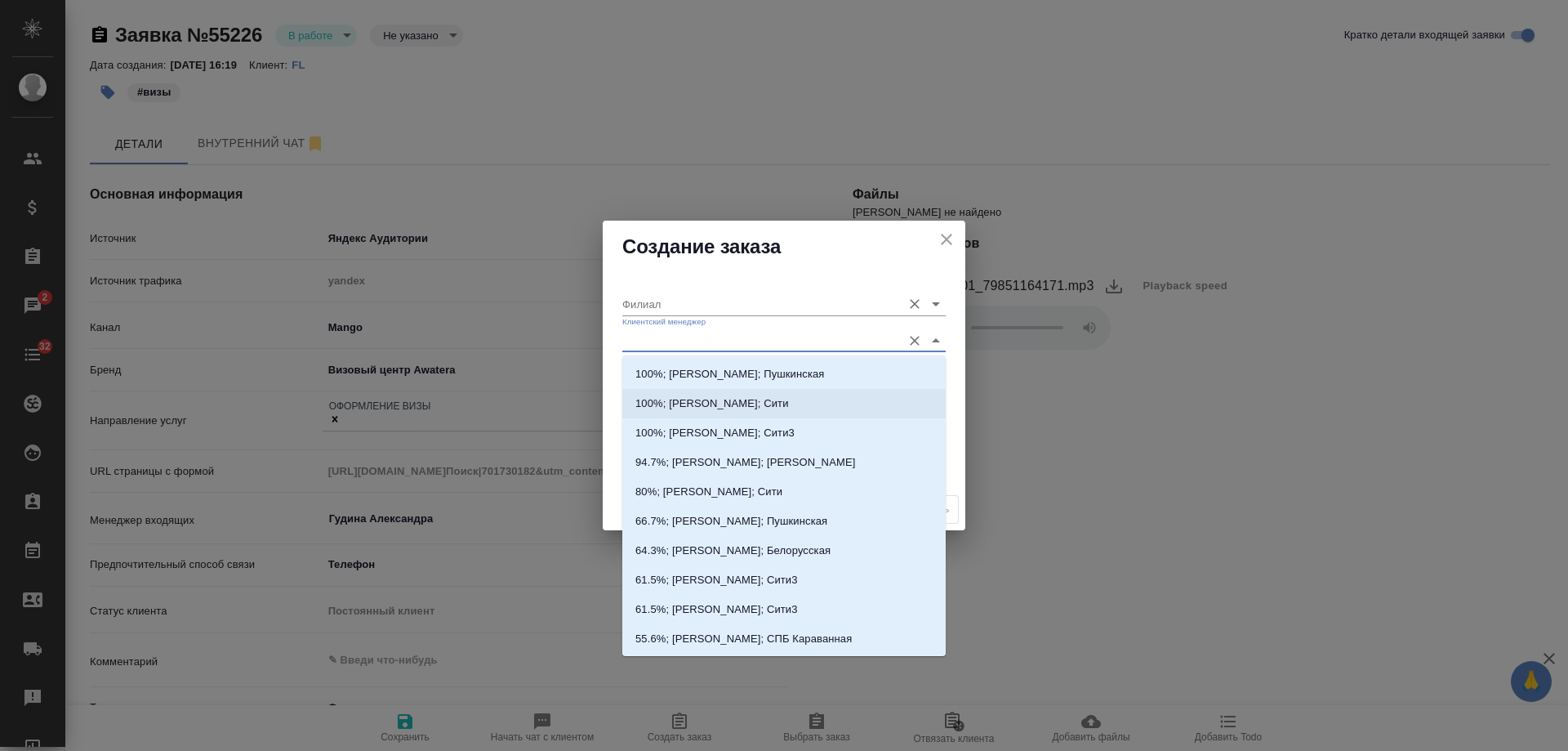
click at [845, 292] on div "Филиал" at bounding box center [784, 297] width 323 height 36
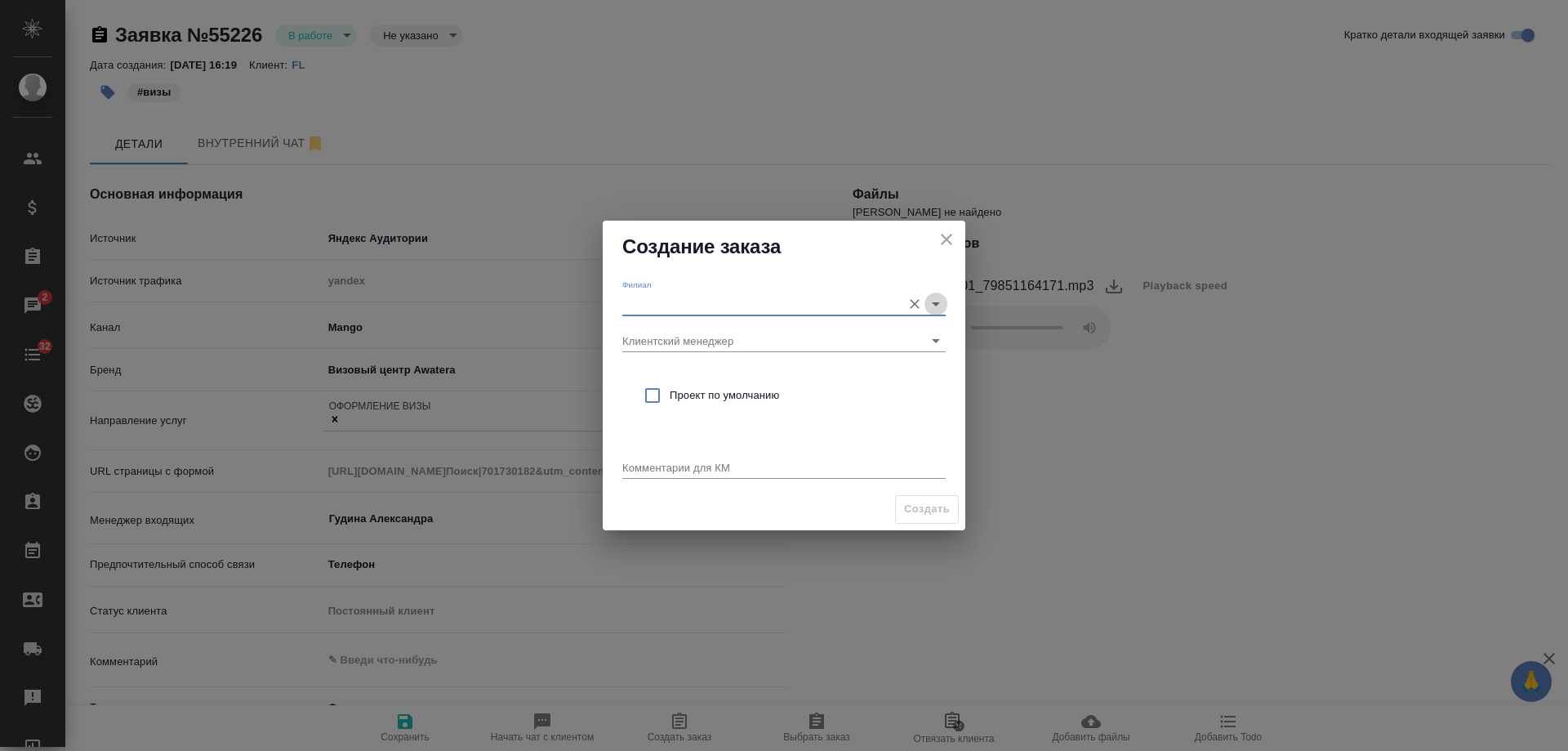
click at [937, 308] on icon "Open" at bounding box center [935, 304] width 20 height 20
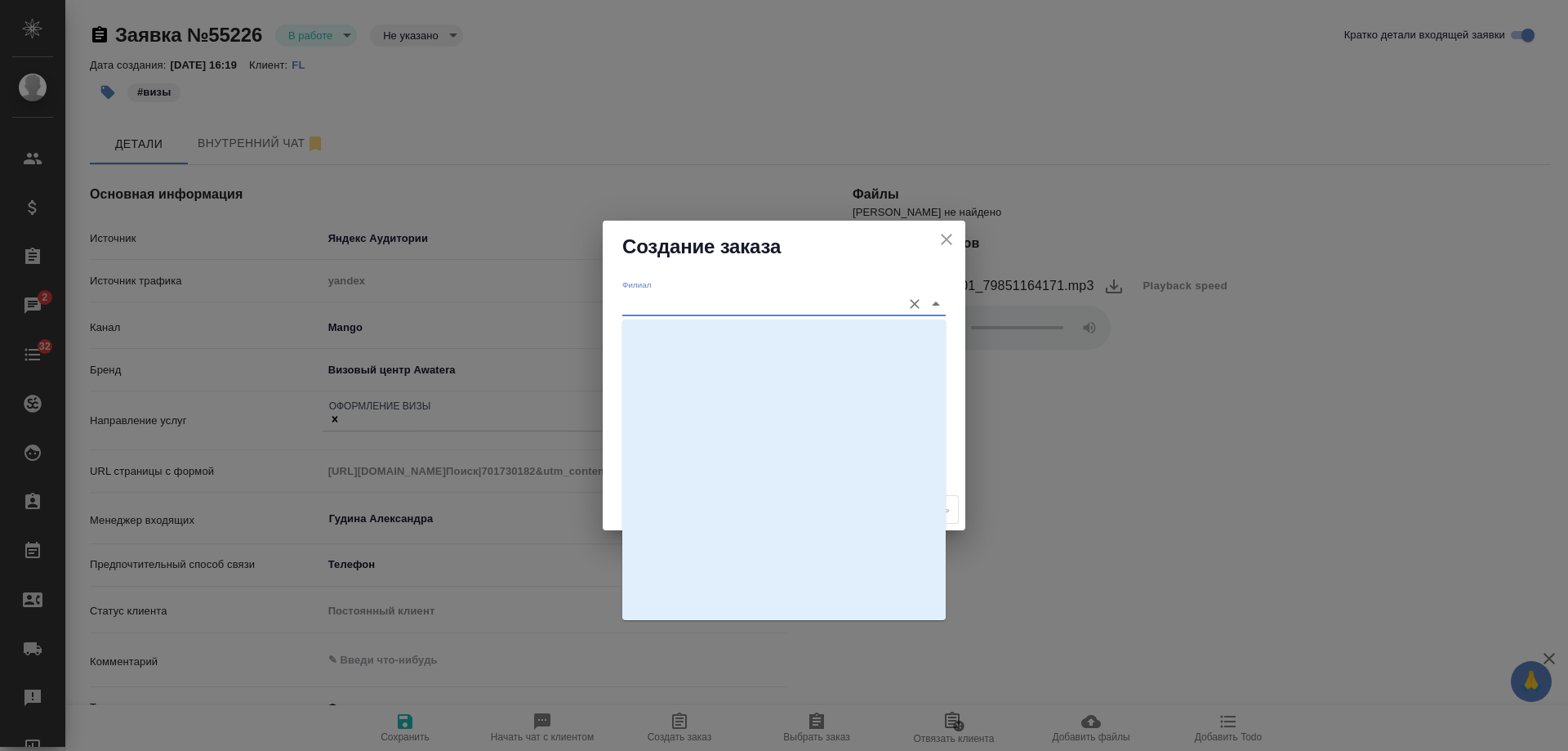
scroll to position [2880, 0]
click at [686, 546] on li "Visa" at bounding box center [784, 546] width 323 height 30
type input "Visa"
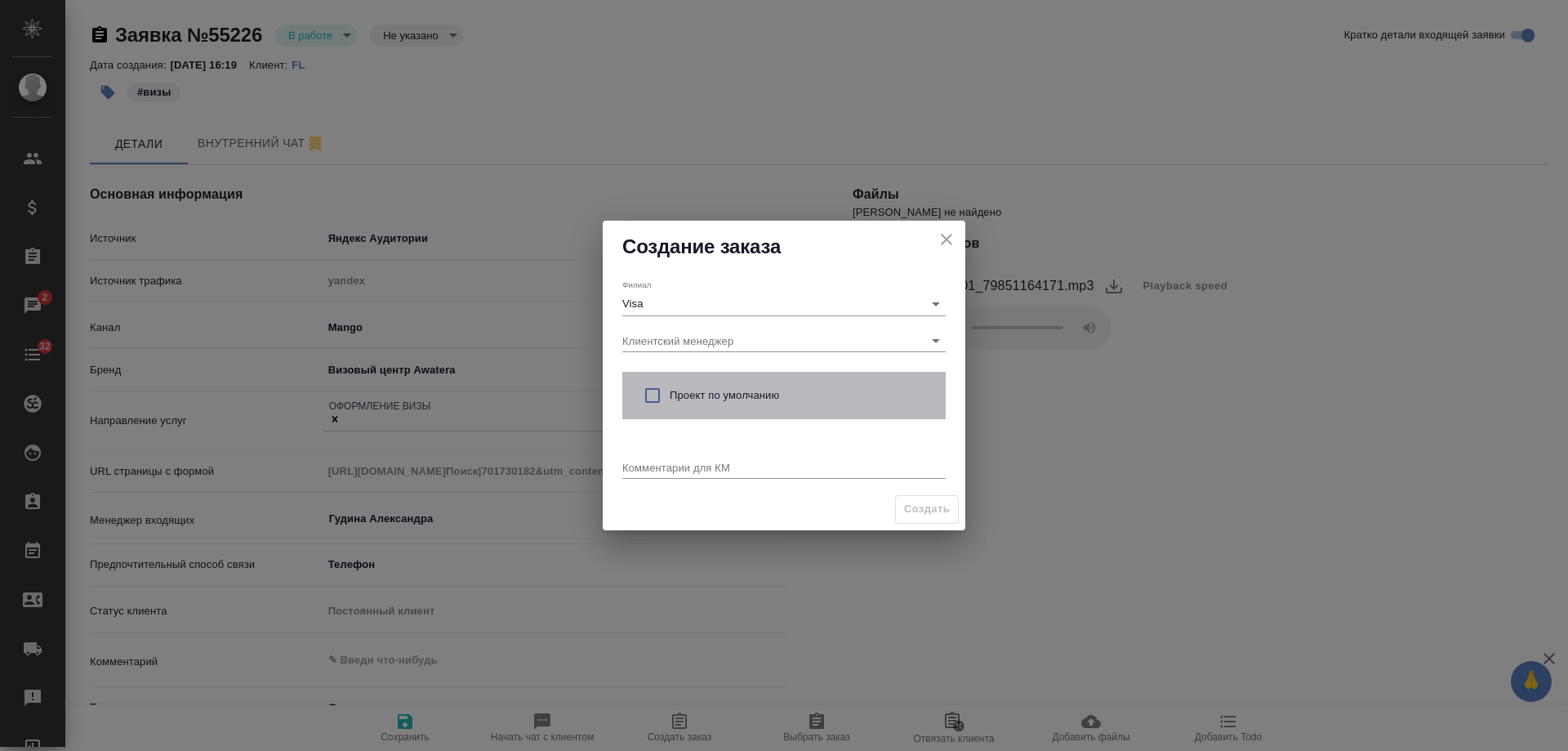
click at [689, 394] on span "Проект по умолчанию" at bounding box center [801, 396] width 263 height 17
checkbox input "true"
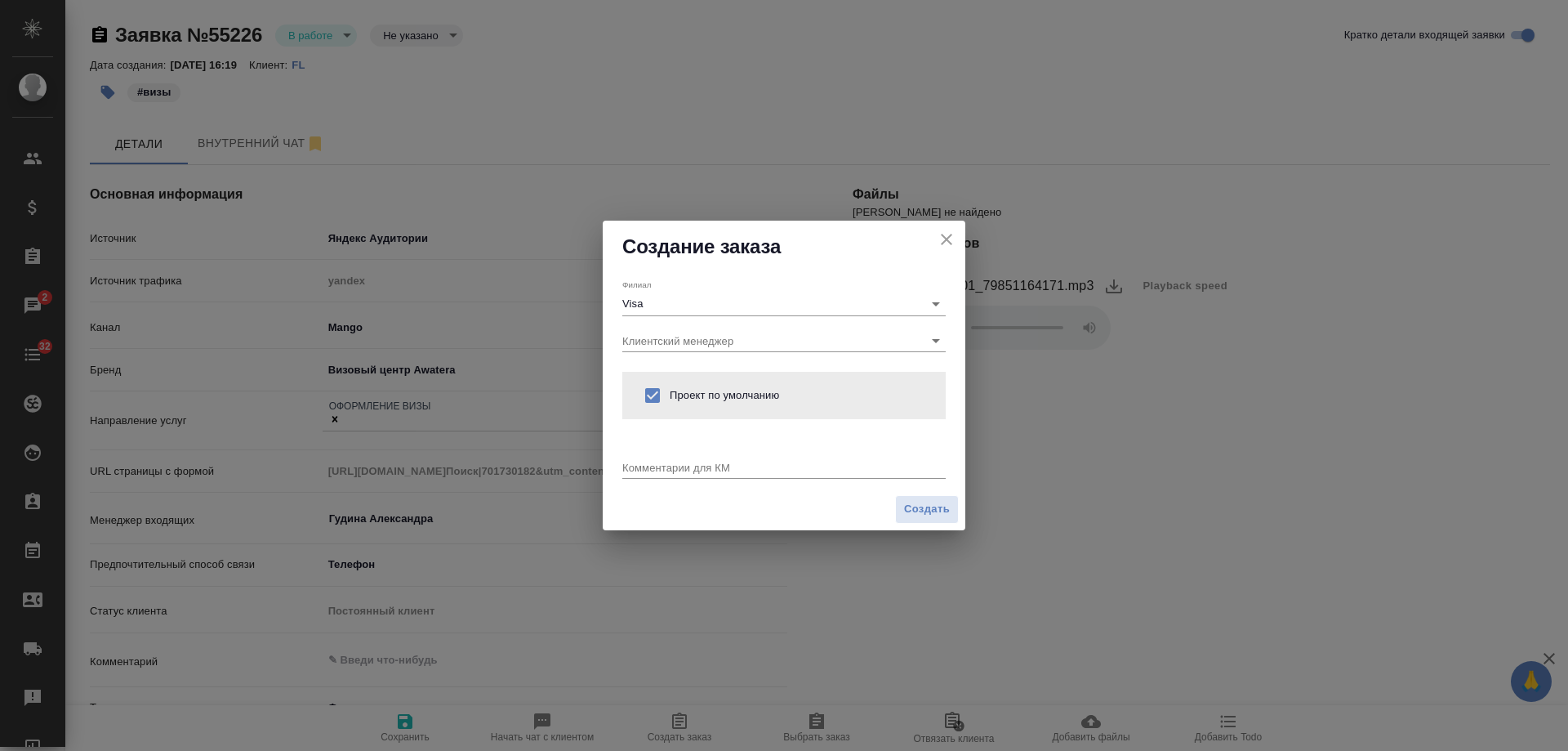
click at [686, 467] on textarea at bounding box center [784, 466] width 323 height 12
type textarea "от КВ: мульти виза в Европу, туристическая виза США"
type textarea "x"
click at [691, 464] on textarea "от КВ: мульти виза в Европу, туристическая виза США" at bounding box center [784, 466] width 323 height 12
click at [907, 460] on textarea "от КВ: мультивиза в Европу, туристическая виза США" at bounding box center [784, 466] width 323 height 12
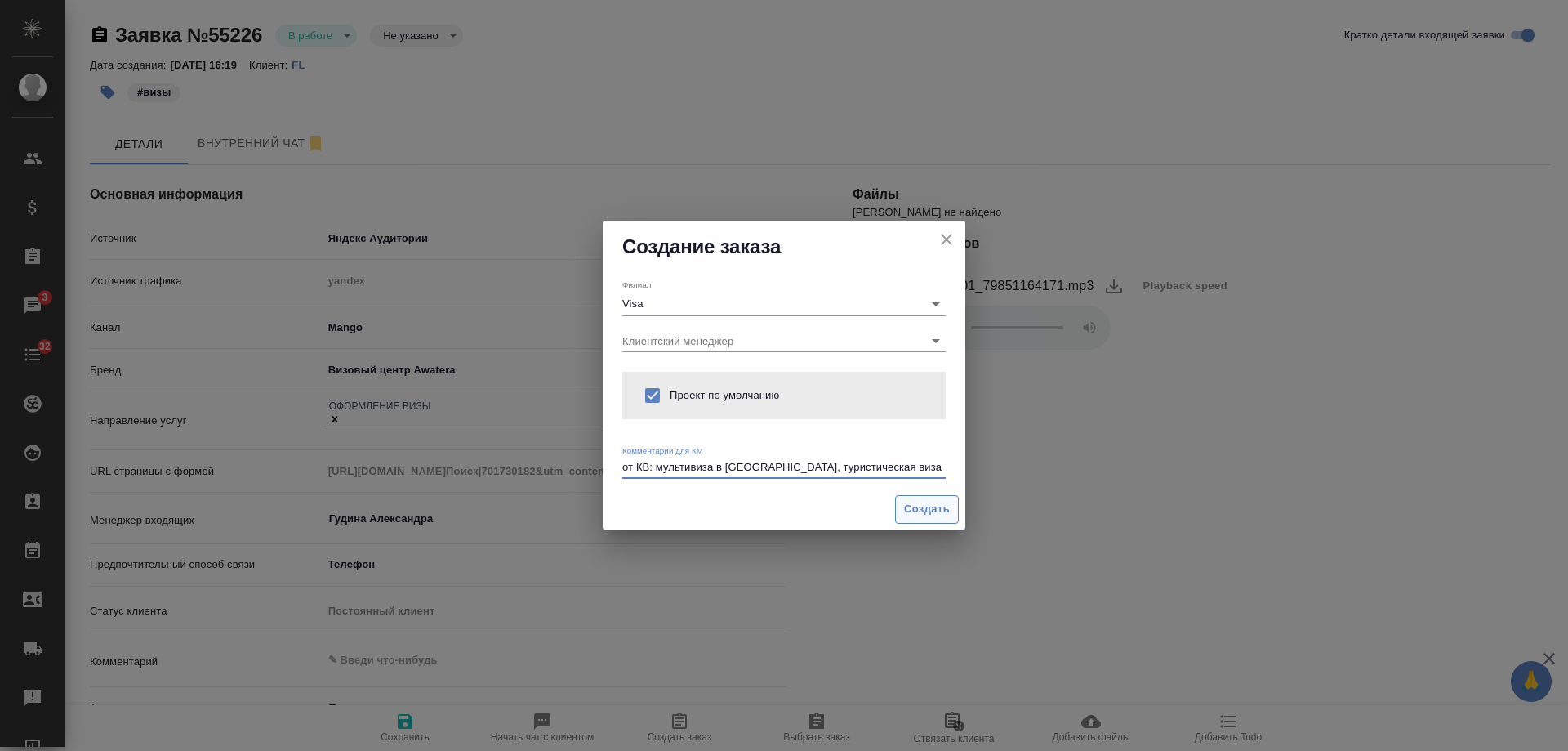
type textarea "от КВ: мультивиза в Европу, туристическая виза США"
click at [936, 511] on span "Создать" at bounding box center [927, 510] width 46 height 19
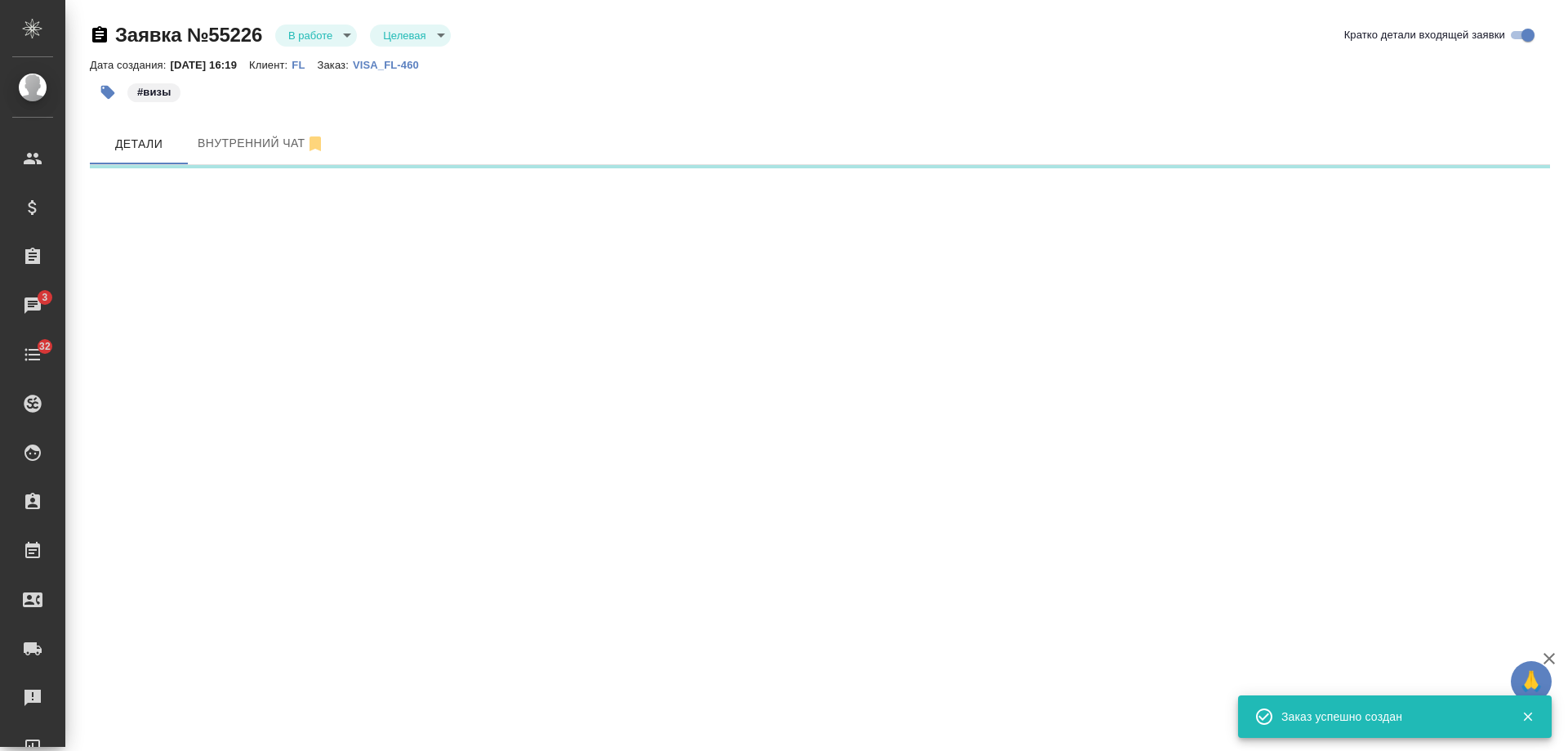
select select "RU"
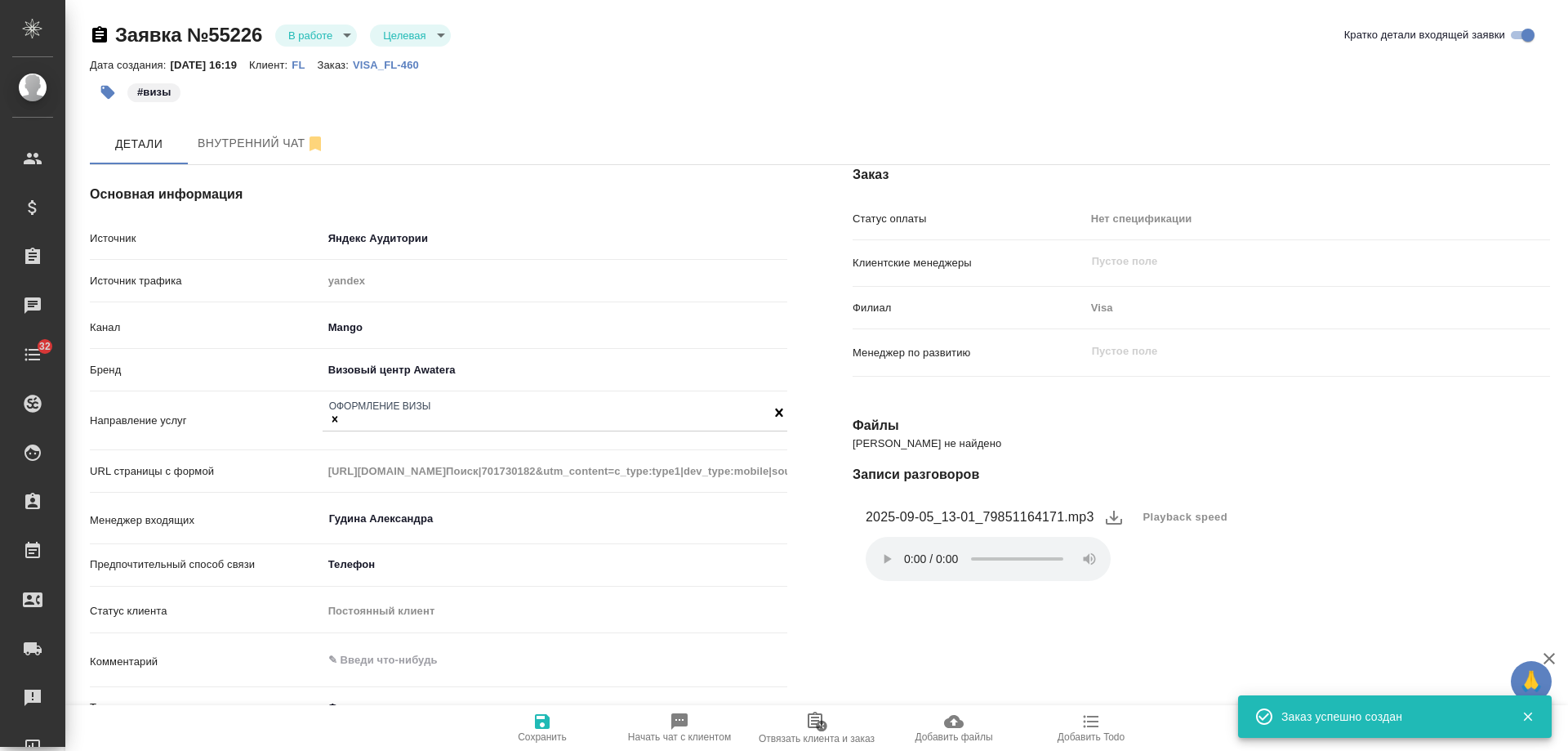
type textarea "x"
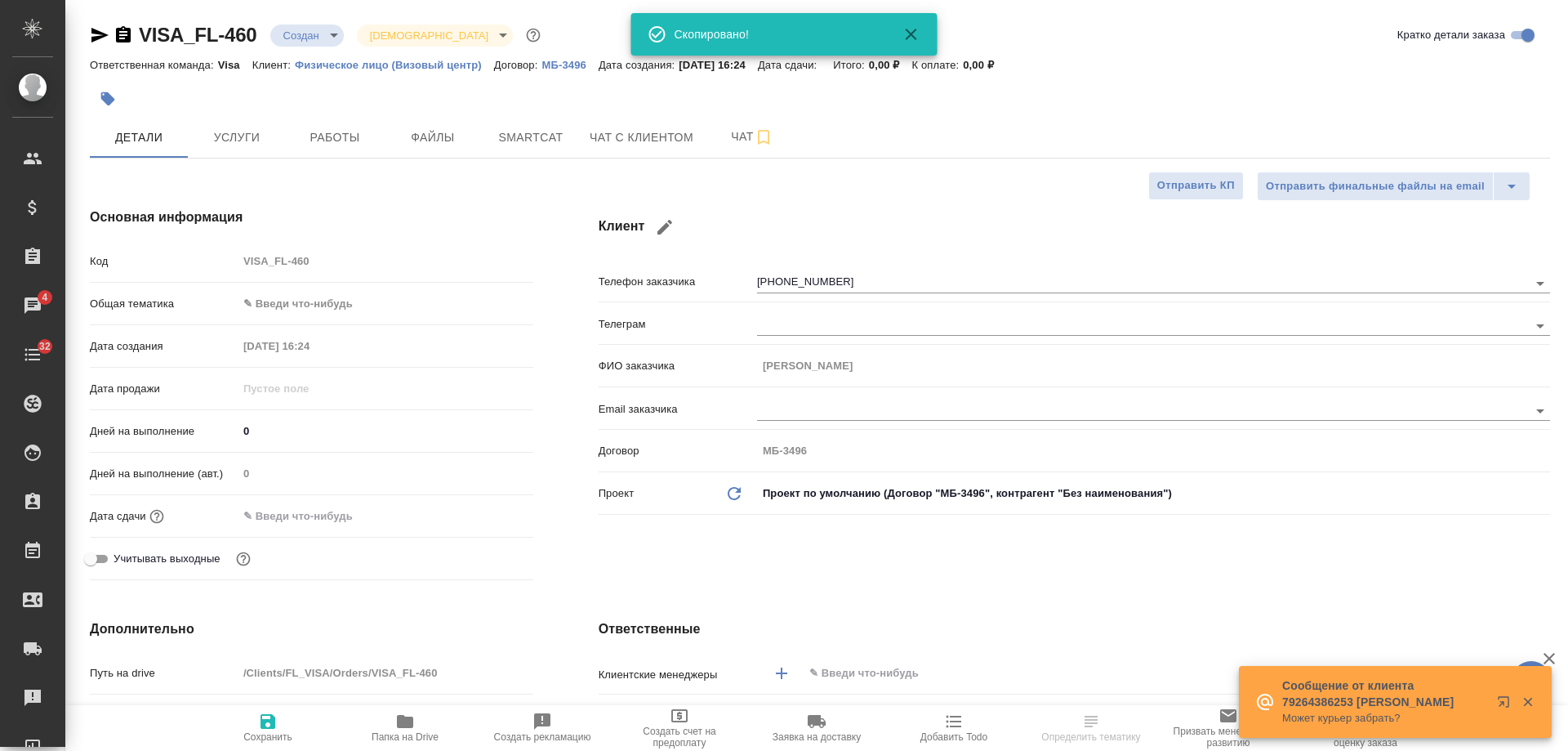
select select "RU"
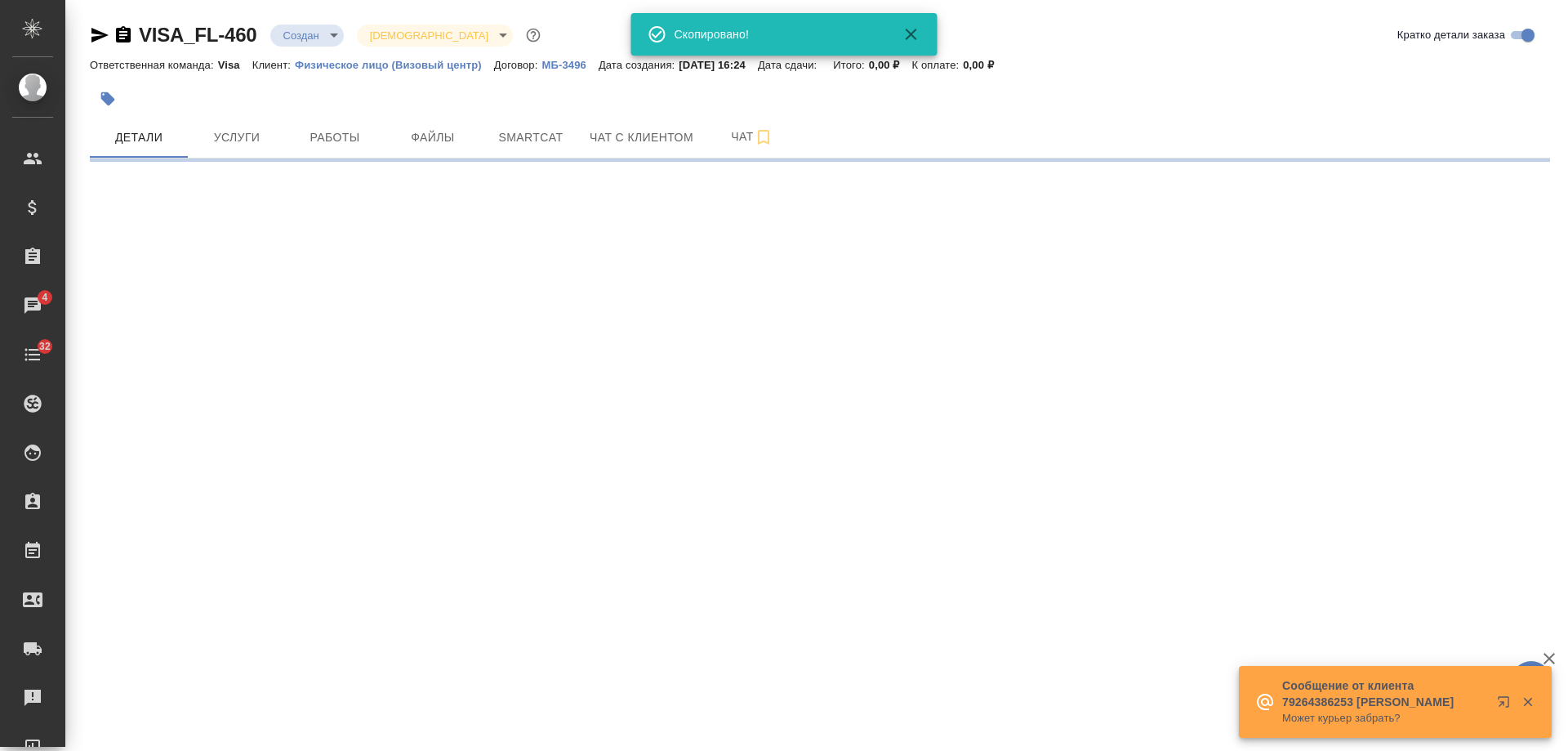
select select "RU"
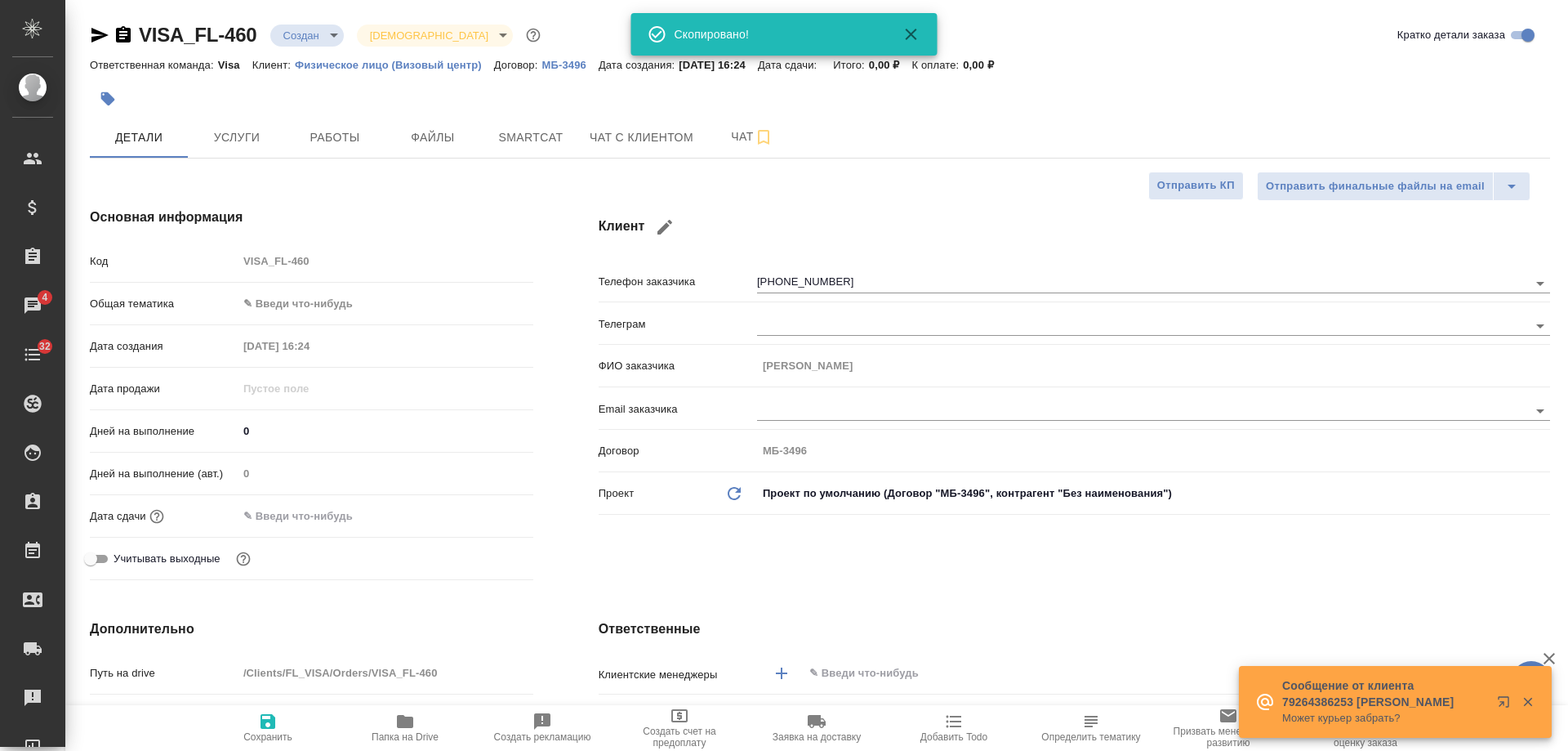
type textarea "x"
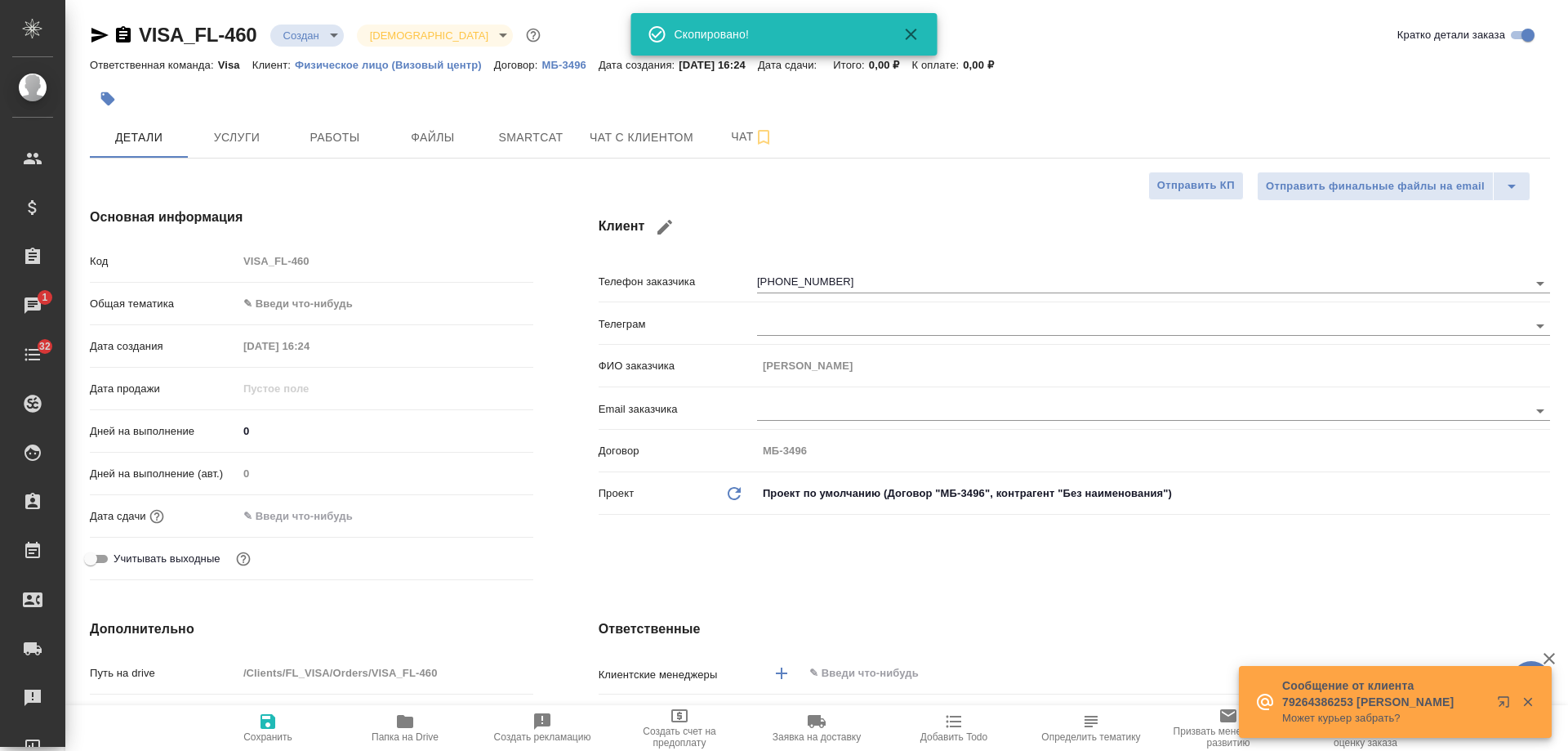
type textarea "x"
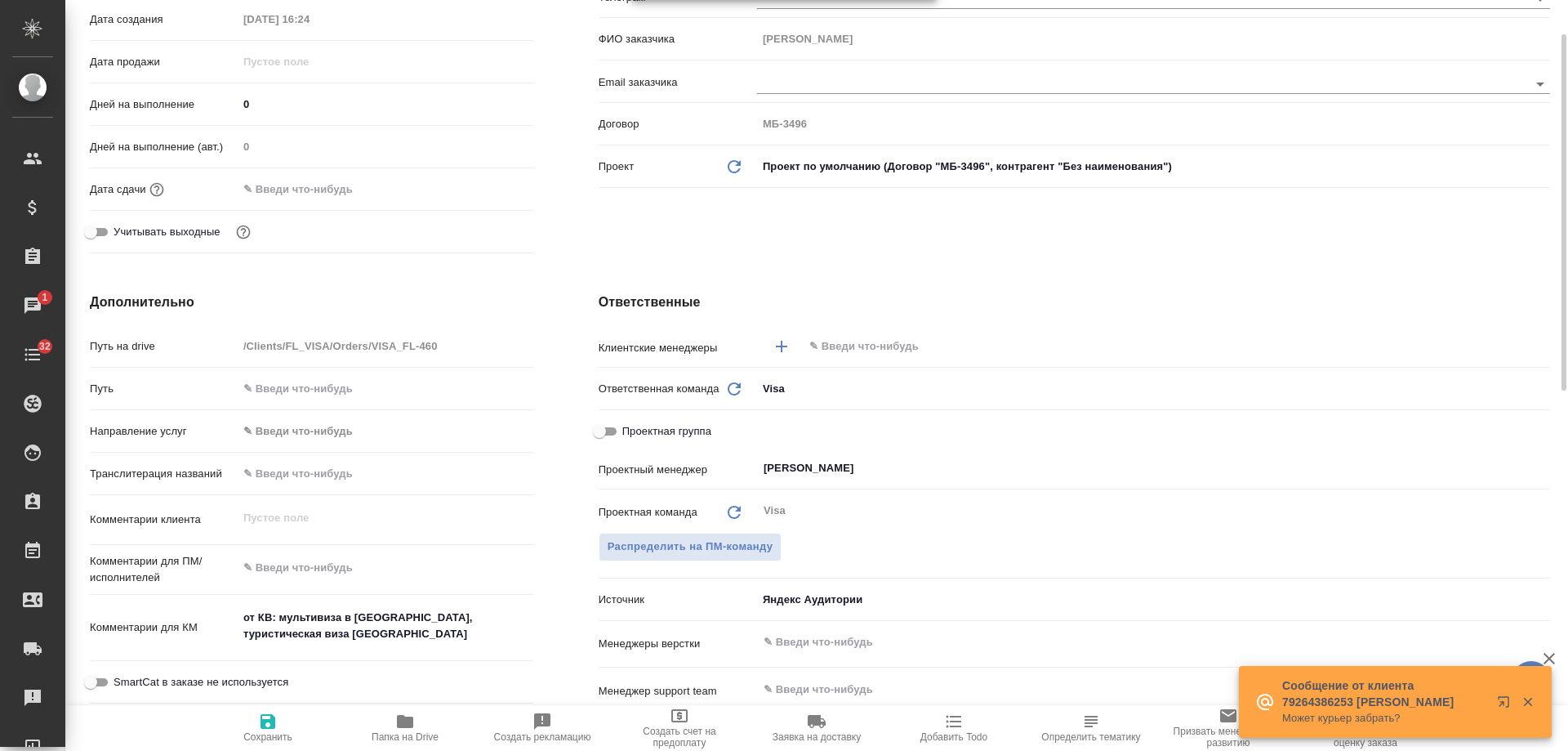
scroll to position [490, 0]
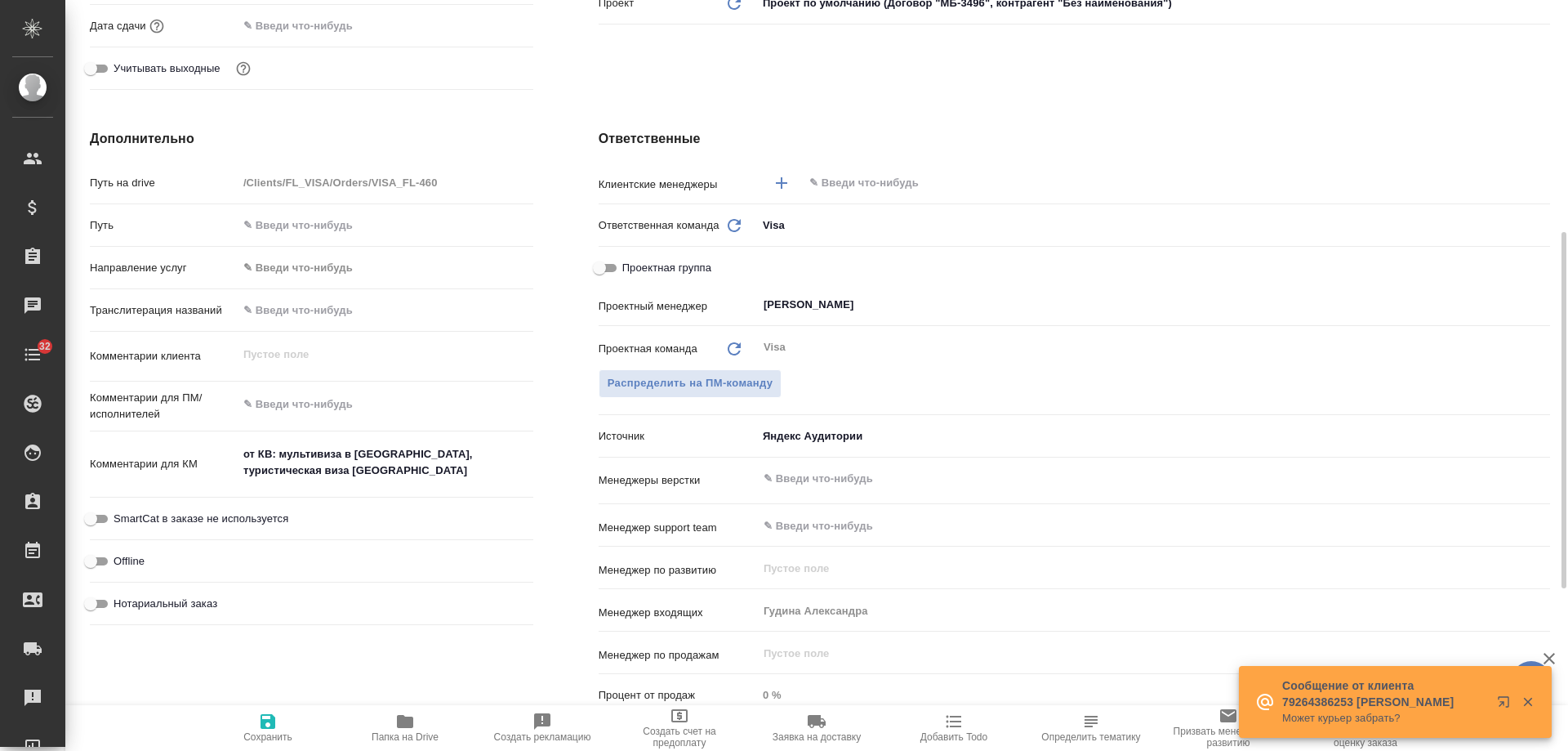
click at [849, 190] on input "text" at bounding box center [1149, 183] width 683 height 20
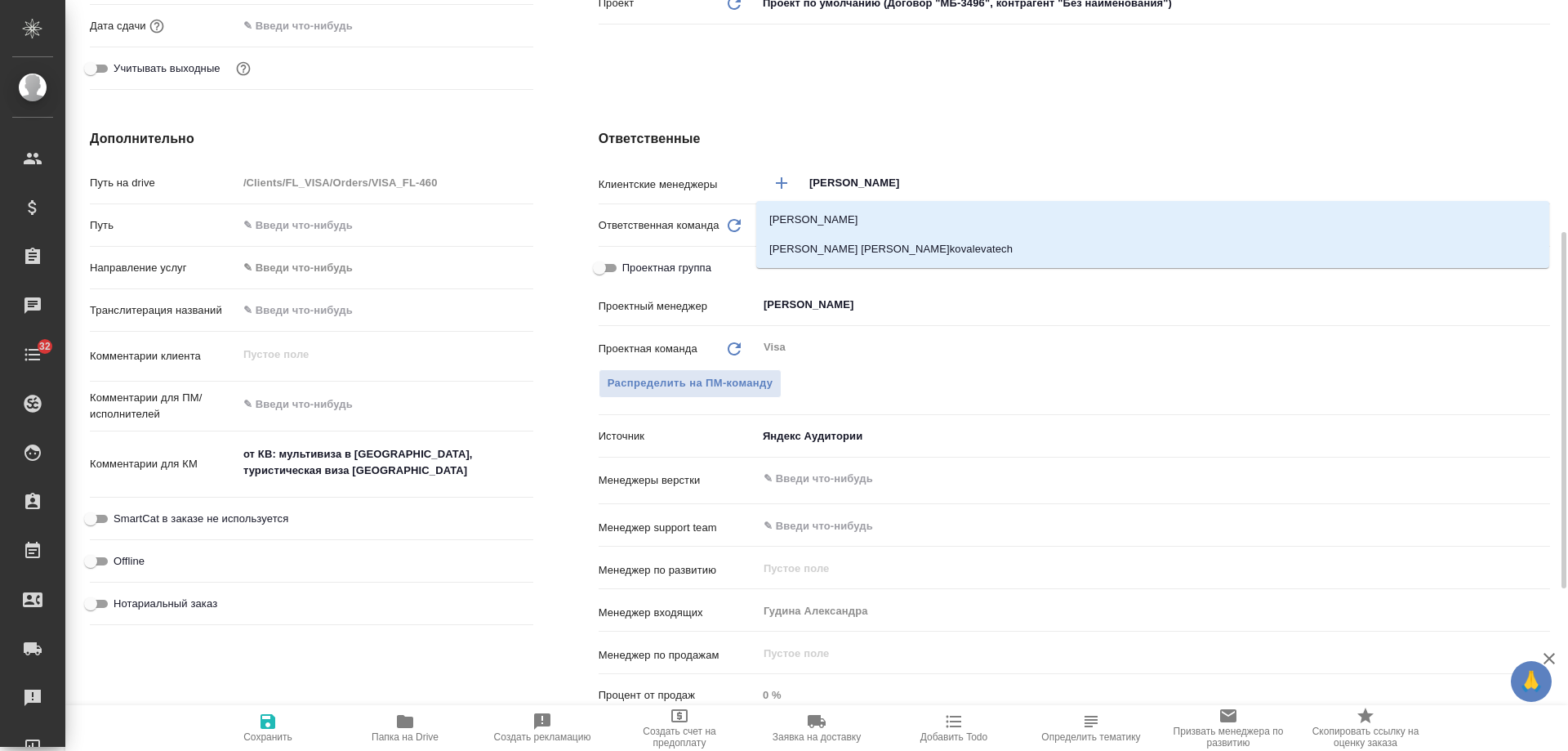
type input "[PERSON_NAME]"
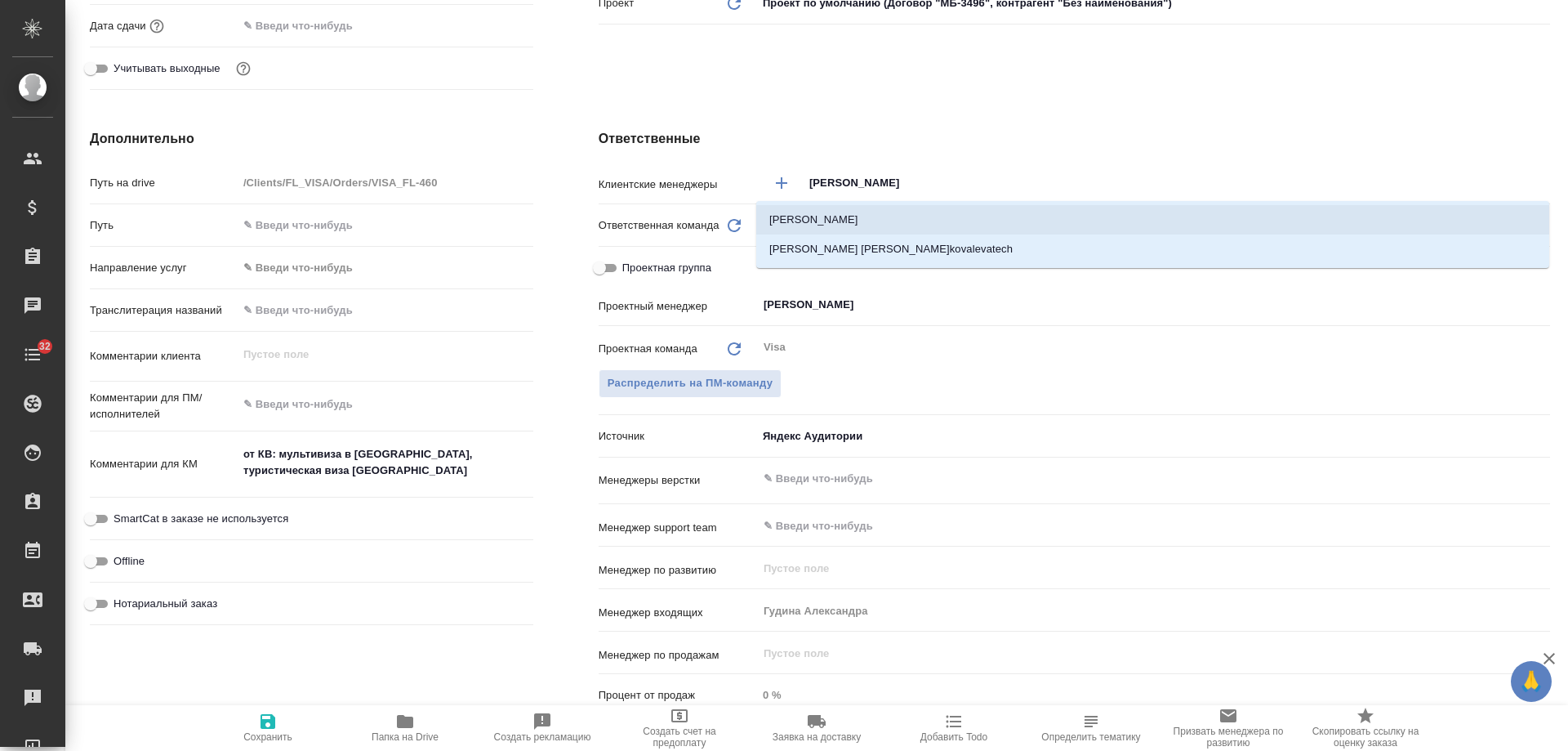
click at [845, 222] on li "[PERSON_NAME]" at bounding box center [1152, 220] width 793 height 30
type textarea "x"
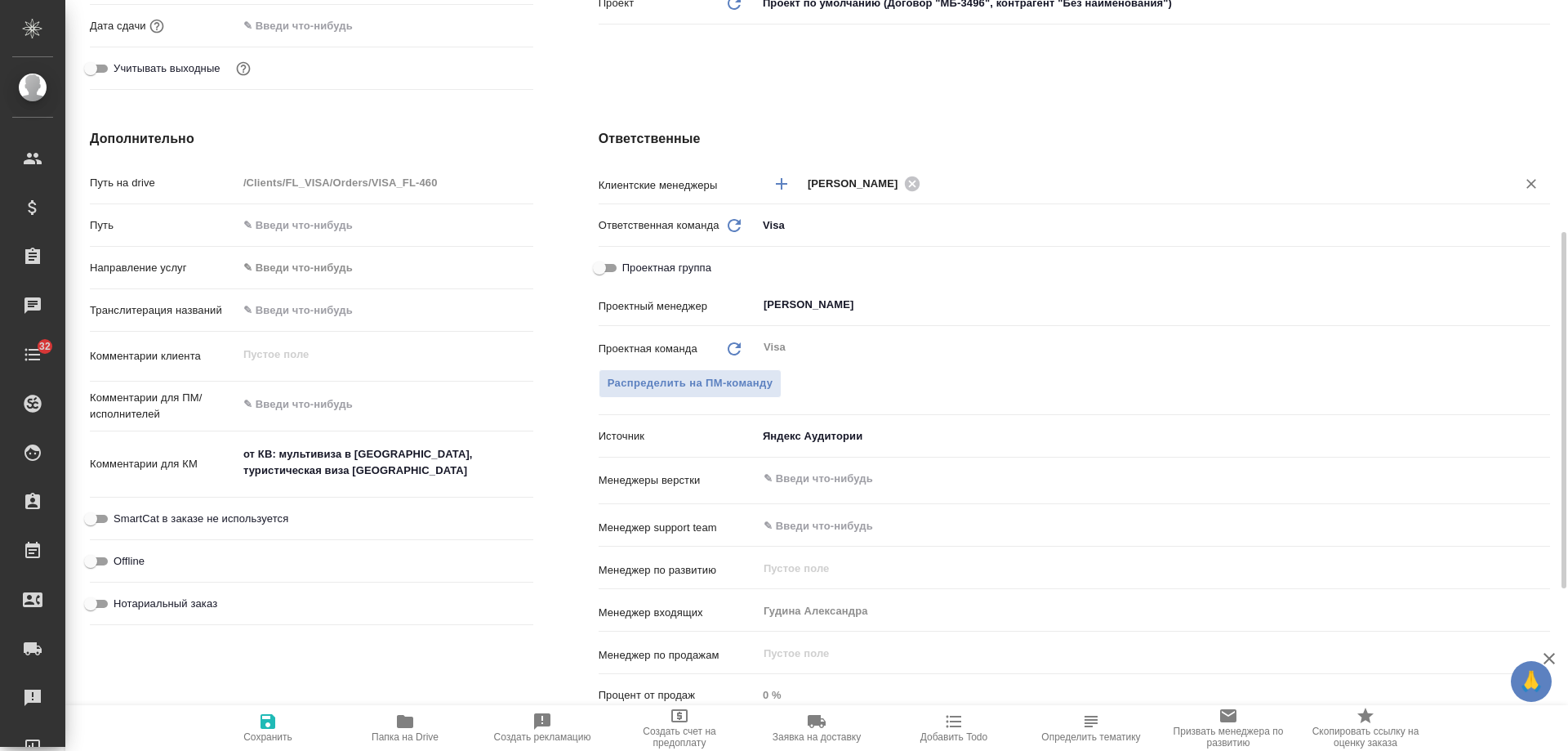
click at [275, 721] on icon "button" at bounding box center [267, 721] width 20 height 20
type textarea "x"
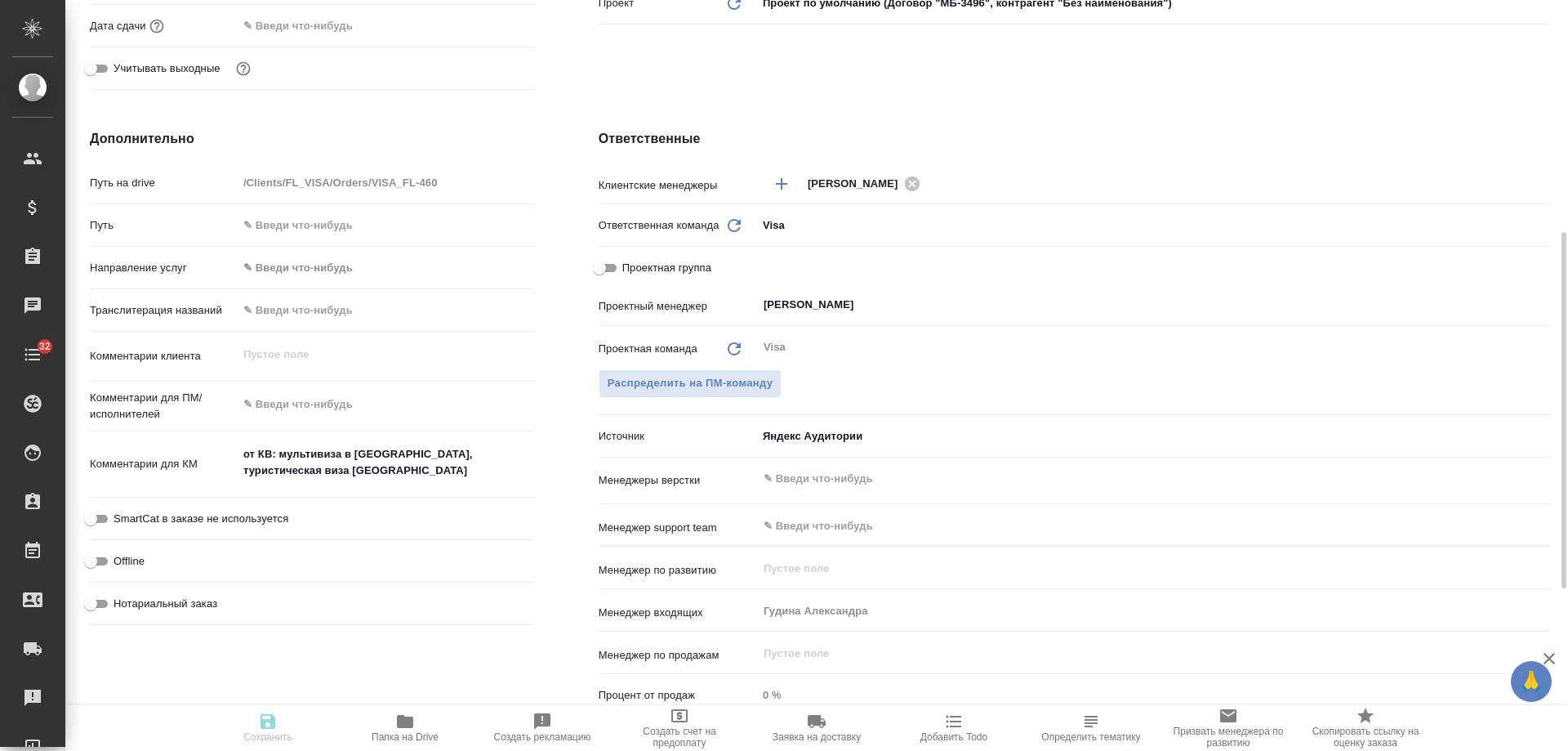
type textarea "x"
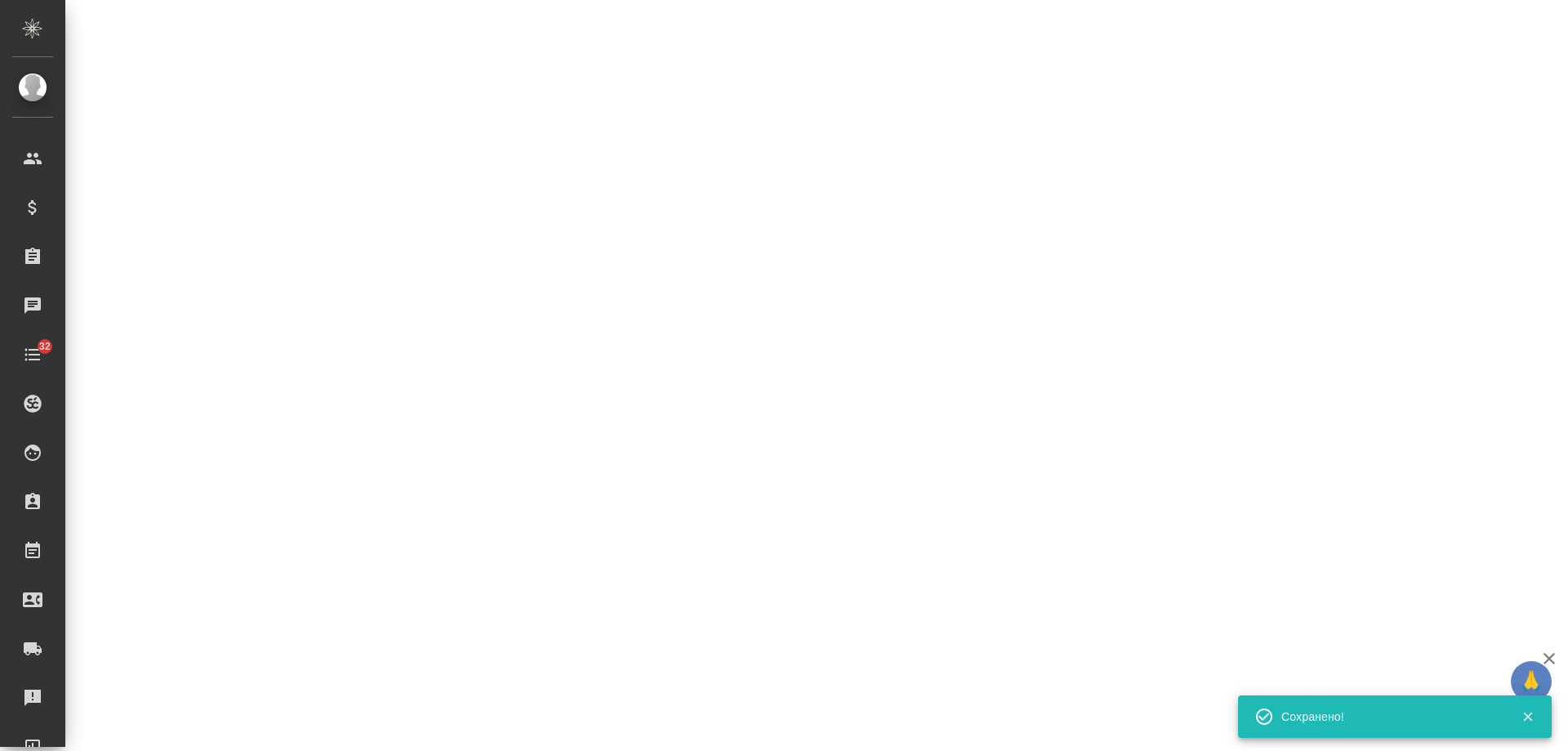
select select "RU"
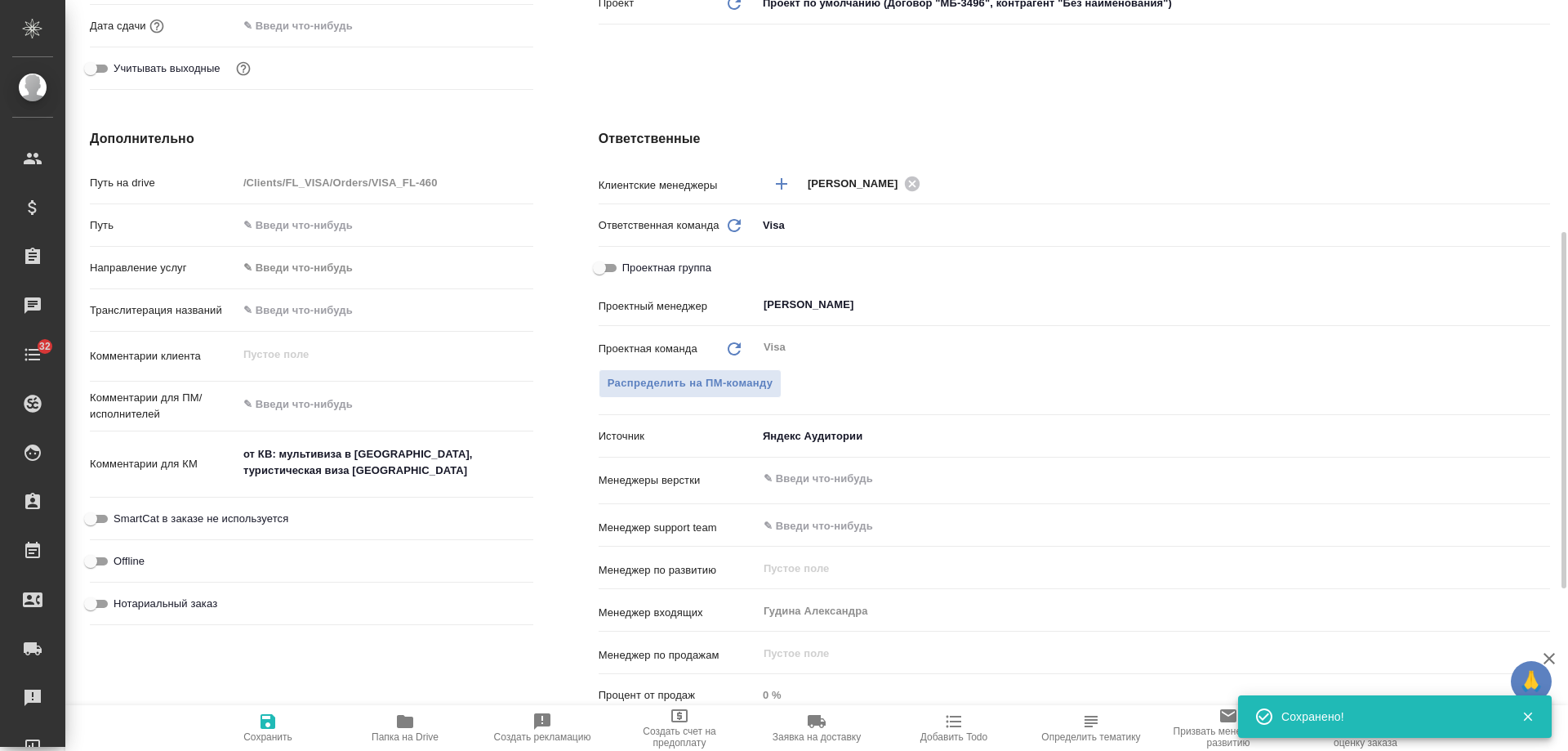
type textarea "x"
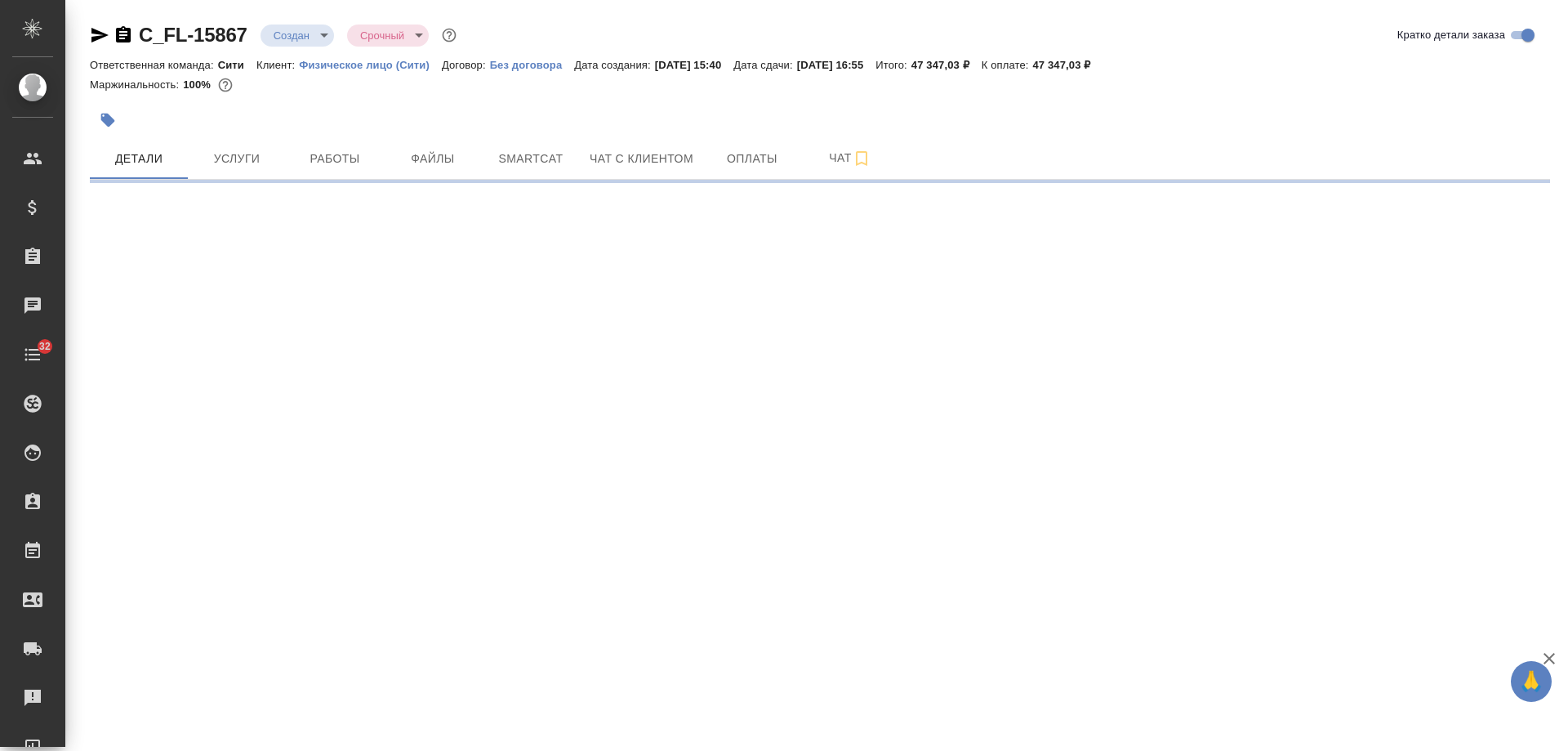
select select "RU"
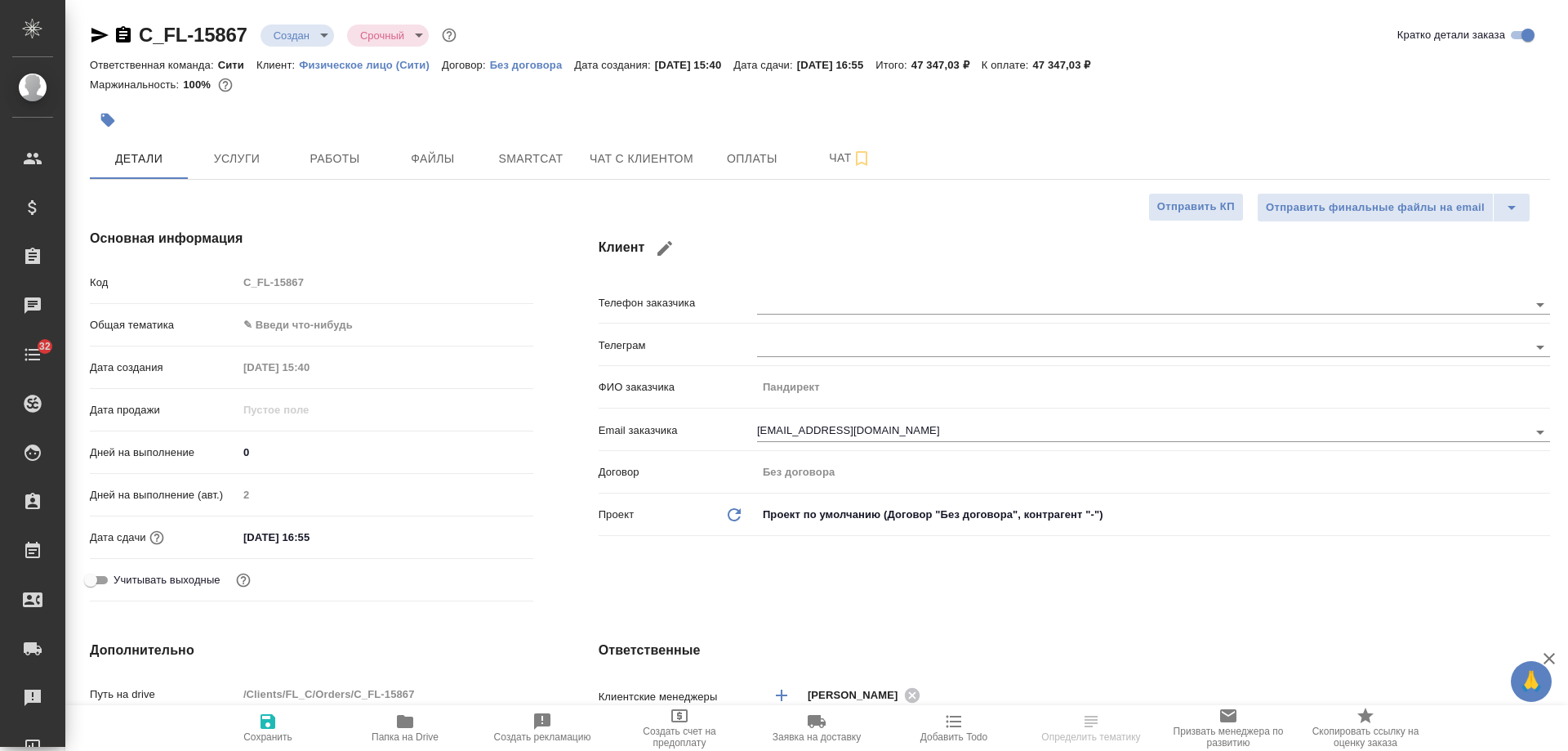
type textarea "x"
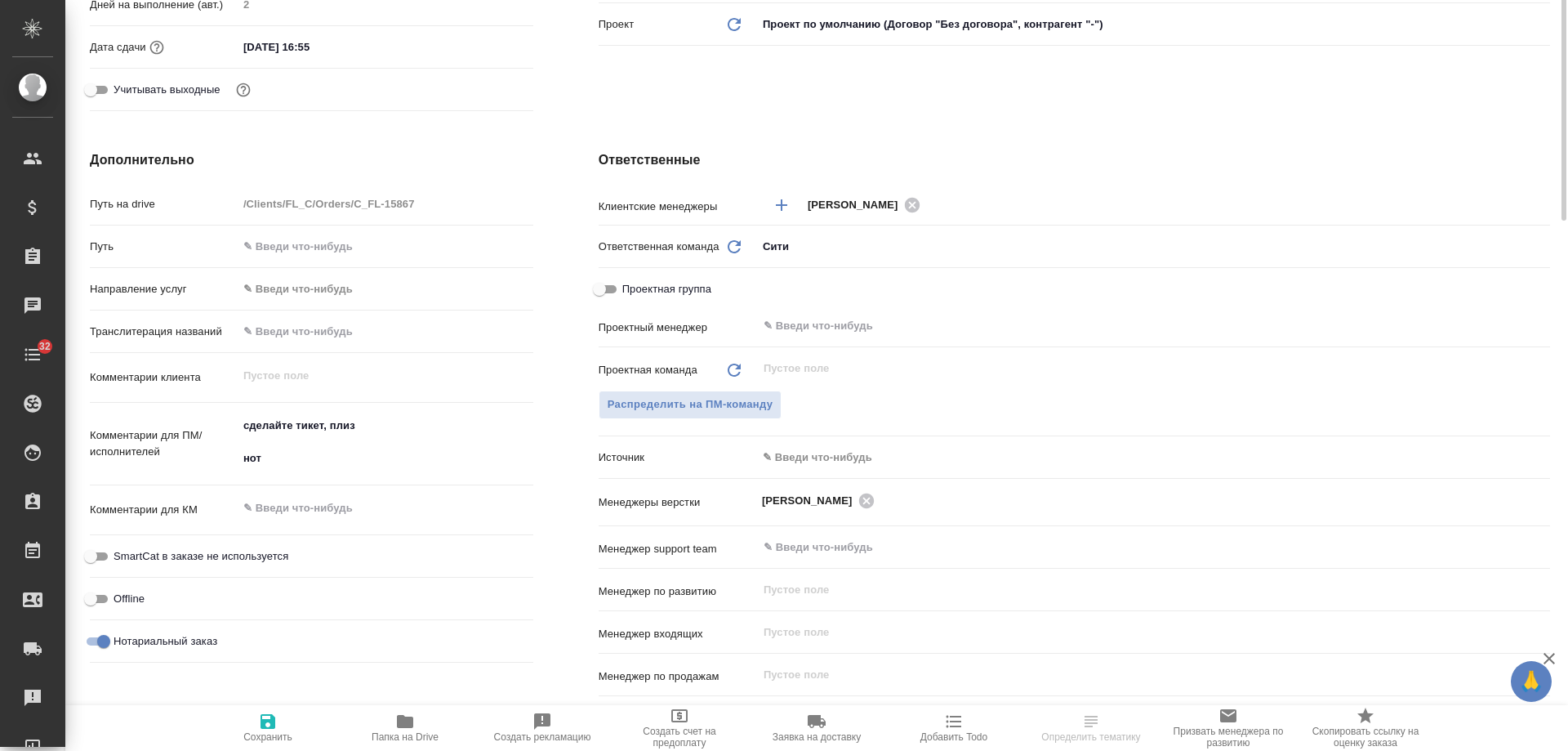
scroll to position [82, 0]
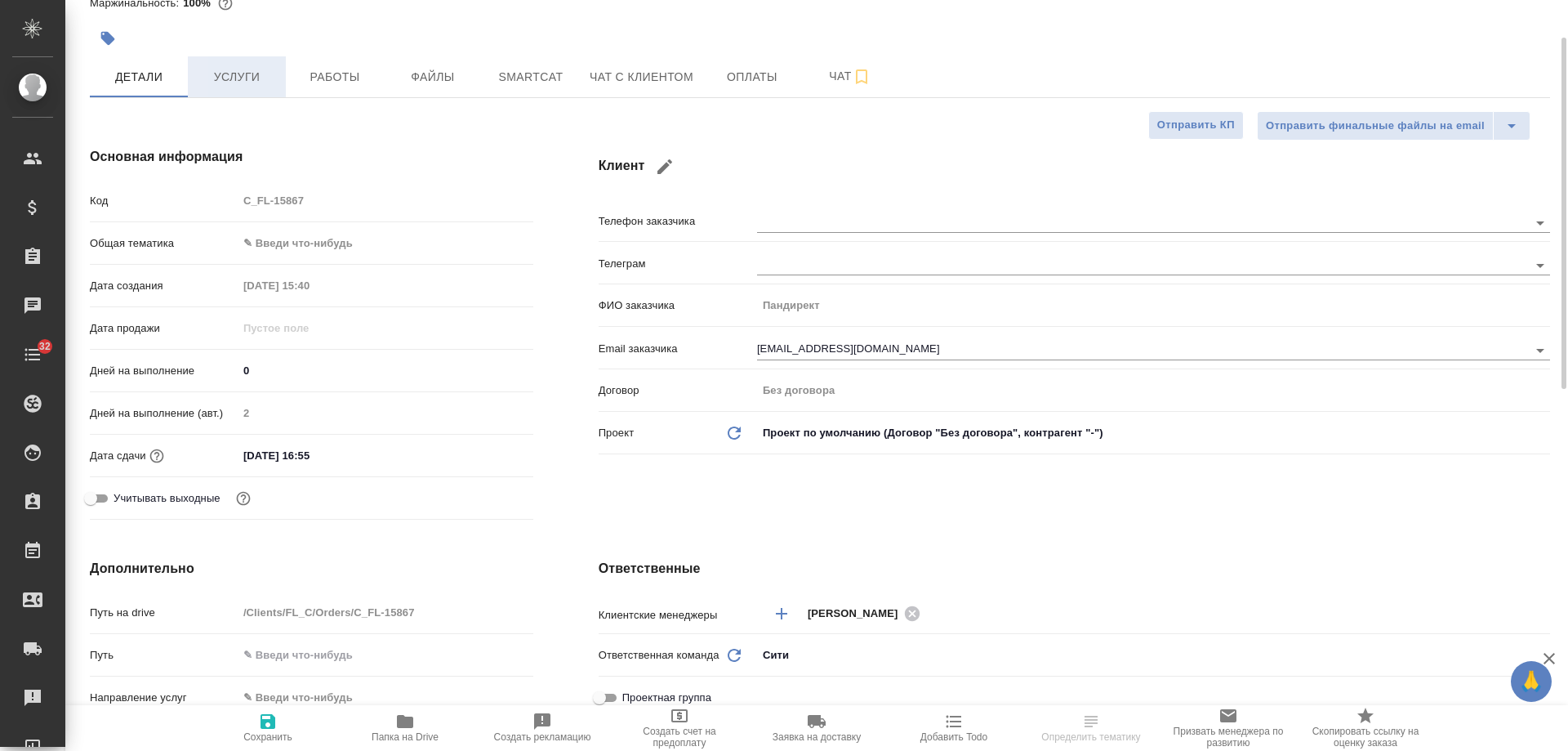
click at [229, 79] on span "Услуги" at bounding box center [237, 77] width 78 height 20
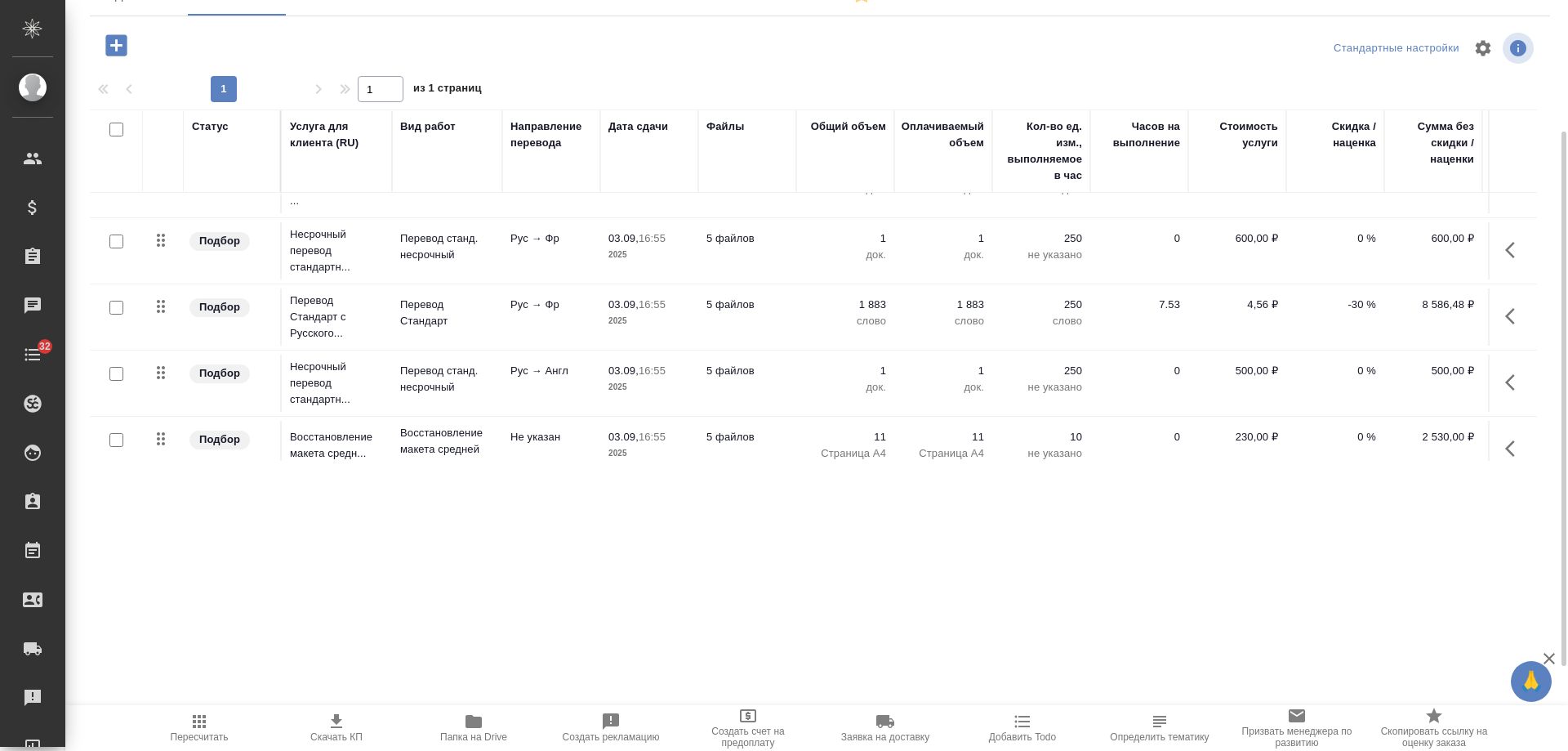
scroll to position [258, 0]
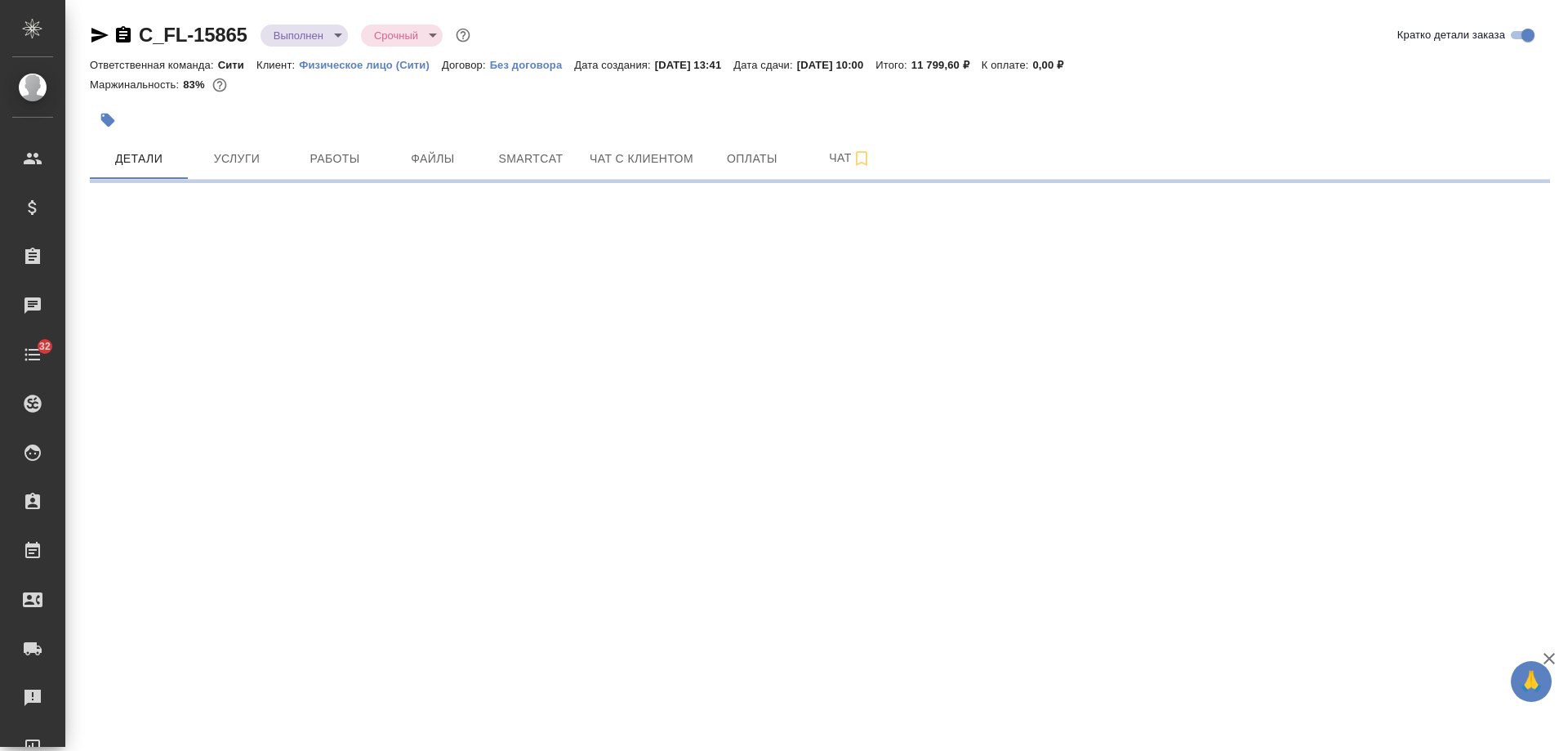
click at [1198, 47] on div "C_FL-15865 Выполнен completed Срочный urgent [PERSON_NAME] детали заказа" at bounding box center [820, 35] width 1461 height 26
select select "RU"
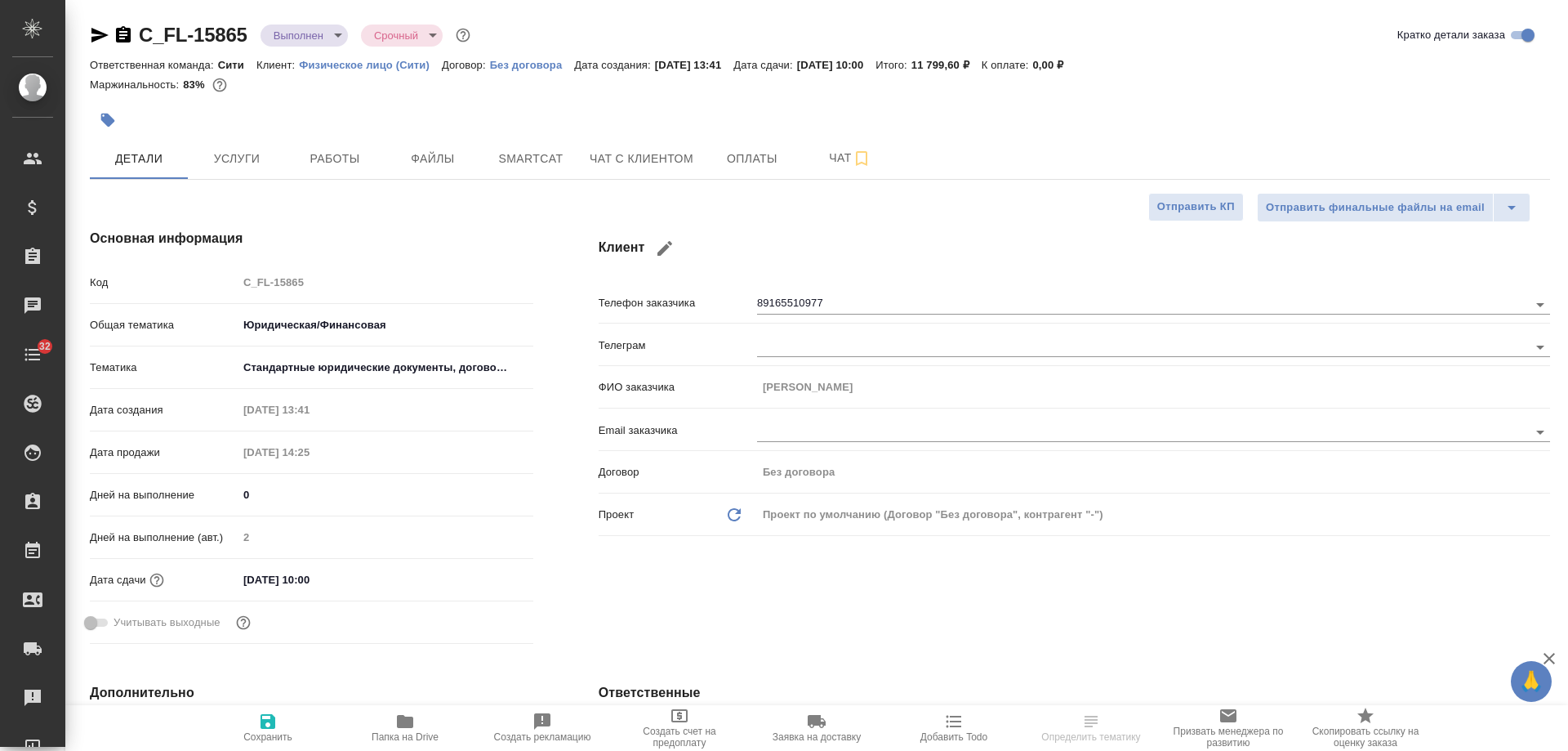
type textarea "x"
click at [220, 158] on span "Услуги" at bounding box center [237, 159] width 78 height 20
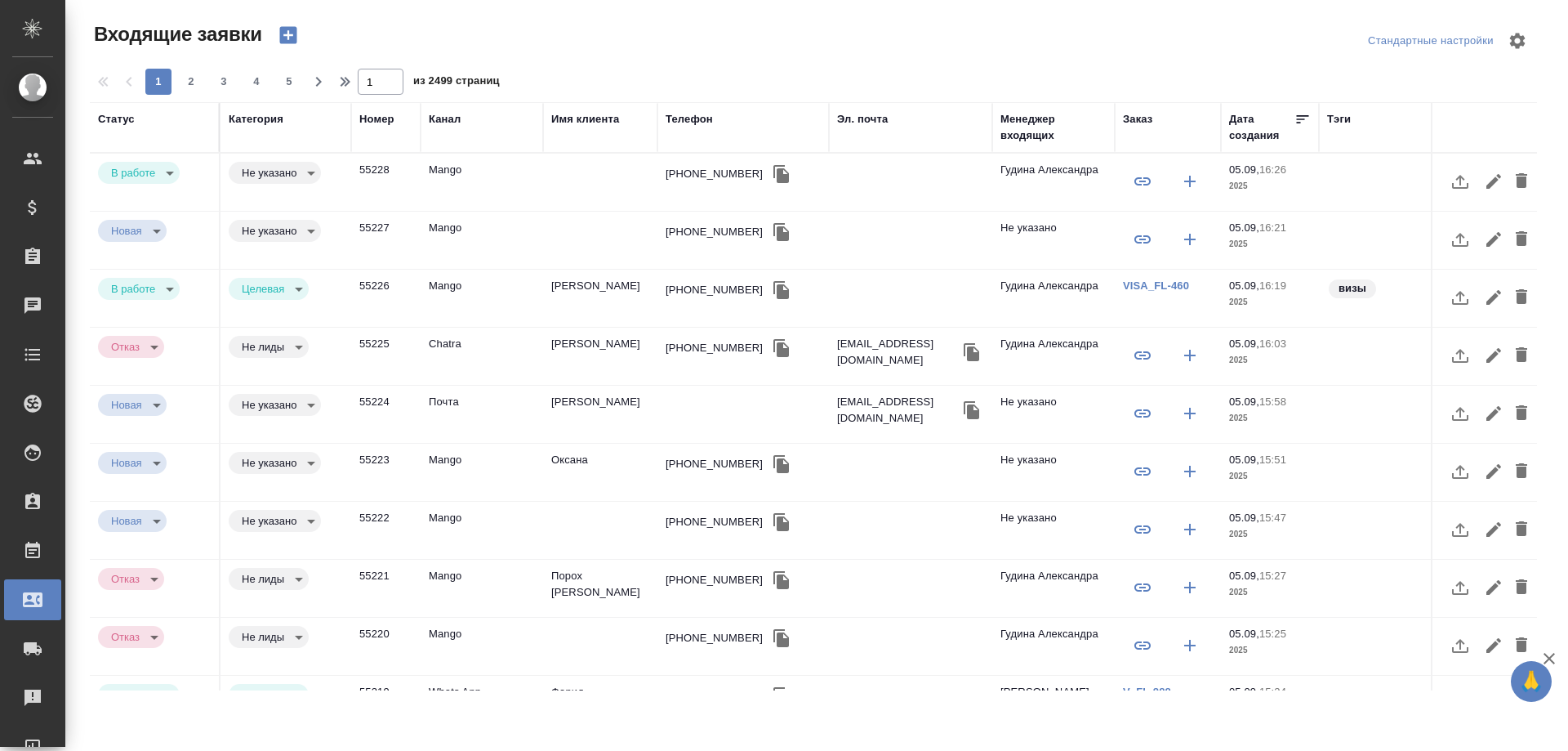
select select "RU"
click at [684, 171] on div "[PHONE_NUMBER]" at bounding box center [715, 174] width 97 height 17
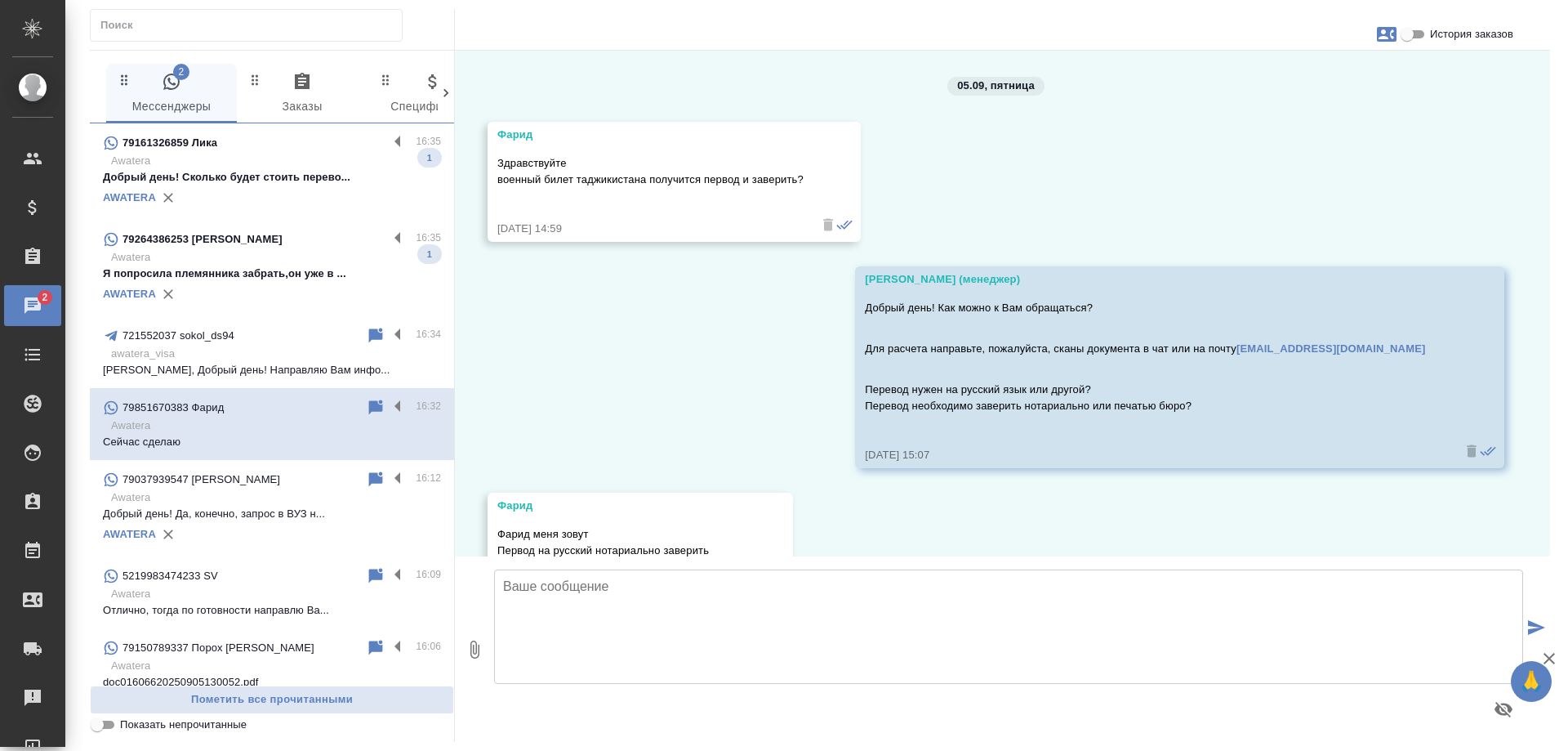
scroll to position [3630, 0]
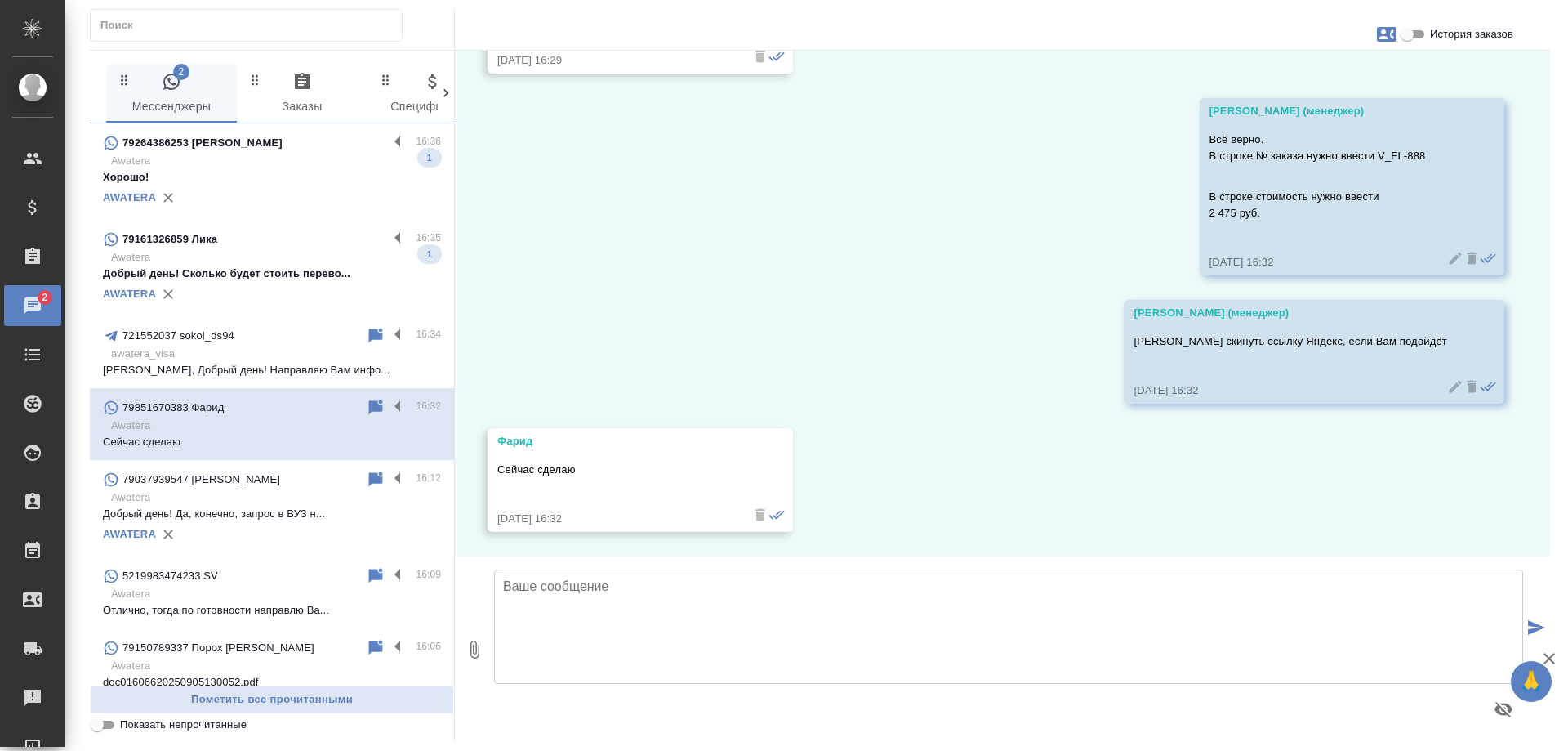
click at [274, 255] on p "Awatera" at bounding box center [276, 257] width 330 height 17
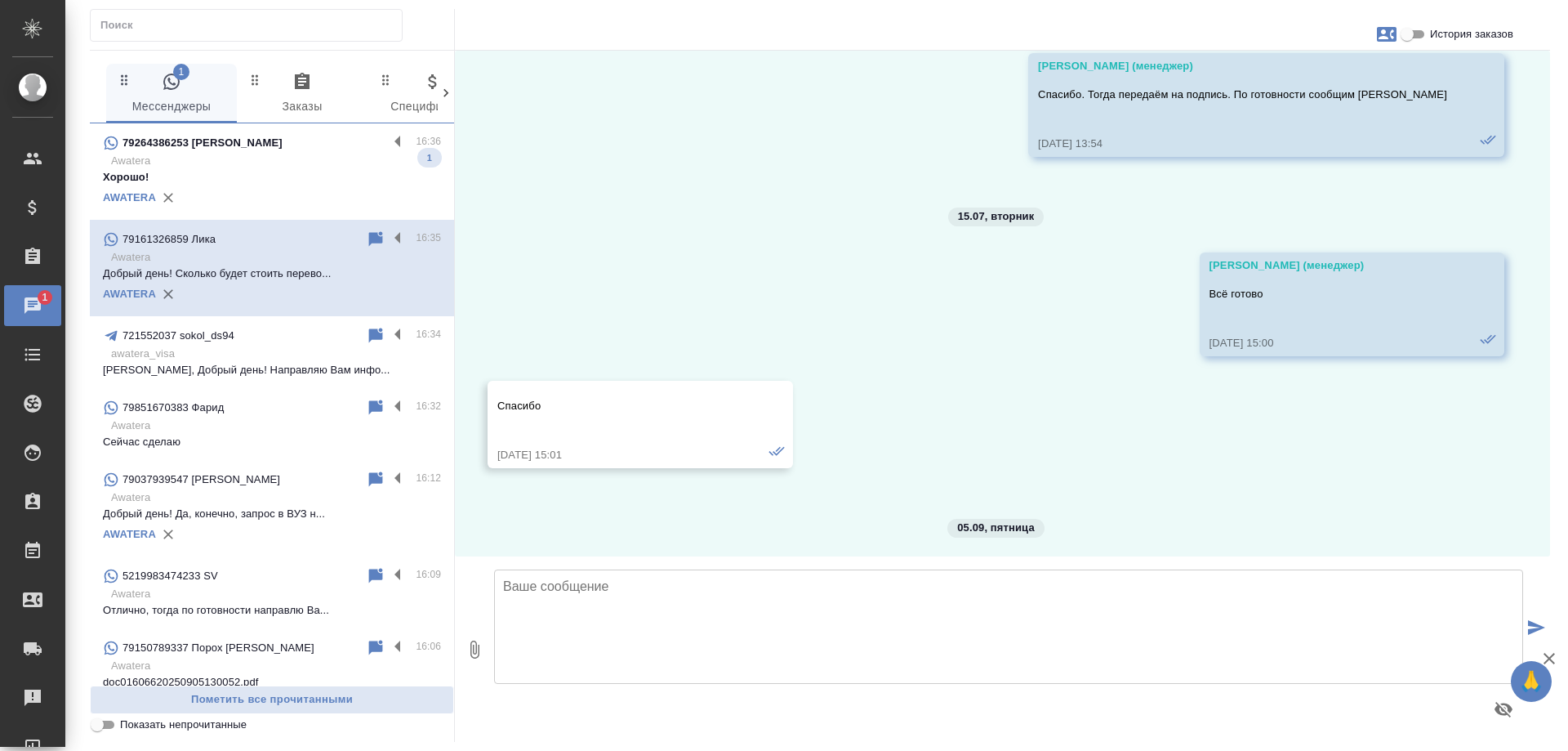
scroll to position [870, 0]
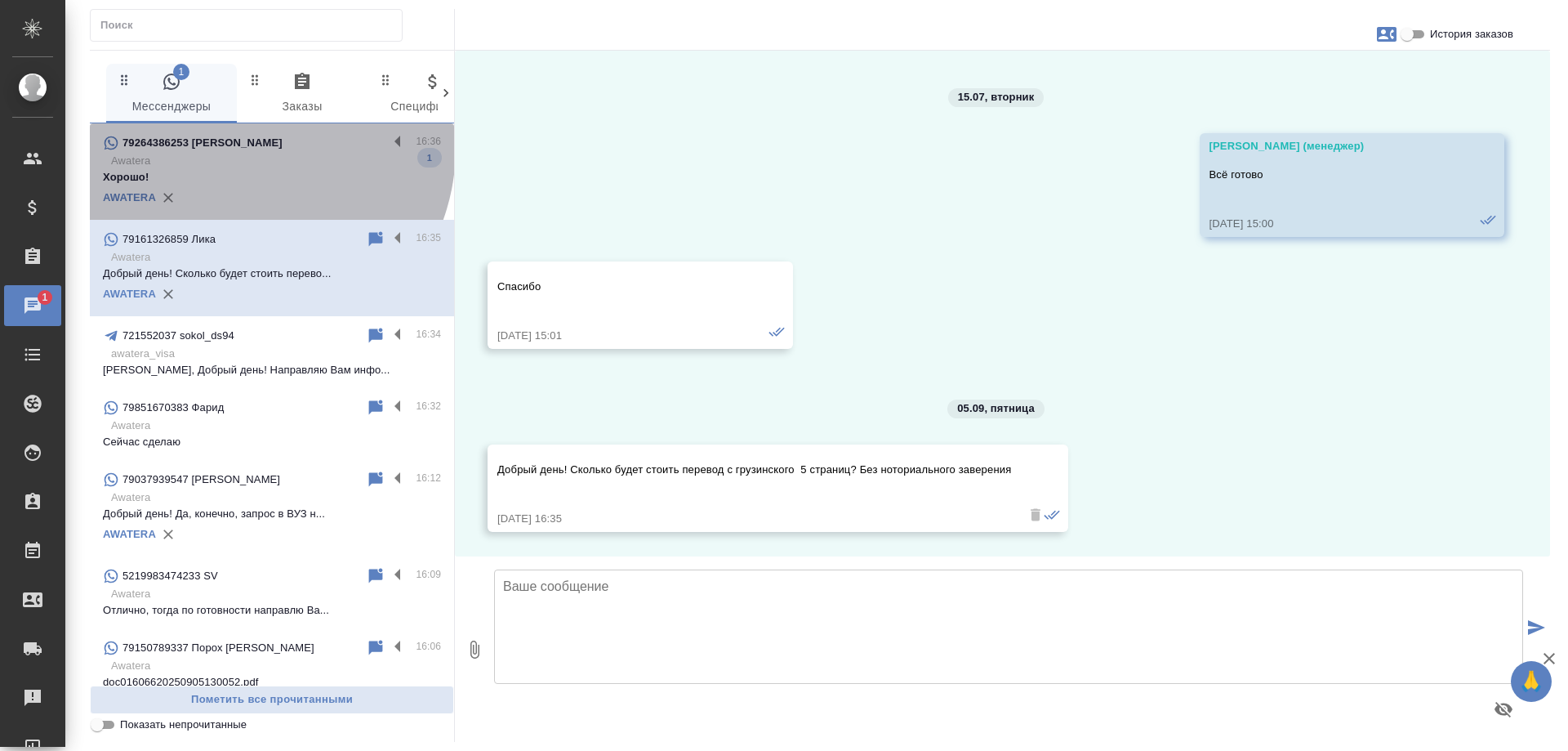
click at [243, 148] on div "79264386253 Марина" at bounding box center [245, 143] width 285 height 20
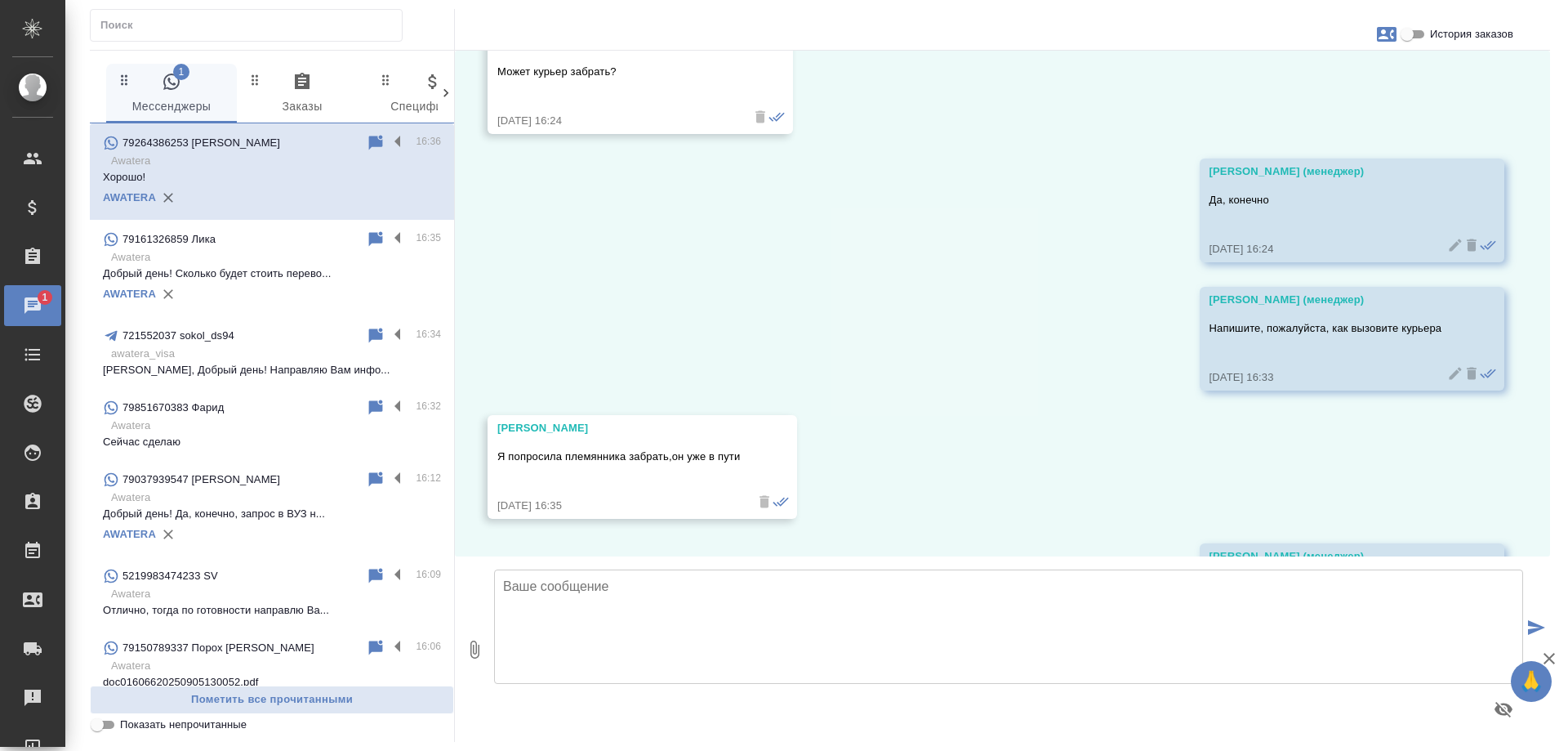
scroll to position [3202, 0]
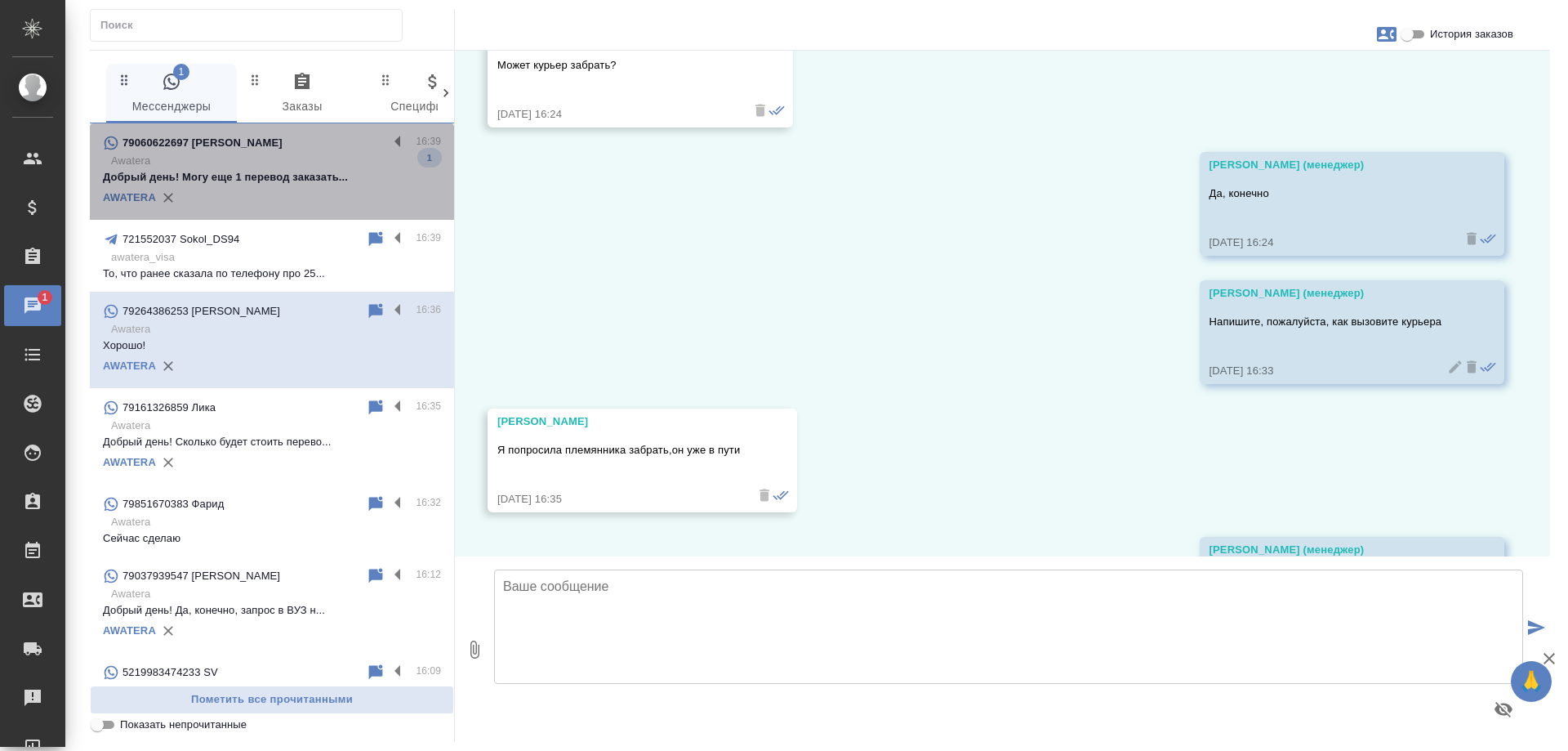
click at [307, 174] on p "Добрый день! Могу еще 1 перевод заказать..." at bounding box center [271, 177] width 338 height 17
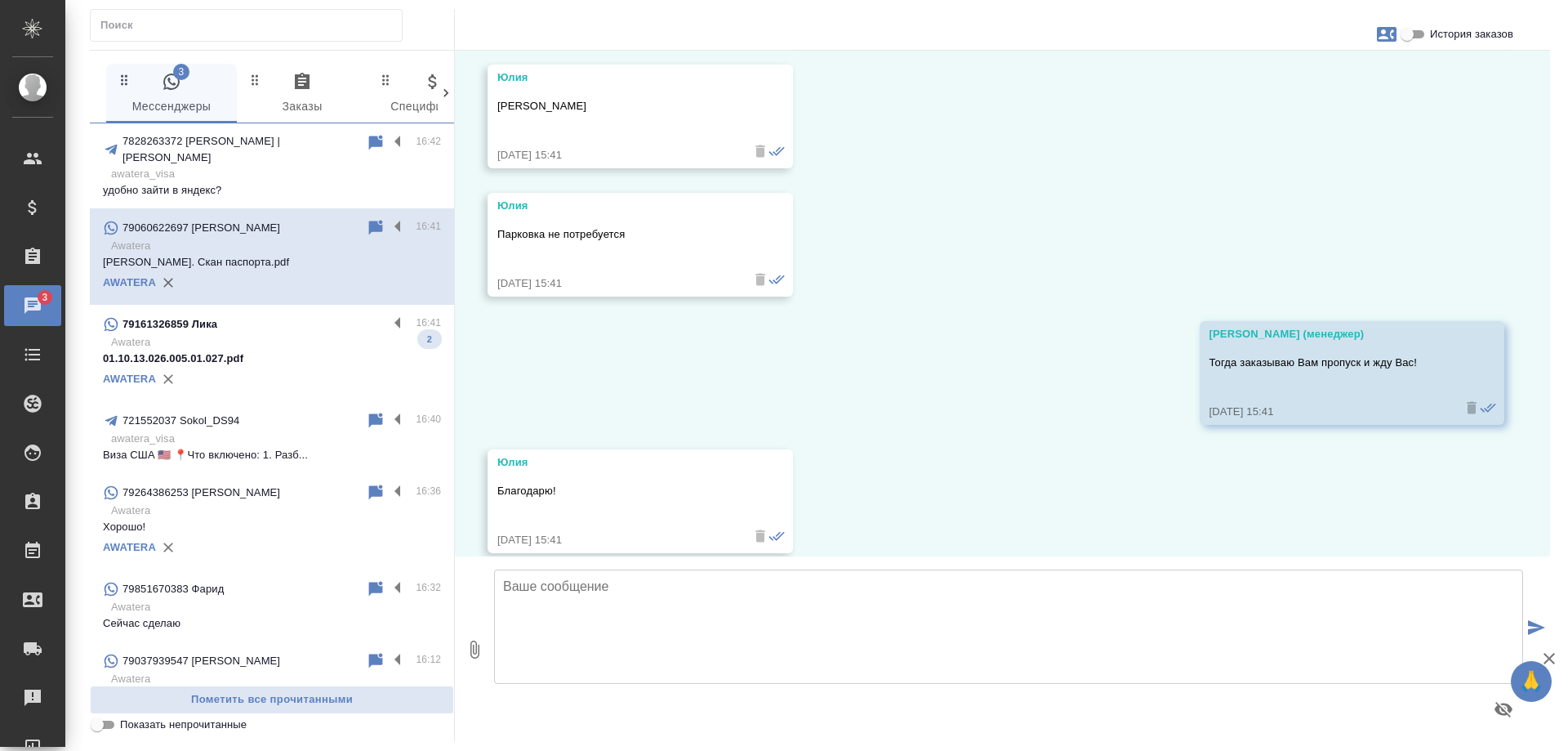
scroll to position [7302, 0]
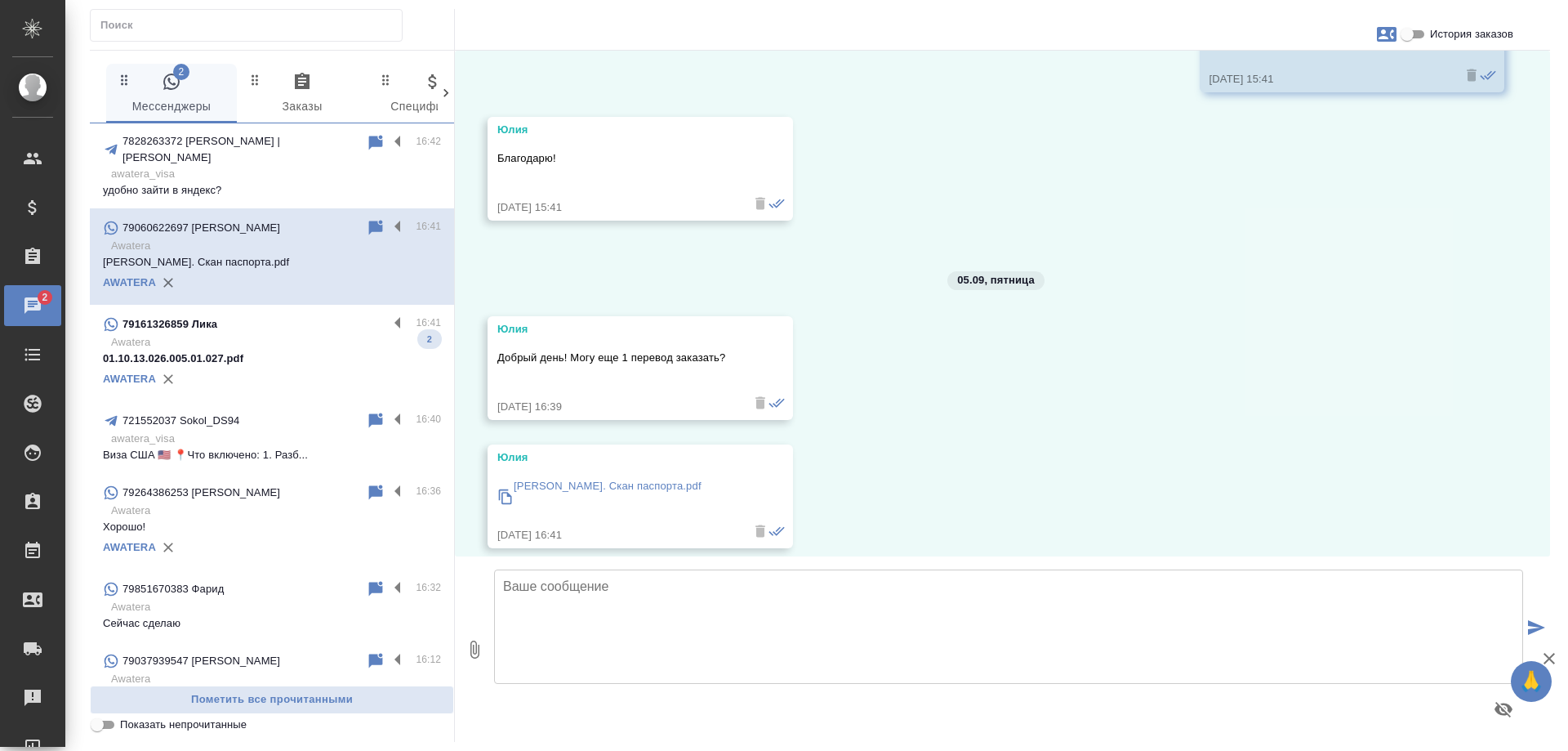
click at [290, 335] on p "Awatera" at bounding box center [276, 343] width 330 height 17
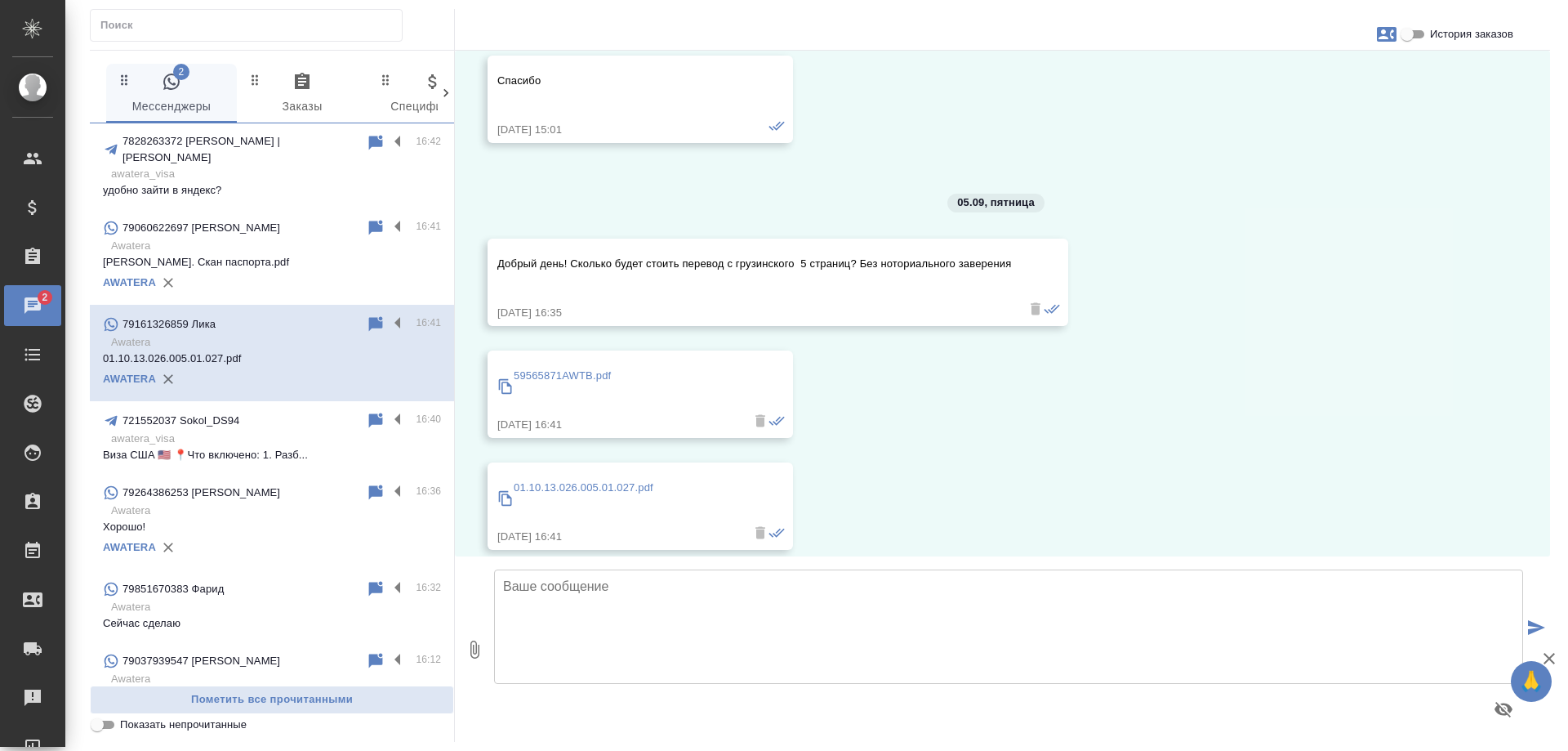
scroll to position [1094, 0]
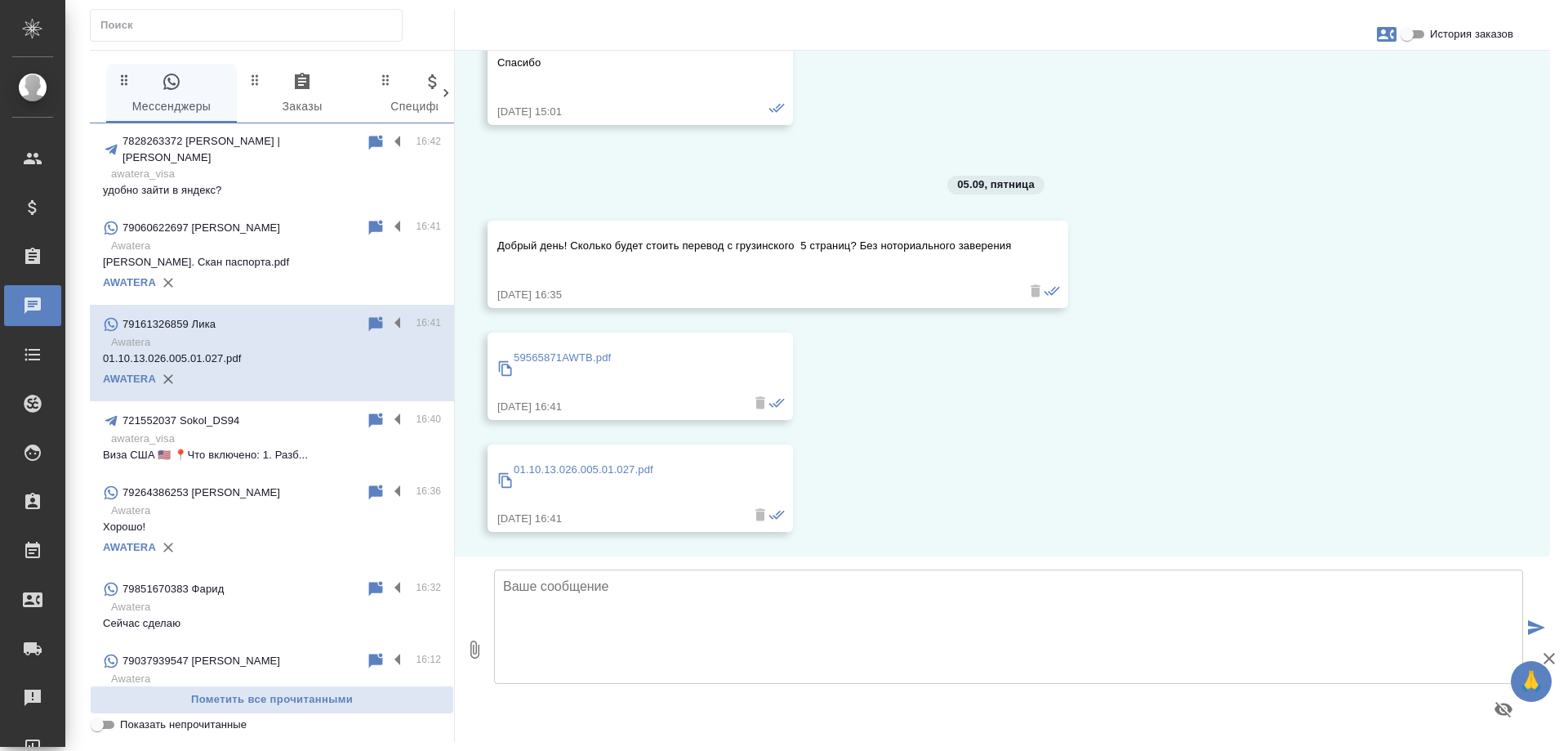
click at [1409, 33] on input "История заказов" at bounding box center [1407, 34] width 59 height 20
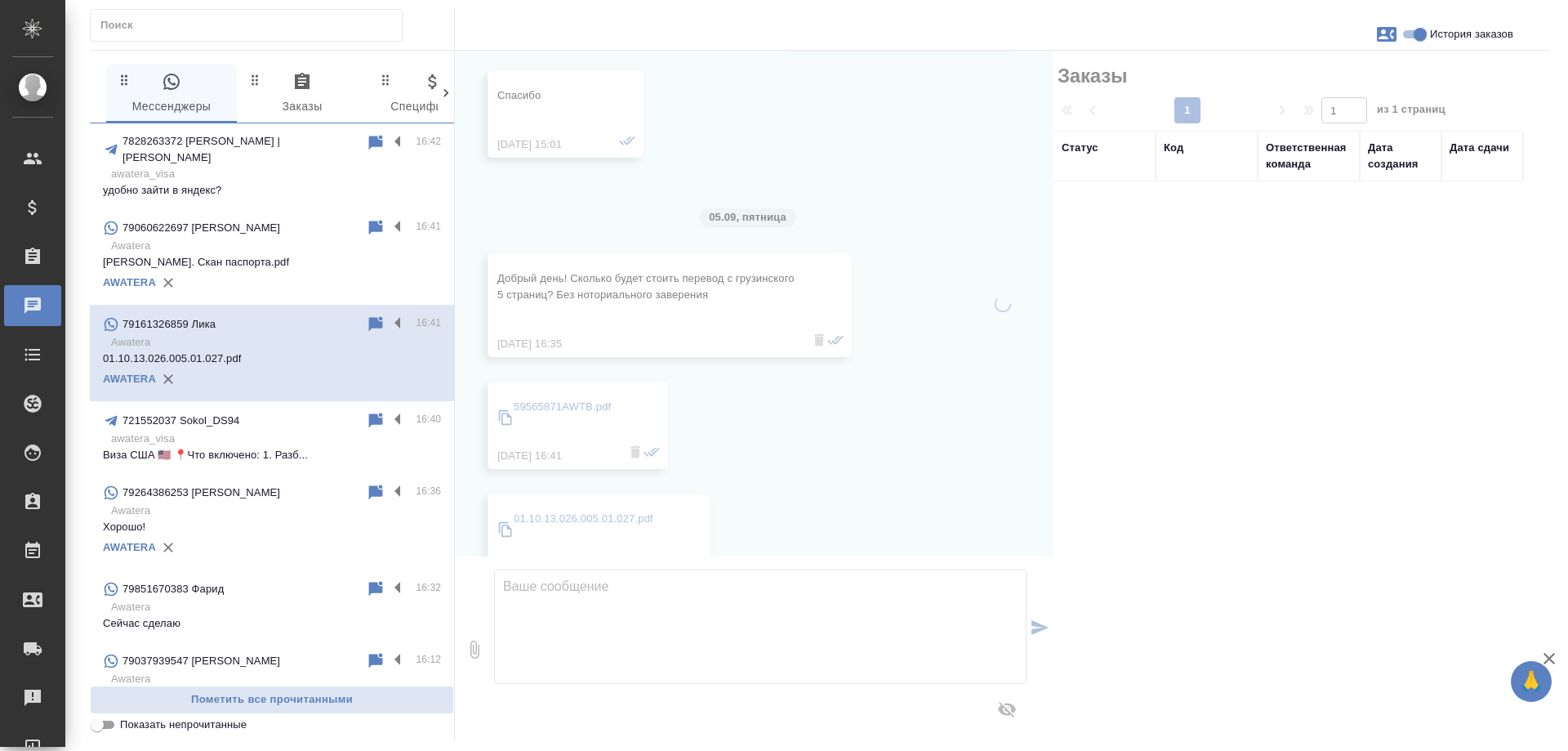
scroll to position [1110, 0]
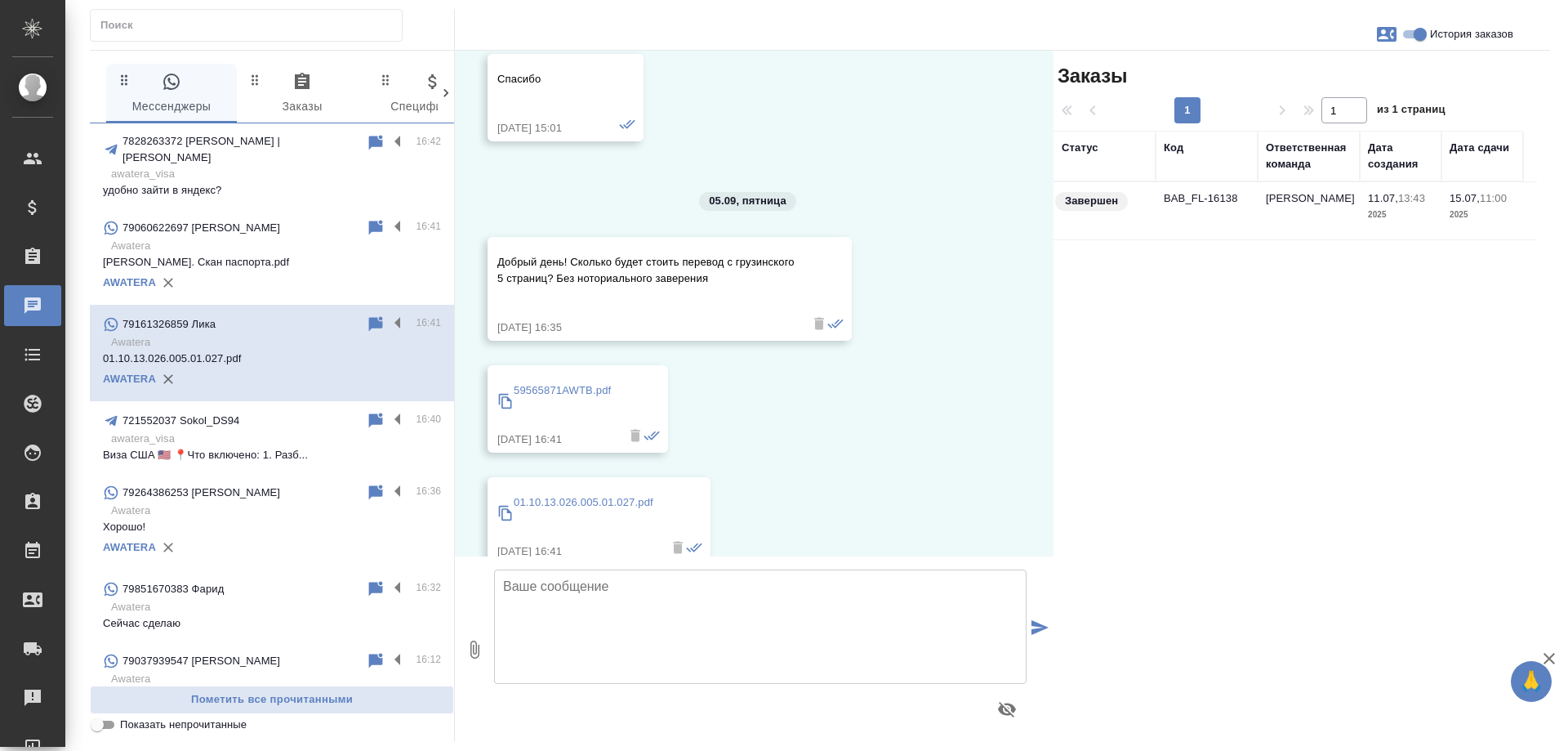
click at [1262, 204] on td "Бабушкинская" at bounding box center [1309, 211] width 102 height 57
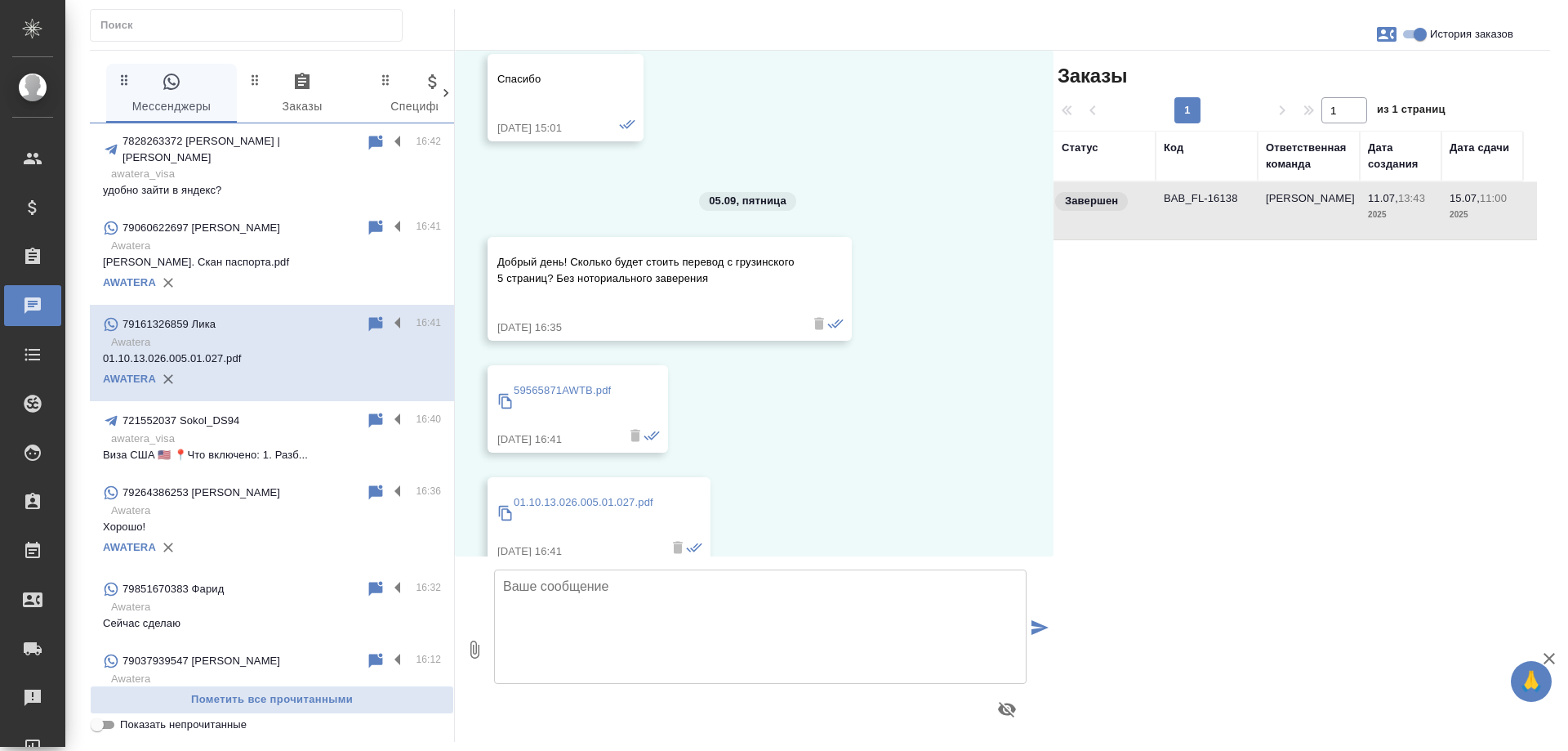
click at [1262, 204] on td "Бабушкинская" at bounding box center [1309, 211] width 102 height 57
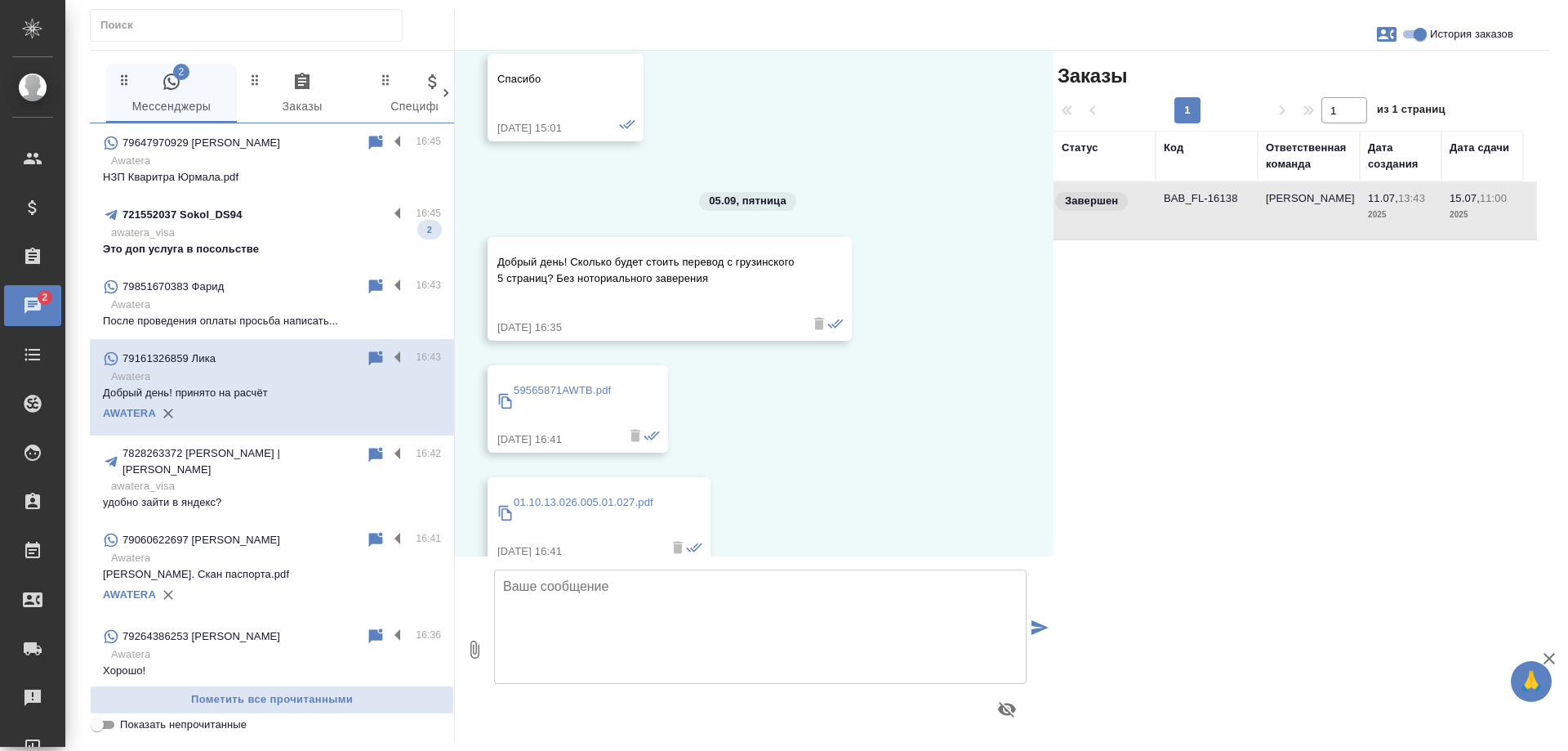
scroll to position [1295, 0]
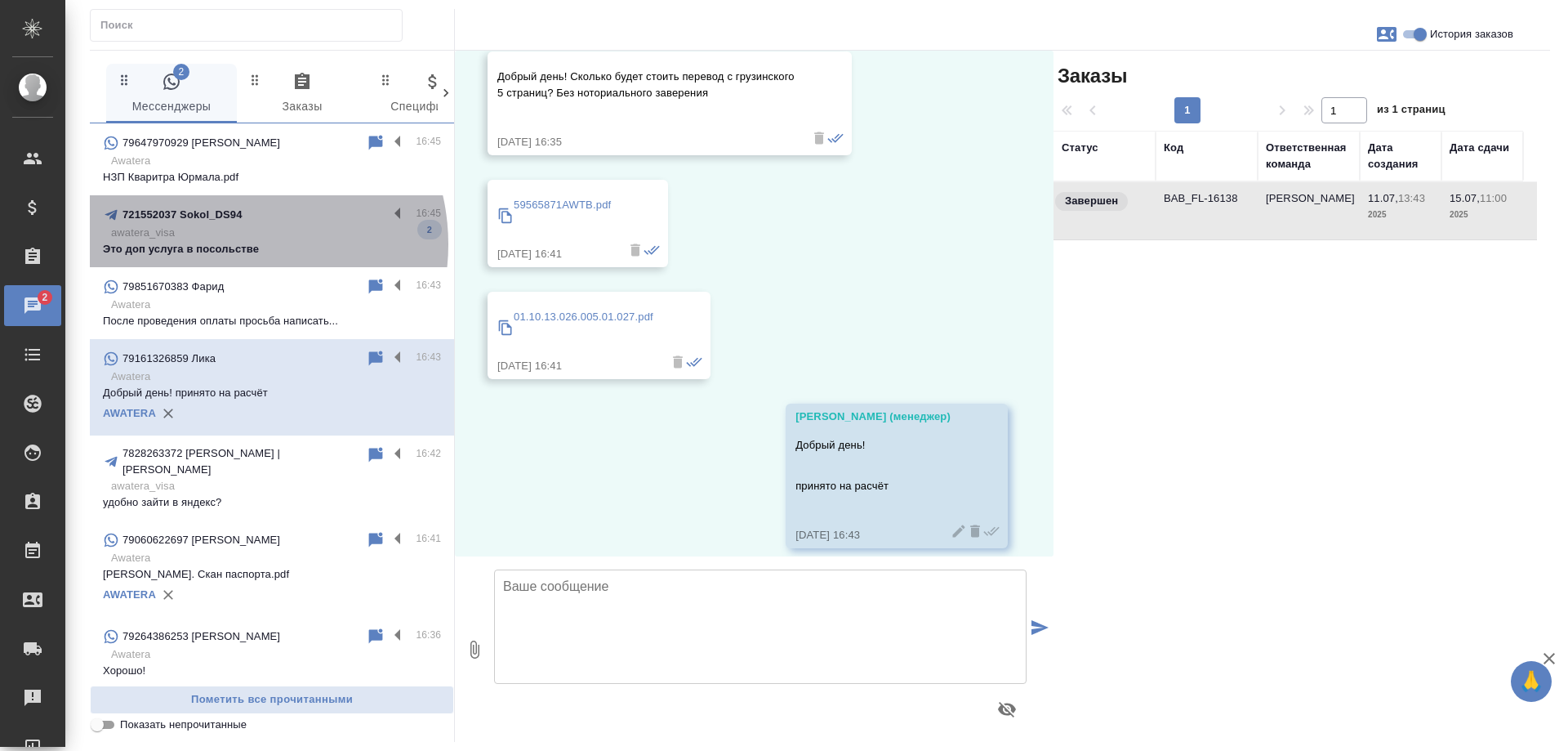
click at [228, 244] on p "Это доп услуга в посольстве" at bounding box center [271, 250] width 338 height 17
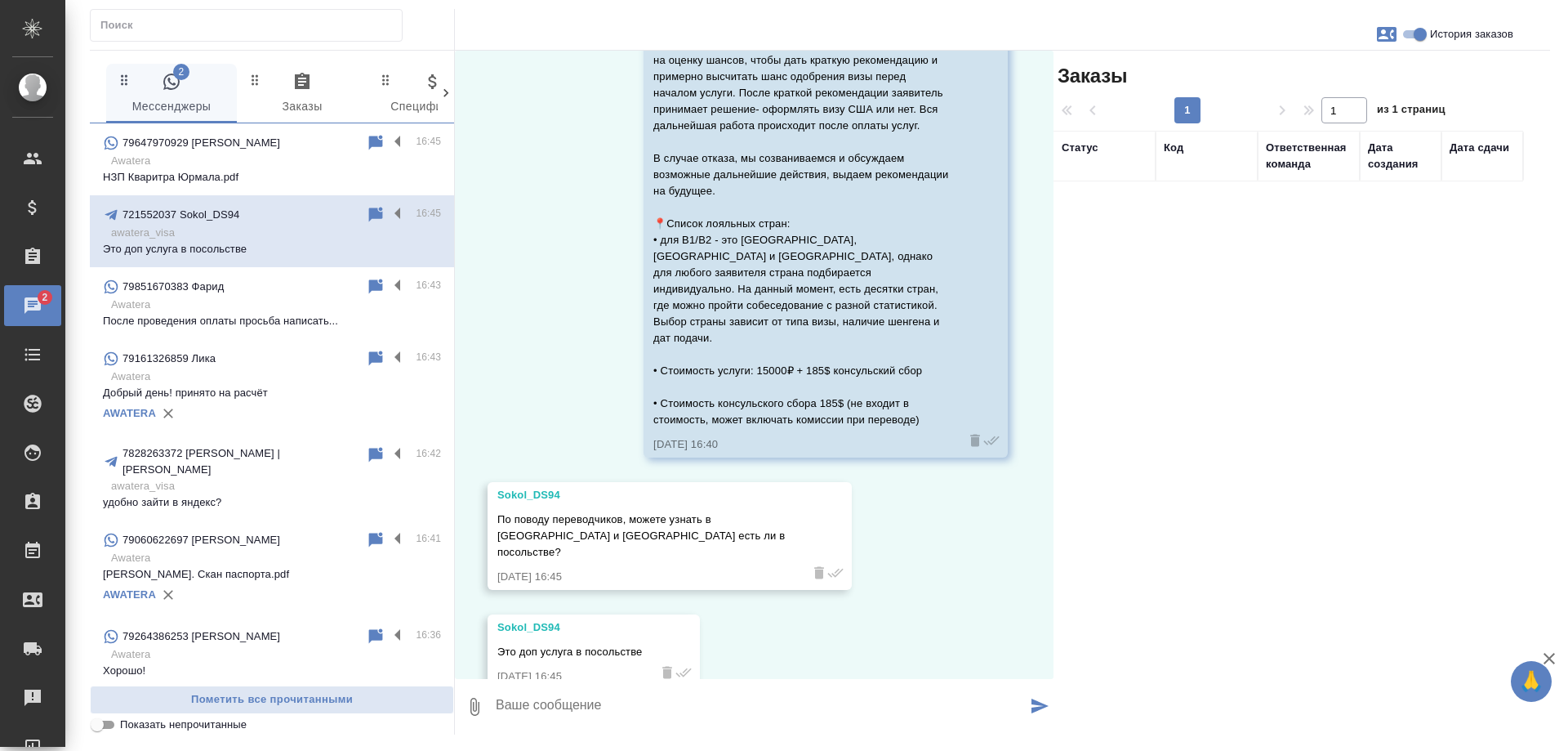
scroll to position [1331, 0]
click at [1418, 34] on input "История заказов" at bounding box center [1420, 34] width 59 height 20
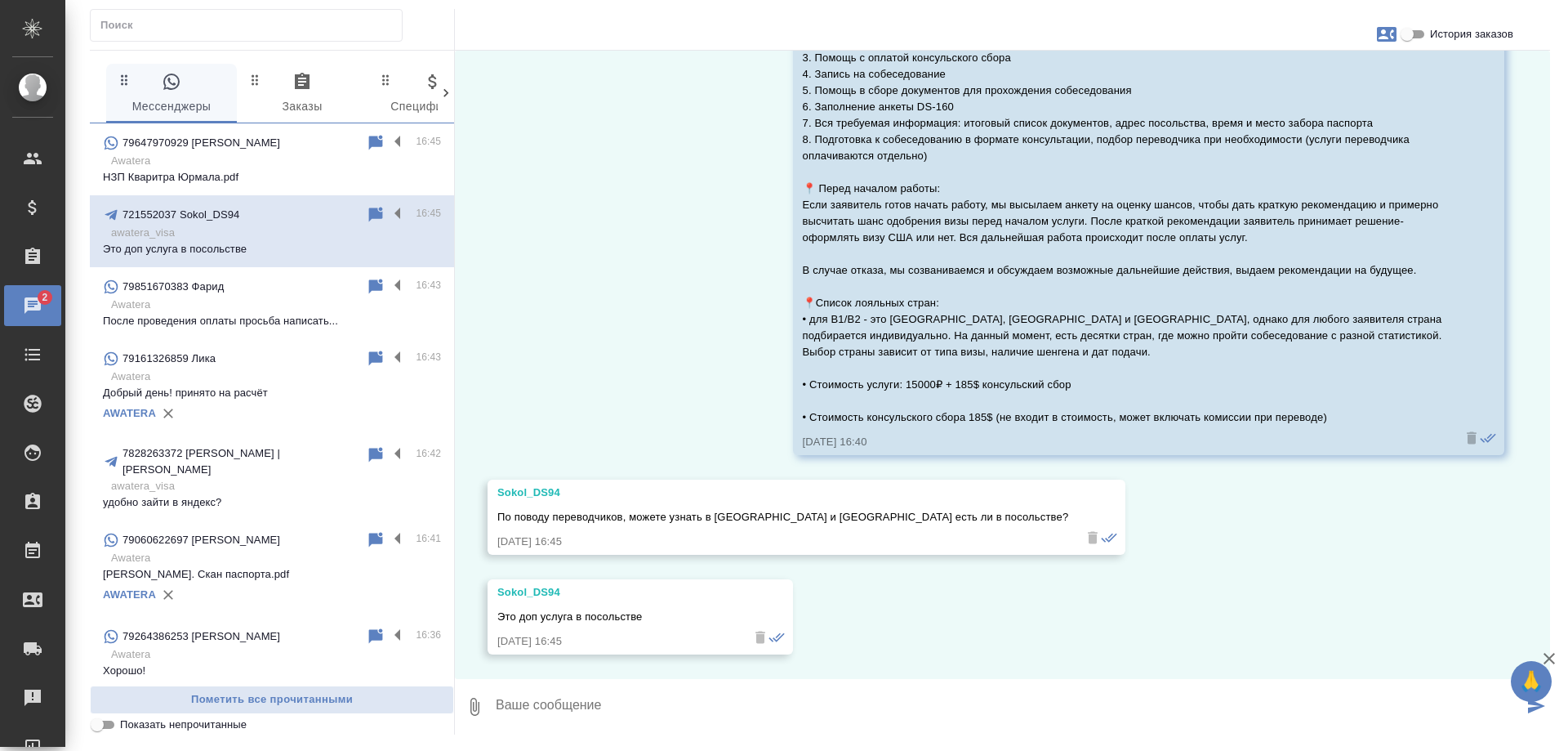
scroll to position [956, 0]
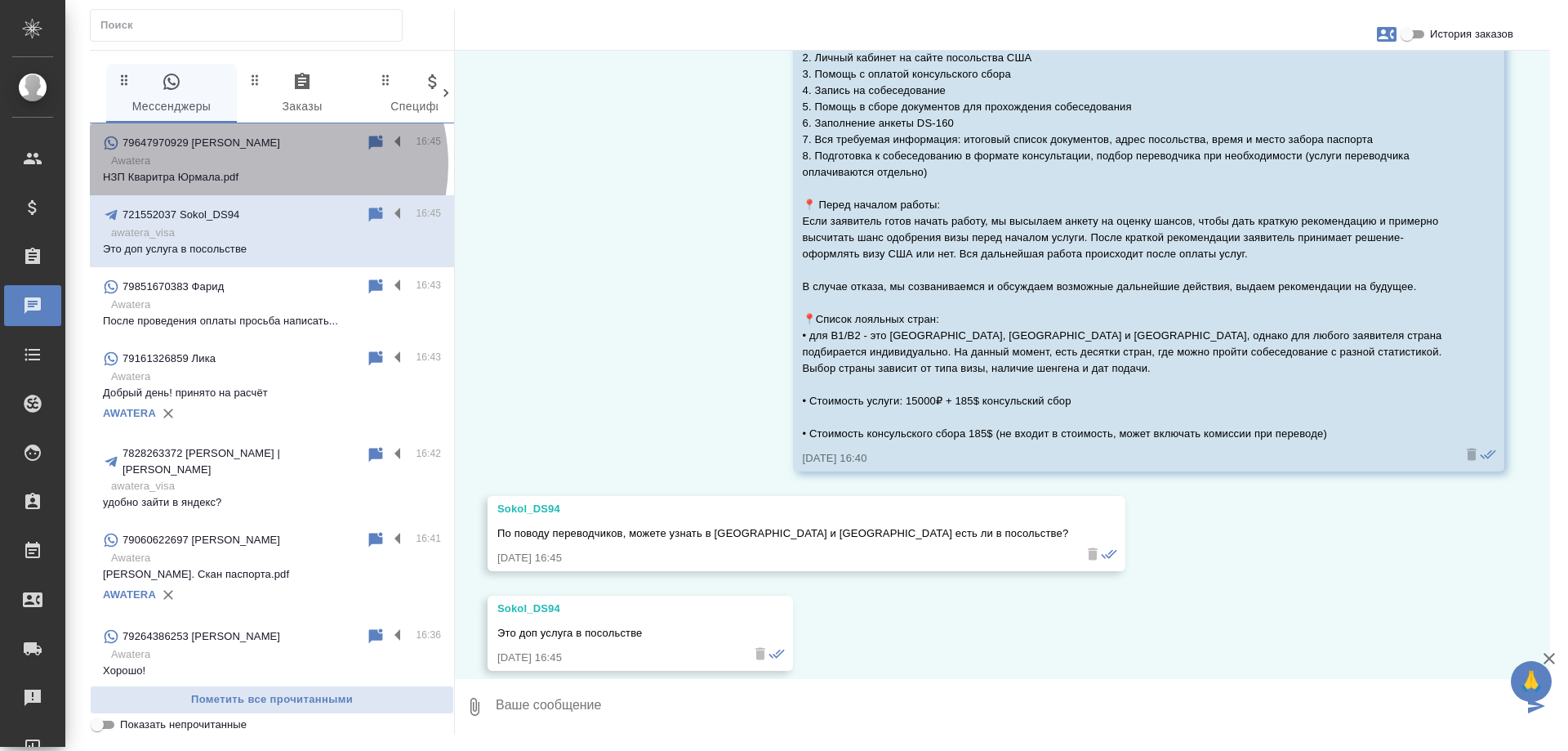
click at [266, 164] on p "Awatera" at bounding box center [276, 161] width 330 height 17
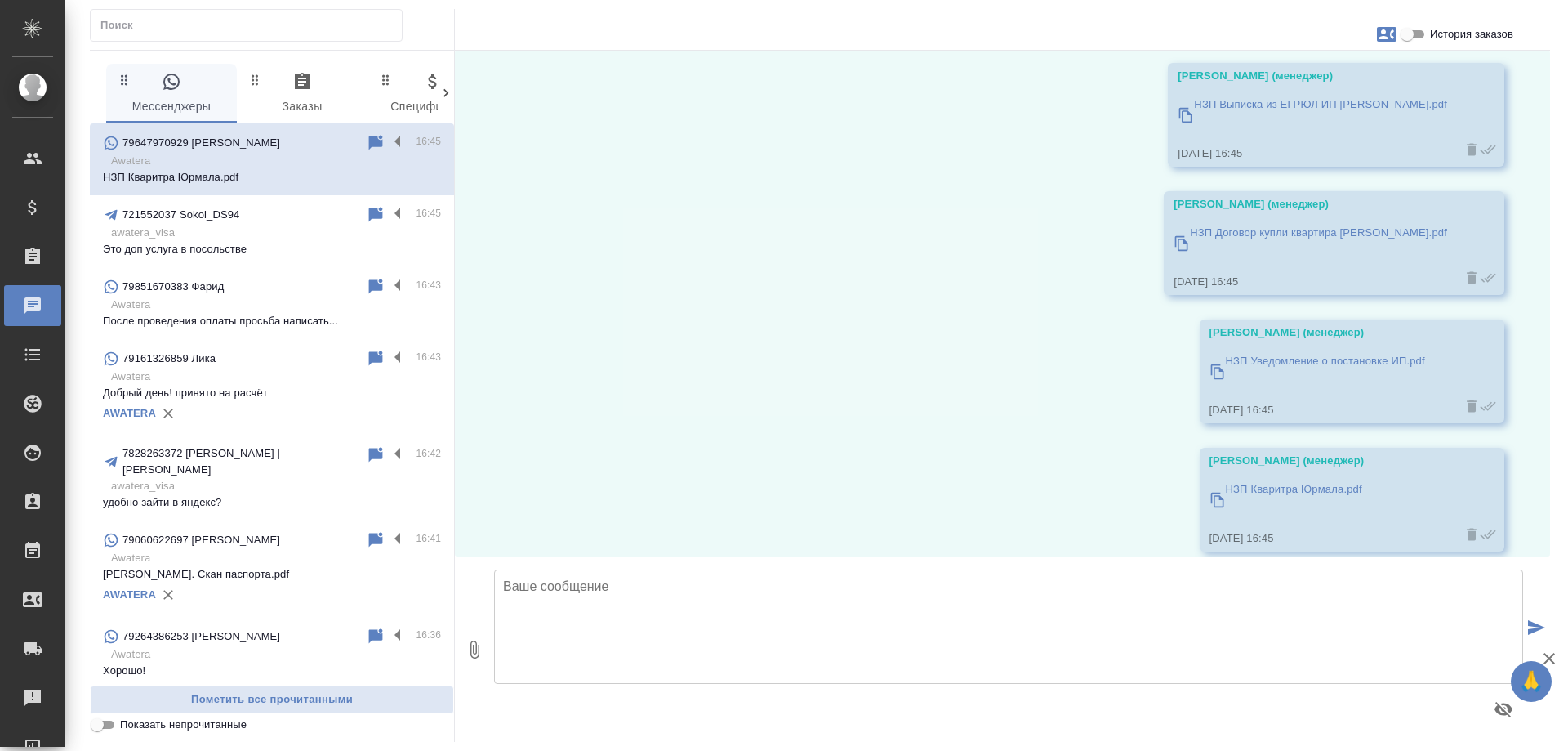
scroll to position [8691, 0]
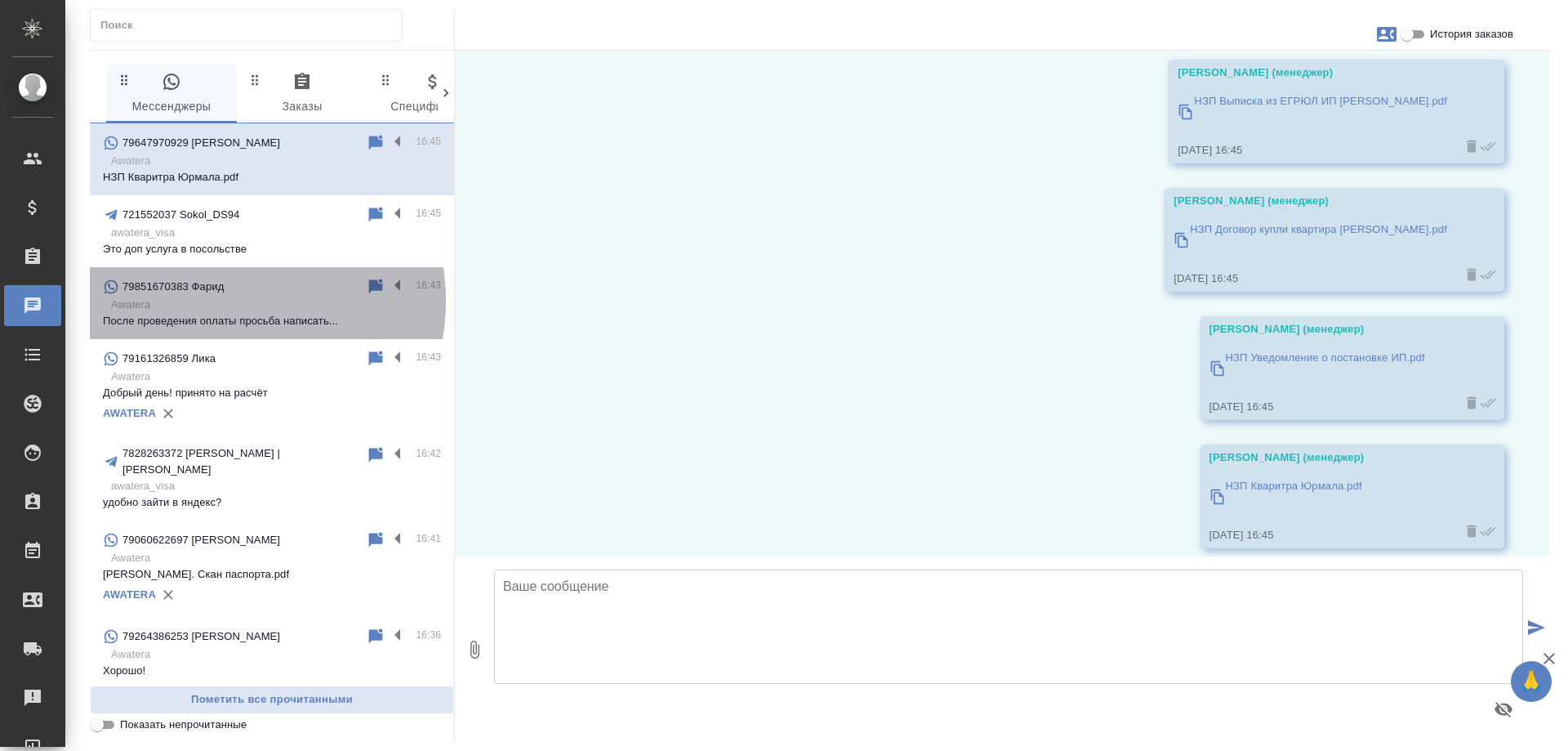
click at [224, 301] on p "Awatera" at bounding box center [276, 305] width 330 height 17
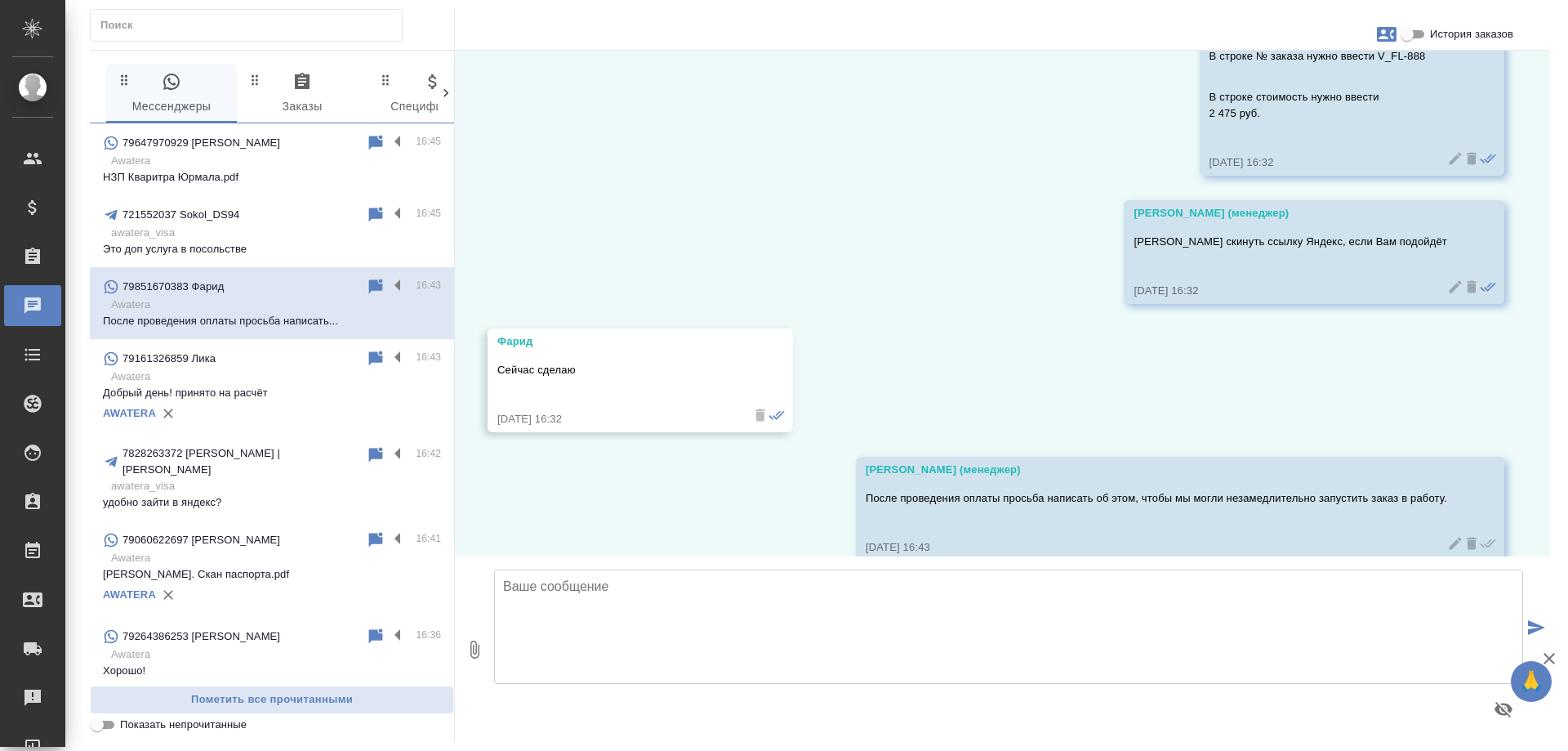
scroll to position [3759, 0]
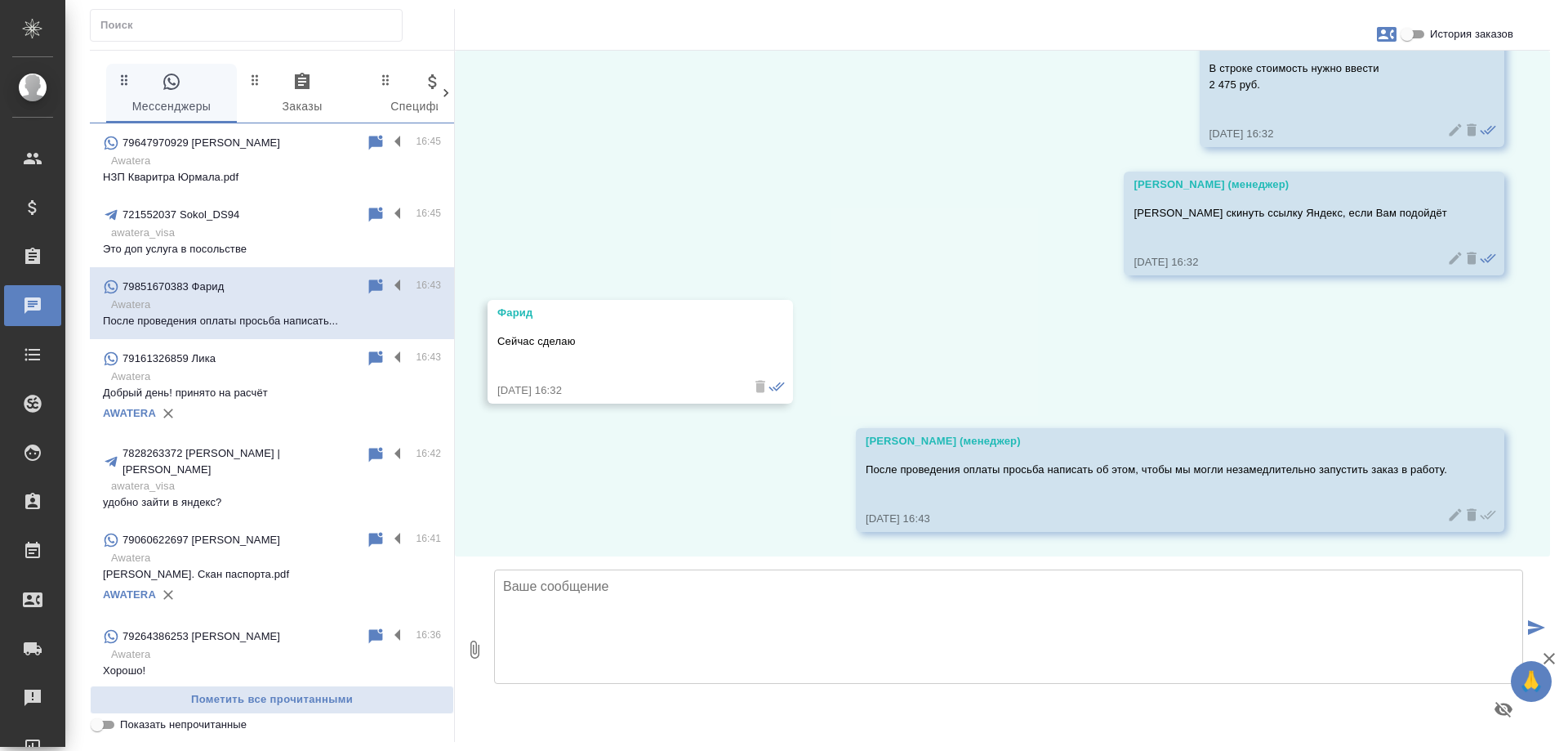
click at [265, 407] on div "AWATERA" at bounding box center [271, 413] width 338 height 24
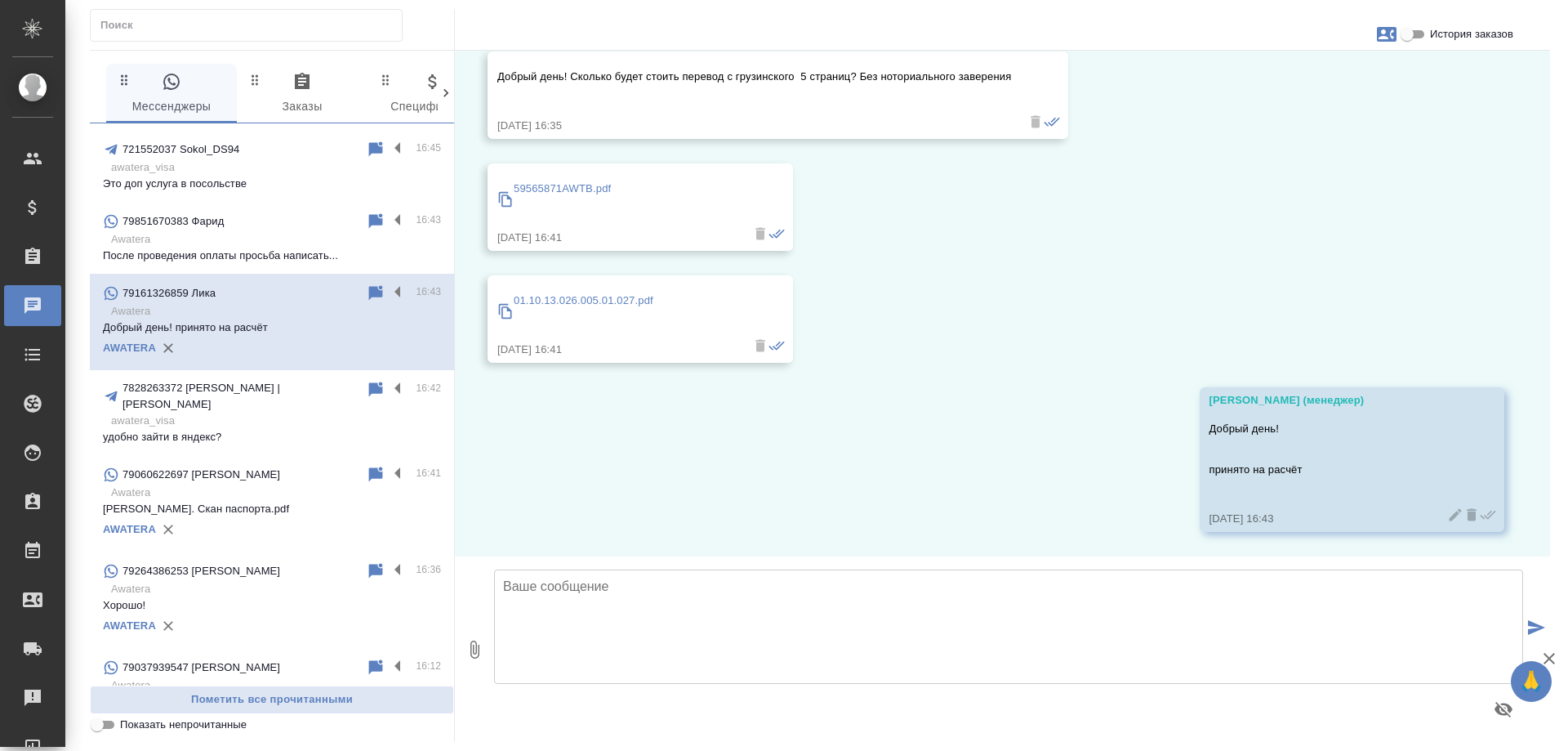
scroll to position [82, 0]
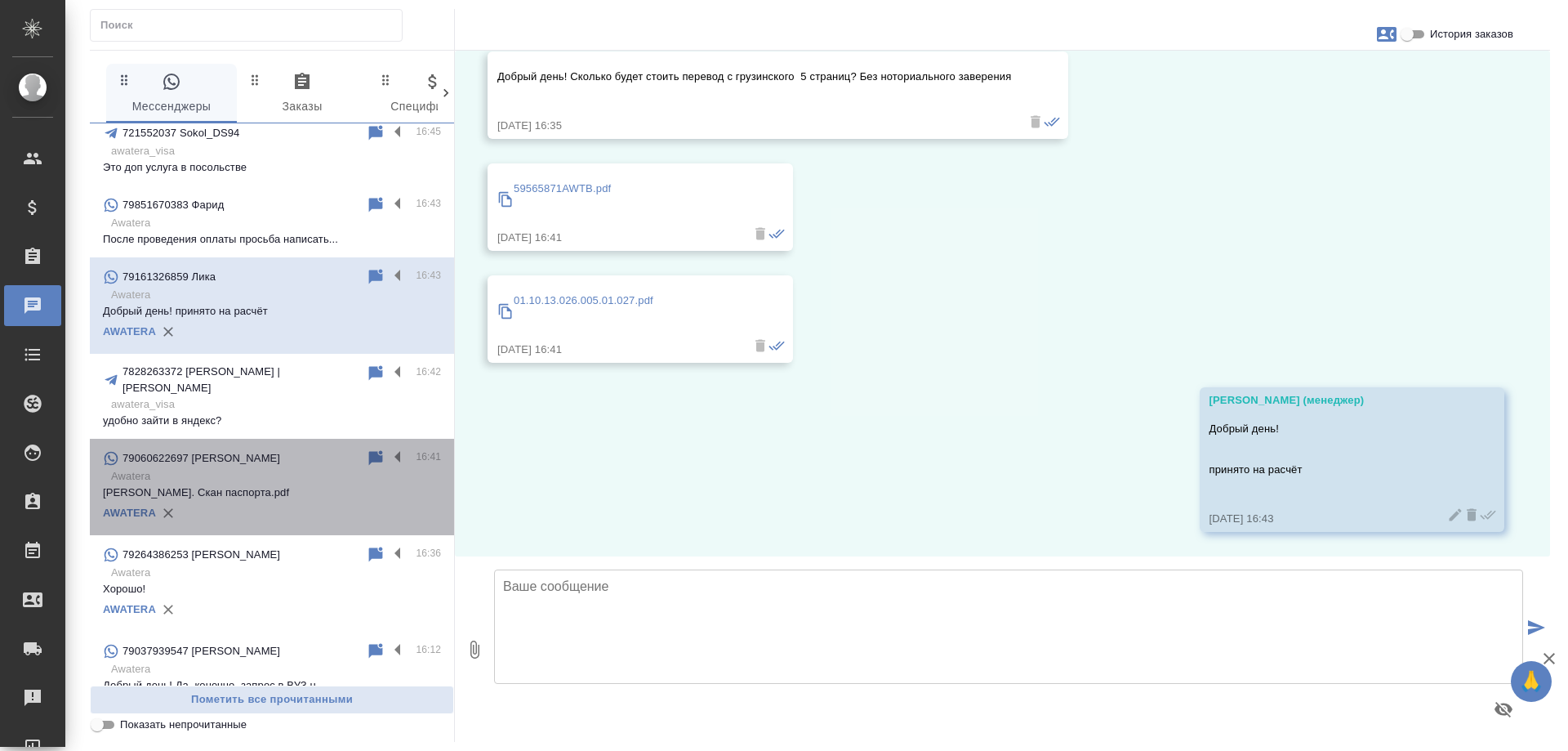
click at [277, 486] on p "Зелинский ЮН. Скан паспорта.pdf" at bounding box center [271, 493] width 338 height 17
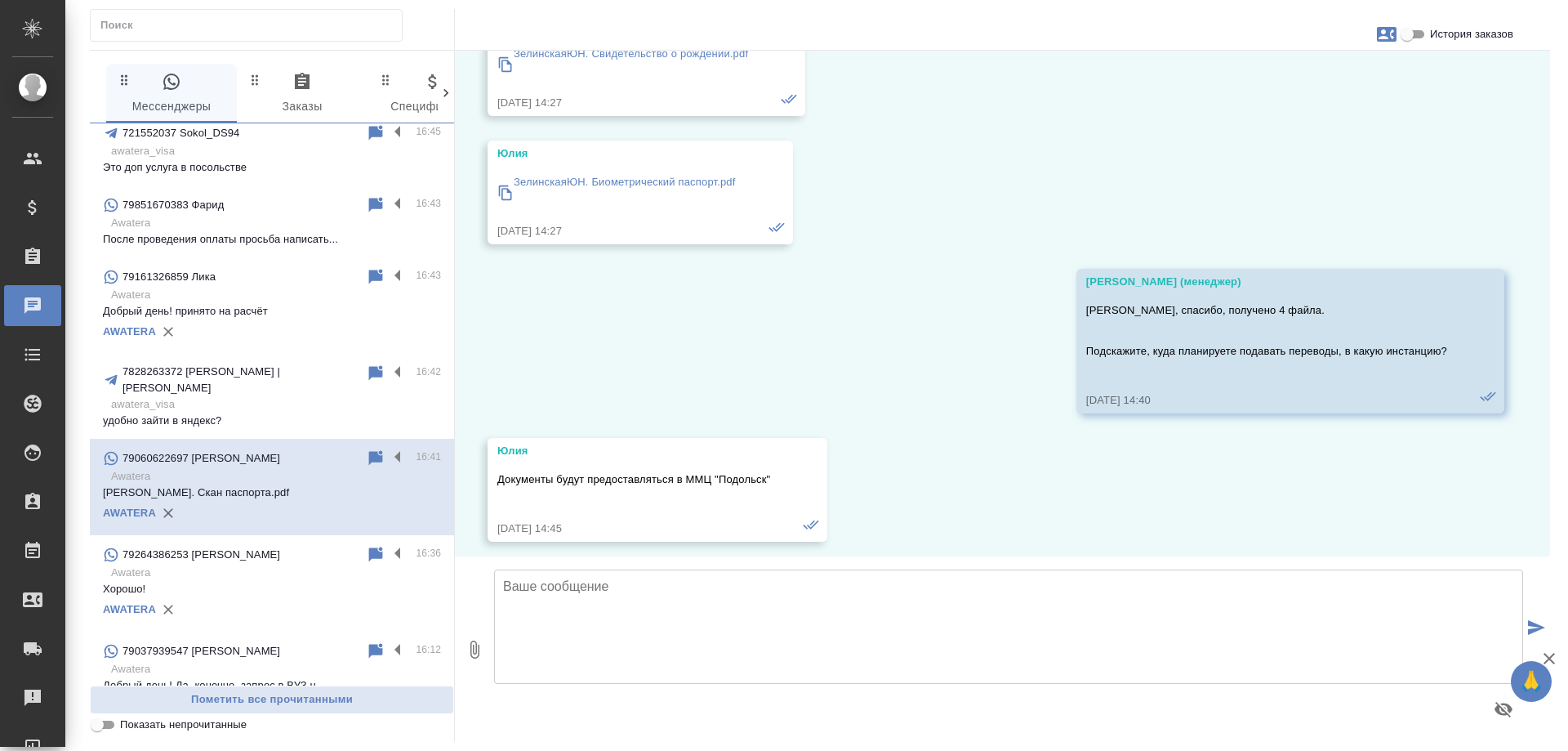
scroll to position [7302, 0]
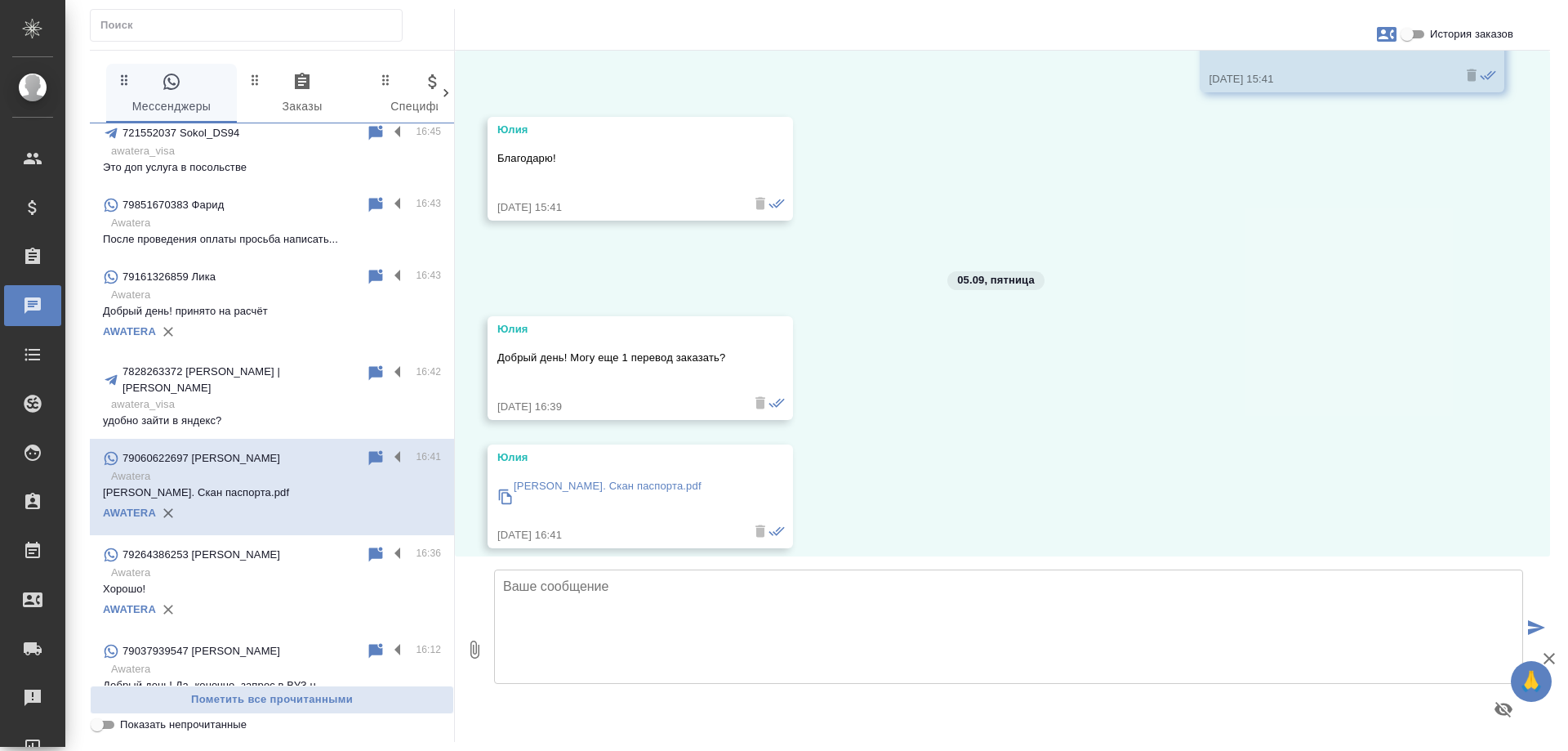
click at [1248, 291] on div "01.09, понедельник Юлия Добрый день! Подскажите, пожалуйста, можно у вас заказа…" at bounding box center [1002, 303] width 1096 height 506
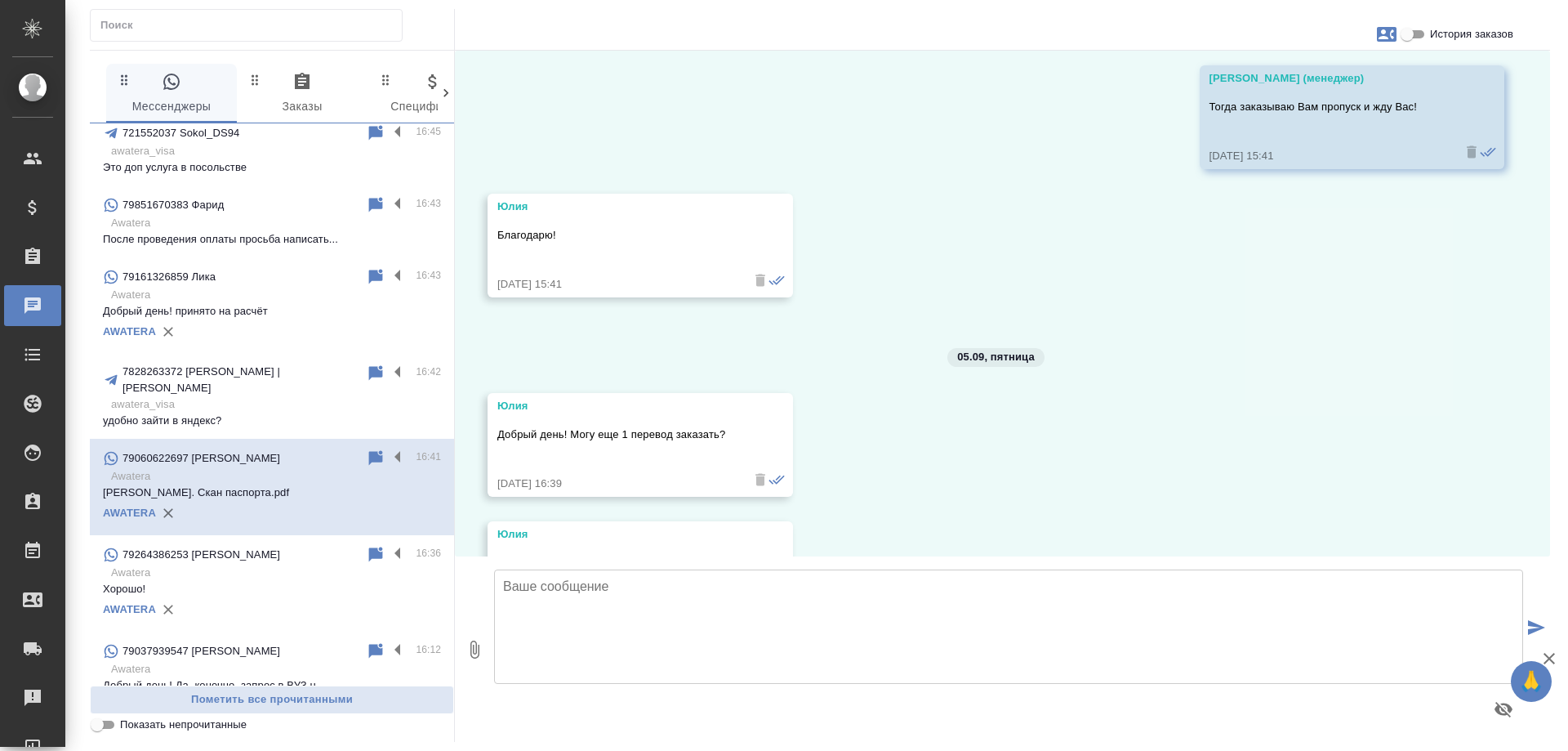
scroll to position [7139, 0]
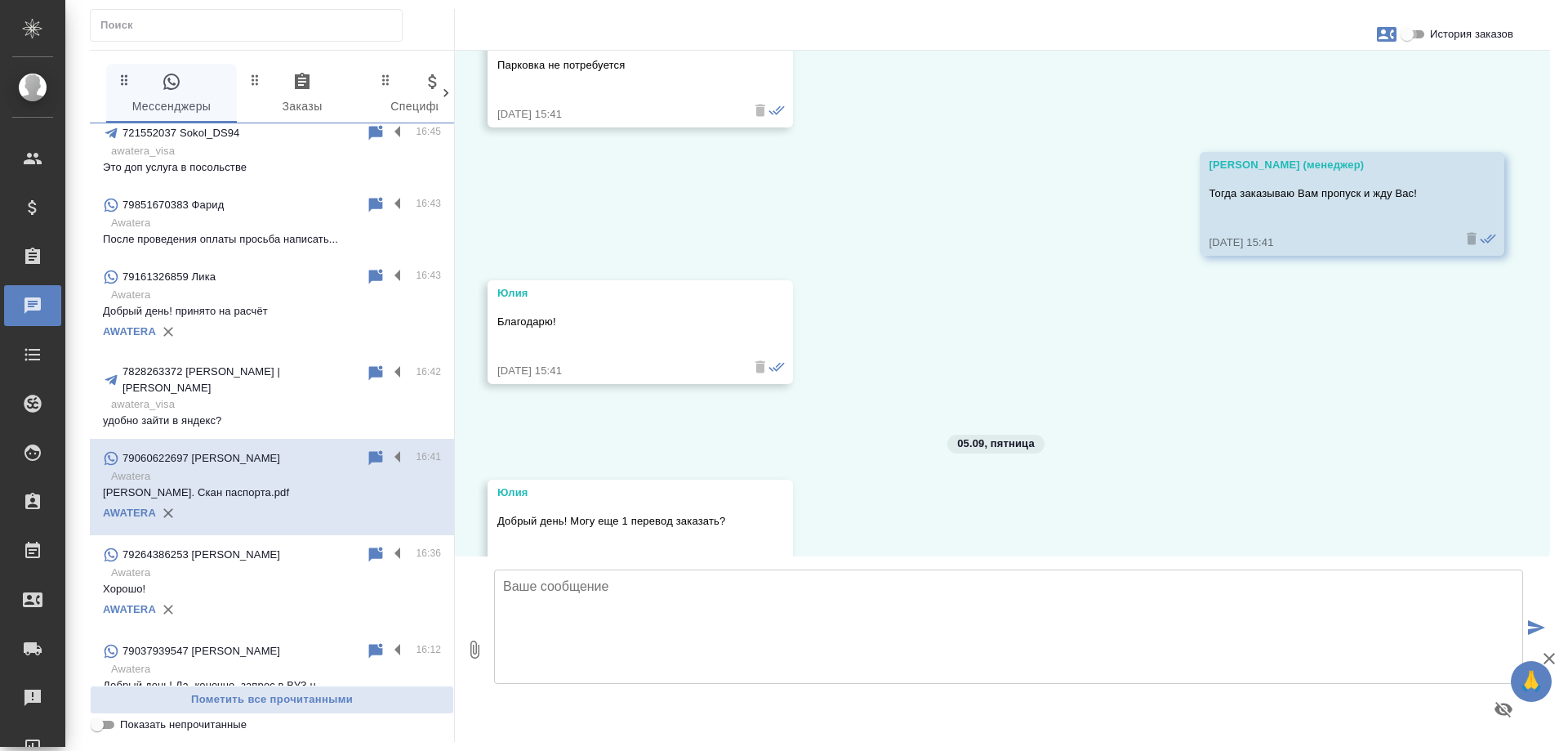
click at [1400, 40] on input "История заказов" at bounding box center [1407, 34] width 59 height 20
checkbox input "true"
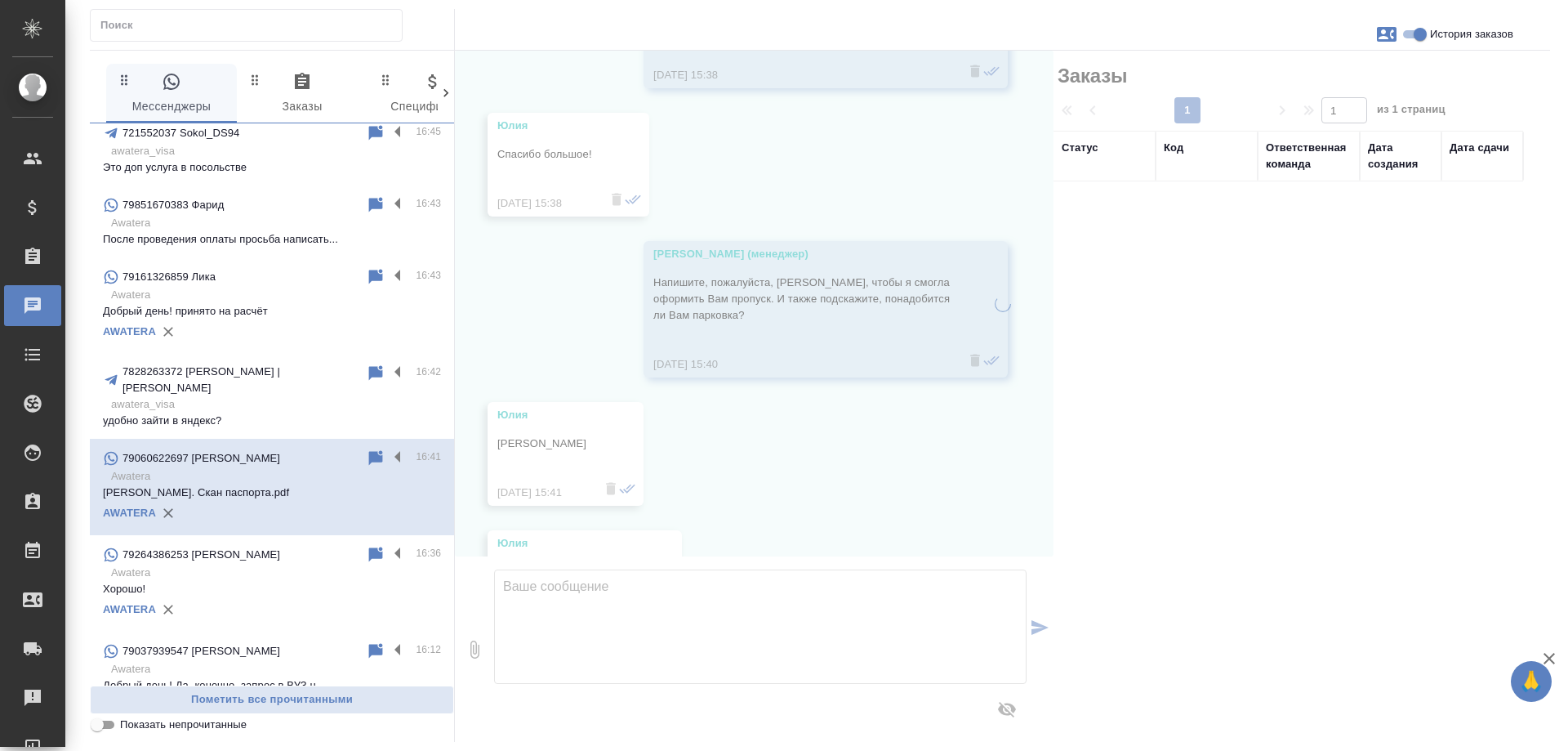
scroll to position [7645, 0]
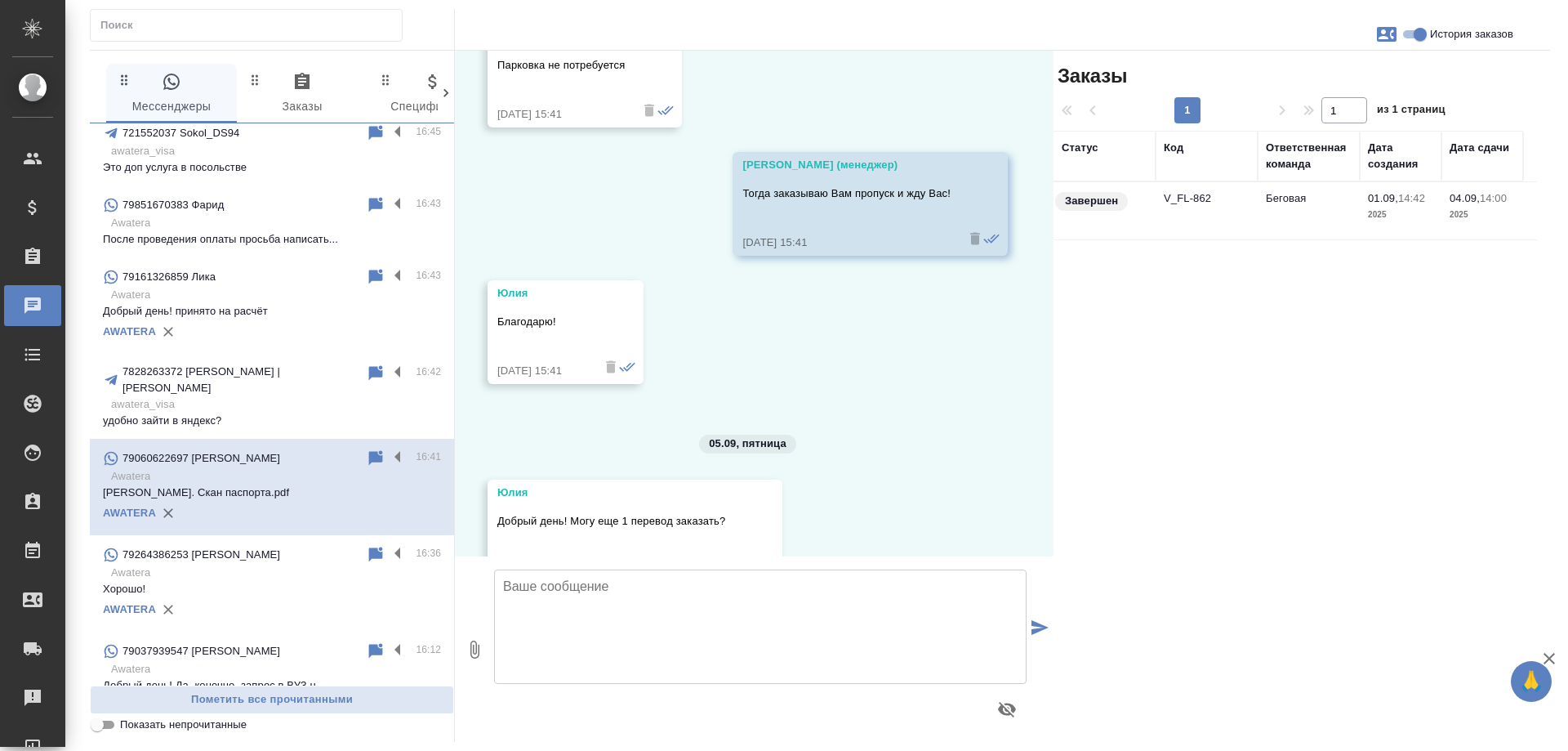
click at [1281, 202] on td "Беговая" at bounding box center [1309, 211] width 102 height 57
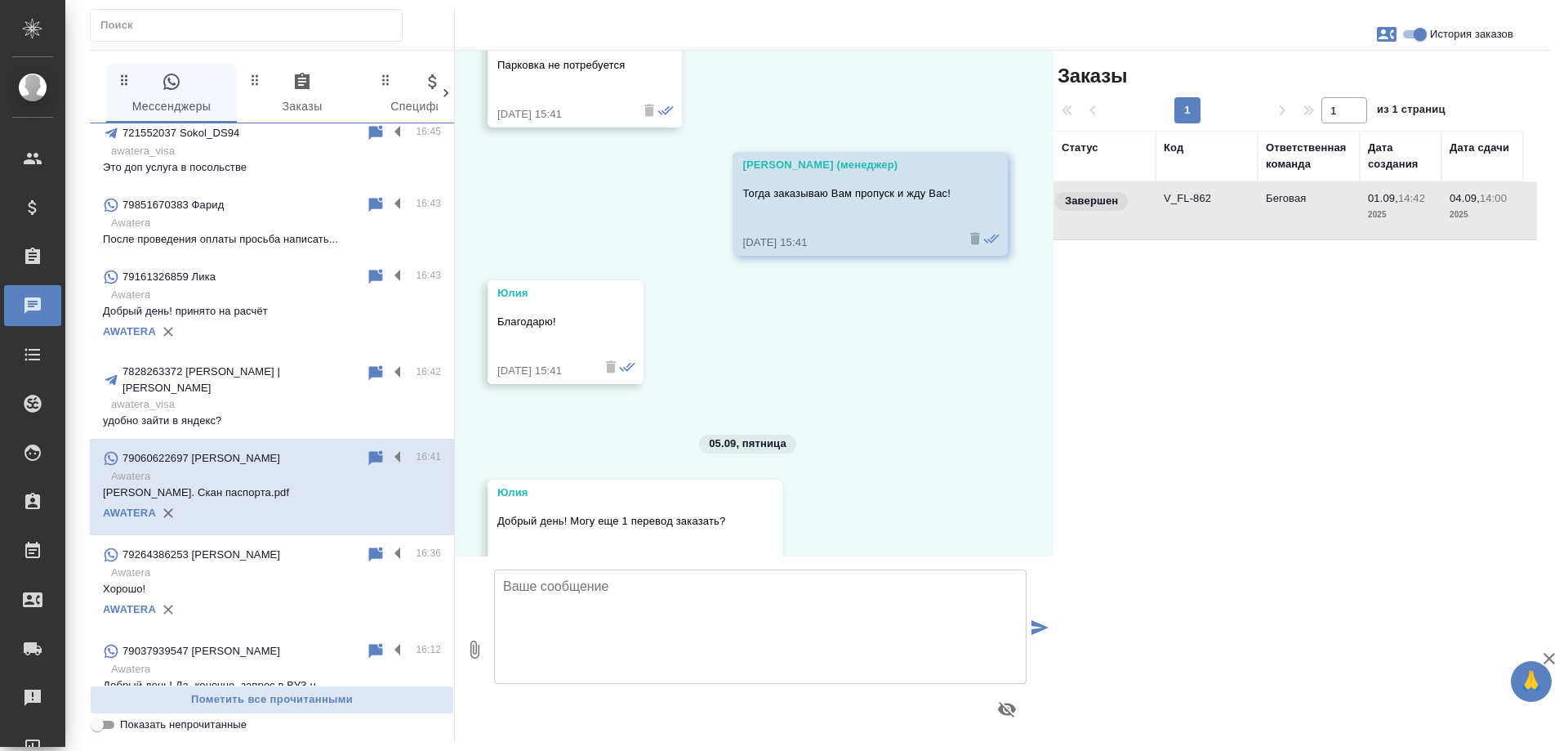
click at [1281, 202] on td "Беговая" at bounding box center [1309, 211] width 102 height 57
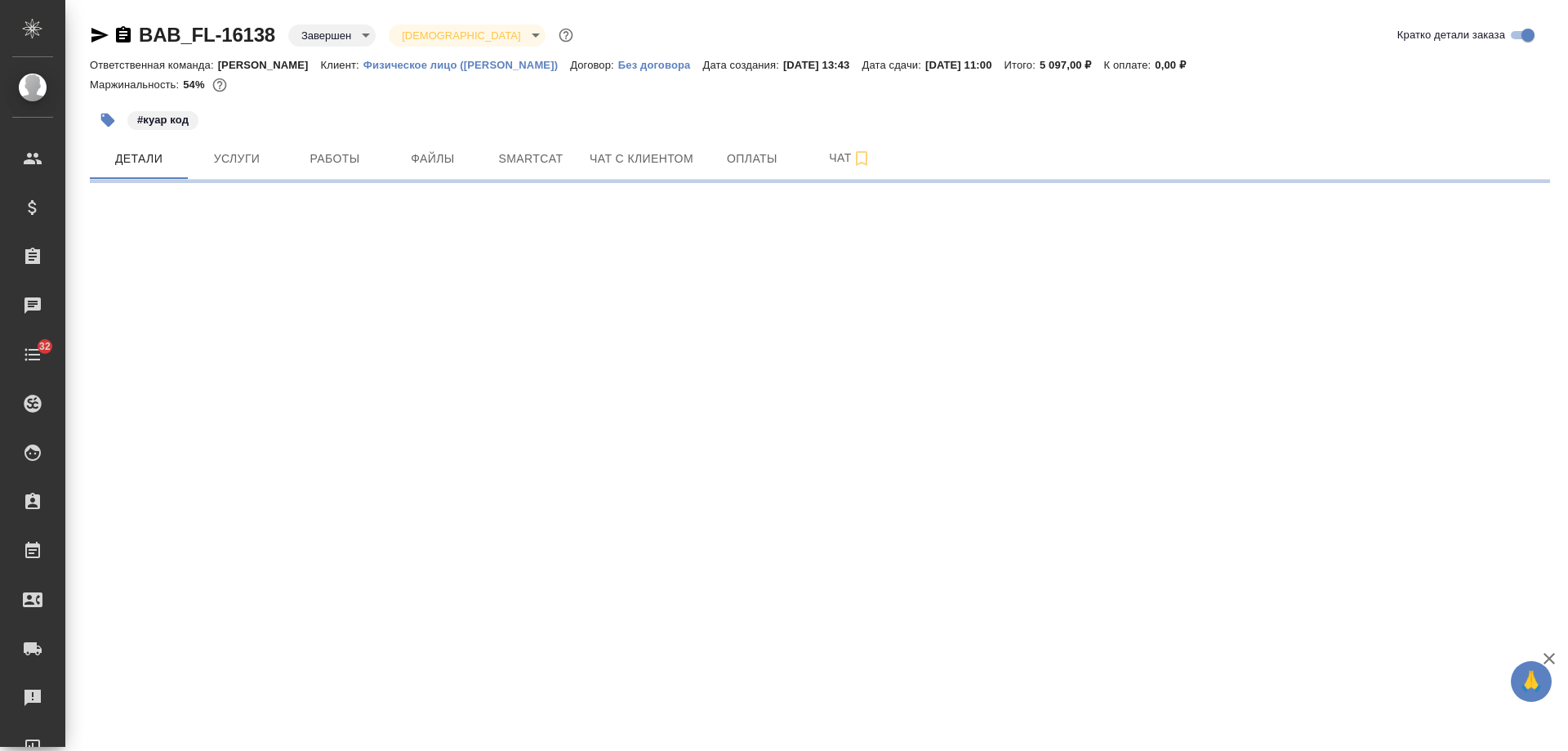
select select "RU"
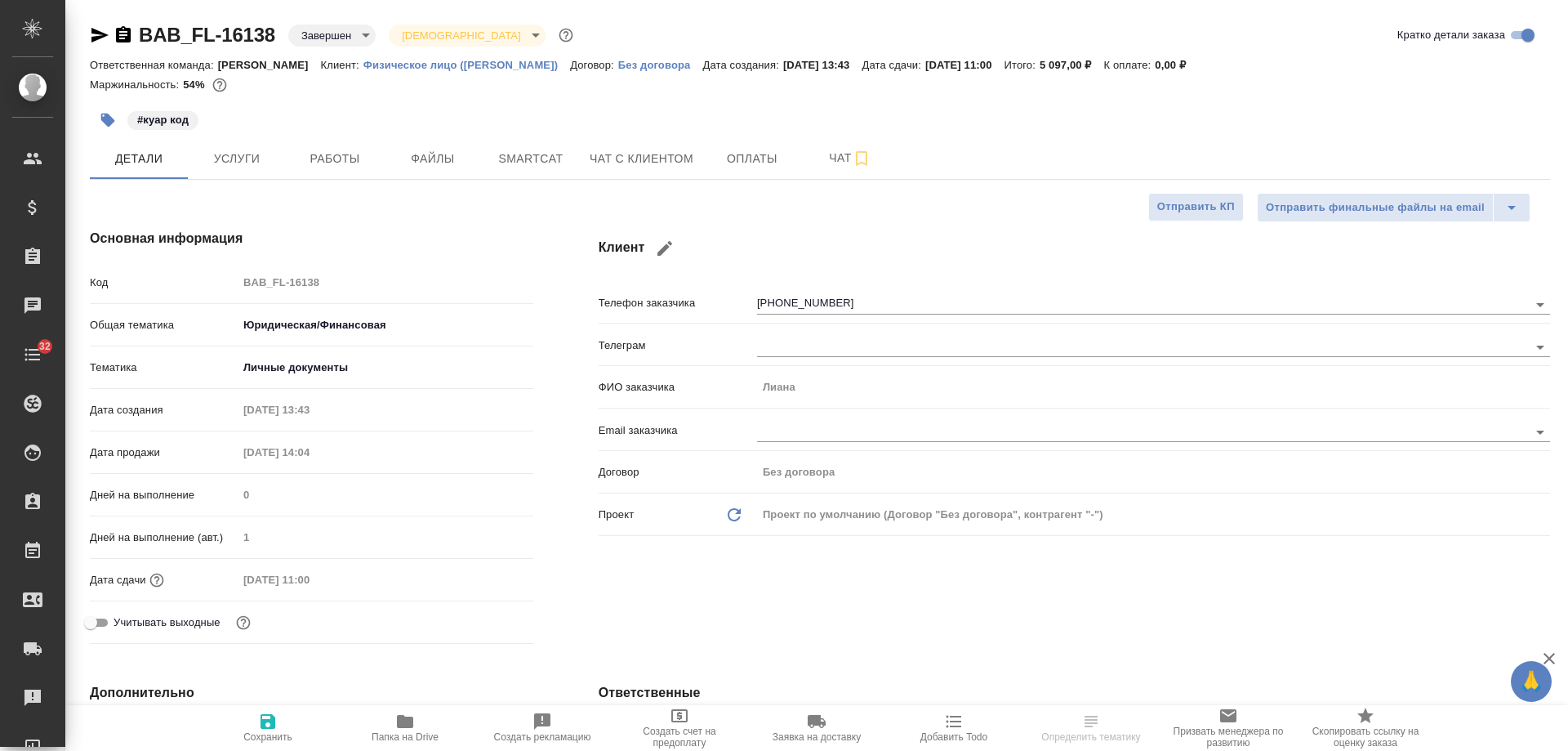
type textarea "x"
click at [102, 34] on icon "button" at bounding box center [100, 35] width 17 height 15
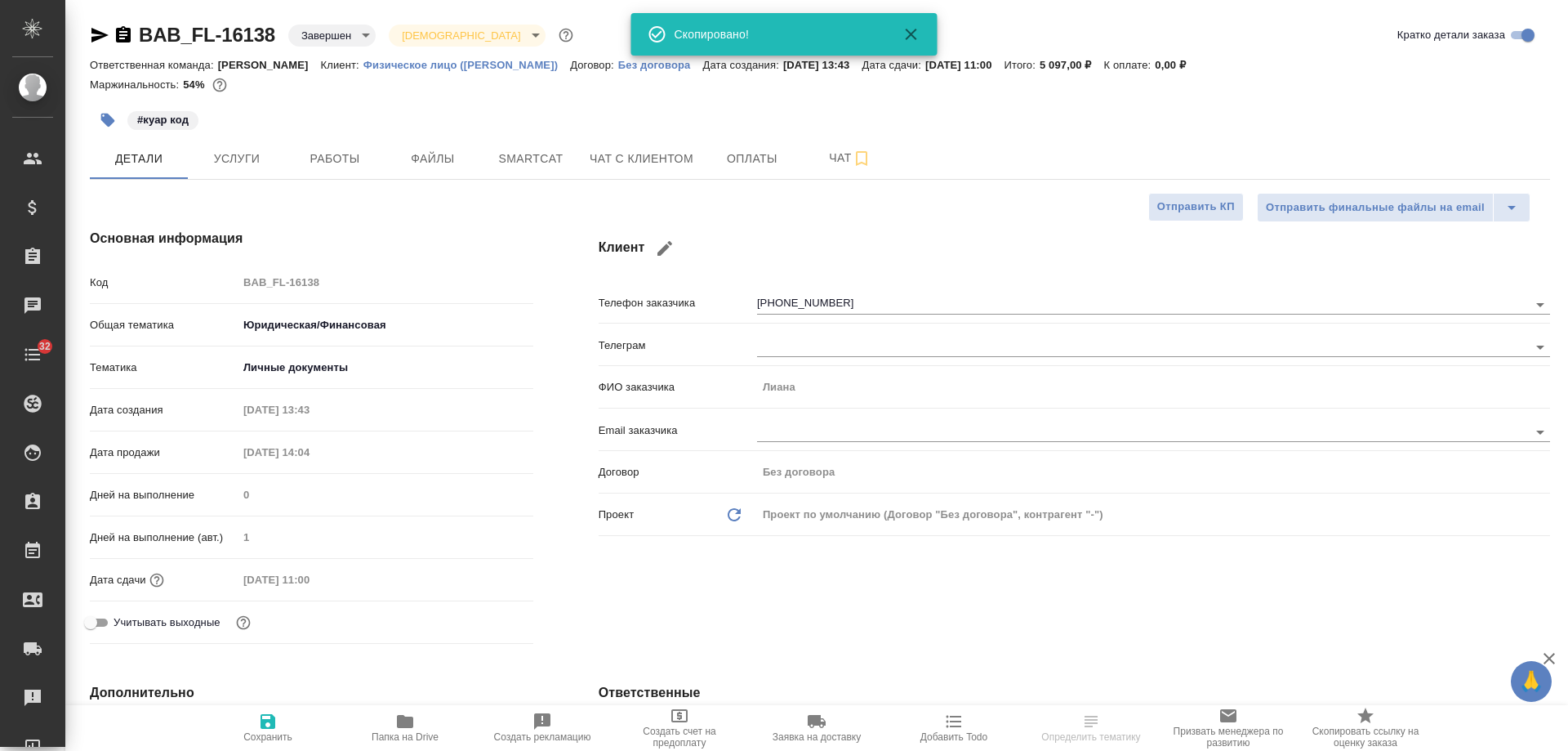
type textarea "x"
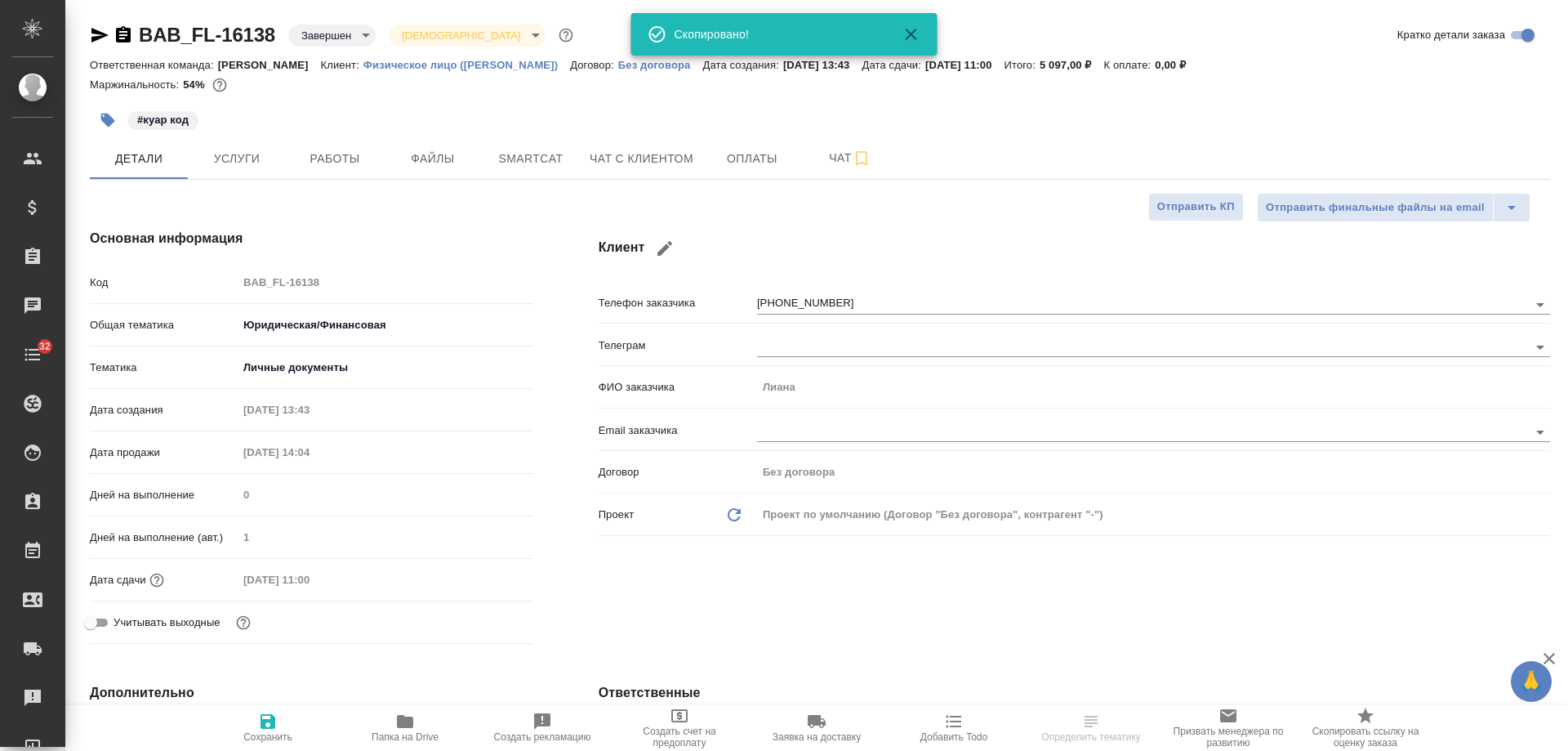
type textarea "x"
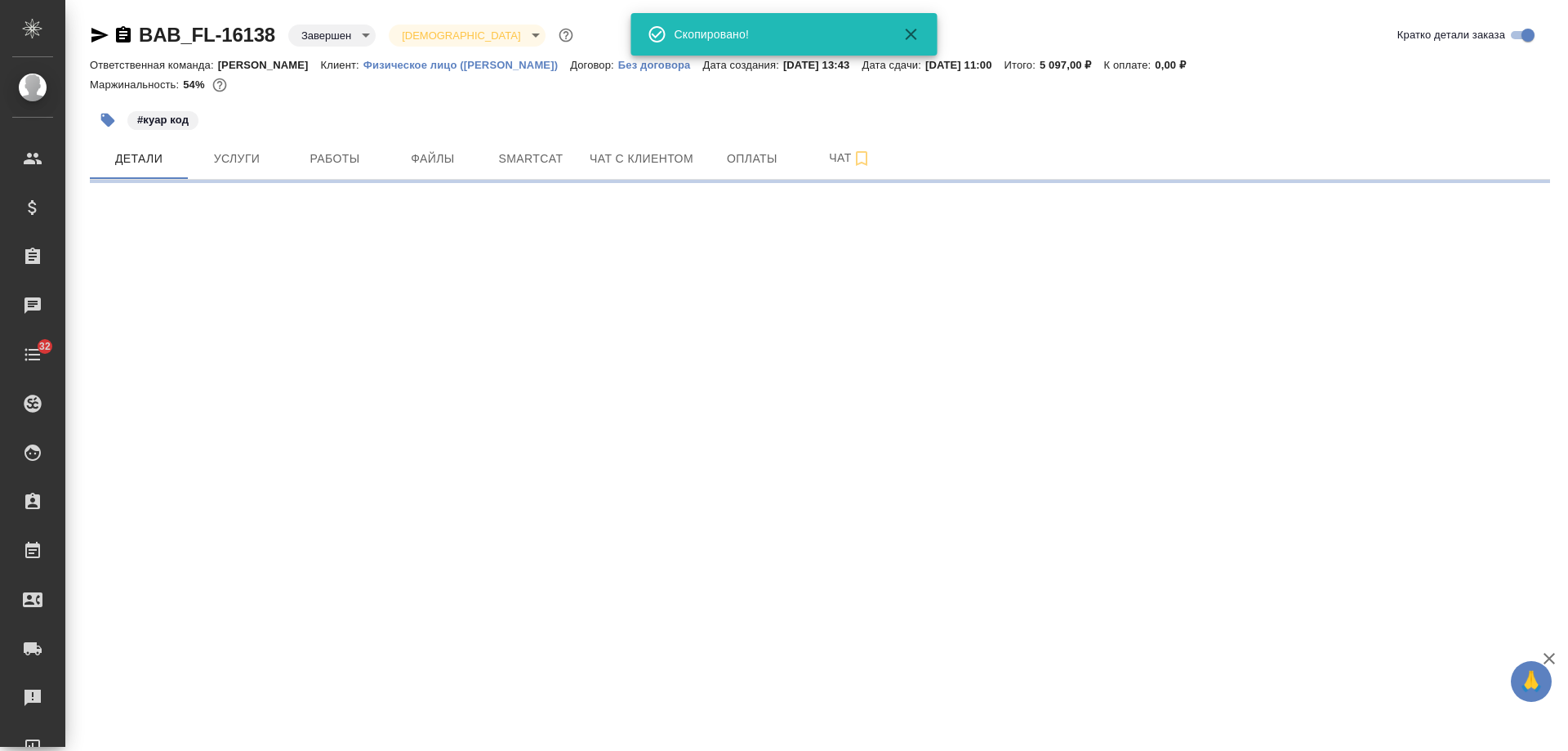
scroll to position [245, 0]
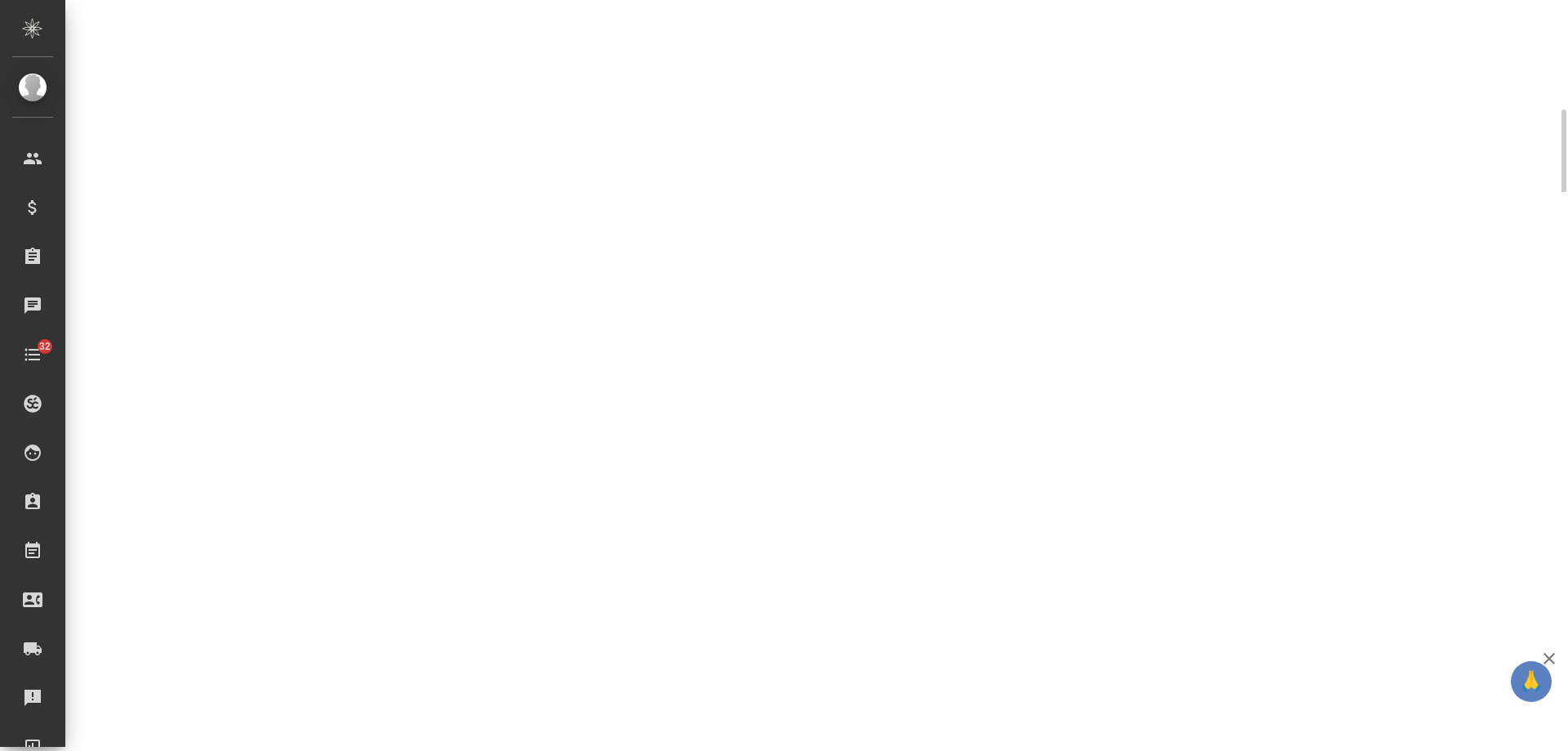
select select "RU"
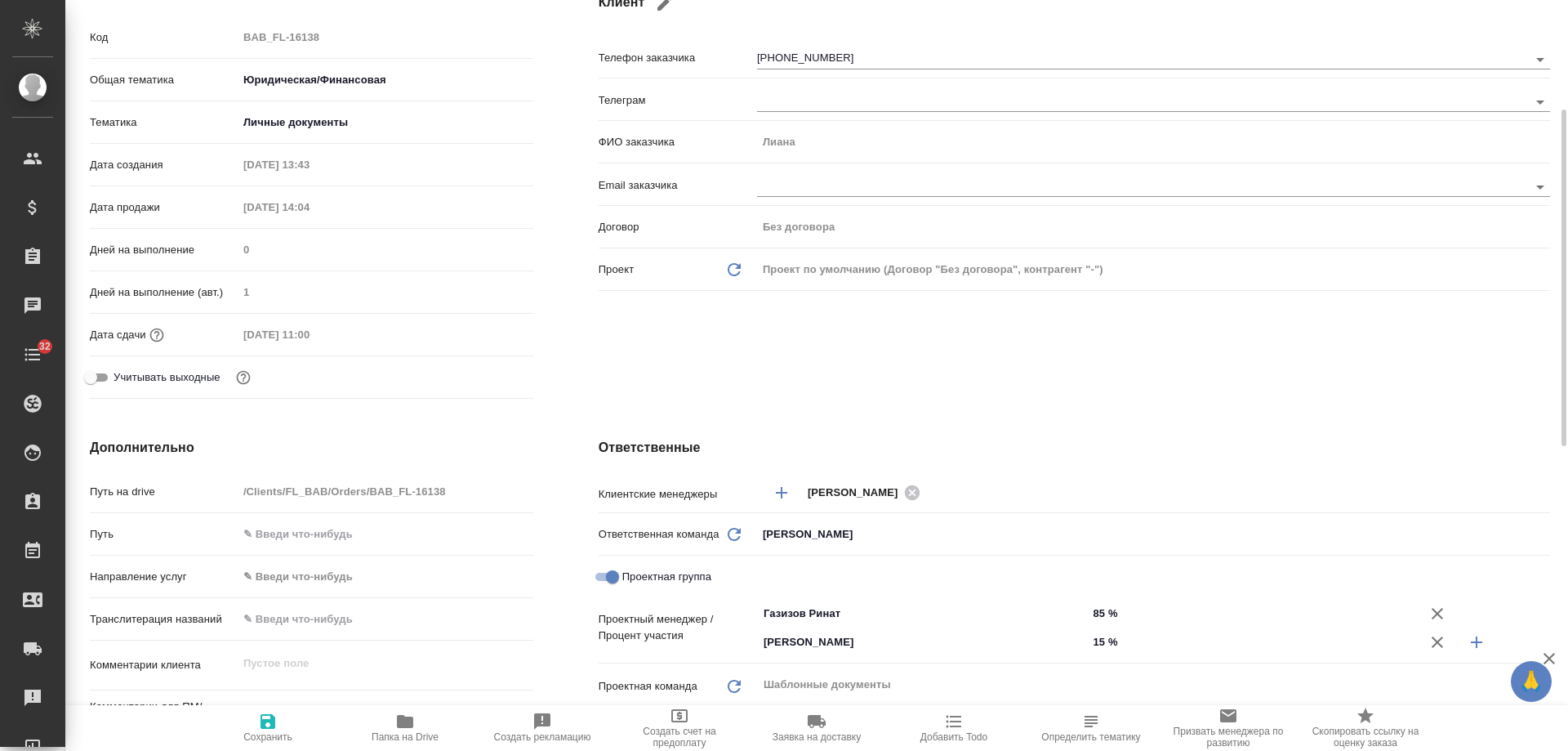
type textarea "x"
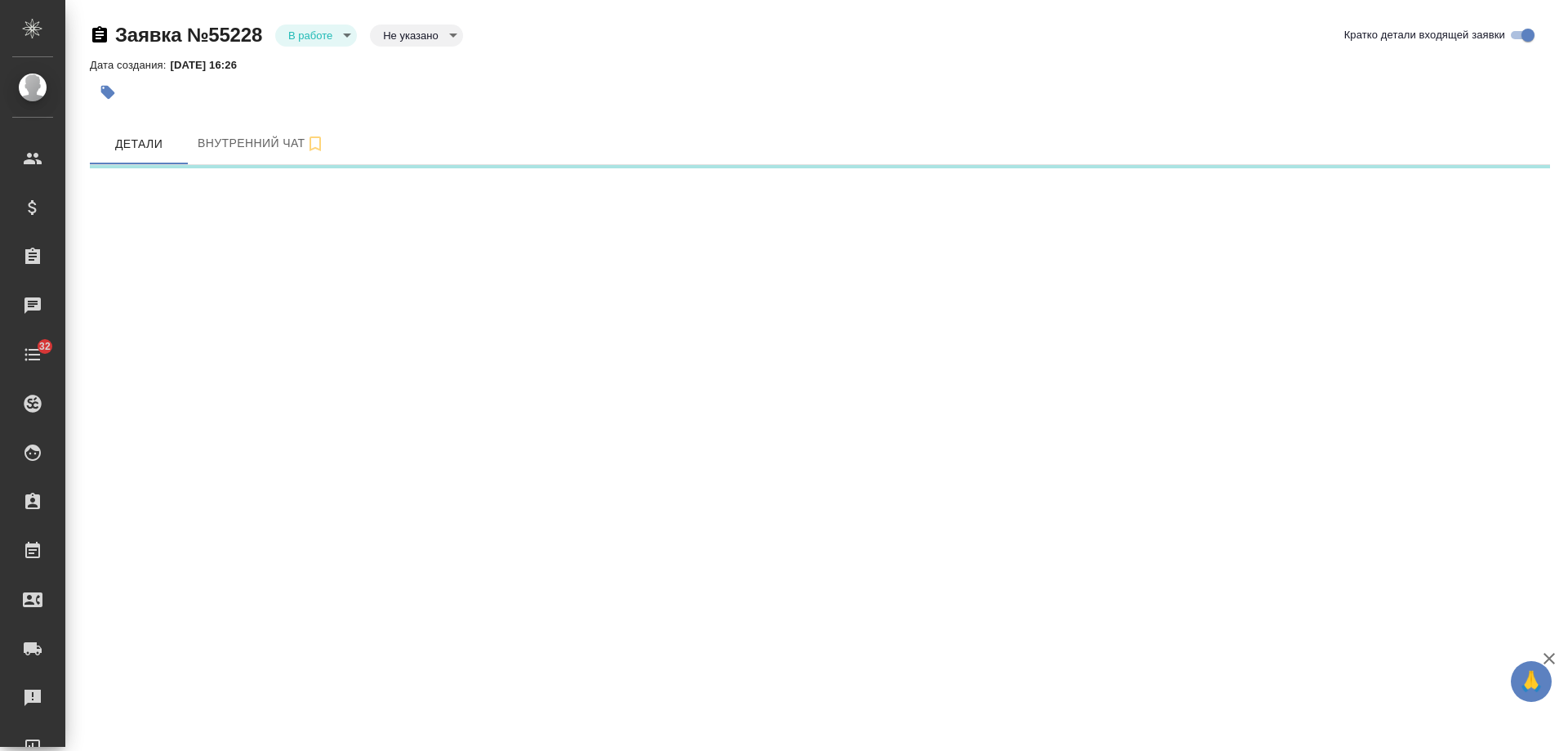
click at [384, 239] on body "🙏 .cls-1 fill:#fff; AWATERA [PERSON_NAME] Спецификации Заказы Чаты 32 Todo Прое…" at bounding box center [784, 376] width 1568 height 751
select select "RU"
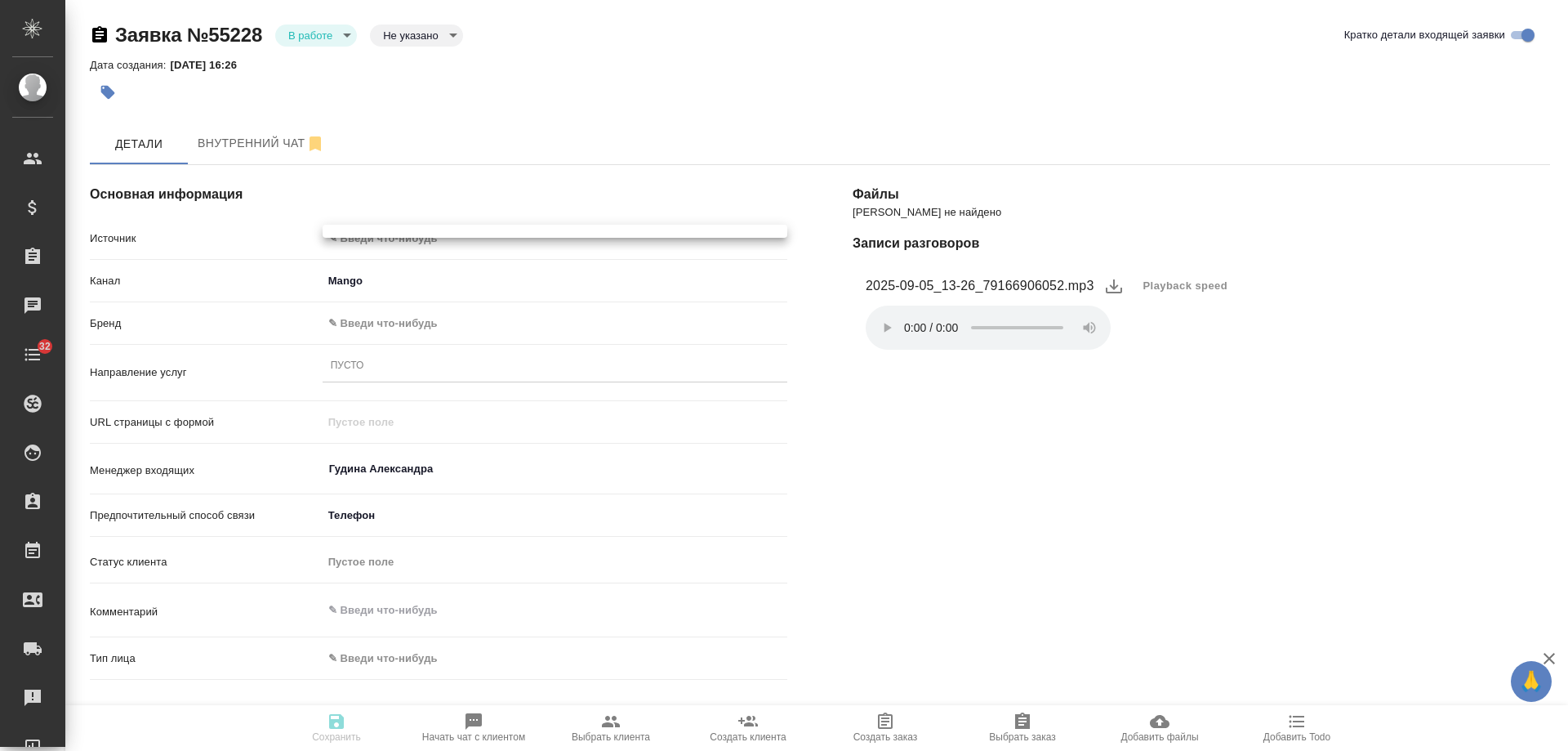
type textarea "x"
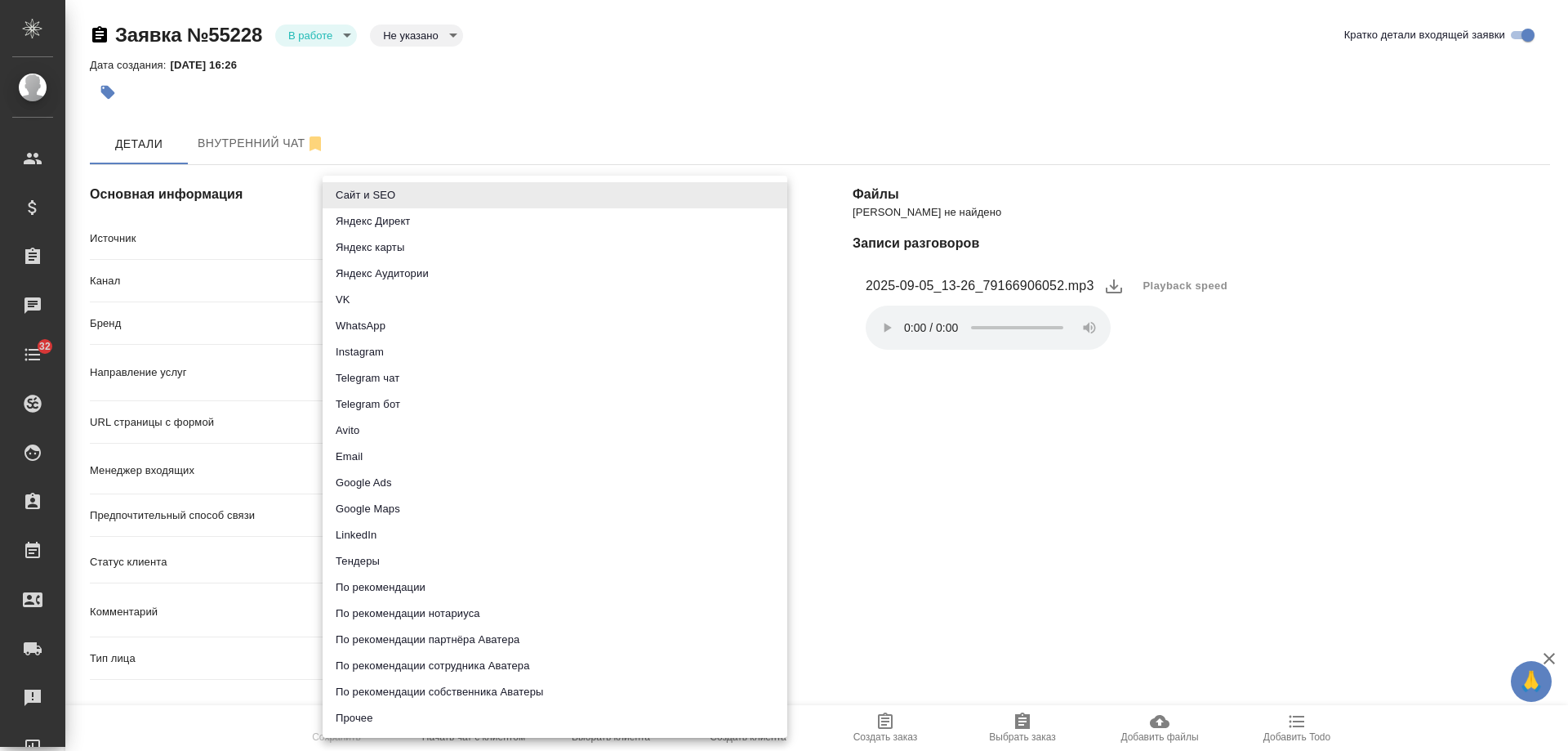
click at [364, 726] on li "Прочее" at bounding box center [554, 718] width 465 height 26
type input "other"
type textarea "x"
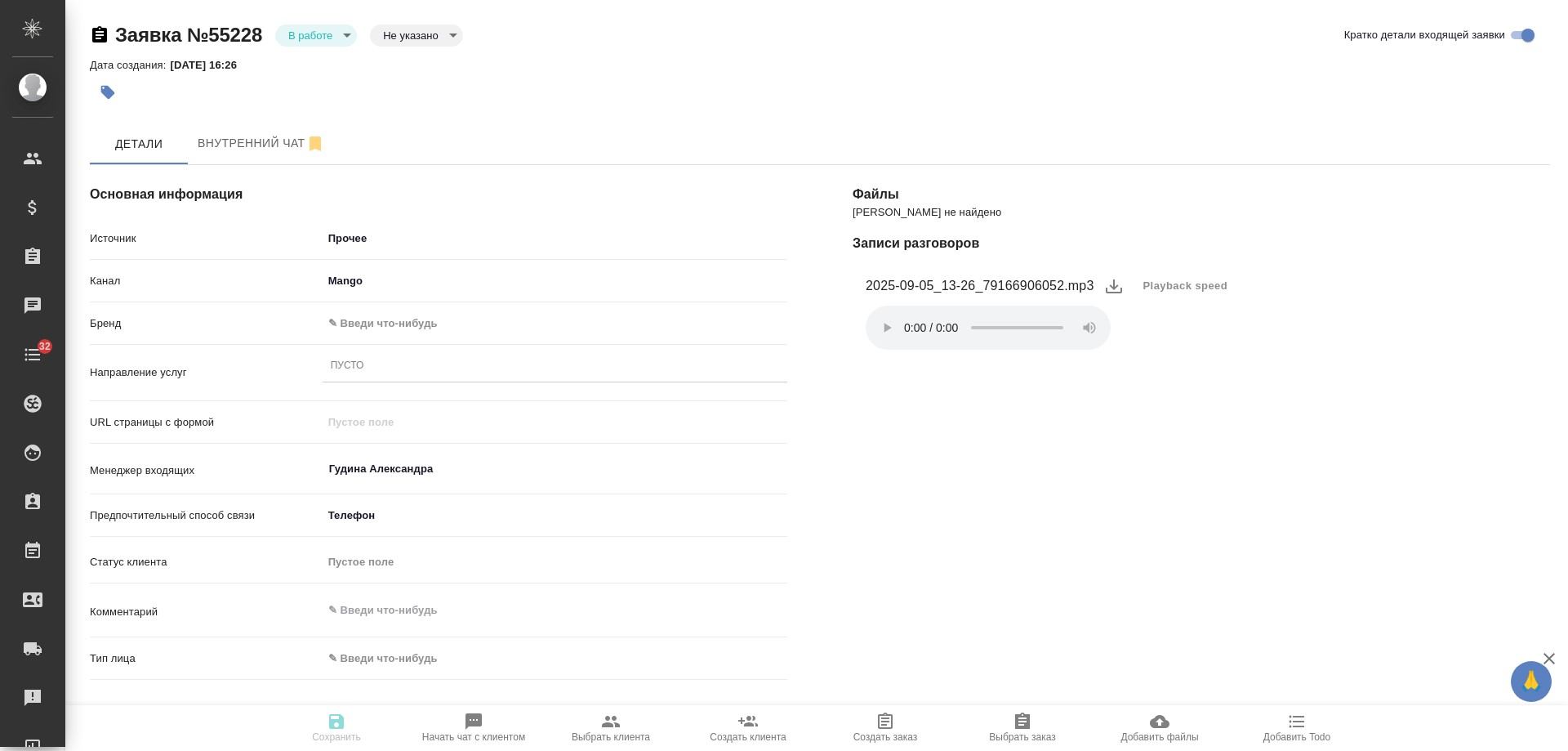
click at [363, 321] on body "🙏 .cls-1 fill:#fff; AWATERA Gudina Alexandra Клиенты Спецификации Заказы Чаты 3…" at bounding box center [784, 376] width 1568 height 751
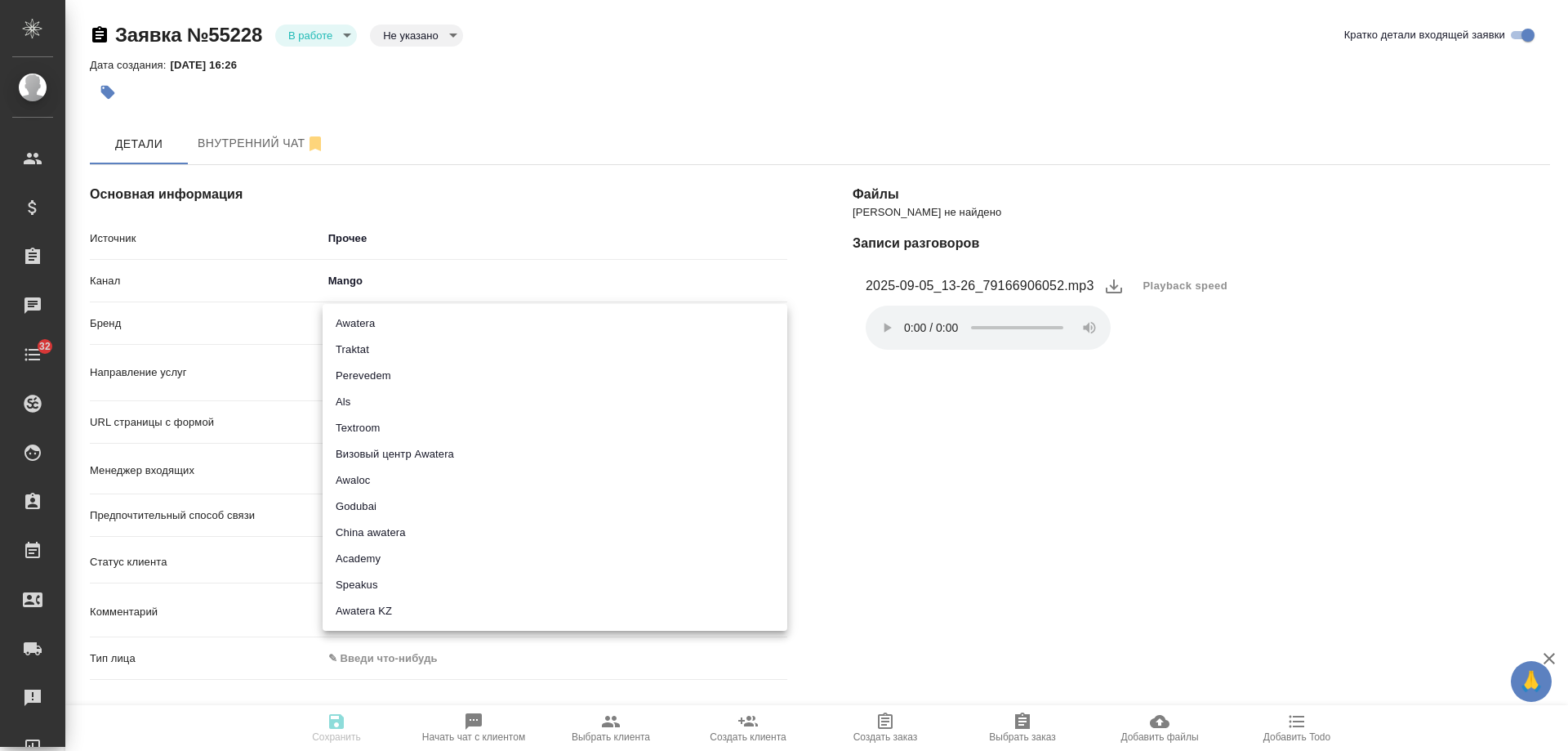
click at [363, 321] on li "Awatera" at bounding box center [554, 323] width 465 height 26
type input "awatera"
type textarea "x"
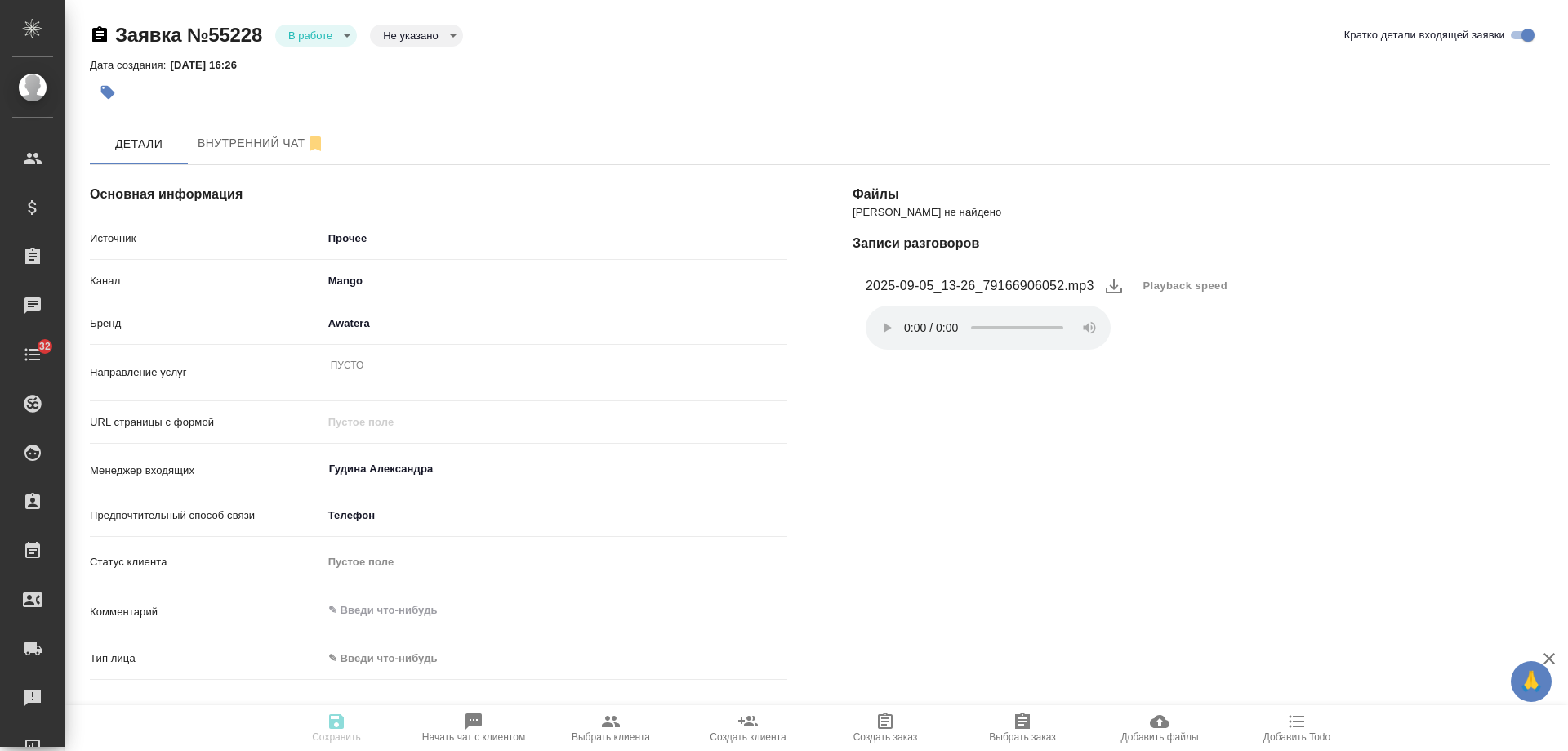
click at [360, 362] on div "Пусто" at bounding box center [348, 366] width 34 height 14
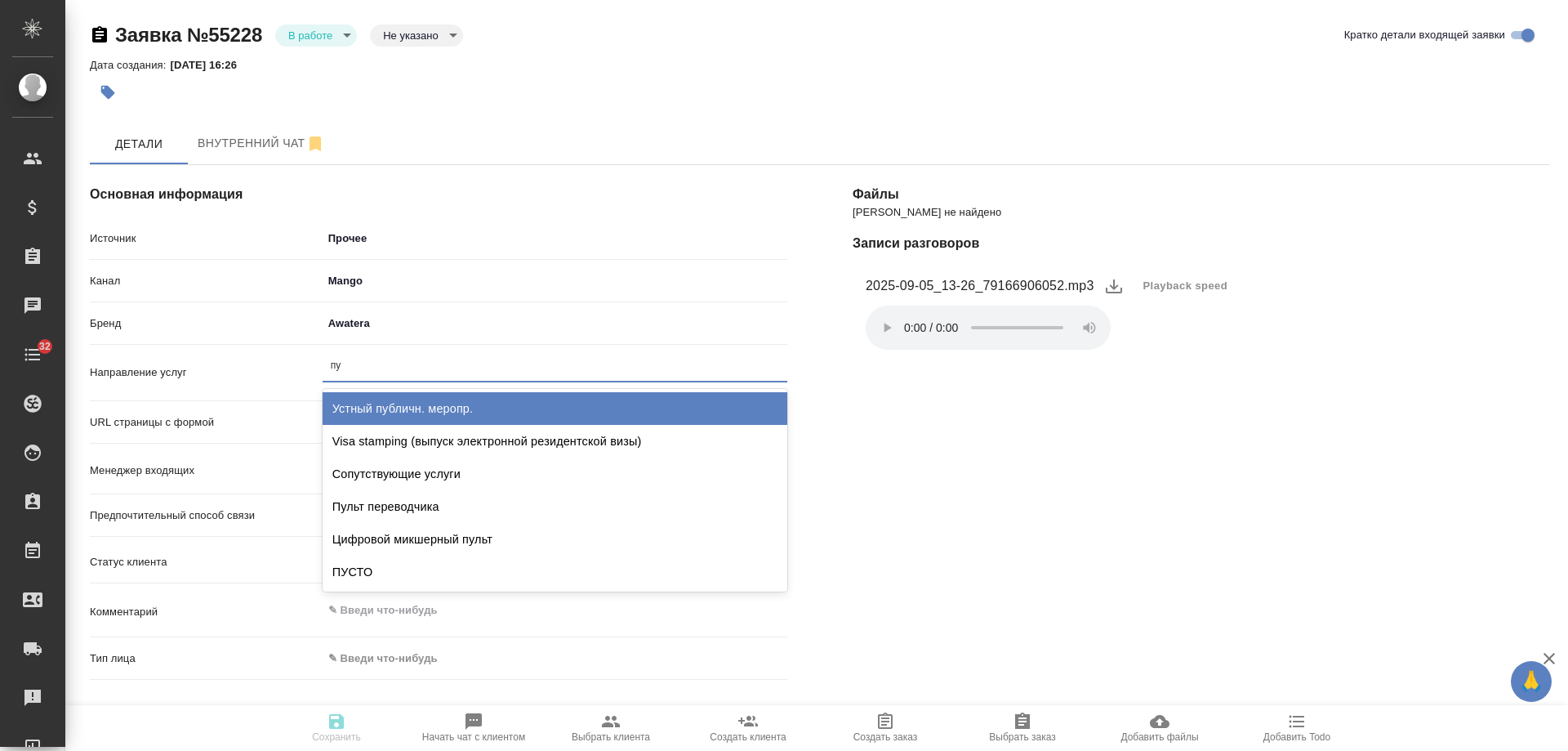
type input "пус"
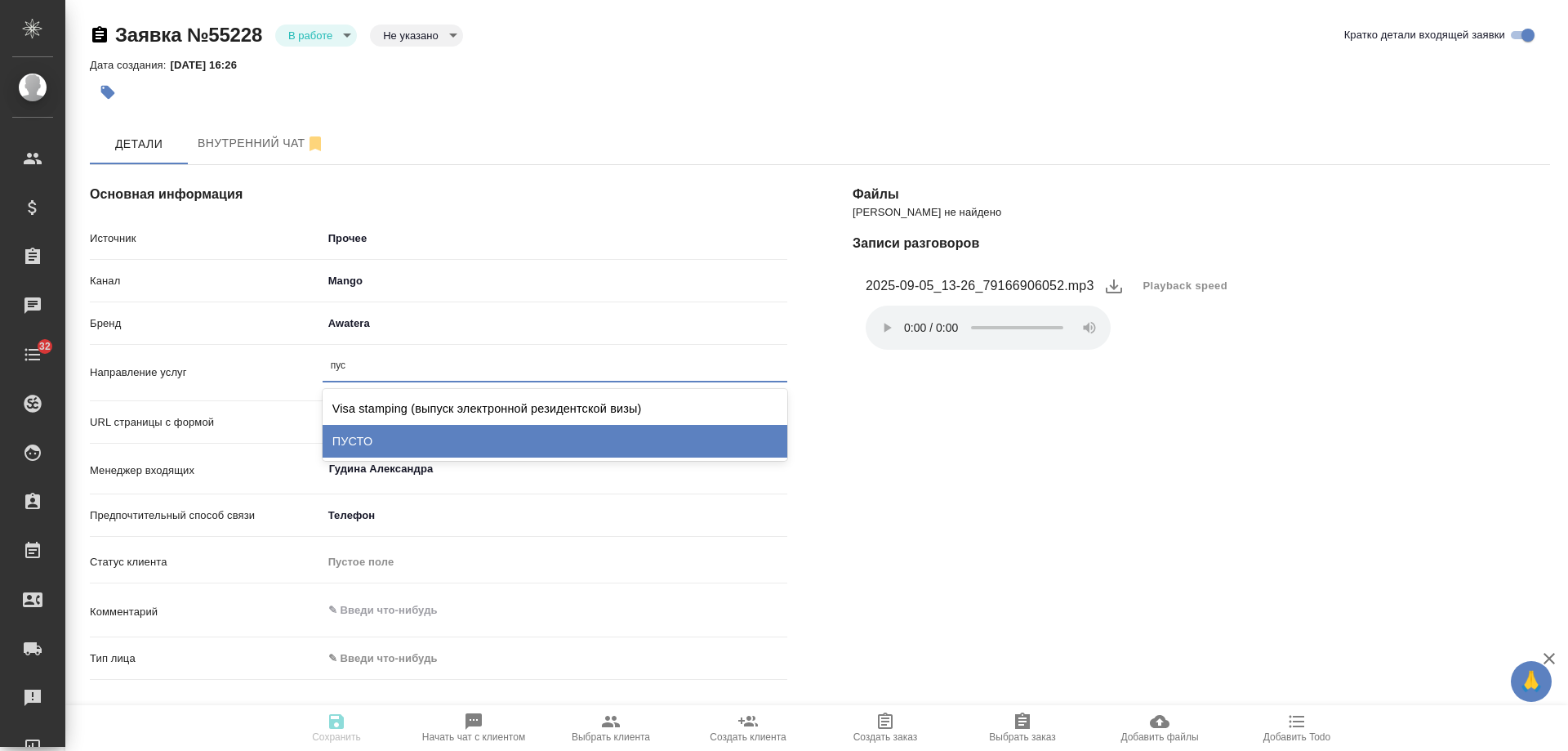
click at [389, 445] on div "ПУСТО" at bounding box center [554, 441] width 465 height 33
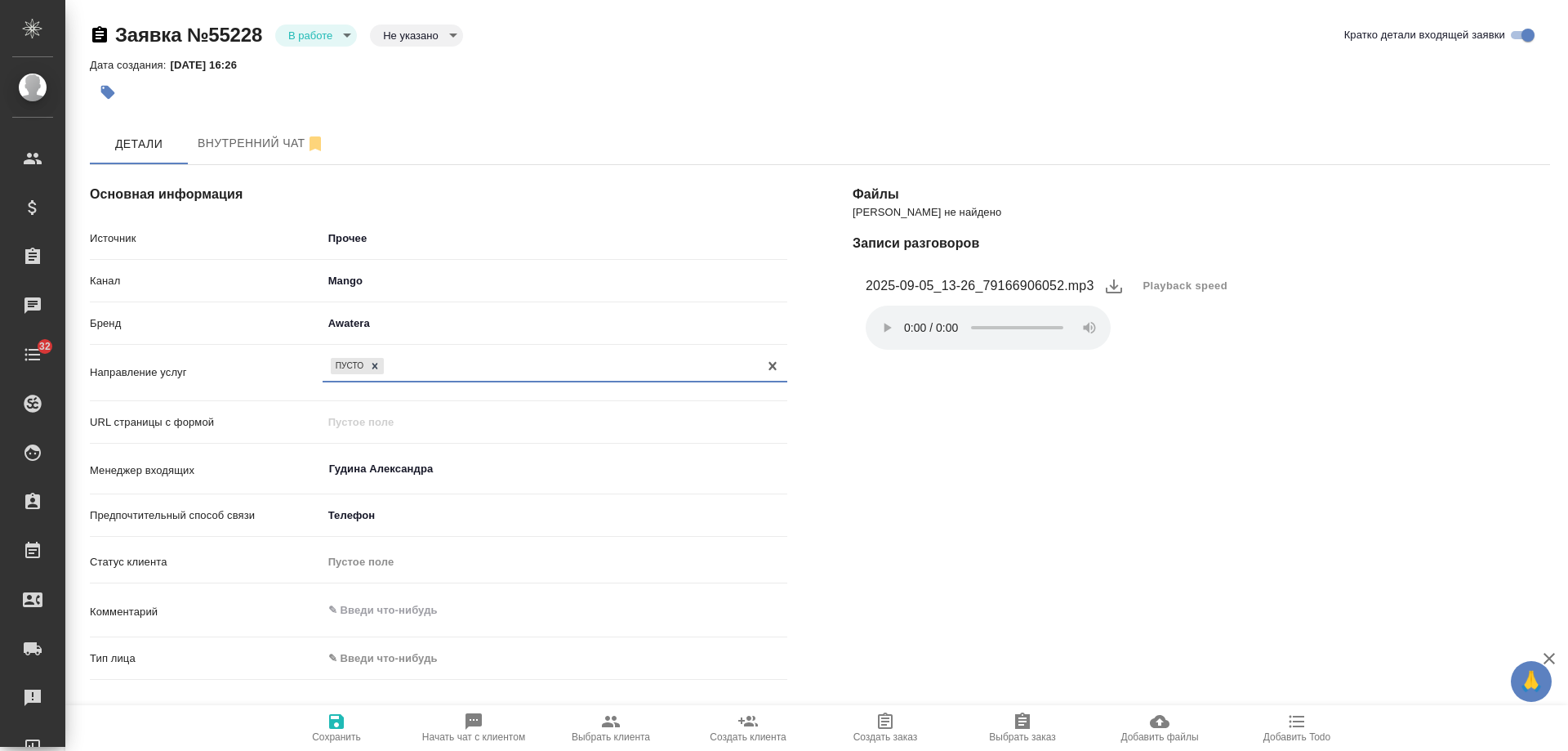
scroll to position [335, 0]
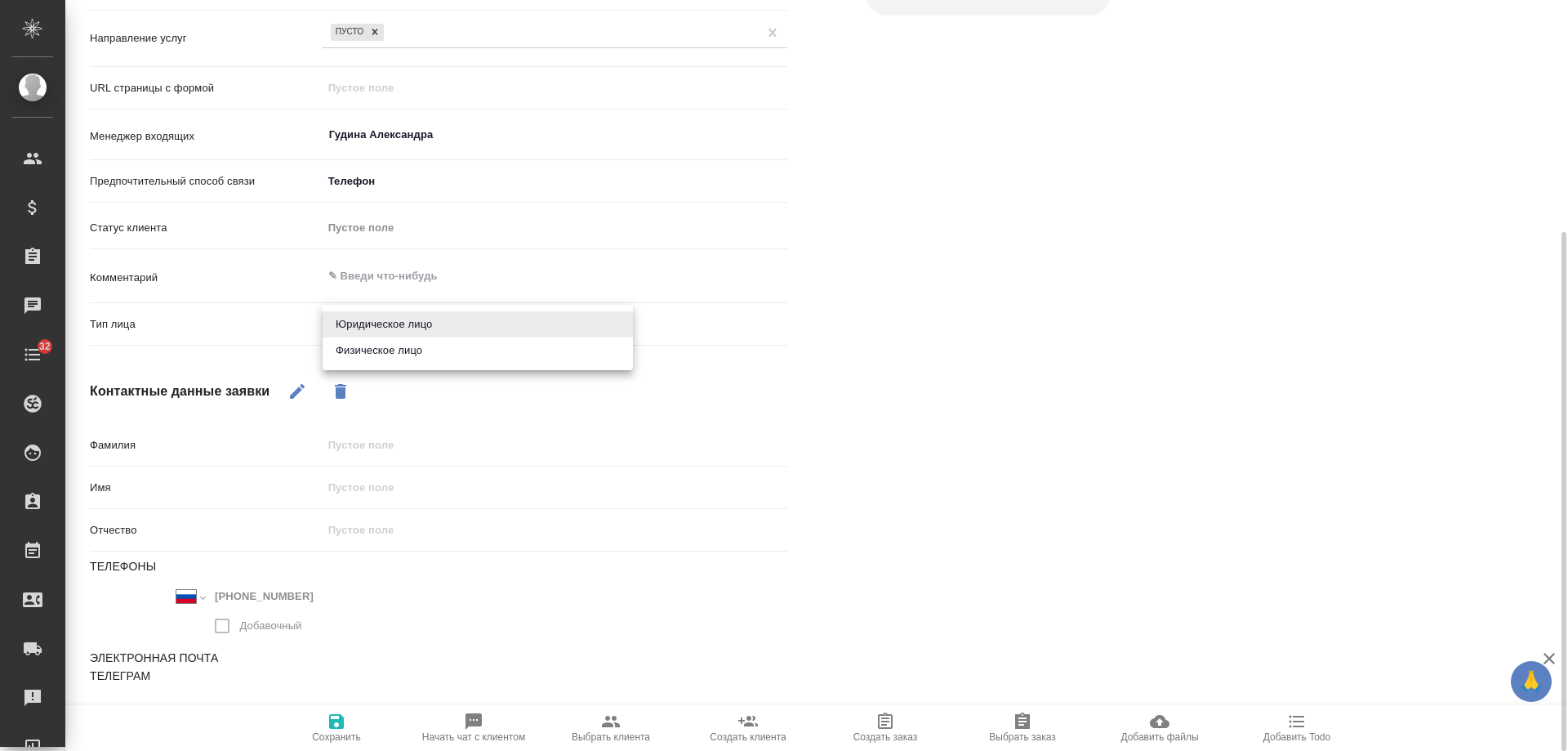
click at [405, 321] on body "🙏 .cls-1 fill:#fff; AWATERA Gudina Alexandra Клиенты Спецификации Заказы 0 Чаты…" at bounding box center [784, 376] width 1568 height 751
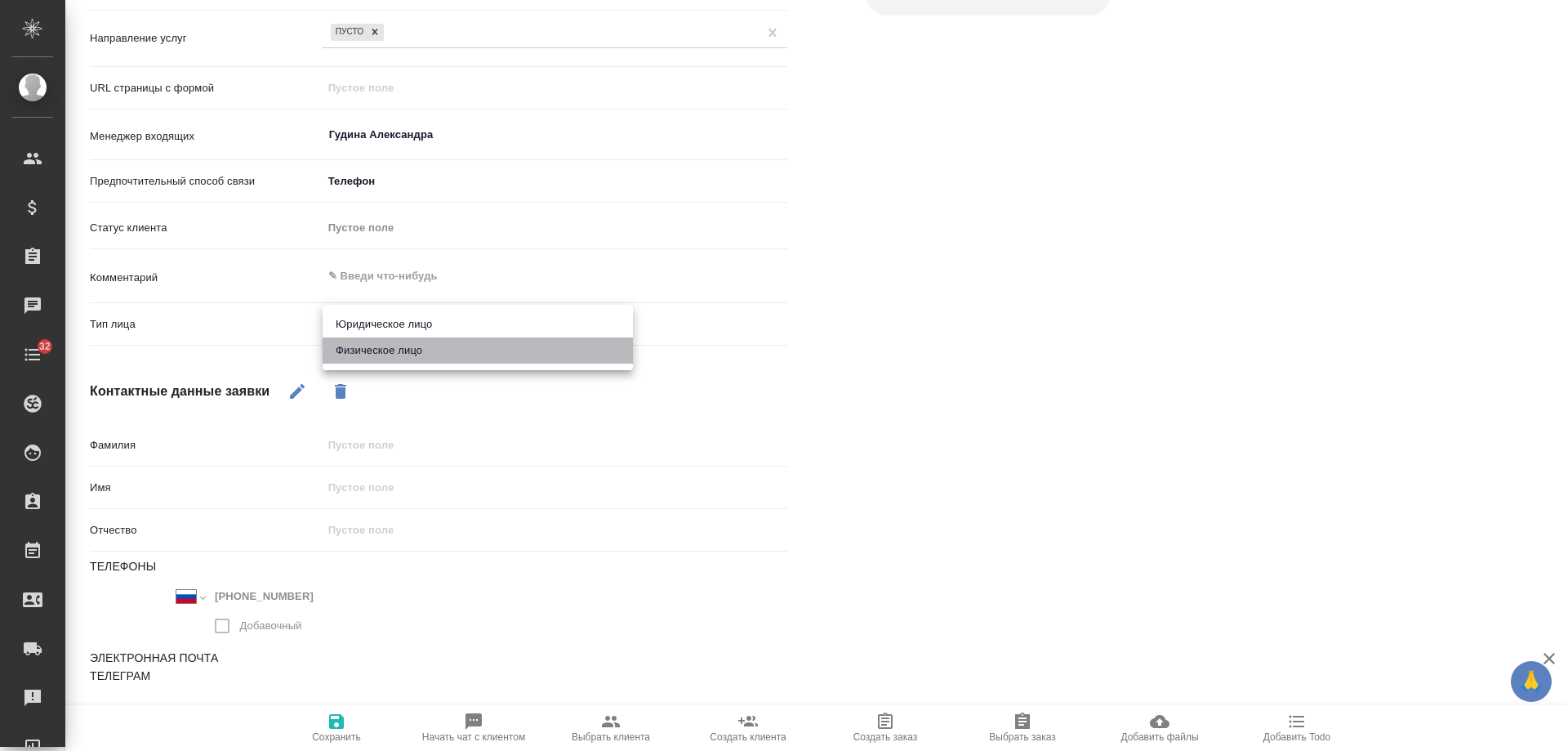
click at [394, 346] on li "Физическое лицо" at bounding box center [477, 350] width 310 height 26
type textarea "x"
type input "private"
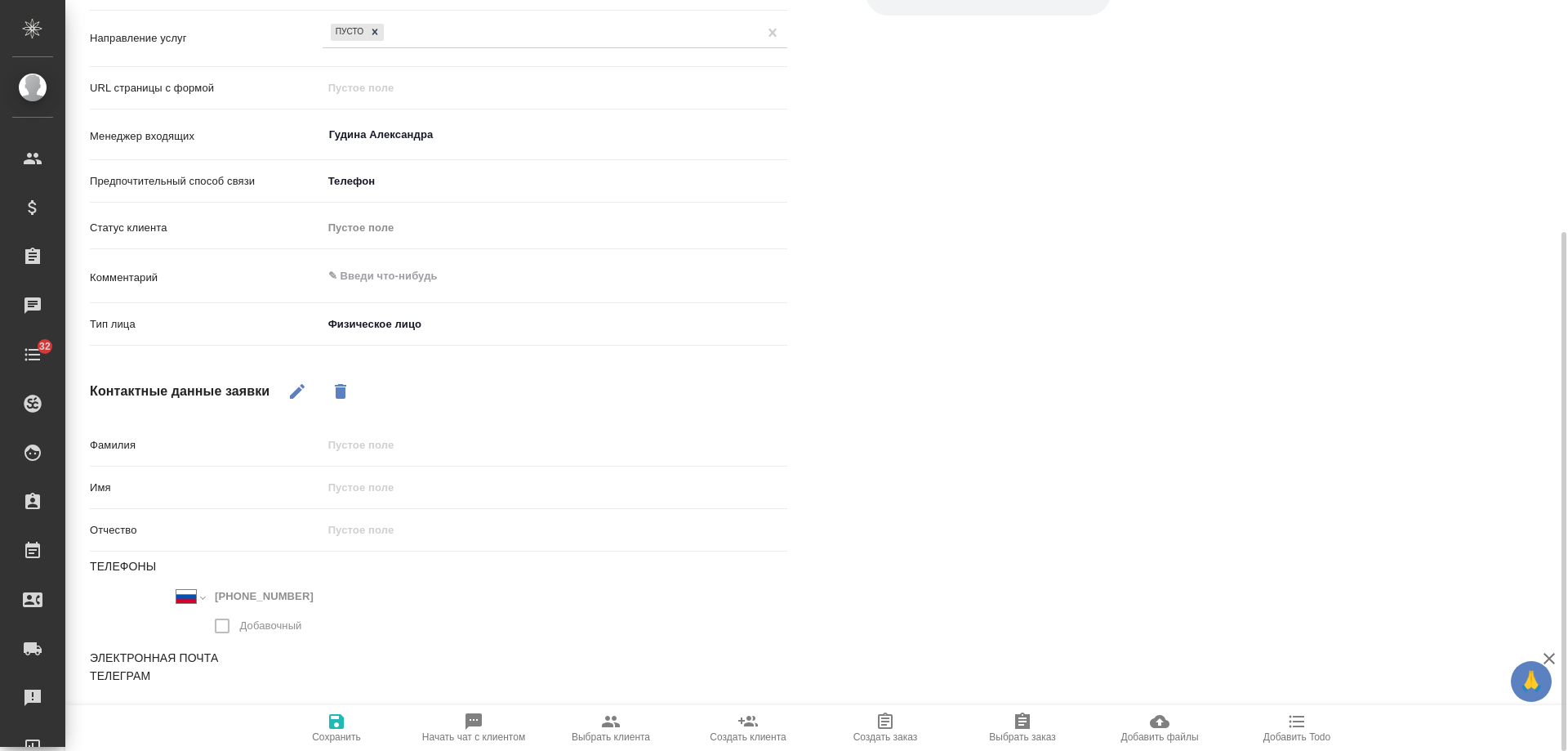
click at [293, 385] on icon "button" at bounding box center [297, 390] width 20 height 20
click at [348, 428] on div "Основная информация Источник Прочее other Канал Mango 6374e594cd4a952bacdba9aa …" at bounding box center [438, 311] width 763 height 1028
drag, startPoint x: 361, startPoint y: 446, endPoint x: 377, endPoint y: 465, distance: 24.8
click at [361, 446] on input "text" at bounding box center [554, 444] width 463 height 23
type input "-"
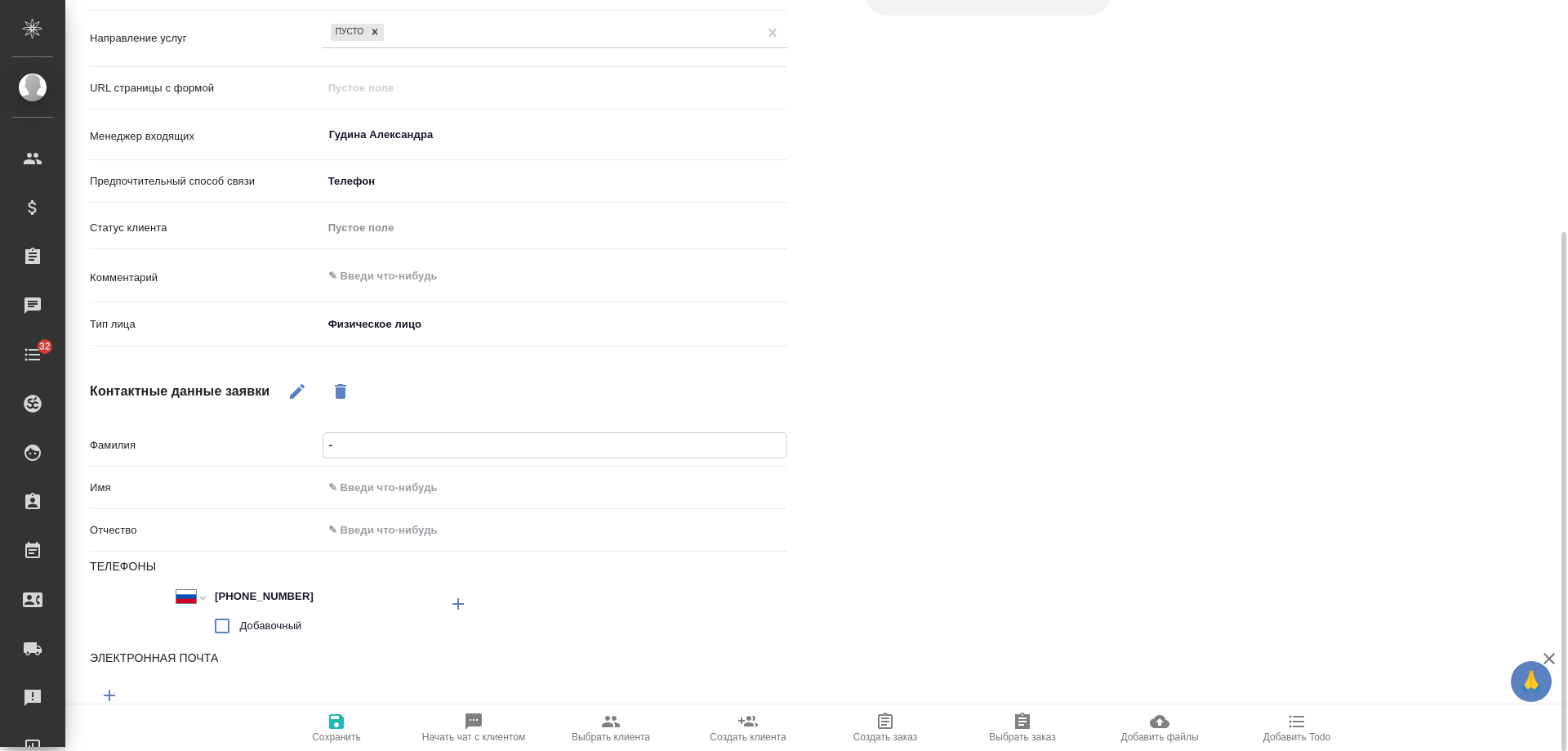
type textarea "x"
drag, startPoint x: 337, startPoint y: 726, endPoint x: 344, endPoint y: 712, distance: 15.7
click at [339, 726] on icon "button" at bounding box center [336, 721] width 20 height 20
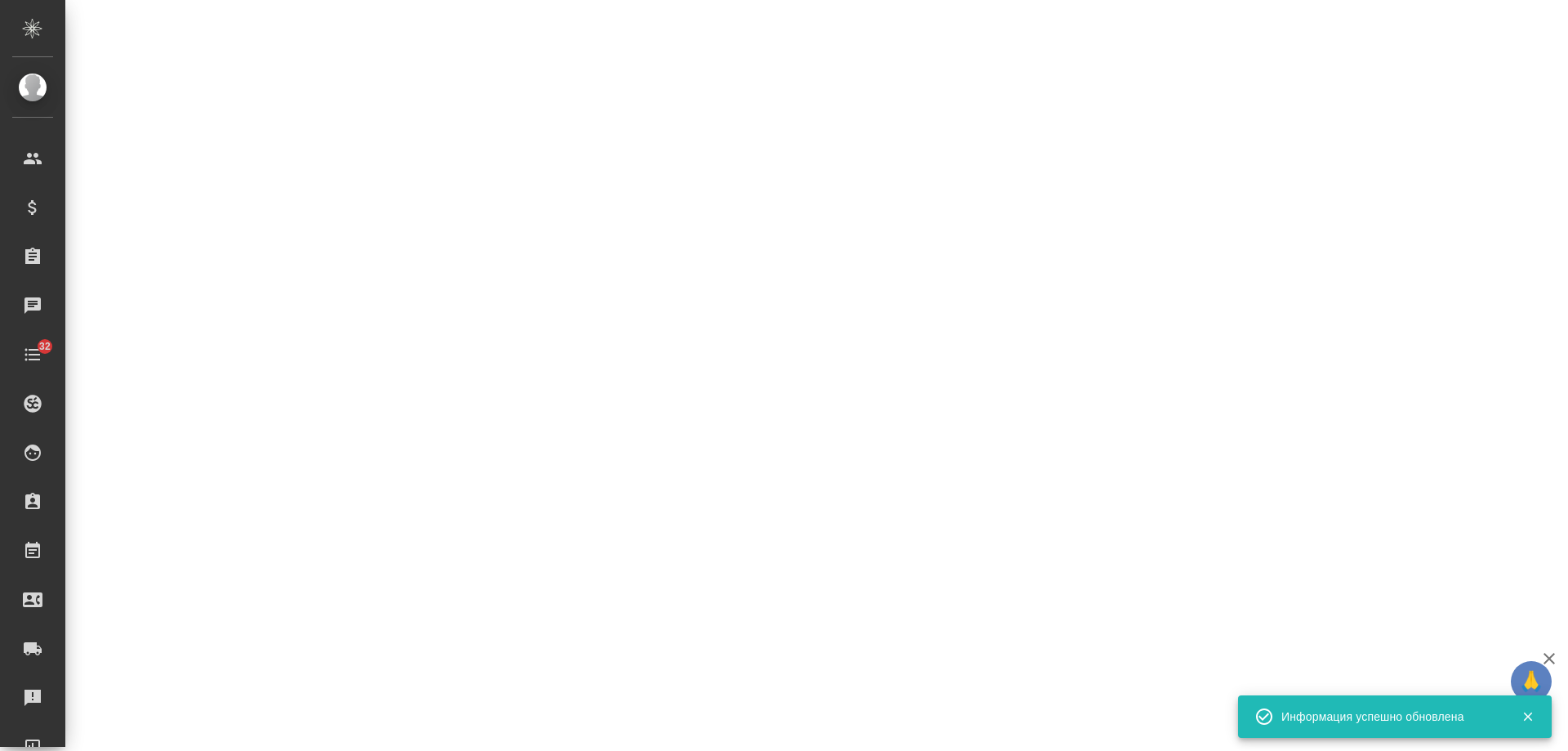
select select "RU"
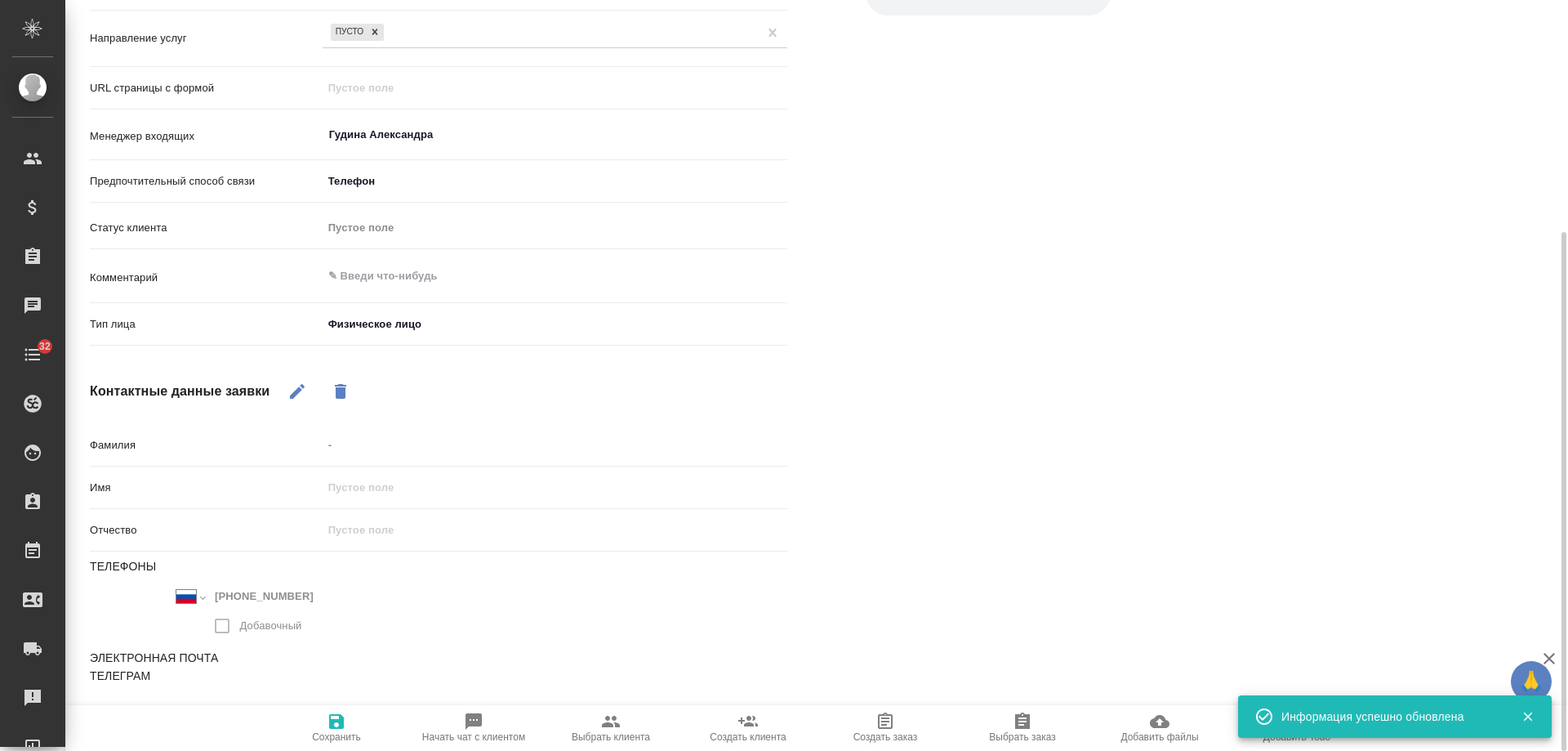
type textarea "x"
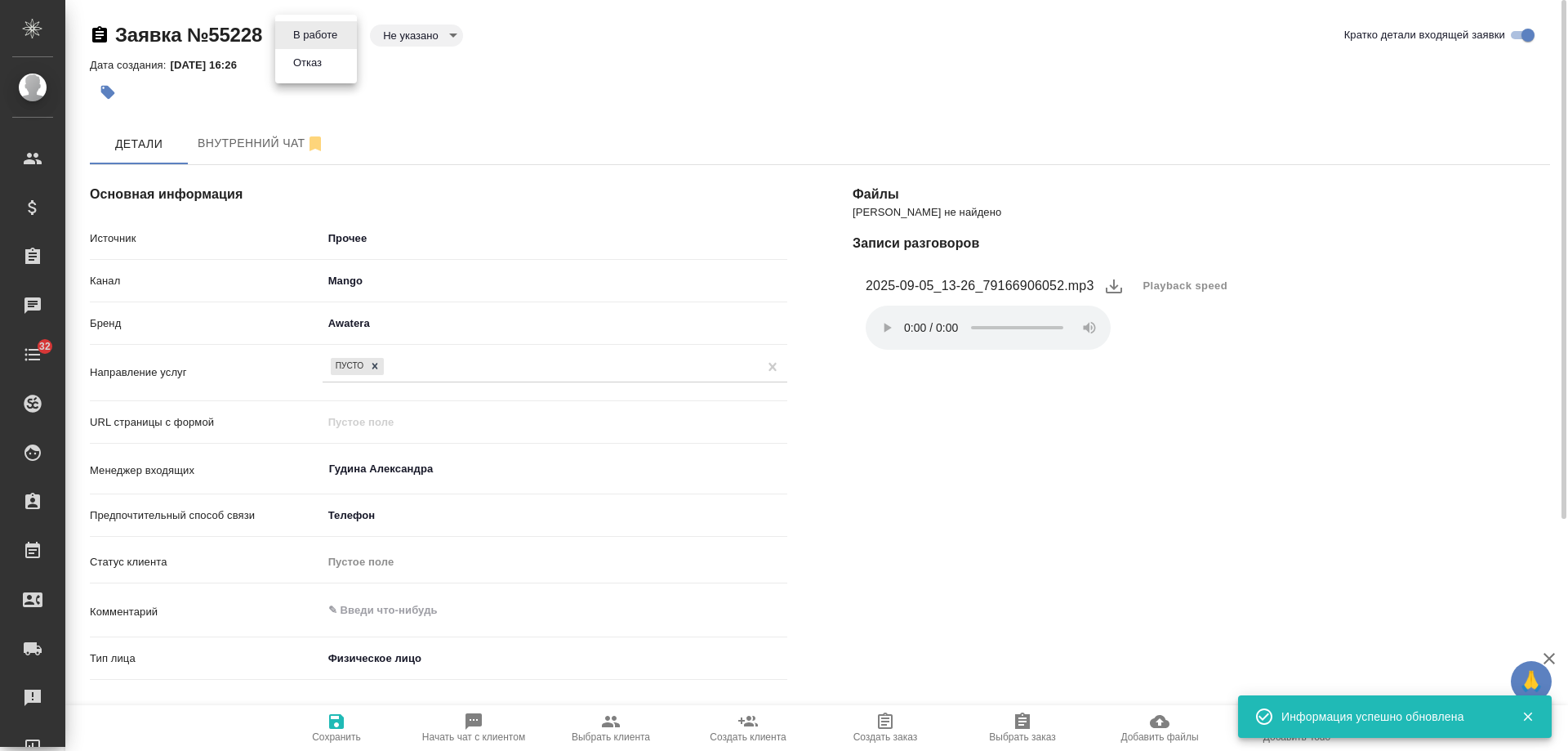
click at [317, 42] on body "🙏 .cls-1 fill:#fff; AWATERA Gudina Alexandra Клиенты Спецификации Заказы 0 Чаты…" at bounding box center [784, 376] width 1568 height 751
click at [320, 68] on button "Отказ" at bounding box center [307, 62] width 38 height 18
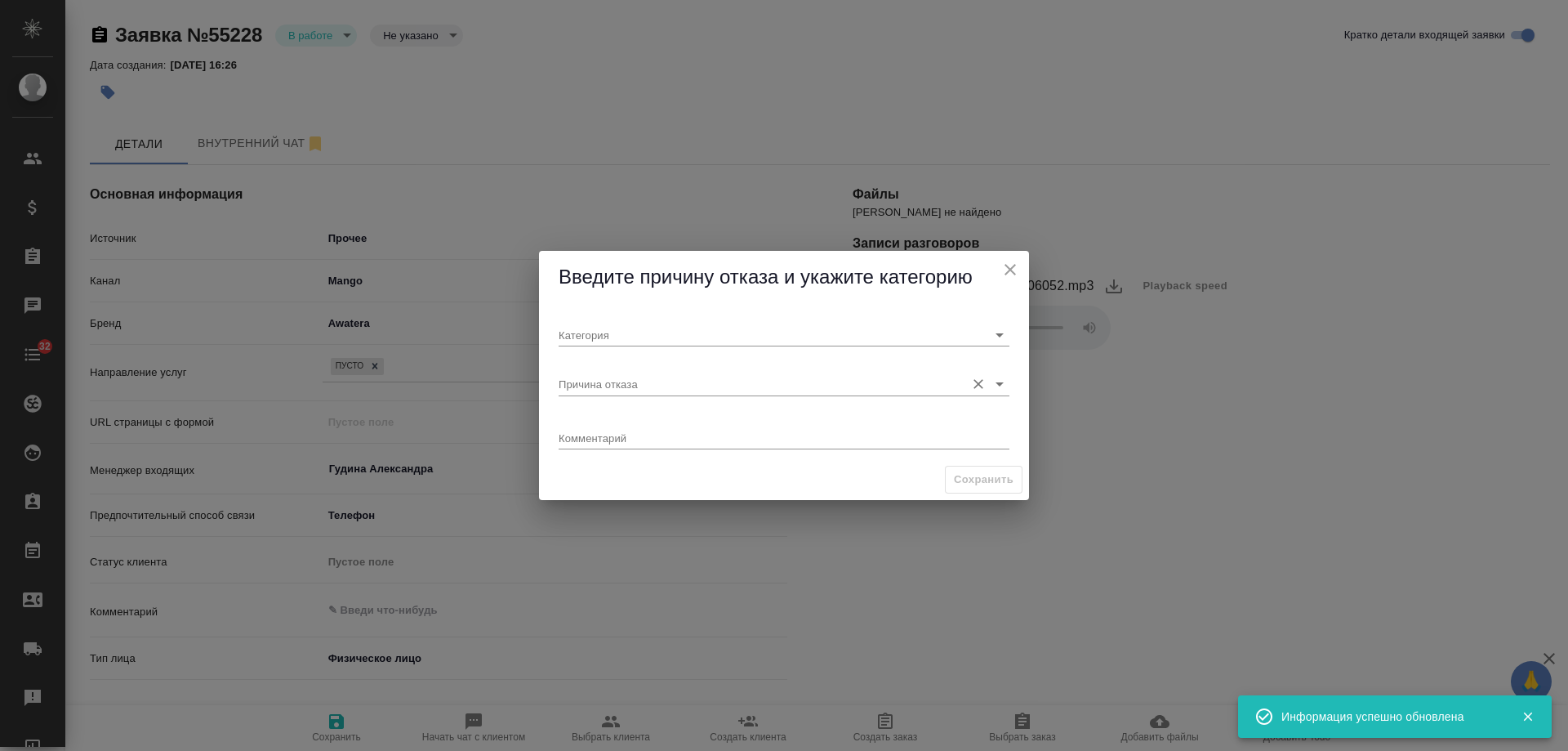
click at [601, 390] on input "Причина отказа" at bounding box center [758, 384] width 399 height 22
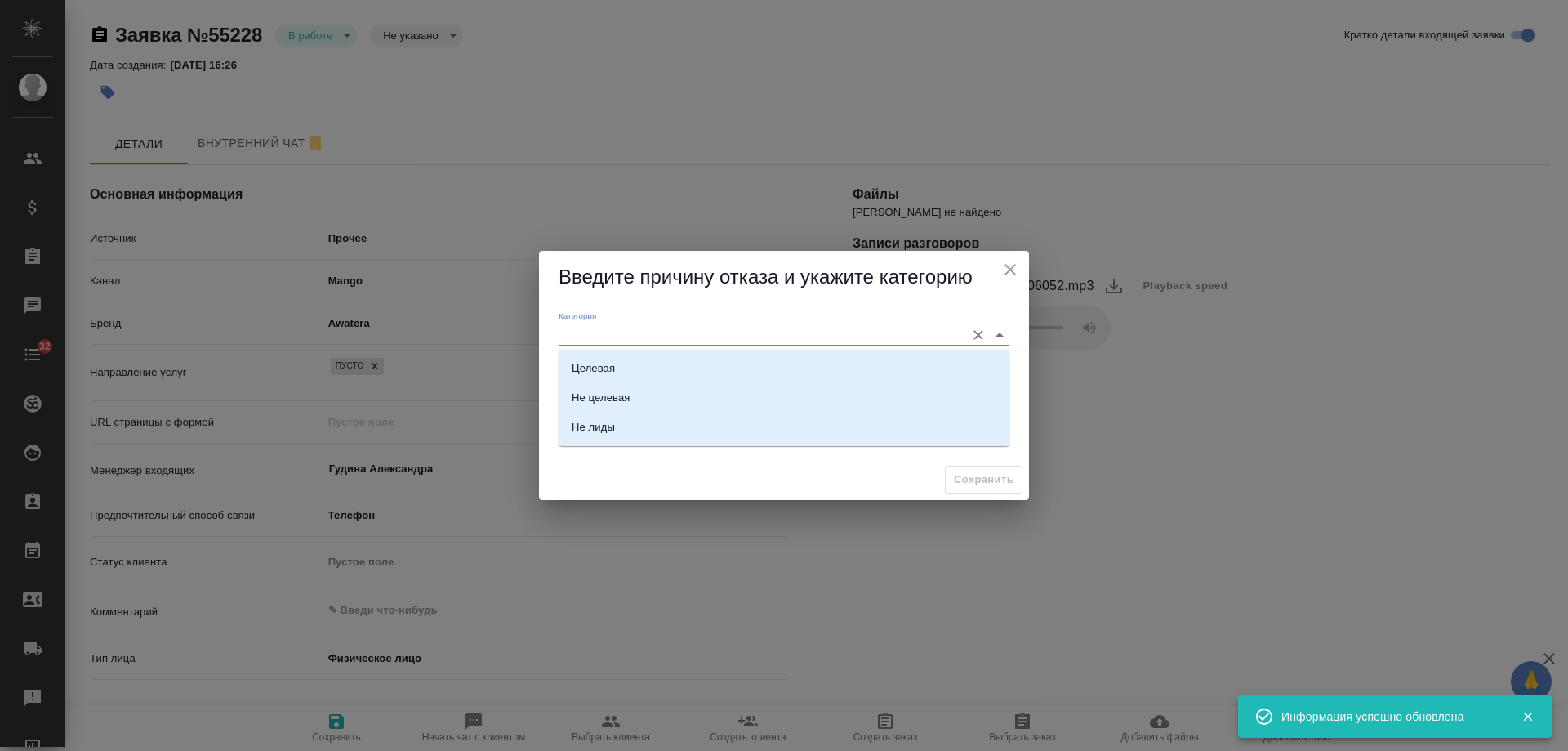
click at [595, 325] on input "Категория" at bounding box center [758, 335] width 399 height 22
click at [605, 402] on div "Не целевая" at bounding box center [601, 398] width 58 height 17
type input "Не целевая"
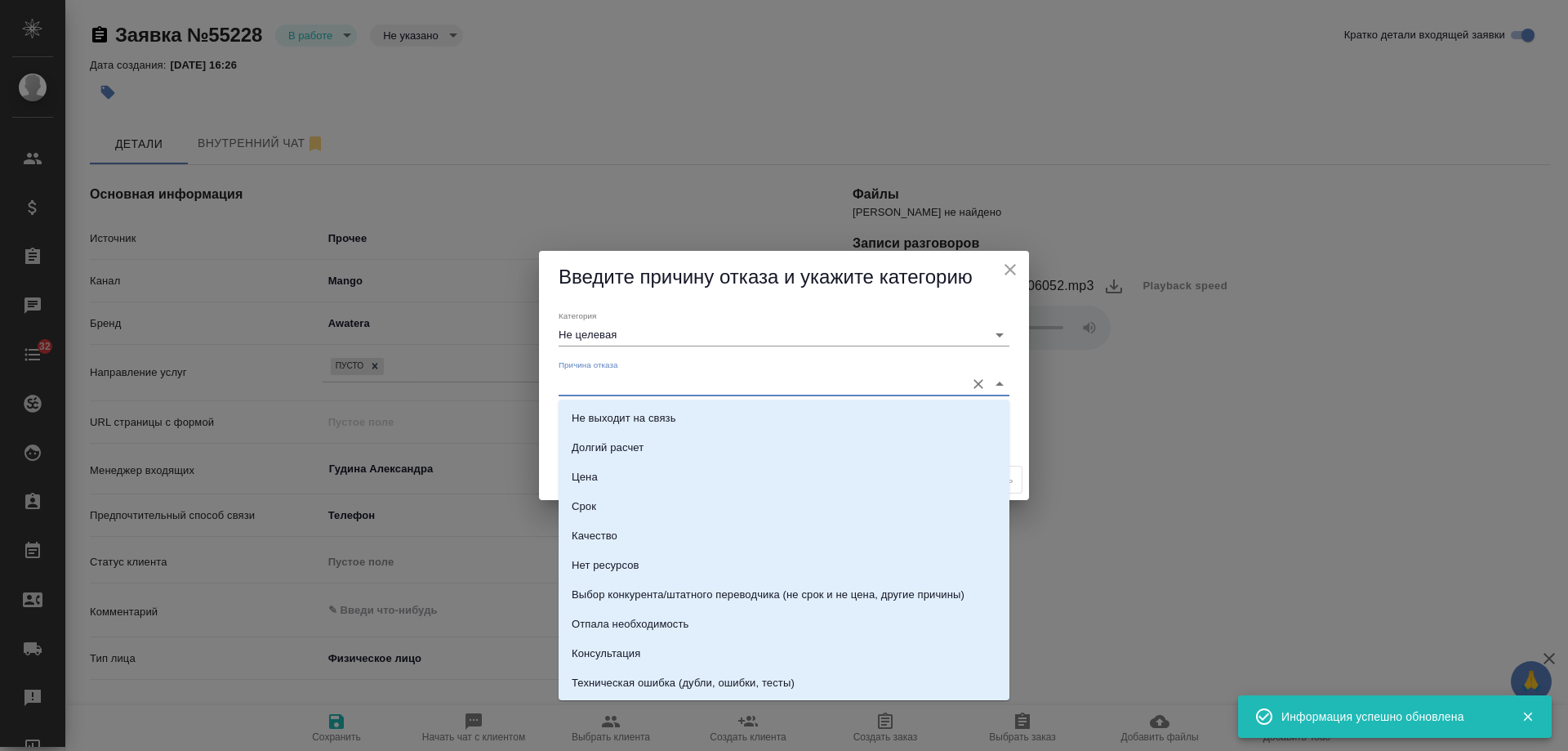
click at [611, 381] on input "Причина отказа" at bounding box center [758, 384] width 399 height 22
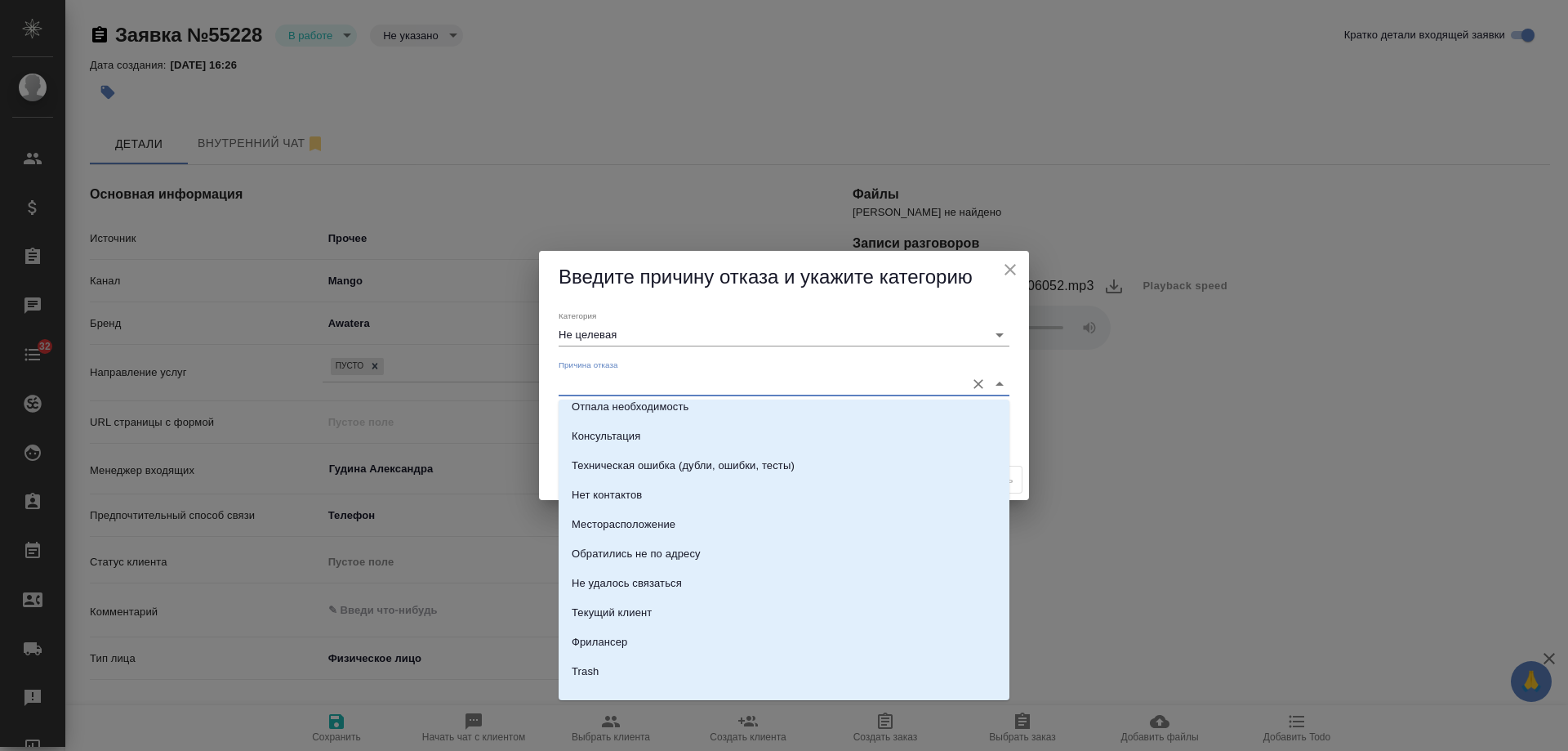
scroll to position [234, 0]
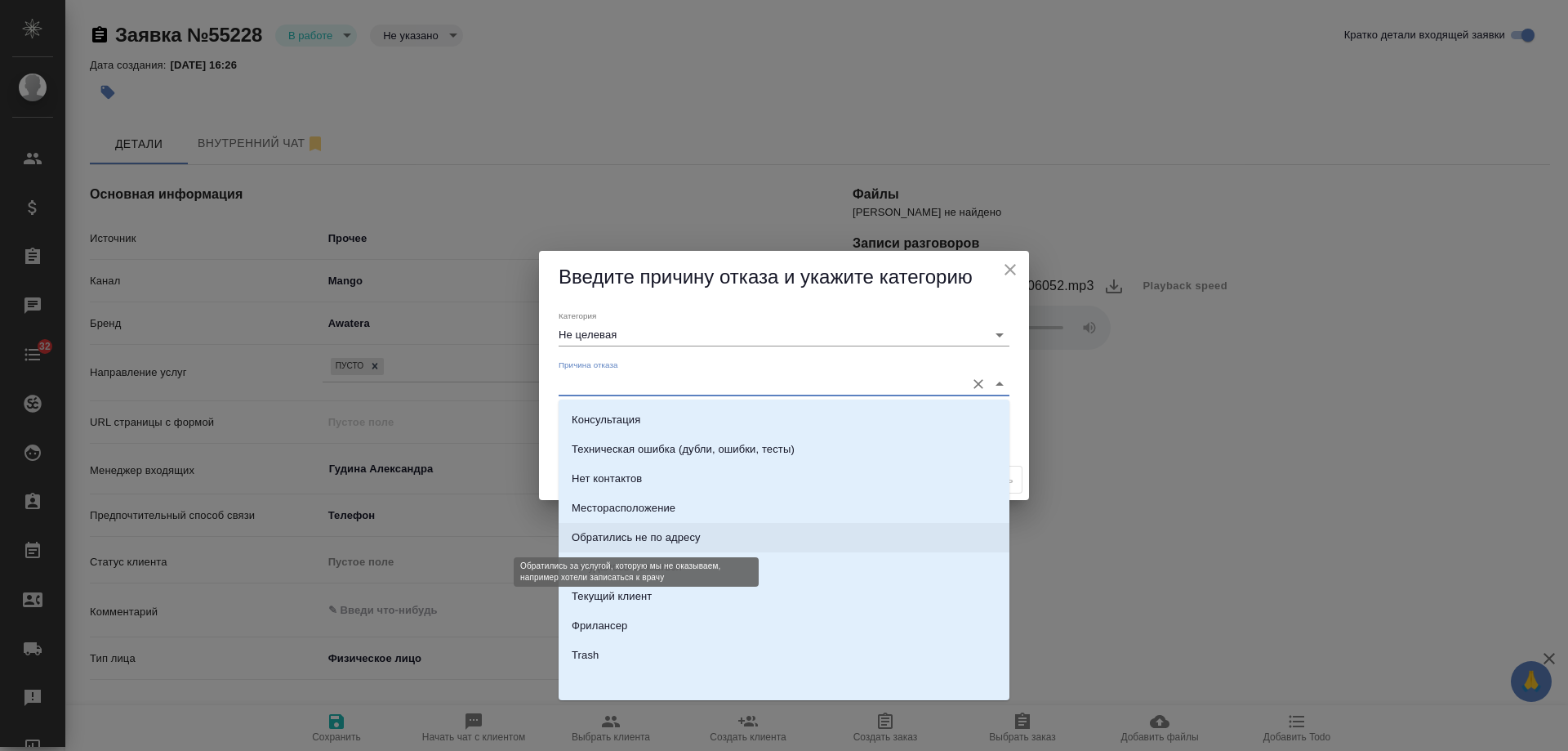
click at [627, 539] on div "Обратились не по адресу" at bounding box center [636, 538] width 130 height 17
type input "Обратились не по адресу"
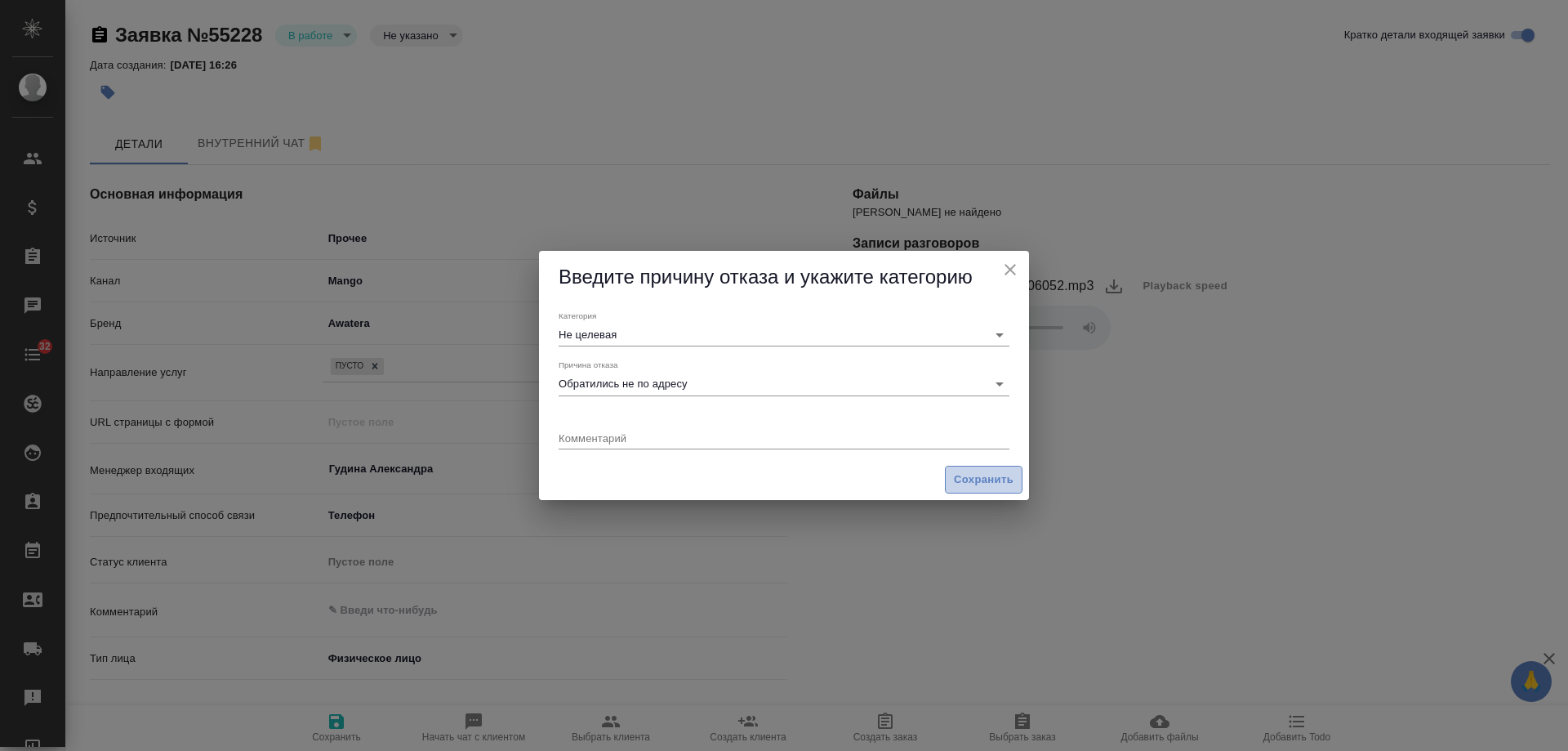
click at [990, 490] on button "Сохранить" at bounding box center [983, 480] width 77 height 29
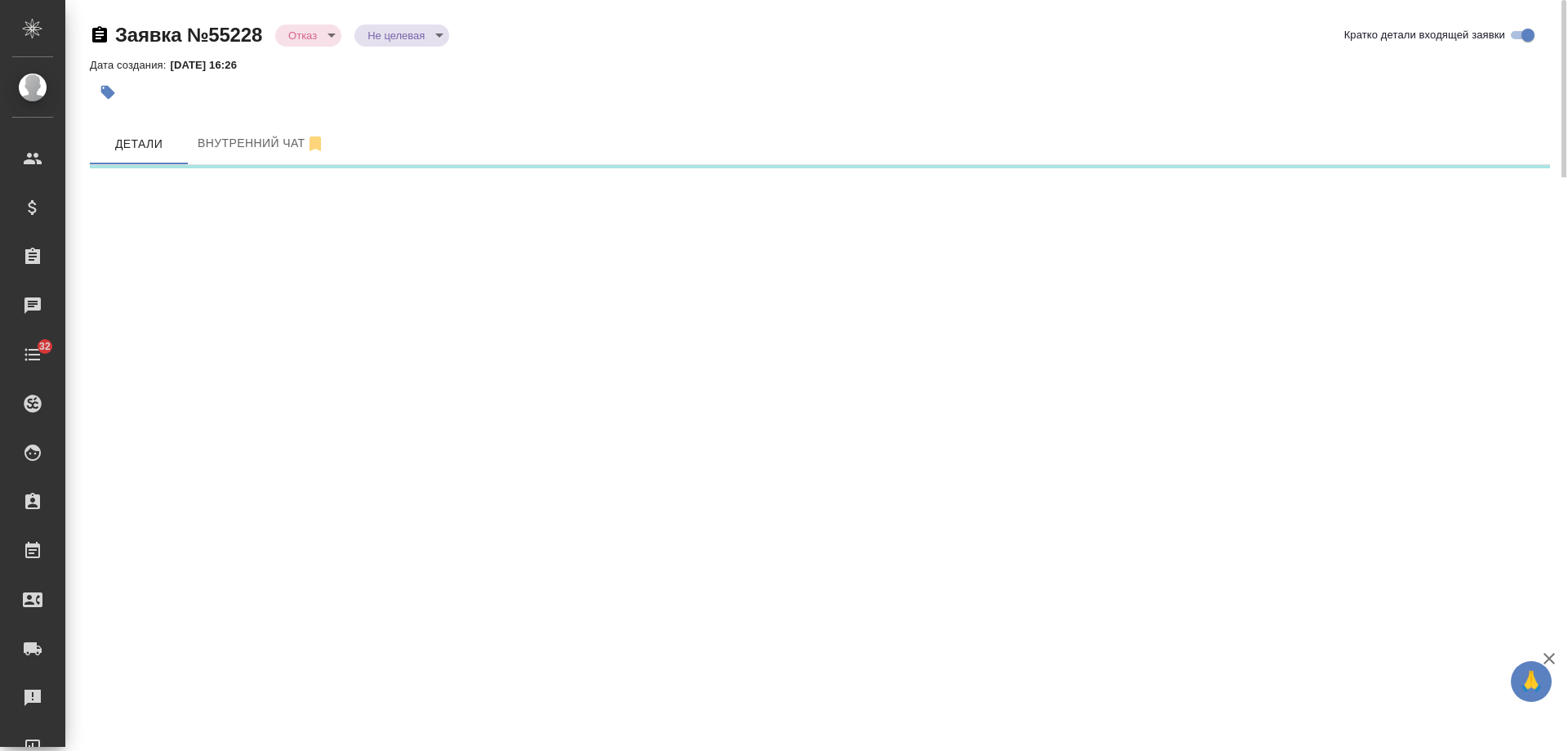
select select "RU"
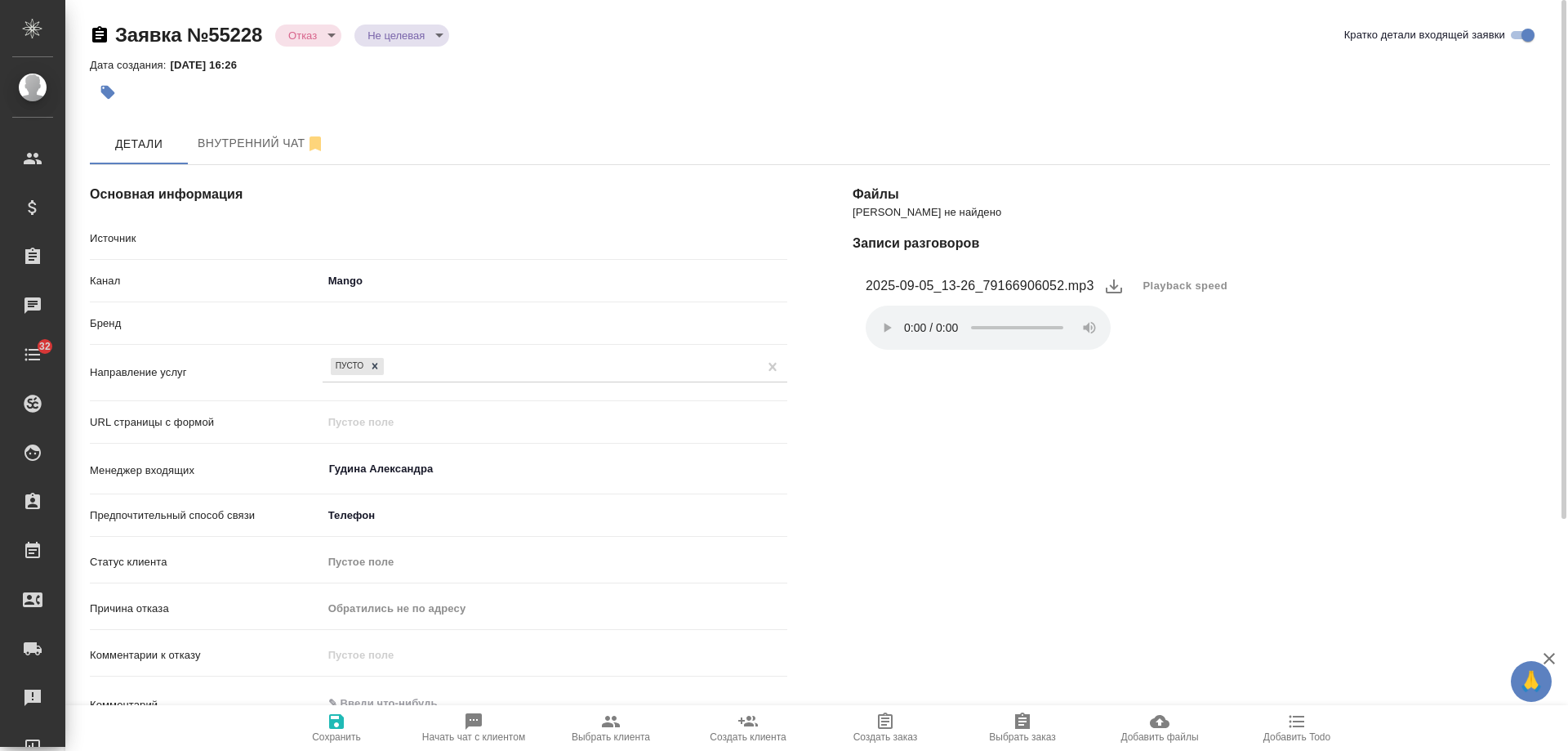
type textarea "x"
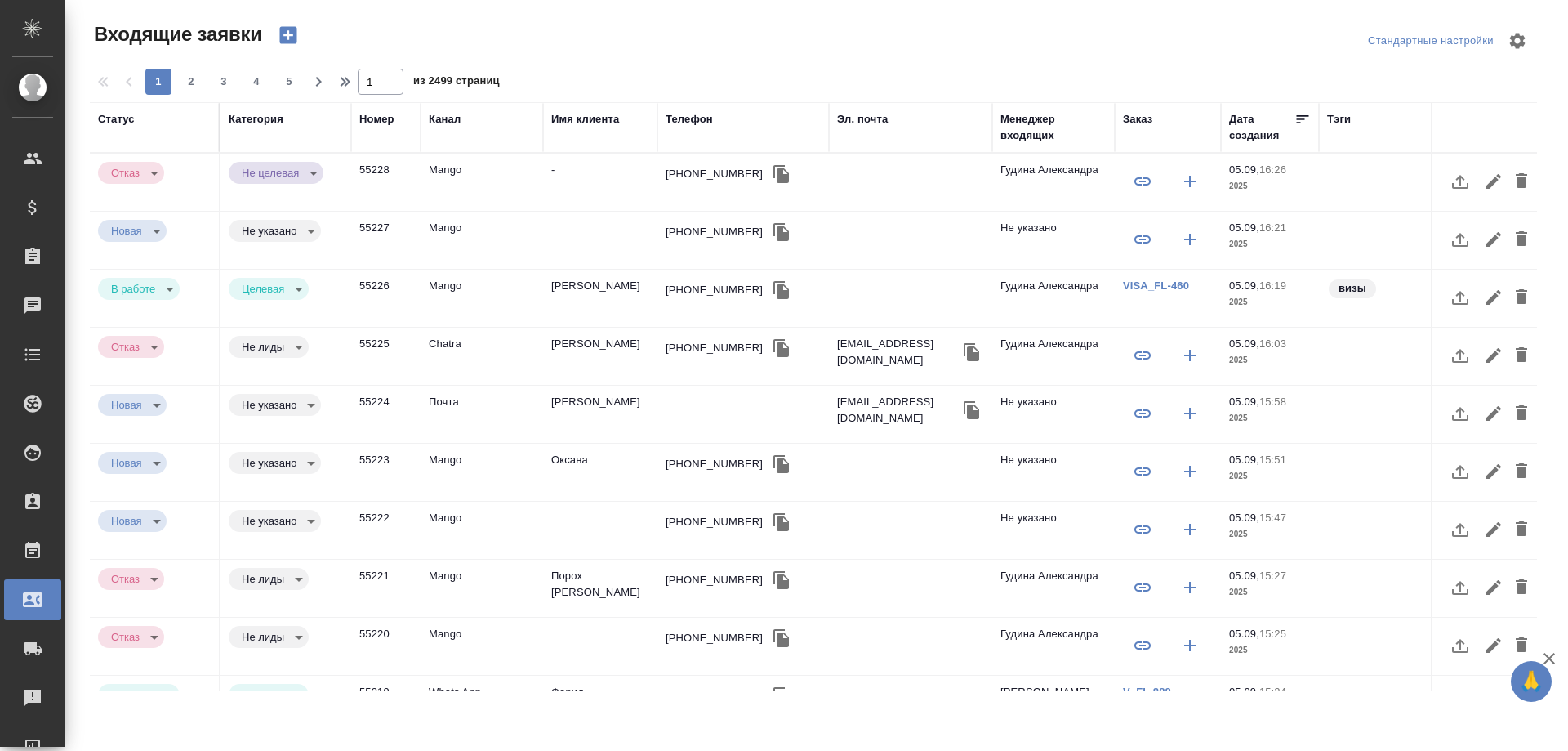
select select "RU"
click at [674, 123] on div "Телефон" at bounding box center [689, 119] width 48 height 17
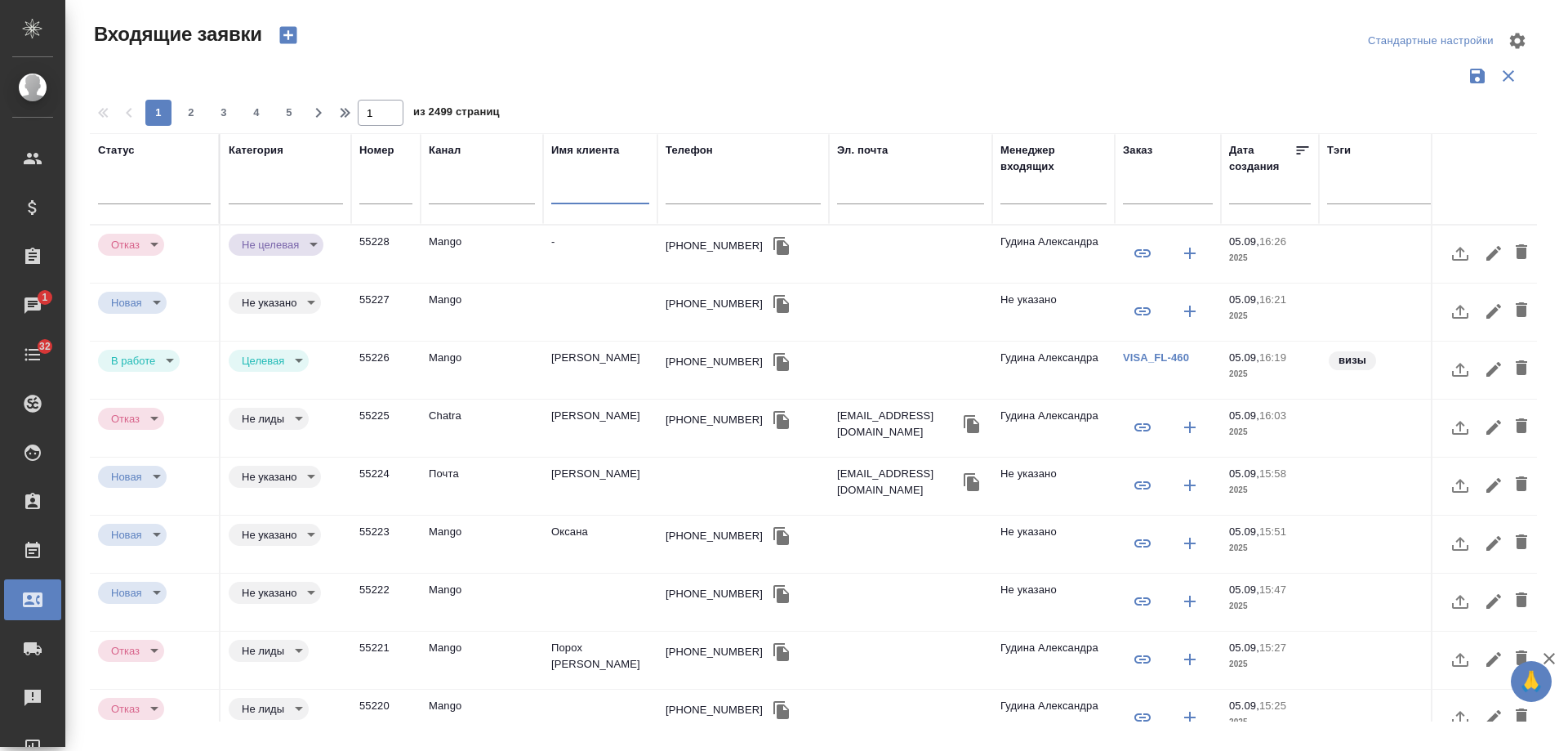
click at [583, 188] on input "text" at bounding box center [600, 193] width 98 height 20
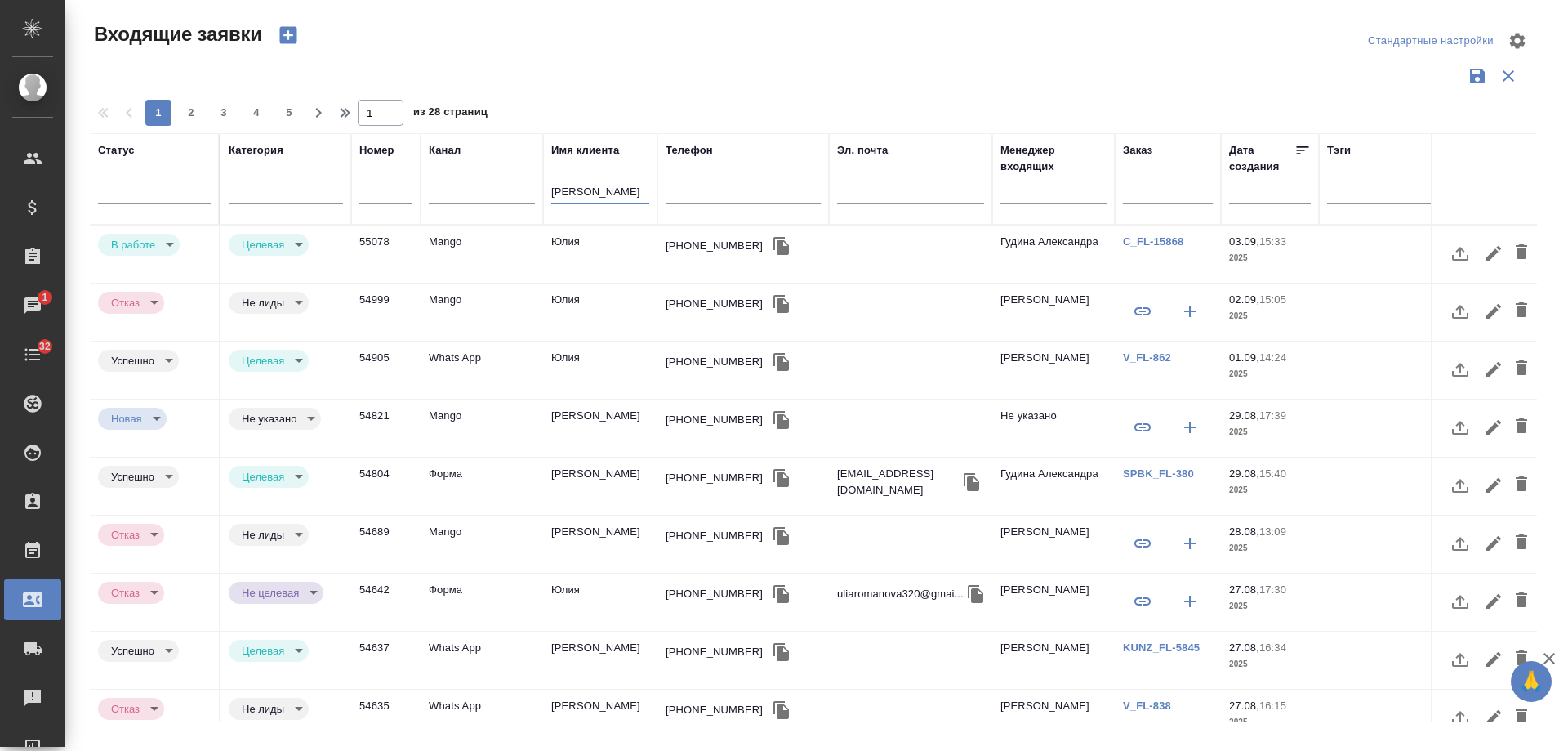
type input "[PERSON_NAME]"
click at [500, 254] on td "Mango" at bounding box center [483, 253] width 123 height 57
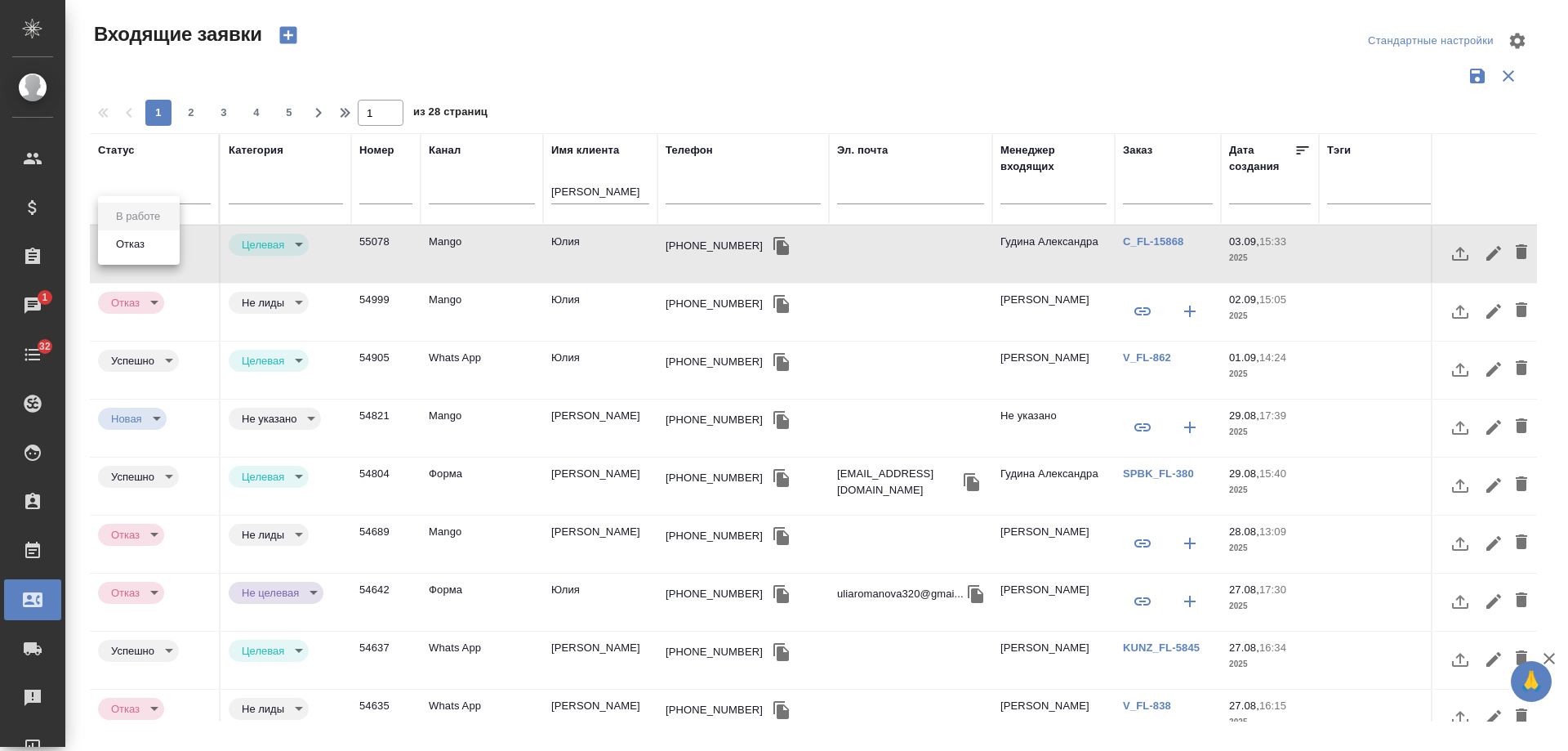
click at [112, 251] on body "🙏 .cls-1 fill:#fff; AWATERA [PERSON_NAME] Спецификации Заказы 1 Чаты 32 Todo Пр…" at bounding box center [784, 376] width 1568 height 751
click at [135, 251] on button "Отказ" at bounding box center [130, 243] width 38 height 18
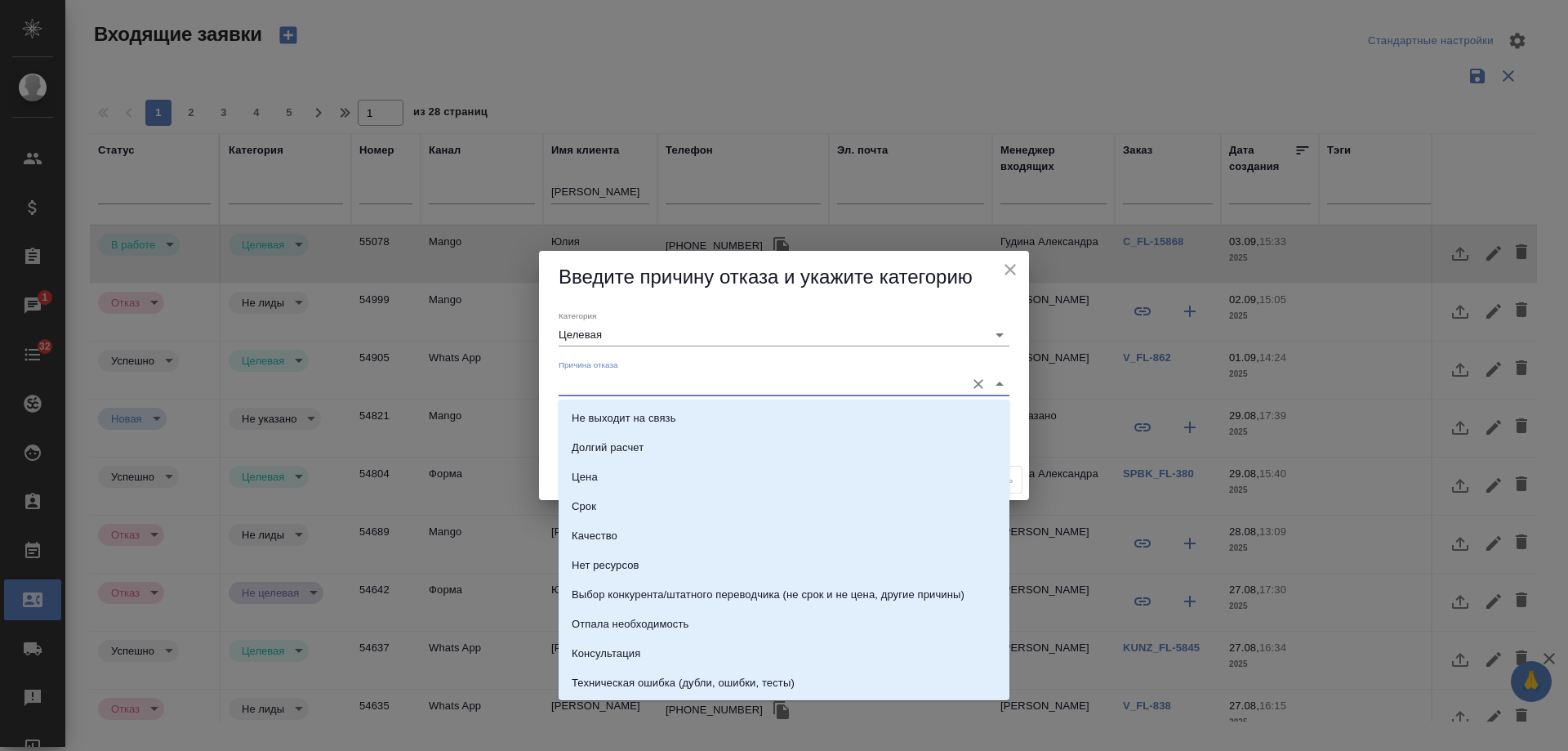
click at [604, 388] on input "Причина отказа" at bounding box center [758, 384] width 399 height 22
click at [636, 656] on div "Консультация" at bounding box center [607, 654] width 69 height 17
type input "Консультация"
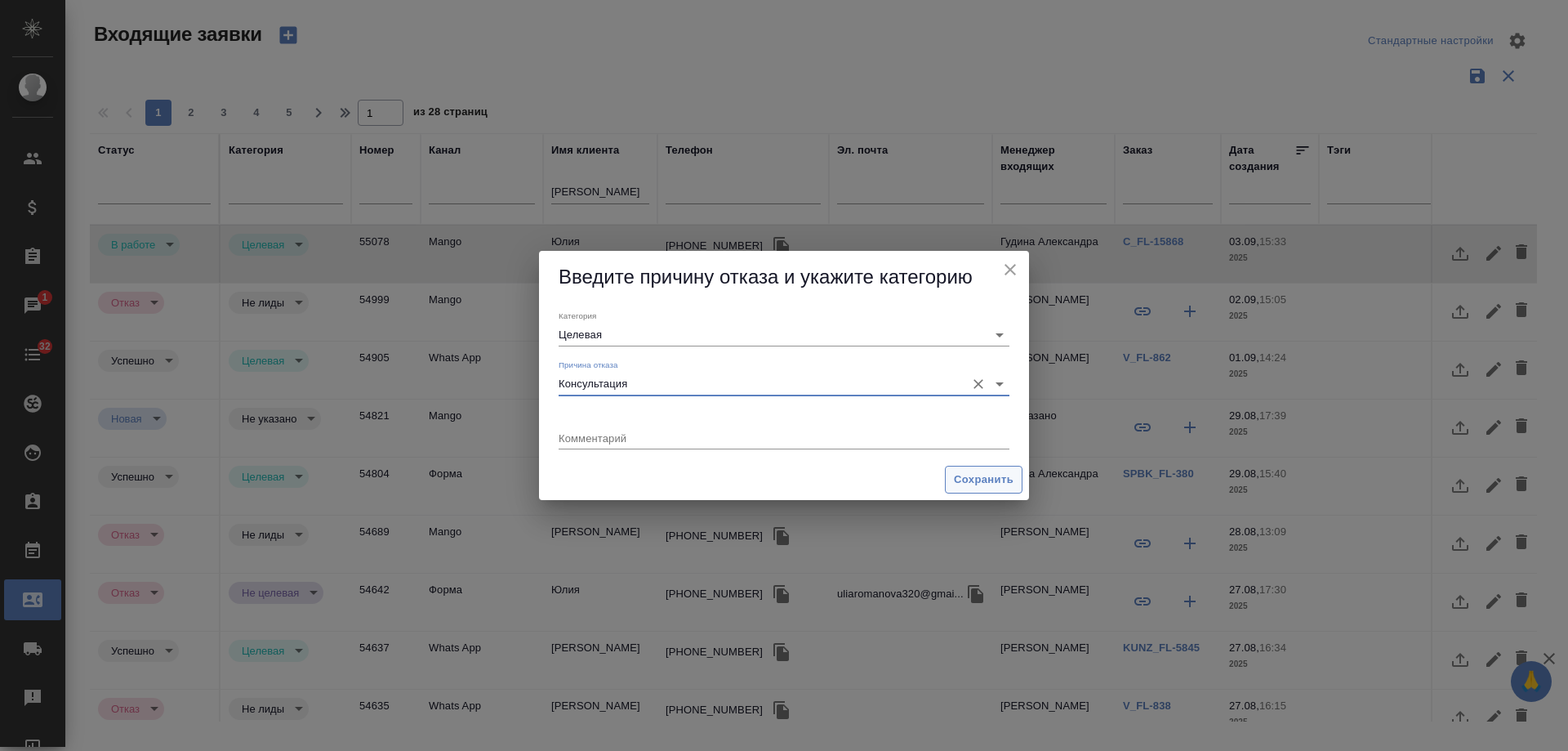
click at [980, 479] on span "Сохранить" at bounding box center [984, 480] width 60 height 19
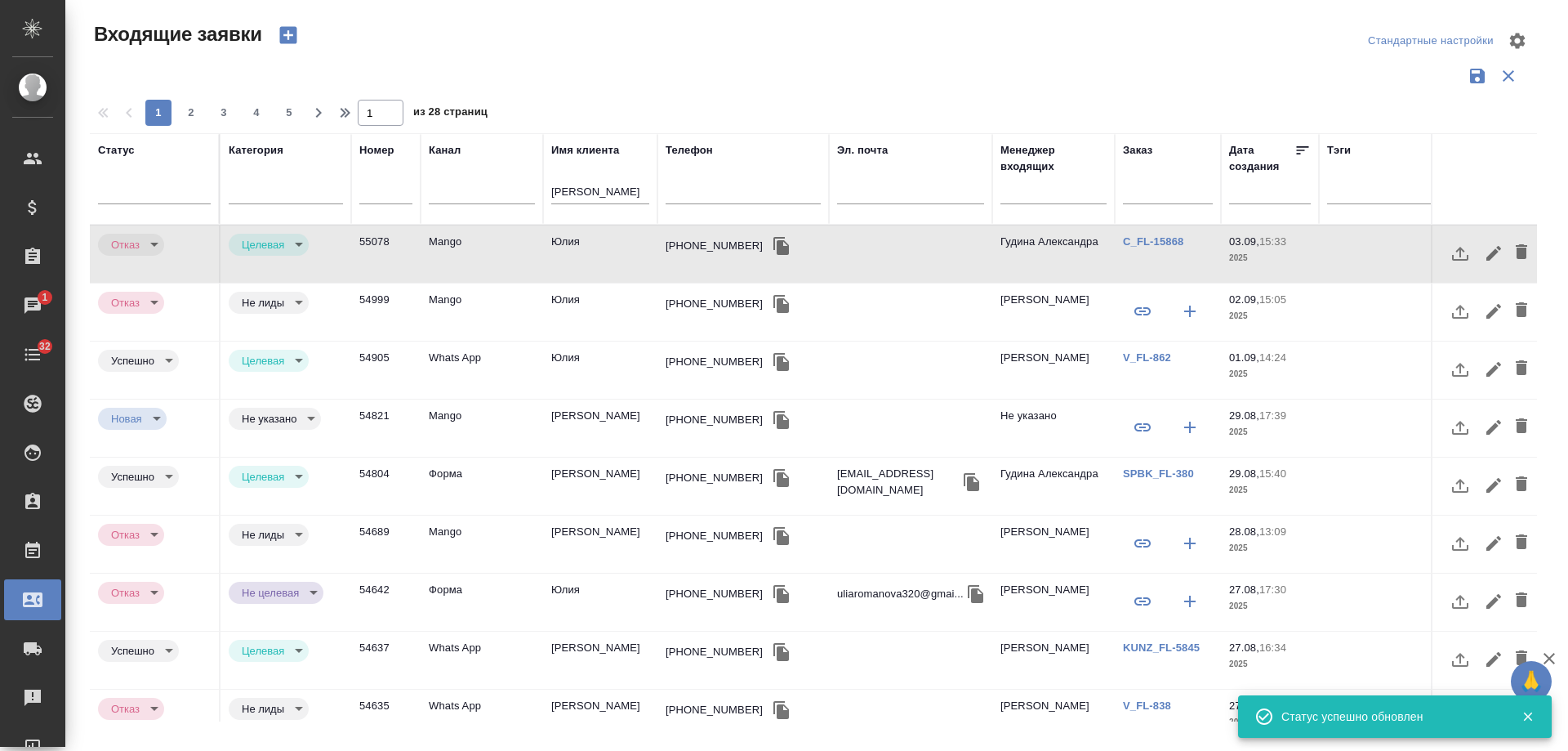
type input "rejection"
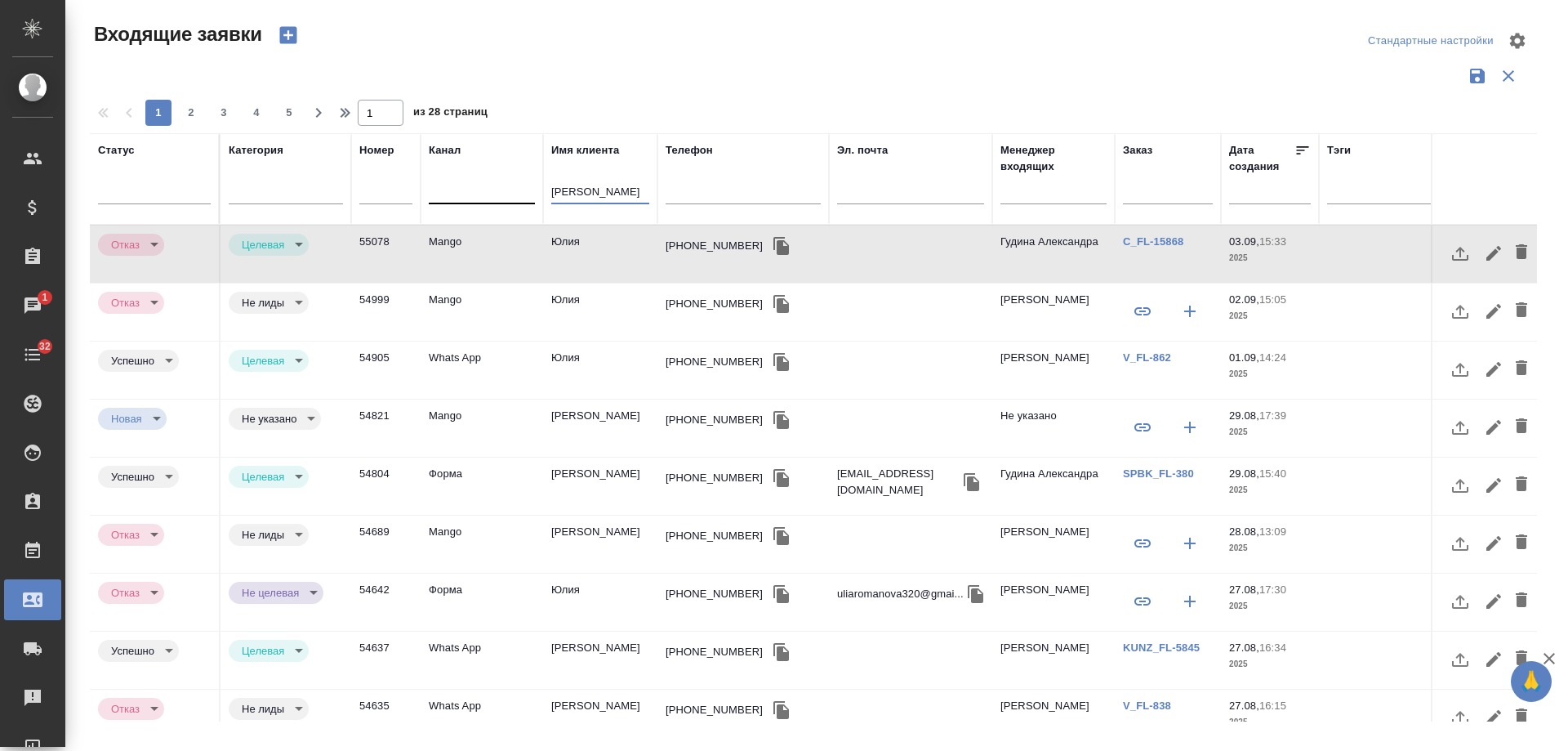
drag, startPoint x: 608, startPoint y: 187, endPoint x: 450, endPoint y: 198, distance: 158.4
click at [450, 198] on tr "Статус [PERSON_NAME] Имя клиента [PERSON_NAME] Телефон Эл. почта Менеджер входя…" at bounding box center [1039, 179] width 1899 height 91
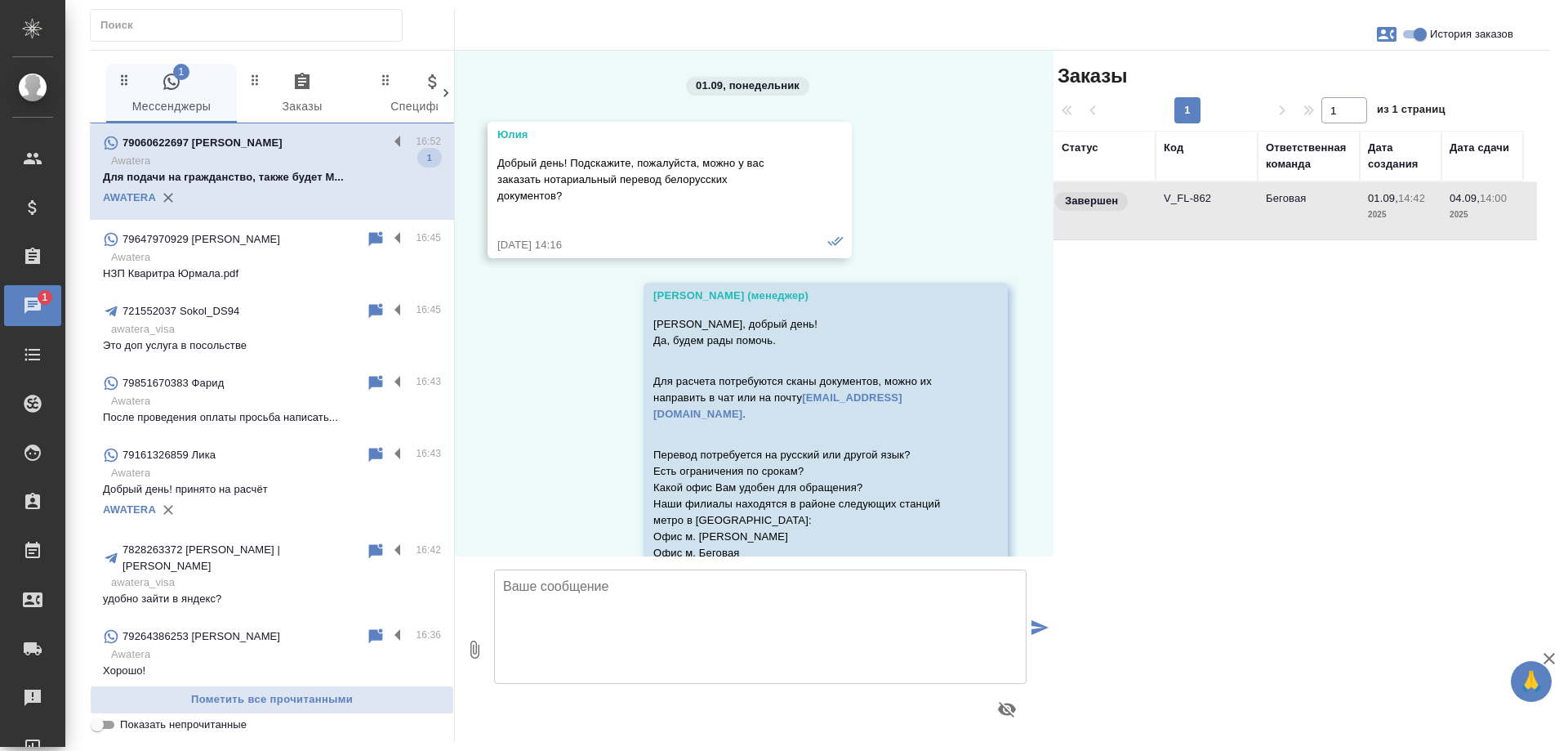
scroll to position [7728, 0]
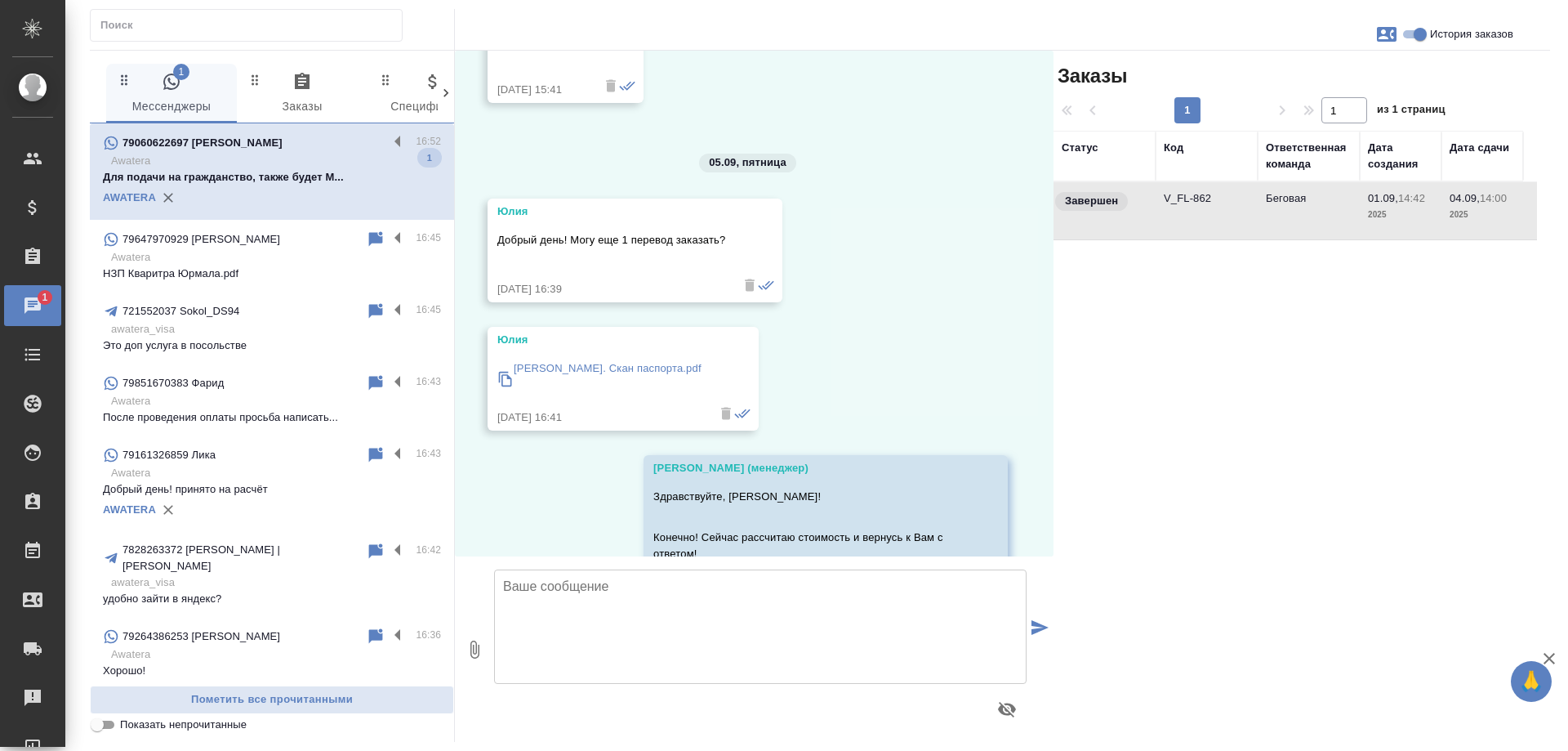
click at [1419, 33] on input "История заказов" at bounding box center [1420, 34] width 59 height 20
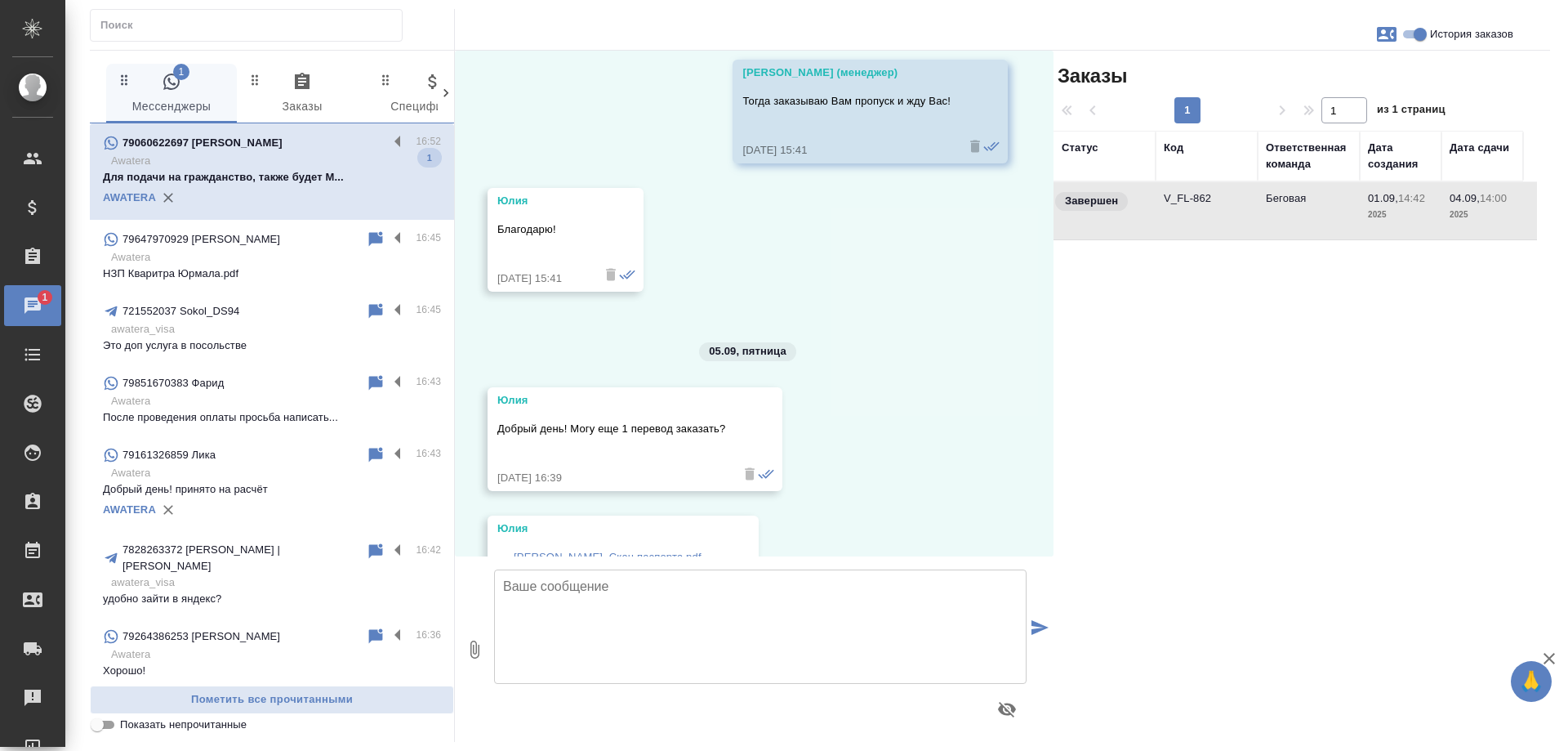
checkbox input "false"
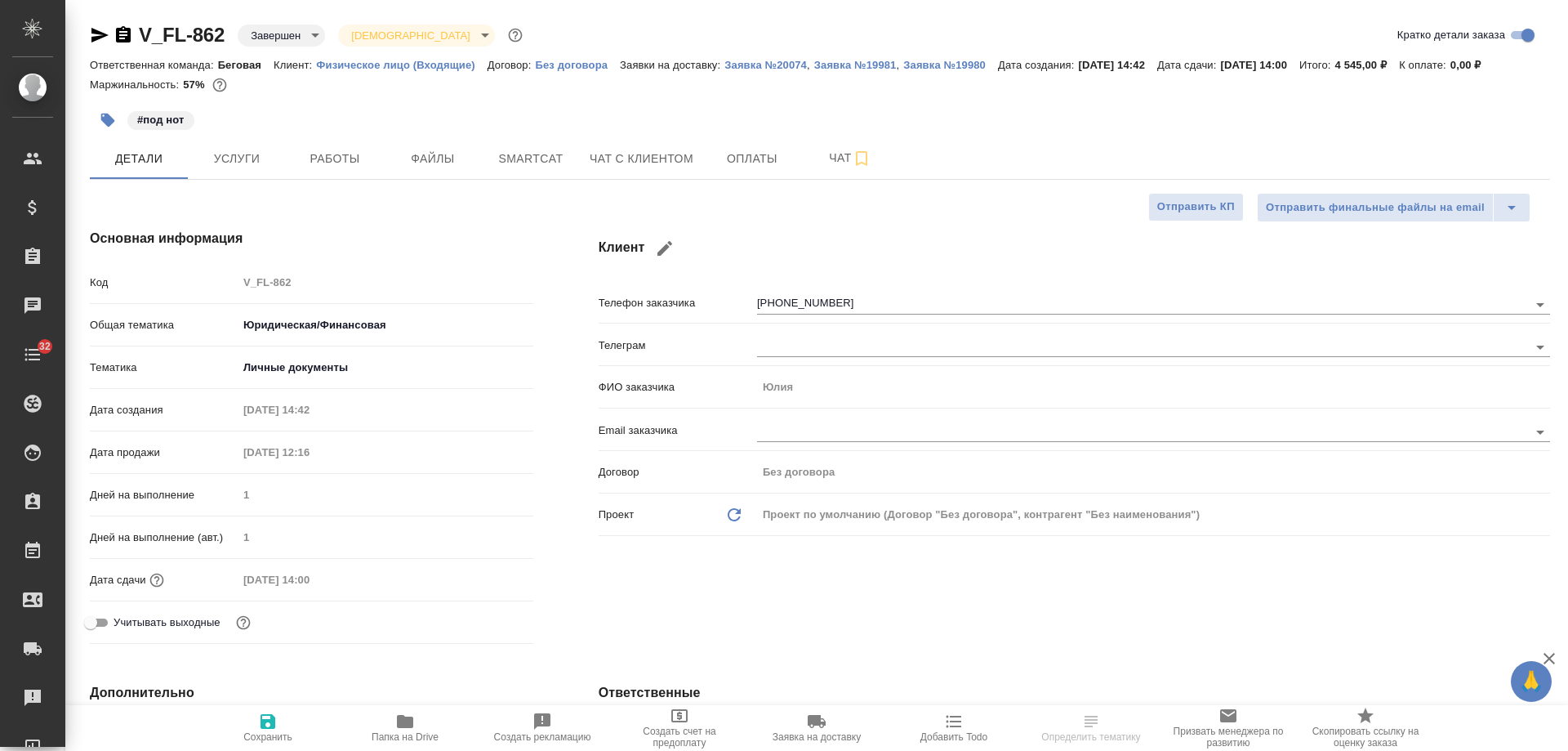
select select "RU"
click at [630, 157] on span "Чат с клиентом" at bounding box center [641, 159] width 103 height 20
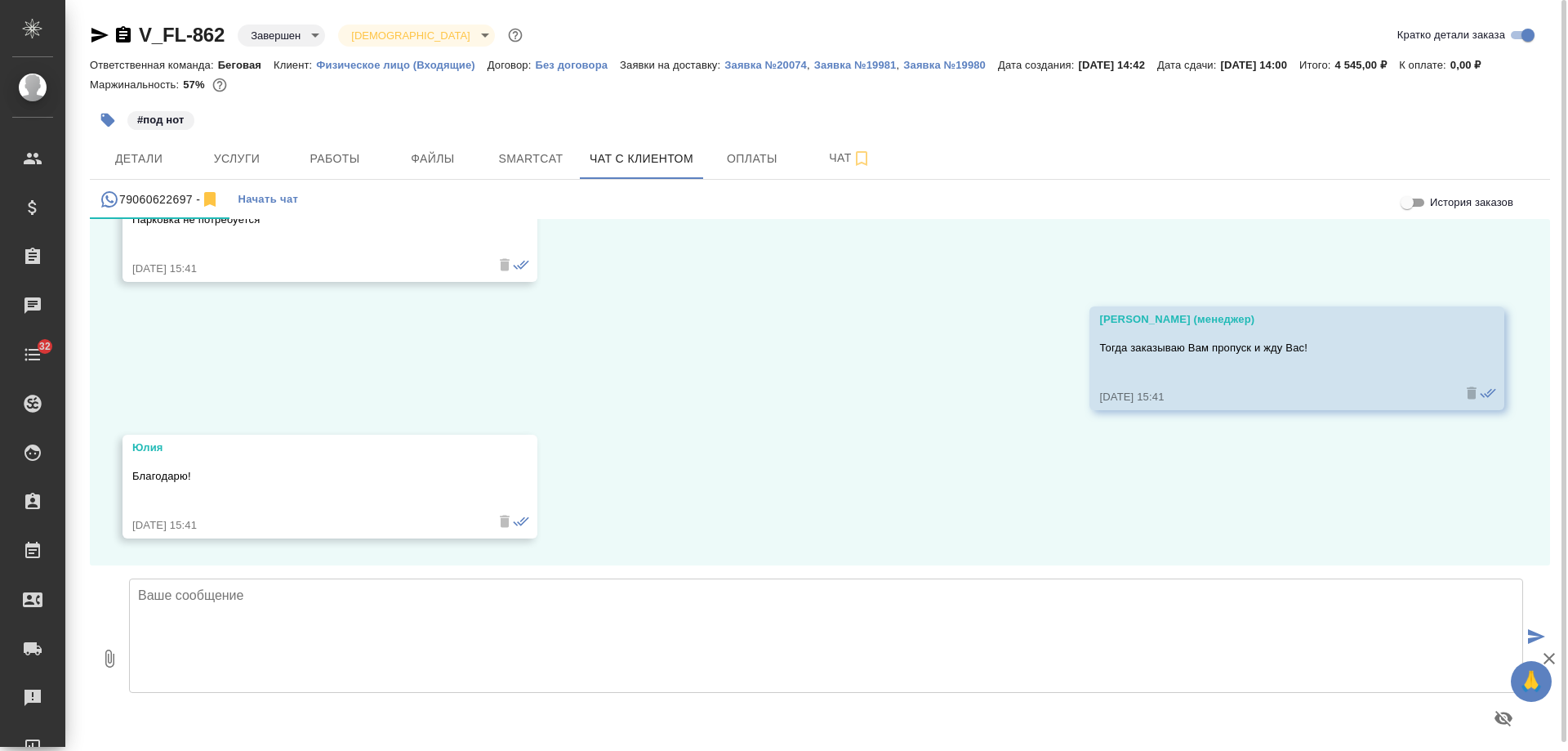
scroll to position [7380, 0]
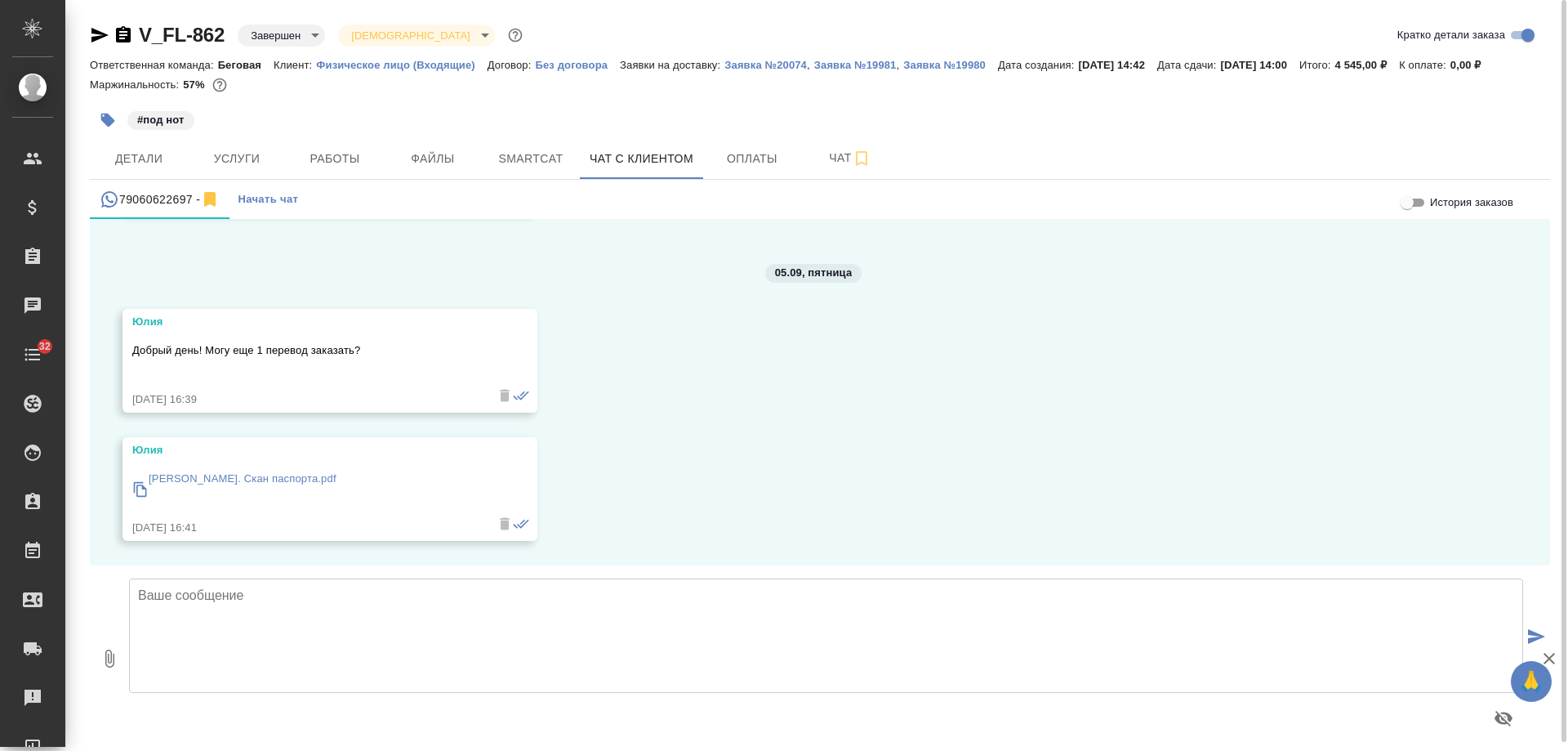
click at [113, 32] on div at bounding box center [111, 34] width 43 height 20
click at [88, 36] on div "V_FL-862 Завершен closed Святая троица holyTrinity Кратко детали заказа Ответст…" at bounding box center [820, 379] width 1479 height 759
click at [95, 36] on icon "button" at bounding box center [99, 34] width 20 height 20
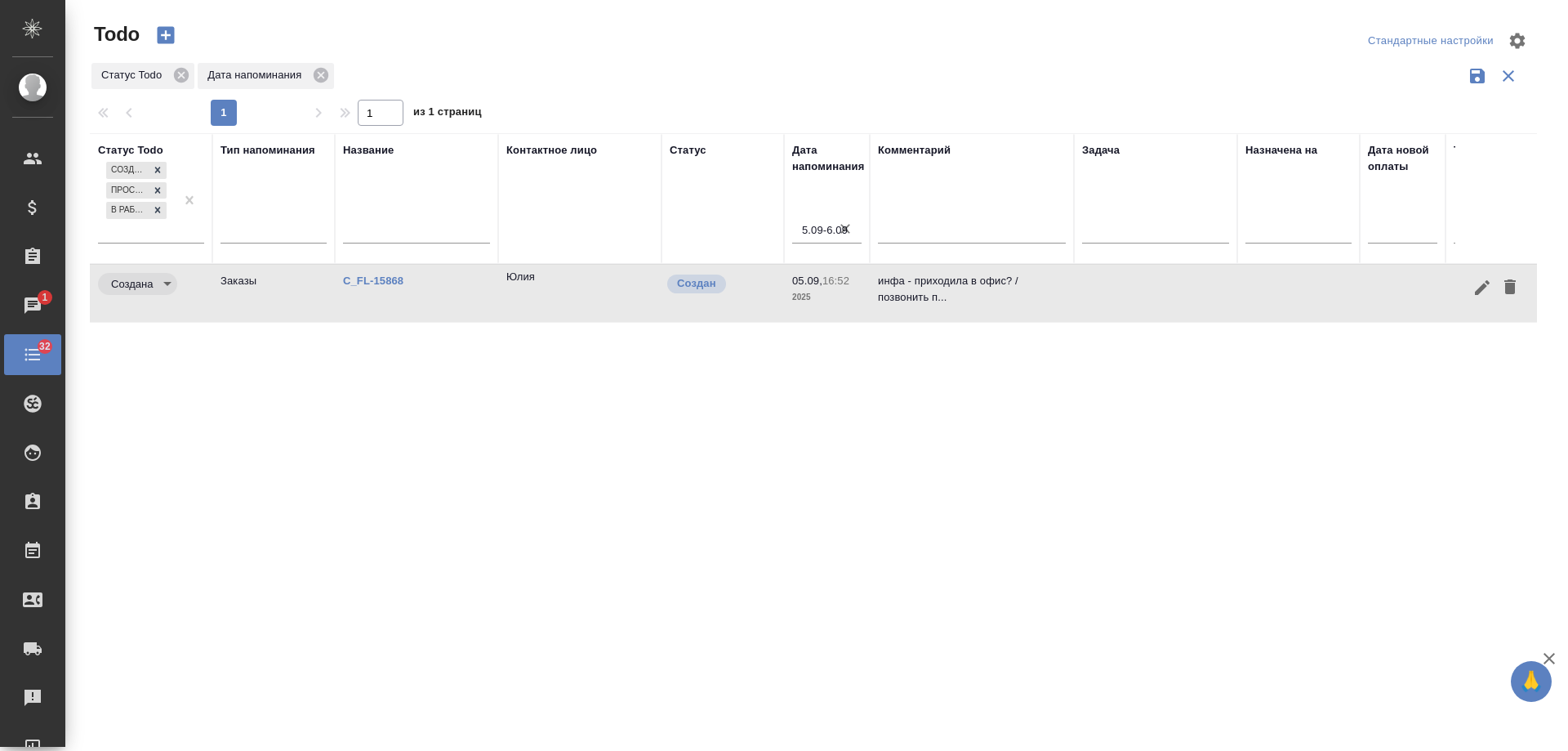
click at [1512, 290] on icon "button" at bounding box center [1510, 287] width 11 height 15
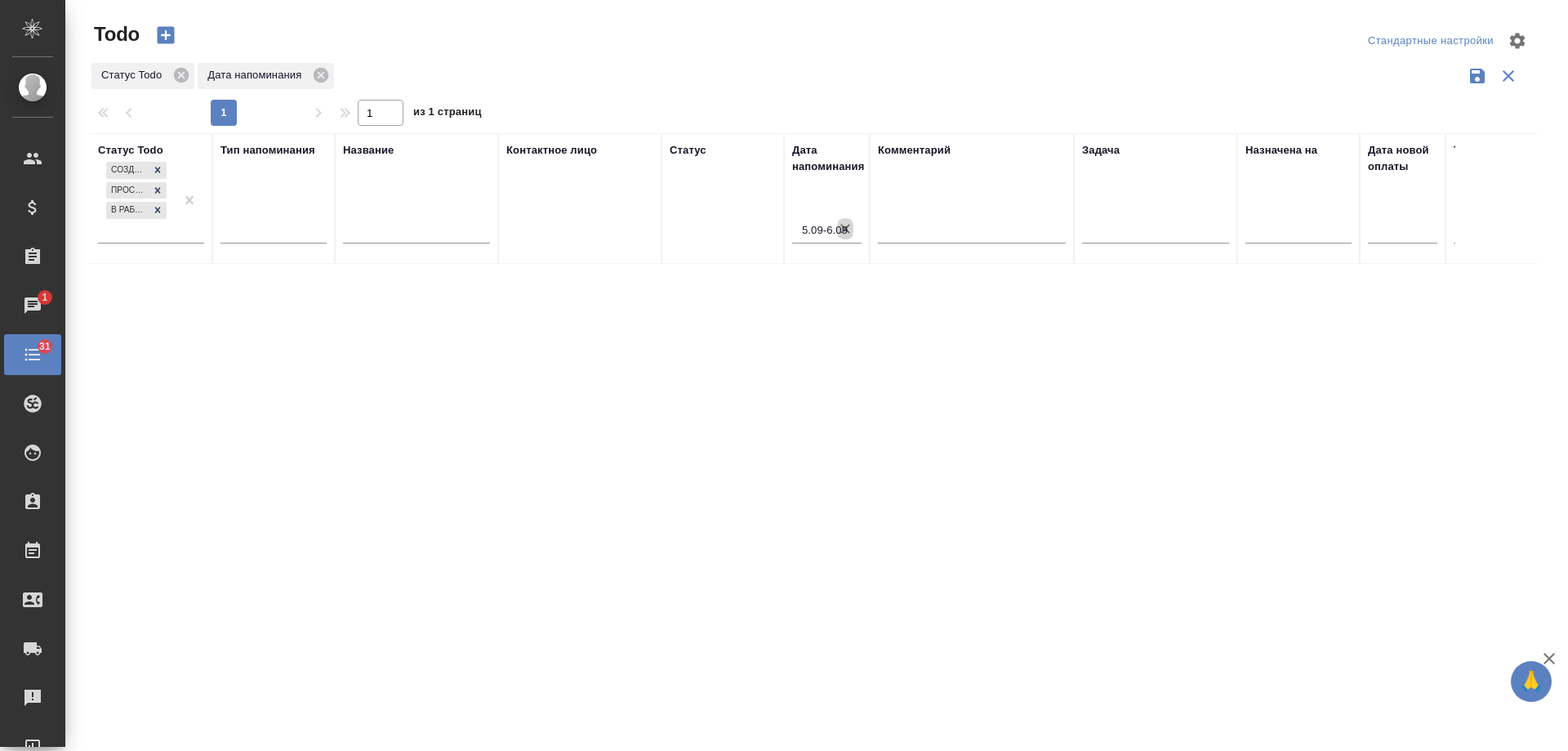
click at [845, 229] on icon "button" at bounding box center [845, 228] width 10 height 10
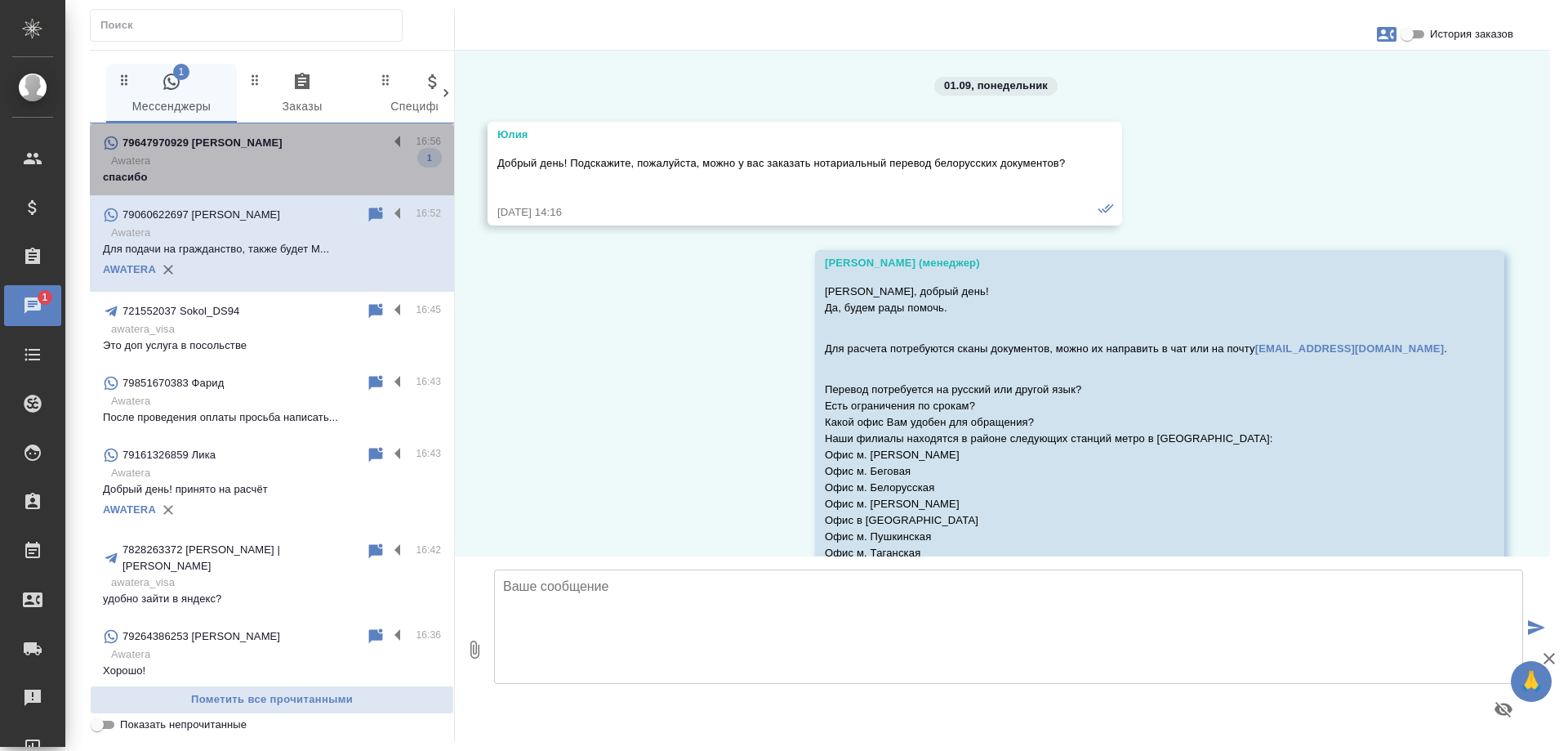
scroll to position [7728, 0]
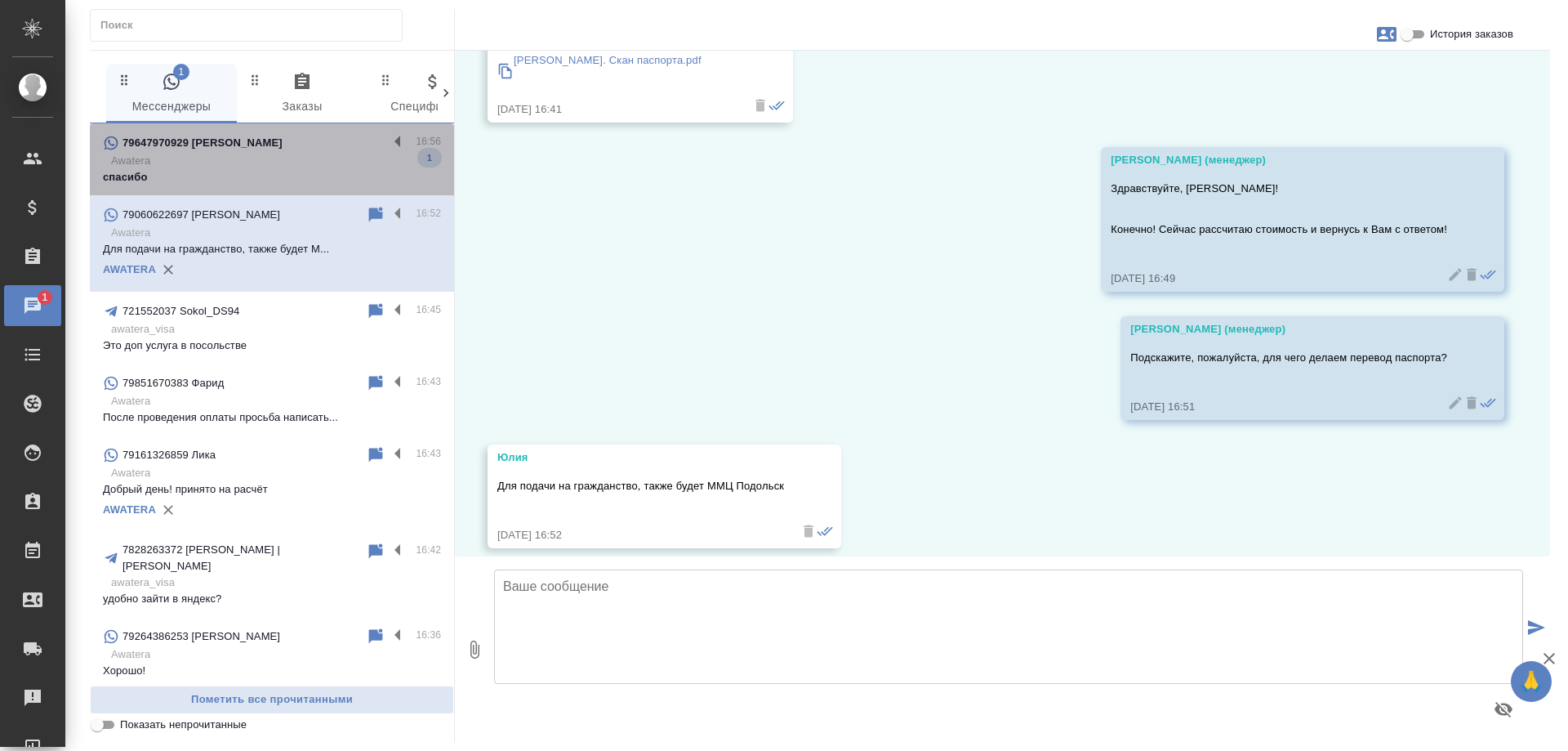
click at [298, 152] on div "79647970929 [PERSON_NAME]" at bounding box center [245, 143] width 285 height 20
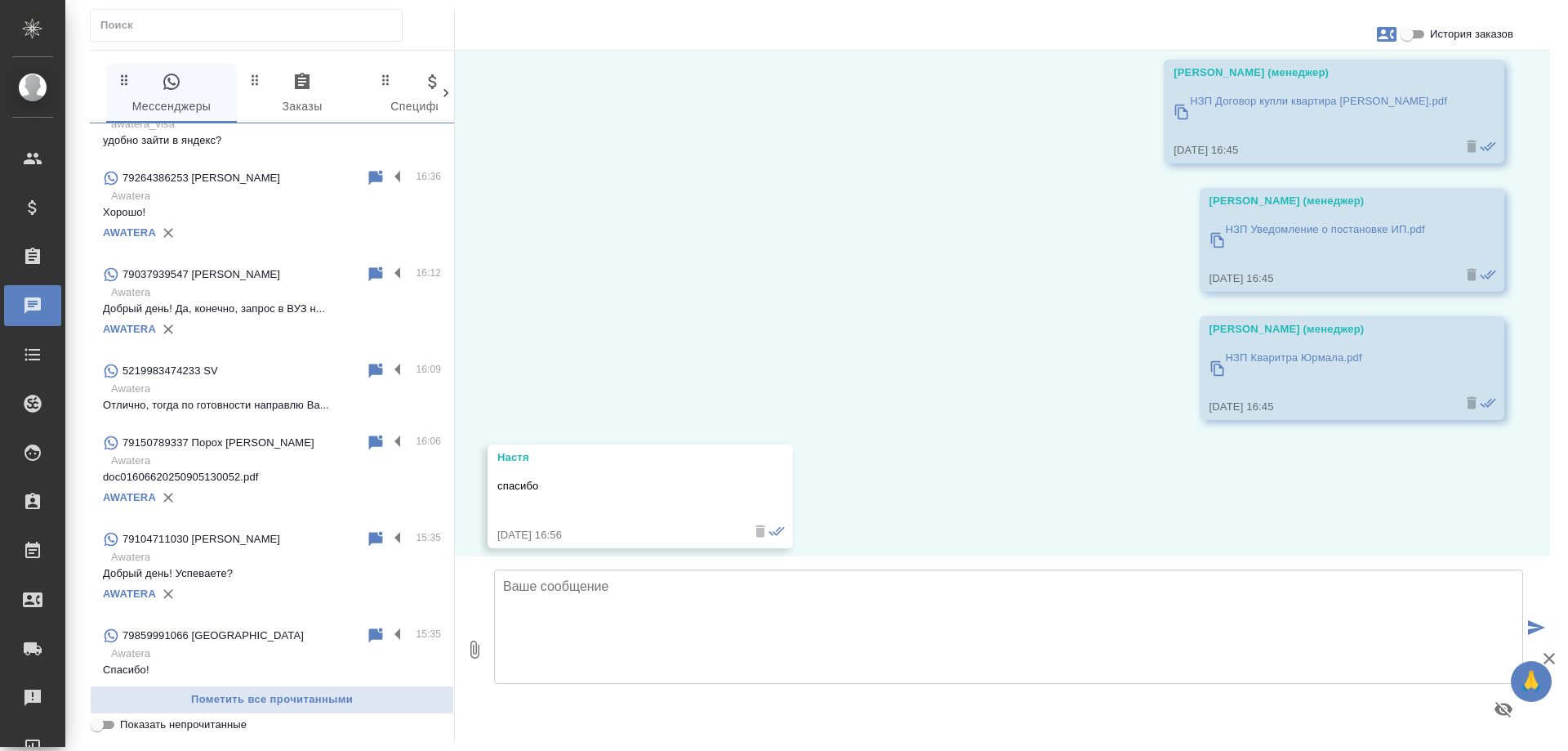
scroll to position [490, 0]
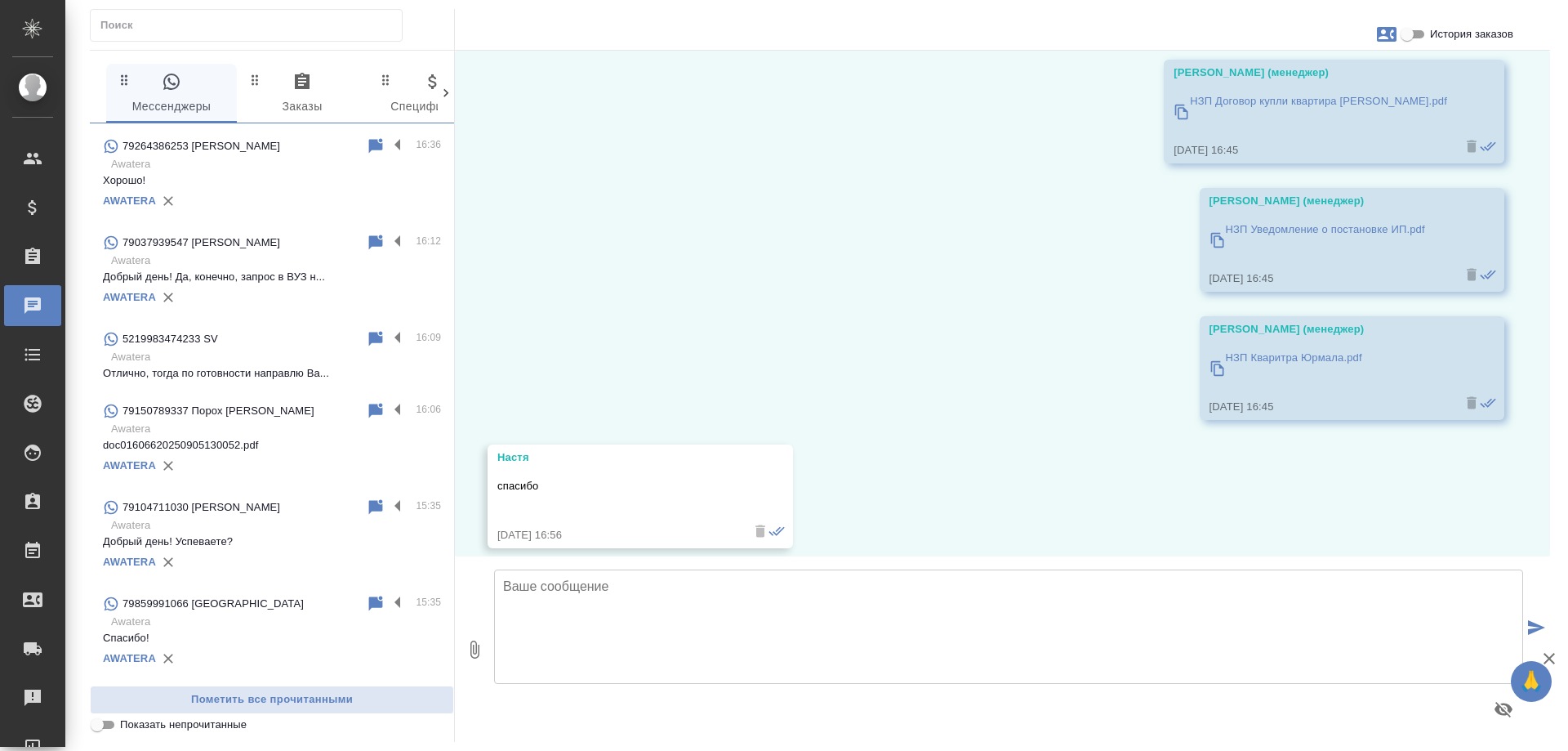
click at [253, 499] on div "79104711030 [PERSON_NAME]" at bounding box center [234, 507] width 263 height 20
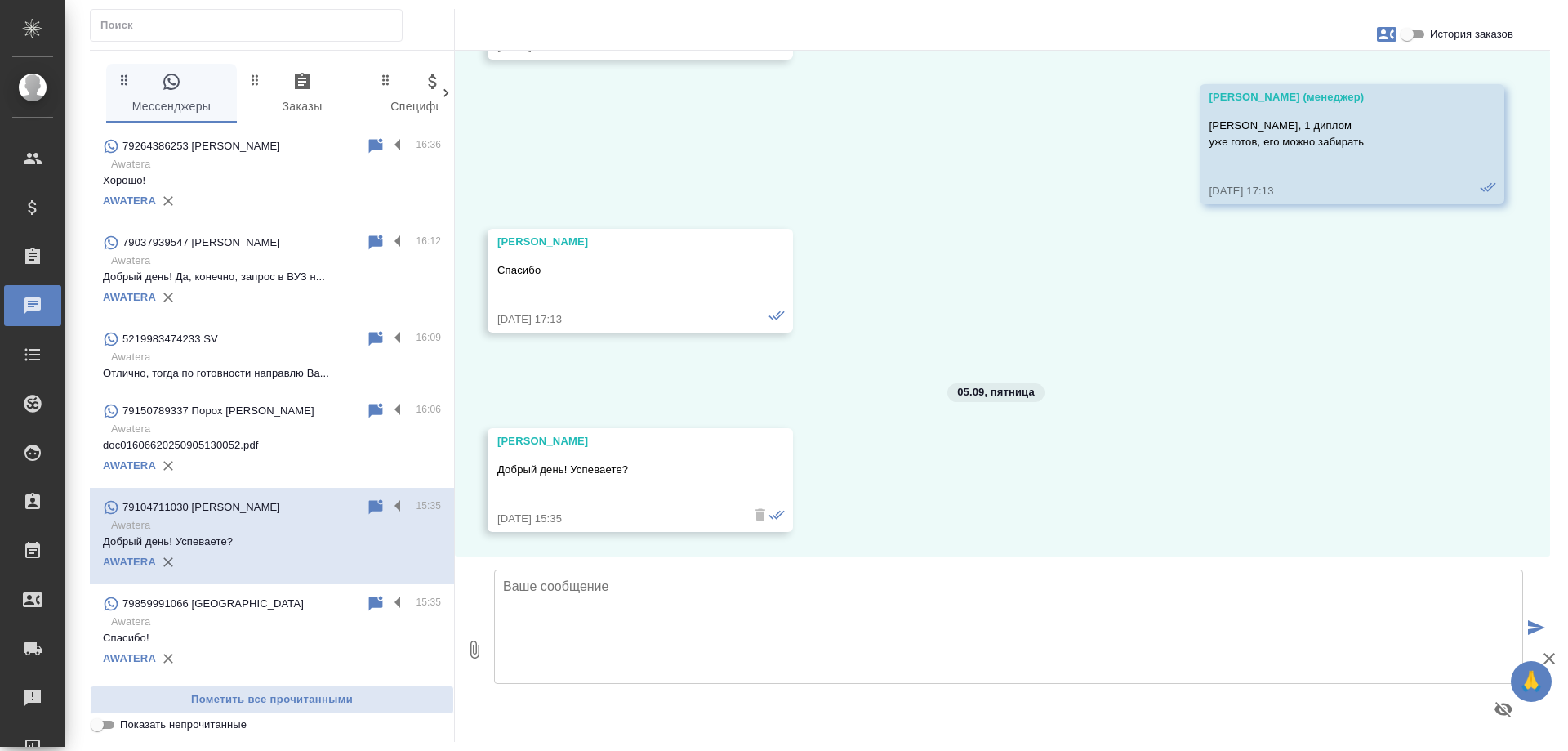
scroll to position [15079, 0]
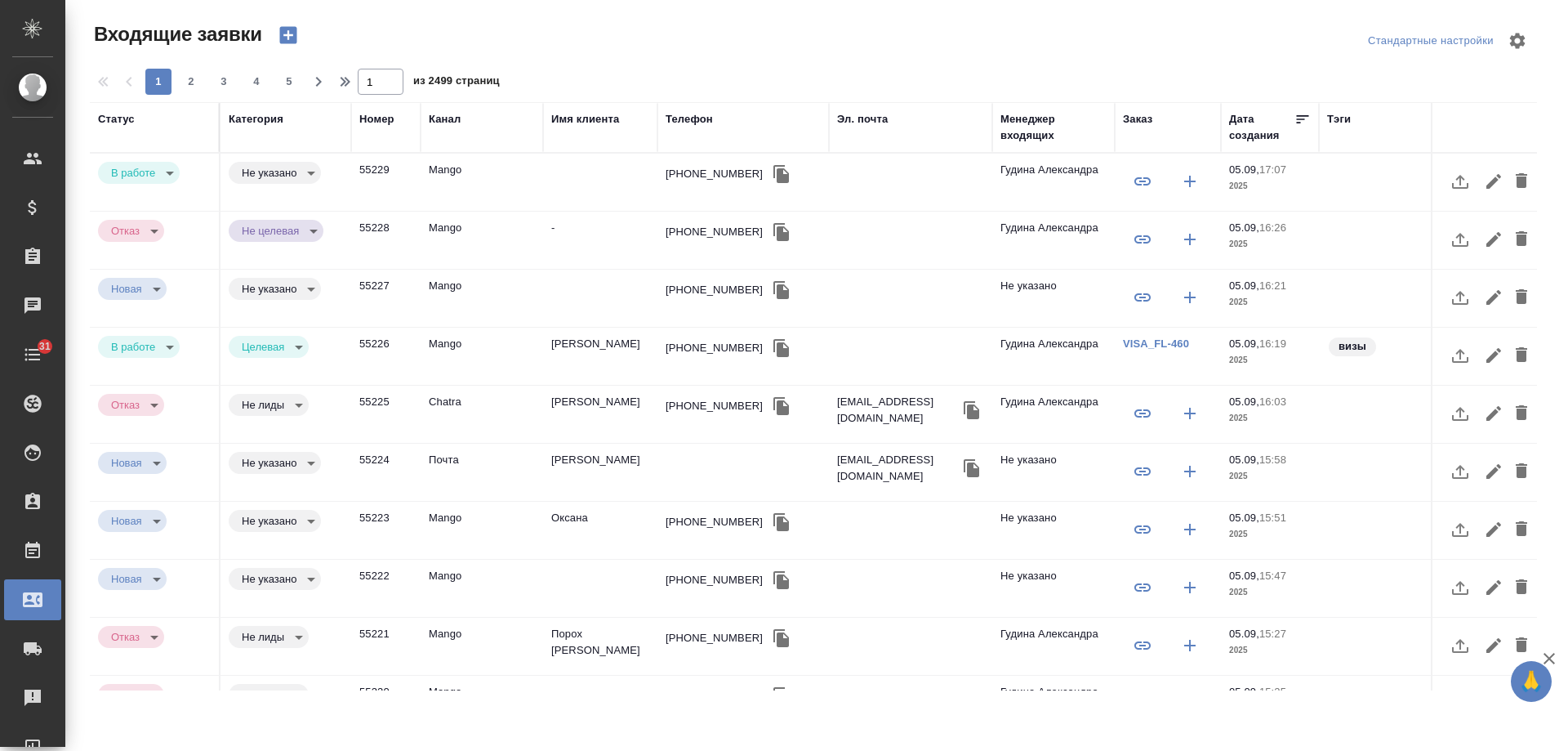
select select "RU"
click at [690, 175] on div "[PHONE_NUMBER]" at bounding box center [715, 174] width 97 height 17
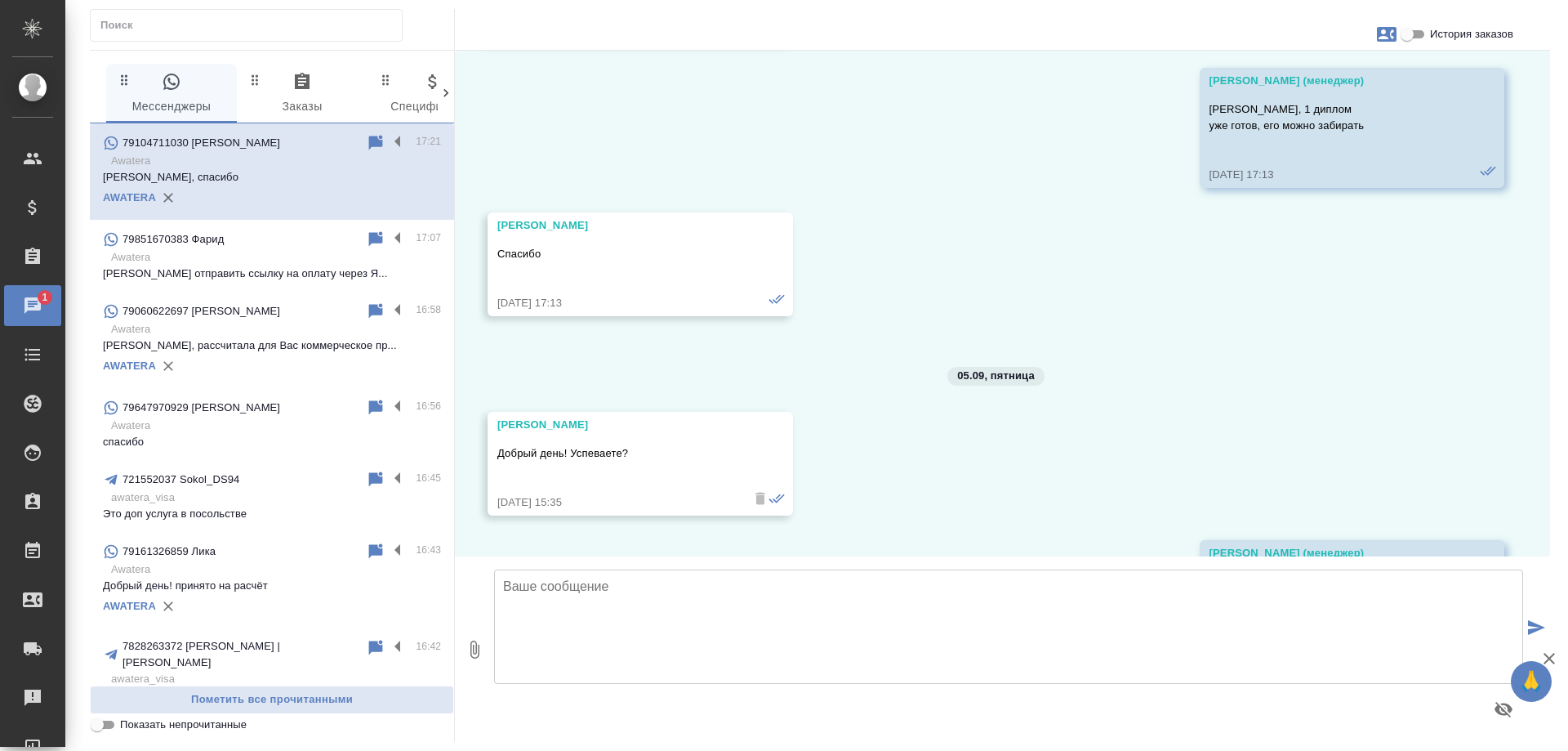
scroll to position [15496, 0]
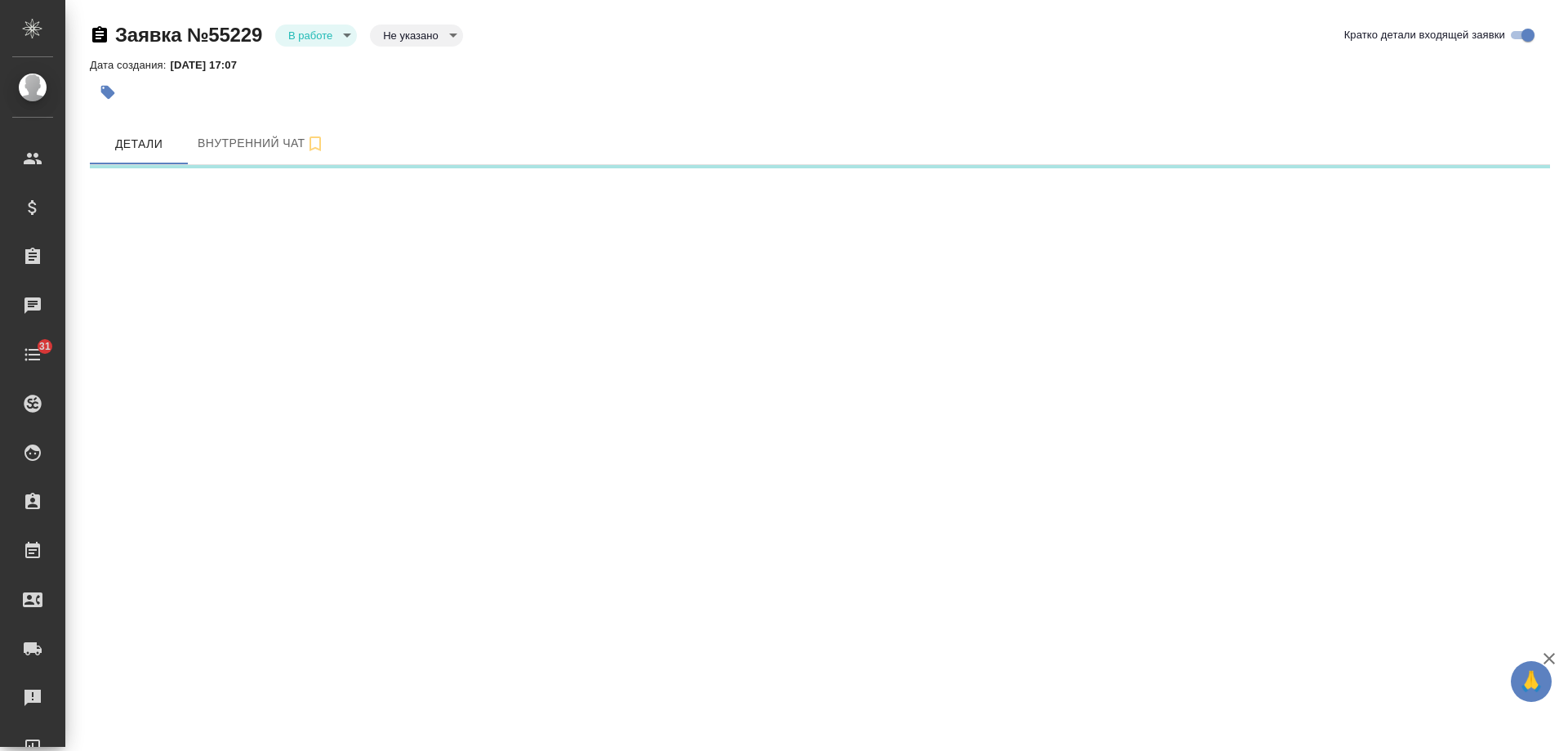
select select "RU"
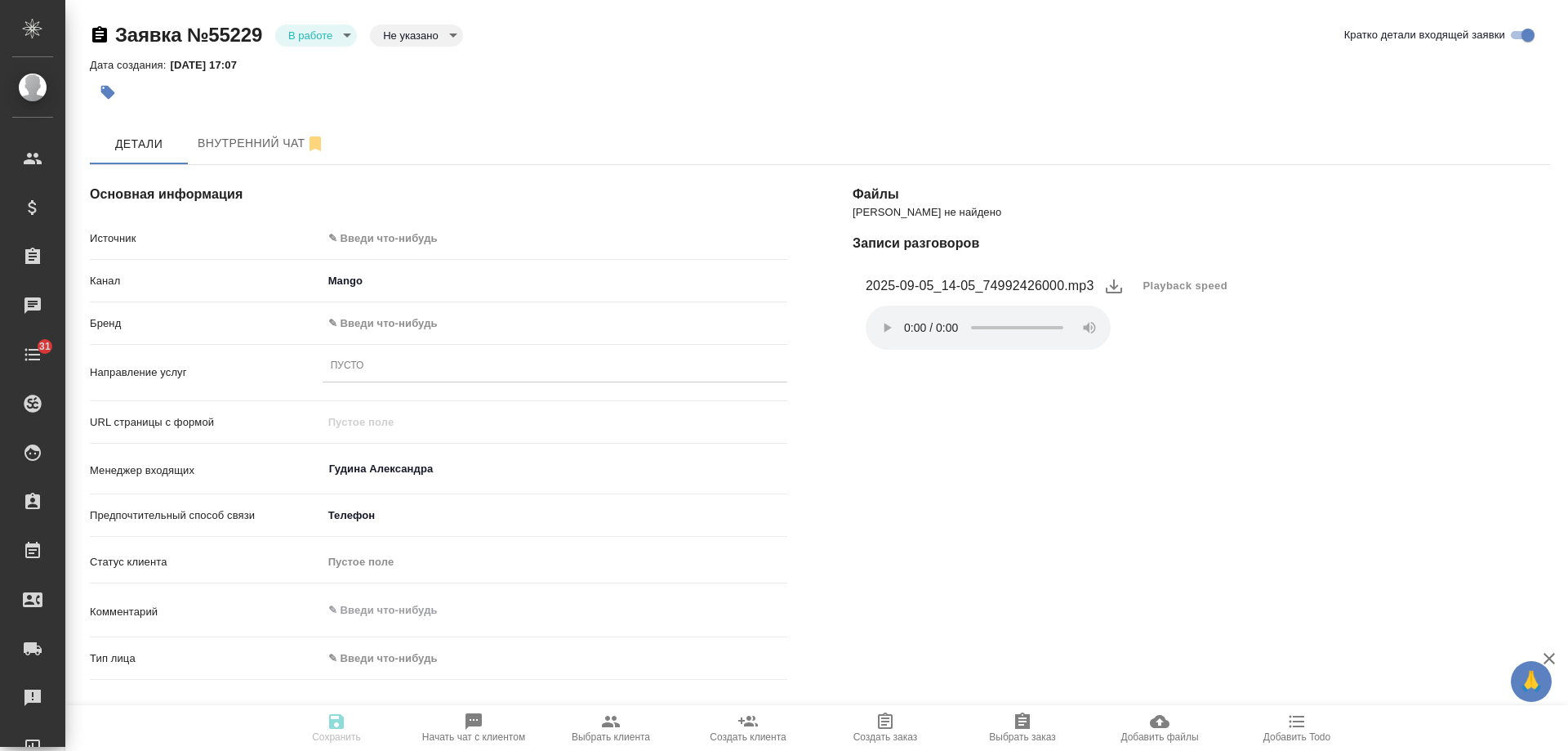
type textarea "x"
click at [467, 233] on body "🙏 .cls-1 fill:#fff; AWATERA [PERSON_NAME] Спецификации Заказы 0 Чаты 31 Todo Пр…" at bounding box center [784, 376] width 1568 height 751
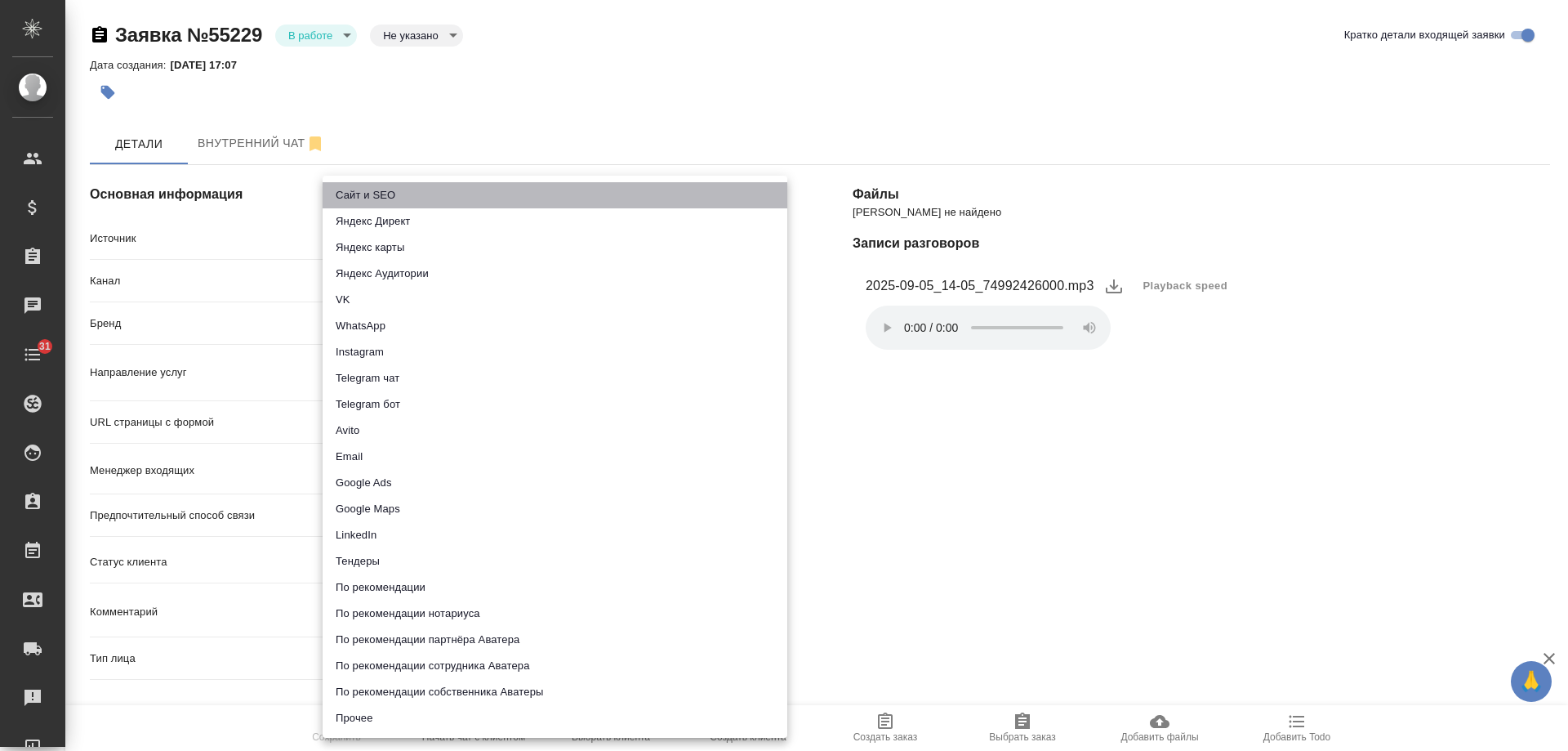
click at [425, 197] on li "Сайт и SEO" at bounding box center [554, 196] width 465 height 26
type input "seo"
type textarea "x"
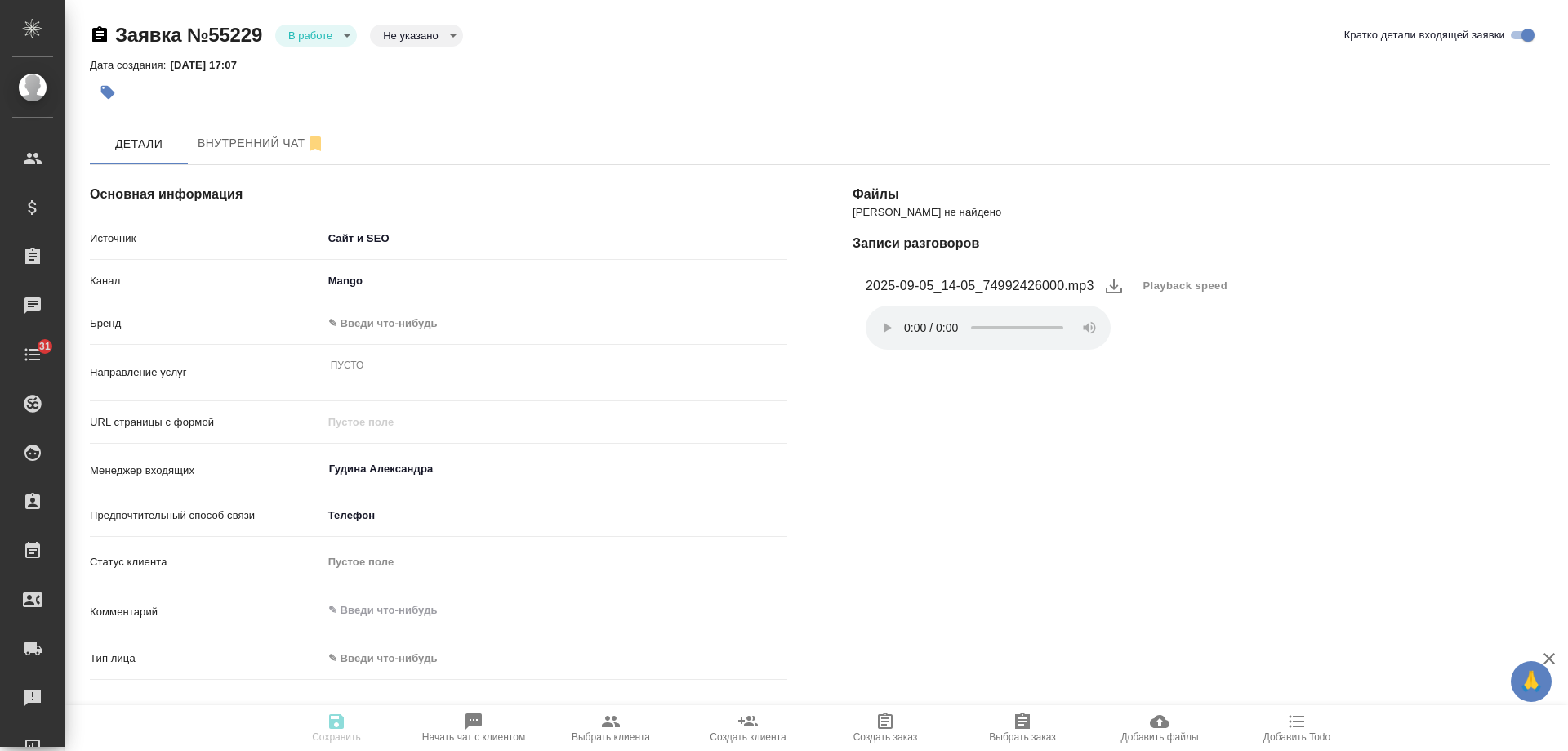
click at [402, 318] on body "🙏 .cls-1 fill:#fff; AWATERA [PERSON_NAME] Спецификации Заказы 0 Чаты 31 Todo Пр…" at bounding box center [784, 376] width 1568 height 751
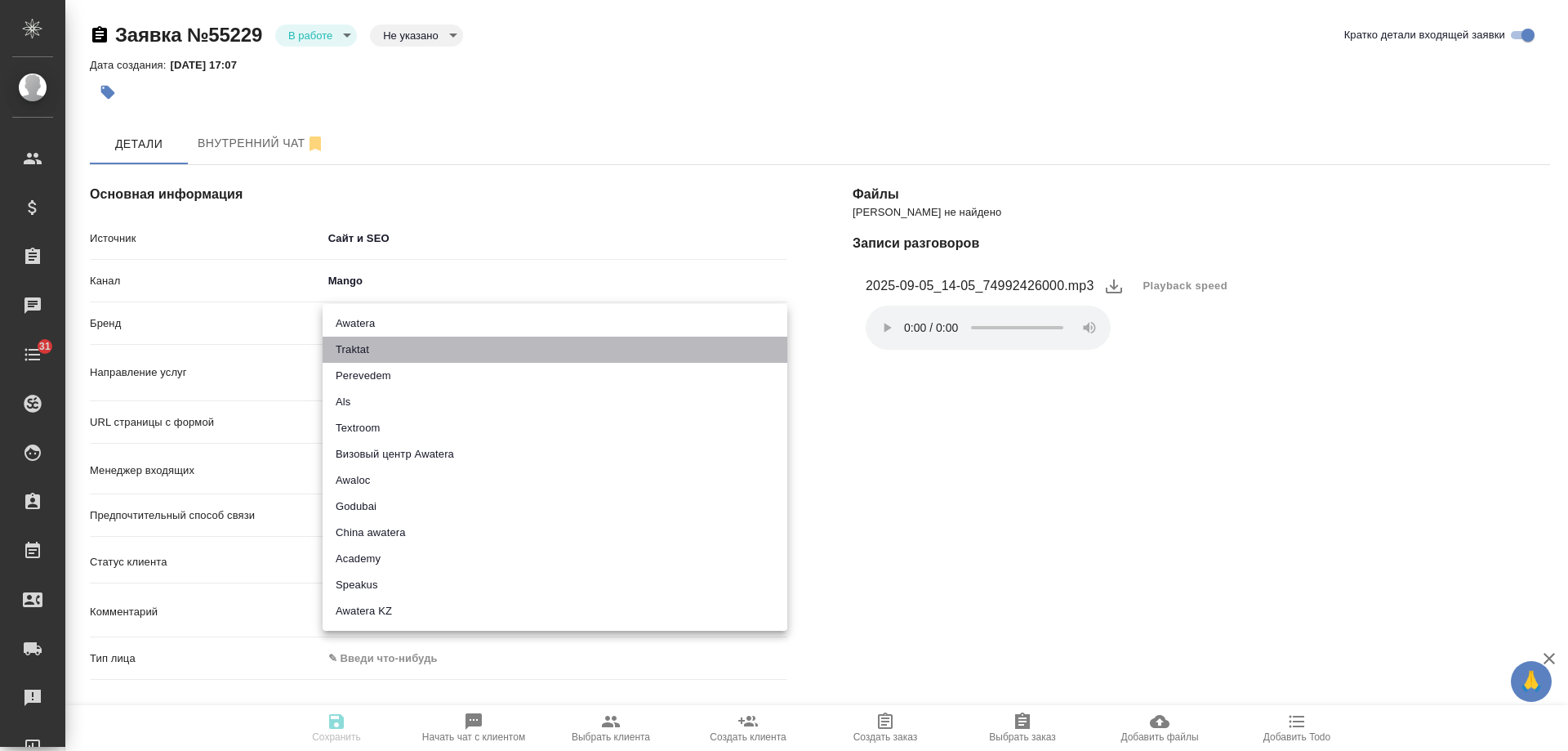
click at [372, 343] on li "Traktat" at bounding box center [554, 349] width 465 height 26
type input "traktat"
type textarea "x"
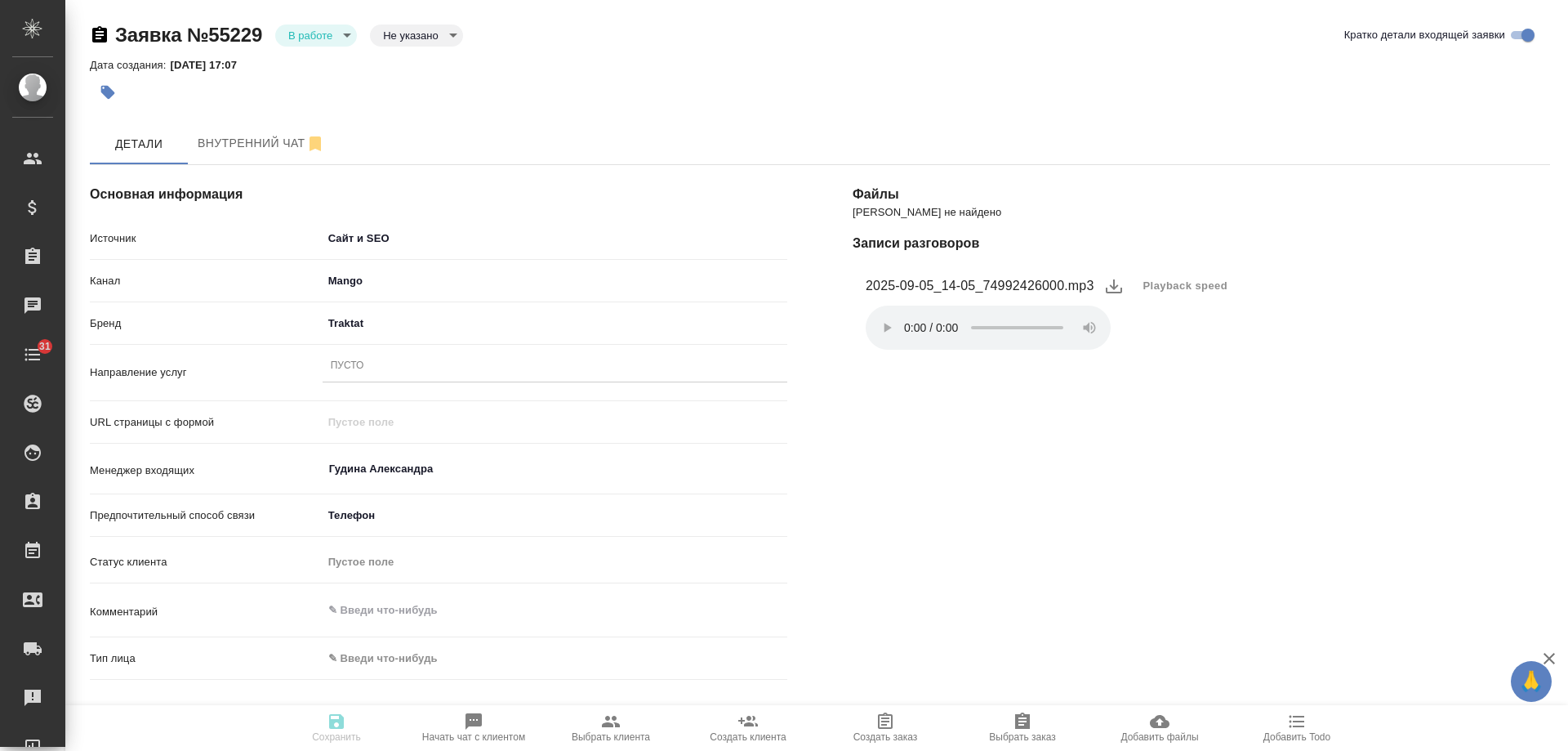
click at [378, 364] on div "Пусто" at bounding box center [554, 365] width 465 height 23
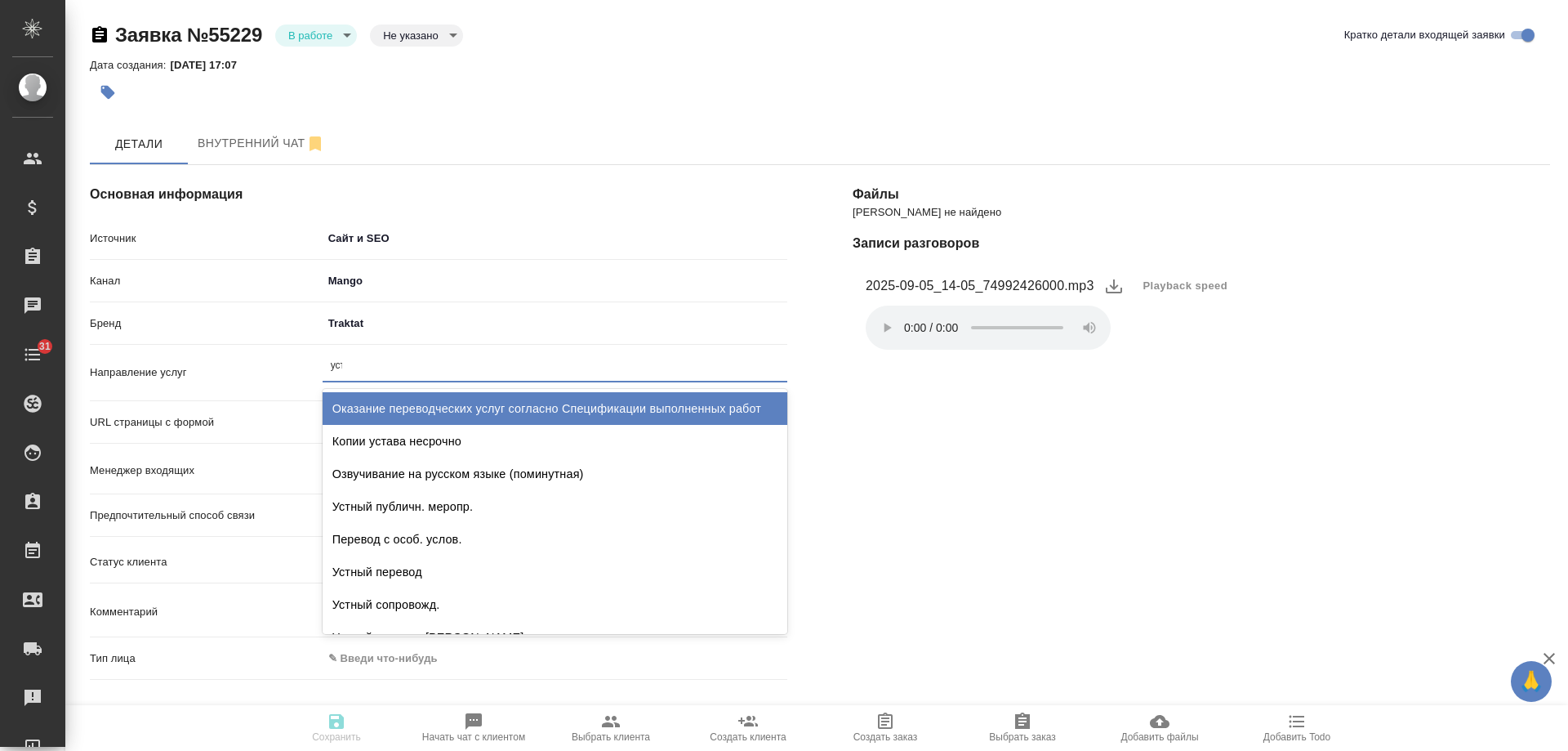
type input "устн"
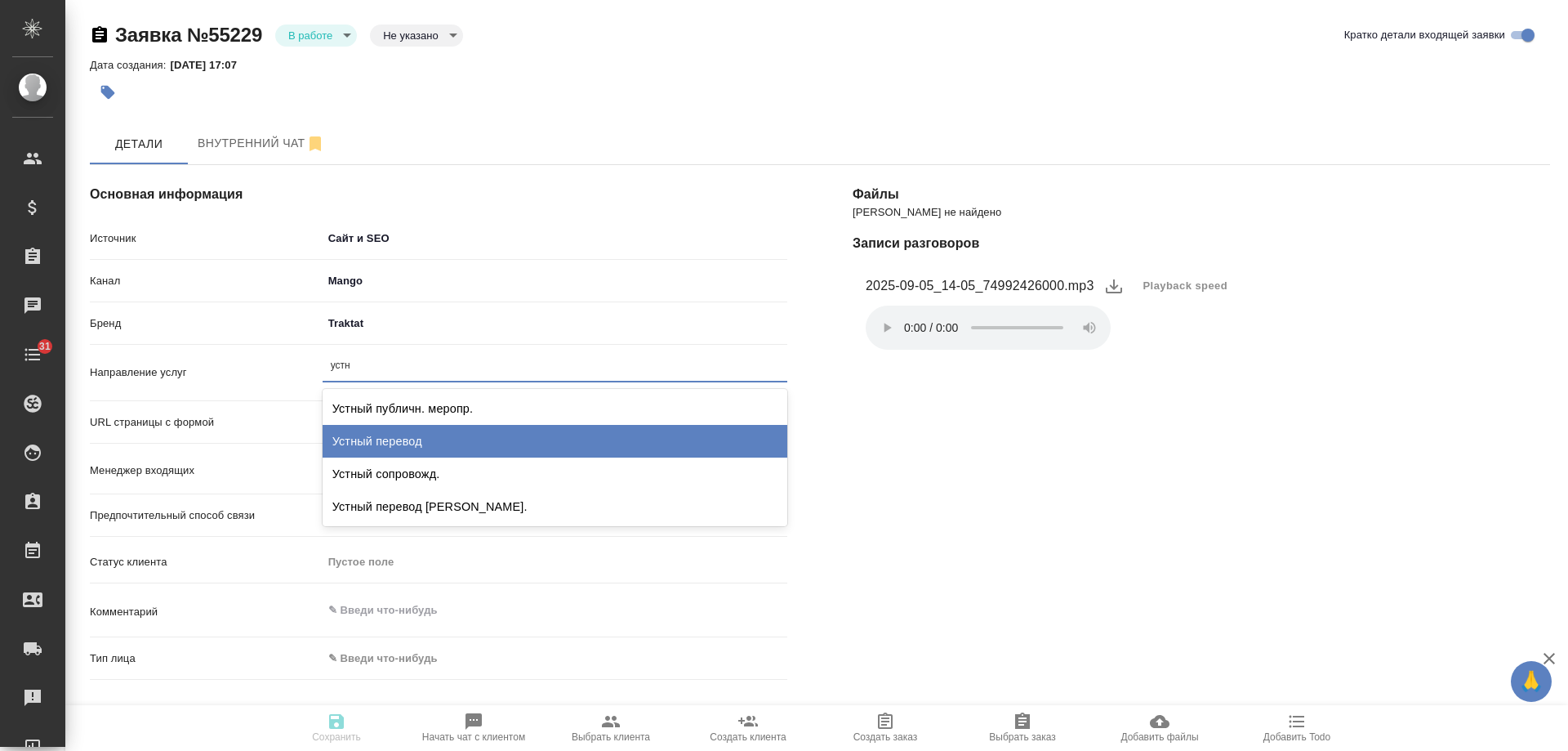
click at [400, 432] on div "Устный перевод" at bounding box center [554, 441] width 465 height 33
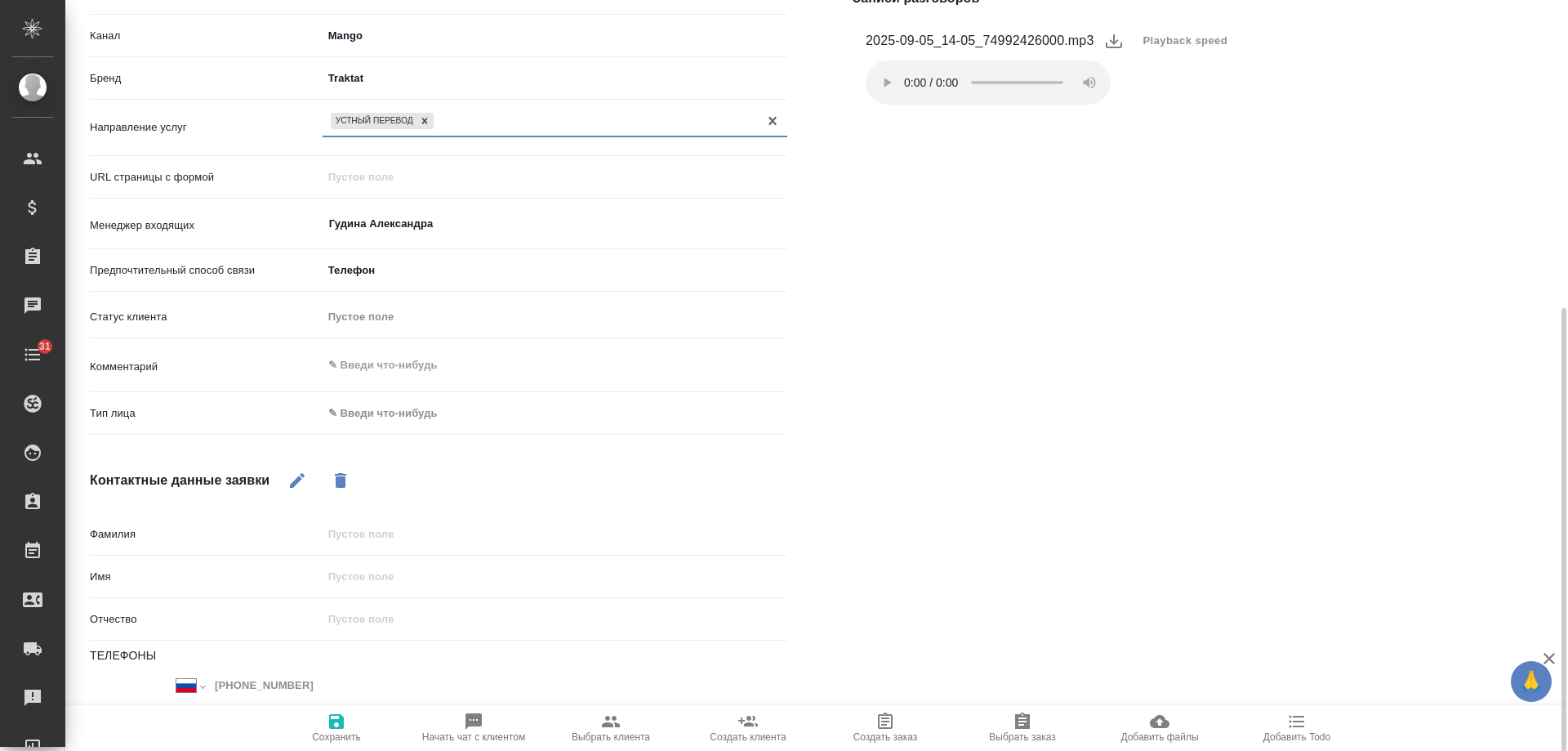
scroll to position [327, 0]
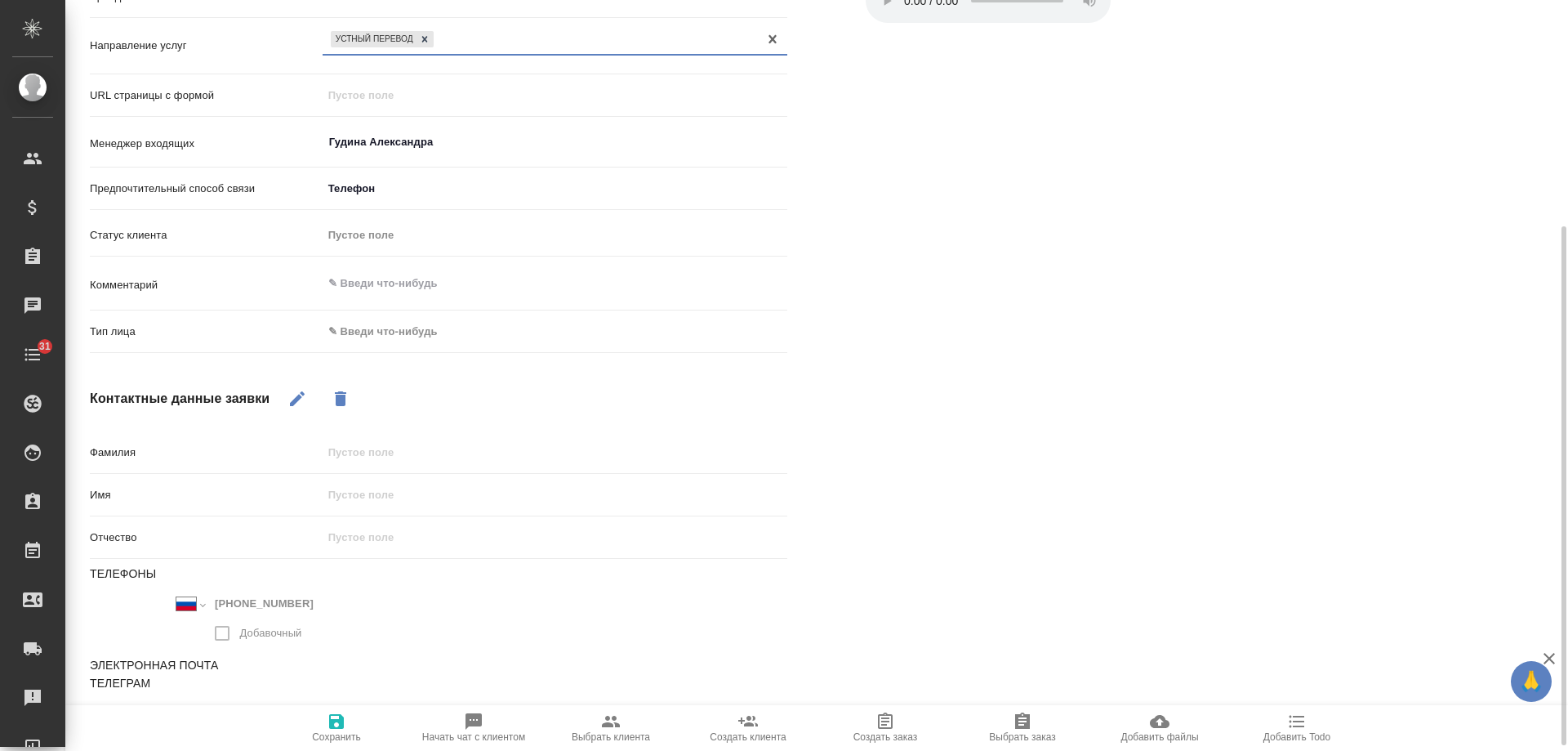
click at [374, 343] on body "🙏 .cls-1 fill:#fff; AWATERA [PERSON_NAME] Спецификации Заказы 0 Чаты 31 Todo Пр…" at bounding box center [784, 376] width 1568 height 751
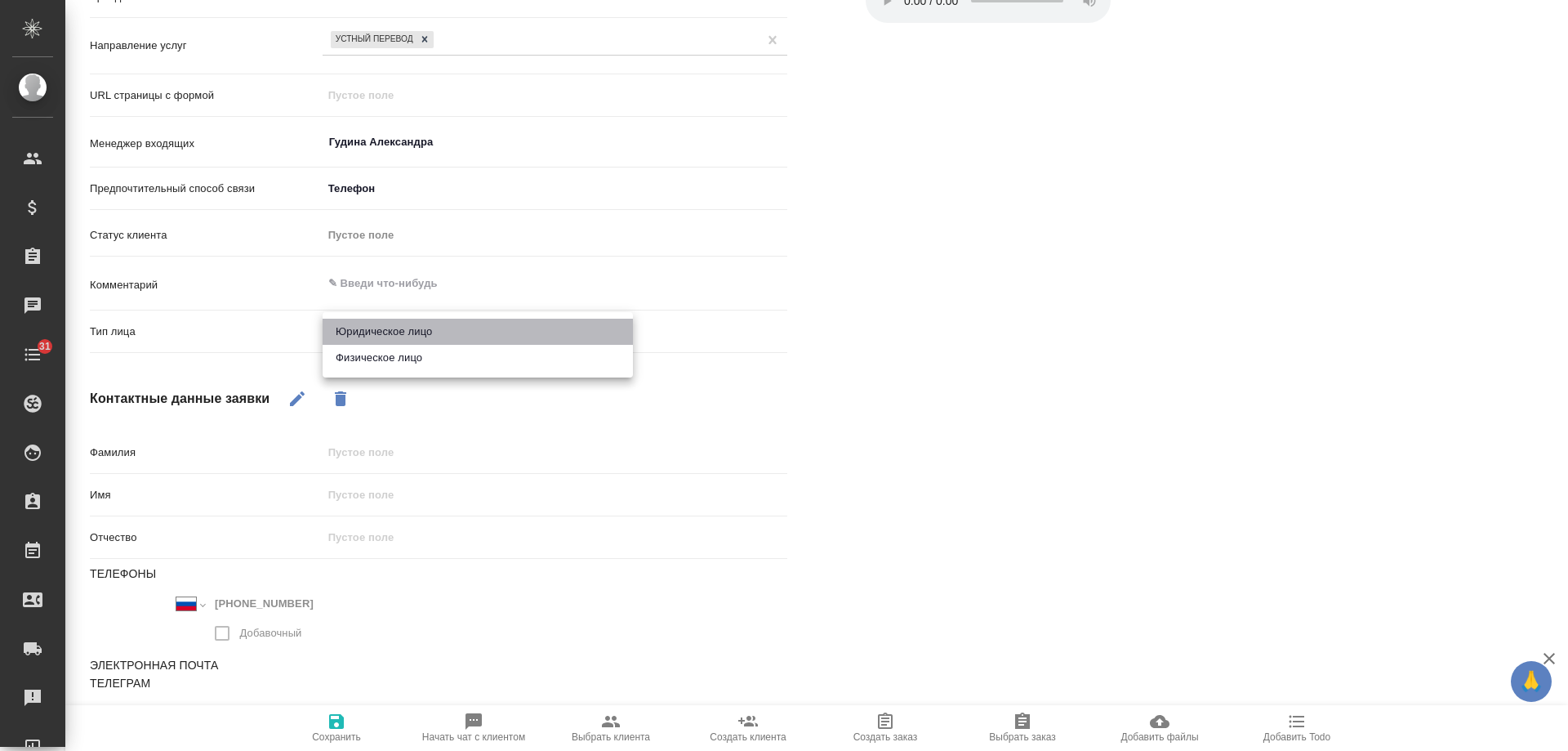
click at [373, 339] on li "Юридическое лицо" at bounding box center [477, 332] width 310 height 26
type textarea "x"
type input "company"
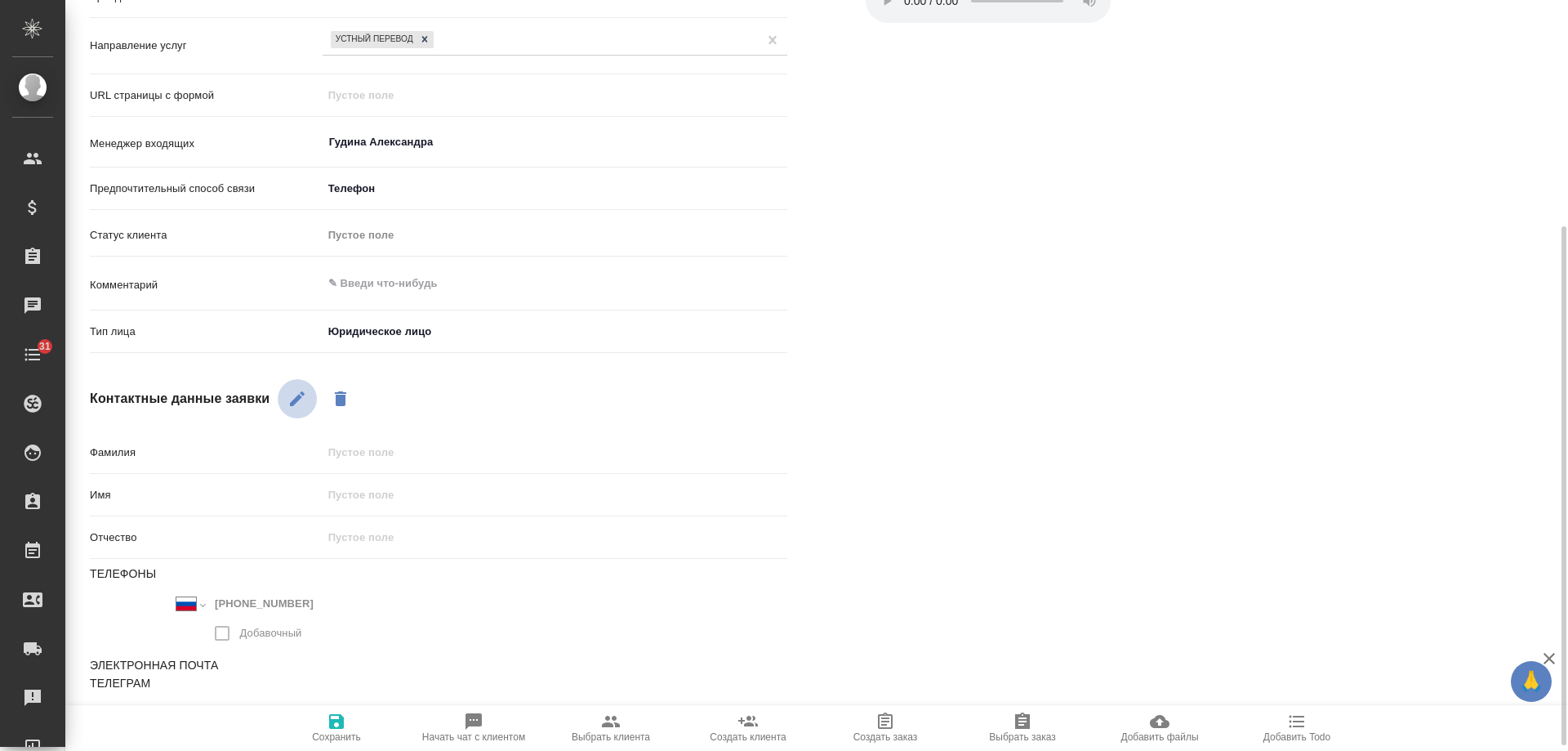
click at [291, 392] on icon "button" at bounding box center [297, 398] width 20 height 20
click at [362, 498] on input "text" at bounding box center [554, 494] width 465 height 23
type textarea "x"
type input "На"
type textarea "x"
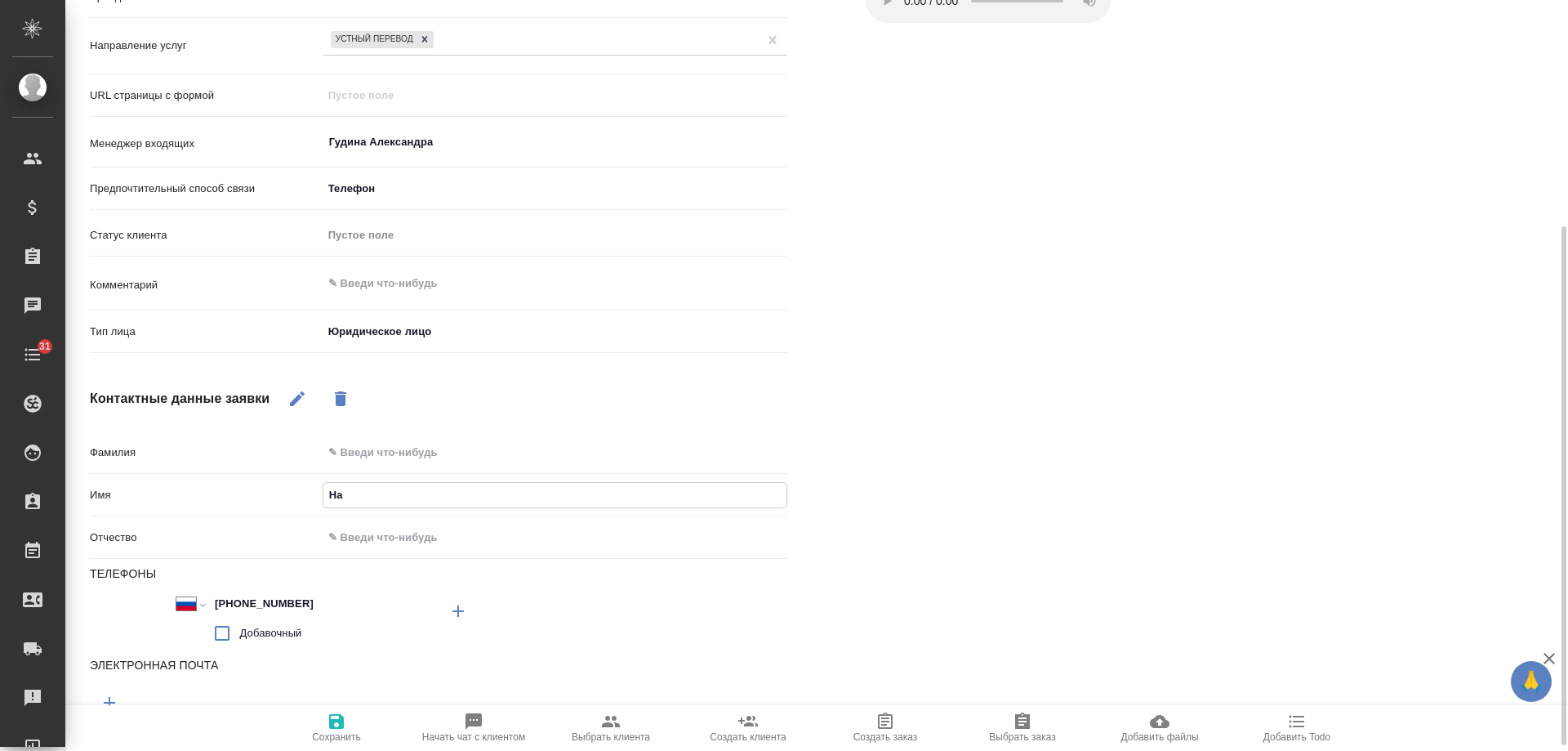
type input "Нат"
type textarea "x"
type input "Натал"
type textarea "x"
type input "Наталья"
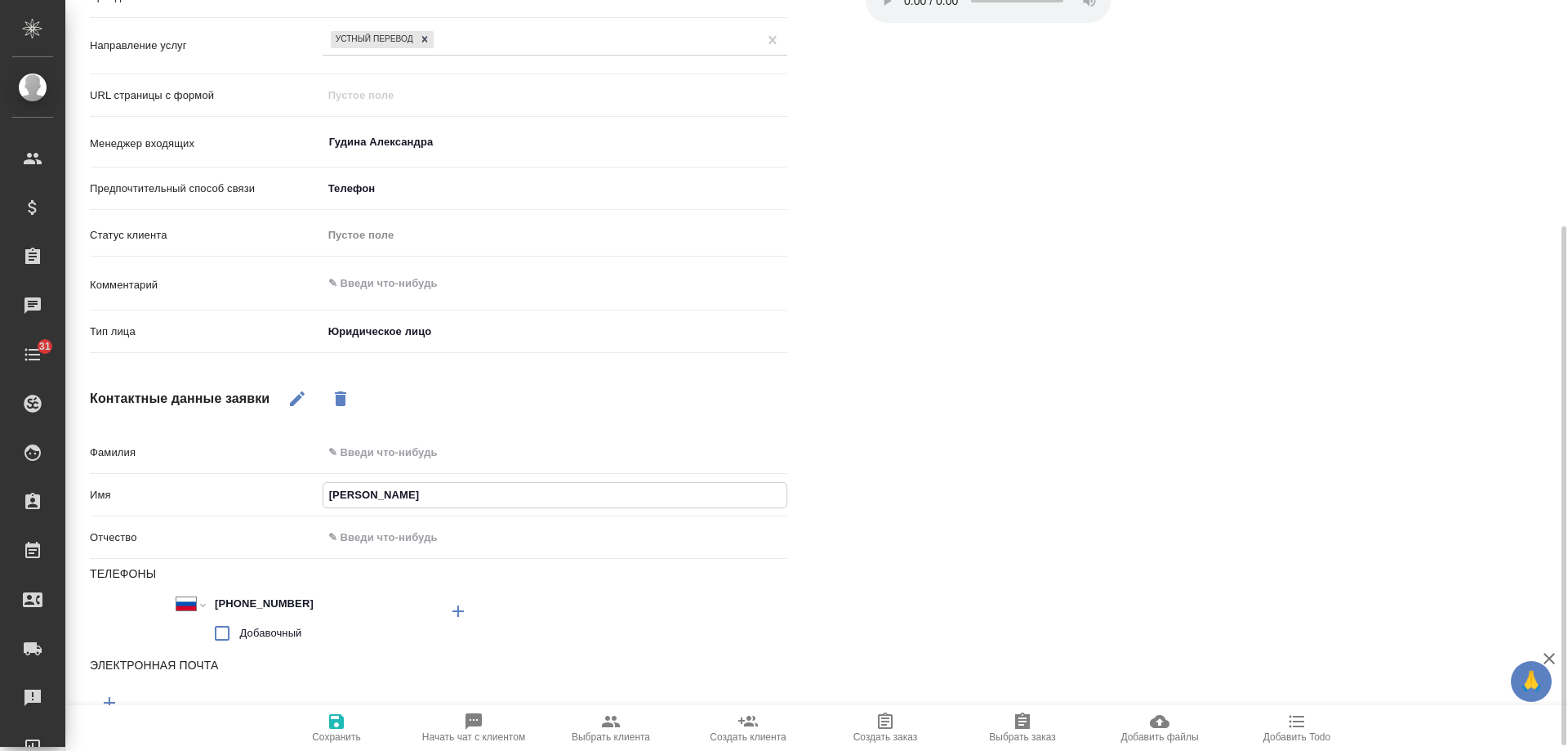
type textarea "x"
type input "Наталья"
click at [329, 737] on span "Сохранить" at bounding box center [336, 737] width 49 height 11
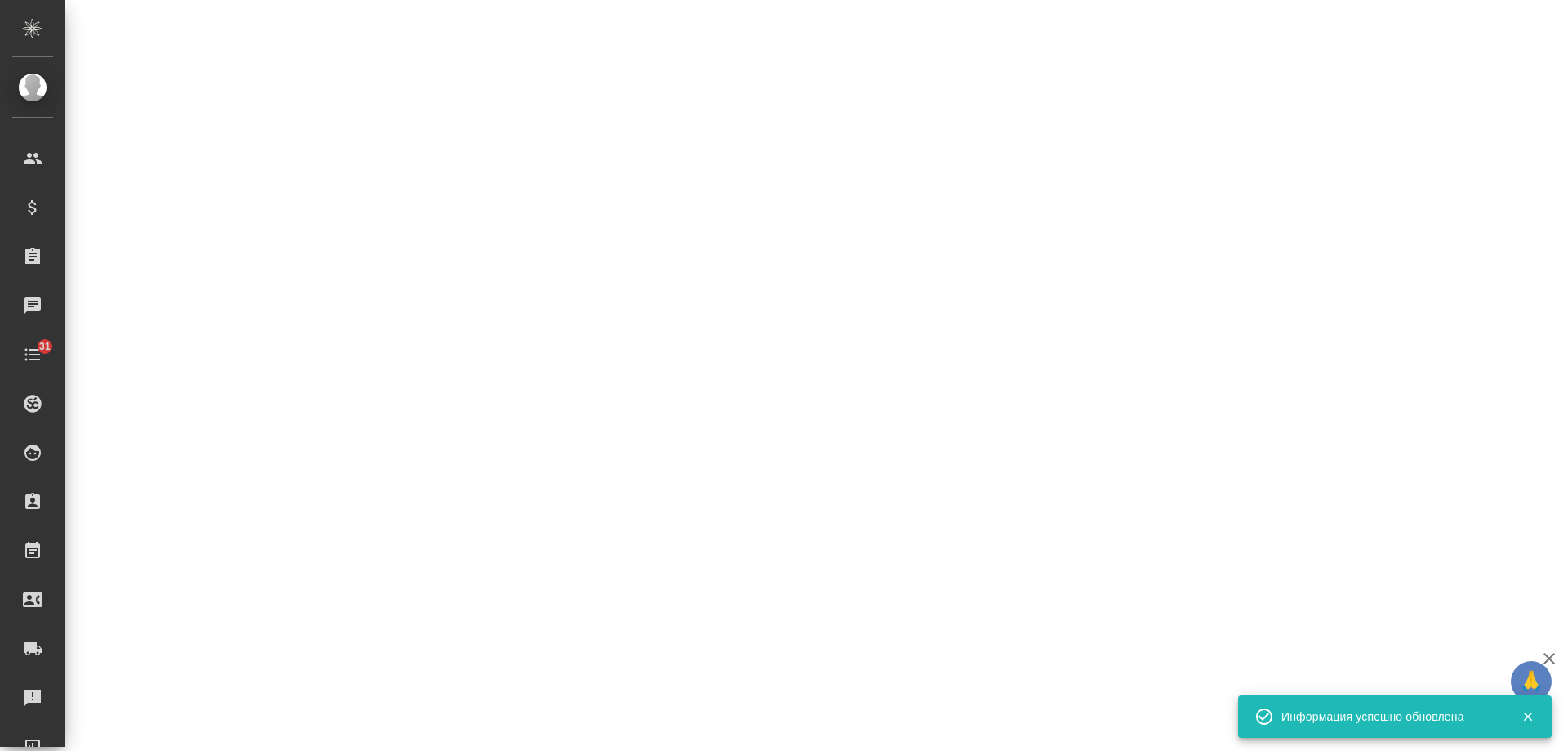
select select "RU"
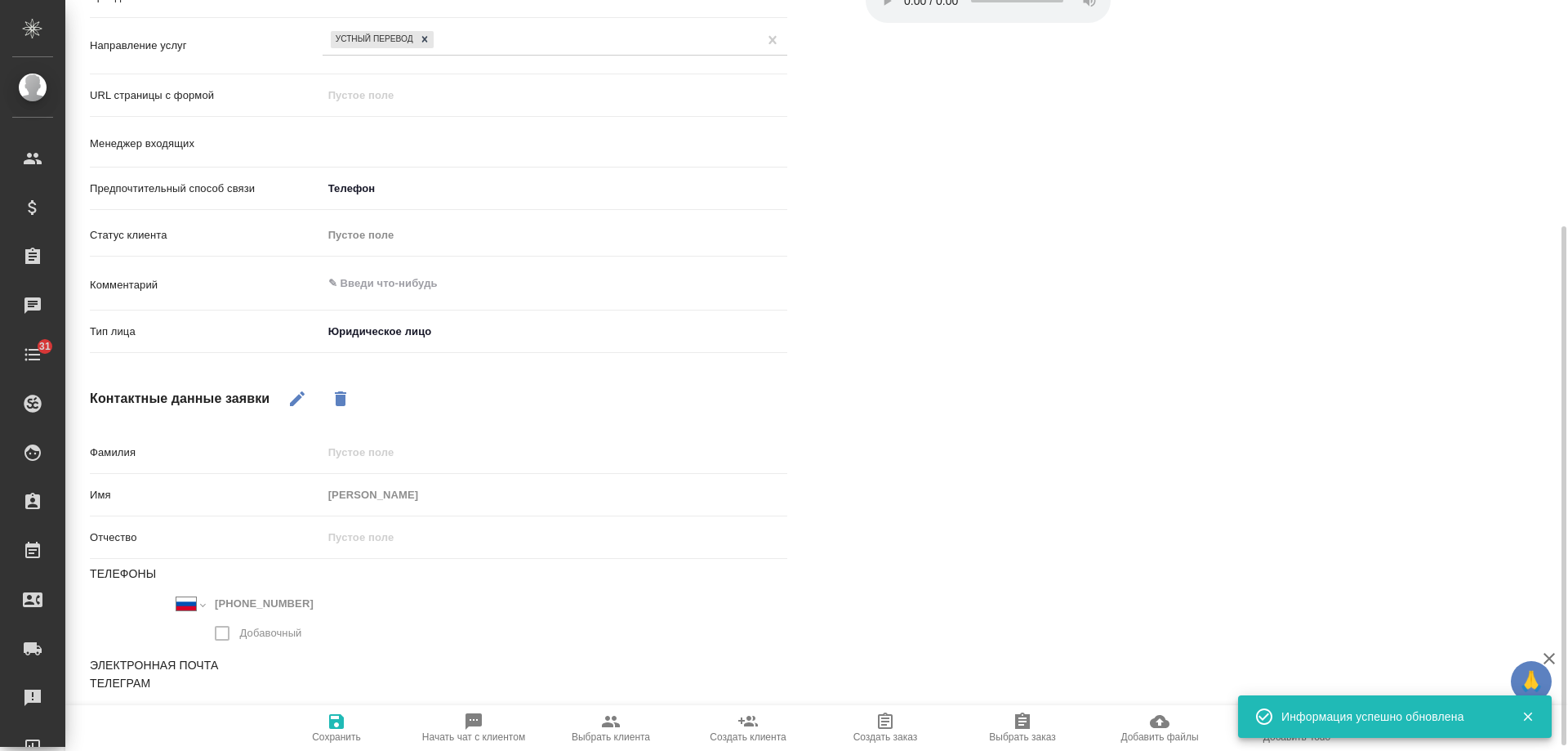
type textarea "x"
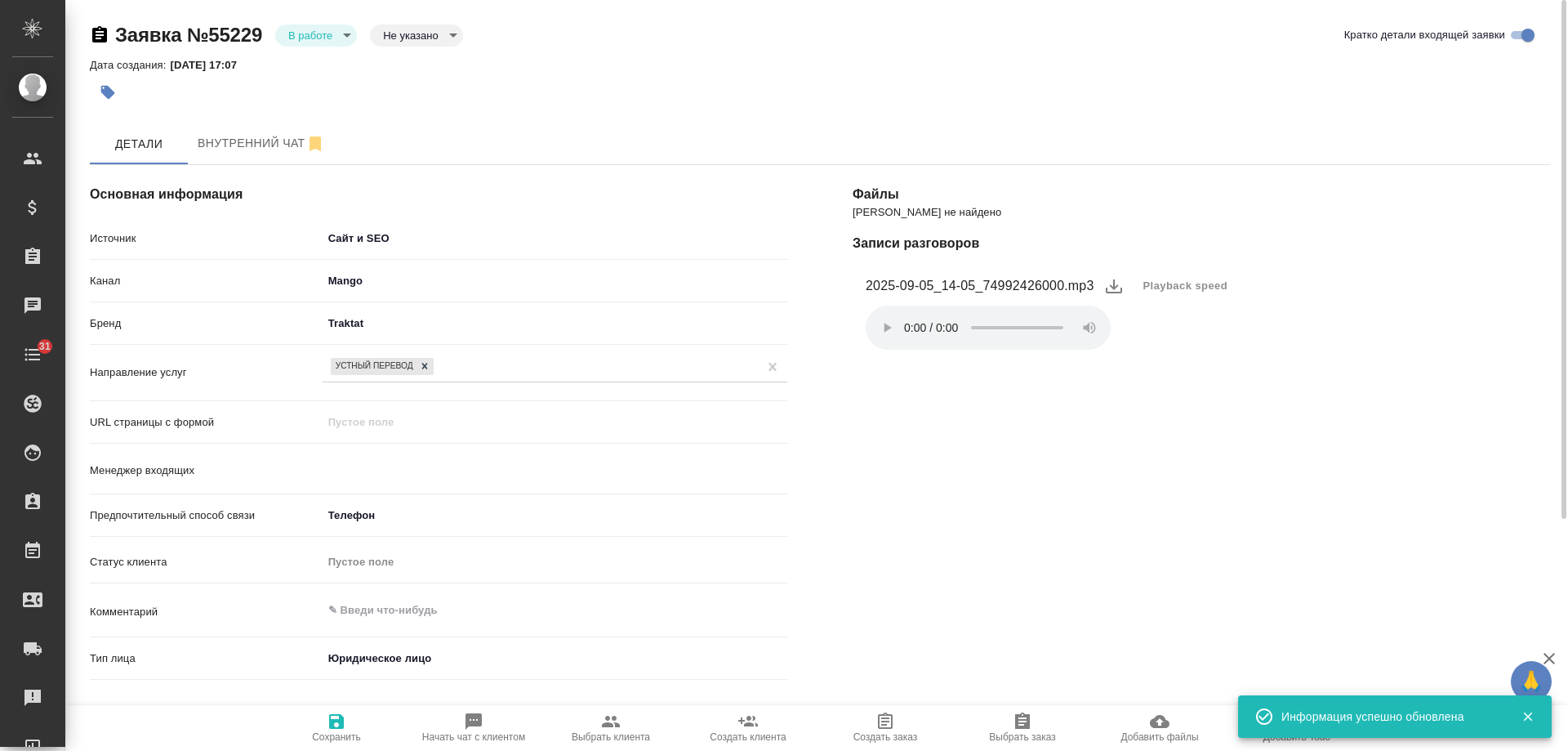
type input "Гудина Александра"
type textarea "x"
click at [114, 97] on icon "button" at bounding box center [108, 92] width 17 height 17
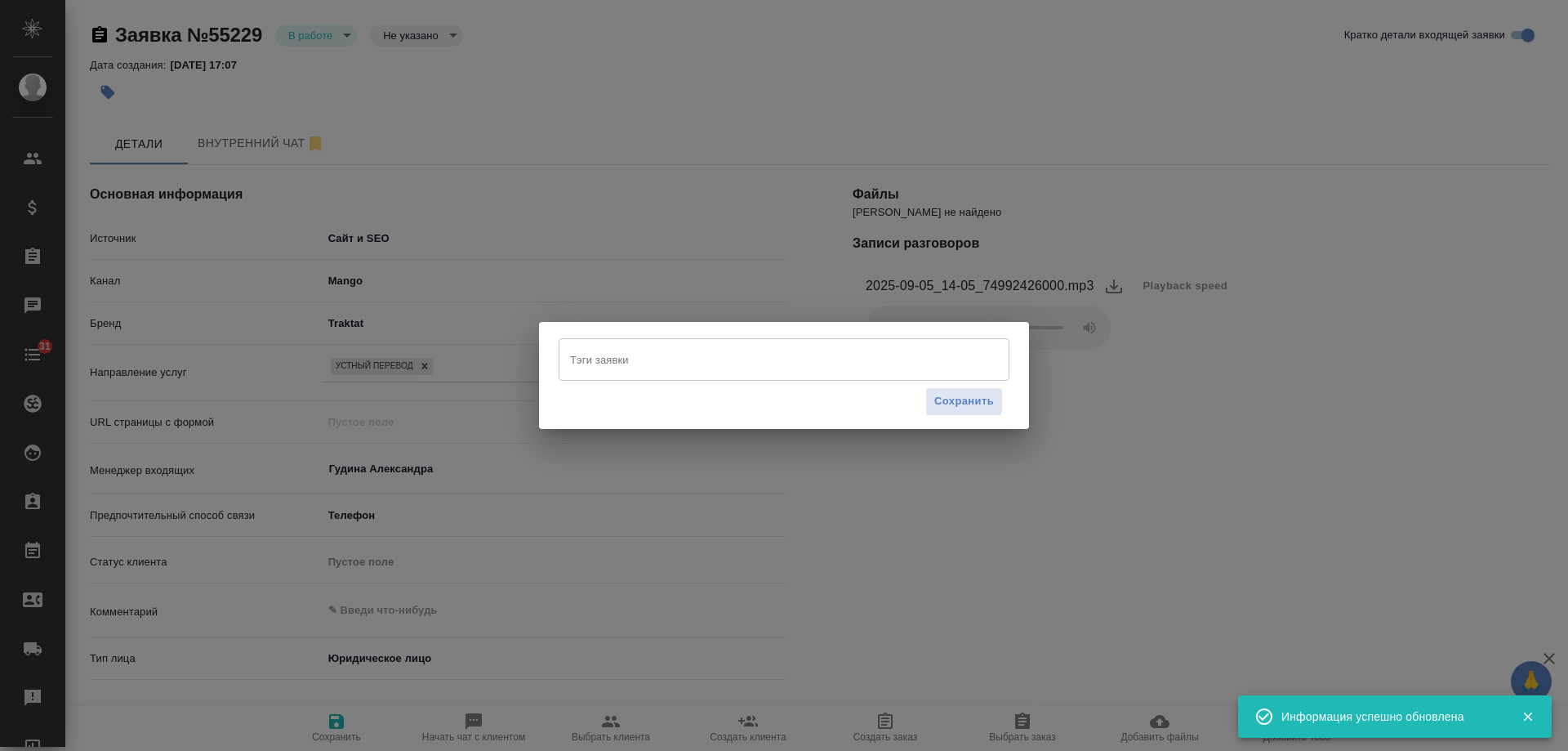
click at [581, 357] on input "Тэги заявки" at bounding box center [769, 360] width 405 height 28
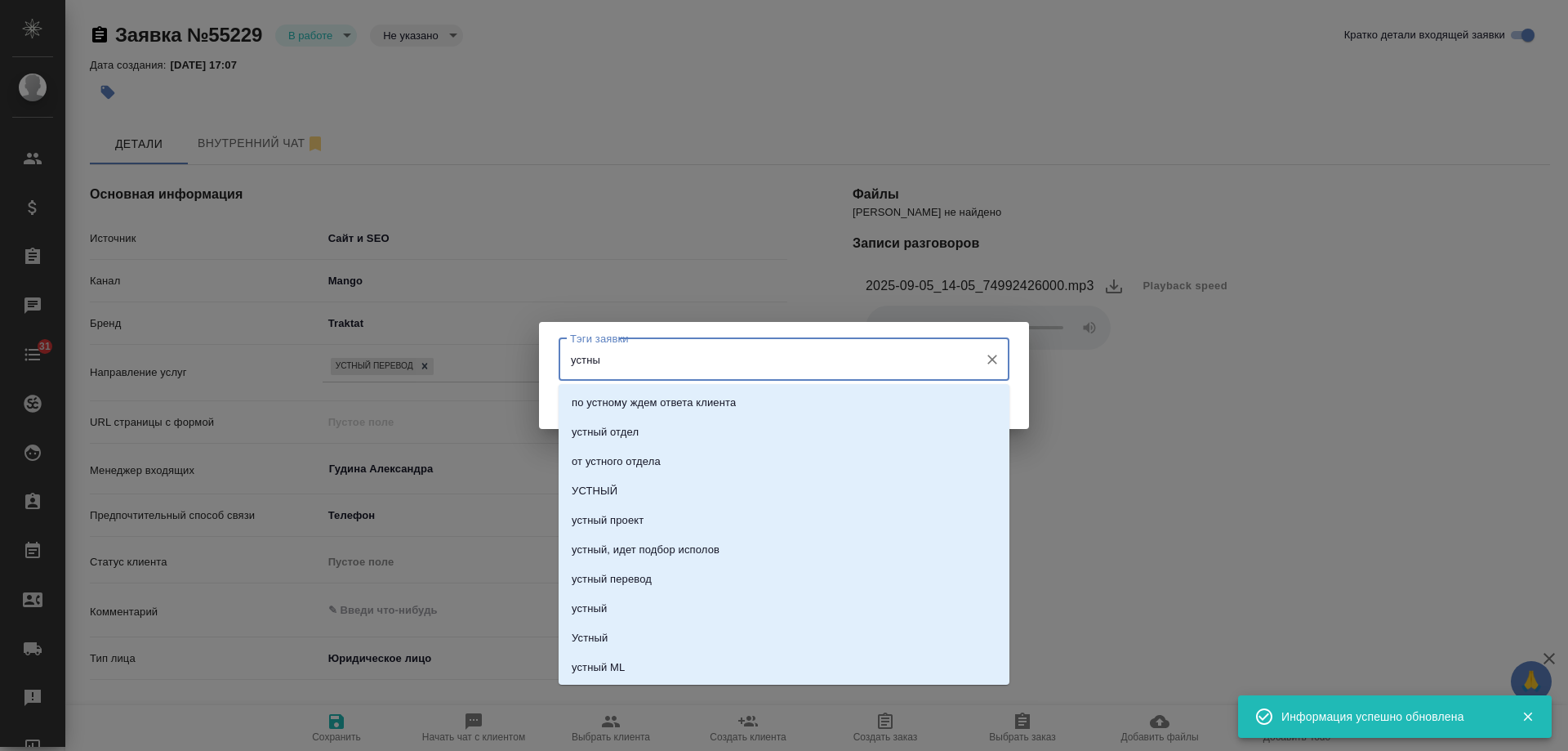
type input "устный"
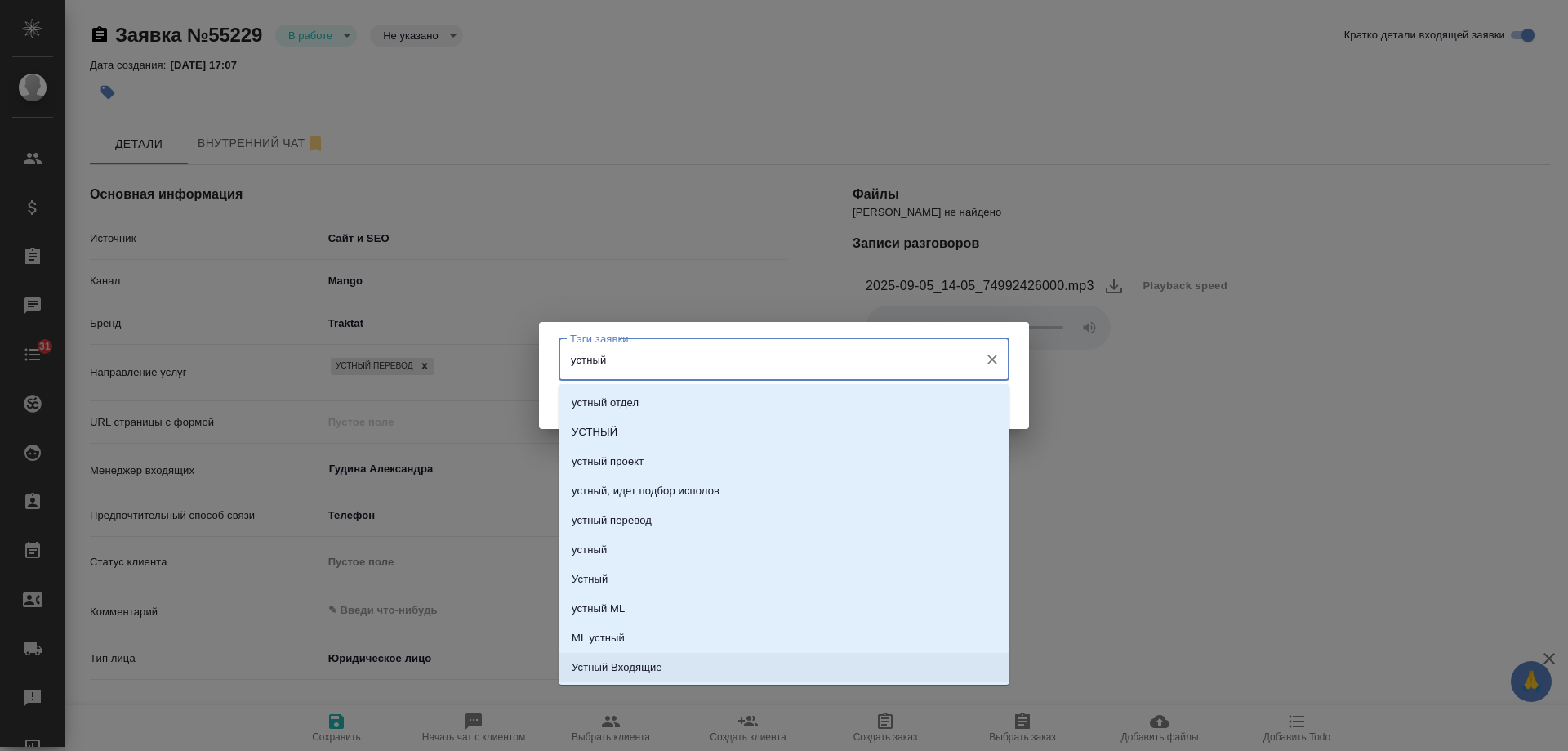
click at [638, 666] on p "Устный Входящие" at bounding box center [617, 668] width 90 height 17
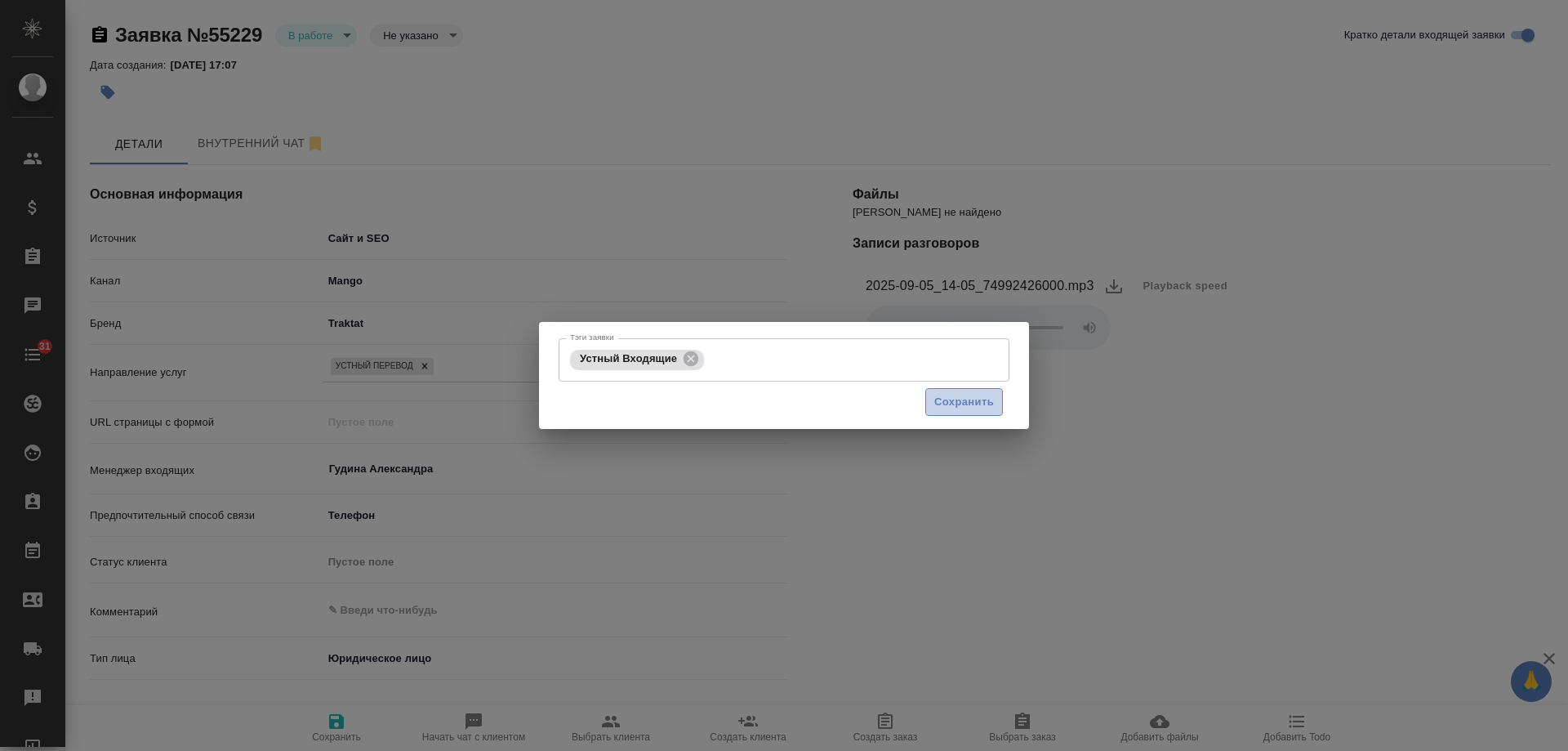
click at [963, 403] on span "Сохранить" at bounding box center [964, 403] width 60 height 19
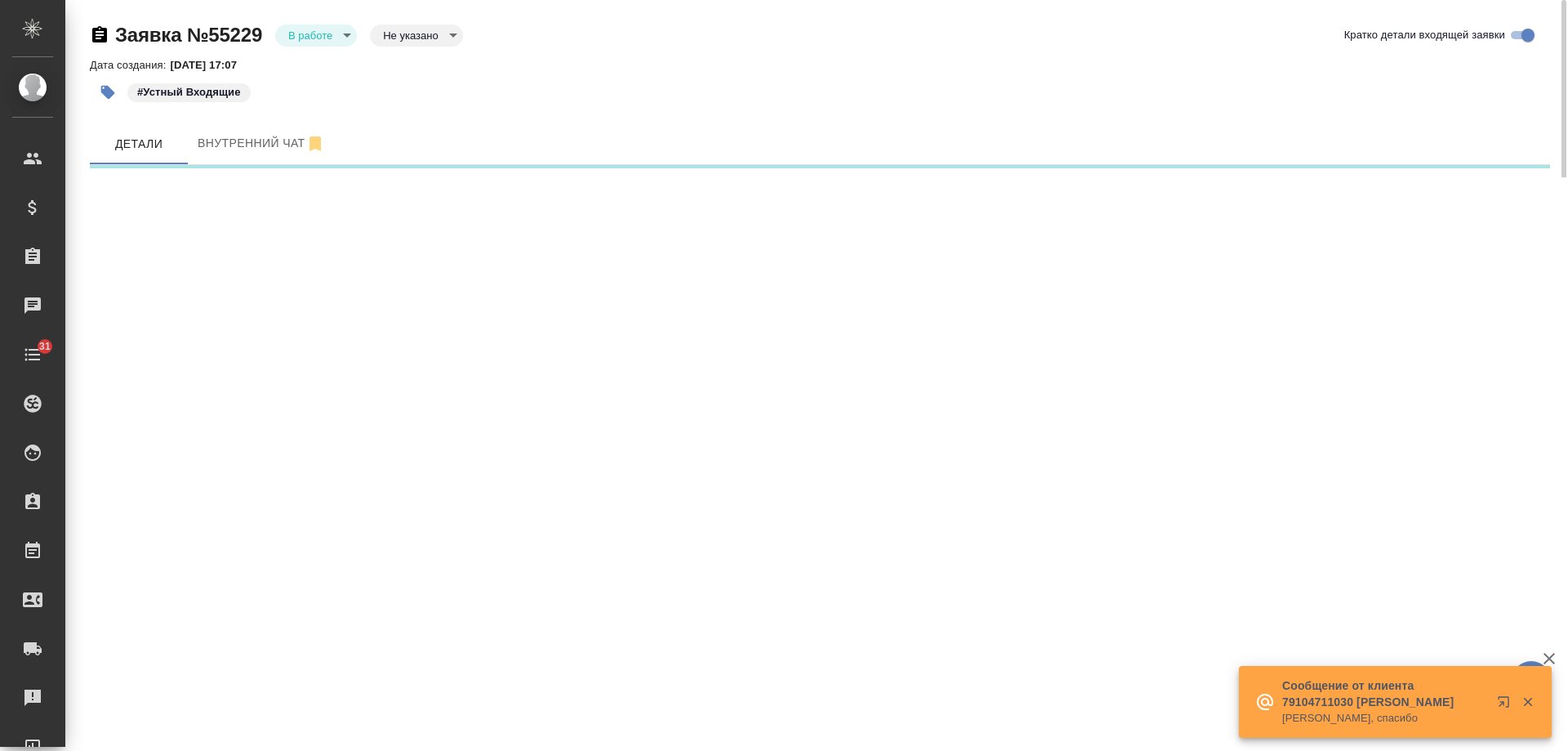
select select "RU"
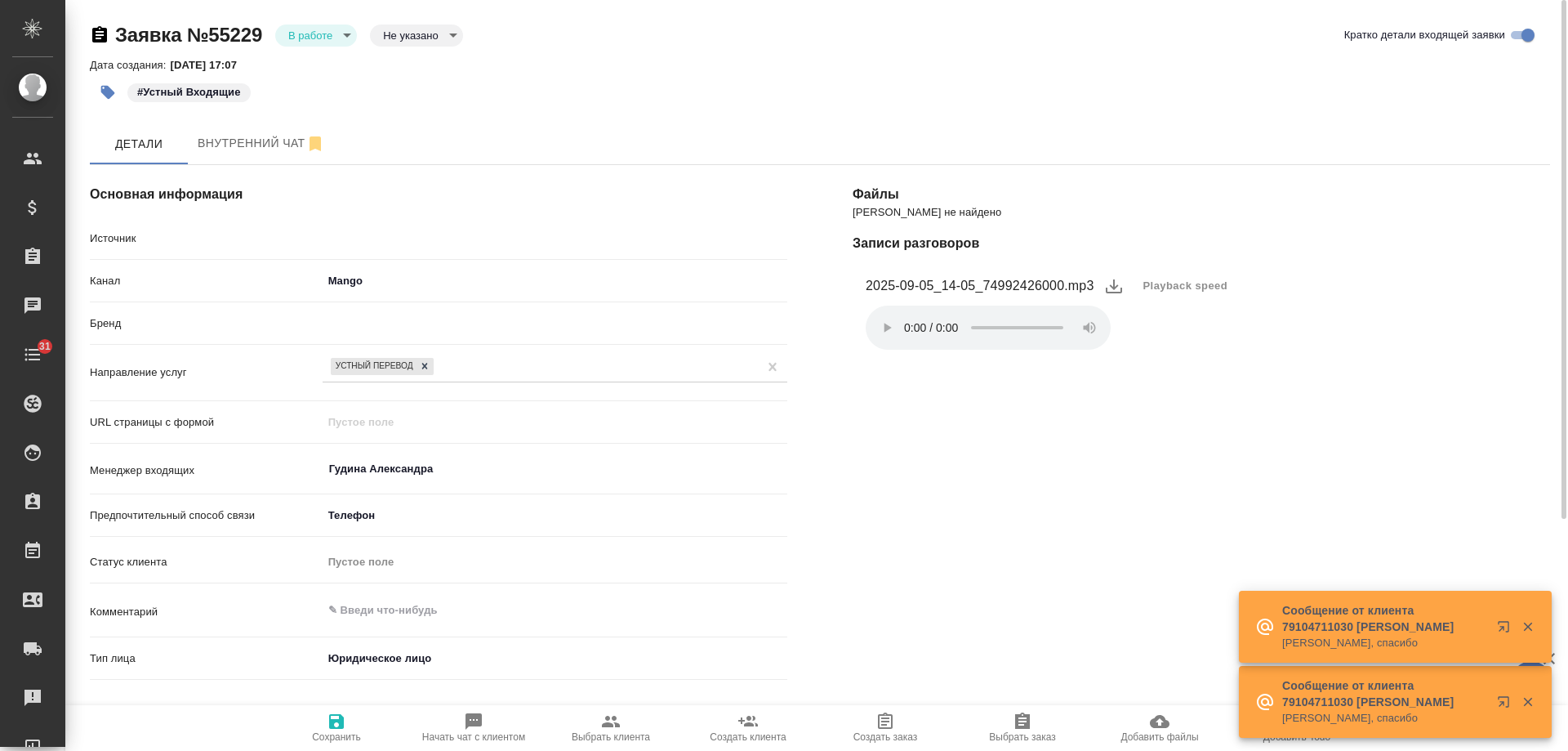
type textarea "x"
click at [324, 35] on body "🙏 .cls-1 fill:#fff; AWATERA Gudina Alexandra Клиенты Спецификации Заказы 1 Чаты…" at bounding box center [784, 376] width 1568 height 751
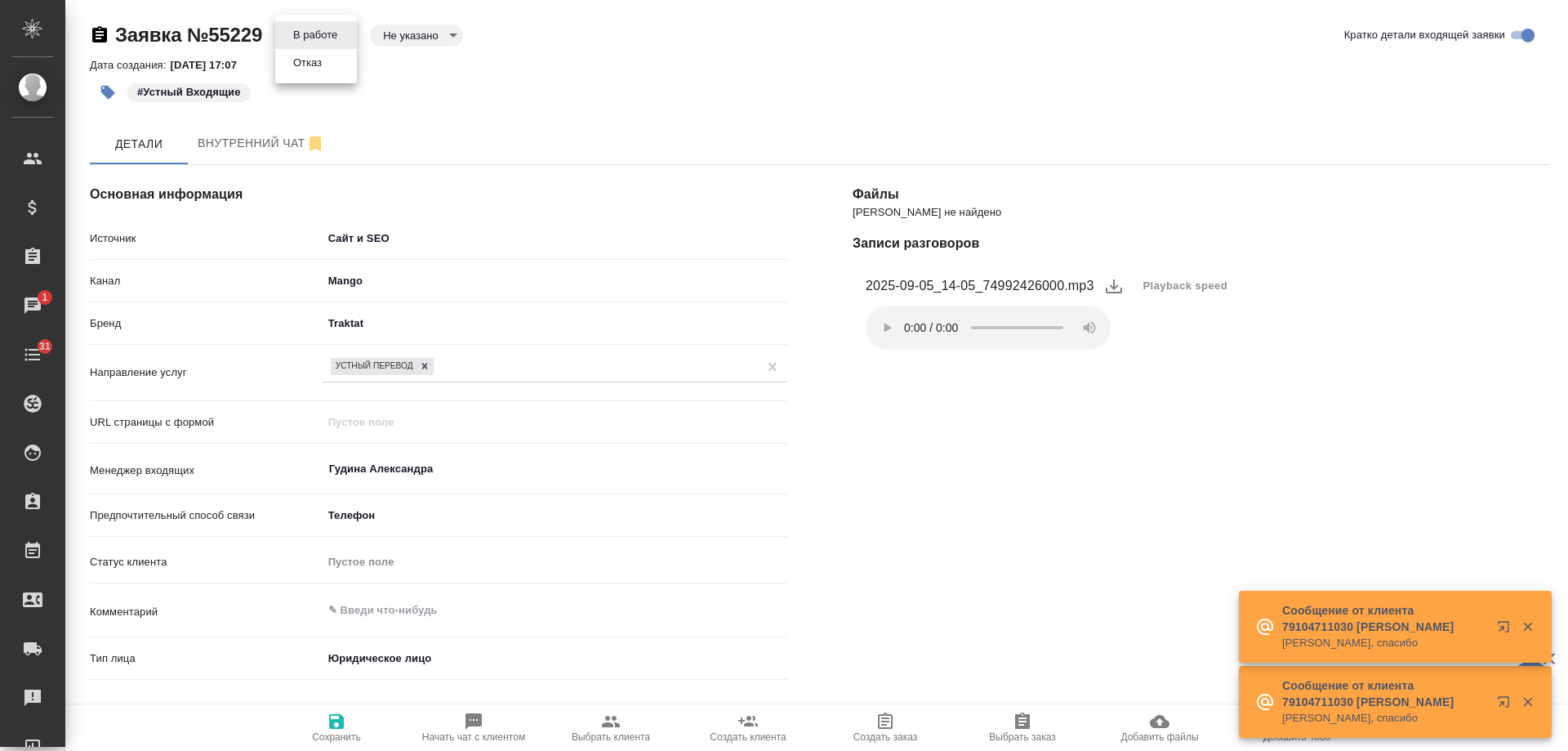
click at [326, 70] on button "Отказ" at bounding box center [307, 62] width 38 height 18
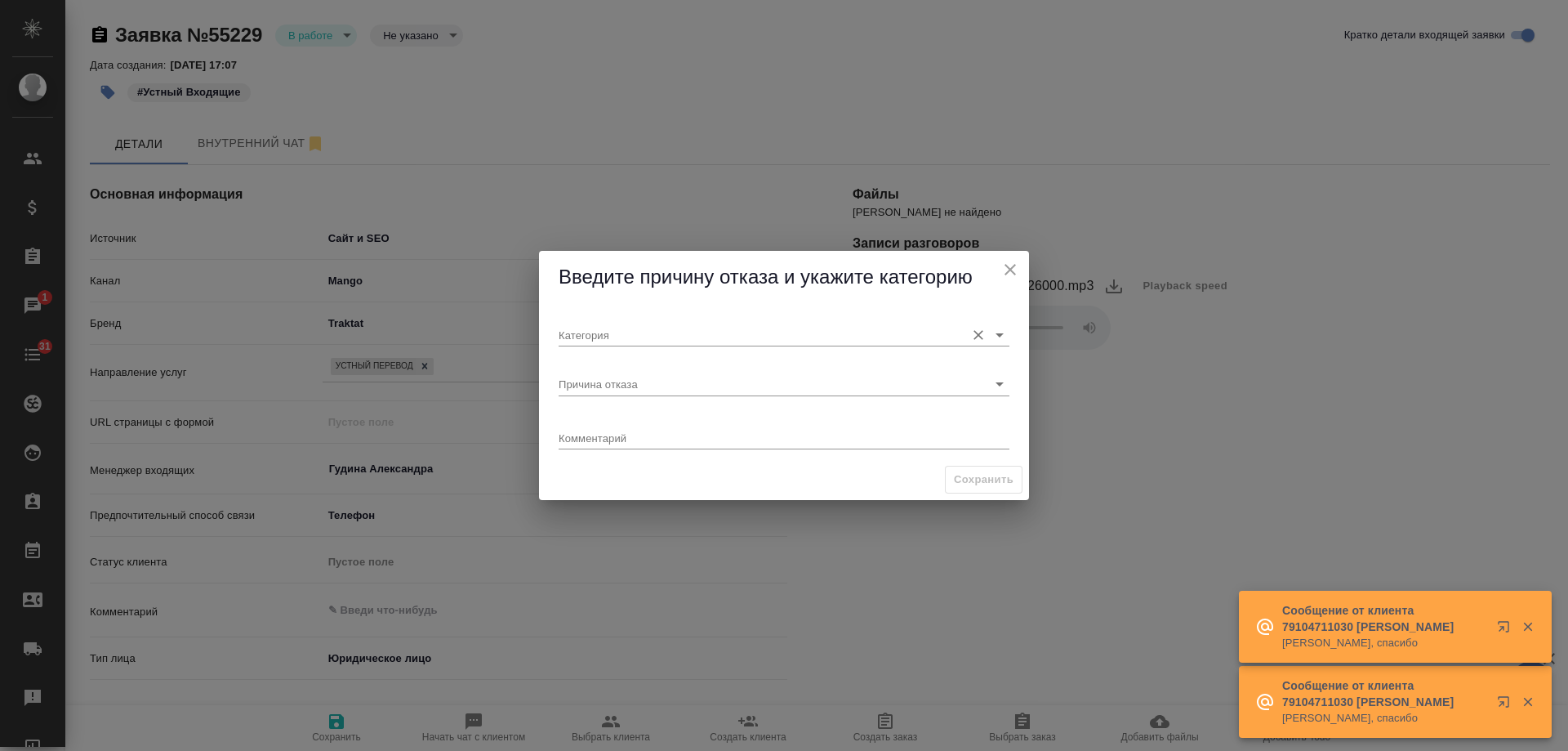
click at [613, 332] on input "Категория" at bounding box center [758, 335] width 399 height 22
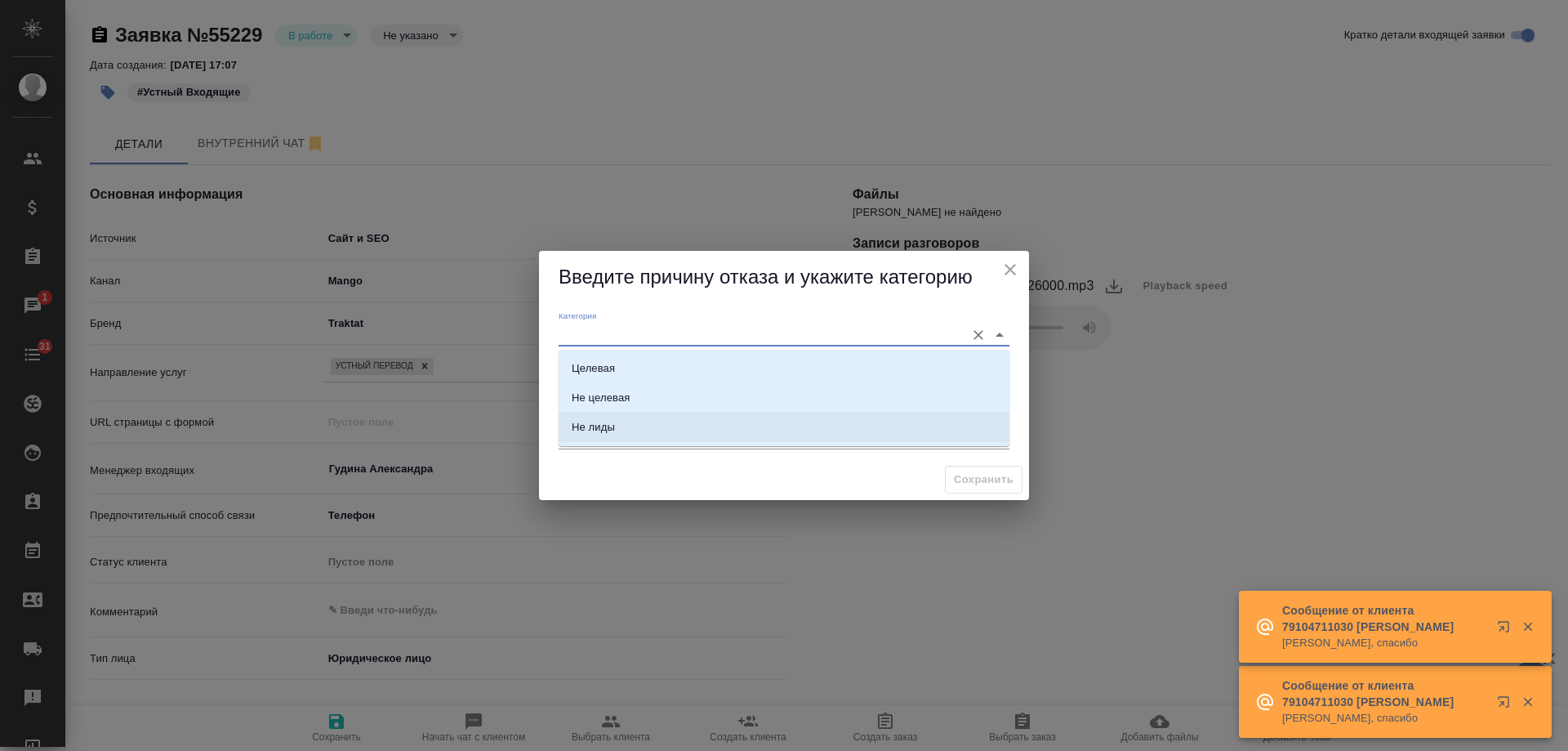
click at [596, 426] on div "Не лиды" at bounding box center [593, 428] width 43 height 17
type input "Не лиды"
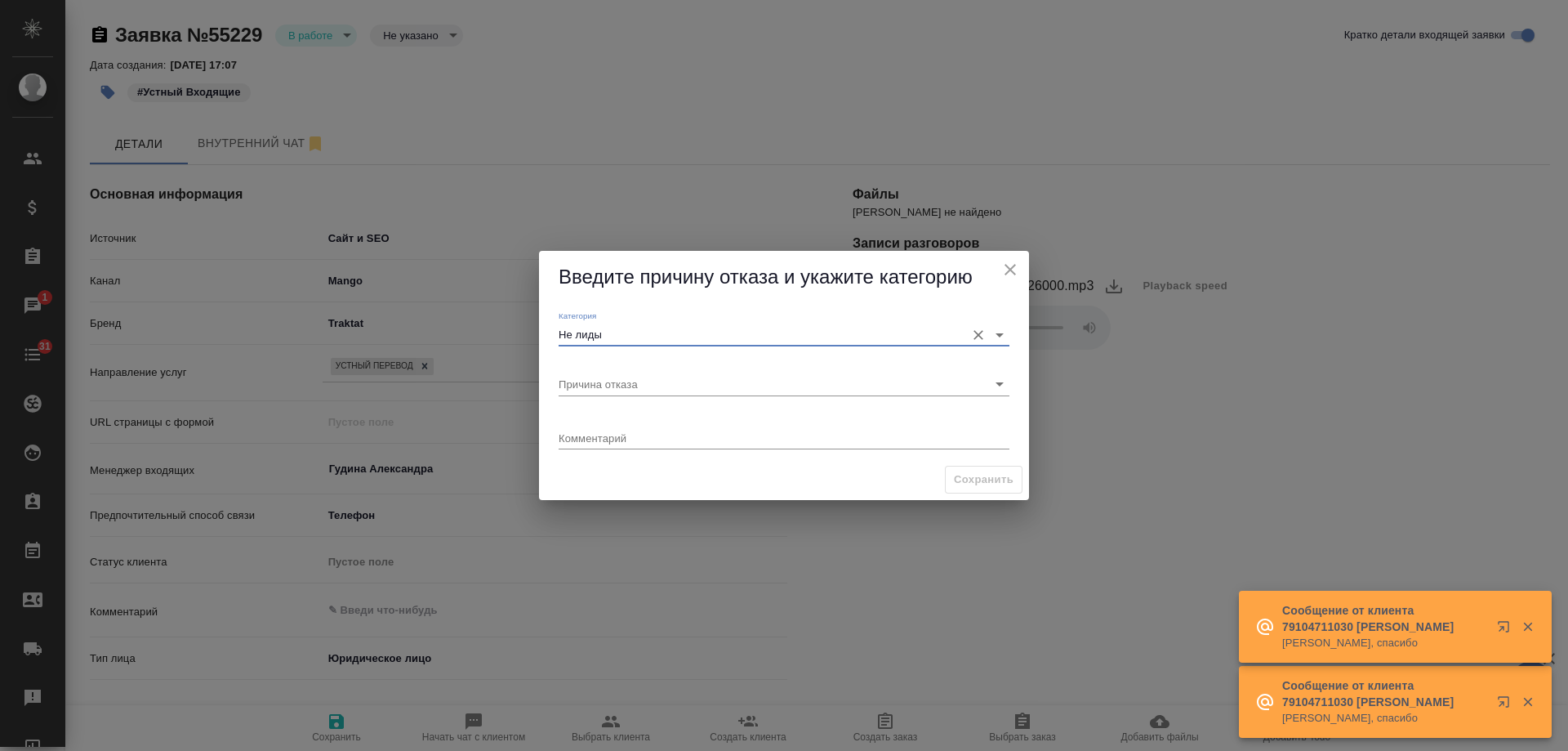
drag, startPoint x: 976, startPoint y: 332, endPoint x: 965, endPoint y: 335, distance: 11.4
click at [975, 332] on icon "Очистить" at bounding box center [978, 335] width 10 height 10
drag, startPoint x: 867, startPoint y: 337, endPoint x: 631, endPoint y: 344, distance: 236.1
click at [865, 338] on input "Категория" at bounding box center [758, 335] width 399 height 22
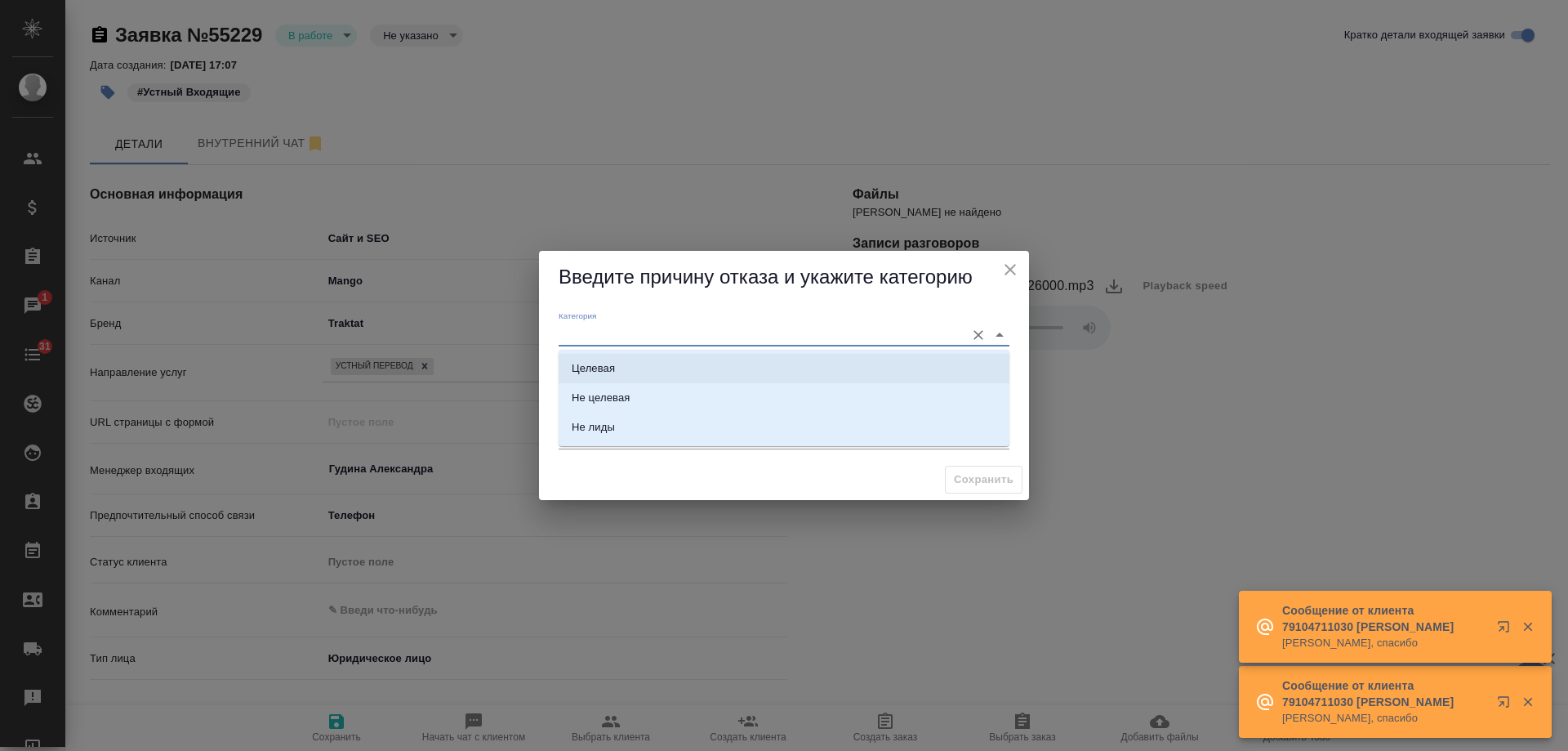
click at [585, 374] on div "Целевая" at bounding box center [593, 369] width 43 height 17
type input "Целевая"
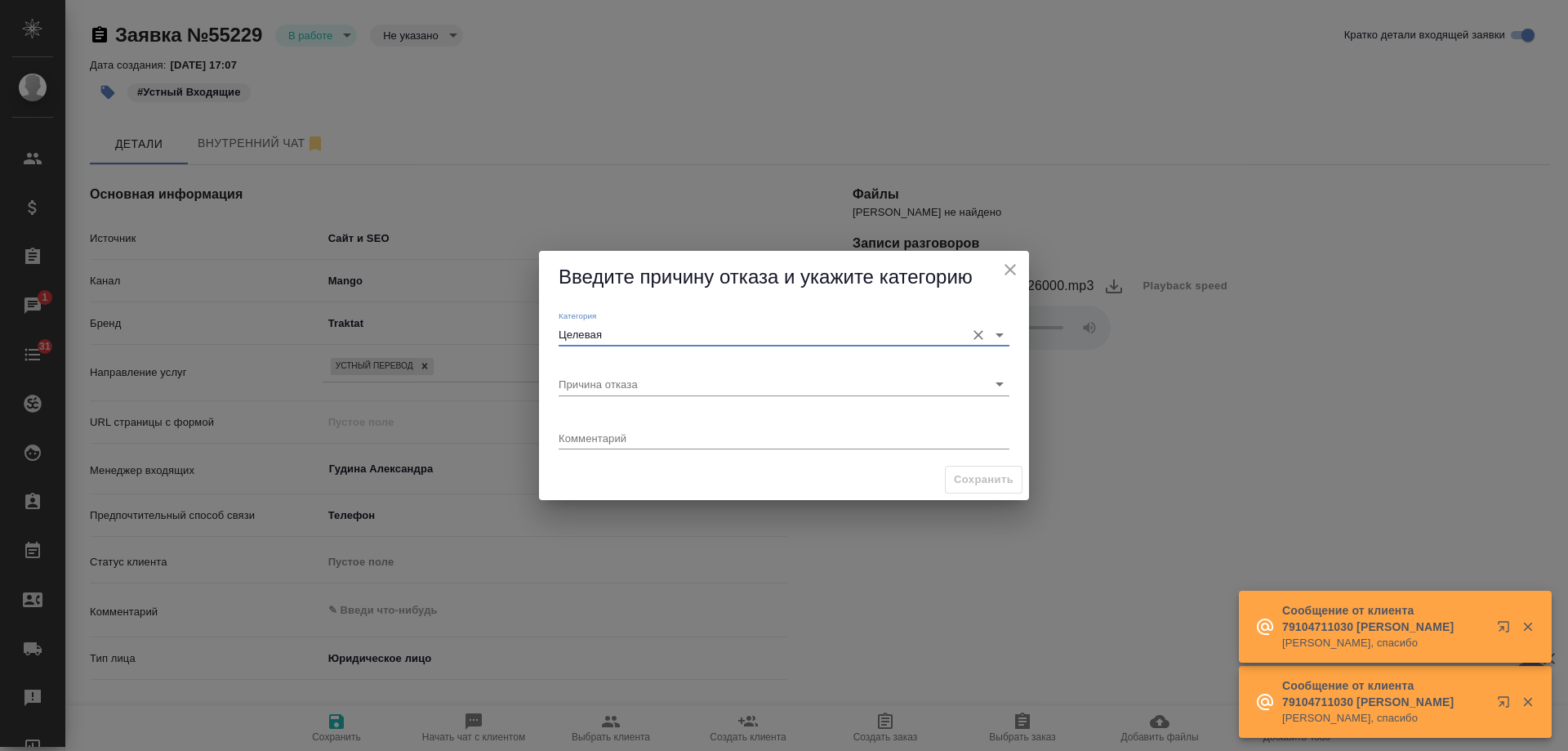
click at [603, 403] on div "Комментарий x" at bounding box center [784, 430] width 464 height 56
click at [604, 394] on input "Причина отказа" at bounding box center [758, 384] width 399 height 22
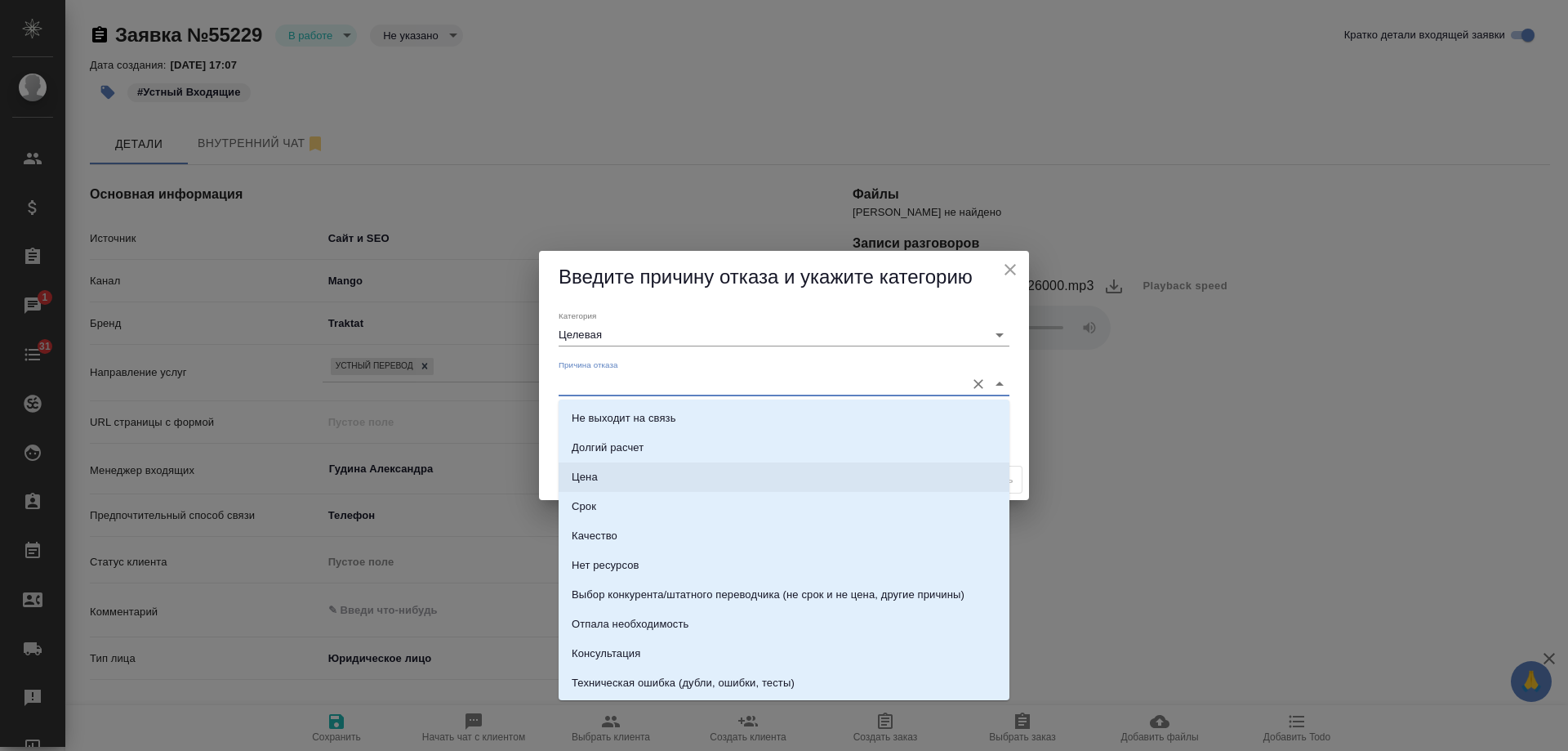
click at [613, 470] on li "Цена" at bounding box center [784, 477] width 451 height 30
type input "Цена"
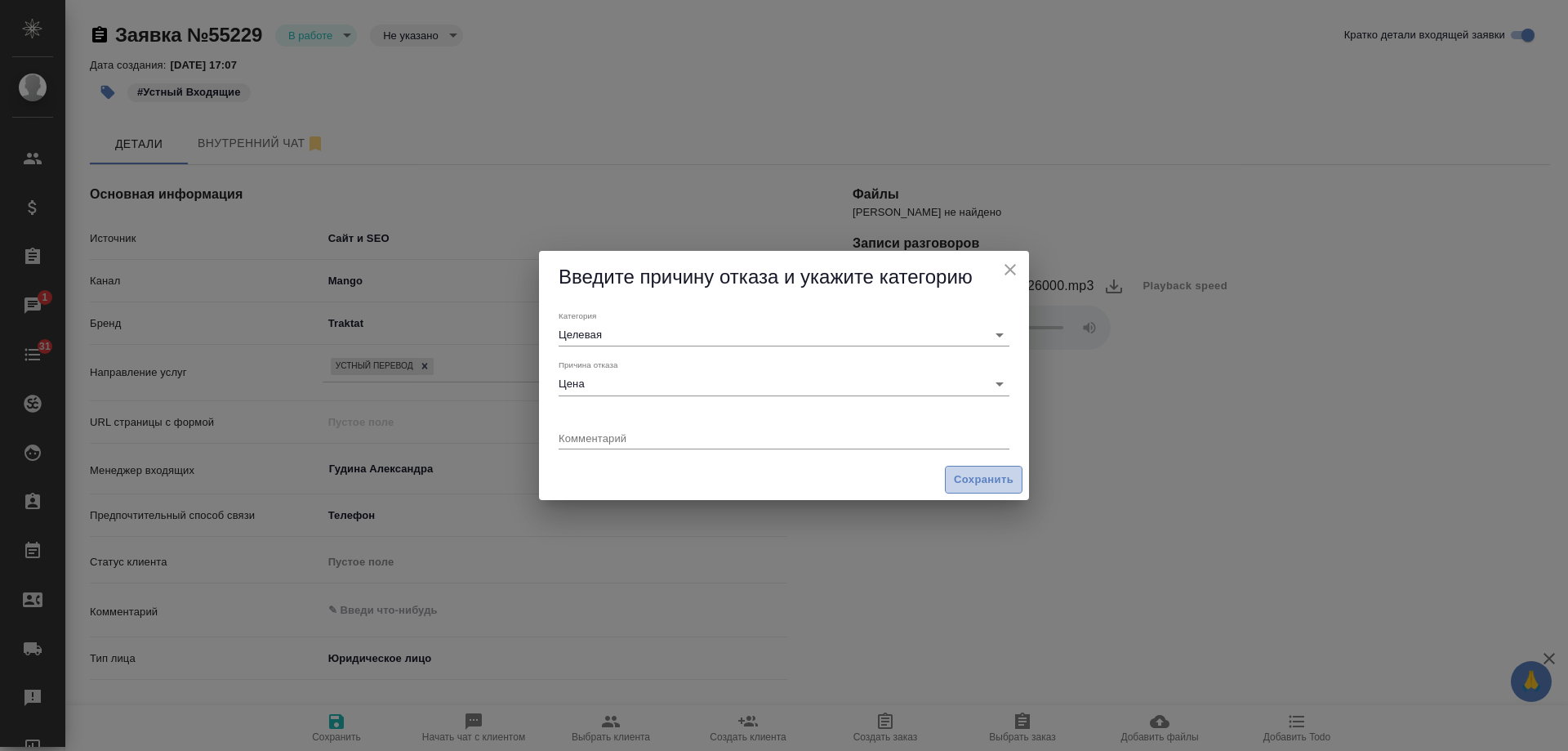
click at [976, 485] on span "Сохранить" at bounding box center [984, 480] width 60 height 19
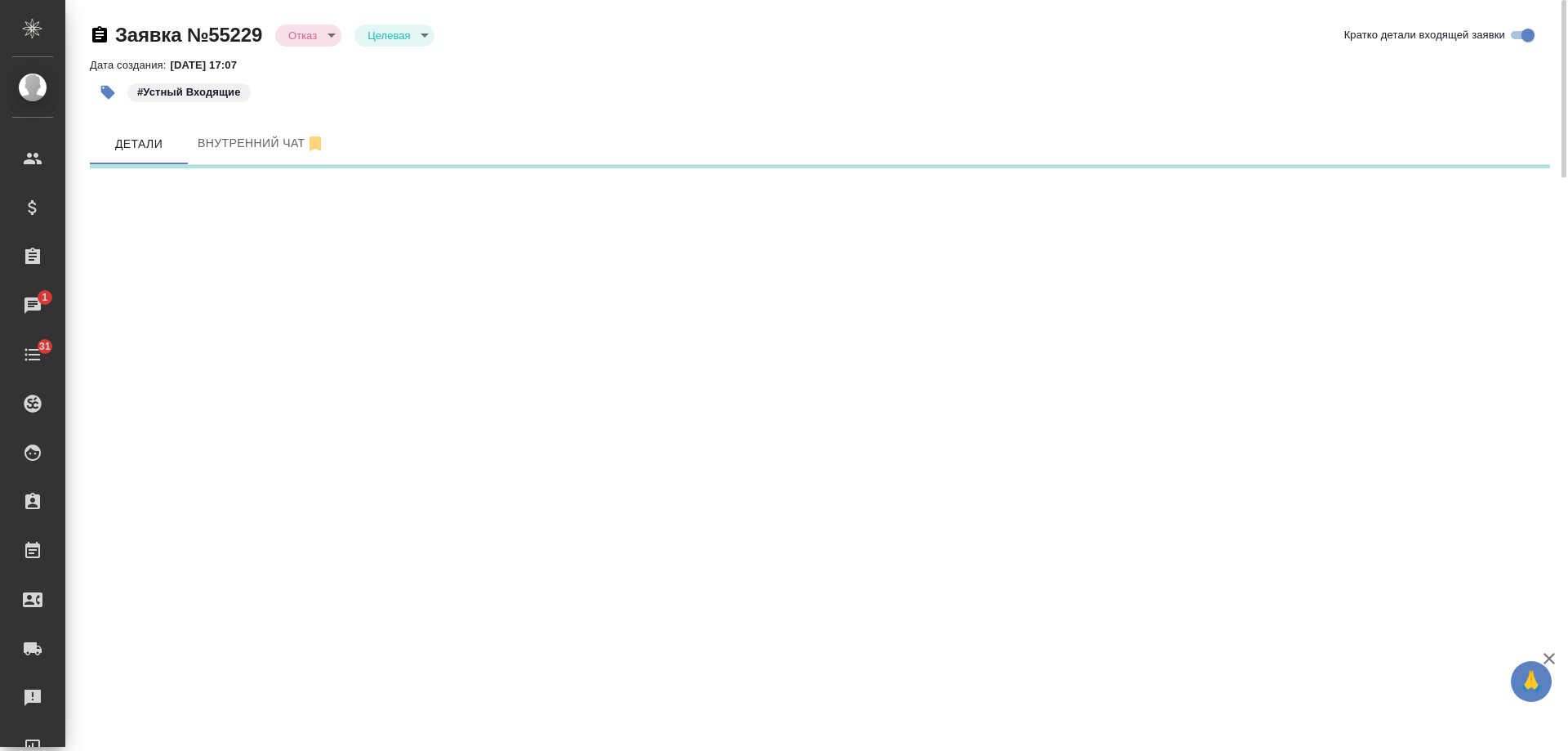
select select "RU"
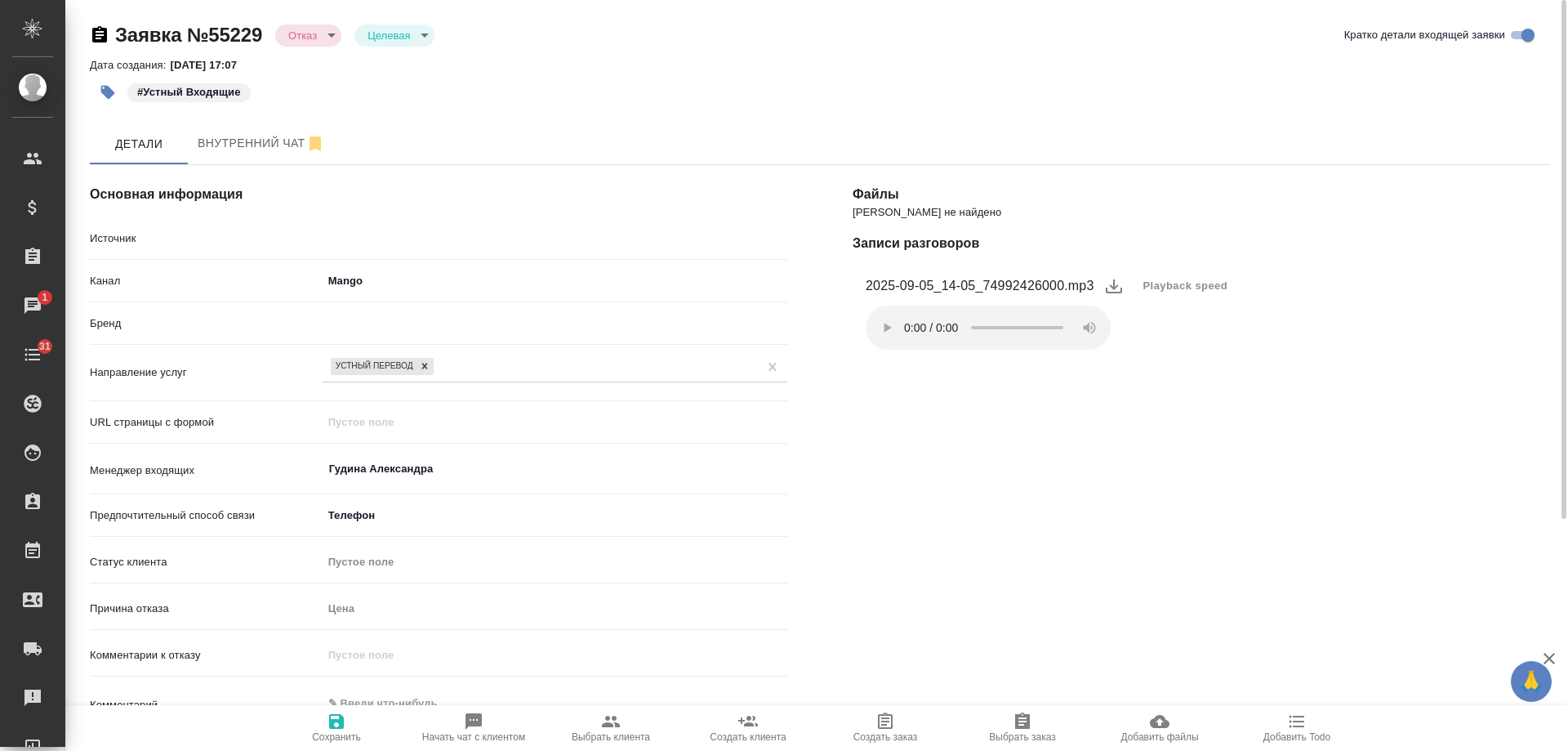
type textarea "x"
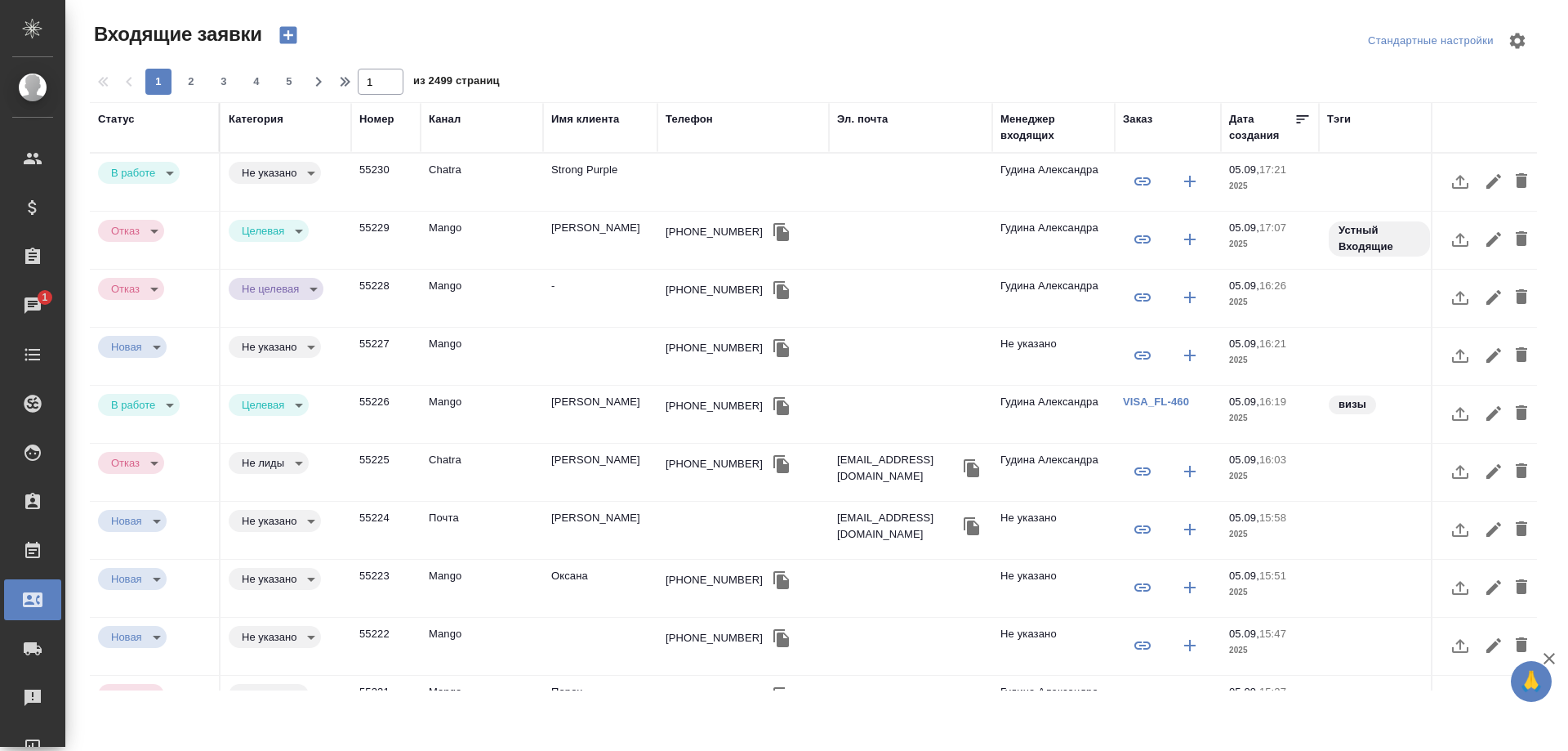
select select "RU"
click at [591, 183] on td "Strong Purple" at bounding box center [600, 182] width 115 height 57
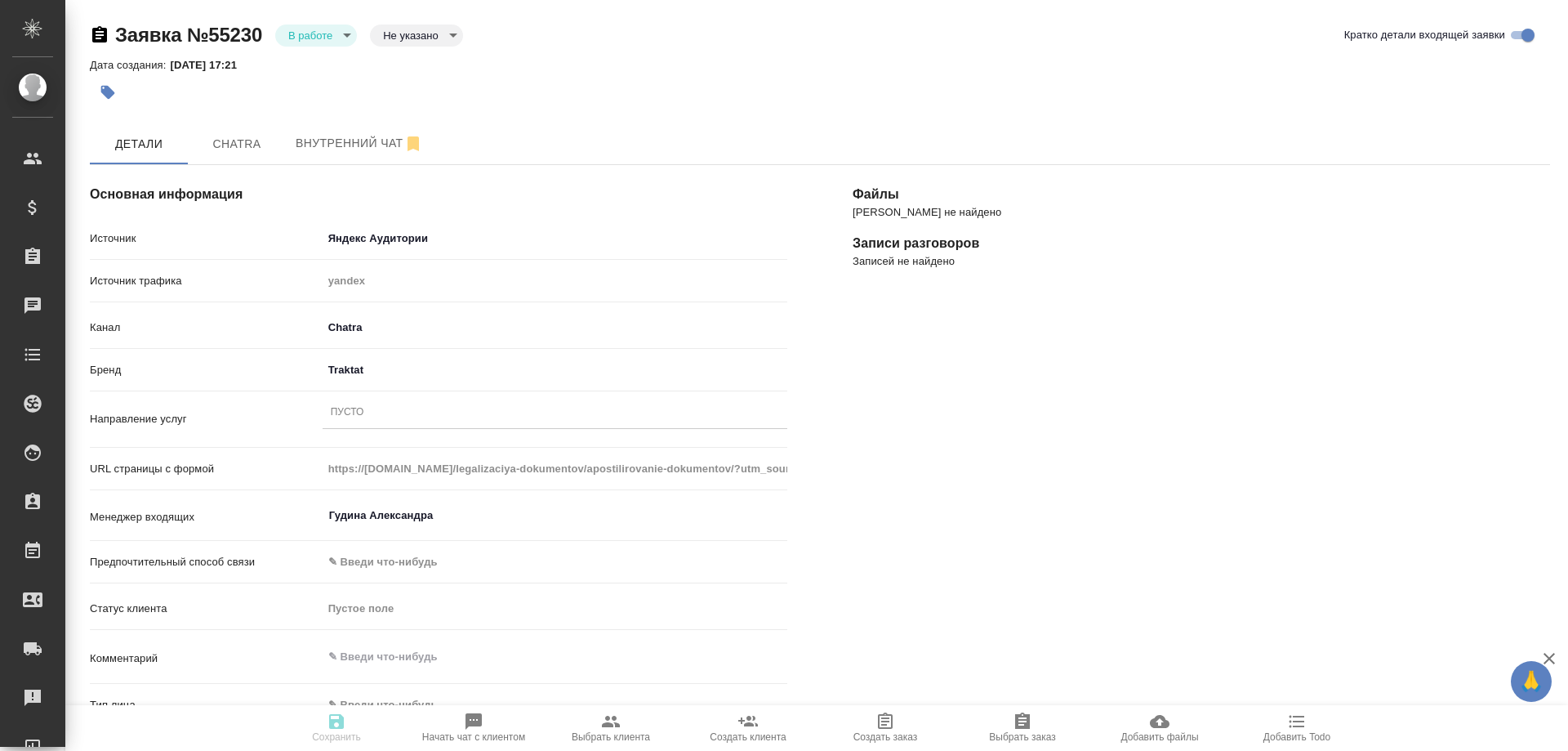
select select "RU"
click at [388, 411] on div "Пусто" at bounding box center [554, 412] width 465 height 23
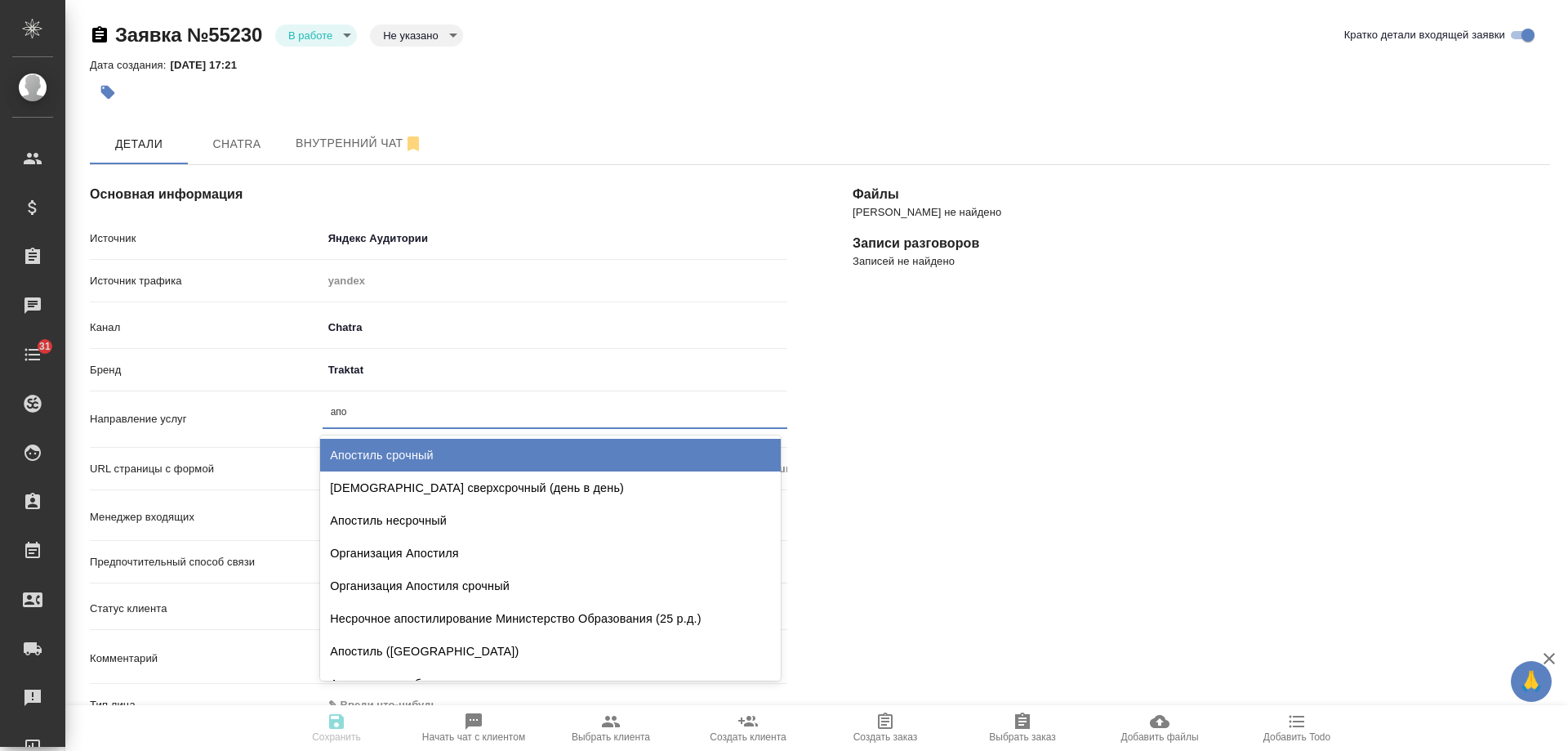
type input "апос"
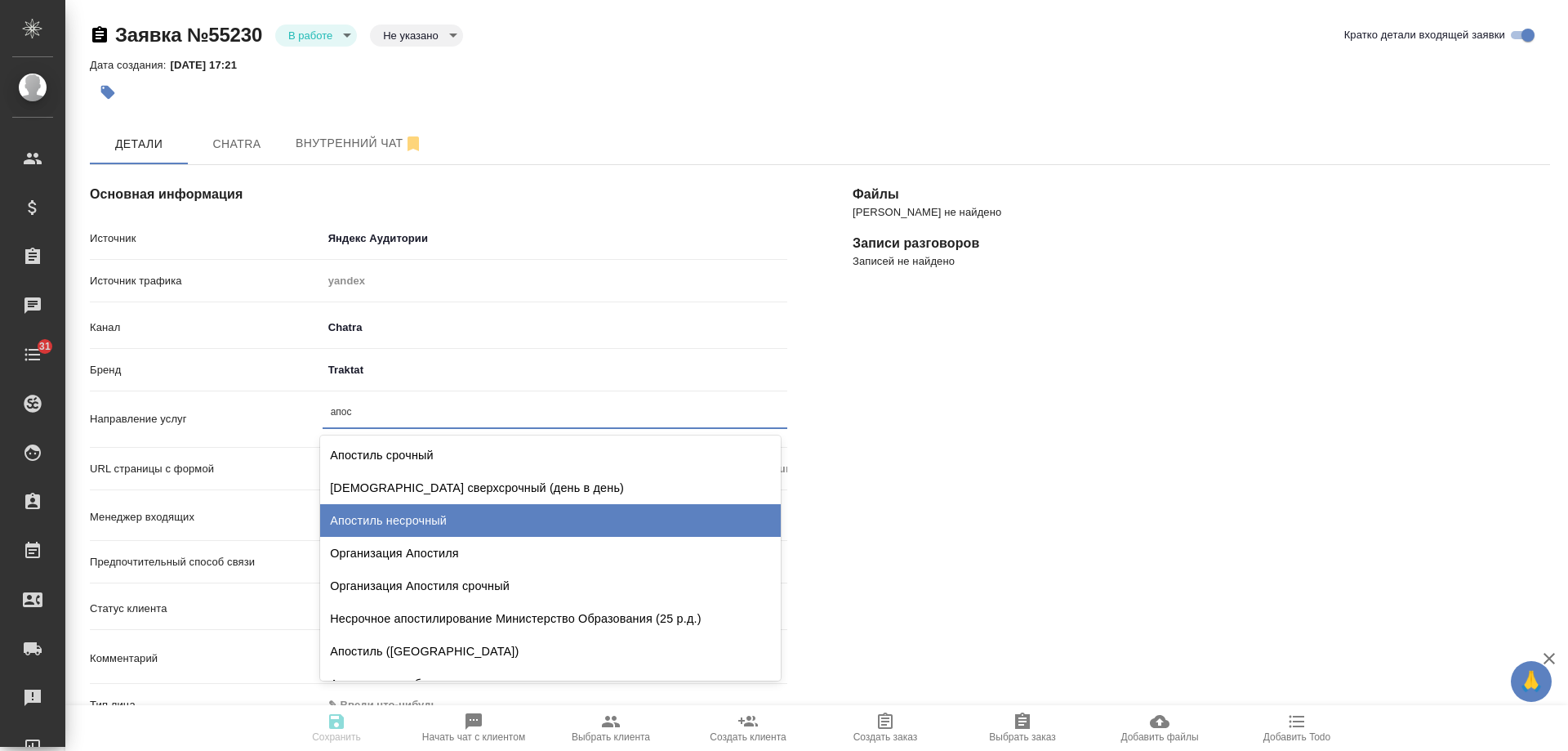
click at [421, 526] on div "Апостиль несрочный" at bounding box center [551, 520] width 460 height 33
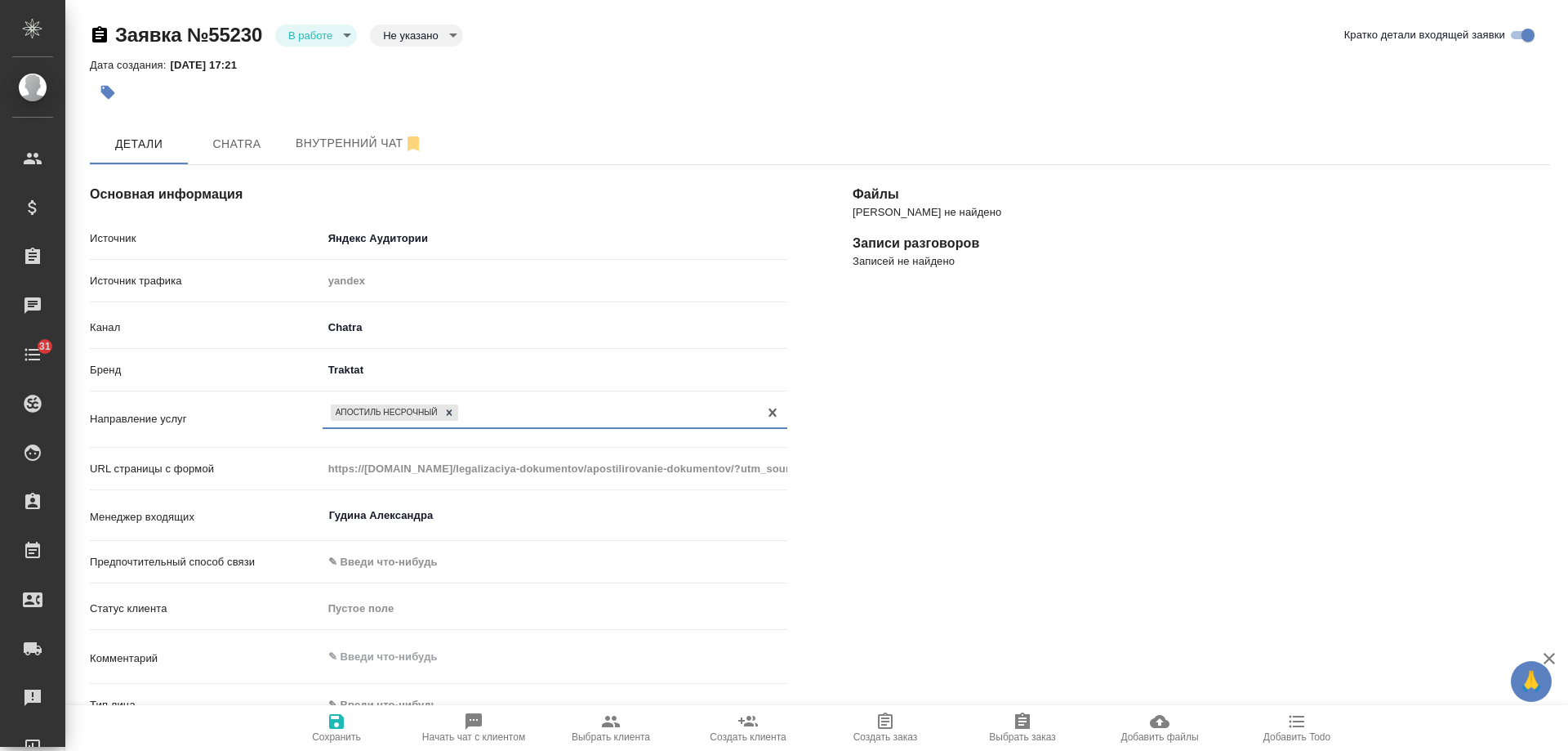
scroll to position [163, 0]
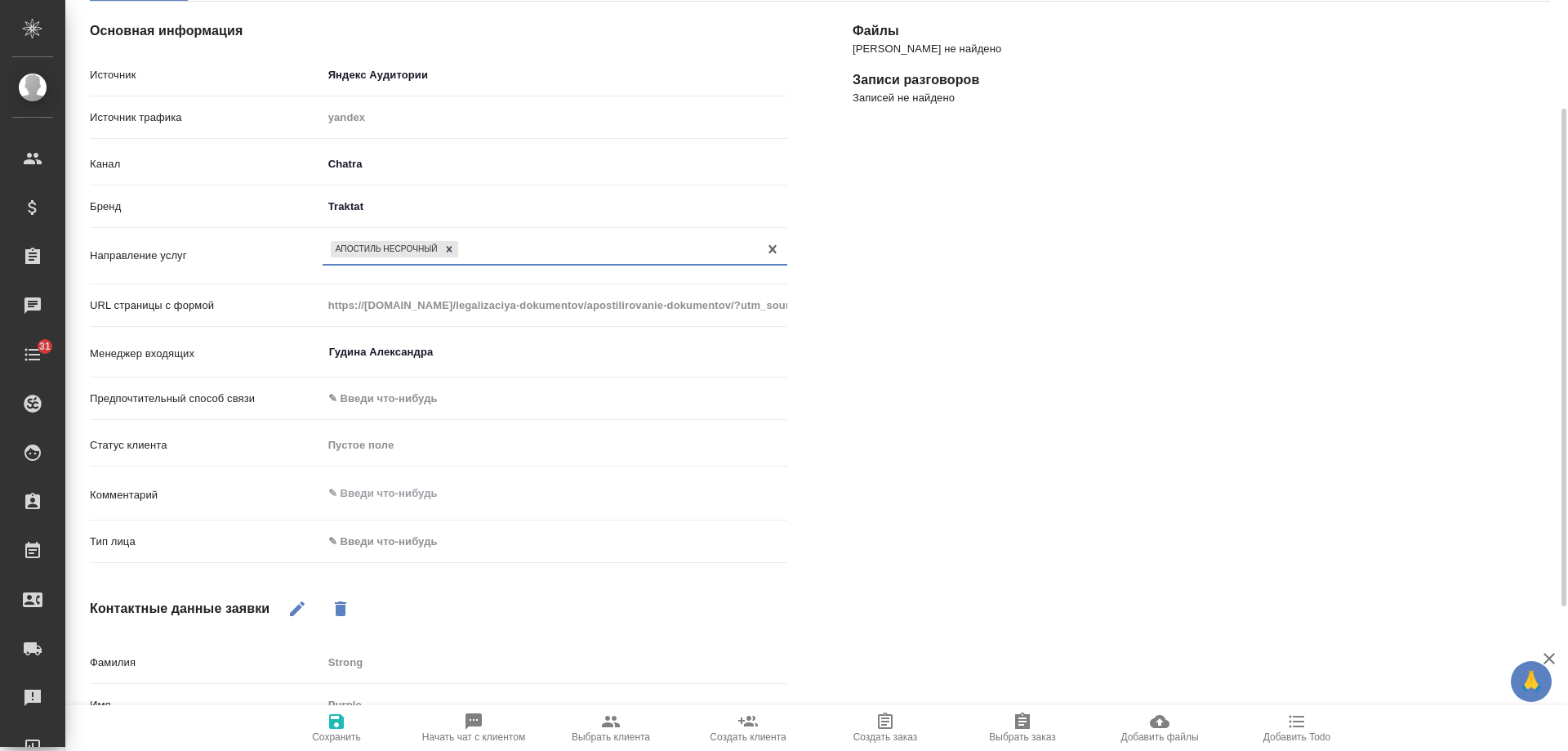
click at [416, 537] on body "🙏 .cls-1 fill:#fff; AWATERA [PERSON_NAME] Спецификации Заказы 0 Чаты 31 Todo Пр…" at bounding box center [784, 376] width 1568 height 751
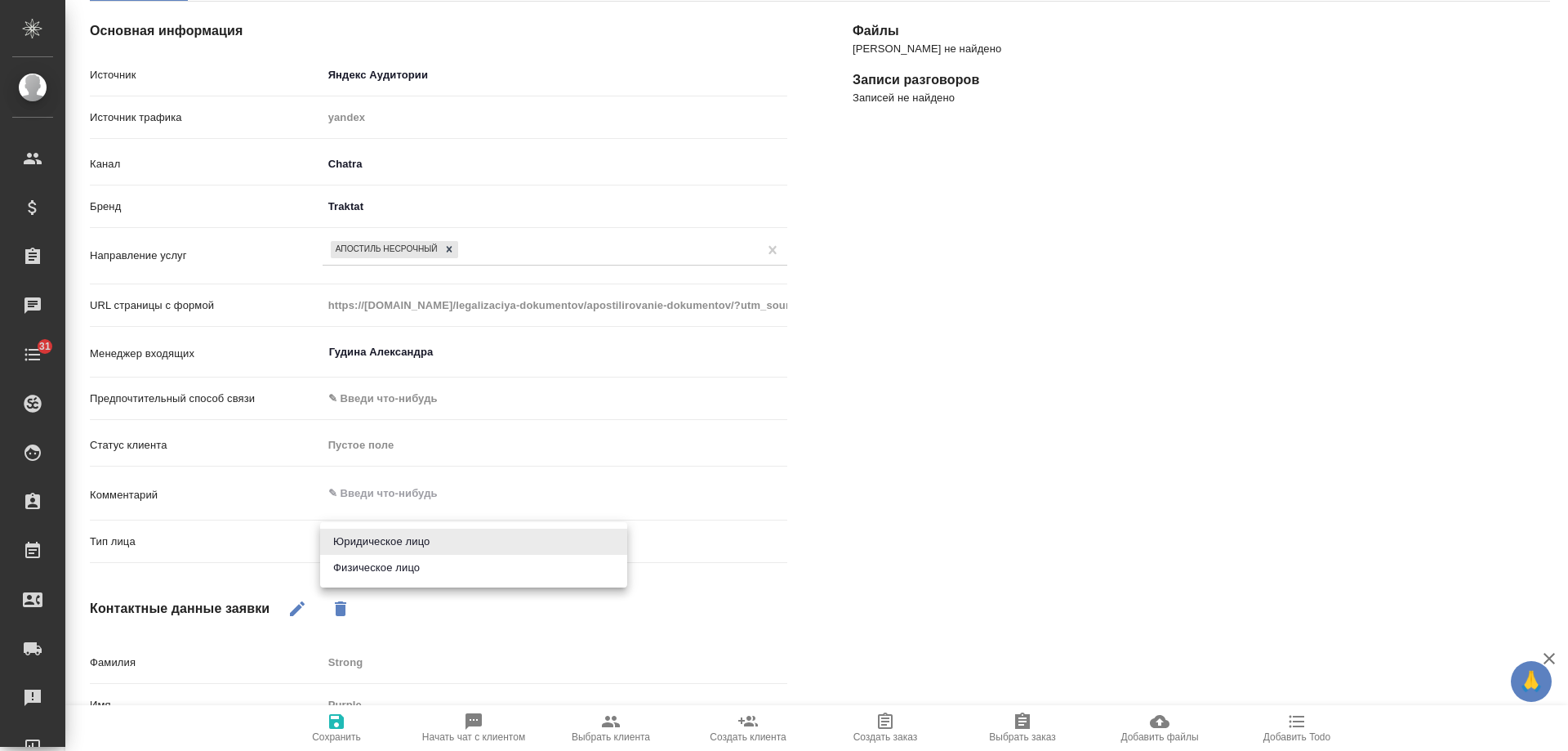
click at [402, 562] on li "Физическое лицо" at bounding box center [474, 567] width 307 height 26
type input "private"
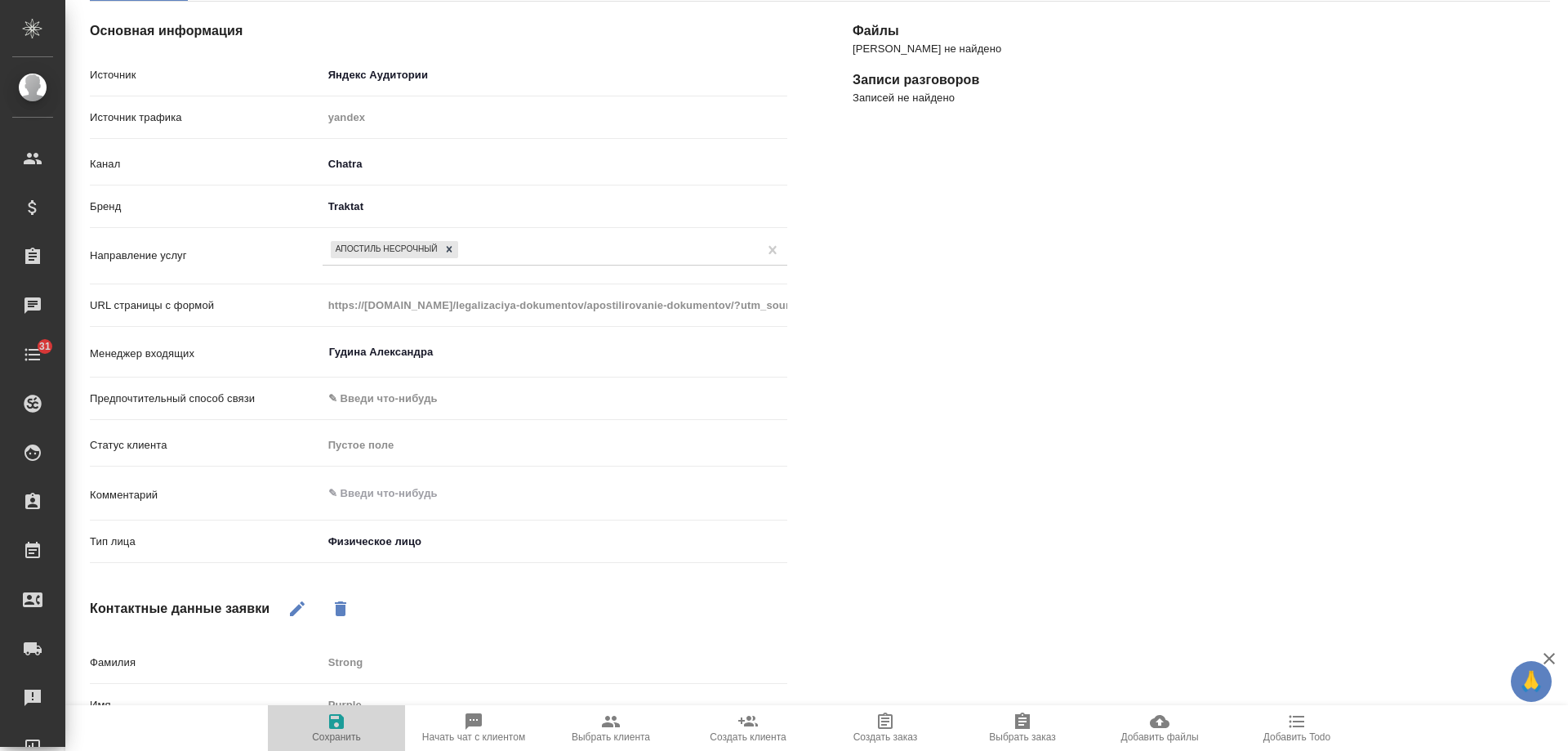
click at [341, 721] on icon "button" at bounding box center [336, 721] width 15 height 15
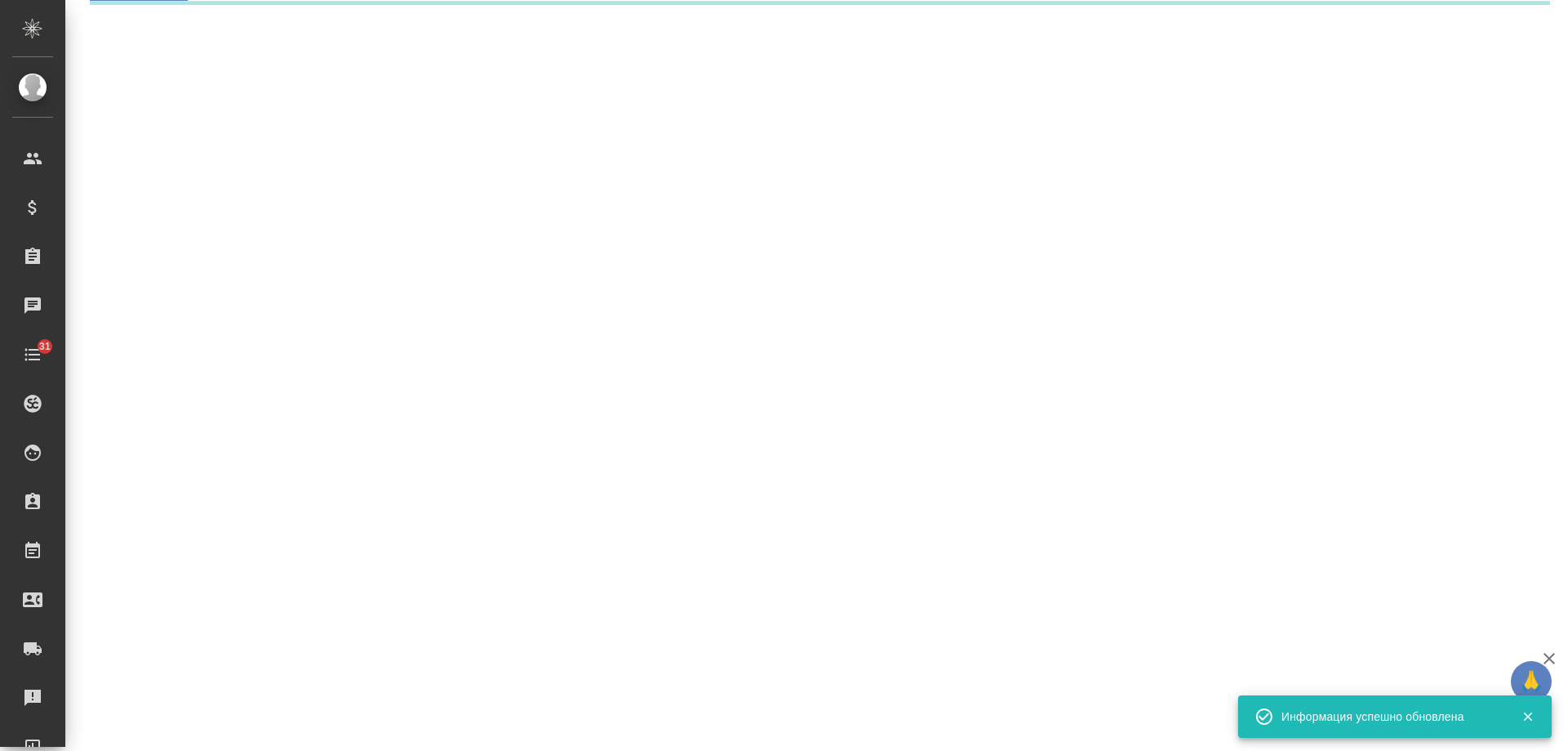
select select "RU"
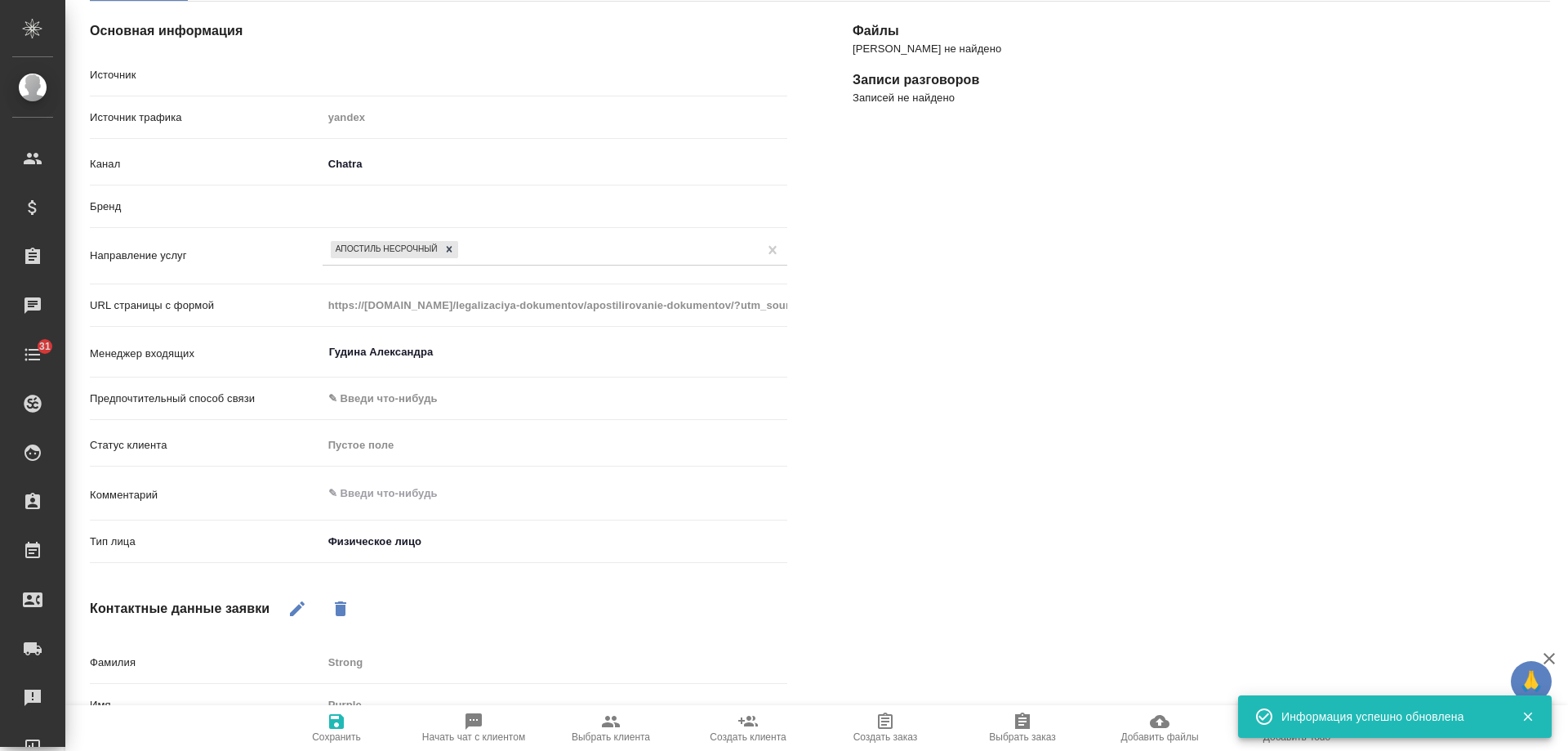
type textarea "x"
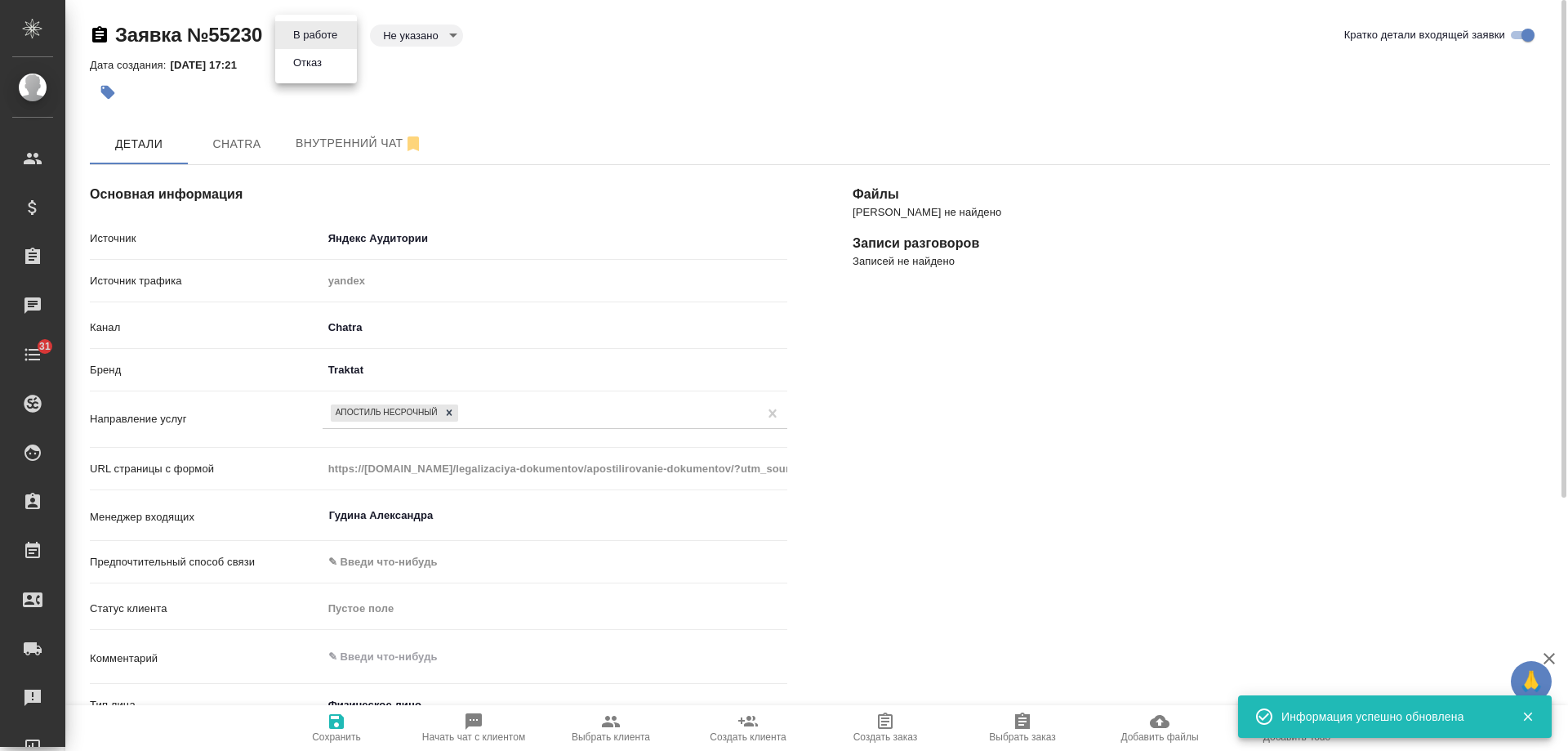
click at [328, 25] on body "🙏 .cls-1 fill:#fff; AWATERA [PERSON_NAME] Спецификации Заказы 0 Чаты 31 Todo Пр…" at bounding box center [784, 376] width 1568 height 751
click at [313, 59] on button "Отказ" at bounding box center [307, 62] width 38 height 18
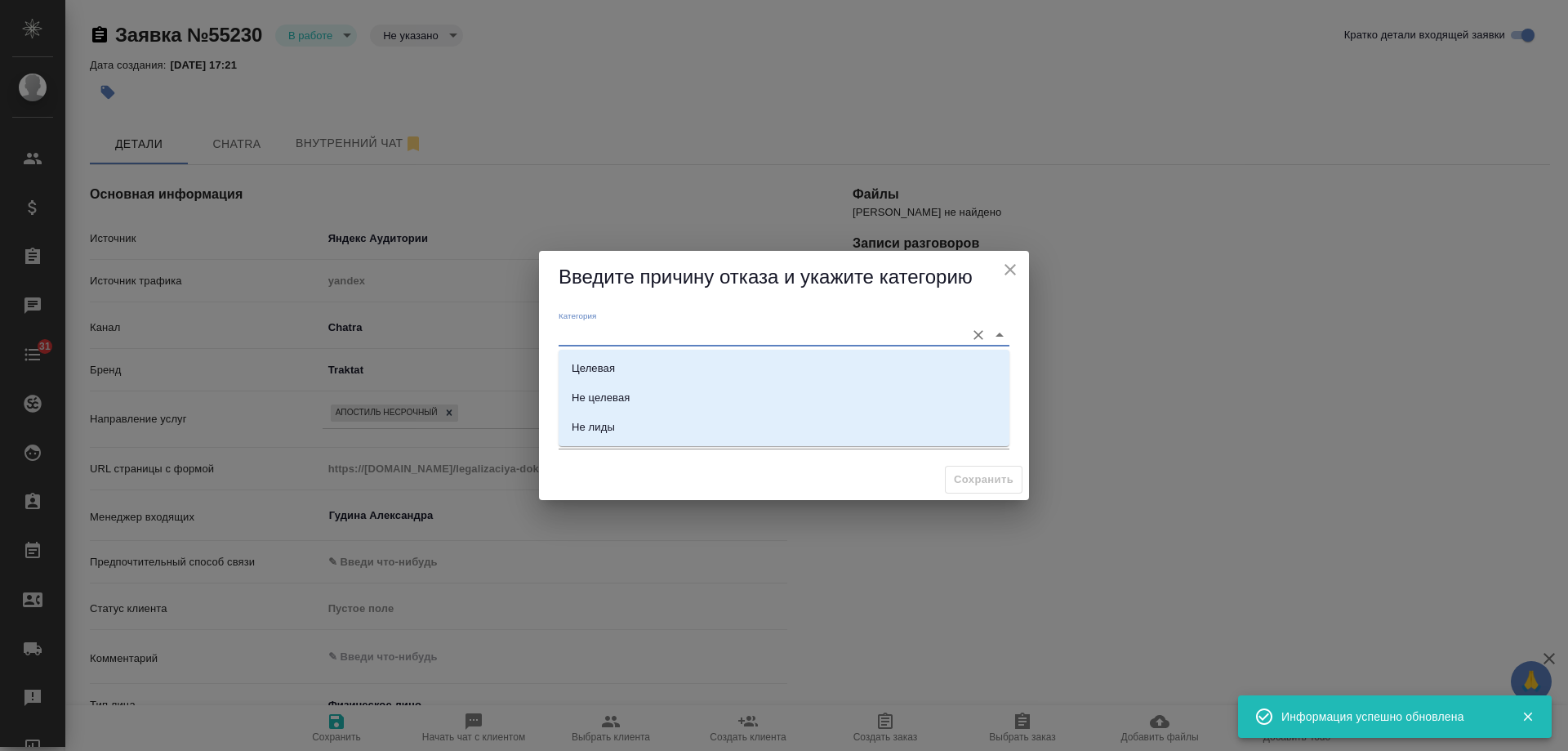
click at [603, 345] on input "Категория" at bounding box center [758, 335] width 399 height 22
click at [632, 362] on li "Целевая" at bounding box center [784, 369] width 451 height 30
type input "Целевая"
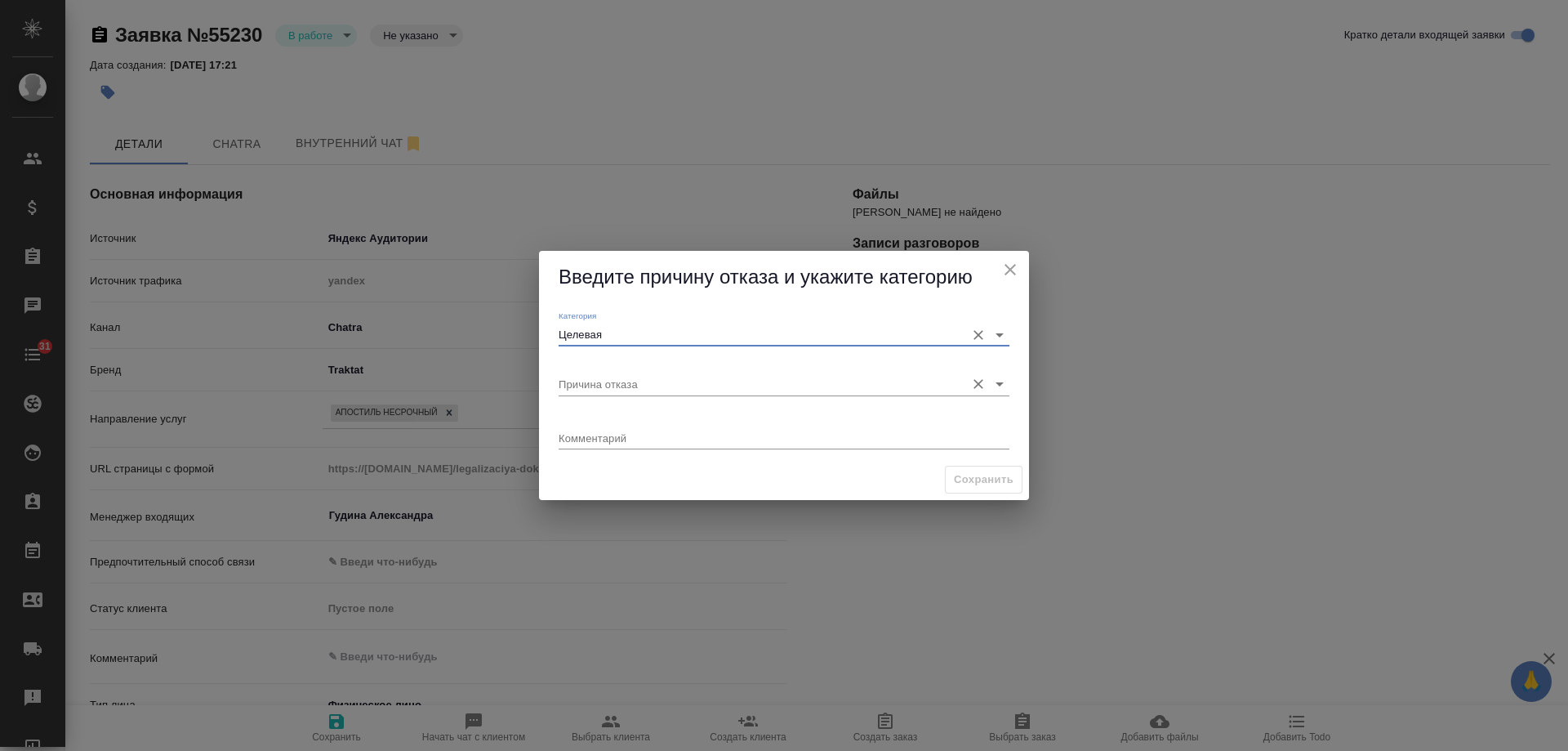
click at [632, 388] on input "Причина отказа" at bounding box center [758, 384] width 399 height 22
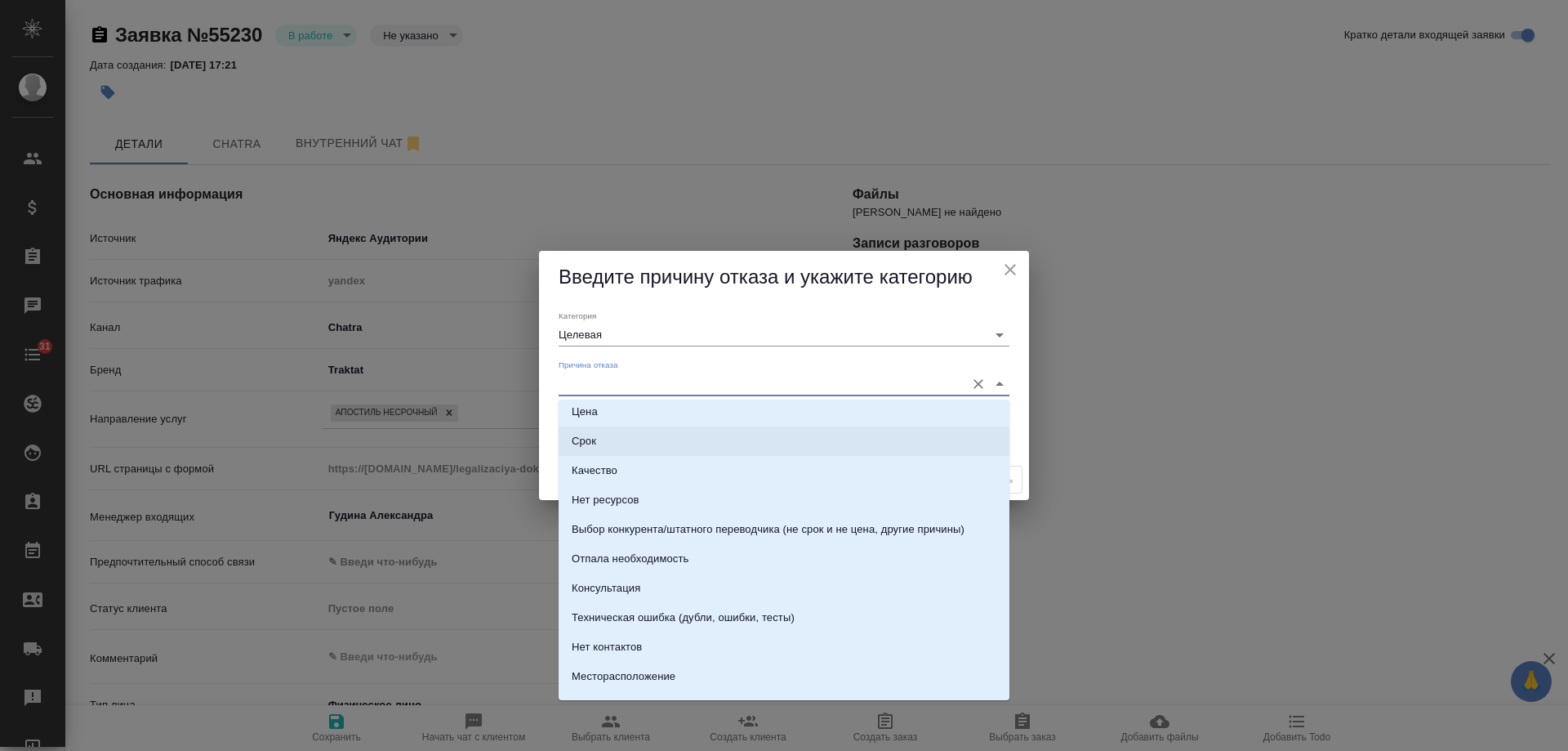
scroll to position [82, 0]
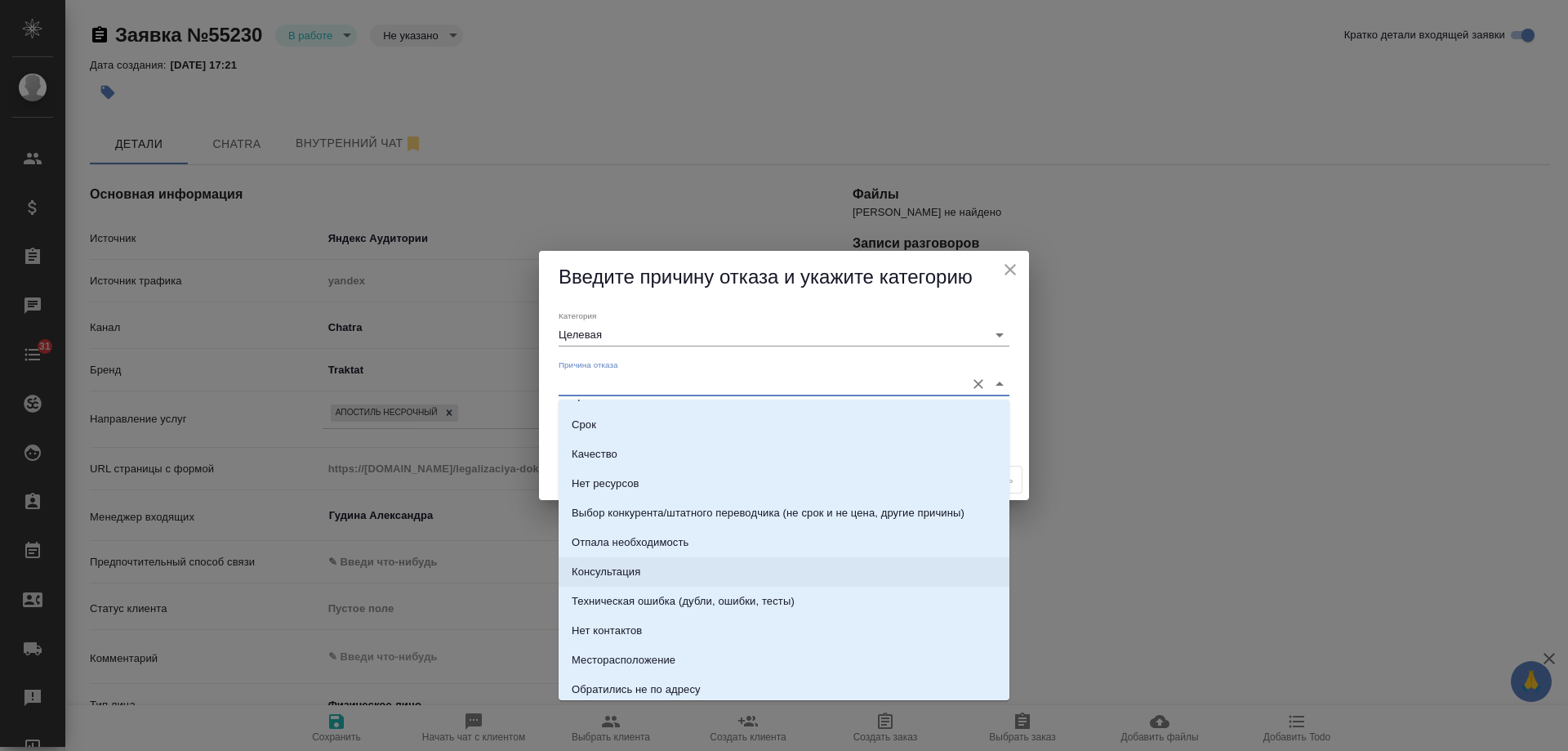
click at [660, 567] on li "Консультация" at bounding box center [784, 572] width 451 height 30
type input "Консультация"
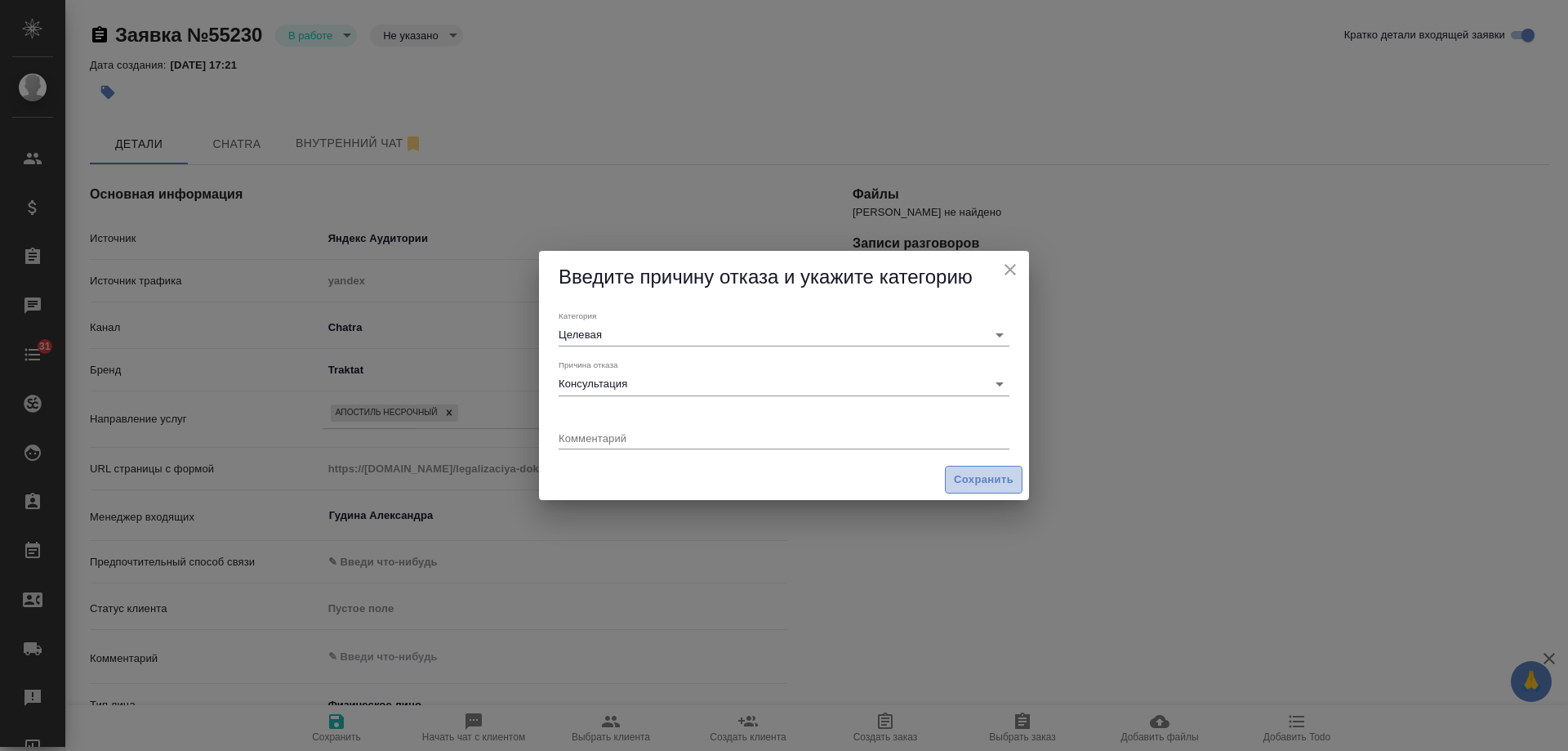
click at [985, 478] on span "Сохранить" at bounding box center [984, 480] width 60 height 19
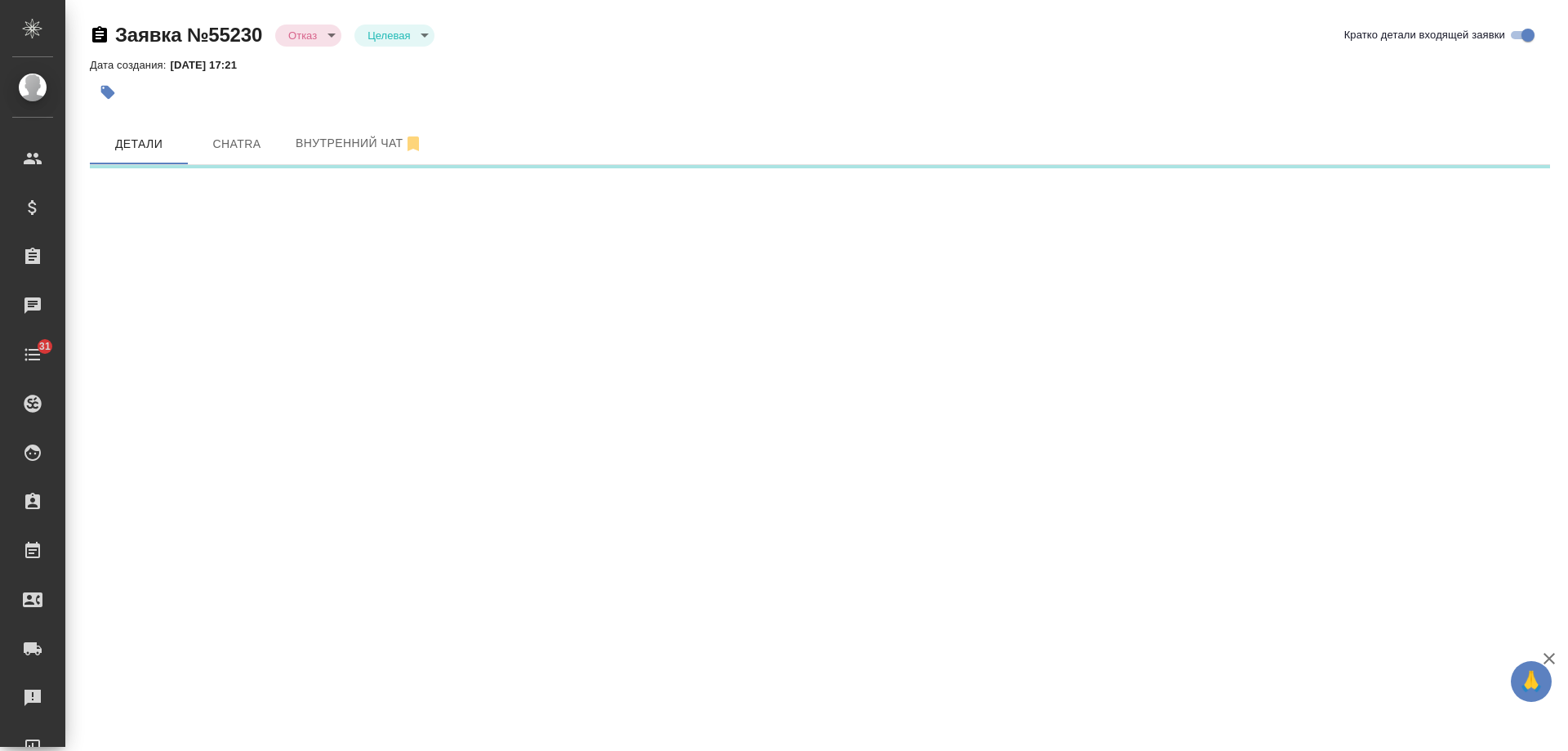
select select "RU"
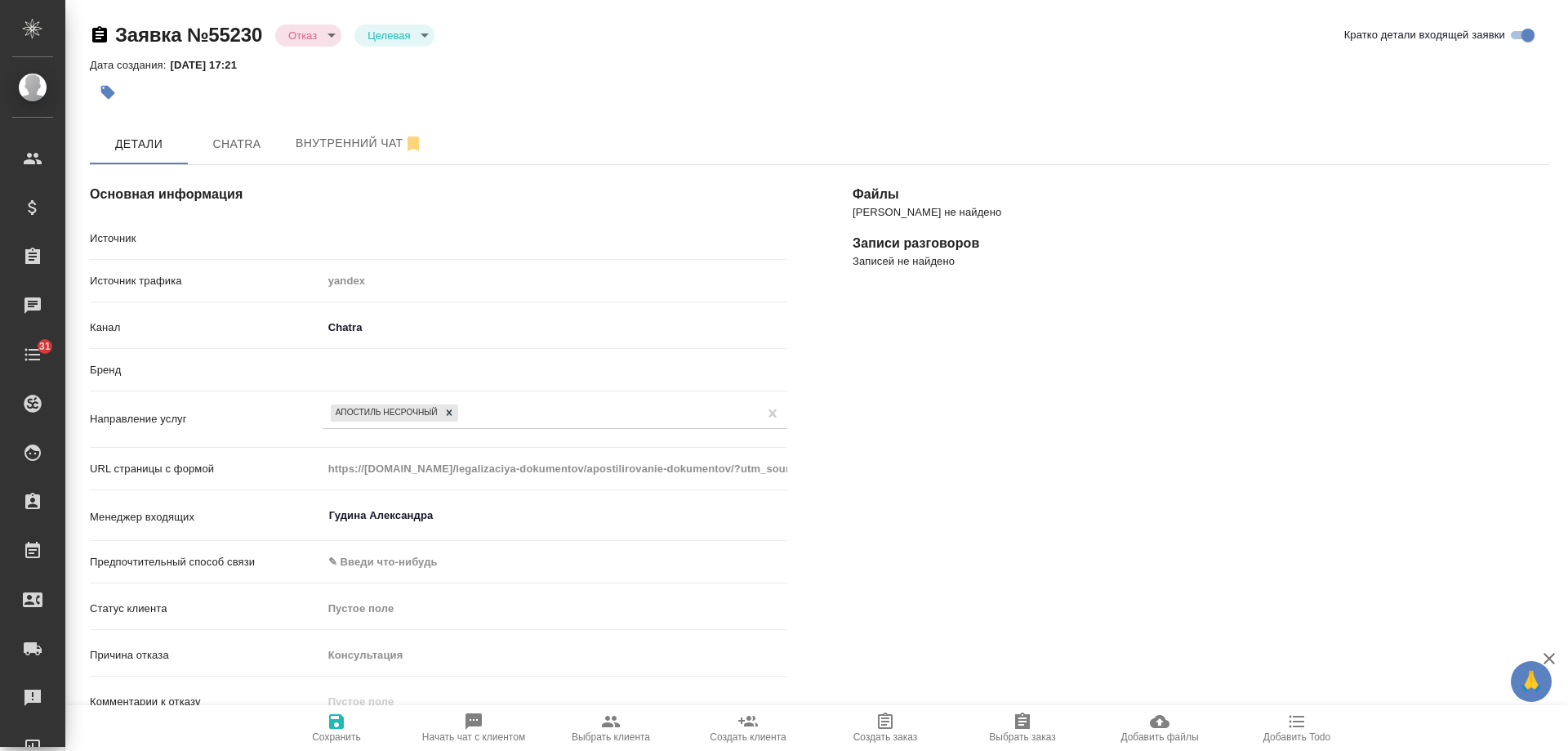
type textarea "x"
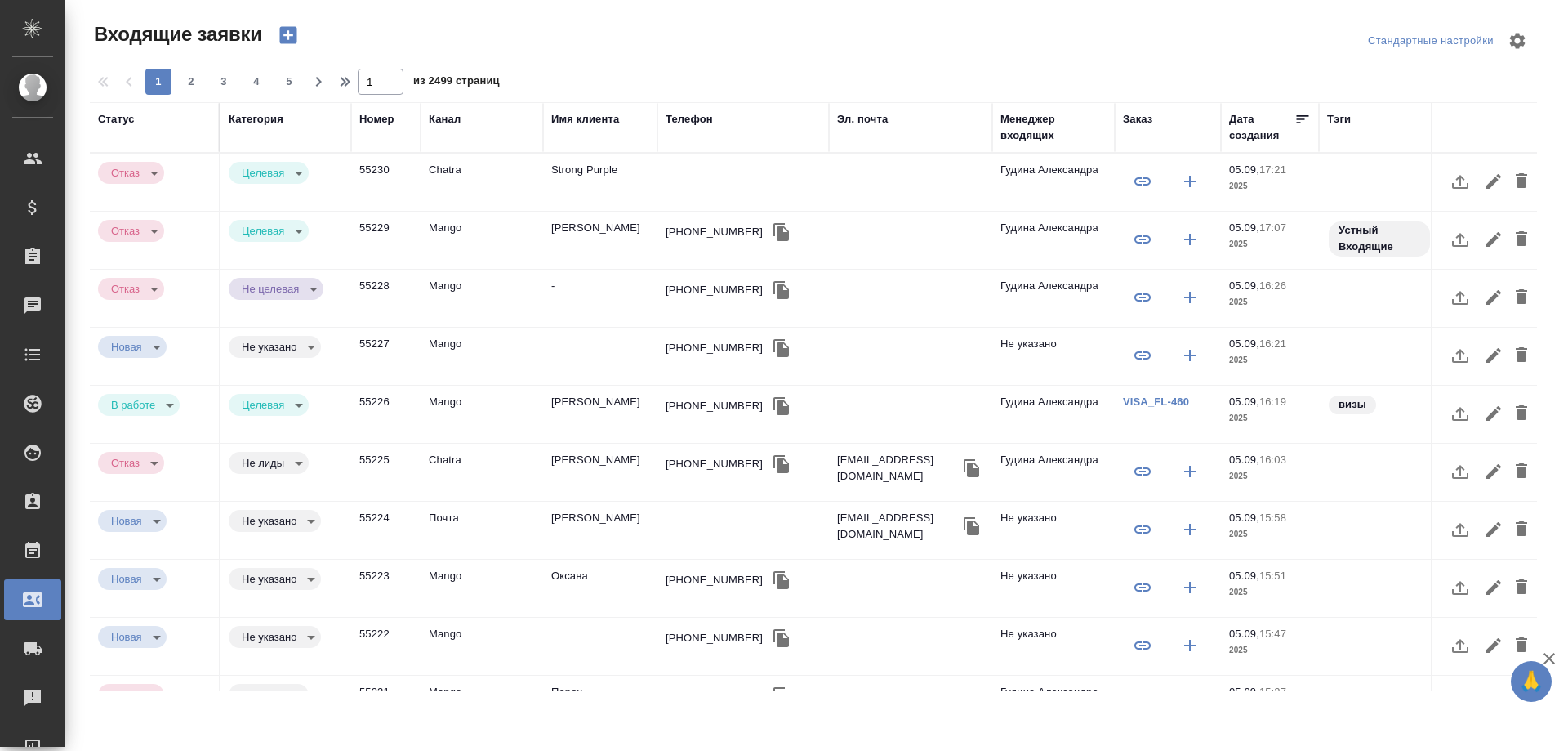
select select "RU"
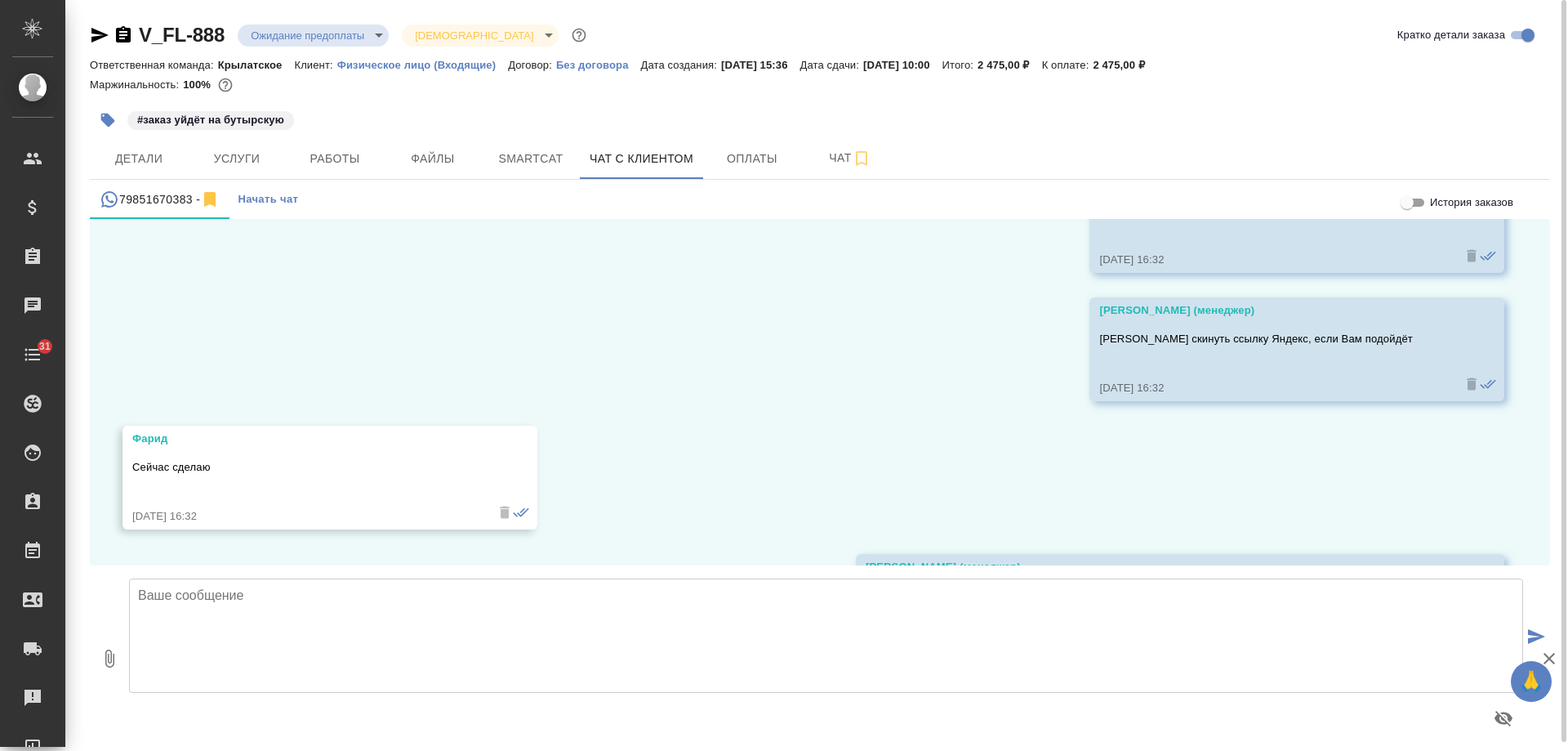
scroll to position [4046, 0]
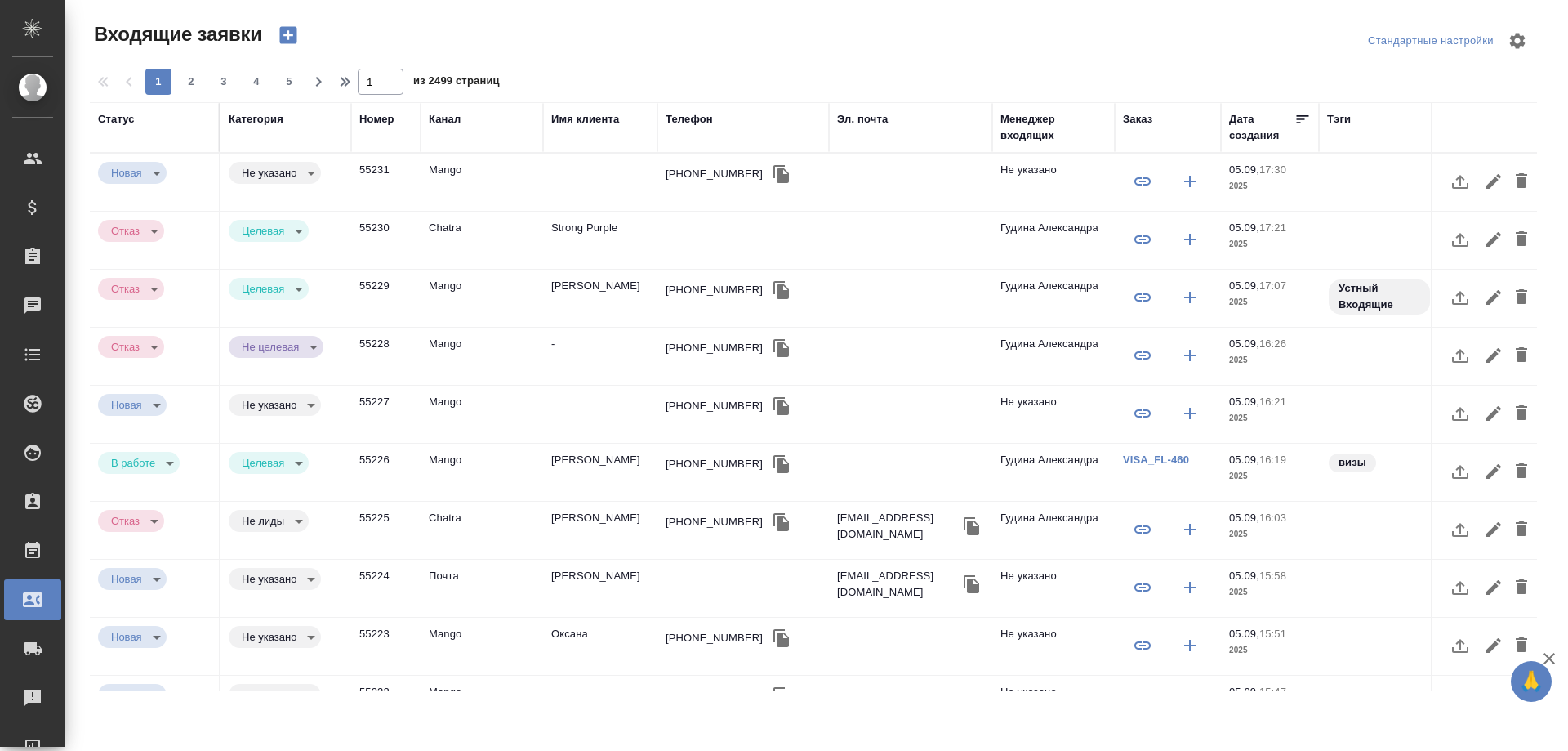
select select "RU"
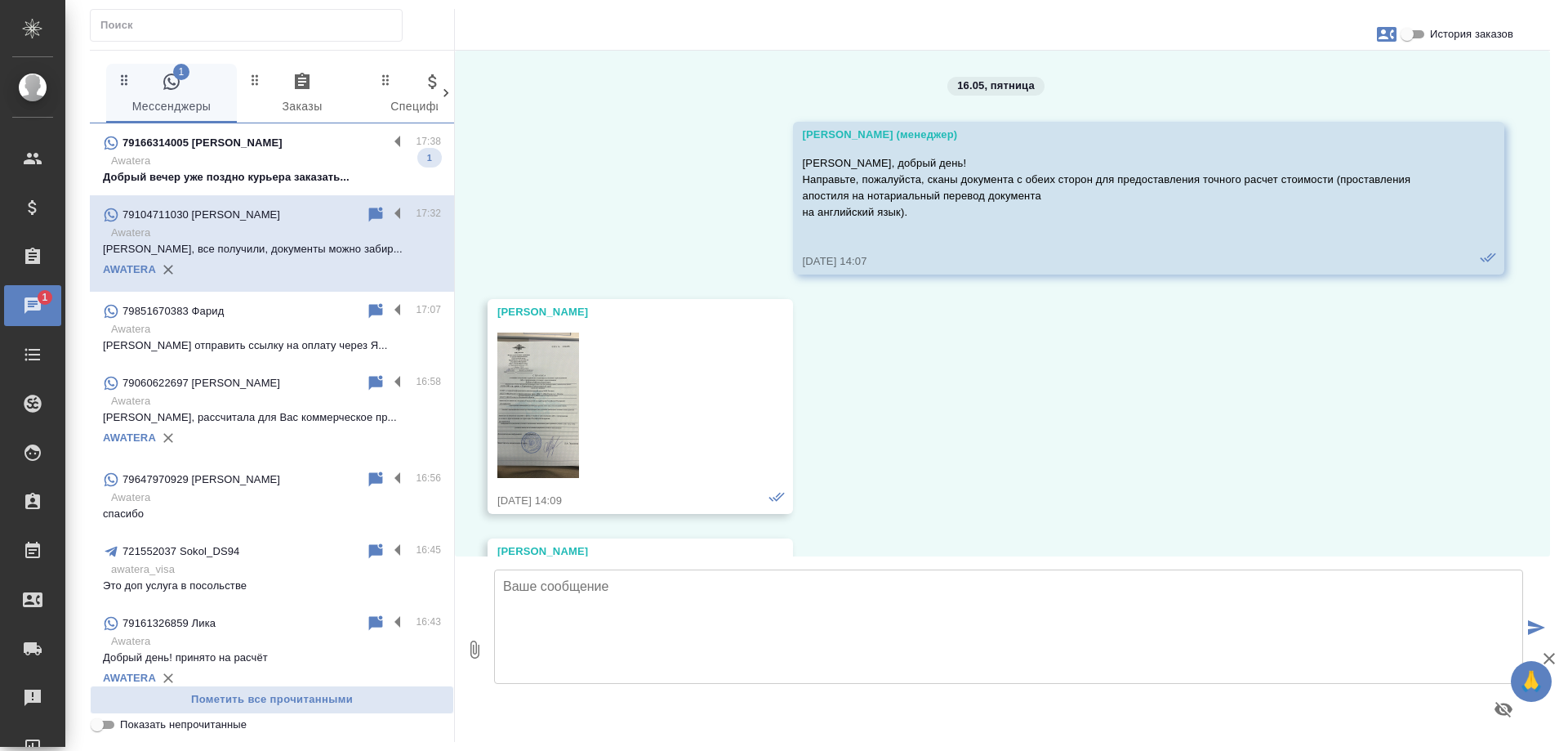
scroll to position [15624, 0]
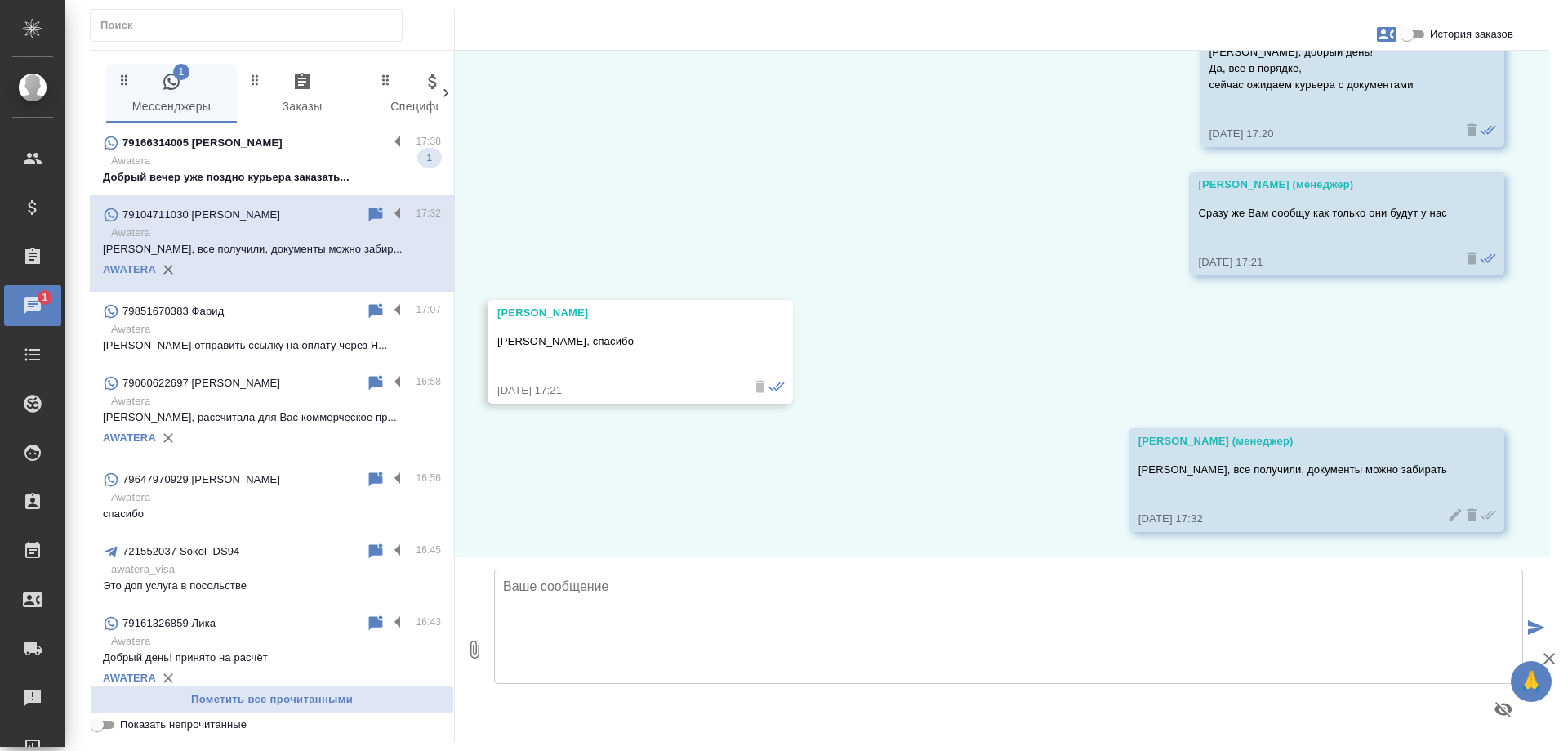
click at [242, 157] on span "79166314005 Ольга 17:38 Awatera Добрый вечер уже поздно курьера заказать... 1" at bounding box center [271, 159] width 338 height 52
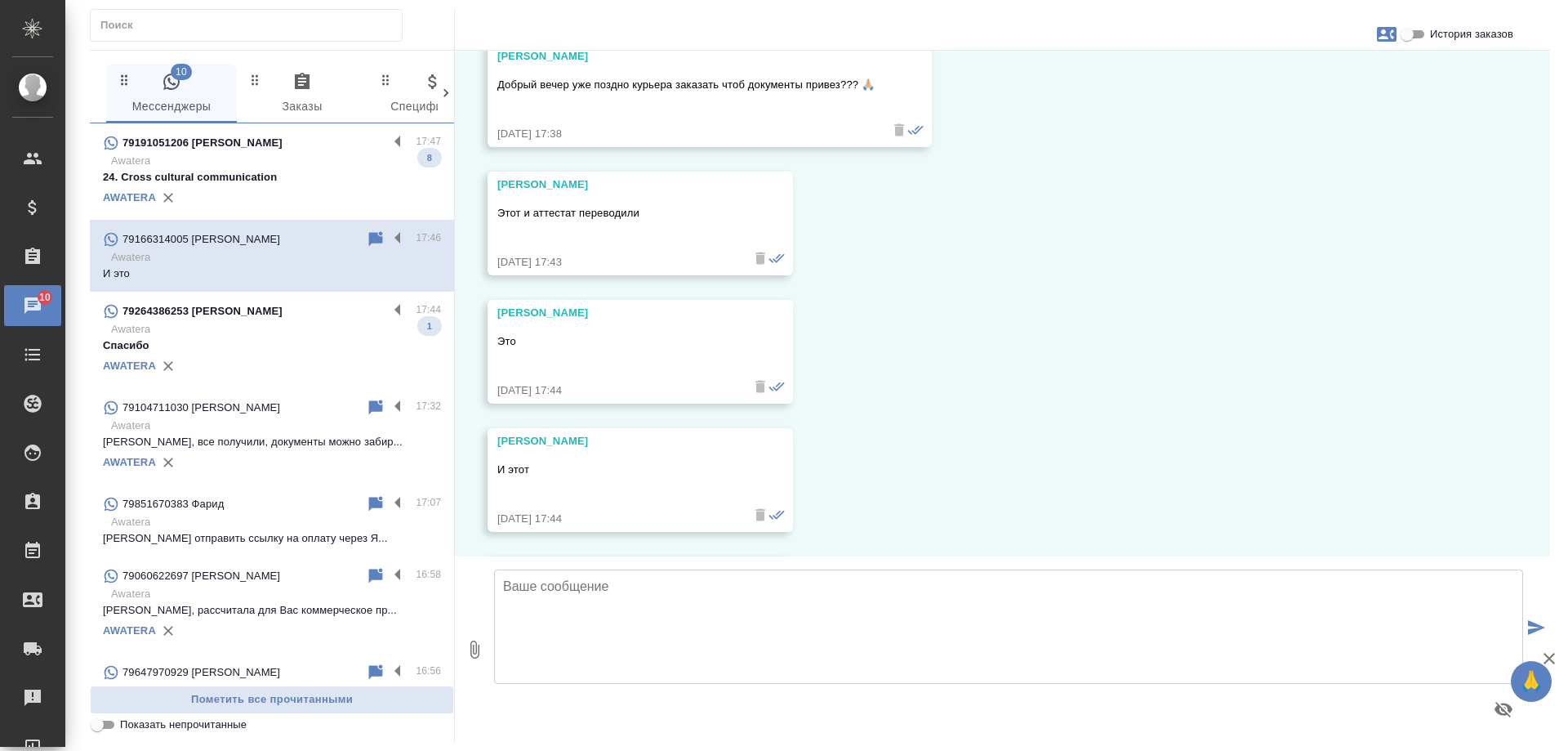
scroll to position [23412, 0]
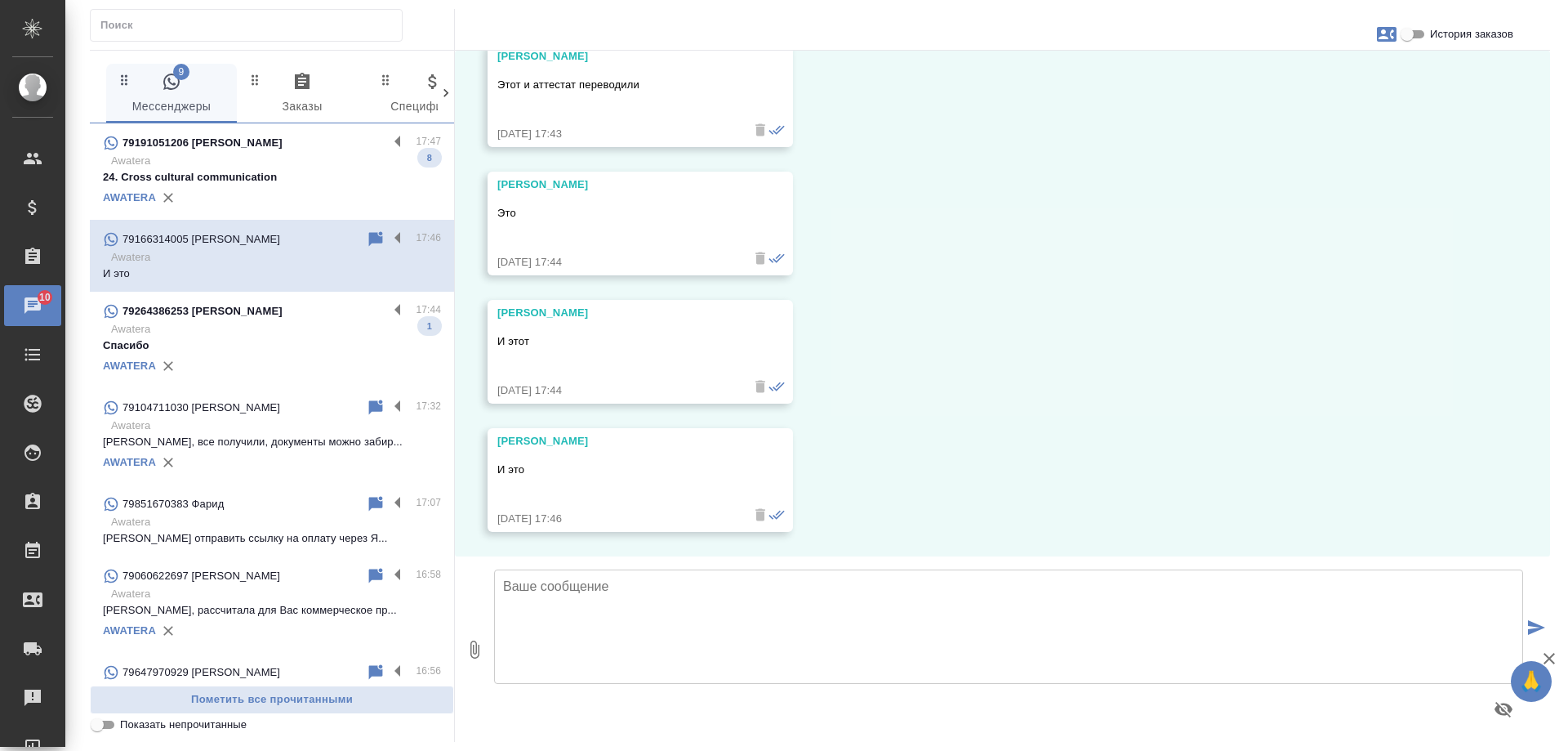
click at [209, 332] on p "Awatera" at bounding box center [276, 330] width 330 height 17
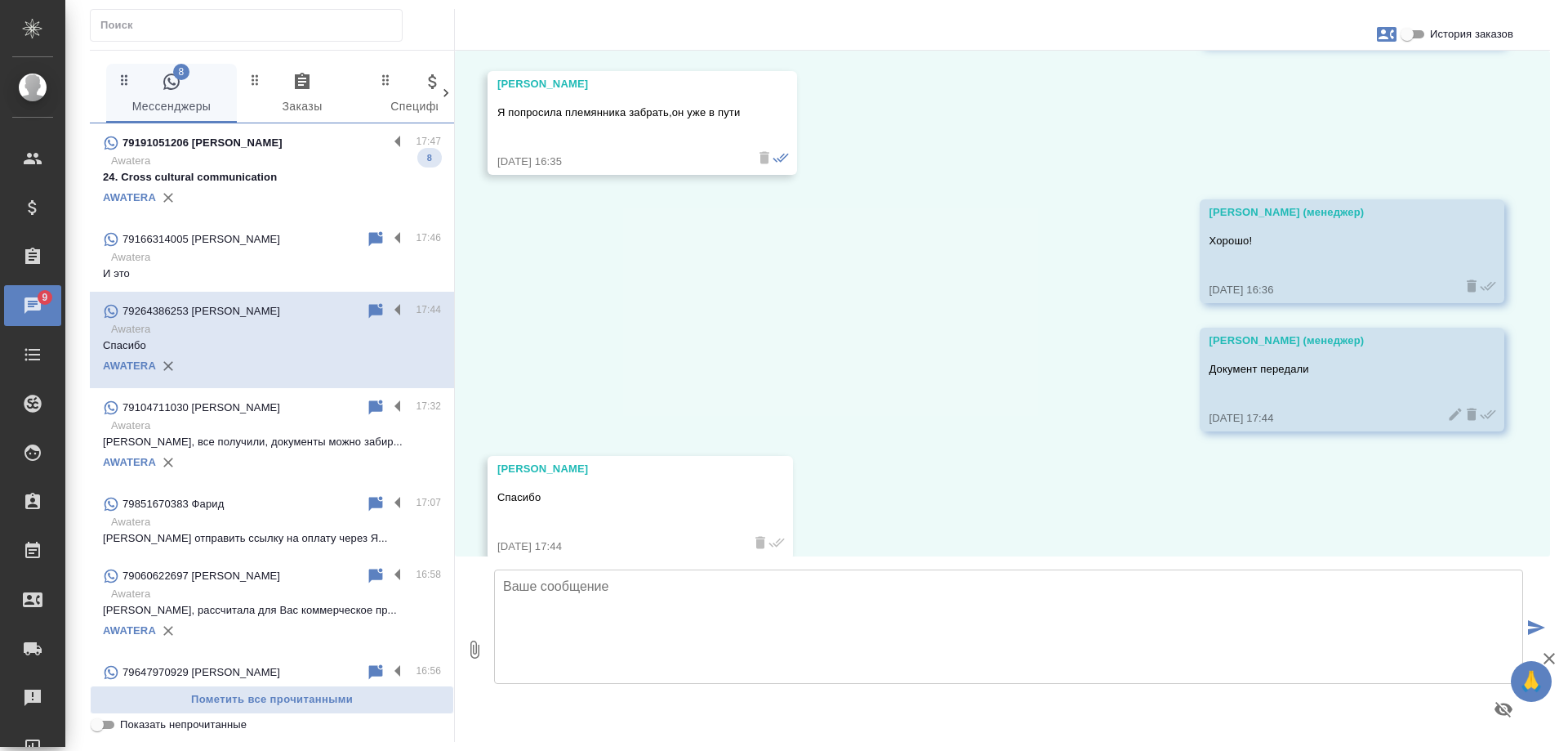
scroll to position [3568, 0]
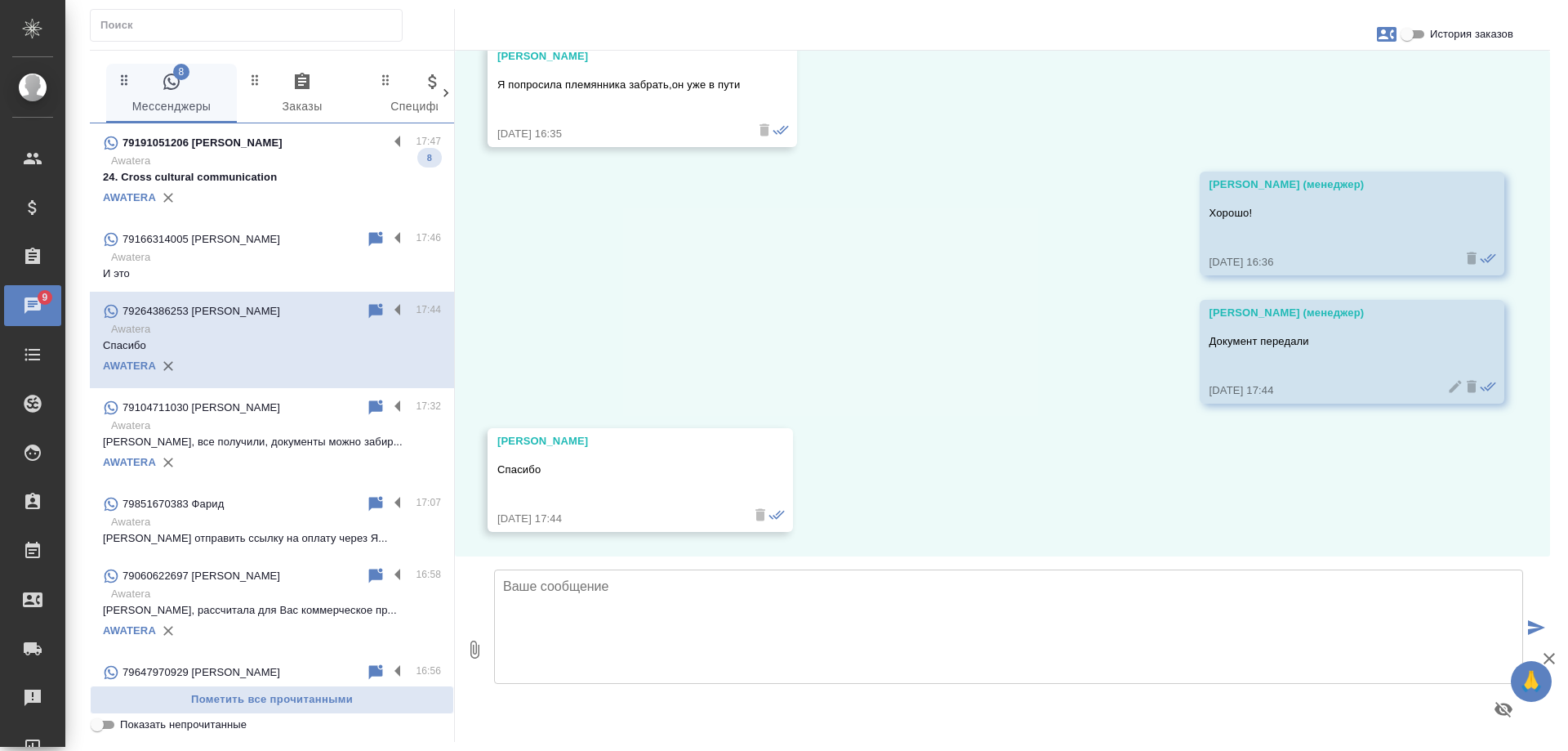
click at [211, 148] on p "79191051206 Русинов Владимир" at bounding box center [203, 143] width 160 height 17
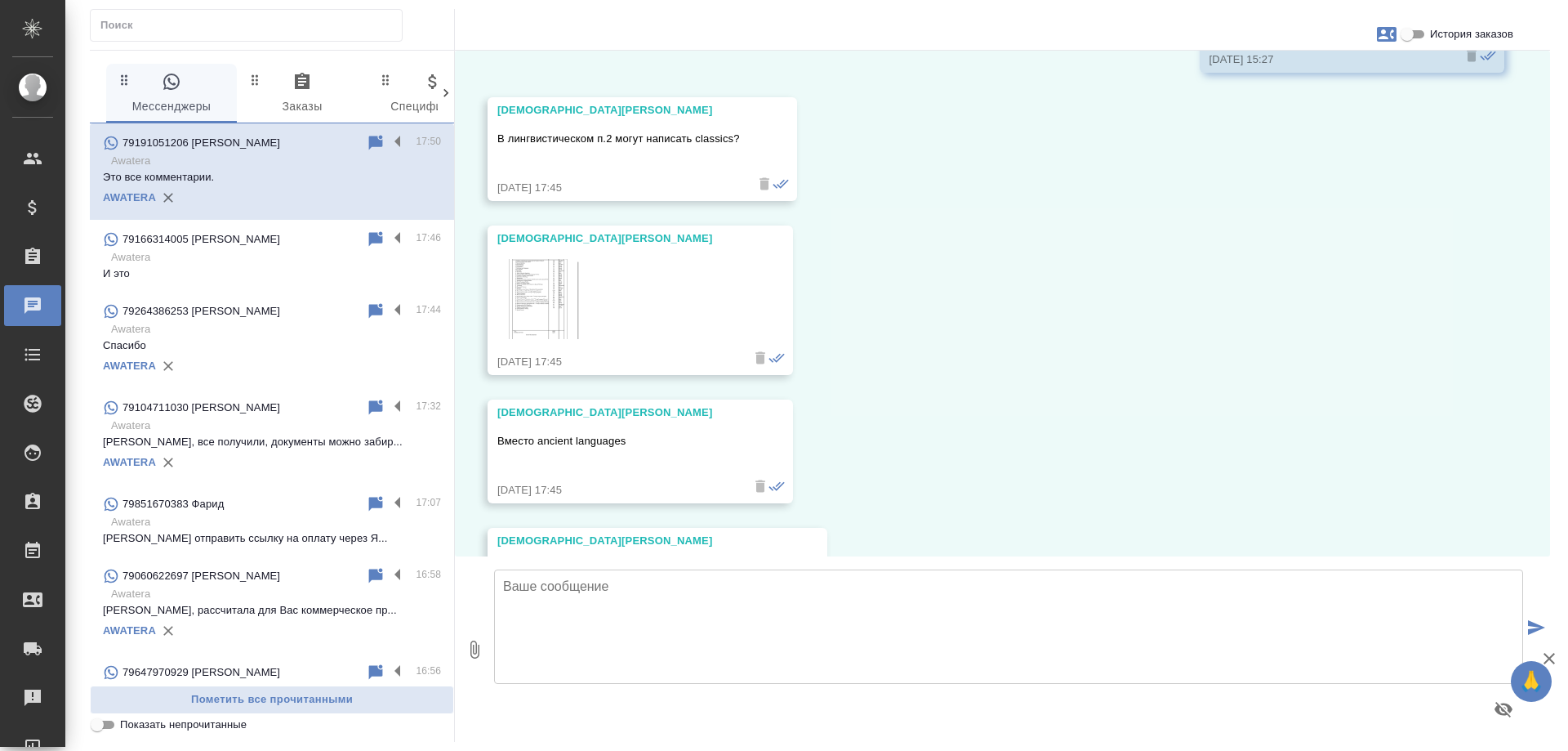
scroll to position [1594, 0]
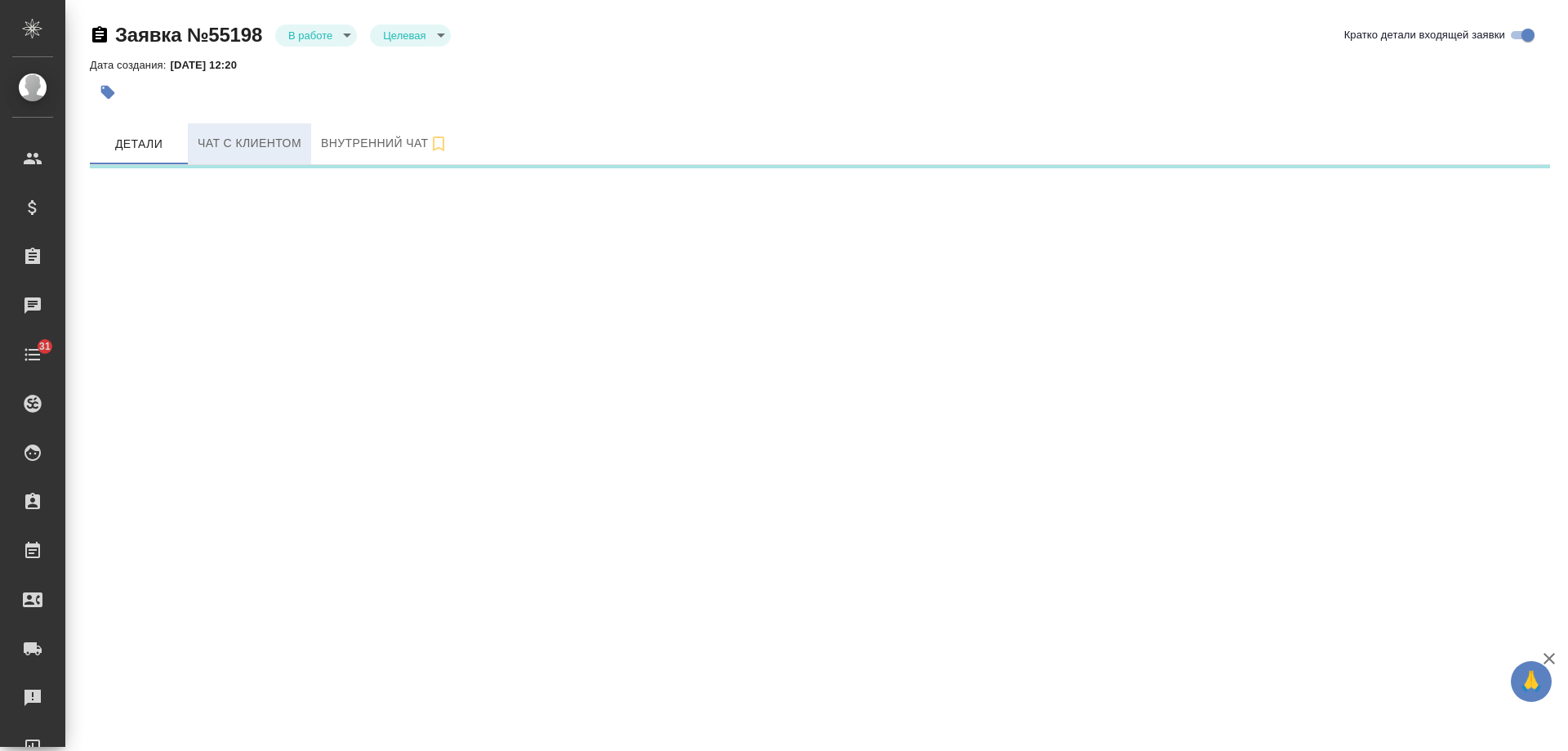
select select "RU"
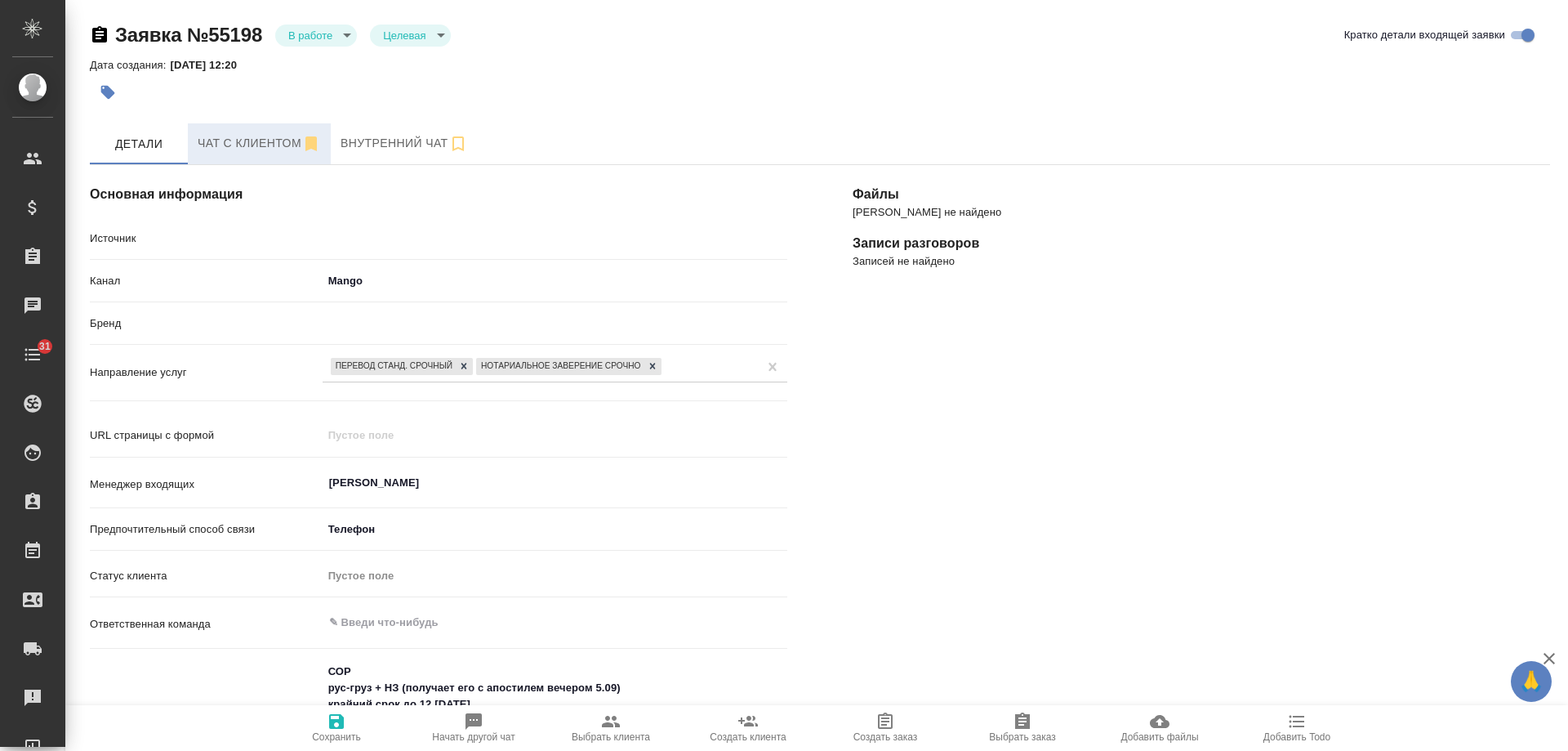
click at [249, 140] on span "Чат с клиентом" at bounding box center [259, 143] width 123 height 20
type textarea "x"
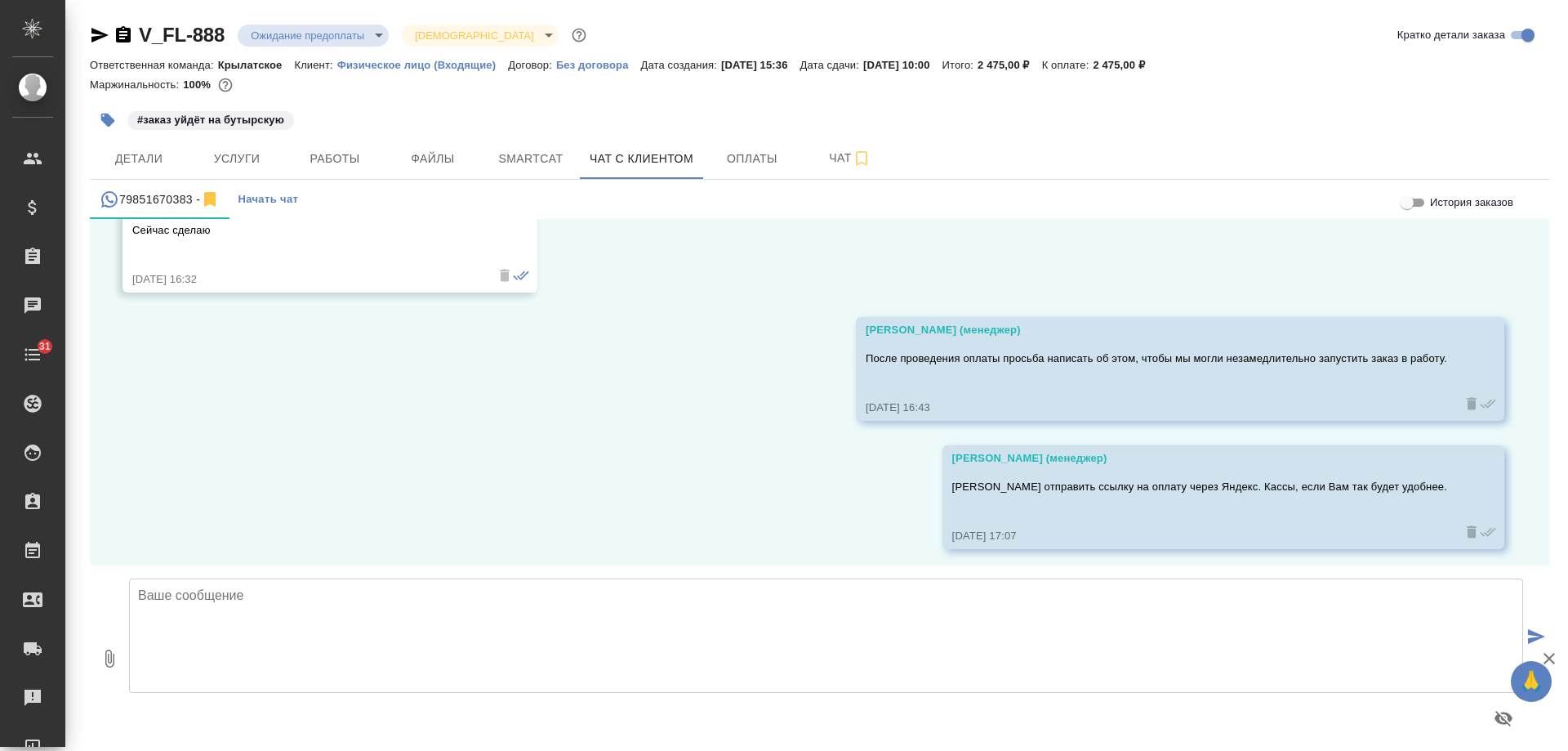
scroll to position [4046, 0]
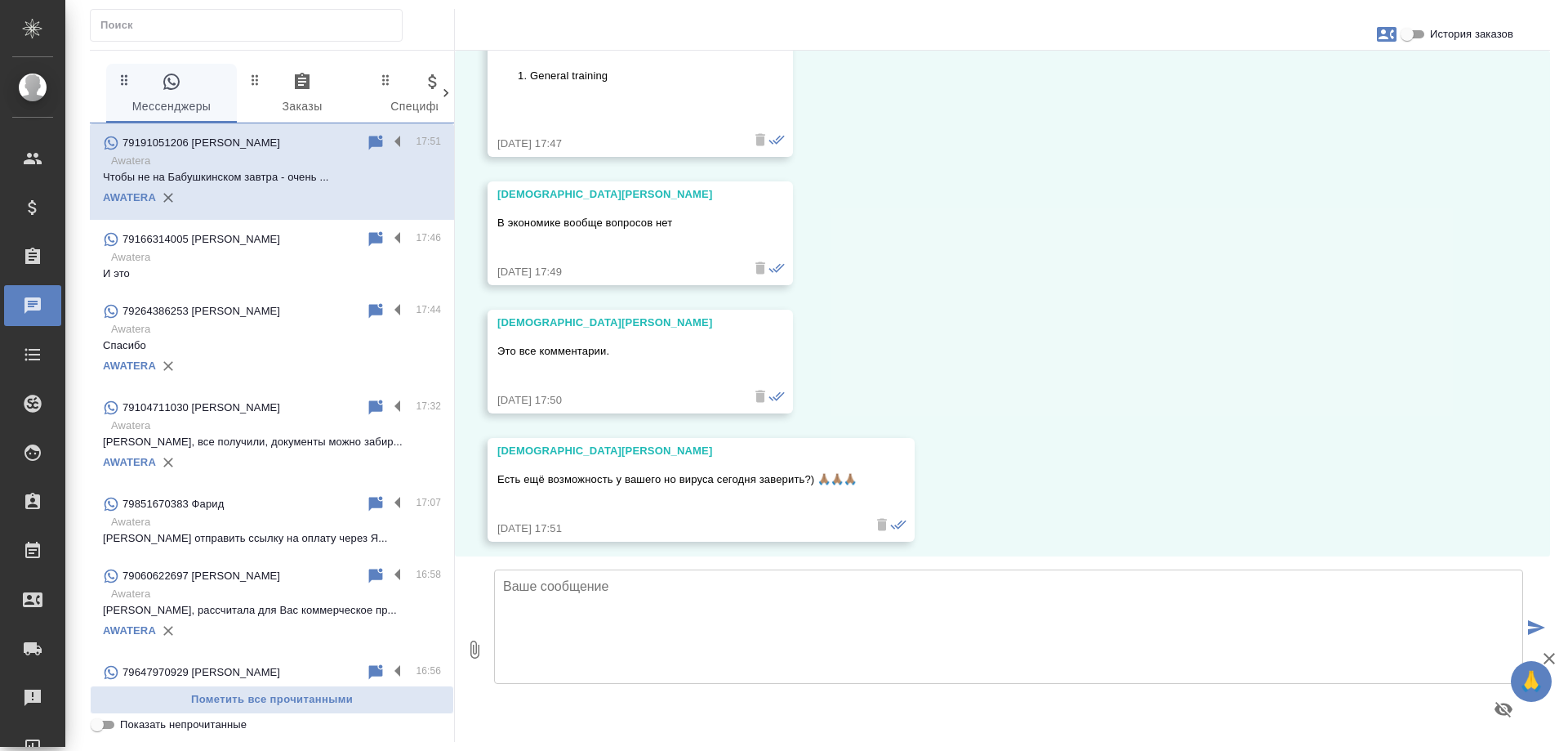
scroll to position [3403, 0]
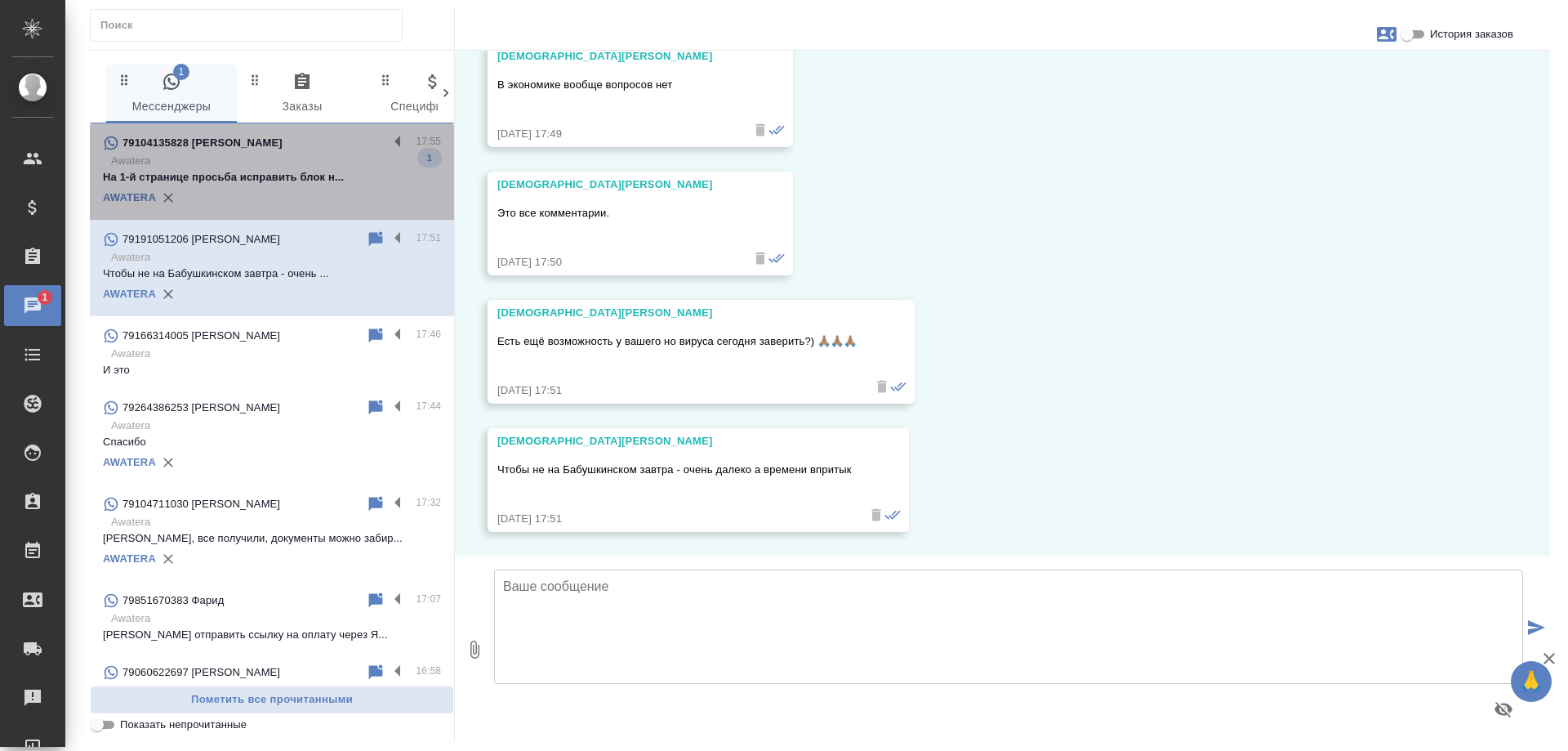
click at [293, 176] on p "На 1-й странице просьба исправить блок н..." at bounding box center [271, 177] width 338 height 17
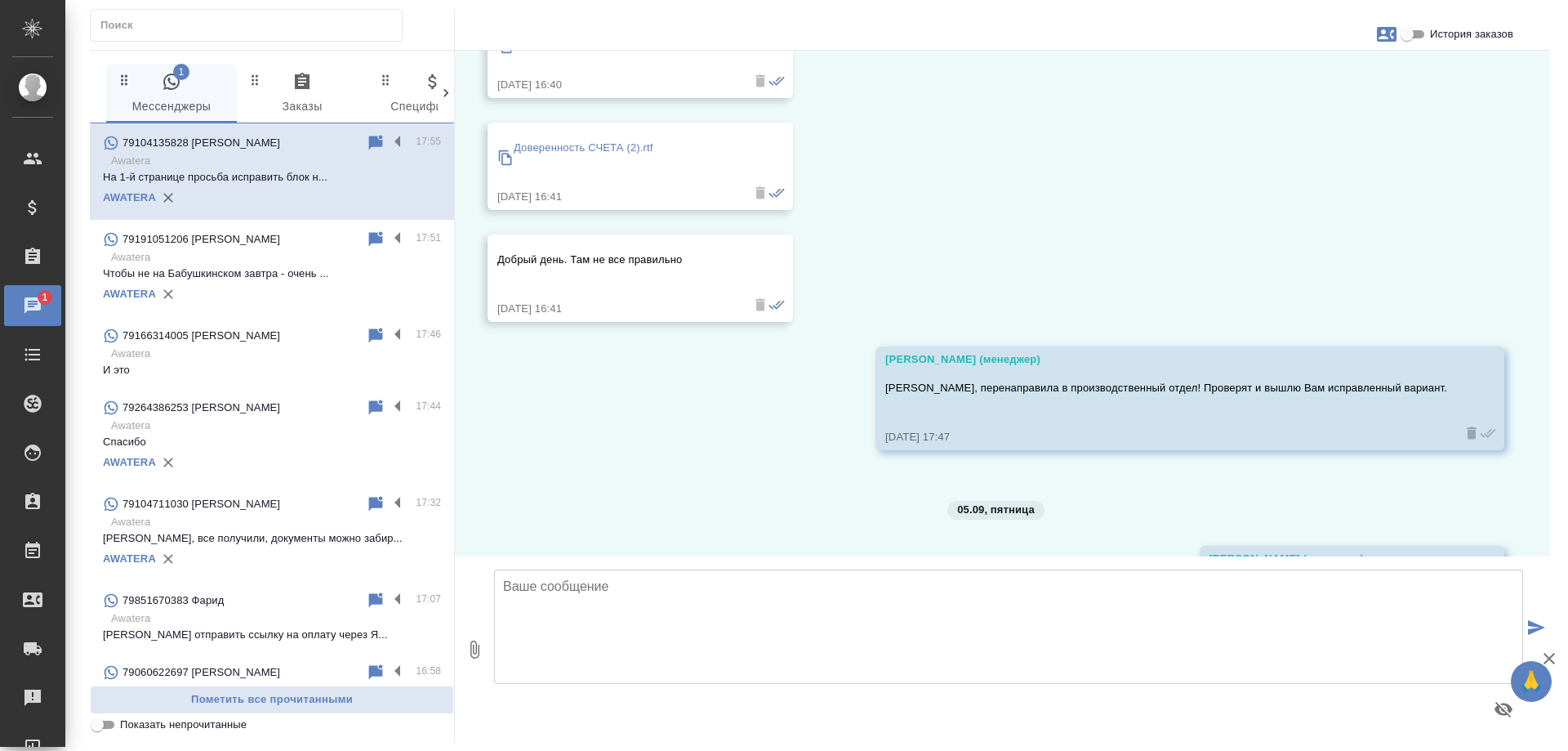
scroll to position [3274, 0]
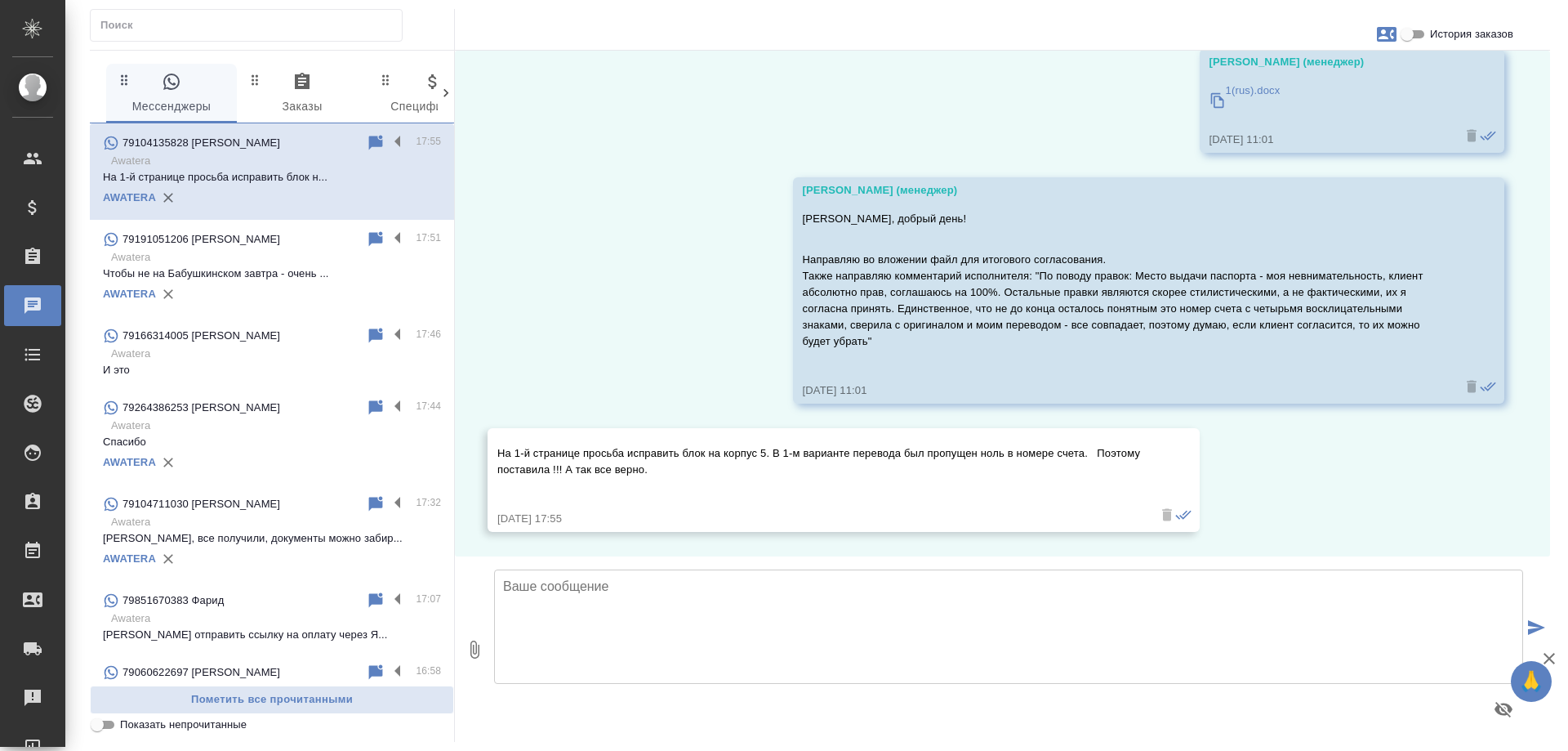
click at [210, 360] on p "Awatera" at bounding box center [276, 354] width 330 height 17
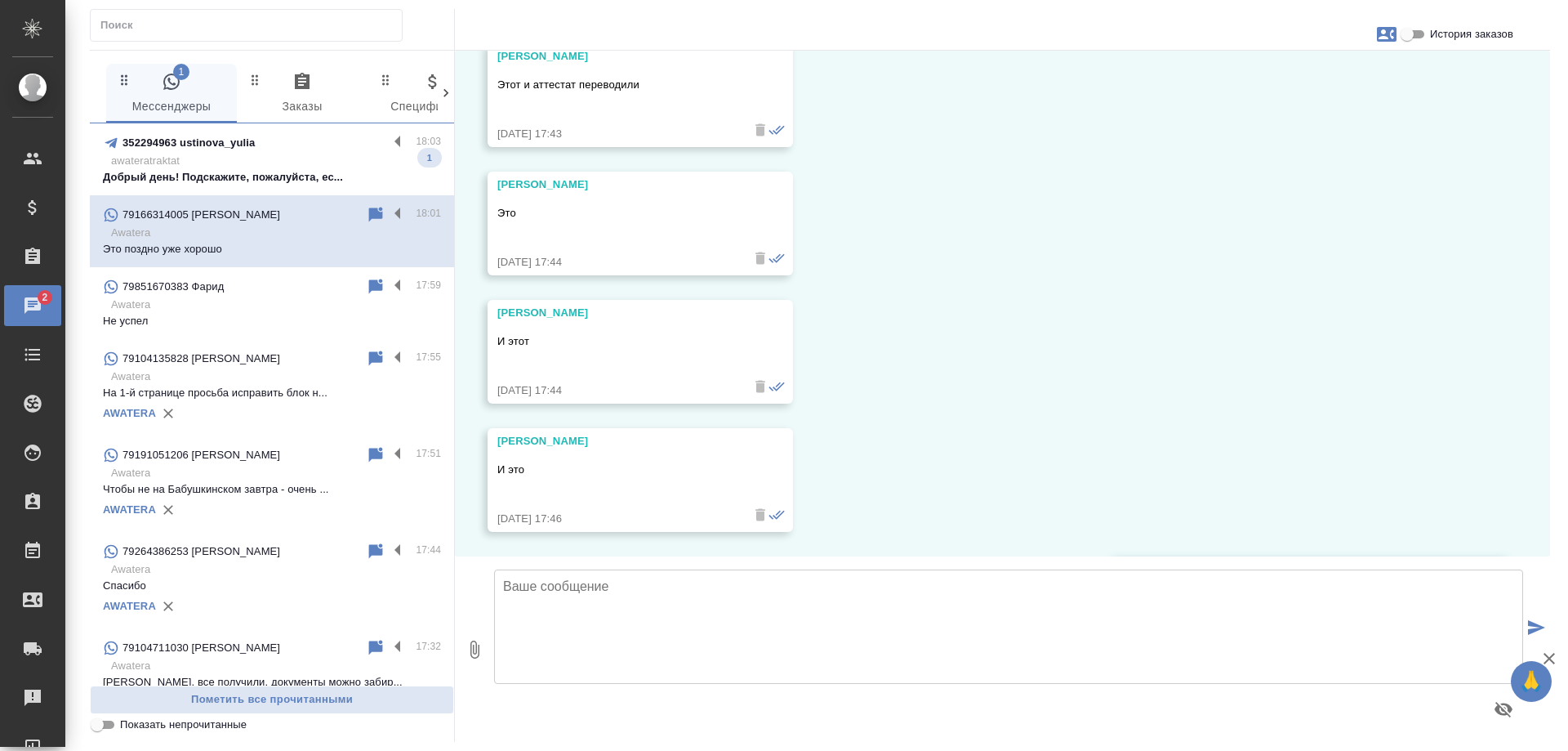
scroll to position [23710, 0]
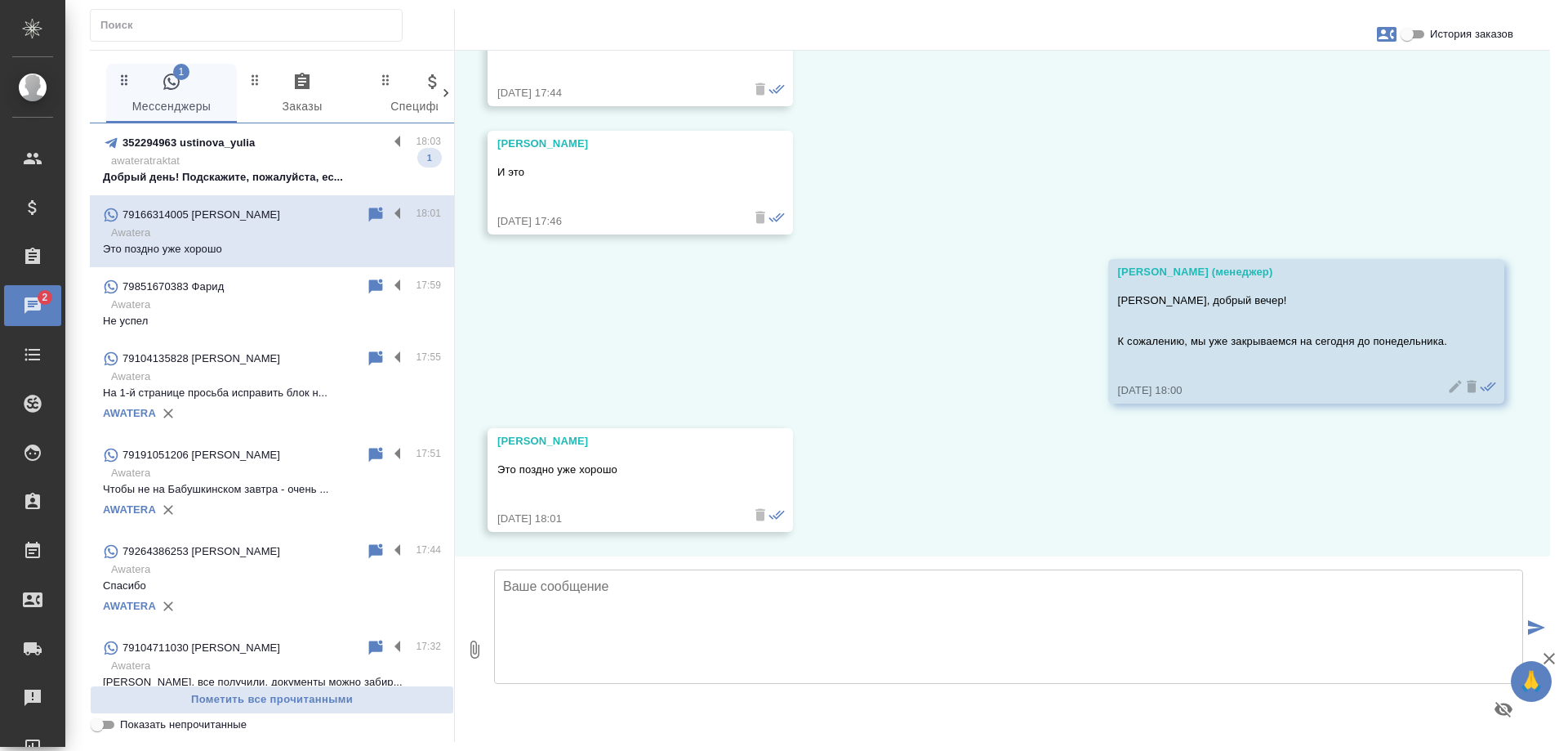
click at [251, 176] on p "Добрый день! Подскажите, пожалуйста, ес..." at bounding box center [271, 177] width 338 height 17
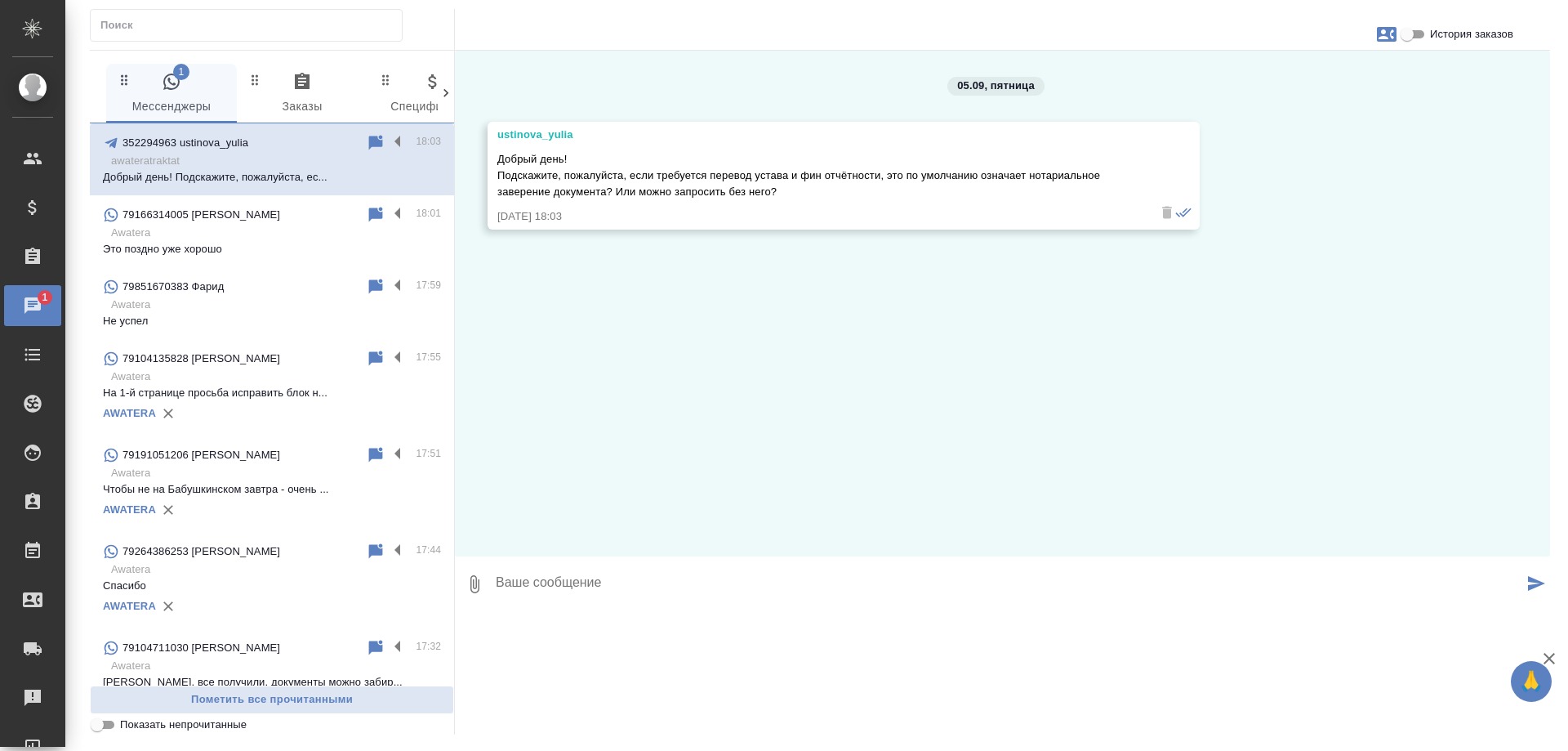
scroll to position [0, 0]
click at [369, 137] on icon at bounding box center [375, 143] width 14 height 15
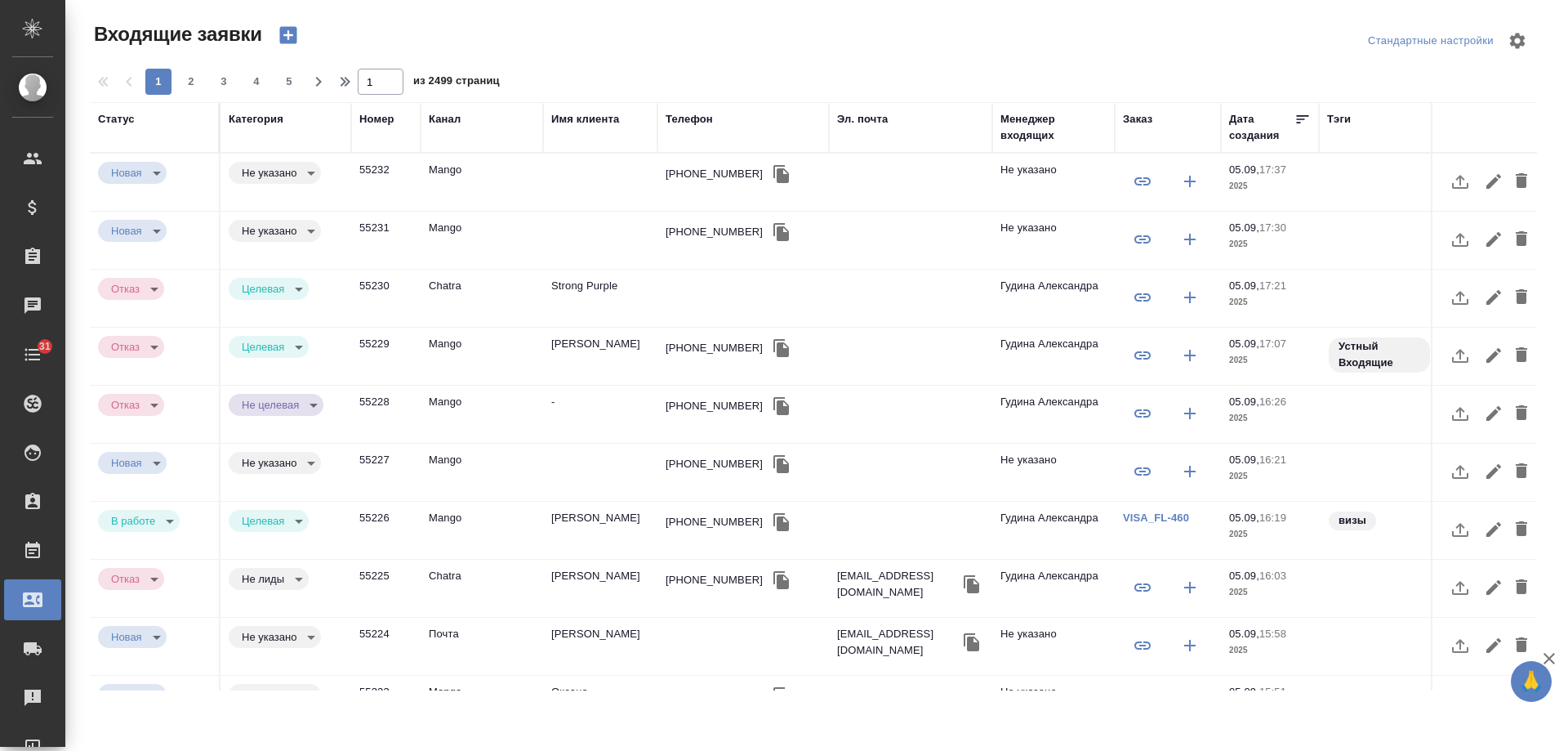
select select "RU"
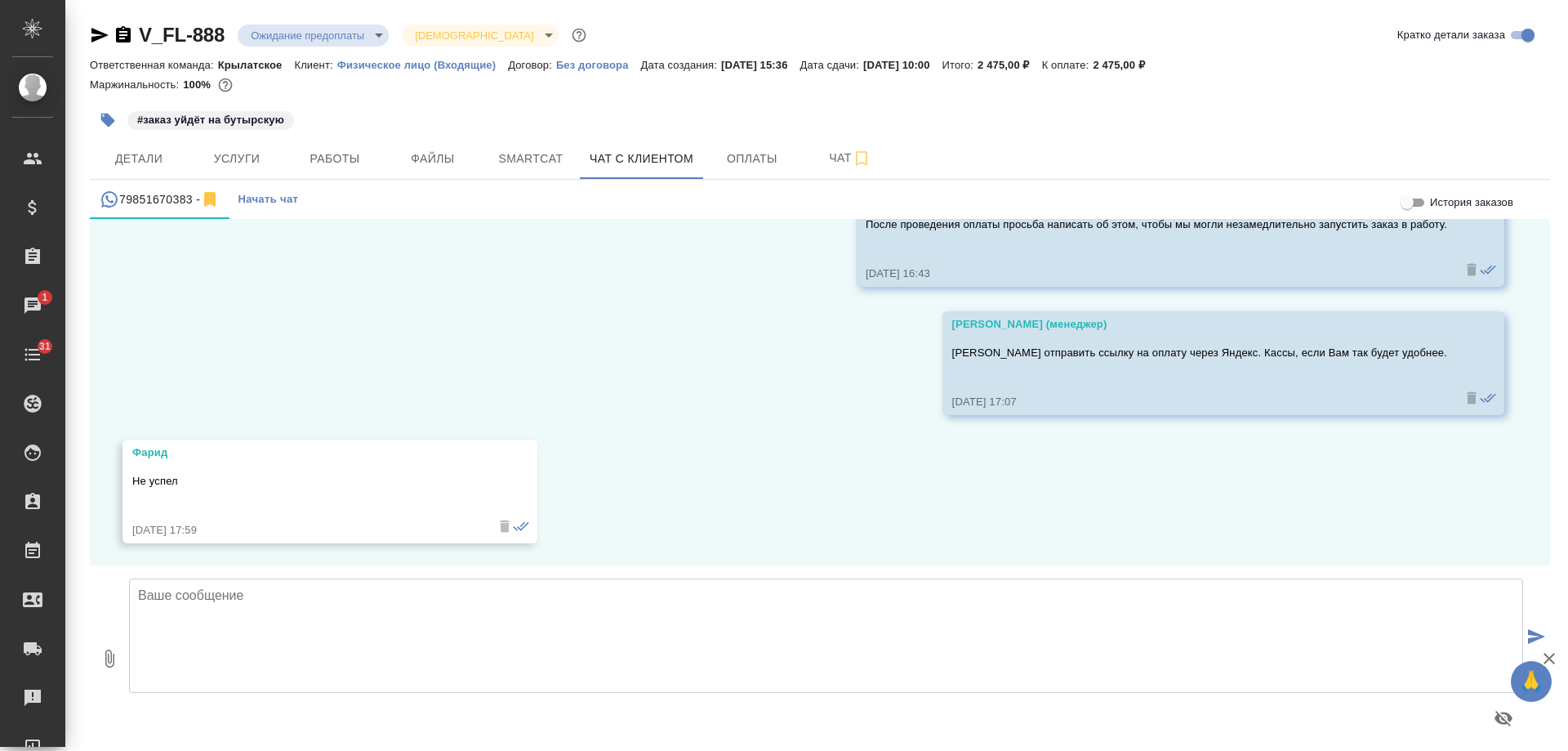
scroll to position [4174, 0]
